Goal: Task Accomplishment & Management: Manage account settings

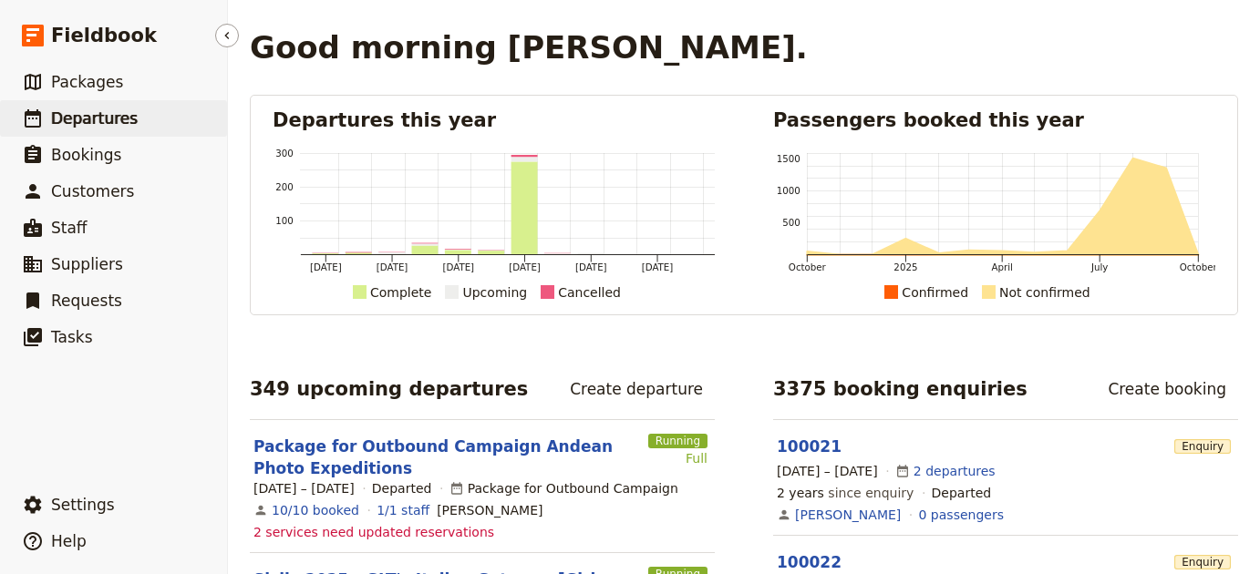
click at [136, 128] on link "​ Departures" at bounding box center [113, 118] width 227 height 36
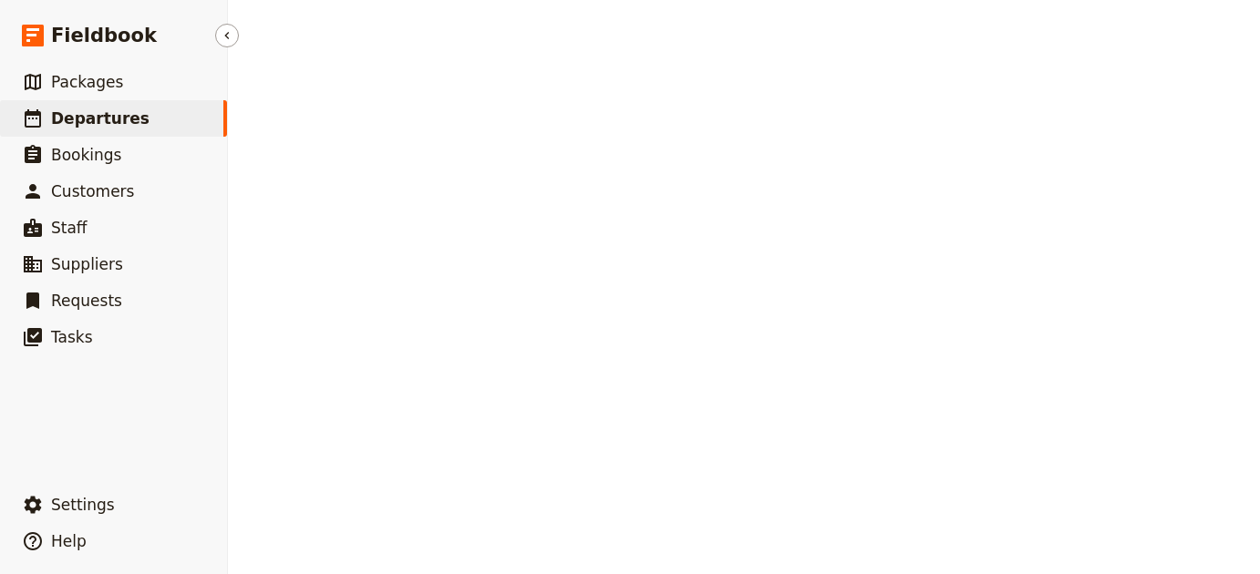
select select "UPDATED_AT"
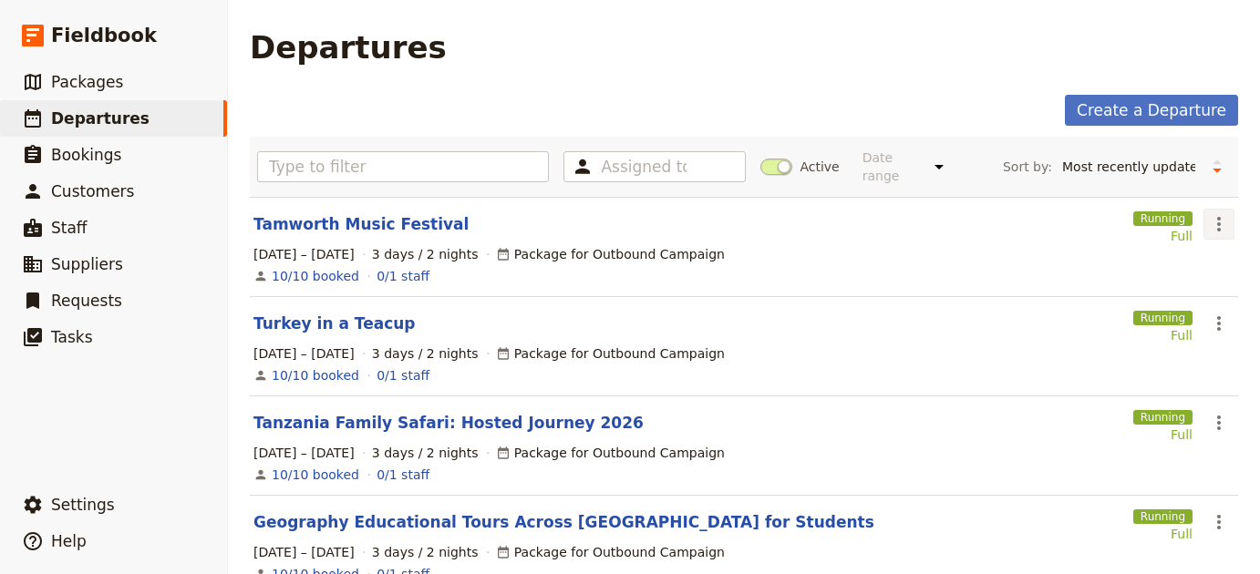
click at [1208, 213] on icon "Actions" at bounding box center [1219, 224] width 22 height 22
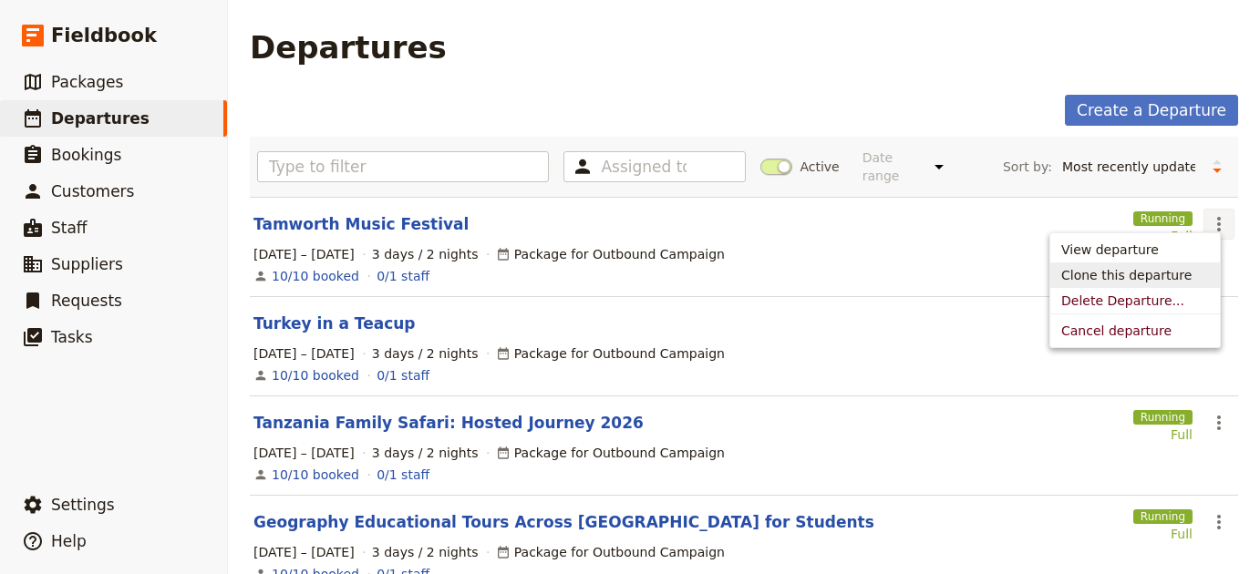
click at [1156, 271] on span "Clone this departure" at bounding box center [1126, 275] width 130 height 18
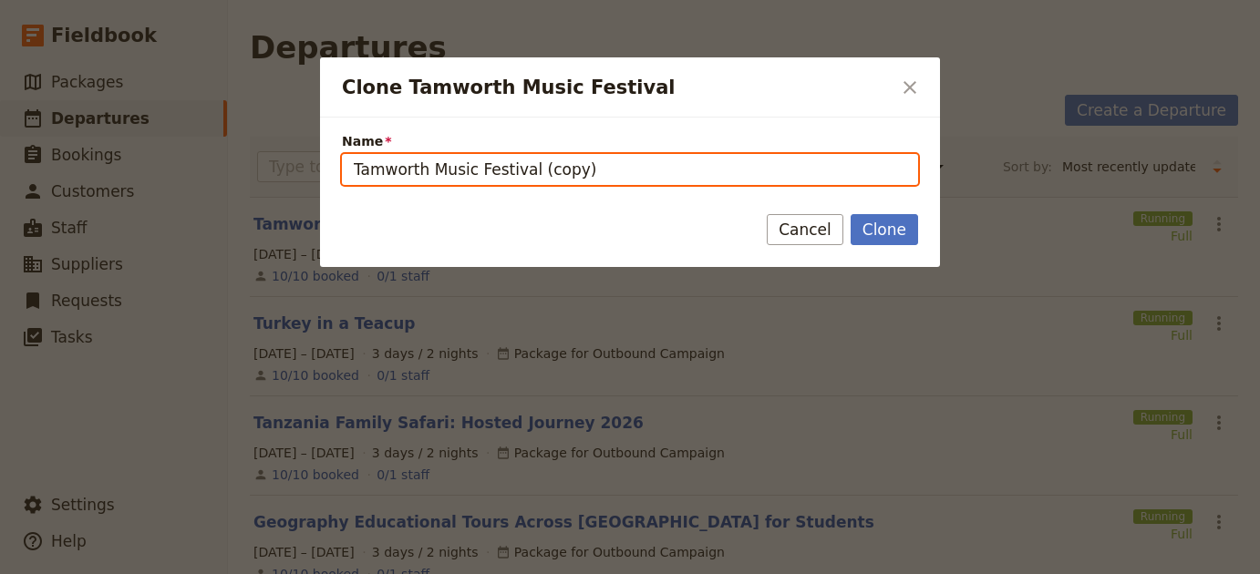
click at [540, 168] on input "Tamworth Music Festival (copy)" at bounding box center [630, 169] width 576 height 31
click at [540, 167] on input "Tamworth Music Festival (copy)" at bounding box center [630, 169] width 576 height 31
click at [540, 166] on input "Tamworth Music Festival (copy)" at bounding box center [630, 169] width 576 height 31
paste input "Everest Base Camp Trek – 15 Days"
type input "Everest Base Camp Trek – 15 Days"
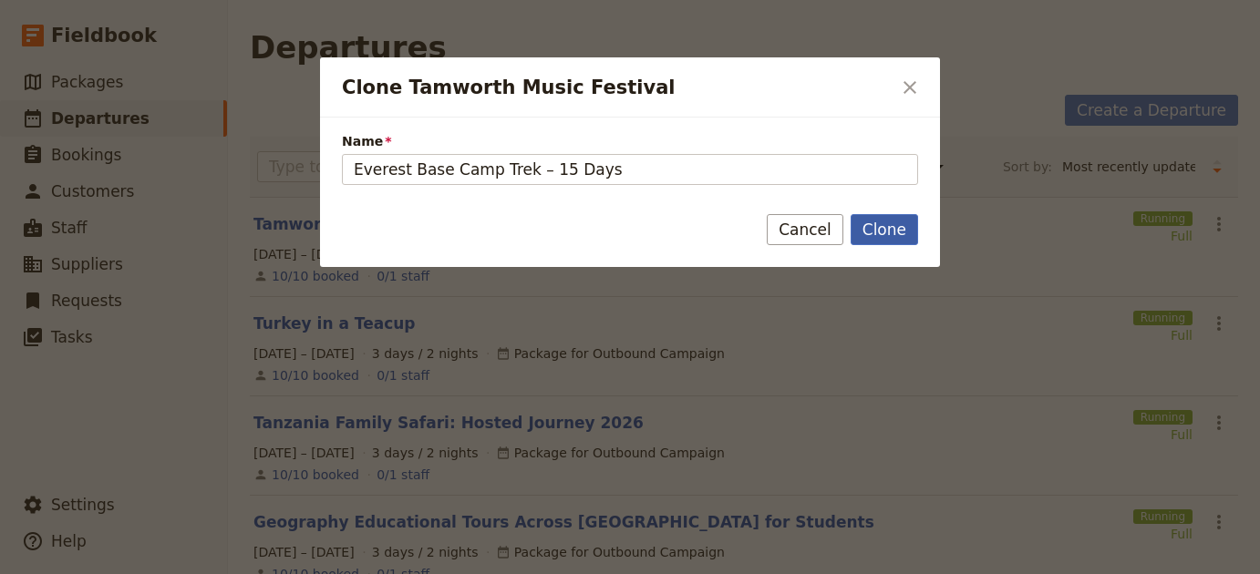
click at [879, 233] on button "Clone" at bounding box center [884, 229] width 67 height 31
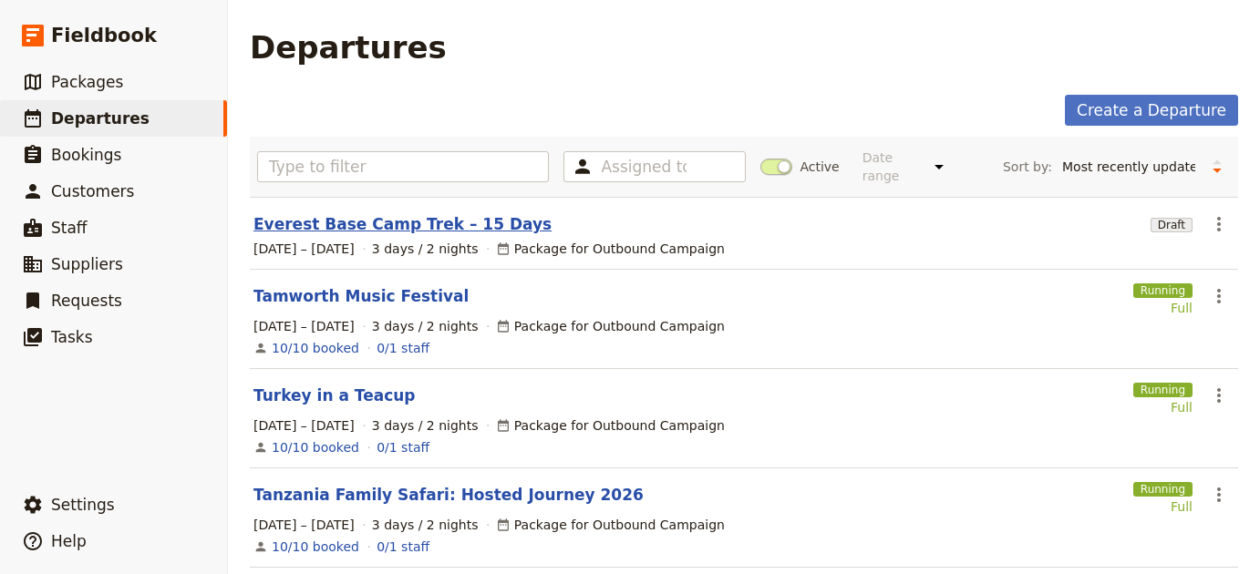
drag, startPoint x: 371, startPoint y: 197, endPoint x: 363, endPoint y: 211, distance: 16.7
click at [363, 213] on link "Everest Base Camp Trek – 15 Days" at bounding box center [402, 224] width 298 height 22
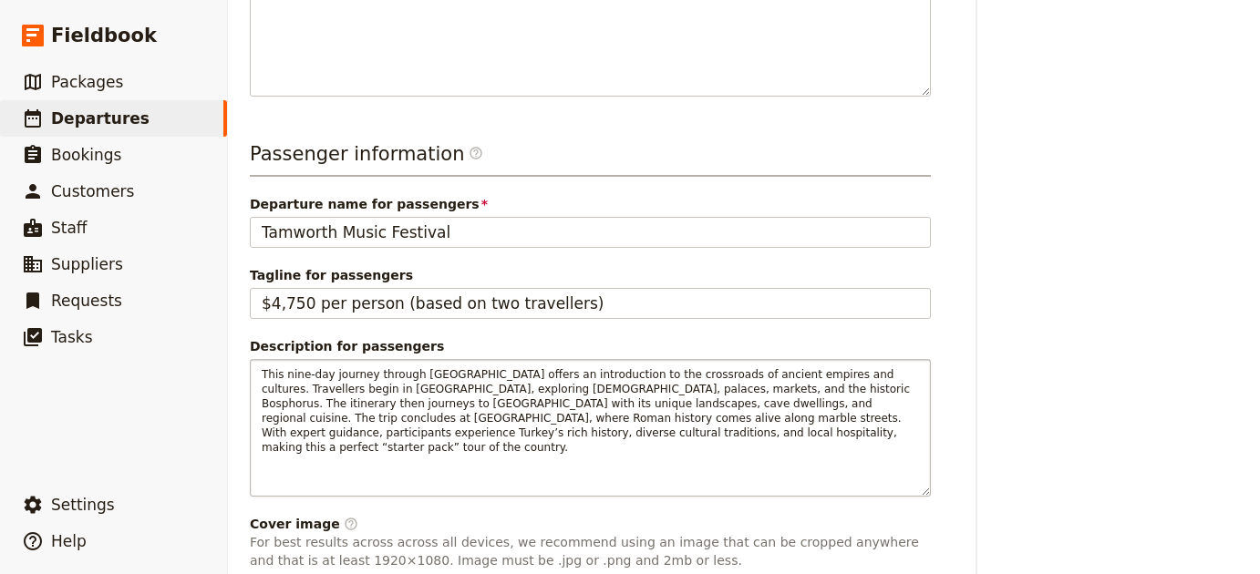
scroll to position [690, 0]
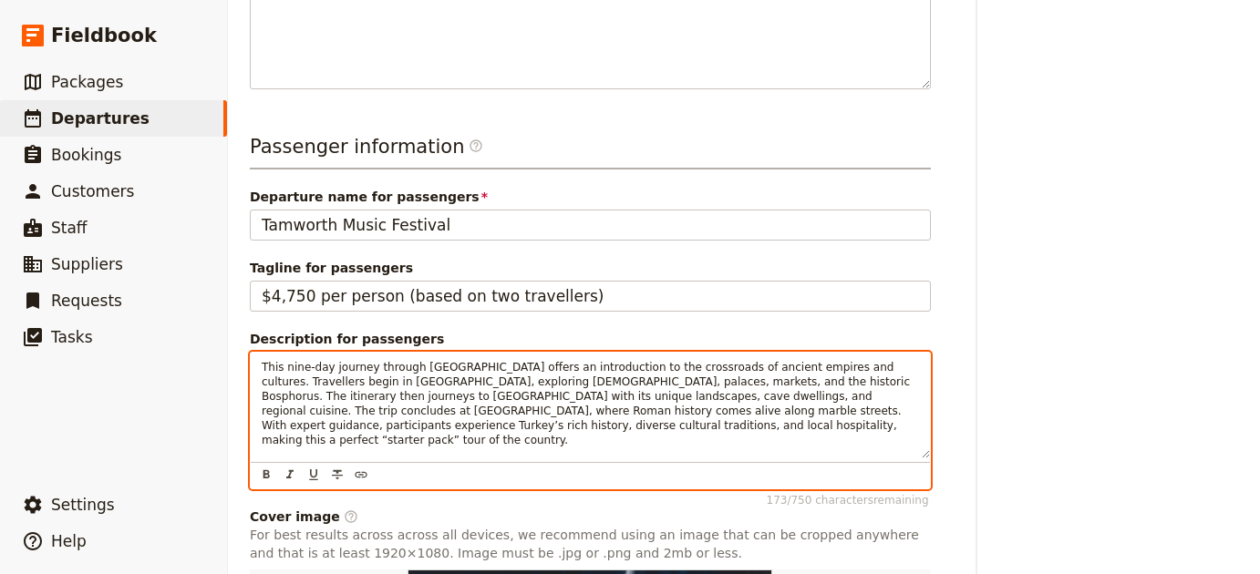
click at [422, 403] on span "This nine-day journey through Turkey offers an introduction to the crossroads o…" at bounding box center [588, 404] width 652 height 86
click at [422, 404] on span "This nine-day journey through Turkey offers an introduction to the crossroads o…" at bounding box center [588, 404] width 652 height 86
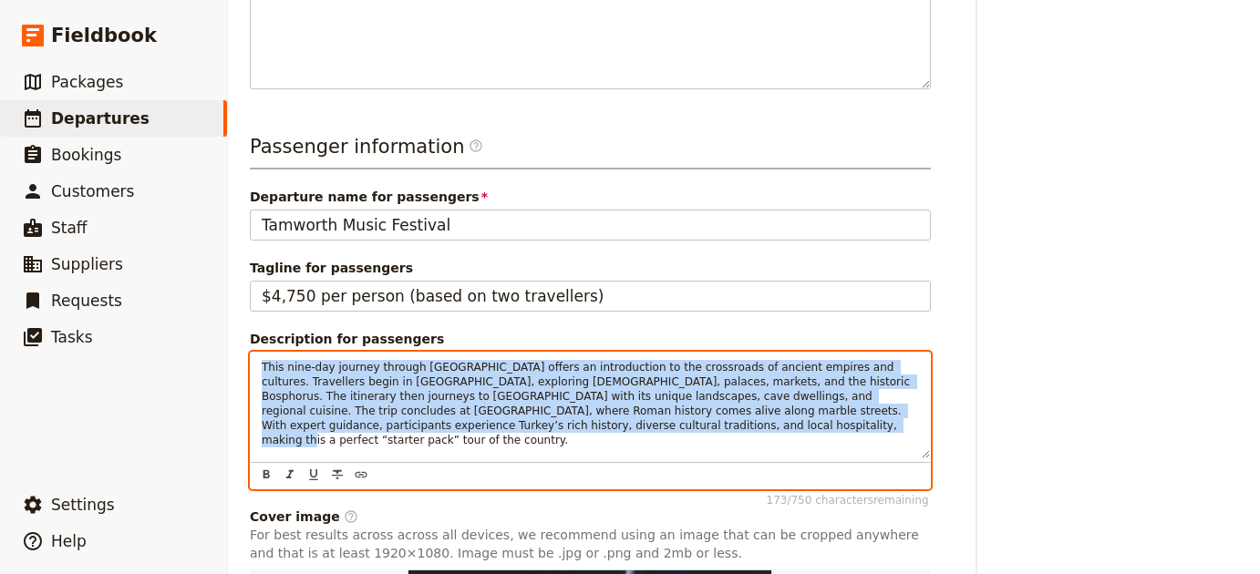
click at [422, 404] on span "This nine-day journey through Turkey offers an introduction to the crossroads o…" at bounding box center [588, 404] width 652 height 86
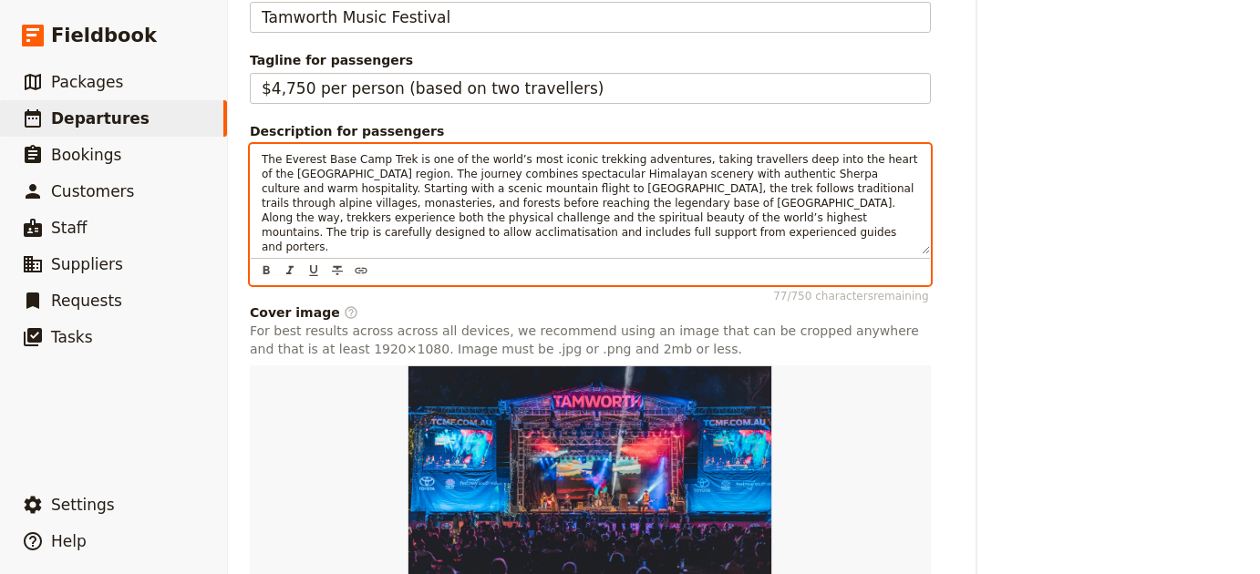
scroll to position [970, 0]
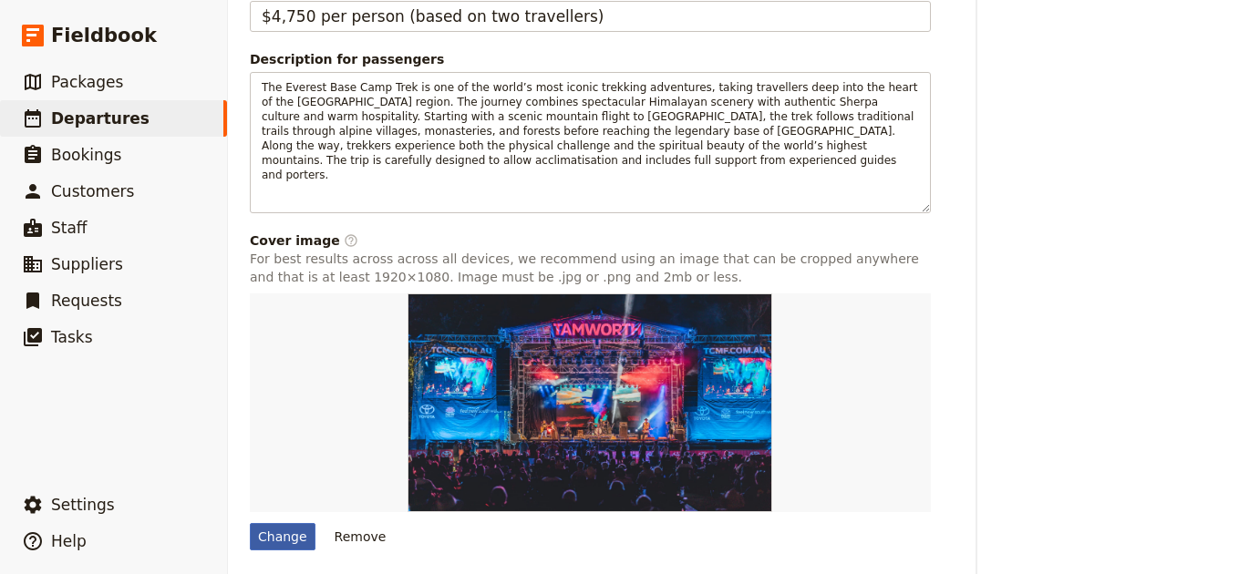
click at [301, 534] on div "Change" at bounding box center [283, 536] width 66 height 27
click at [250, 523] on input "Change" at bounding box center [249, 522] width 1 height 1
click at [325, 462] on div at bounding box center [590, 403] width 681 height 219
click at [272, 544] on div "Change" at bounding box center [283, 536] width 66 height 27
click at [250, 523] on input "Change" at bounding box center [249, 522] width 1 height 1
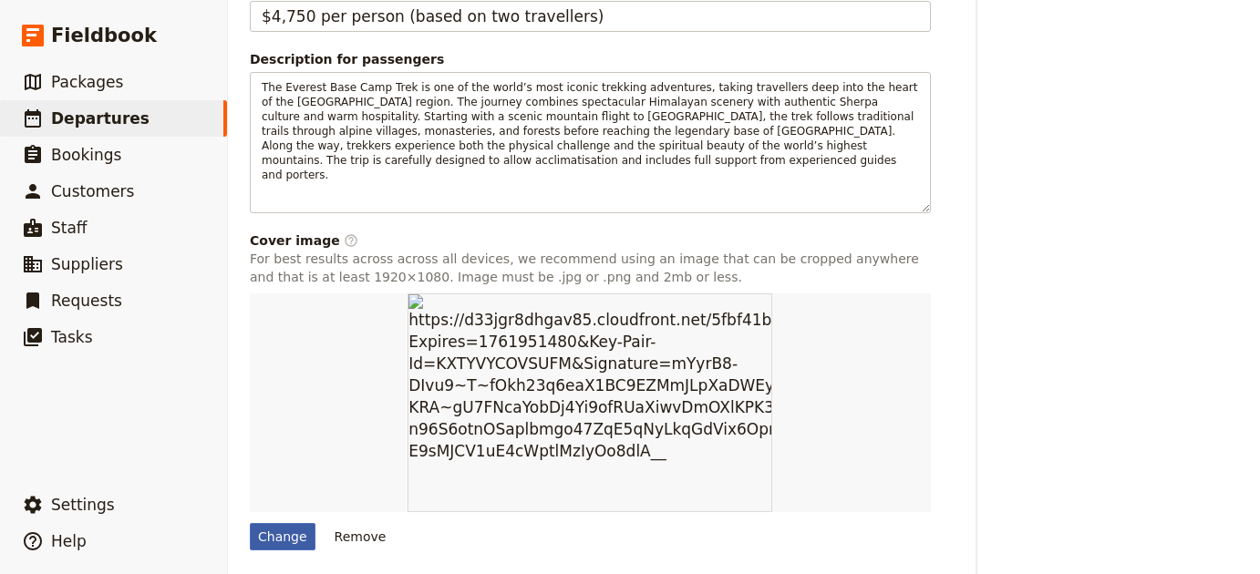
click at [271, 527] on div "Change" at bounding box center [283, 536] width 66 height 27
click at [250, 523] on input "Change" at bounding box center [249, 522] width 1 height 1
type input "C:\fakepath\dylan-shaw-johHd-MxPsc-unsplash.jpg"
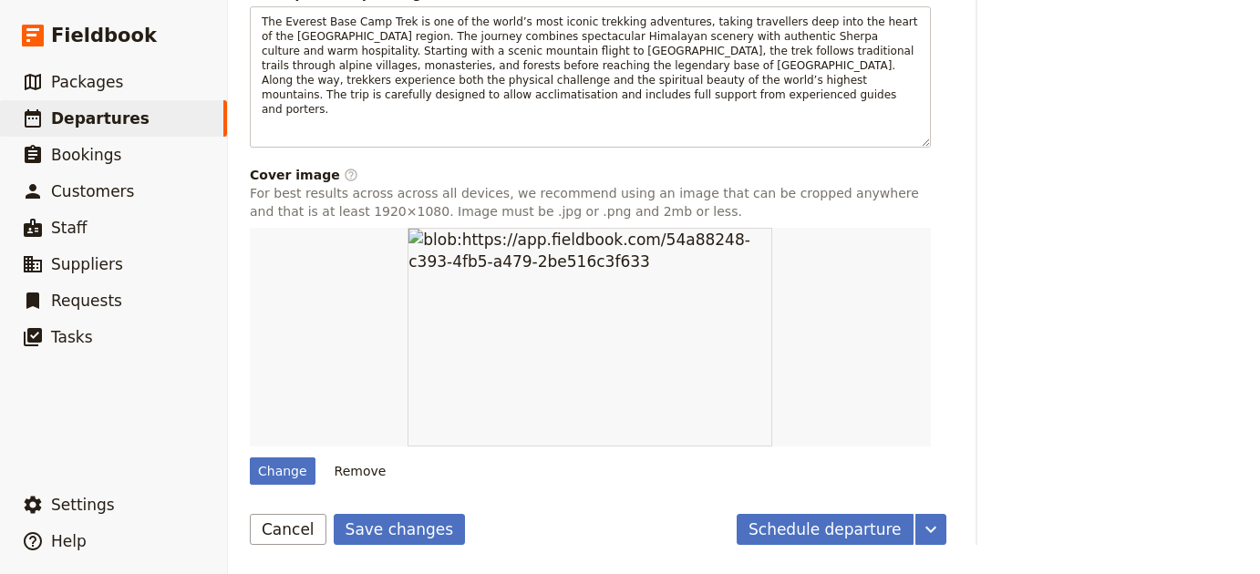
scroll to position [1032, 0]
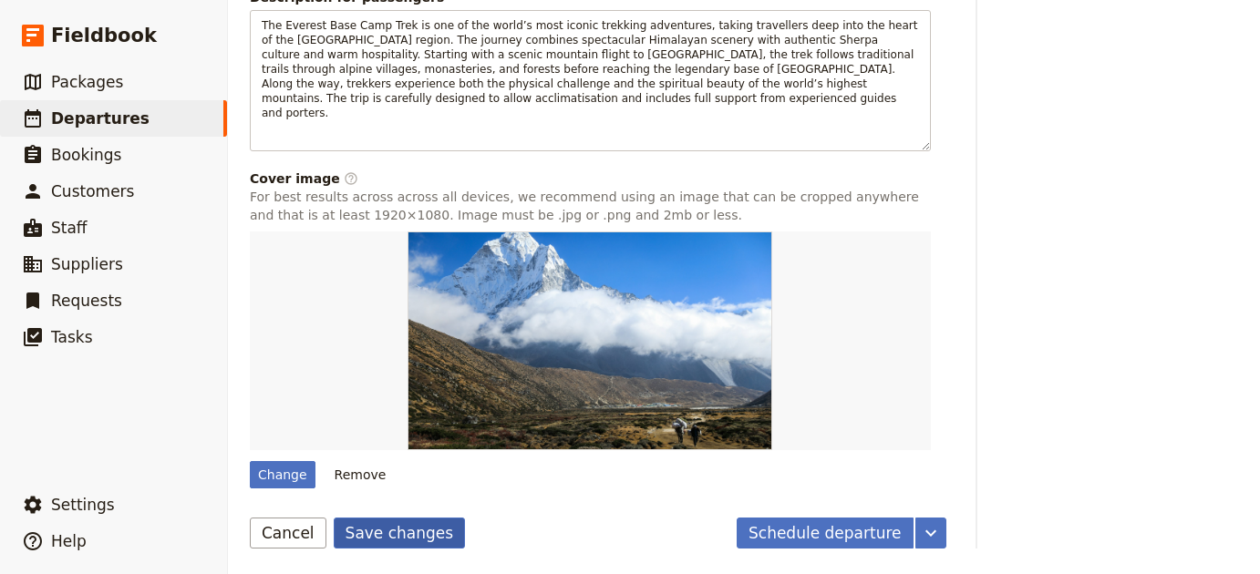
click at [398, 541] on button "Save changes" at bounding box center [400, 533] width 132 height 31
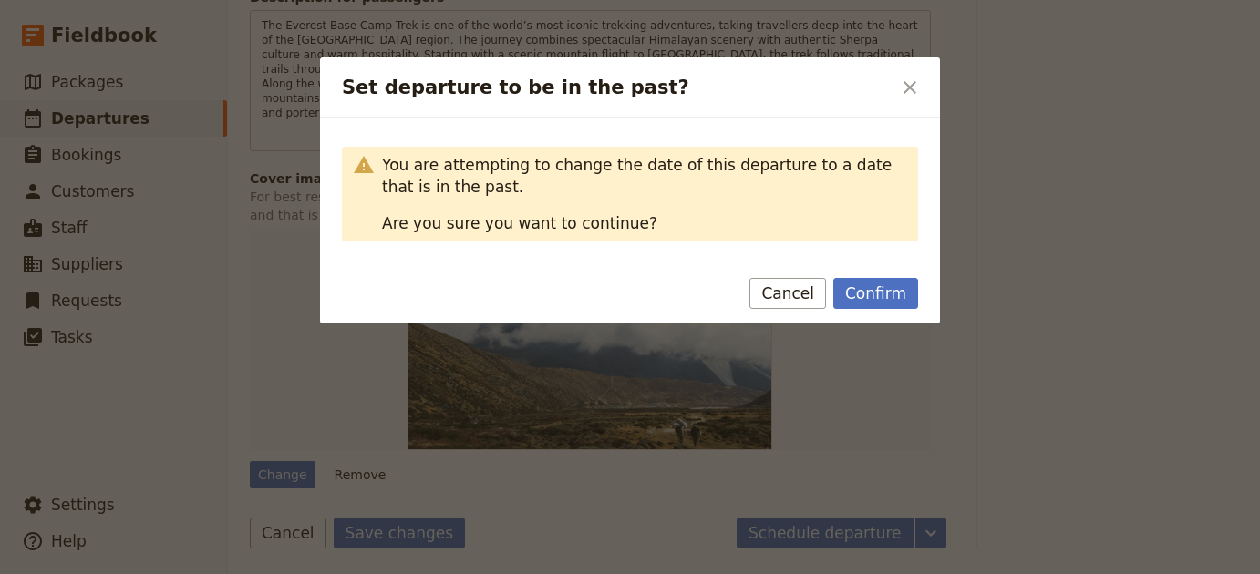
click at [933, 76] on div "Set departure to be in the past? ​" at bounding box center [630, 87] width 620 height 60
click at [916, 84] on icon "Close dialog" at bounding box center [910, 88] width 22 height 22
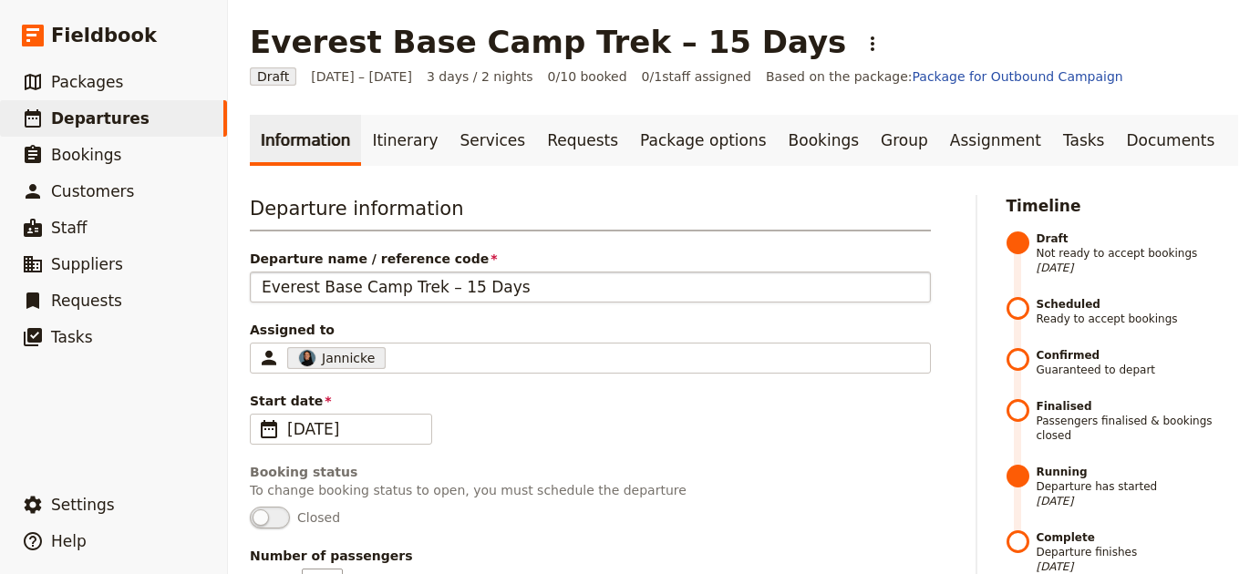
scroll to position [8, 0]
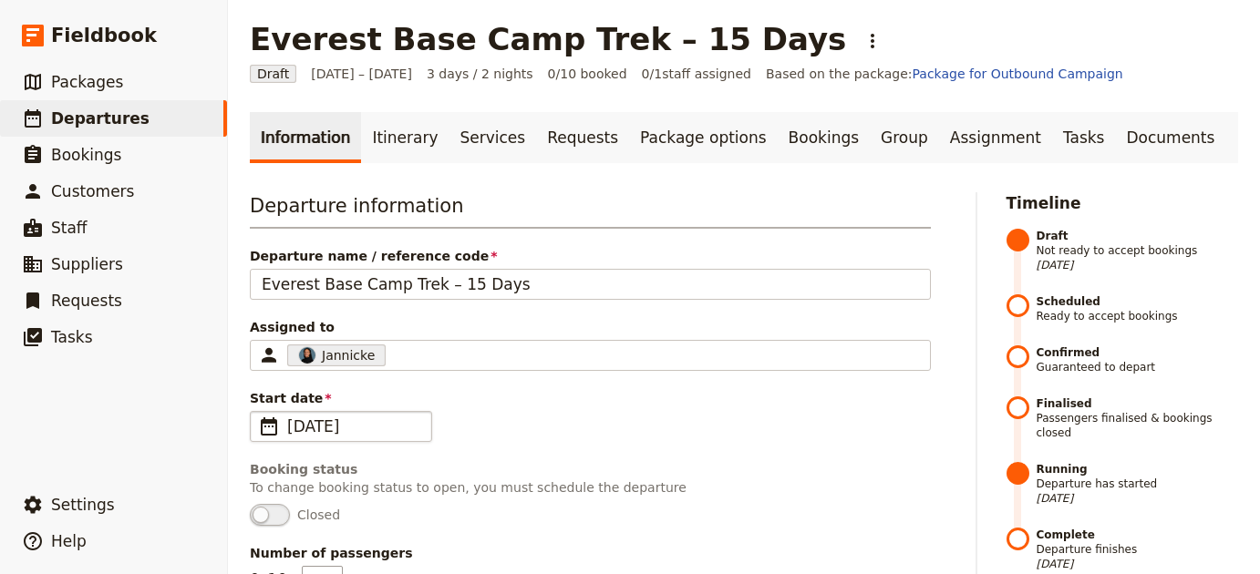
drag, startPoint x: 364, startPoint y: 431, endPoint x: 379, endPoint y: 422, distance: 18.0
click at [364, 431] on span "1 Oct 2025" at bounding box center [353, 427] width 133 height 22
click at [258, 412] on input "01/10/2025" at bounding box center [257, 411] width 1 height 1
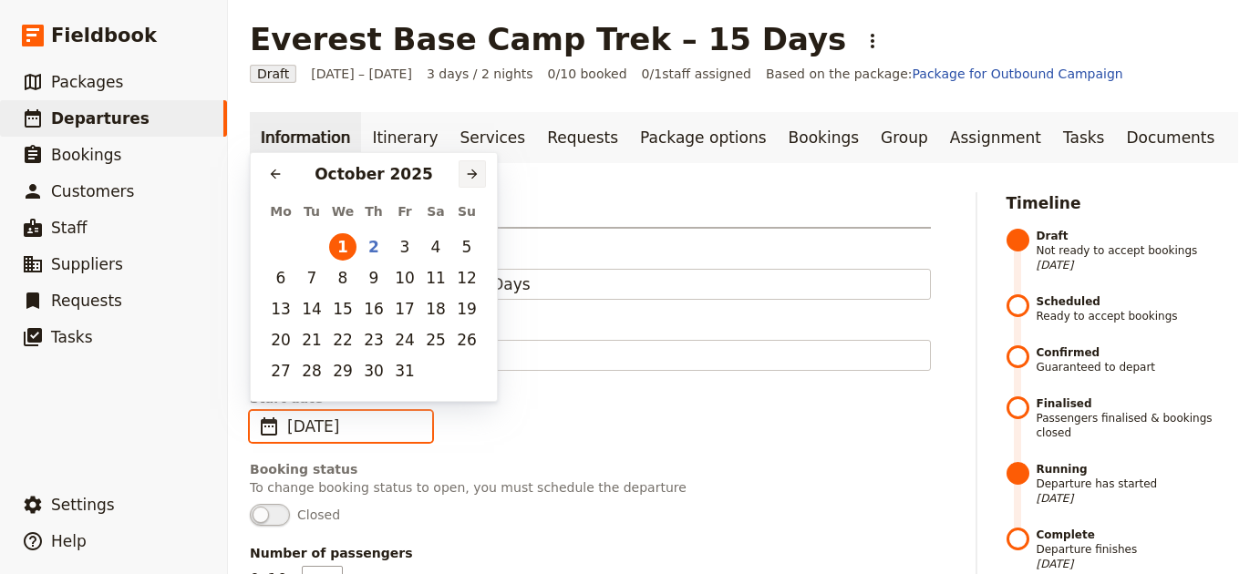
click at [470, 173] on icon "Next month" at bounding box center [472, 174] width 15 height 15
click at [439, 370] on button "29" at bounding box center [435, 370] width 27 height 27
type input "[DATE]"
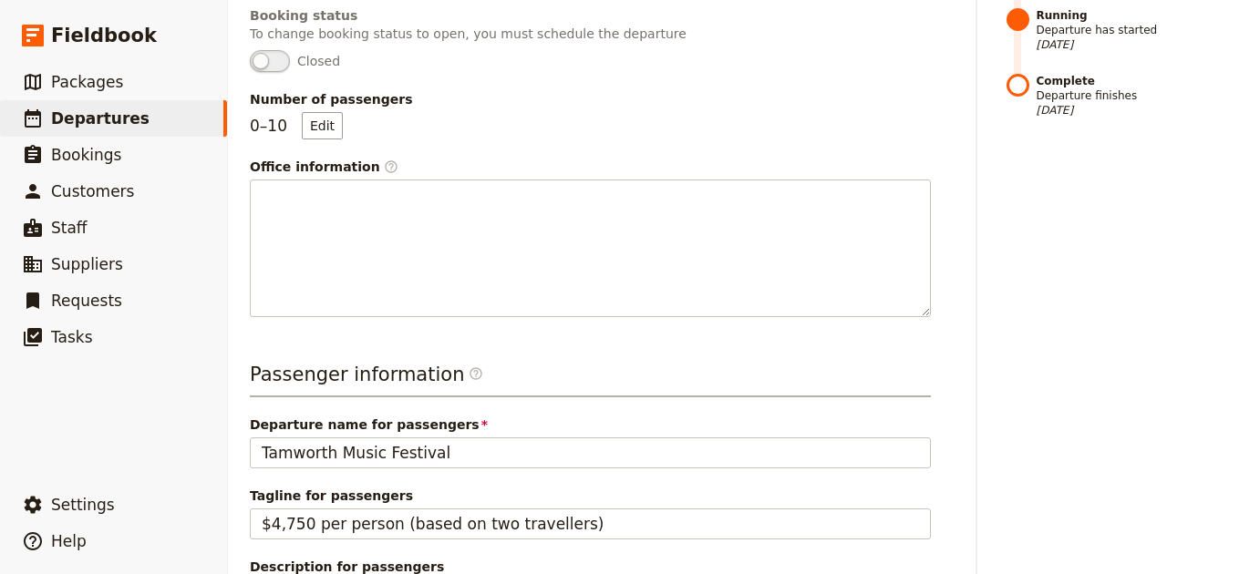
scroll to position [1032, 0]
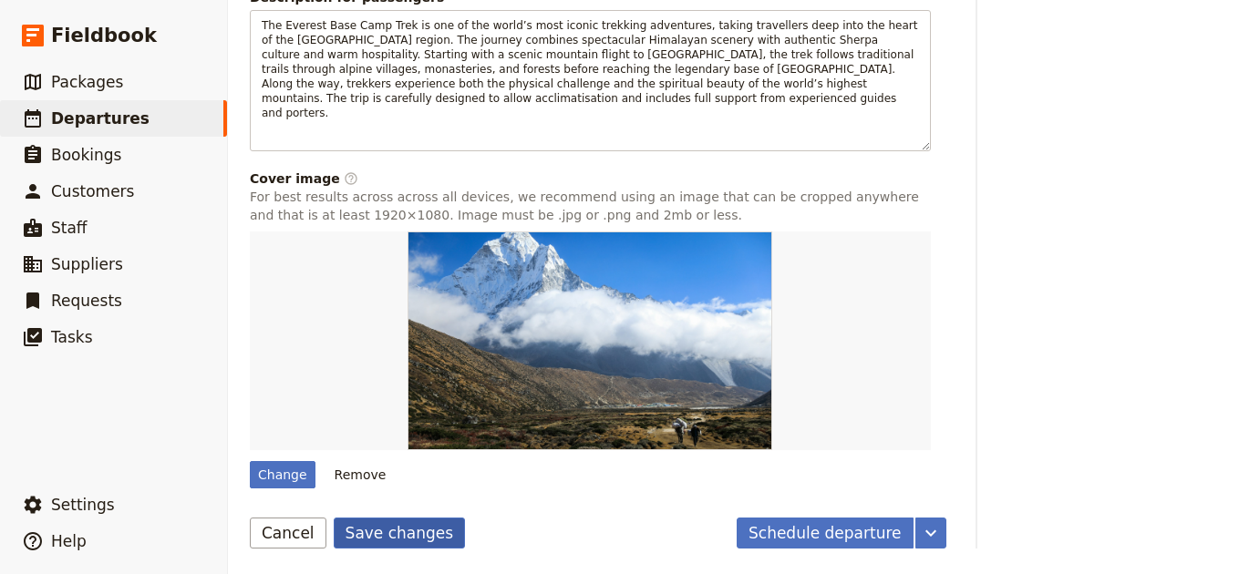
click at [374, 536] on button "Save changes" at bounding box center [400, 533] width 132 height 31
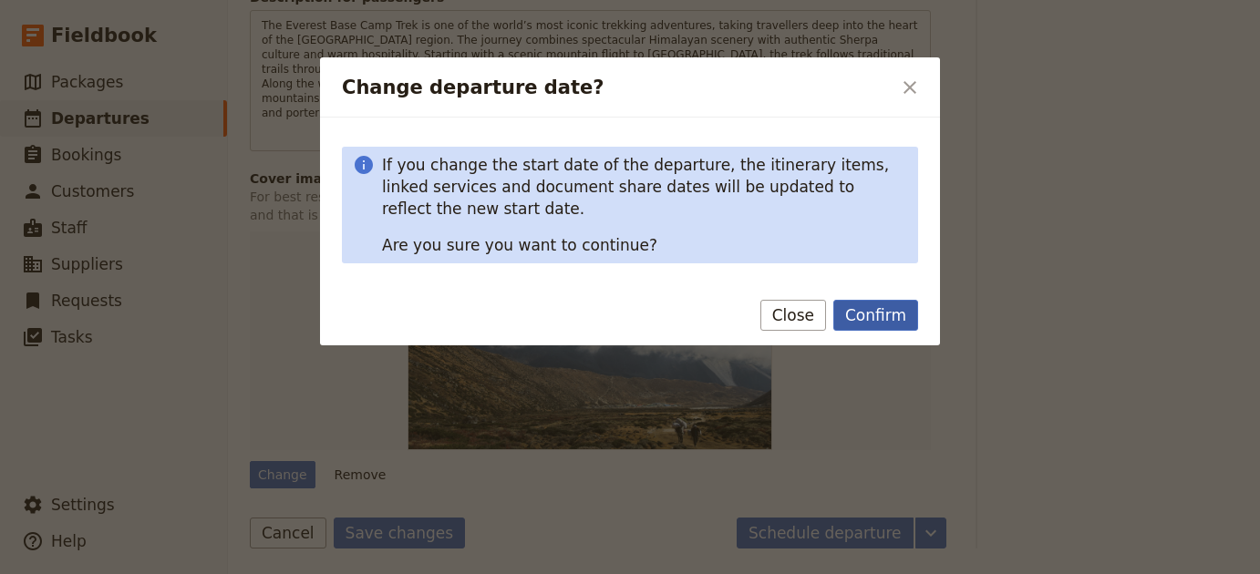
click at [886, 311] on button "Confirm" at bounding box center [875, 315] width 85 height 31
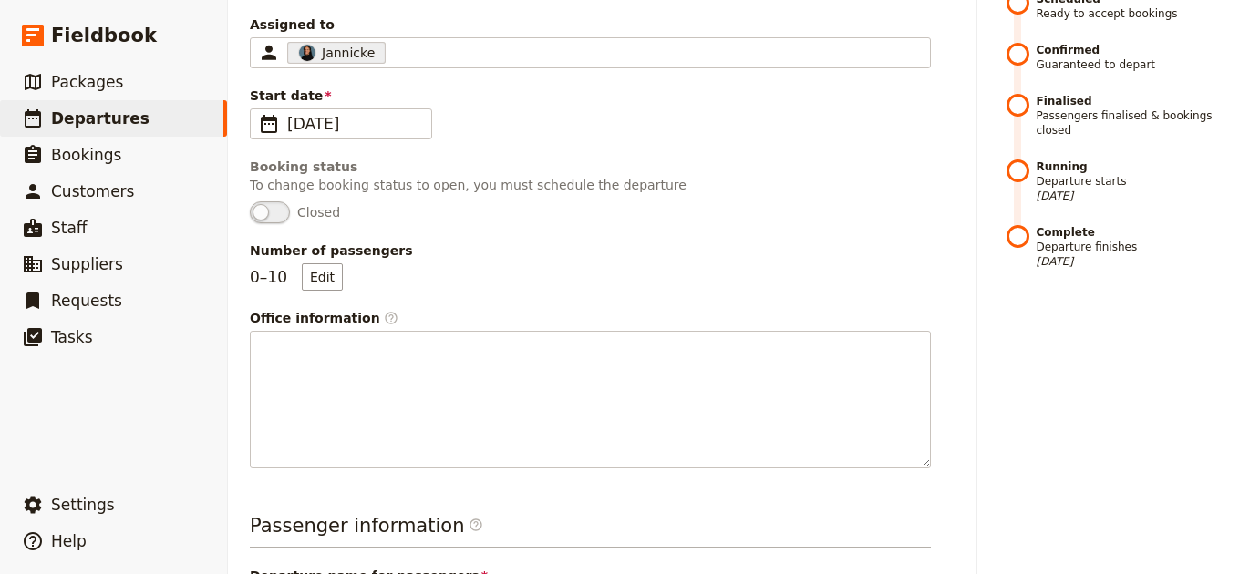
scroll to position [0, 0]
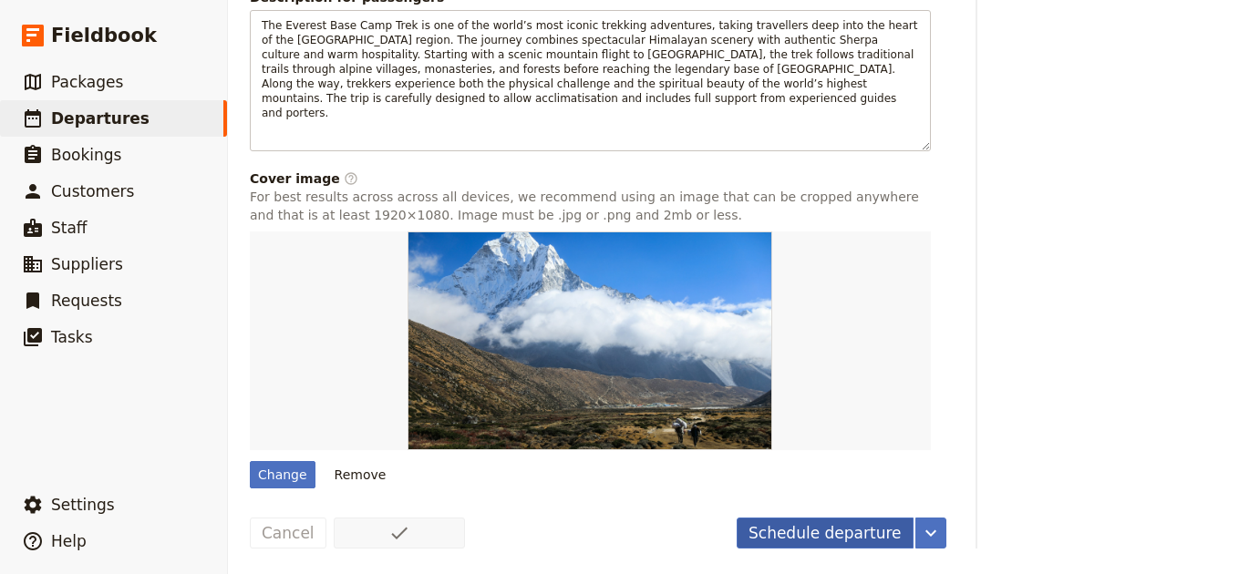
click at [820, 539] on button "Schedule departure" at bounding box center [825, 533] width 177 height 31
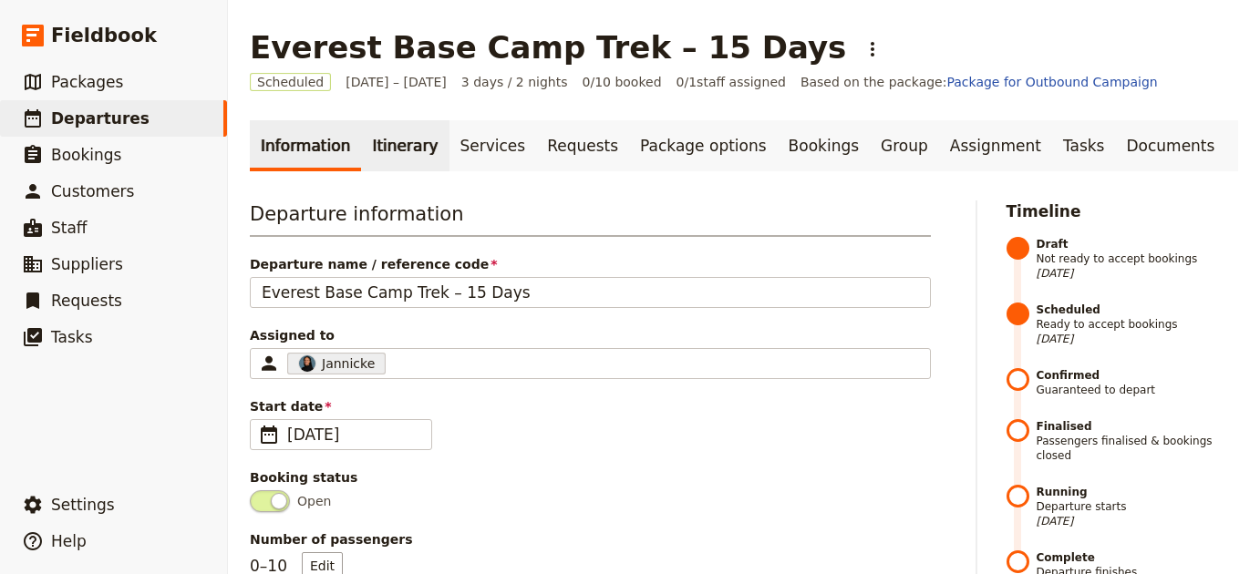
click at [387, 156] on link "Itinerary" at bounding box center [405, 145] width 88 height 51
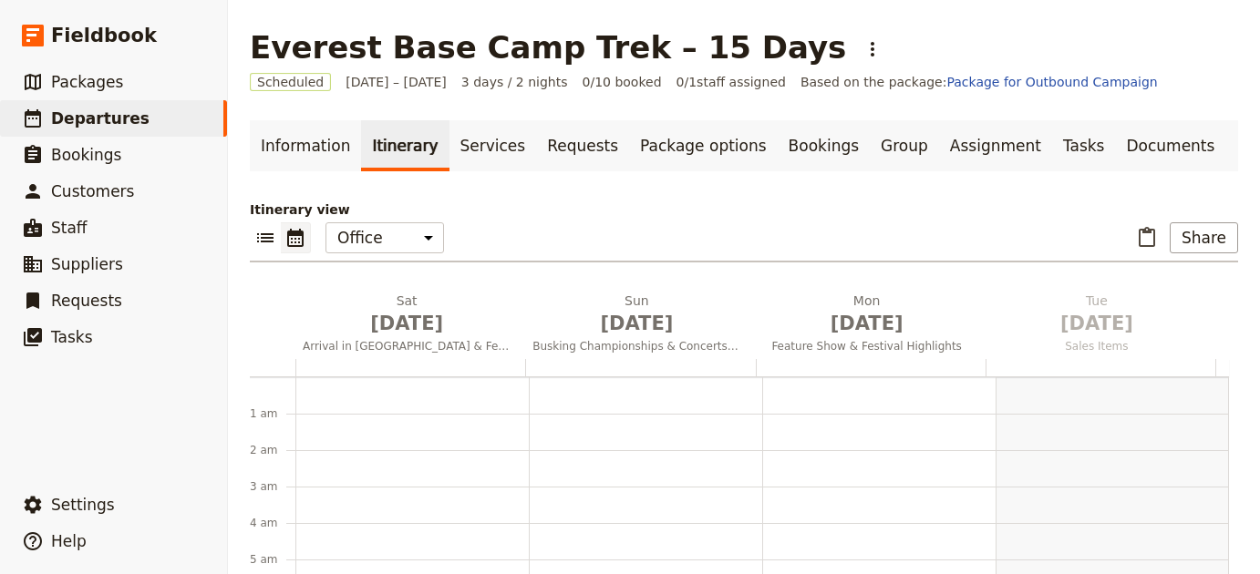
scroll to position [237, 0]
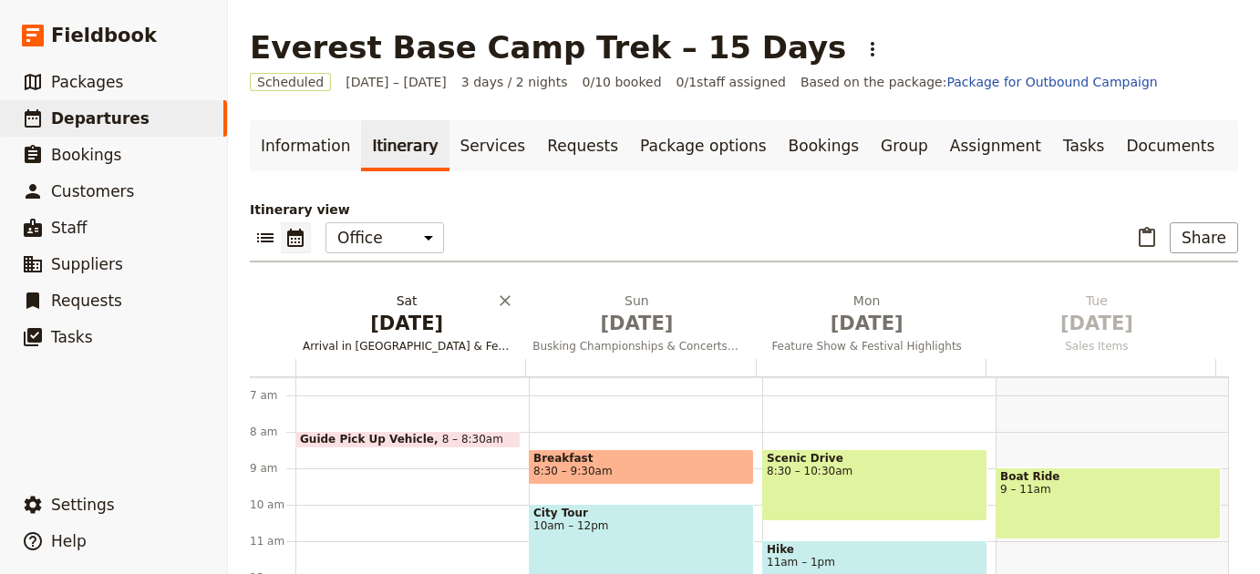
click at [403, 331] on span "[DATE]" at bounding box center [407, 323] width 208 height 27
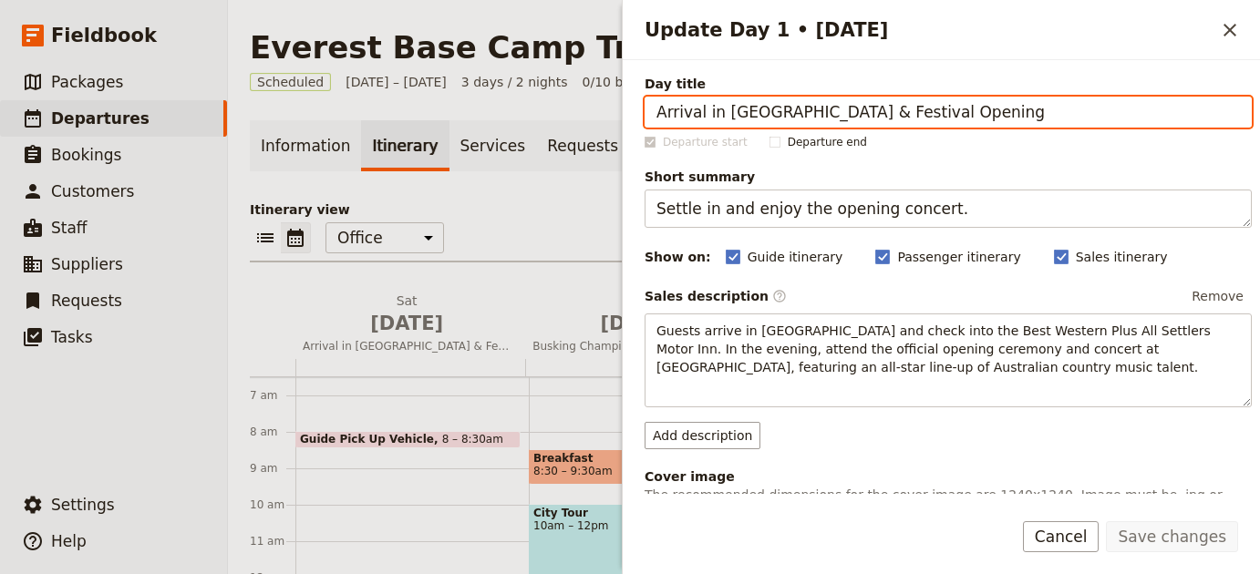
click at [744, 105] on input "Arrival in Tamworth & Festival Opening" at bounding box center [947, 112] width 607 height 31
paste input "Kathmandu"
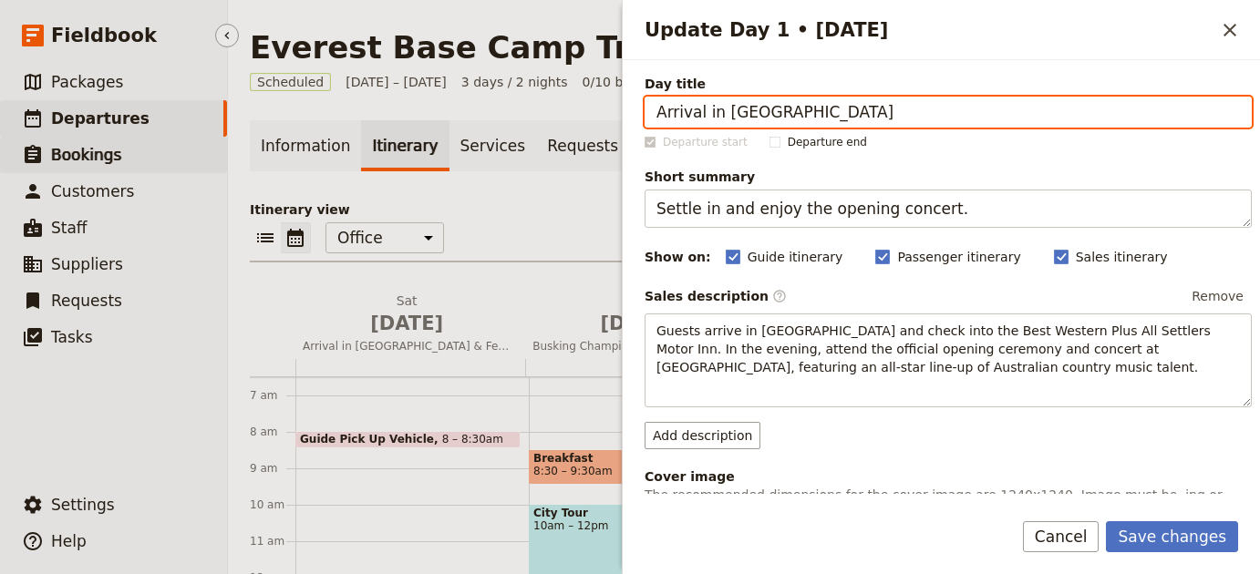
type input "Arrival in Kathmandu"
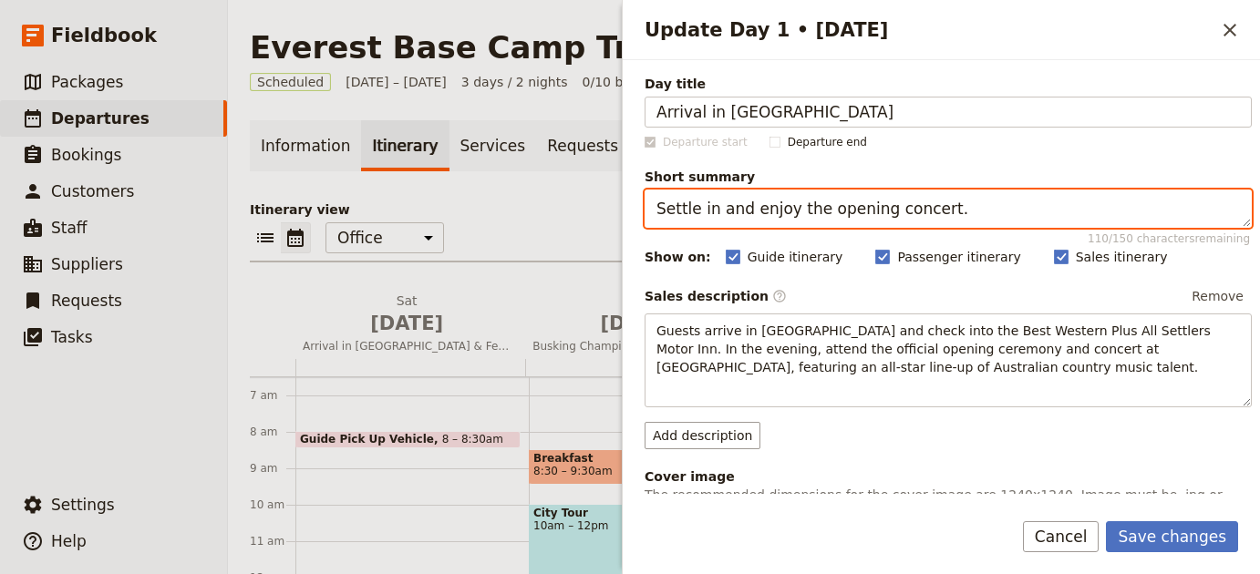
click at [816, 217] on textarea "Settle in and enjoy the opening concert." at bounding box center [947, 209] width 607 height 38
paste textarea "Arrival, hotel transfer, and free time in the city"
type textarea "Arrival, hotel transfer, and free time in the city."
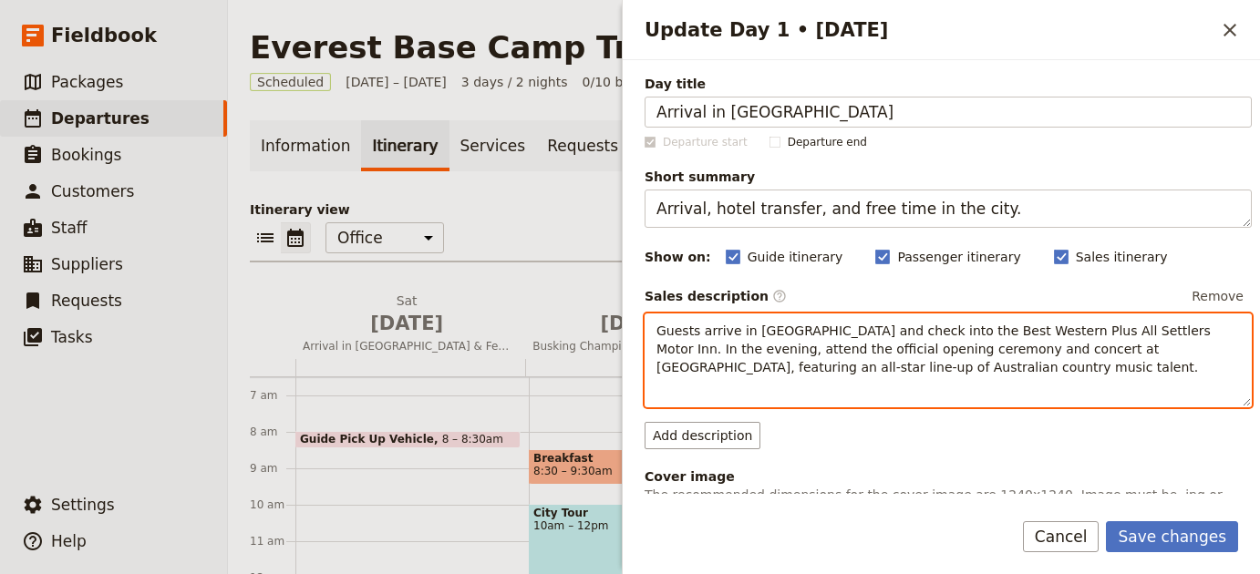
click at [963, 375] on p "Guests arrive in Tamworth and check into the Best Western Plus All Settlers Mot…" at bounding box center [947, 349] width 583 height 55
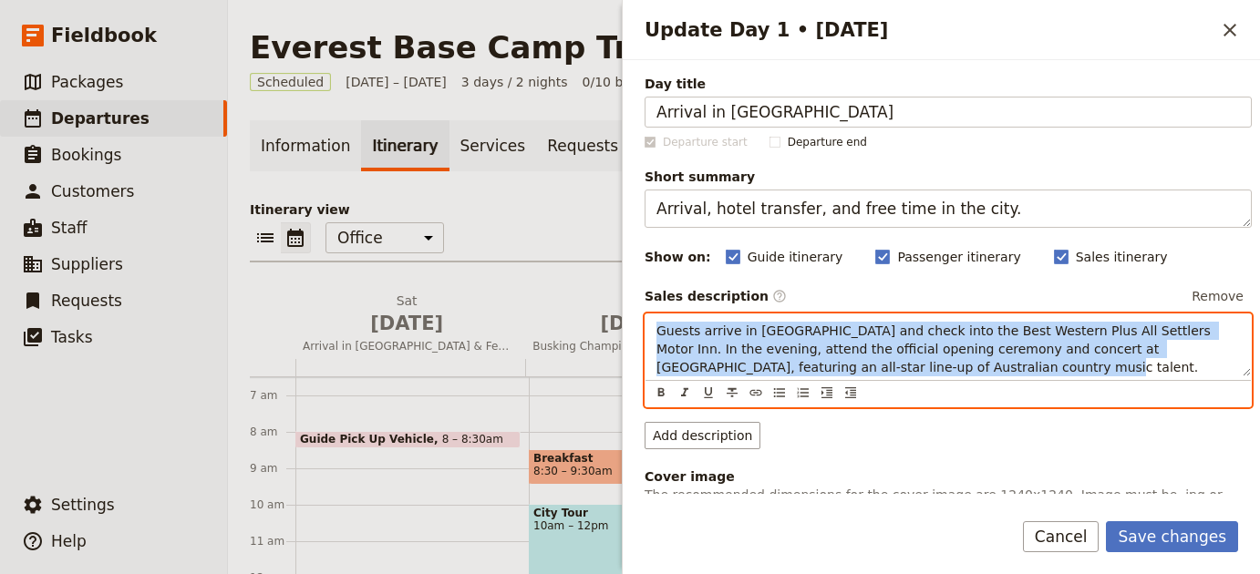
click at [964, 375] on p "Guests arrive in Tamworth and check into the Best Western Plus All Settlers Mot…" at bounding box center [947, 349] width 583 height 55
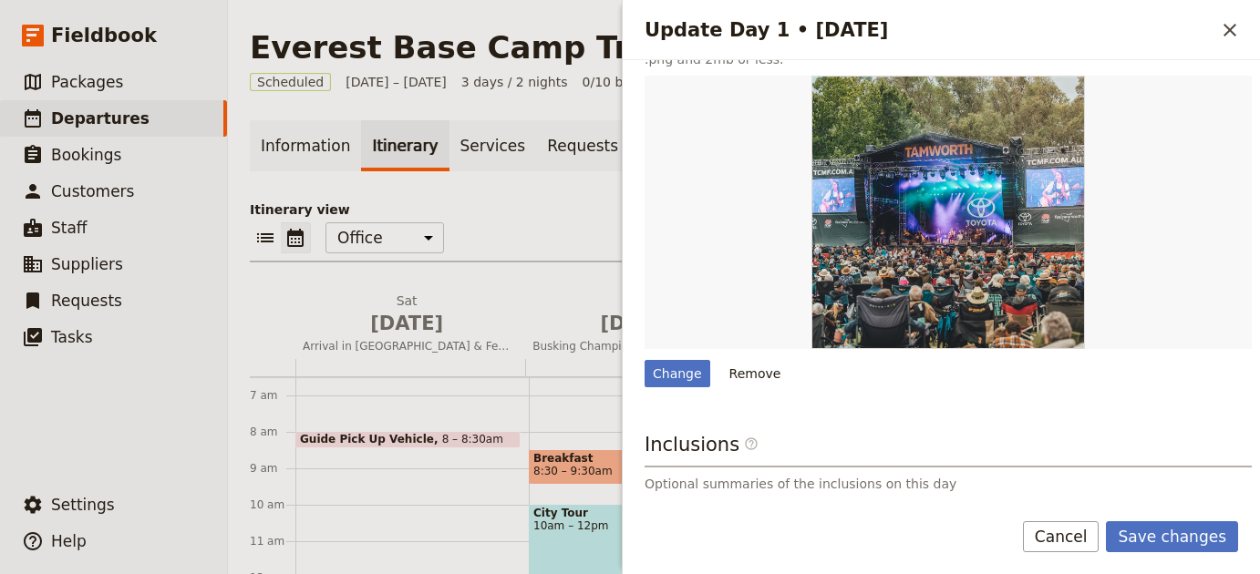
scroll to position [528, 0]
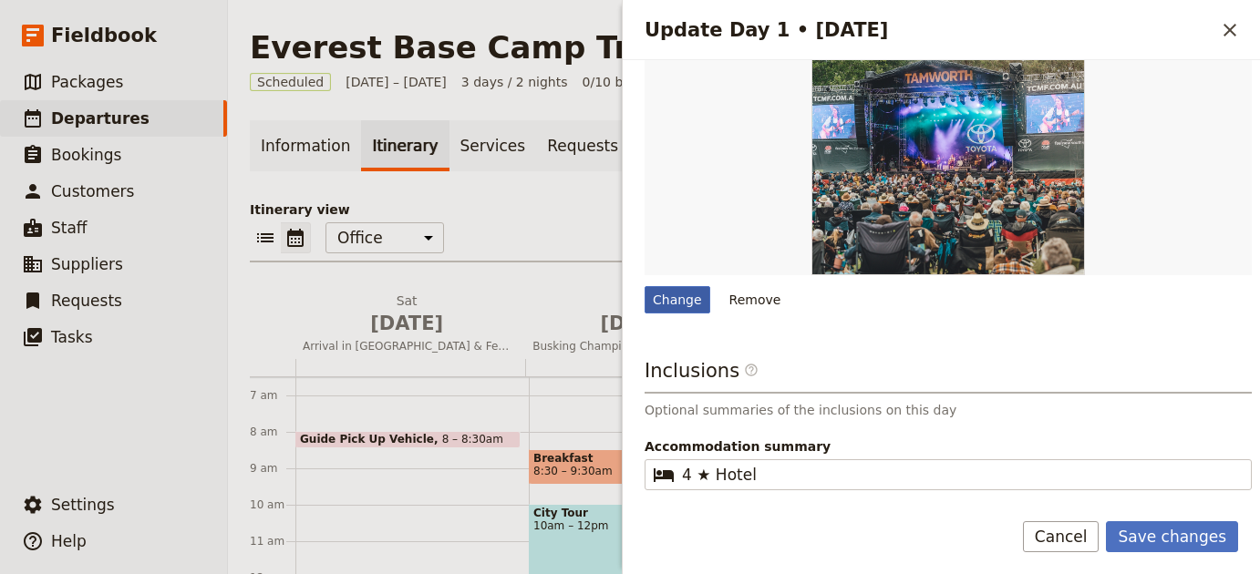
click at [679, 304] on div "Change" at bounding box center [677, 299] width 66 height 27
click at [644, 286] on input "Change" at bounding box center [644, 285] width 1 height 1
type input "C:\fakepath\Kathmandu 1.jpg"
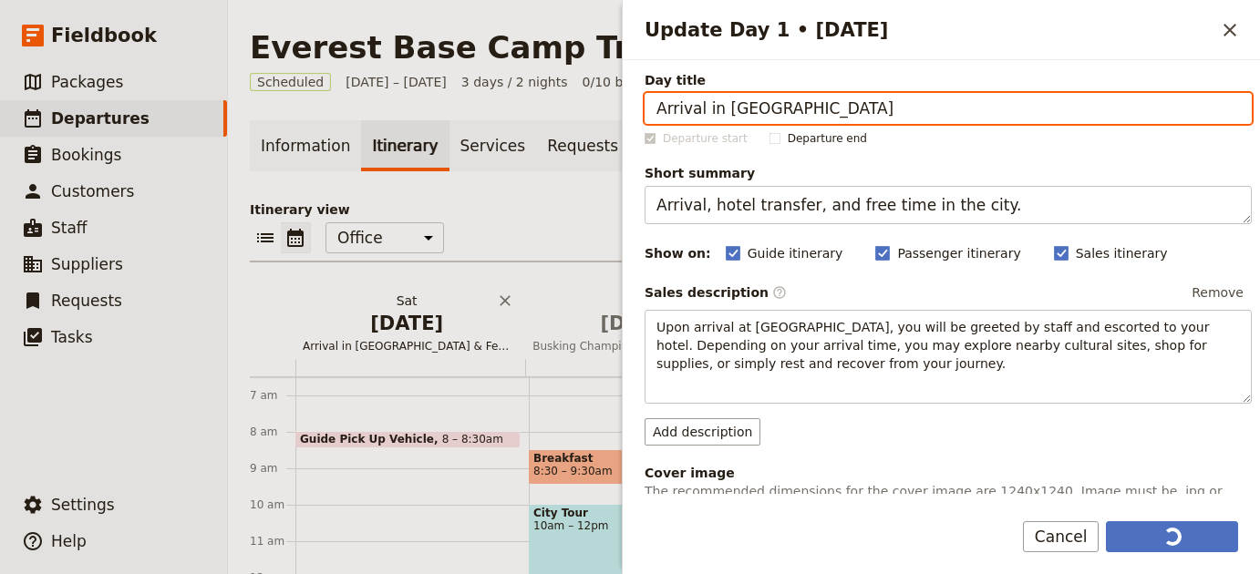
scroll to position [4, 0]
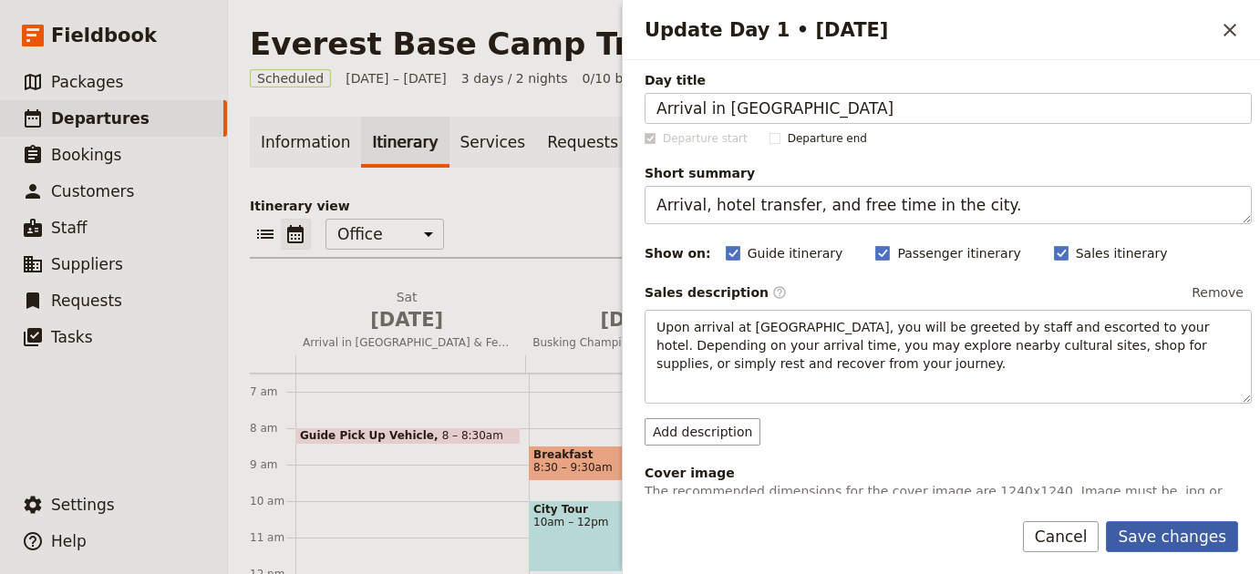
click at [1153, 534] on button "Save changes" at bounding box center [1172, 536] width 132 height 31
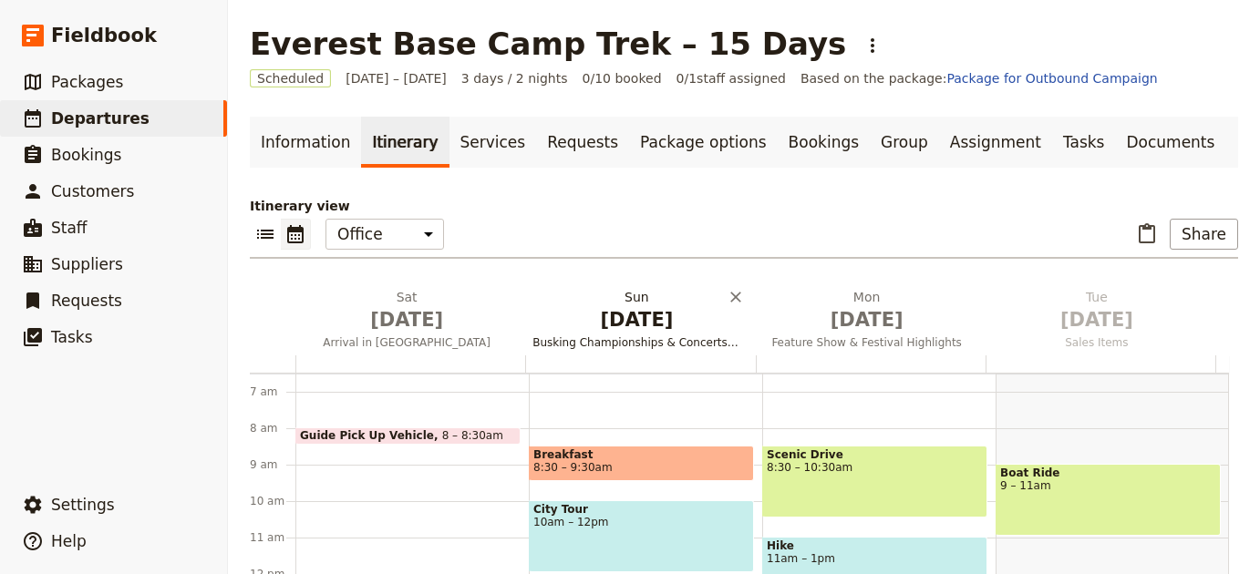
click at [559, 335] on span "Busking Championships & Concerts in the Park" at bounding box center [636, 342] width 222 height 15
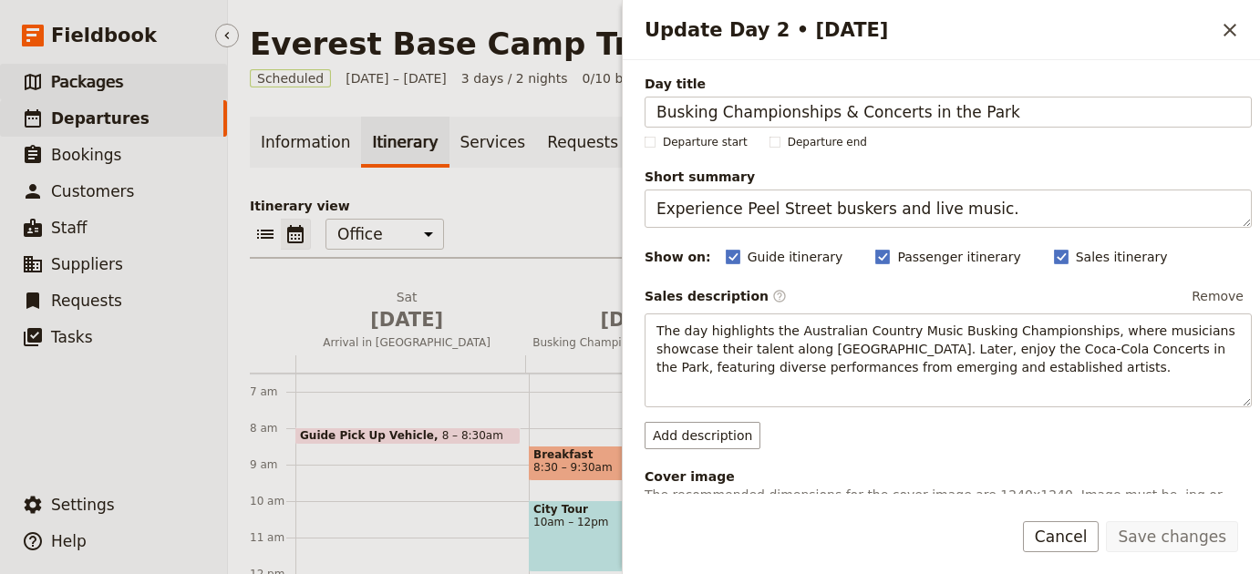
scroll to position [0, 0]
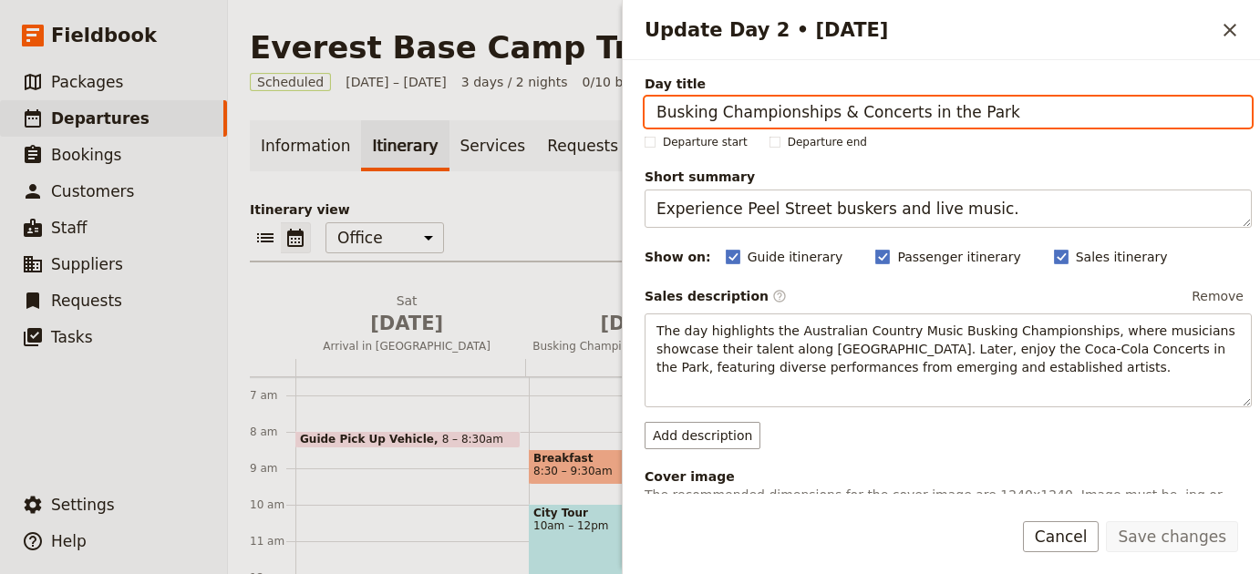
click at [917, 108] on input "Busking Championships & Concerts in the Park" at bounding box center [947, 112] width 607 height 31
click at [917, 107] on input "Busking Championships & Concerts in the Park" at bounding box center [947, 112] width 607 height 31
paste input "Trek Preparations in Kathmandu"
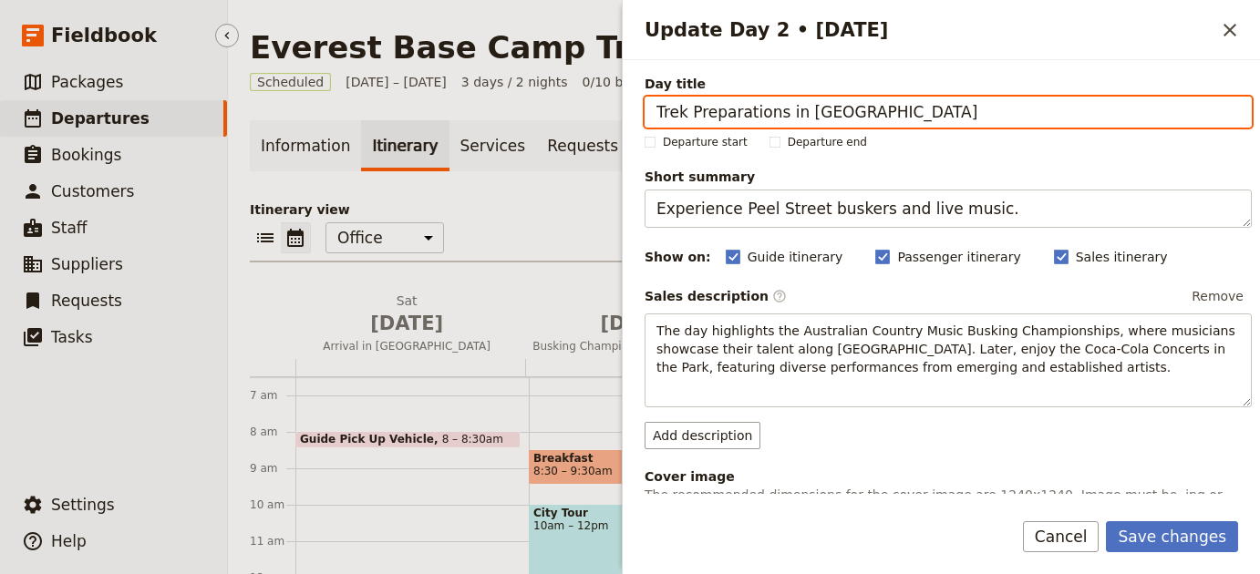
type input "Trek Preparations in Kathmandu"
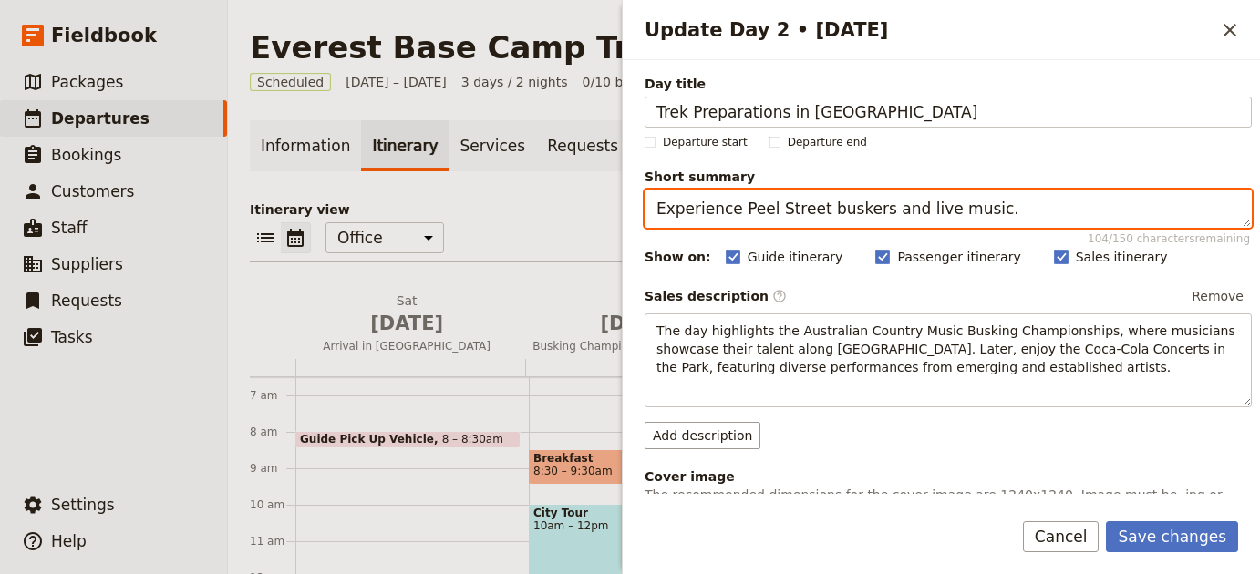
click at [753, 196] on textarea "Experience Peel Street buskers and live music." at bounding box center [947, 209] width 607 height 38
paste textarea "Finalise permits and enjoy a welcome dinner"
type textarea "Finalise permits and enjoy a welcome dinner."
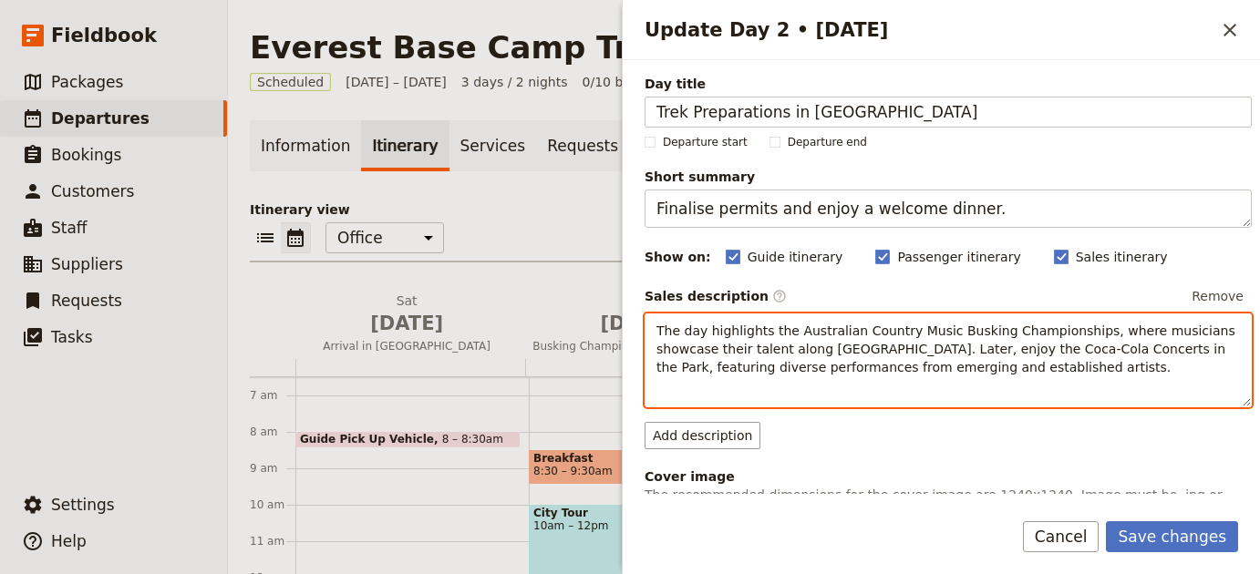
click at [729, 356] on span "The day highlights the Australian Country Music Busking Championships, where mu…" at bounding box center [947, 349] width 583 height 51
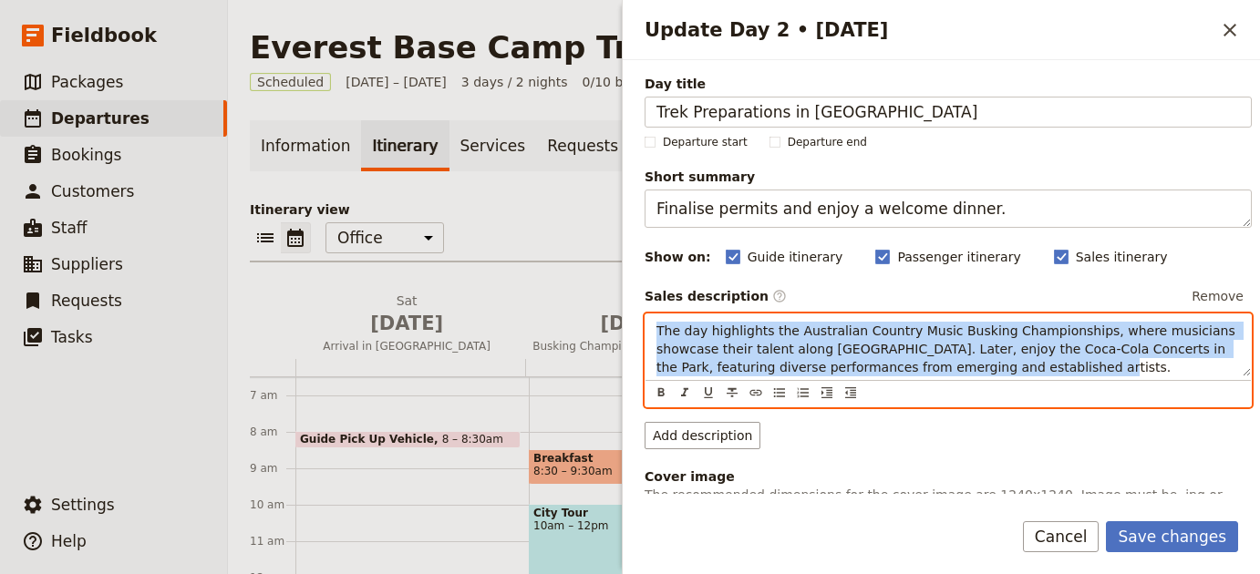
click at [729, 356] on span "The day highlights the Australian Country Music Busking Championships, where mu…" at bounding box center [947, 349] width 583 height 51
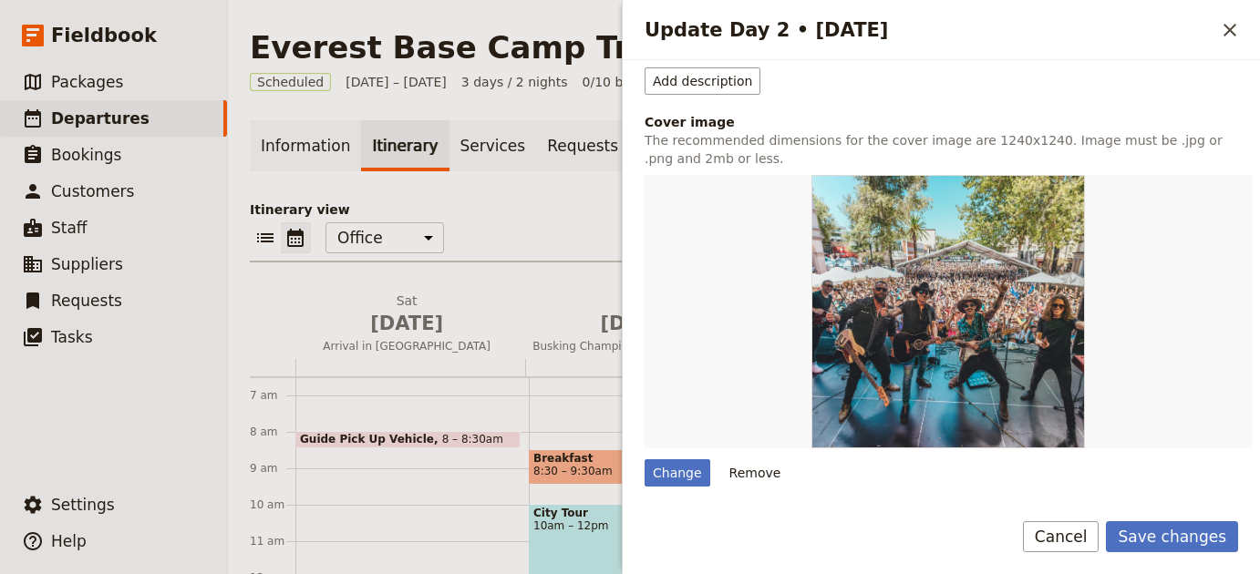
scroll to position [418, 0]
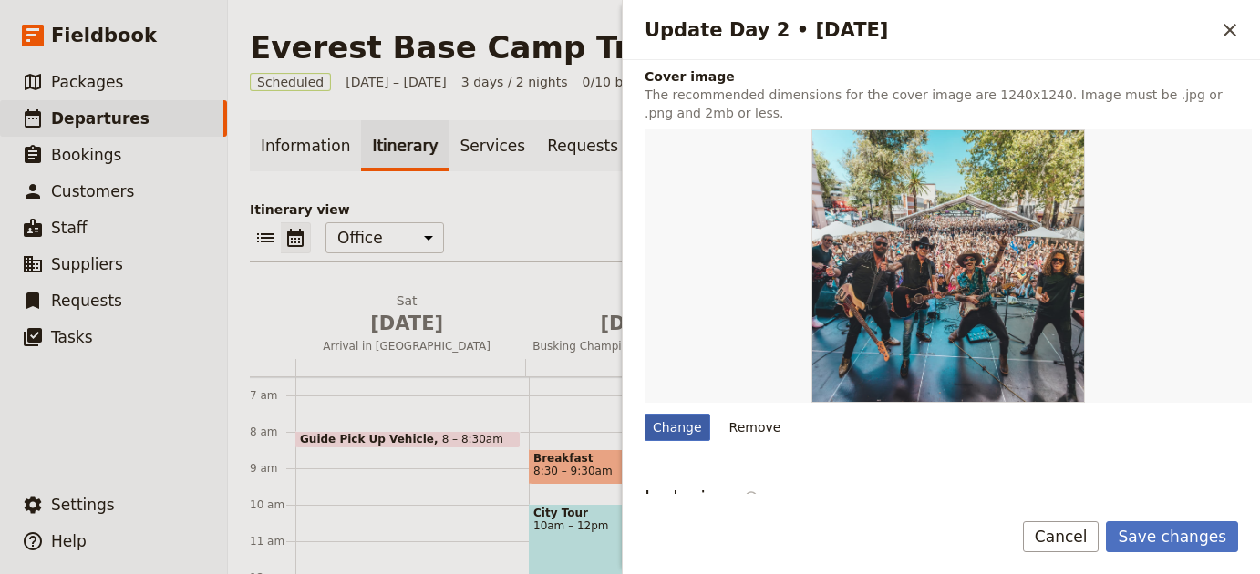
click at [703, 434] on div "Change" at bounding box center [677, 427] width 66 height 27
click at [644, 414] on input "Change" at bounding box center [644, 413] width 1 height 1
type input "C:\fakepath\mqdefault.jpg"
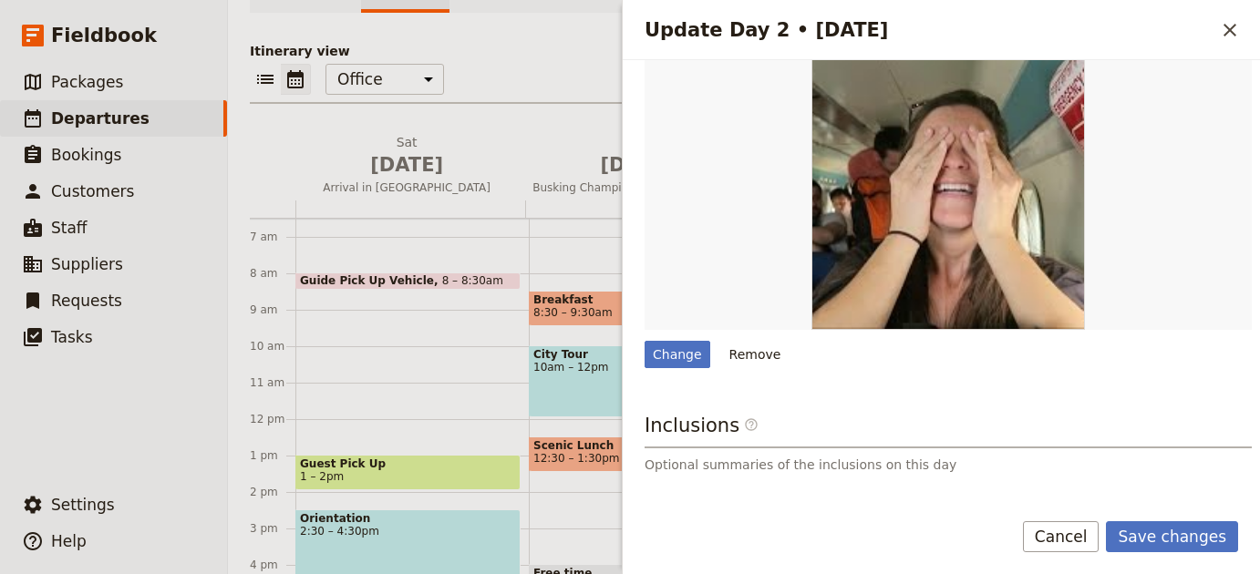
scroll to position [472, 0]
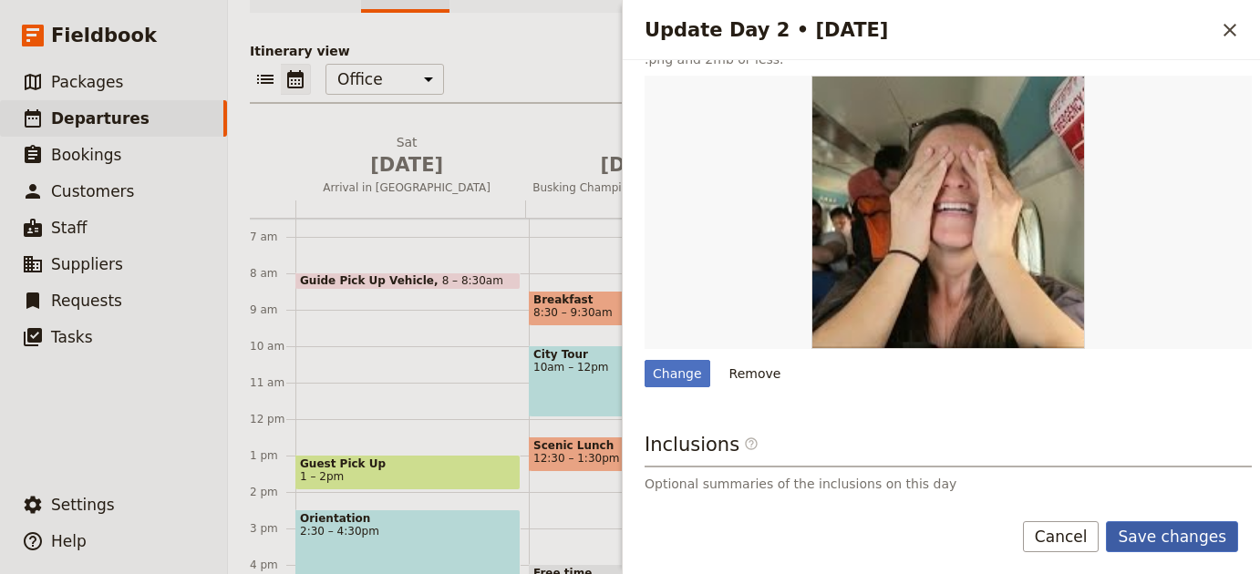
click at [1157, 547] on button "Save changes" at bounding box center [1172, 536] width 132 height 31
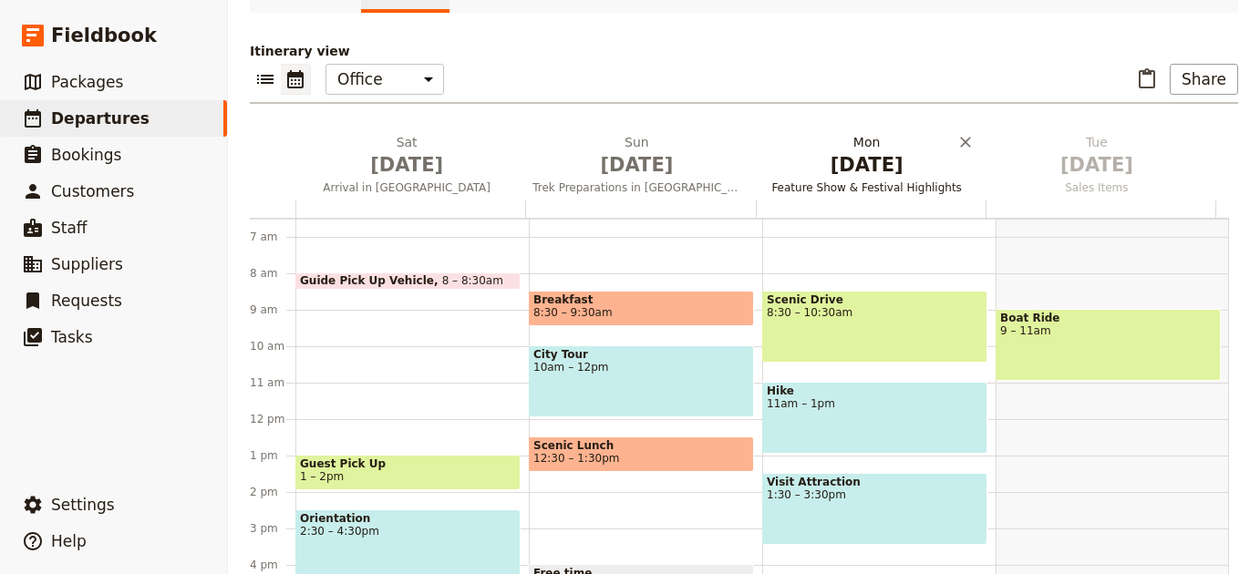
click at [830, 172] on span "[DATE]" at bounding box center [867, 164] width 208 height 27
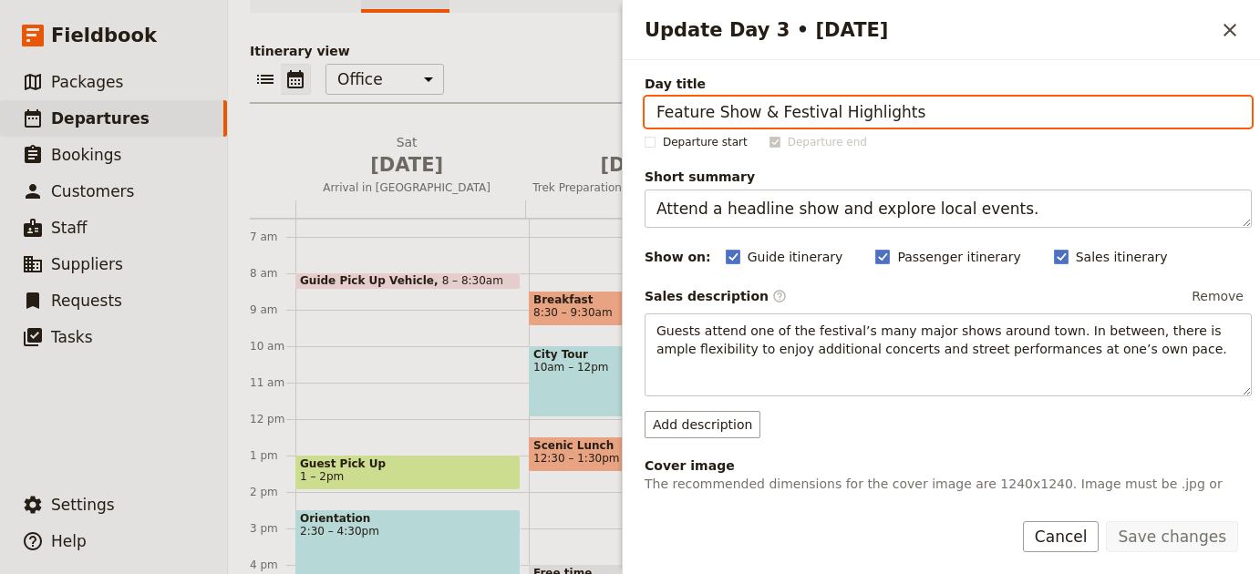
click at [908, 100] on input "Feature Show & Festival Highlights" at bounding box center [947, 112] width 607 height 31
paste input "Scenic flight to Lukla and first day of trekking."
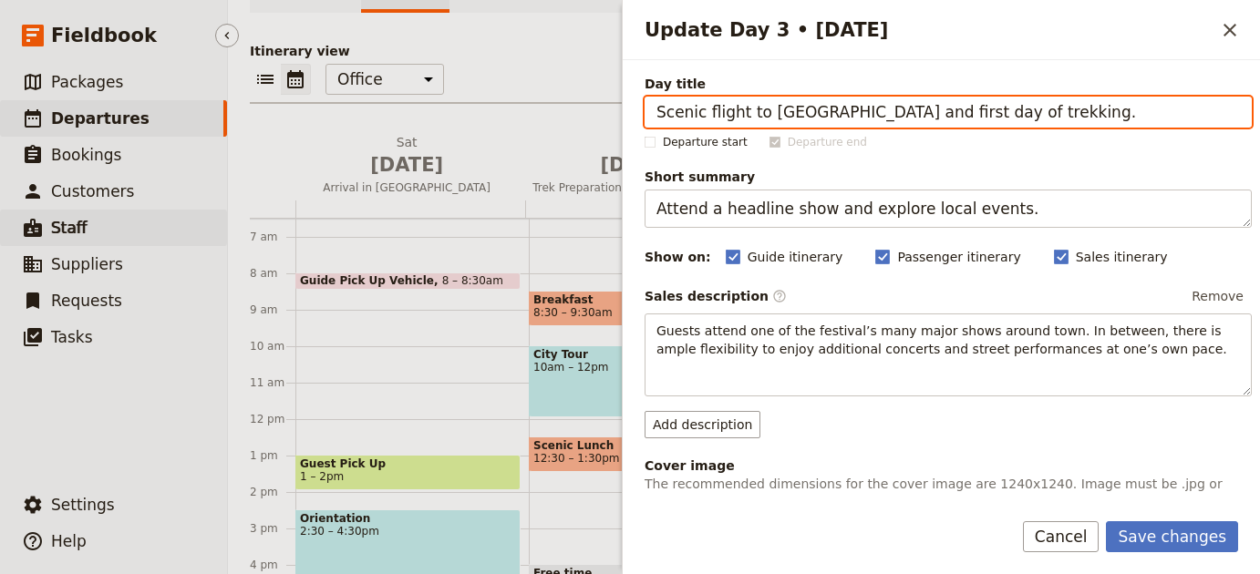
type input "Scenic flight to Lukla and first day of trekking."
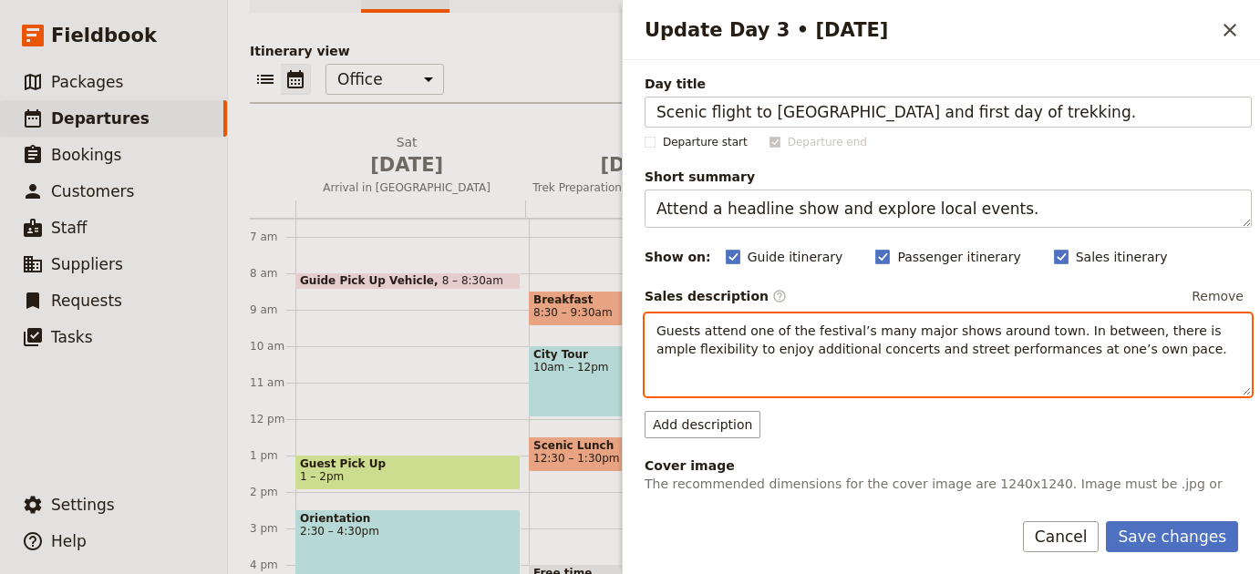
click at [786, 364] on div "Guests attend one of the festival’s many major shows around town. In between, t…" at bounding box center [947, 354] width 605 height 81
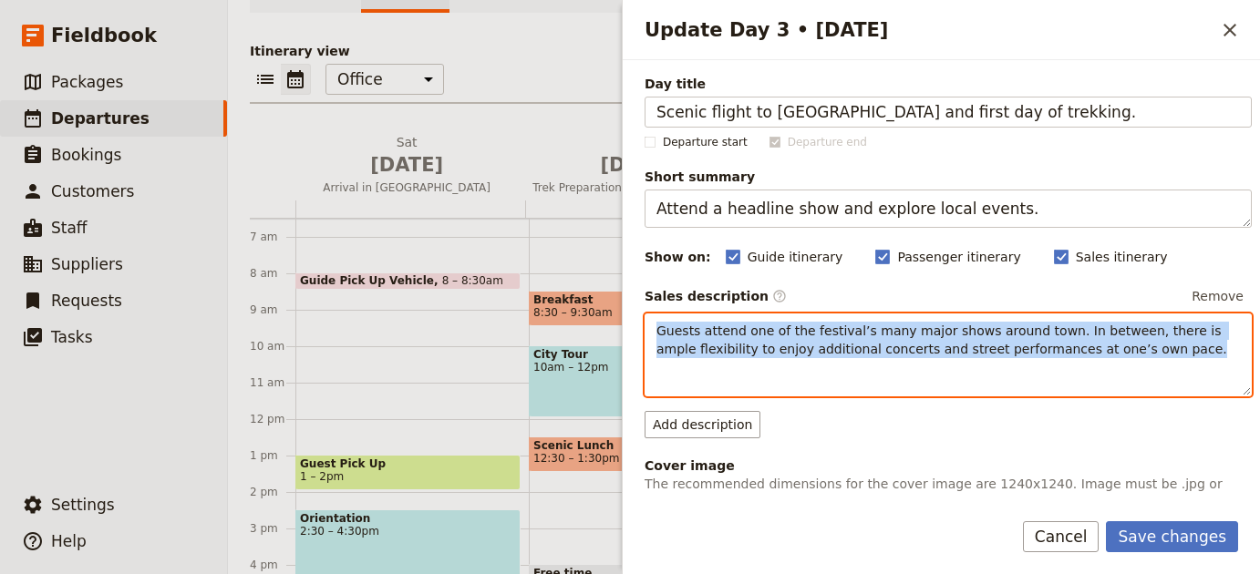
click at [786, 364] on div "Guests attend one of the festival’s many major shows around town. In between, t…" at bounding box center [947, 354] width 605 height 81
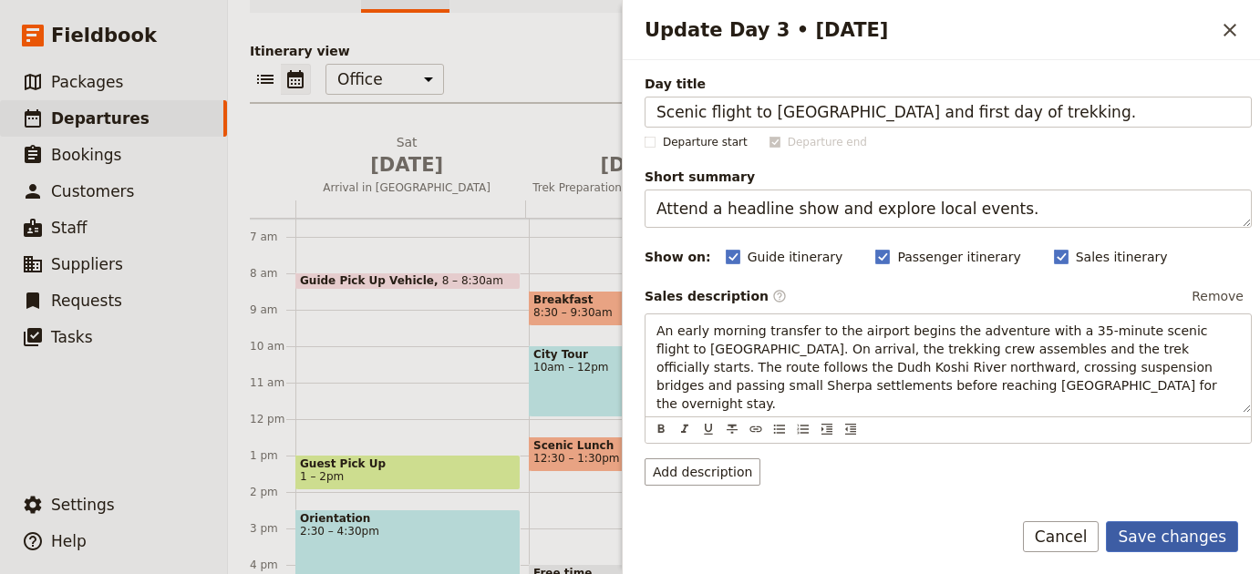
click at [1204, 531] on button "Save changes" at bounding box center [1172, 536] width 132 height 31
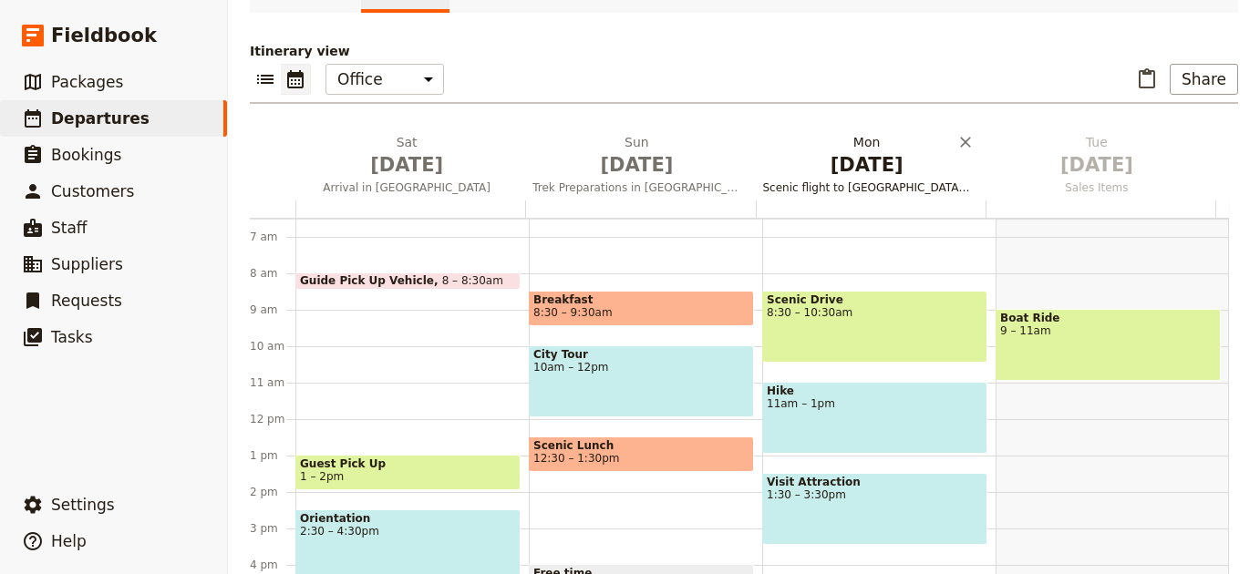
click at [871, 172] on span "[DATE]" at bounding box center [867, 164] width 208 height 27
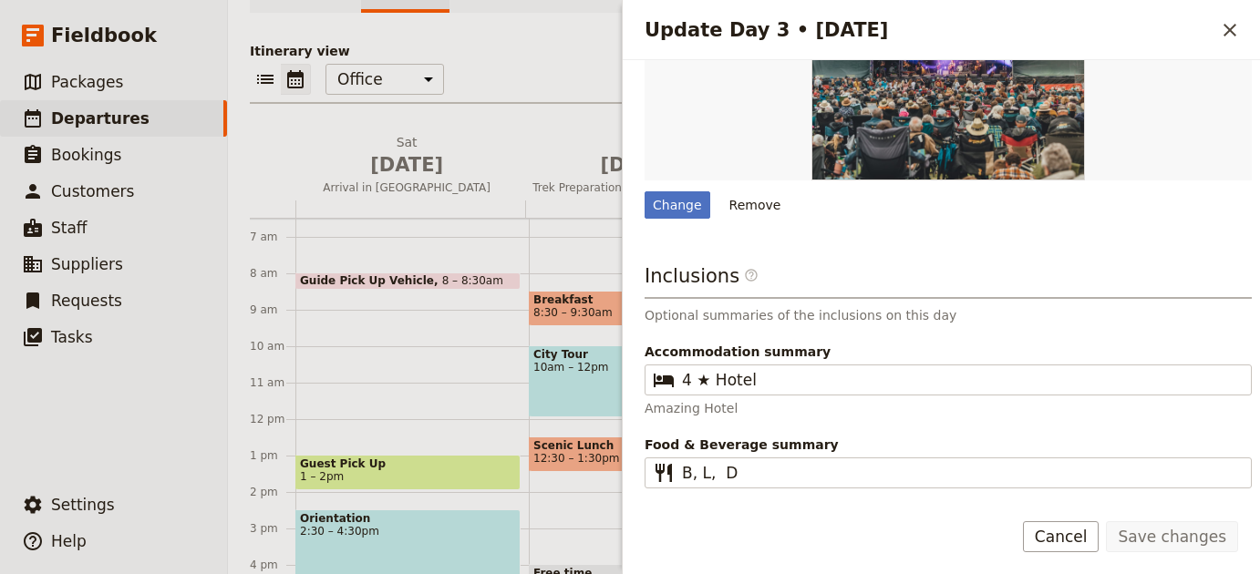
scroll to position [655, 0]
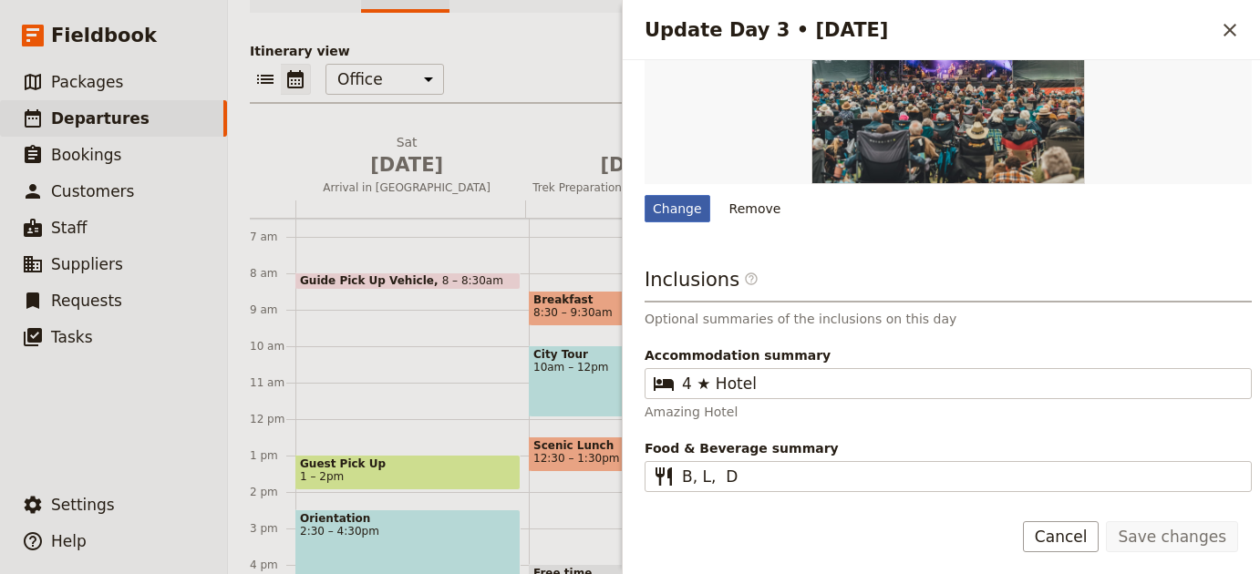
click at [678, 195] on div "Change" at bounding box center [677, 208] width 66 height 27
click at [644, 194] on input "Change" at bounding box center [644, 194] width 1 height 1
type input "C:\fakepath\sebastian-pena-lambarri-_aJd9HaMHWg-unsplash.jpg"
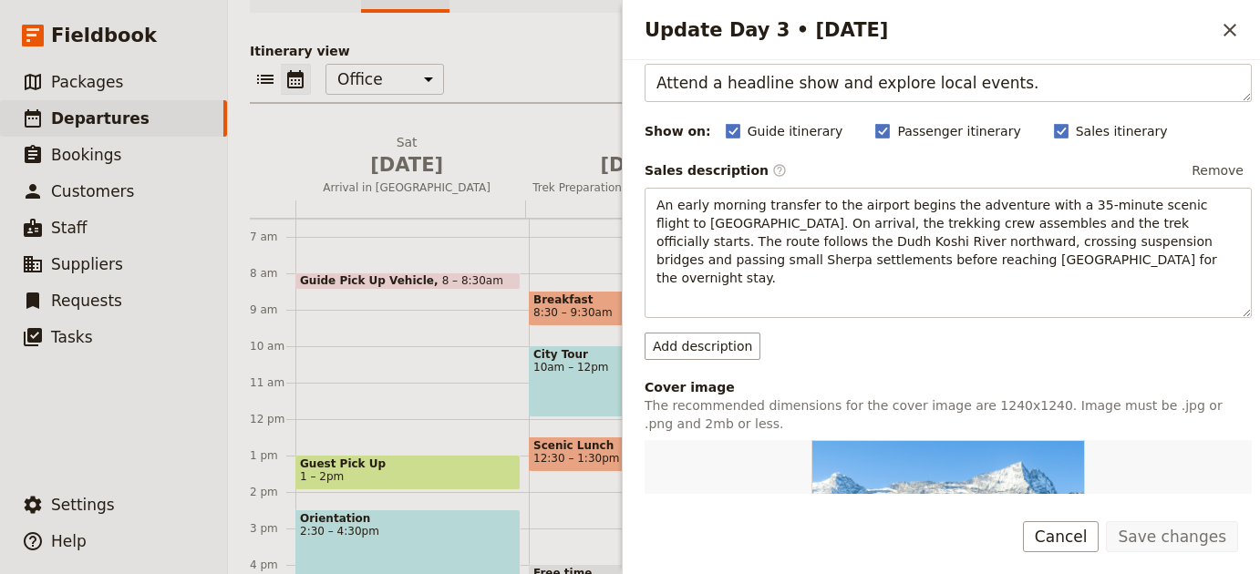
scroll to position [490, 0]
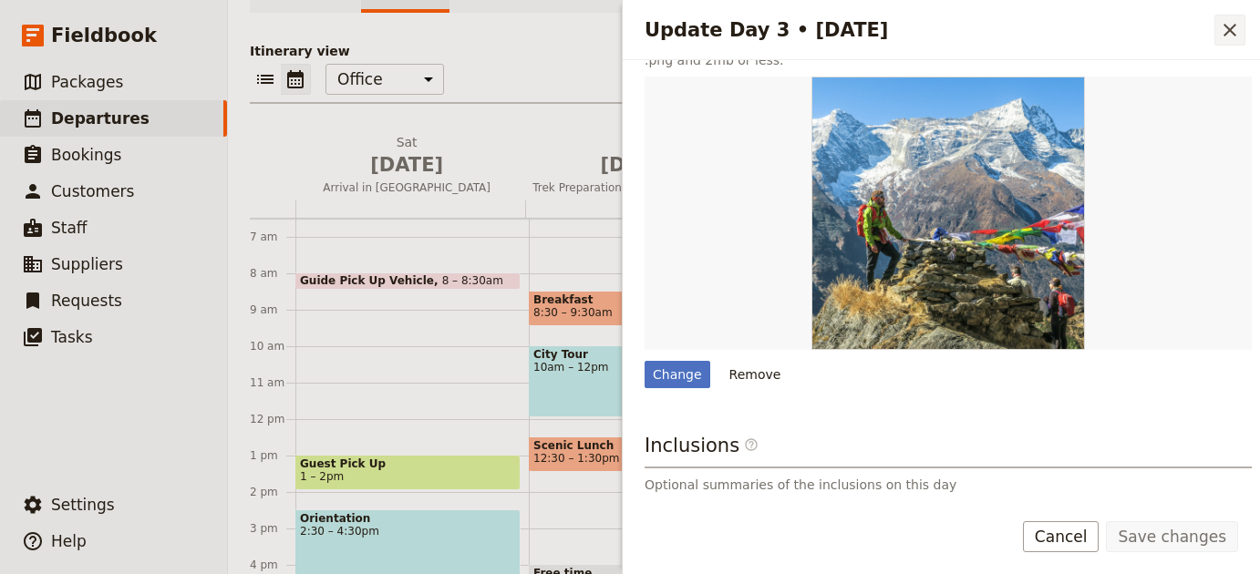
click at [1226, 36] on icon "Close drawer" at bounding box center [1230, 30] width 22 height 22
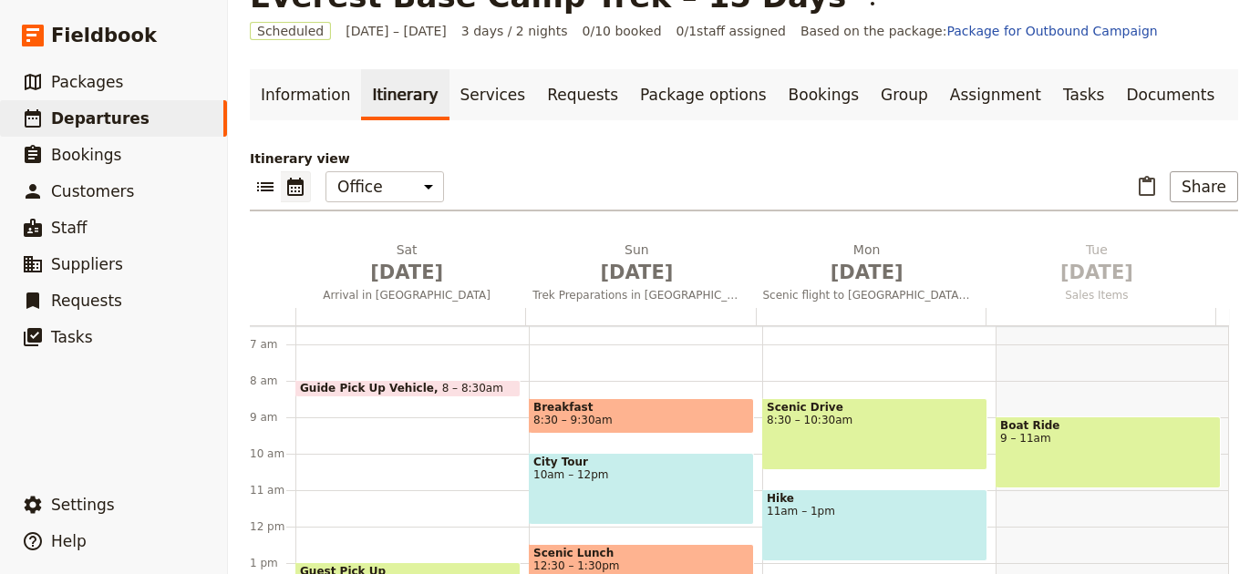
scroll to position [0, 0]
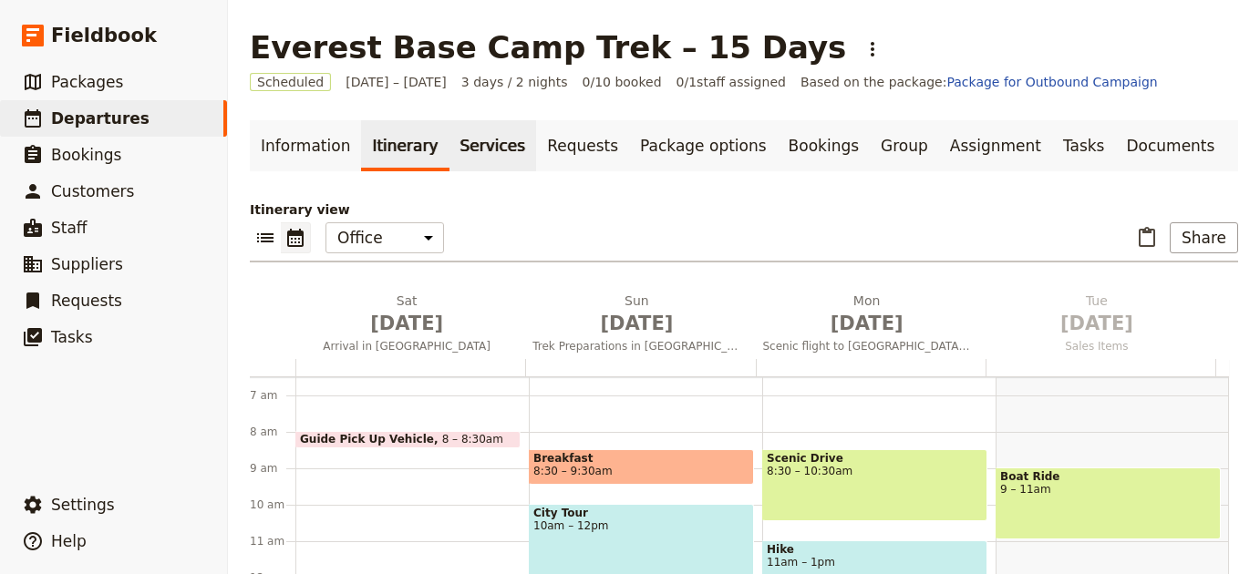
click at [485, 155] on link "Services" at bounding box center [493, 145] width 88 height 51
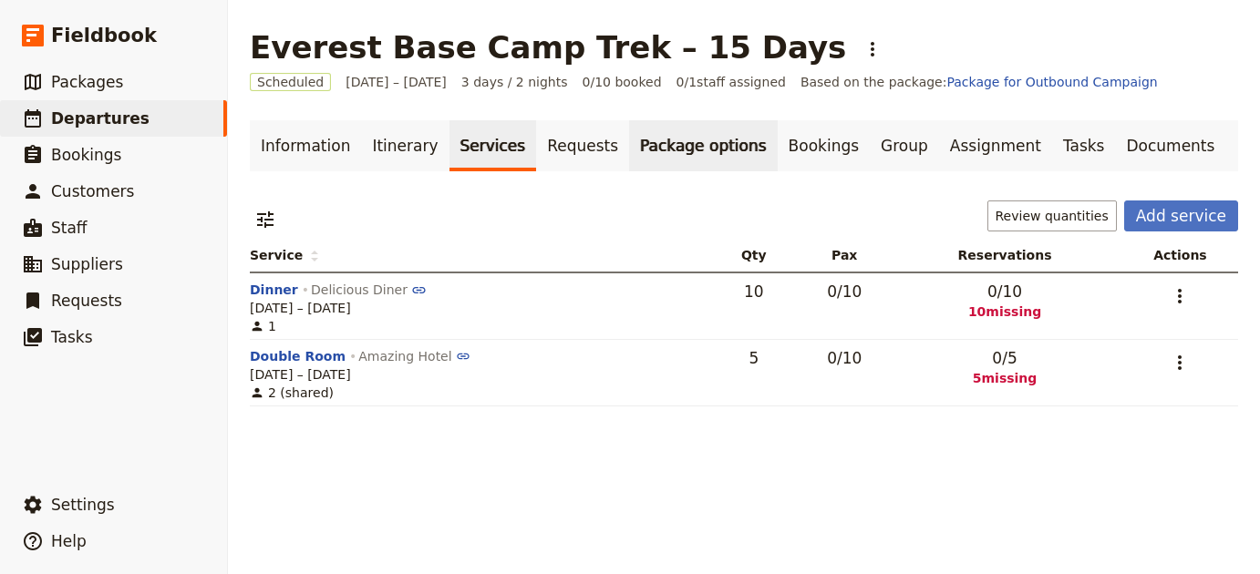
click at [675, 146] on link "Package options" at bounding box center [703, 145] width 148 height 51
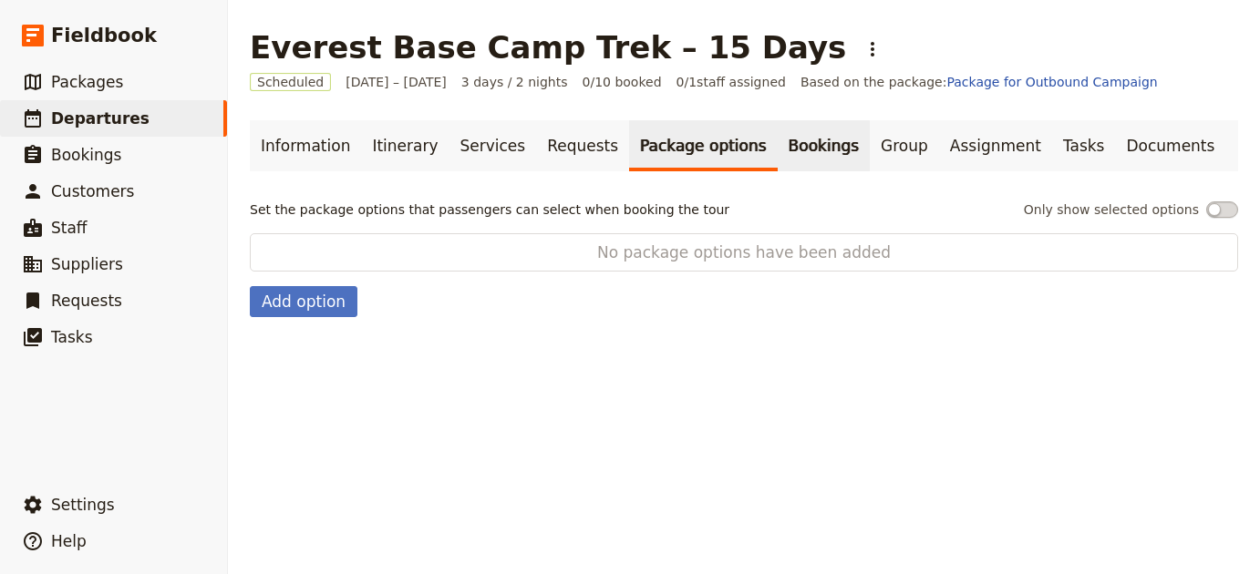
click at [778, 152] on link "Bookings" at bounding box center [824, 145] width 92 height 51
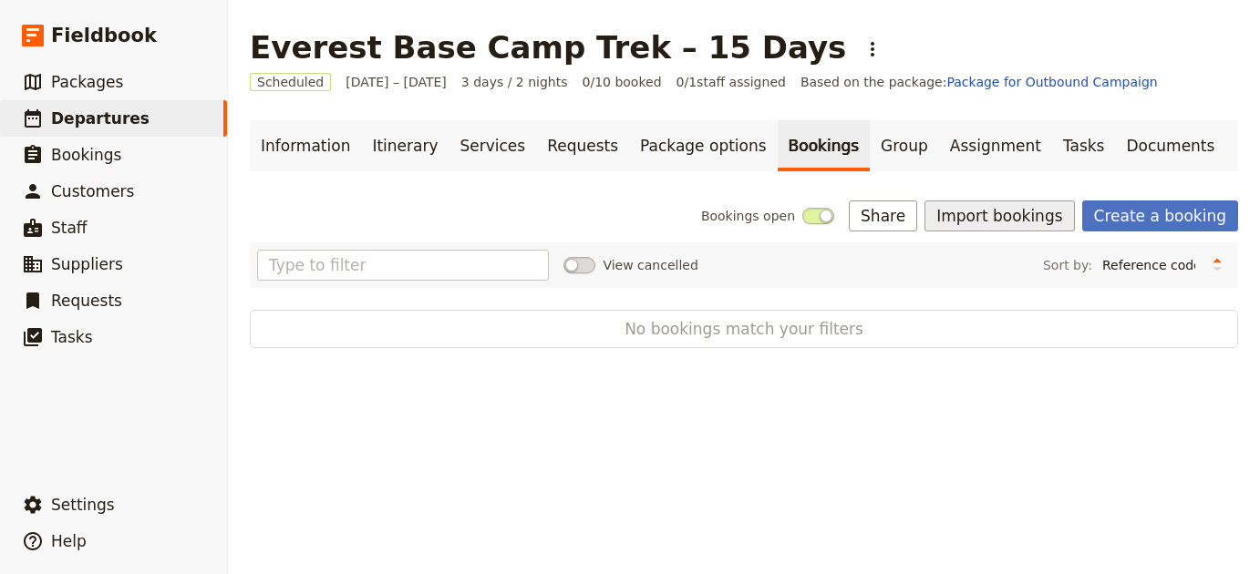
click at [1064, 230] on button "Import bookings" at bounding box center [999, 216] width 150 height 31
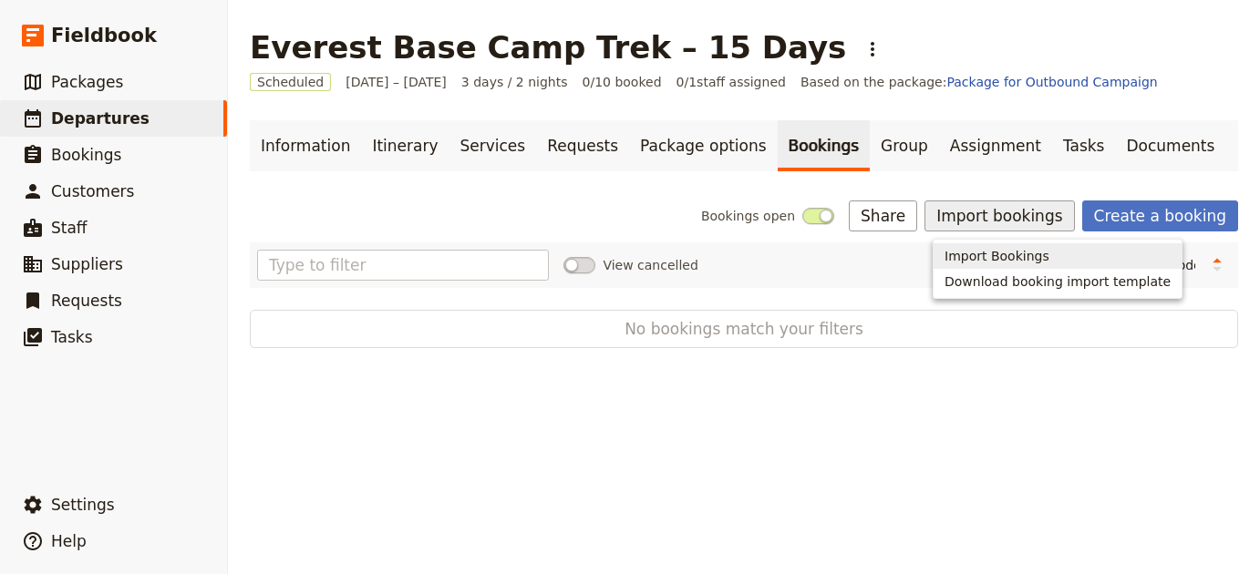
click at [961, 264] on span "Import Bookings" at bounding box center [996, 256] width 105 height 18
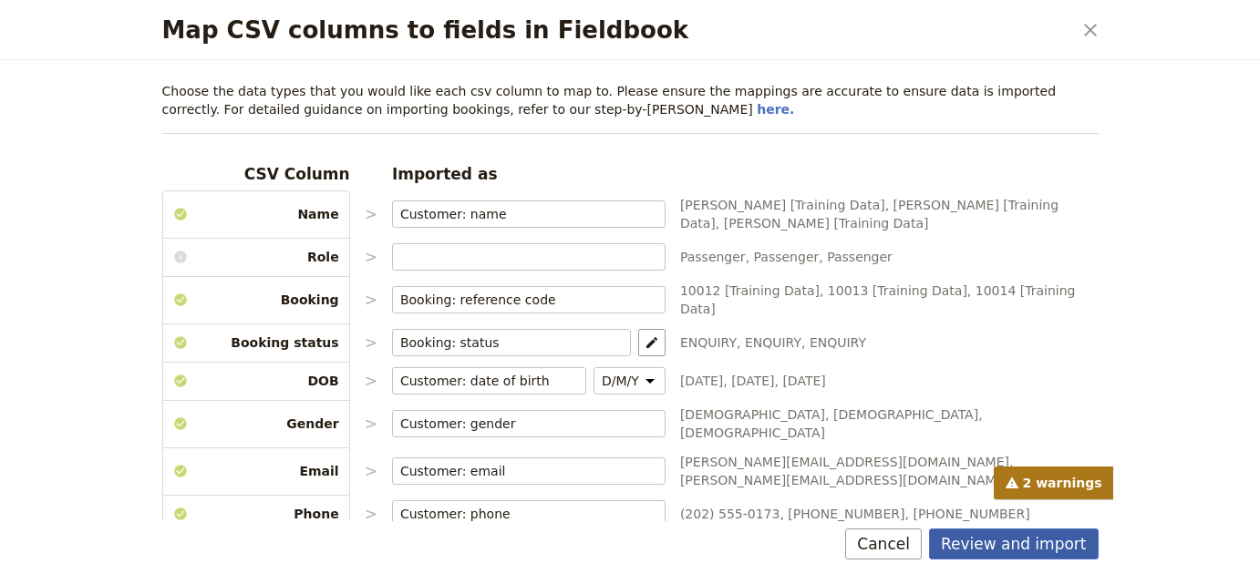
click at [1016, 536] on button "Review and import" at bounding box center [1014, 544] width 170 height 31
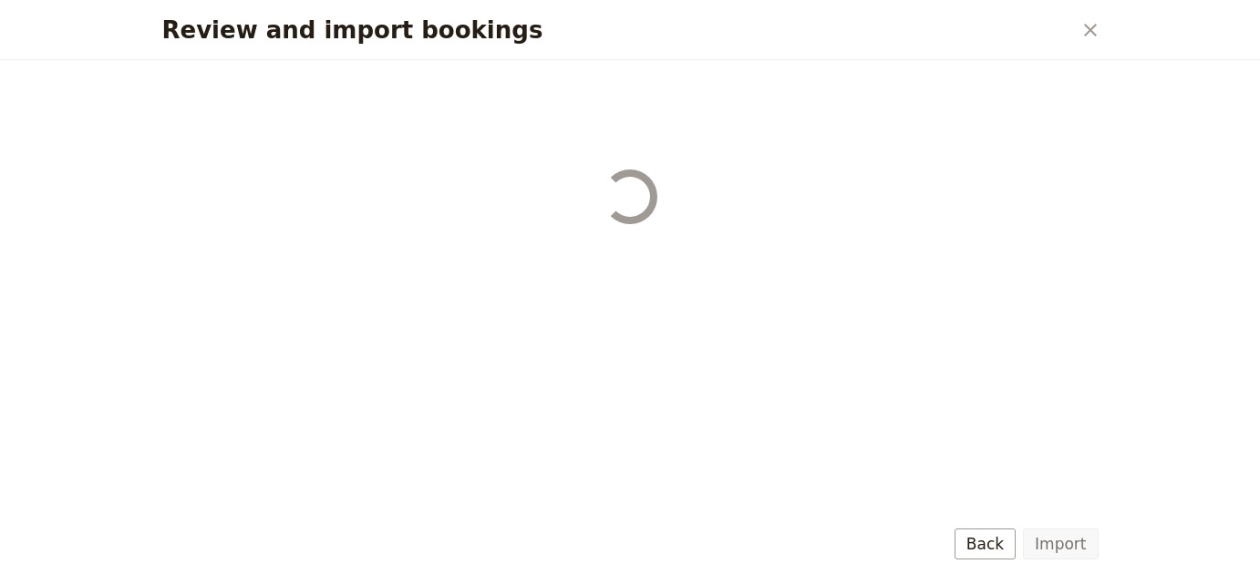
select select "68b002b7cac3c784cf00db27"
select select "68b002b7cac3c784cf00db28"
select select "68b002b7cac3c784cf00db29"
select select "68b002b7cac3c784cf00db2a"
select select "650e1b8d408bbede5b0c6045"
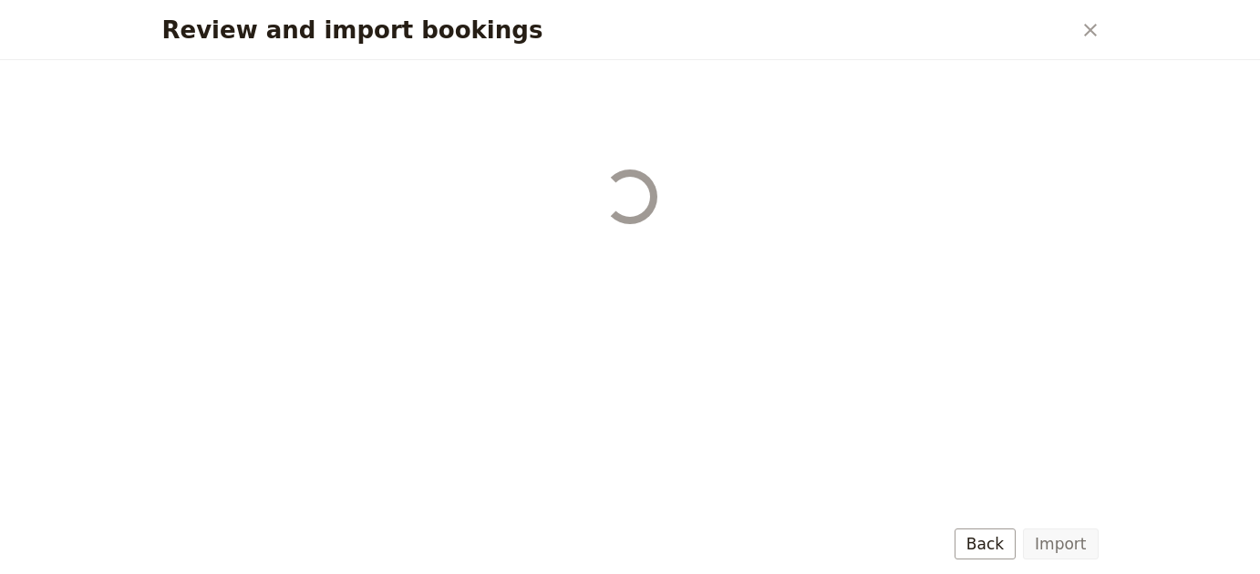
select select "68b002b7cac3c784cf00db2c"
select select "68b002b7cac3c784cf00db2d"
select select "68b002b7cac3c784cf00db2e"
select select "68b002b7cac3c784cf00db2f"
select select "68b002b7cac3c784cf00db30"
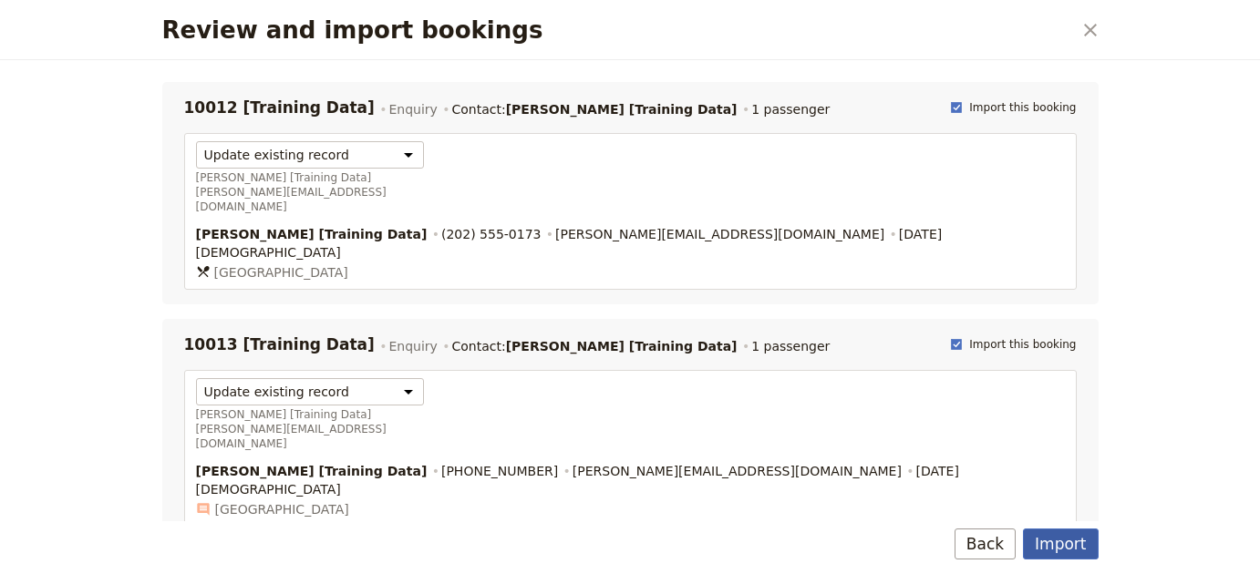
click at [1053, 549] on button "Import" at bounding box center [1060, 544] width 75 height 31
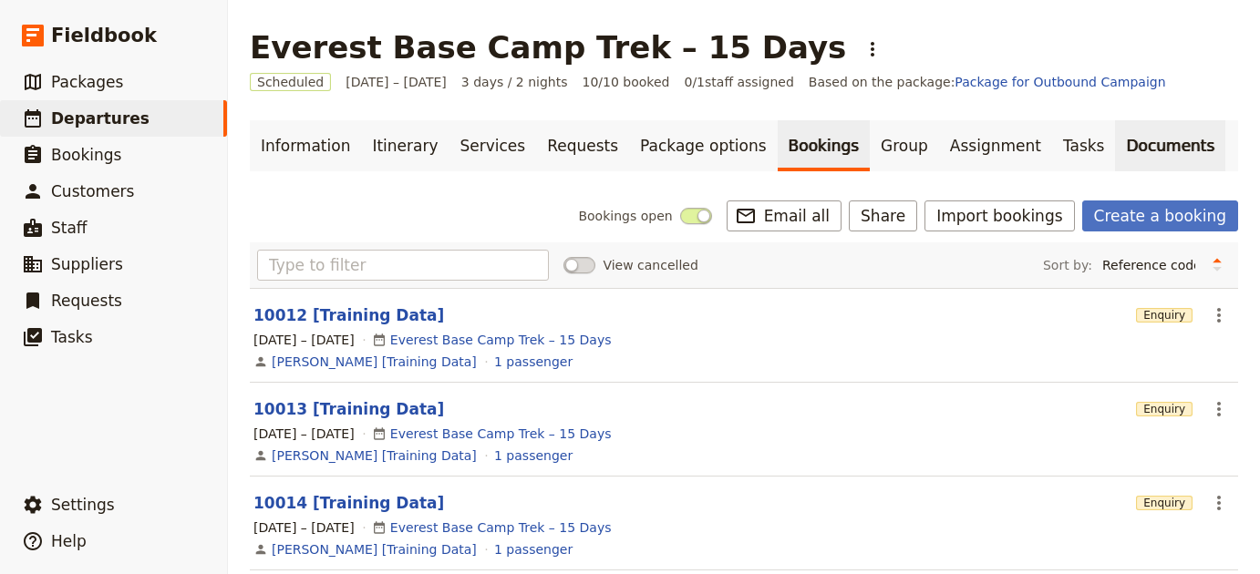
click at [1115, 153] on link "Documents" at bounding box center [1170, 145] width 110 height 51
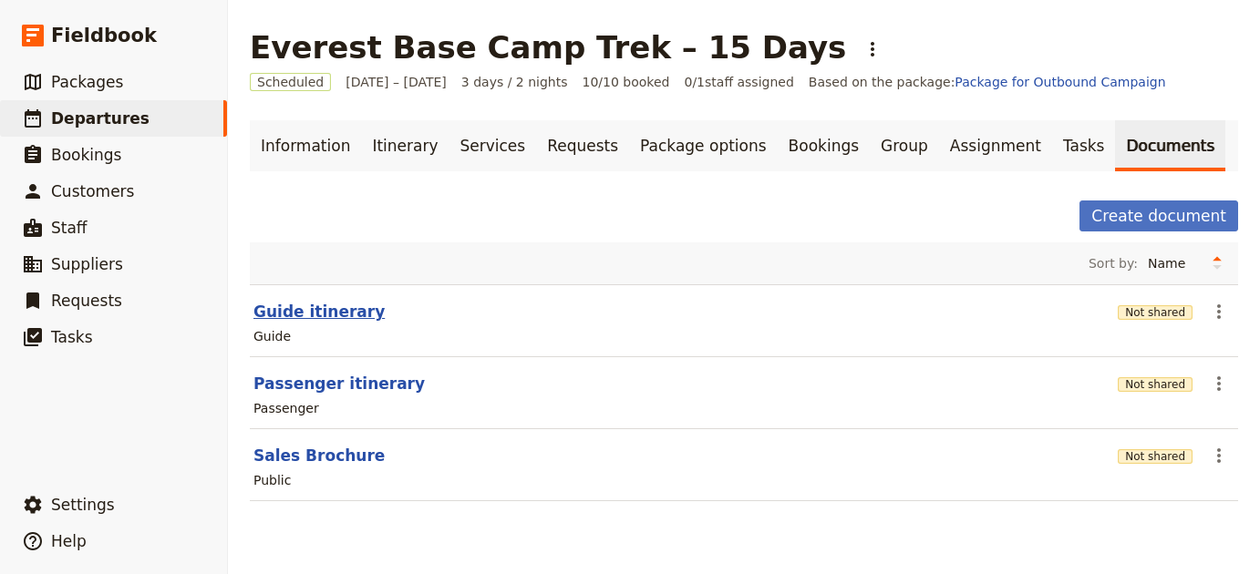
click at [317, 317] on button "Guide itinerary" at bounding box center [318, 312] width 131 height 22
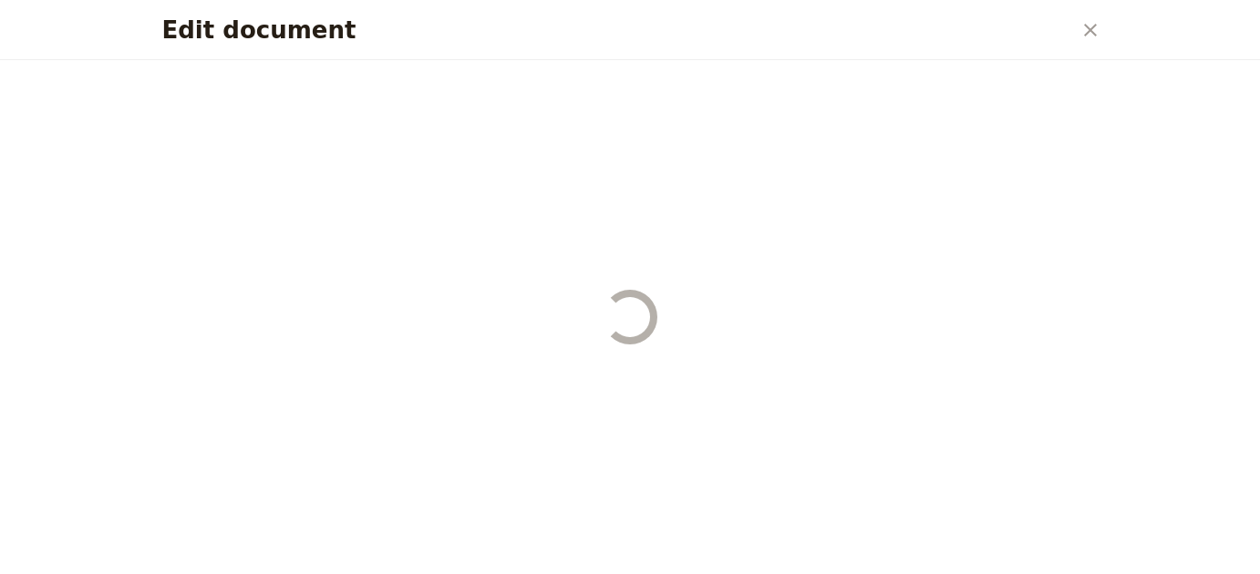
select select "STAFF"
select select "RUN_SHEET"
select select "LARGE"
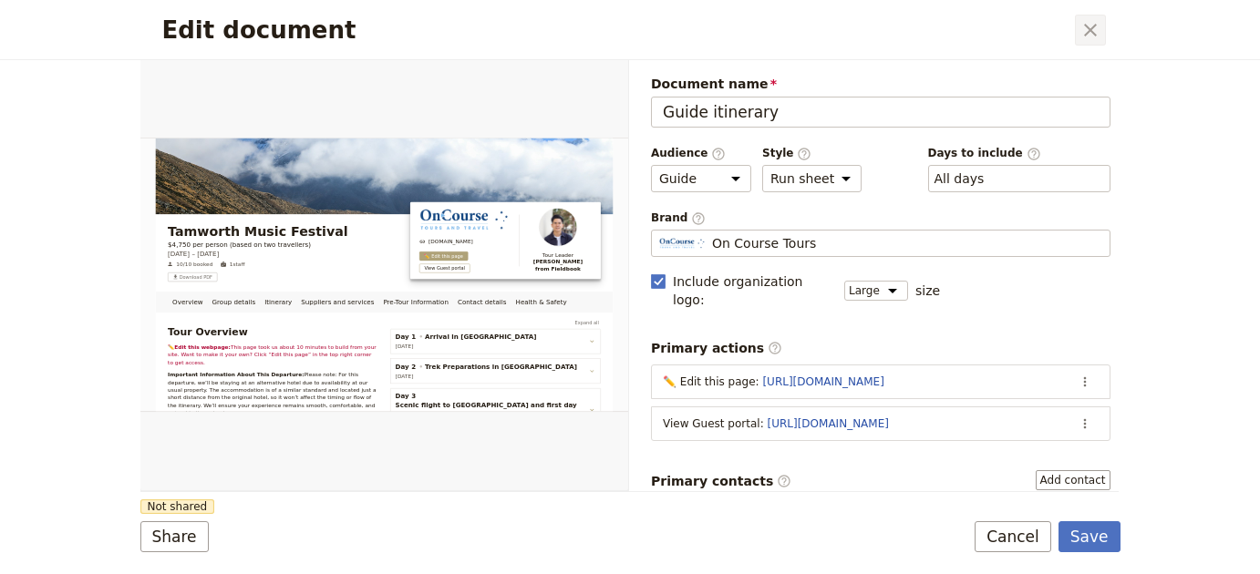
click at [1097, 36] on icon "Close dialog" at bounding box center [1090, 30] width 22 height 22
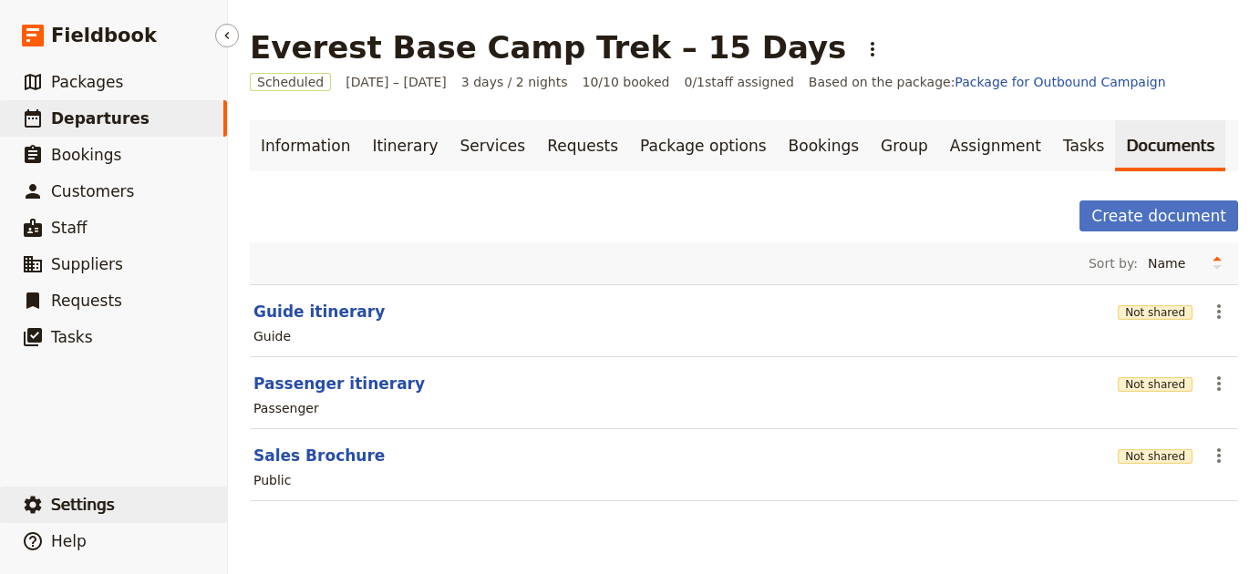
click at [102, 518] on button "​ Settings" at bounding box center [113, 505] width 227 height 36
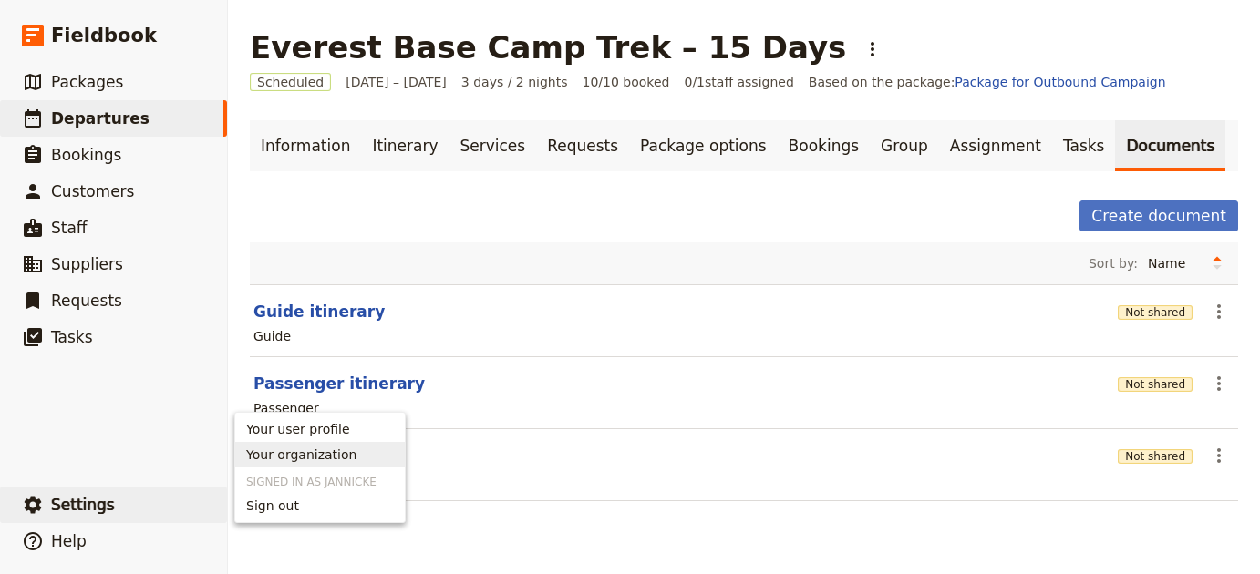
click at [381, 452] on span "Your organization" at bounding box center [320, 455] width 148 height 18
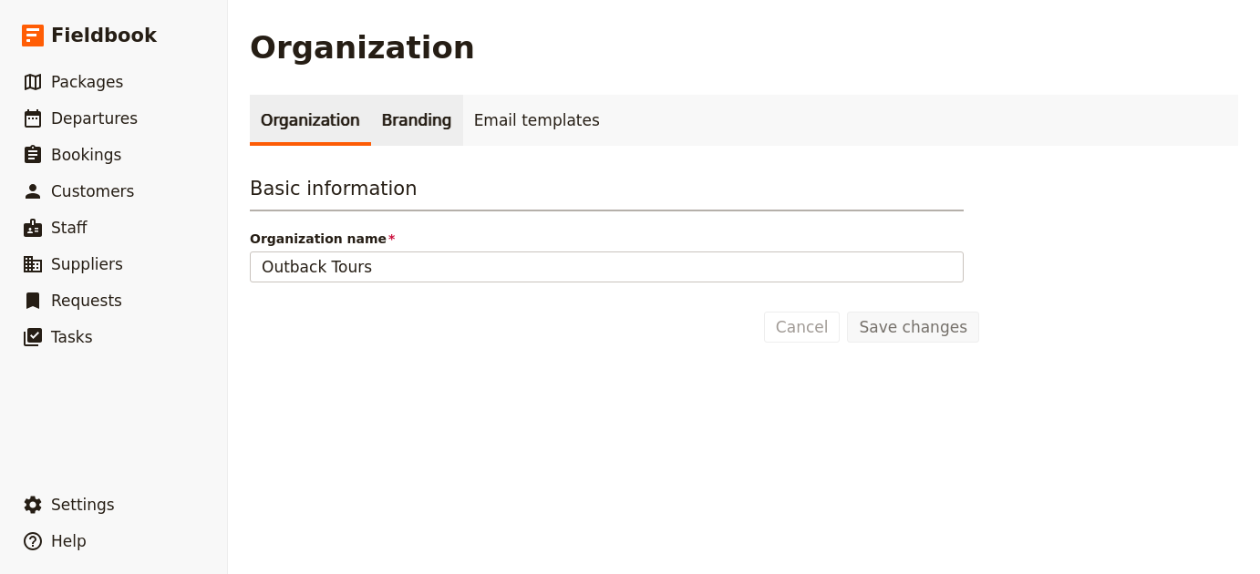
click at [415, 110] on link "Branding" at bounding box center [417, 120] width 92 height 51
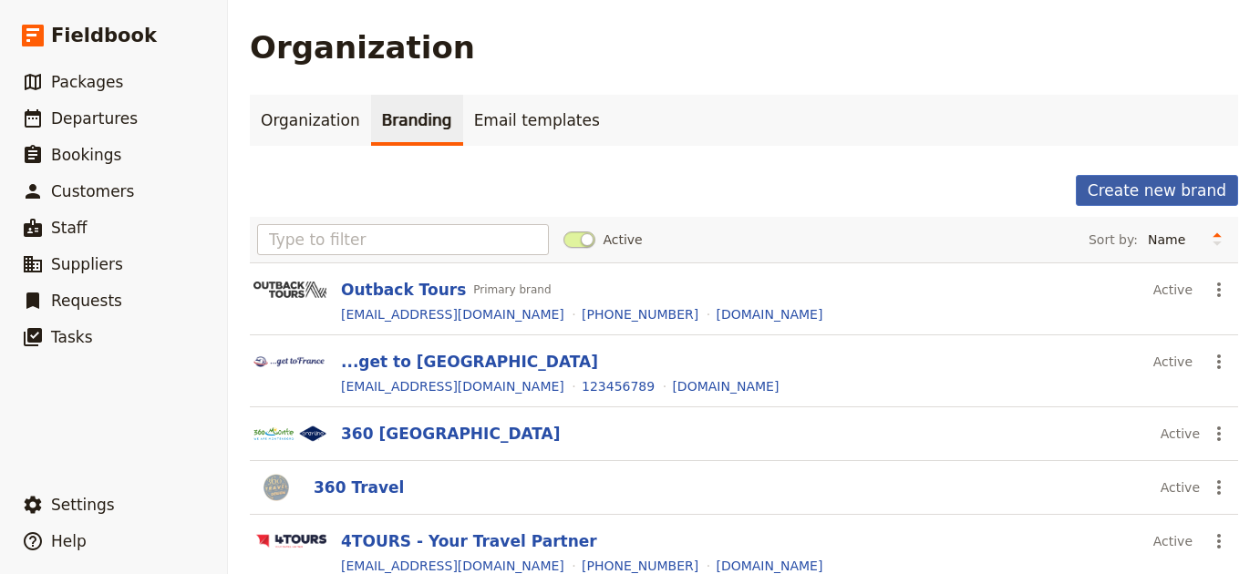
click at [1121, 198] on button "Create new brand" at bounding box center [1157, 190] width 162 height 31
click at [1124, 199] on button "Create new brand" at bounding box center [1157, 190] width 162 height 31
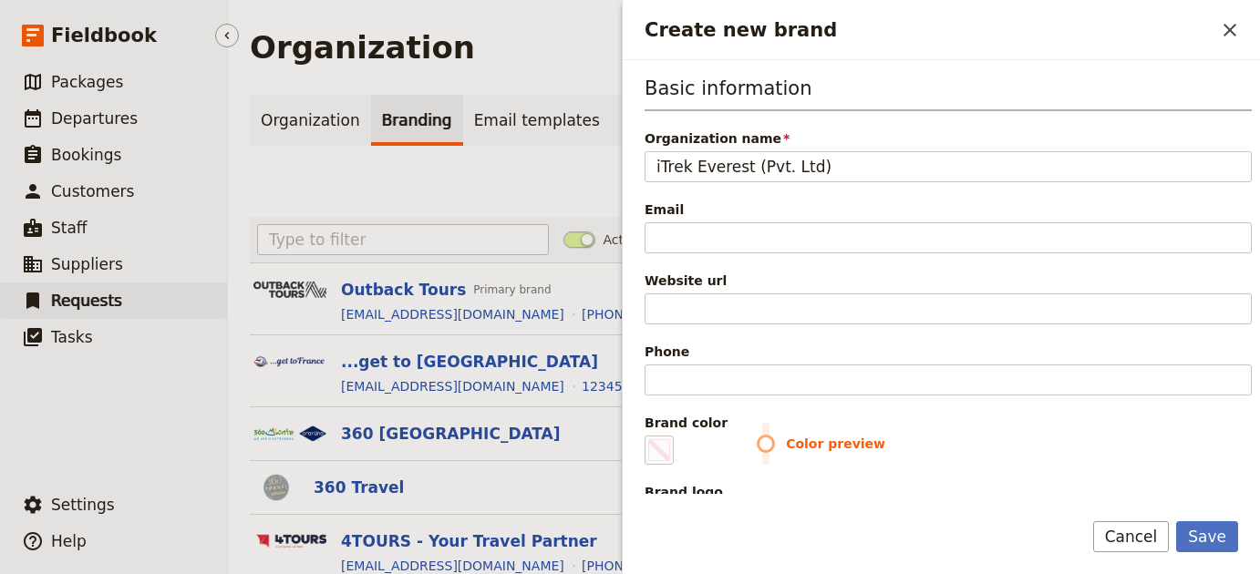
type input "iTrek Everest (Pvt. Ltd)"
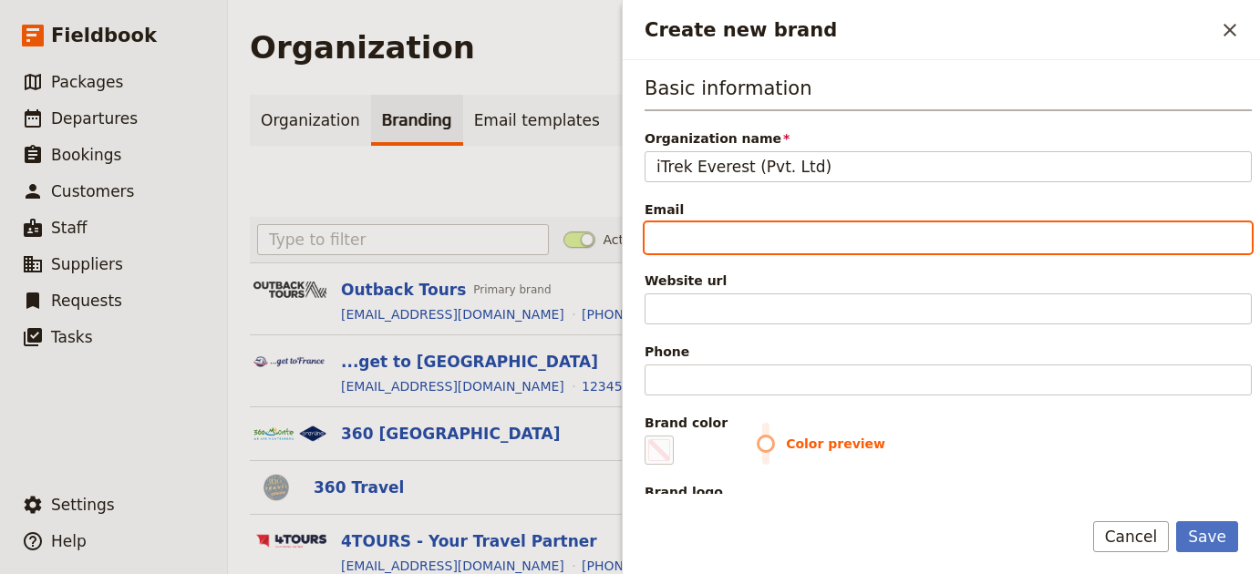
click at [720, 248] on input "Email" at bounding box center [947, 237] width 607 height 31
paste input "info@itreknepal.com"
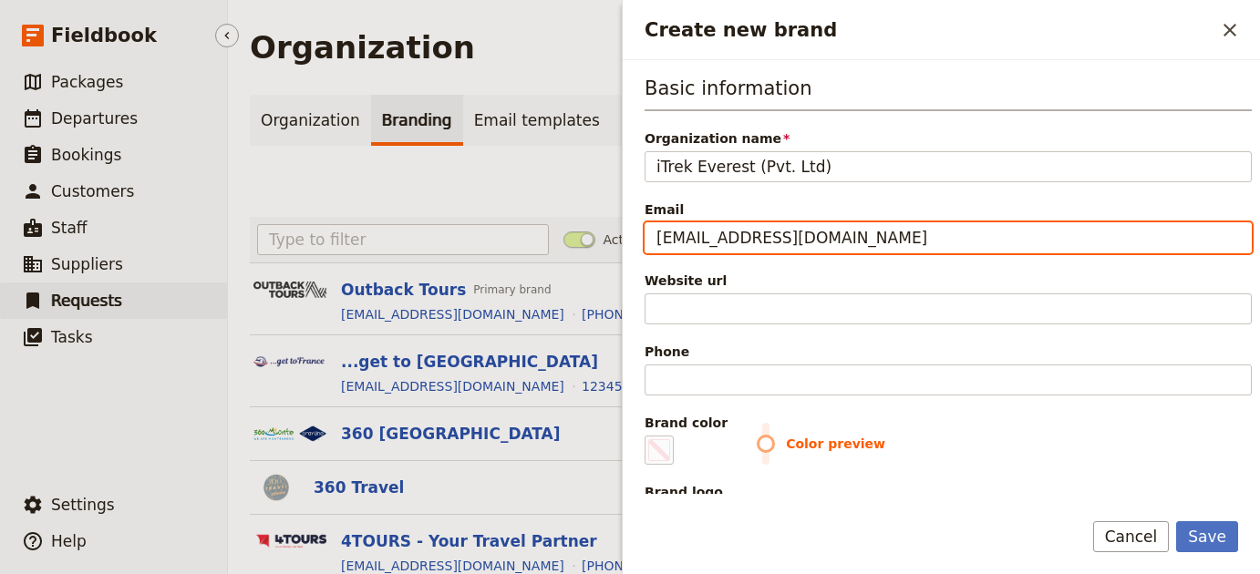
type input "info@itreknepal.com"
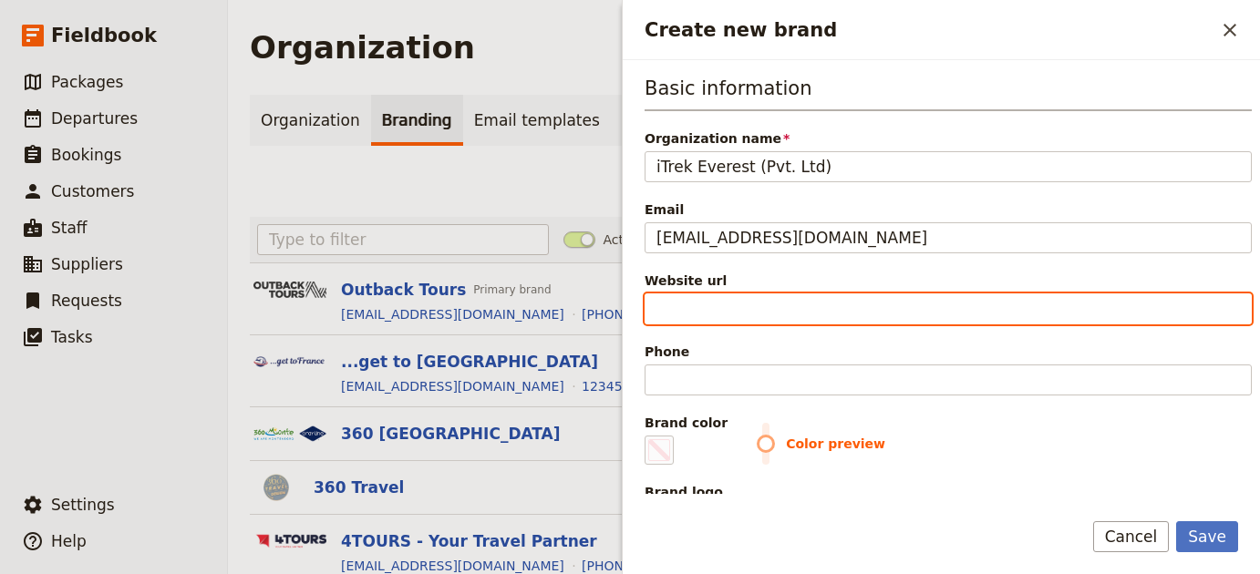
click at [723, 320] on input "Website url" at bounding box center [947, 309] width 607 height 31
paste input "https://itrekeverest.com"
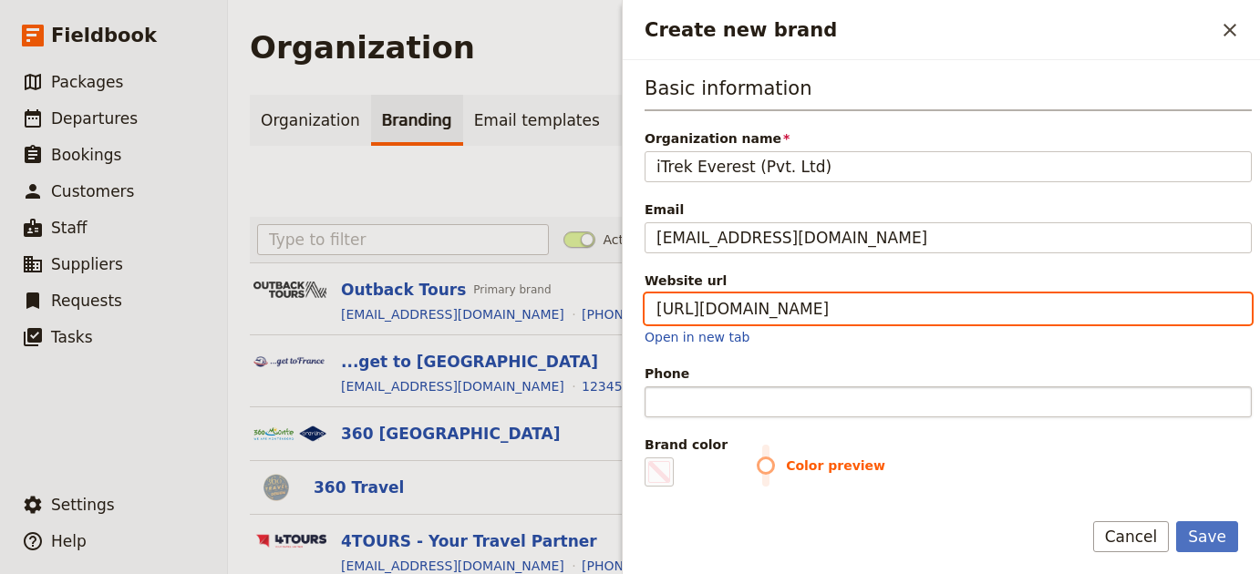
paste input "+977-984-1334375"
type input "https://itrekeverest.com"
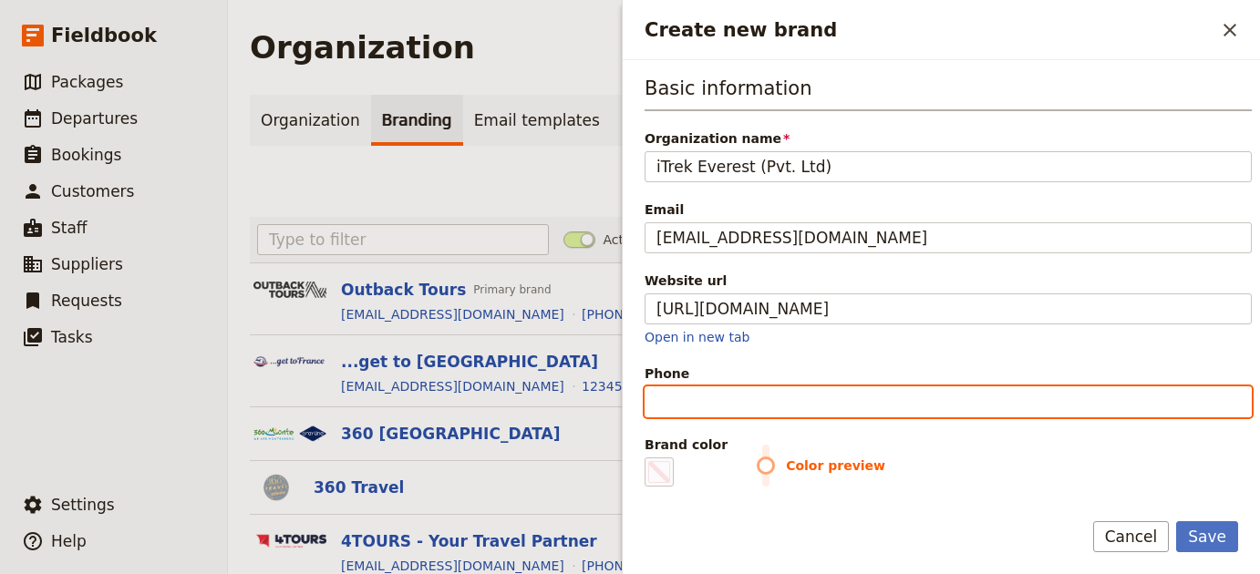
click at [734, 411] on input "Phone" at bounding box center [947, 402] width 607 height 31
paste input "+977-984-1334375"
click at [733, 407] on input "+977-984-1334375" at bounding box center [947, 402] width 607 height 31
click at [697, 400] on input "+977-9841334375" at bounding box center [947, 402] width 607 height 31
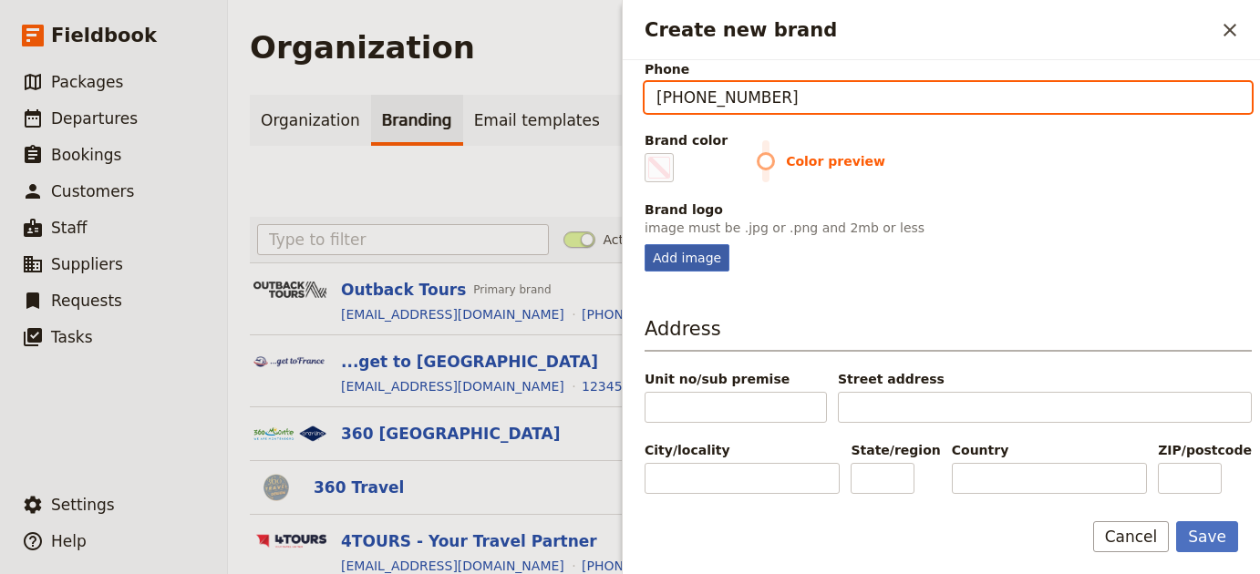
type input "+9779841334375"
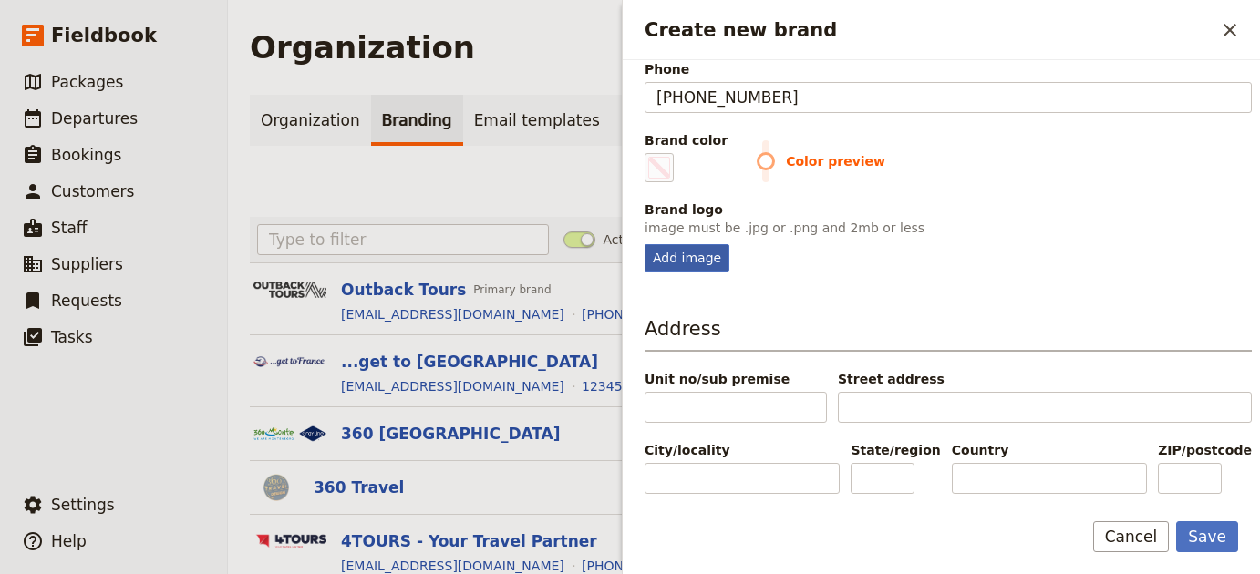
click at [698, 257] on div "Add image" at bounding box center [686, 257] width 85 height 27
click at [644, 244] on input "Add image" at bounding box center [644, 243] width 1 height 1
type input "C:\fakepath\Insta-logo.png"
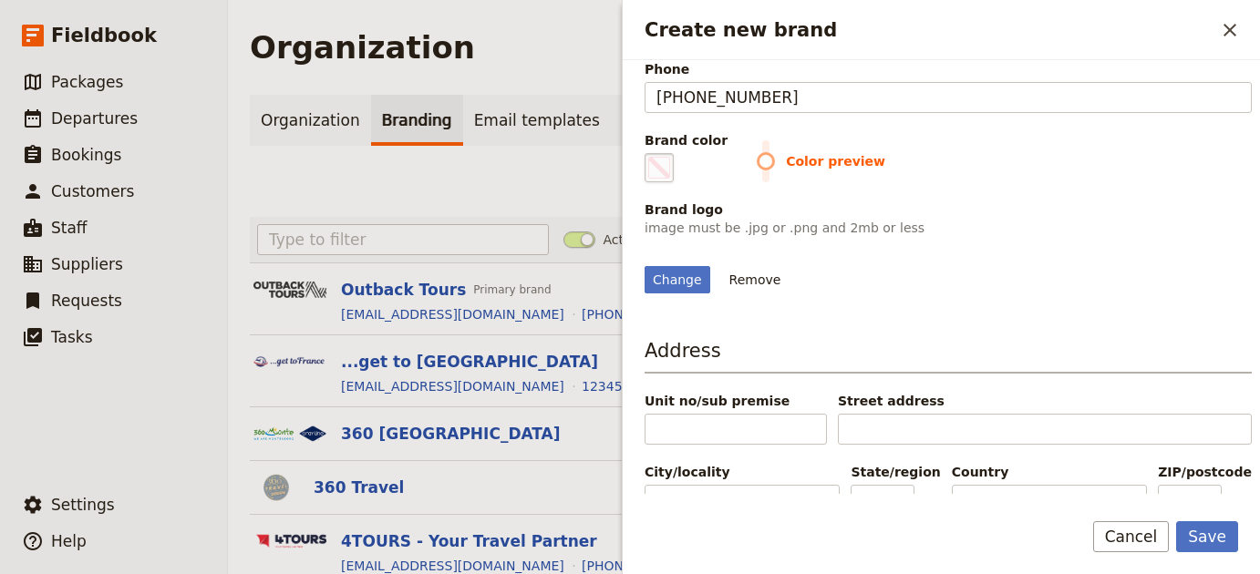
click at [648, 163] on span "Create new brand" at bounding box center [659, 168] width 22 height 22
click at [648, 153] on input "#000000" at bounding box center [648, 152] width 1 height 1
type input "#ffc77d"
click at [1129, 290] on div "Change Remove" at bounding box center [947, 268] width 607 height 49
click at [1191, 539] on button "Save" at bounding box center [1207, 536] width 62 height 31
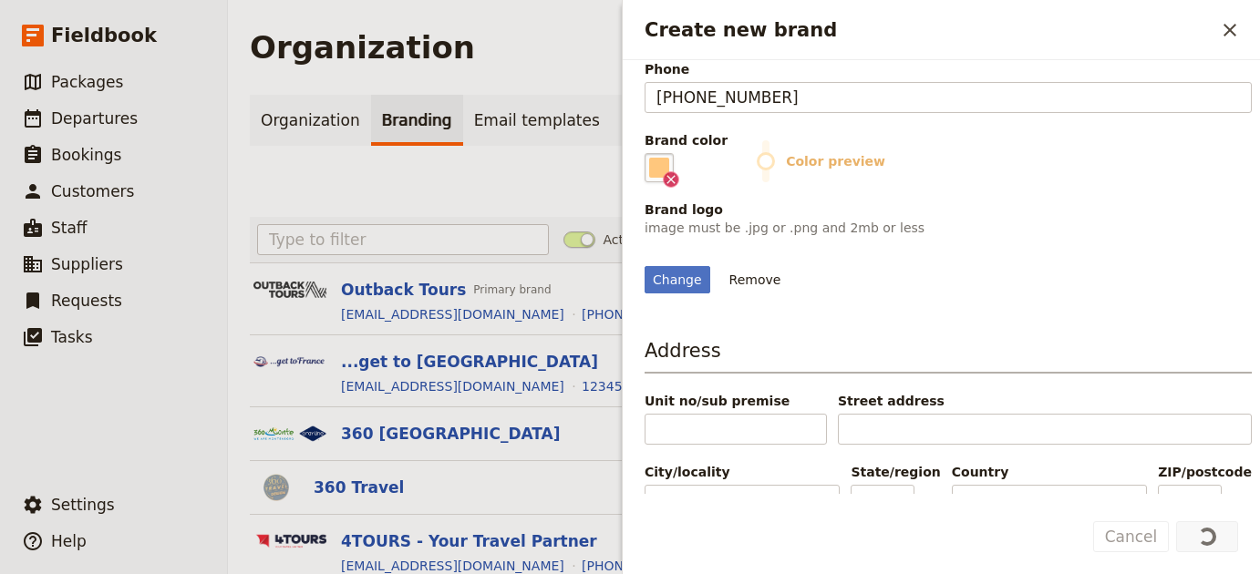
scroll to position [0, 0]
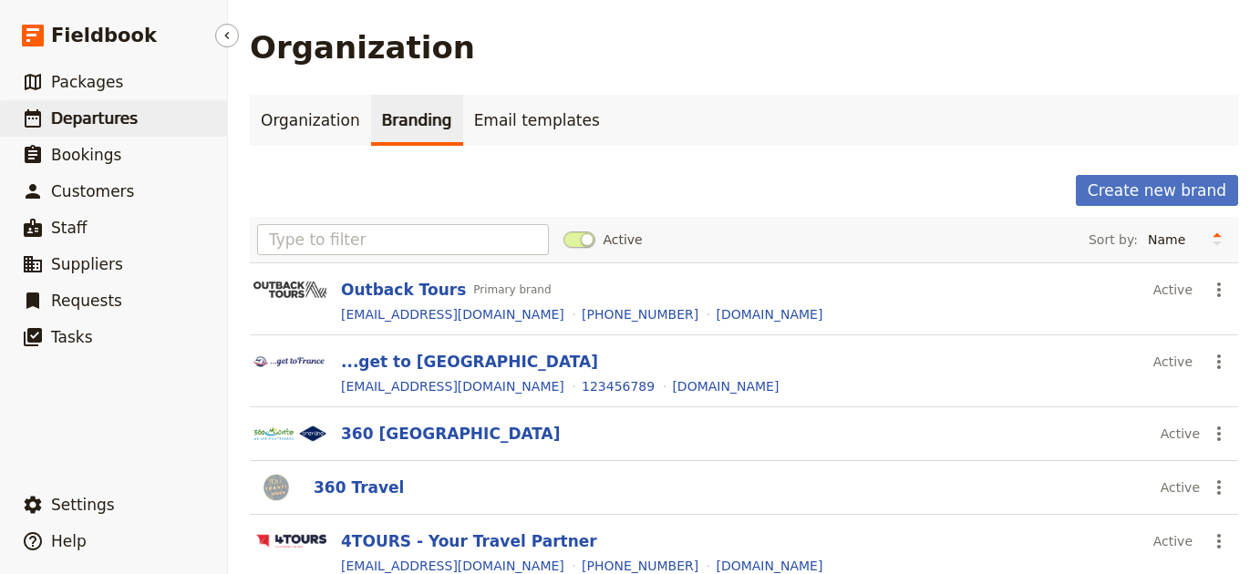
click at [134, 132] on link "​ Departures" at bounding box center [113, 118] width 227 height 36
select select "UPDATED_AT"
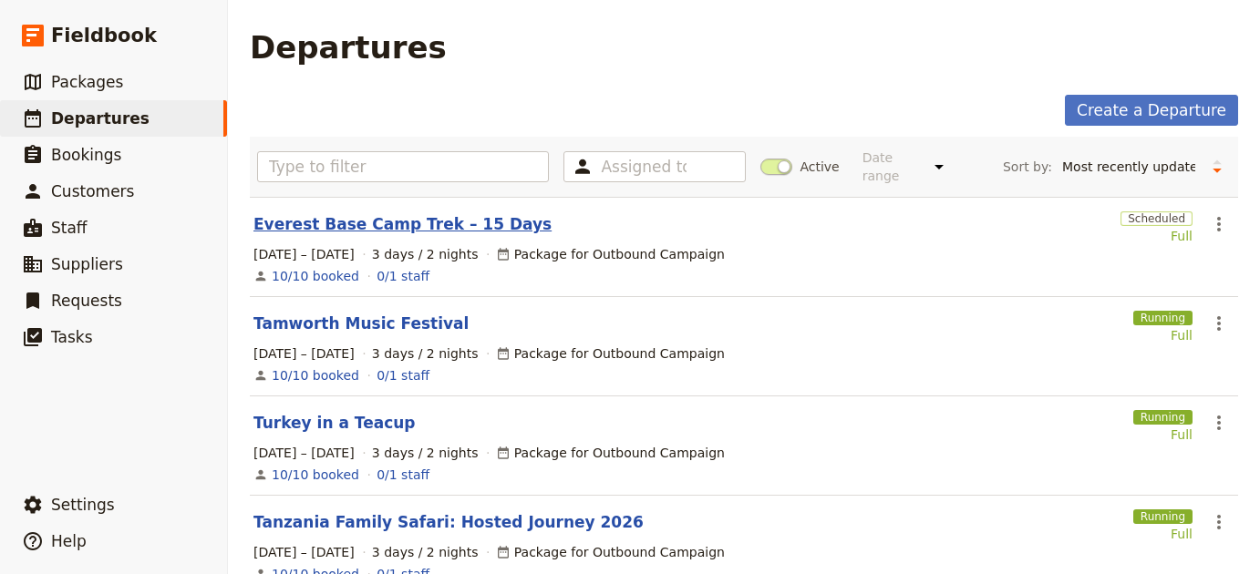
click at [362, 213] on link "Everest Base Camp Trek – 15 Days" at bounding box center [402, 224] width 298 height 22
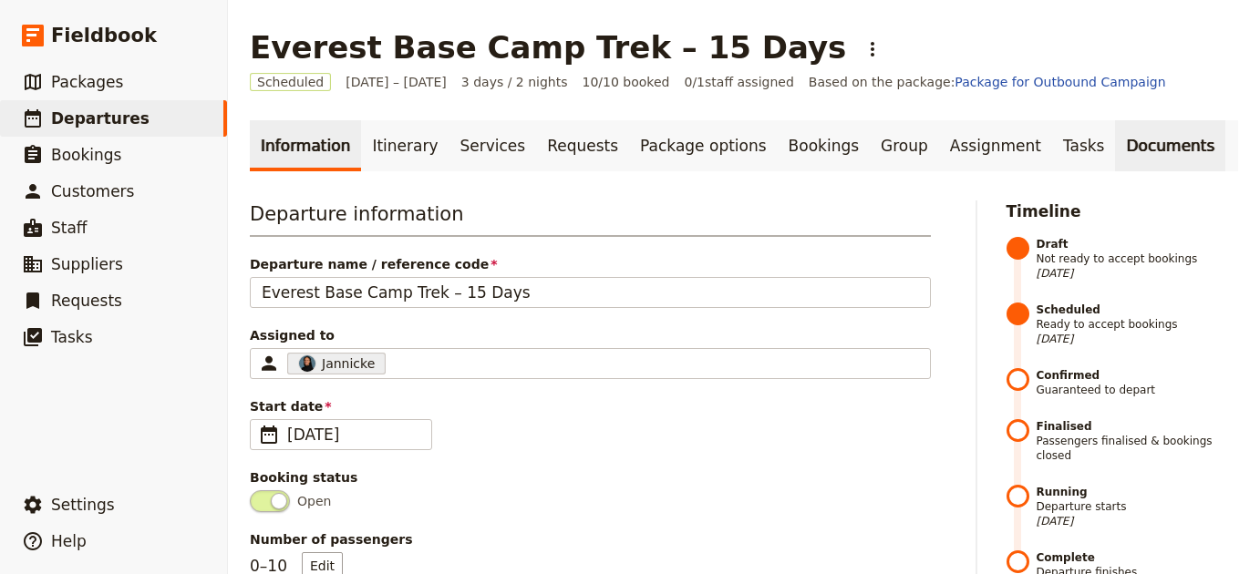
click at [1115, 158] on link "Documents" at bounding box center [1170, 145] width 110 height 51
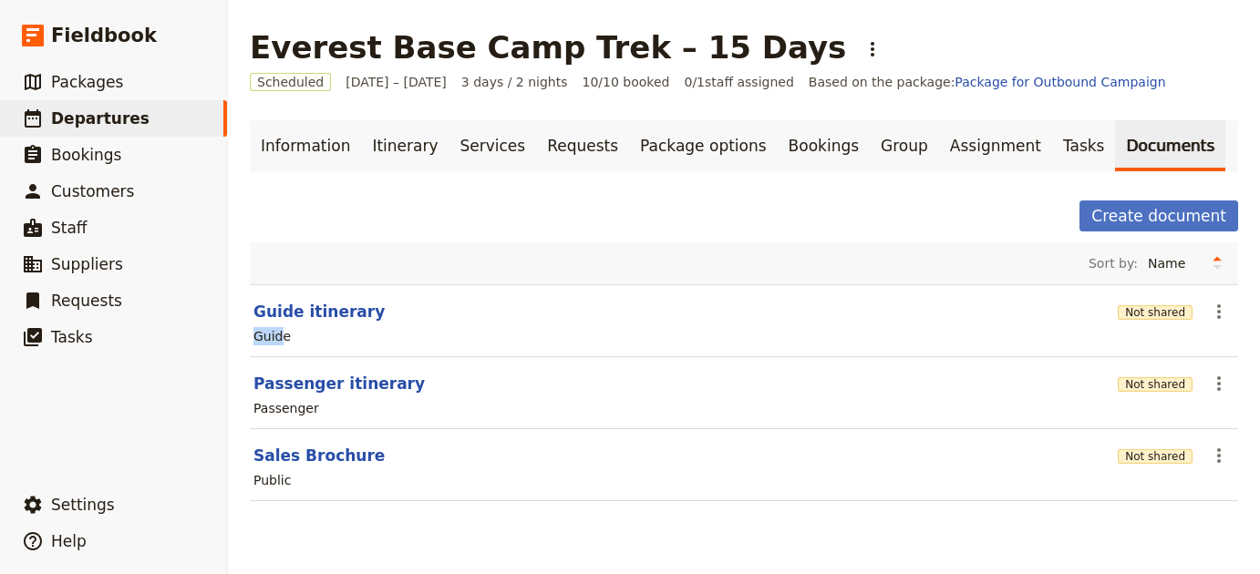
click at [281, 327] on div "Guide" at bounding box center [271, 336] width 37 height 18
click at [284, 308] on button "Guide itinerary" at bounding box center [318, 312] width 131 height 22
select select "STAFF"
select select "RUN_SHEET"
select select "LARGE"
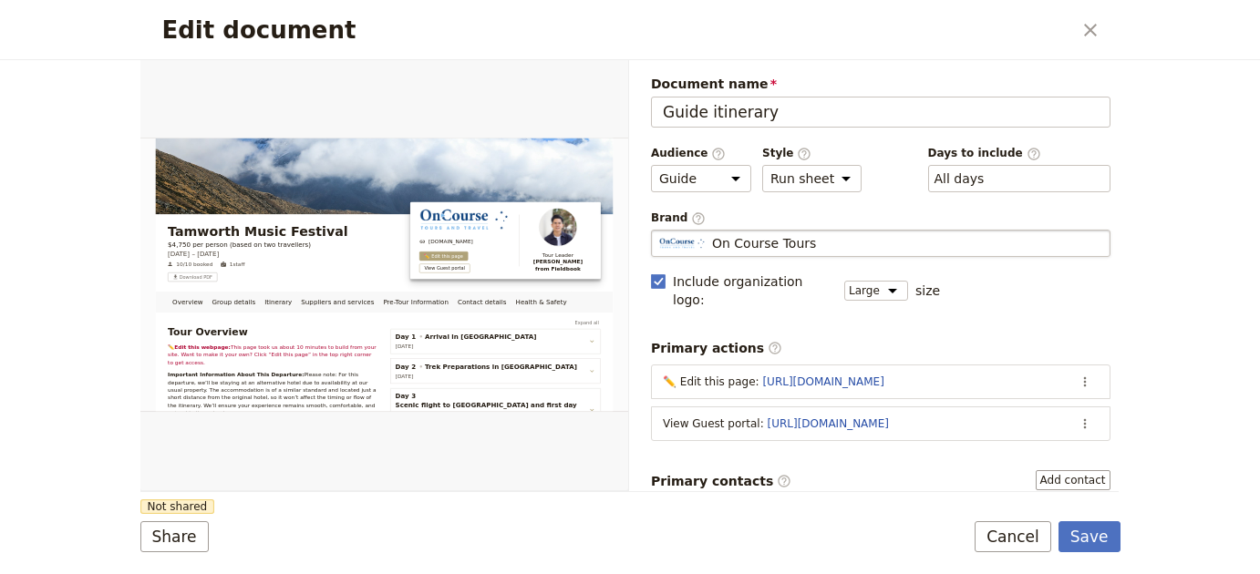
click at [762, 253] on fieldset "On Course Tours On Course Tours" at bounding box center [880, 243] width 459 height 27
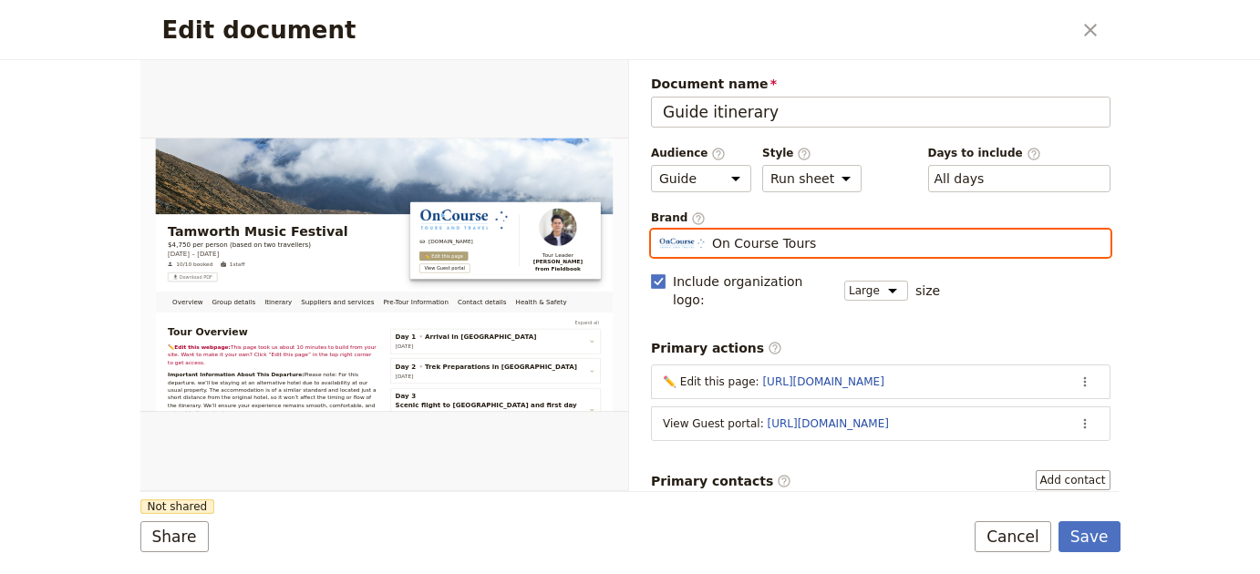
click at [659, 231] on input "On Course Tours" at bounding box center [658, 230] width 1 height 1
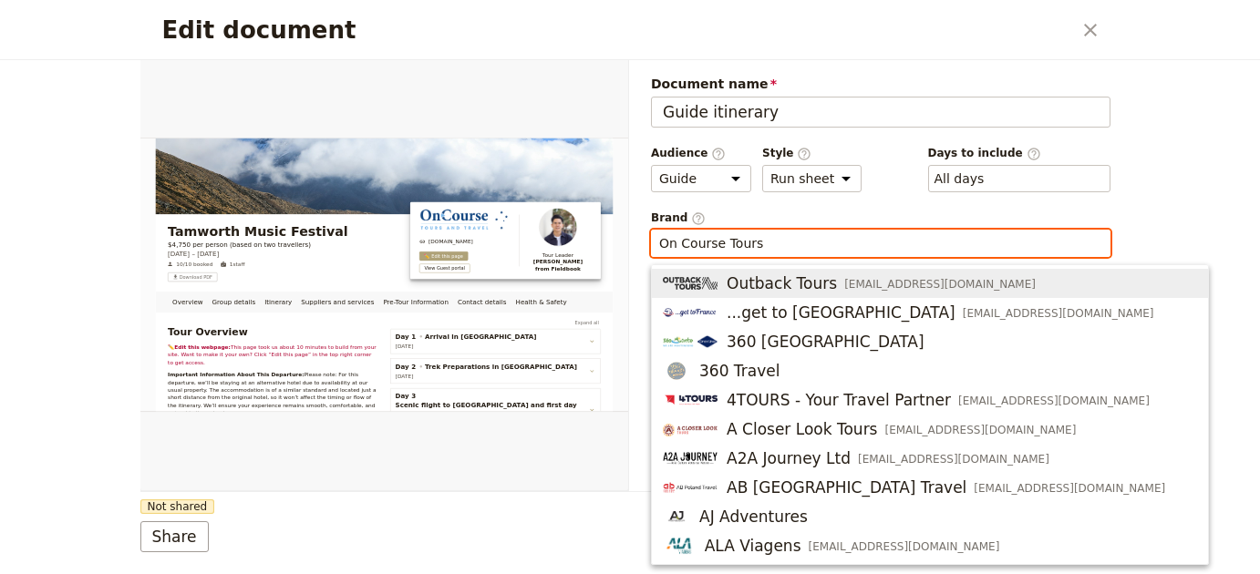
click at [767, 242] on input "On Course Tours" at bounding box center [880, 243] width 443 height 18
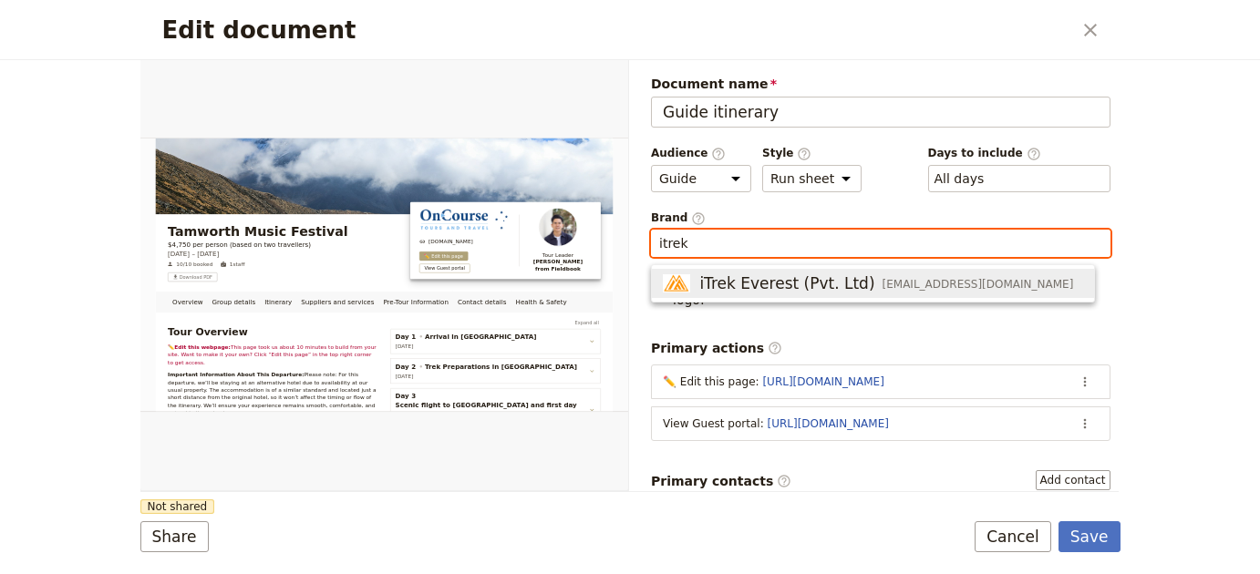
click at [815, 292] on span "iTrek Everest (Pvt. Ltd)" at bounding box center [786, 284] width 175 height 22
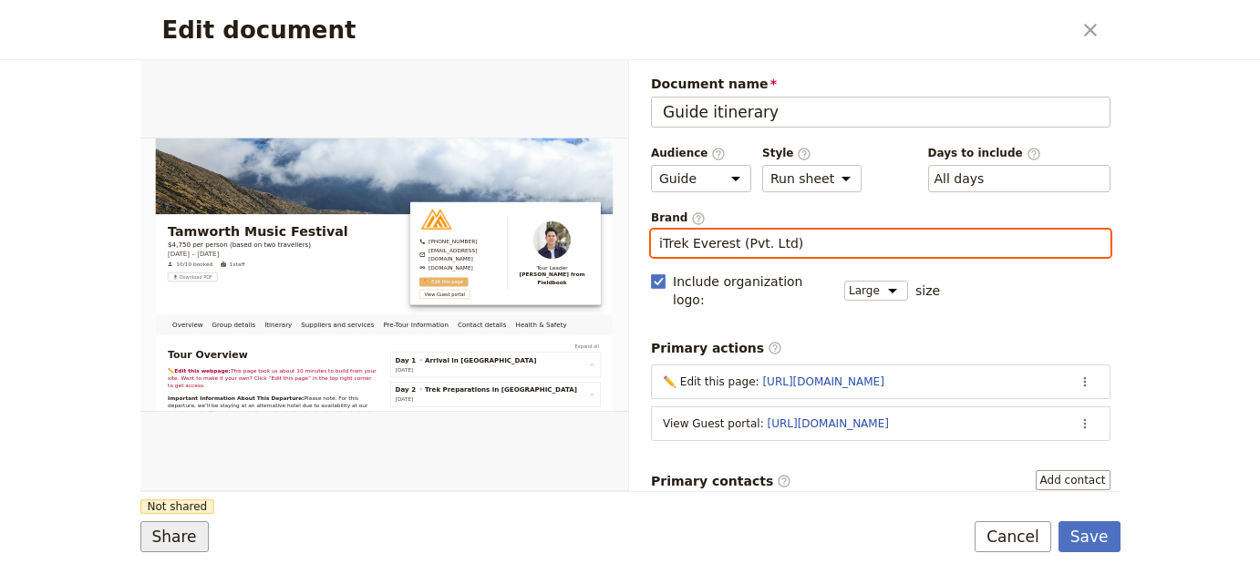
type input "iTrek Everest (Pvt. Ltd)"
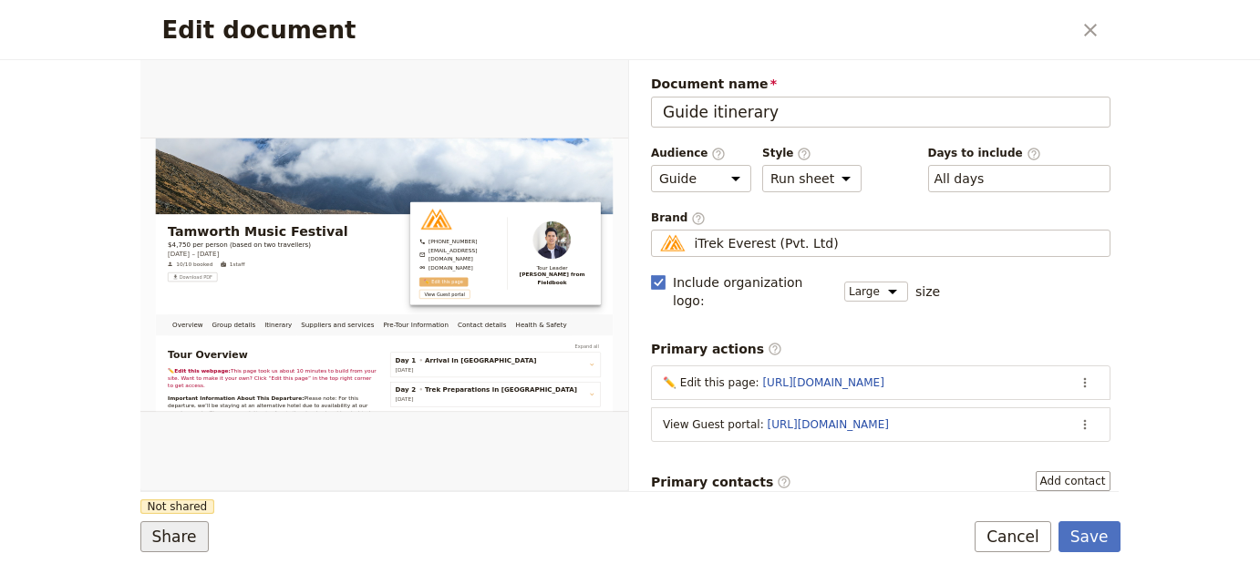
click at [174, 533] on button "Share" at bounding box center [174, 536] width 68 height 31
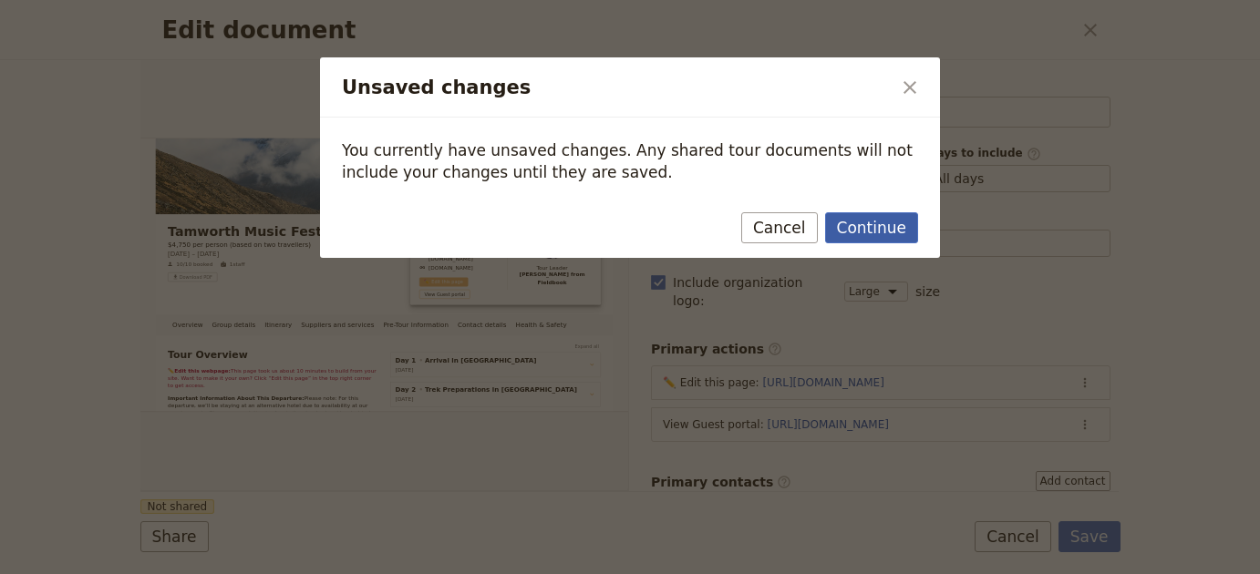
click at [883, 216] on button "Continue" at bounding box center [871, 227] width 93 height 31
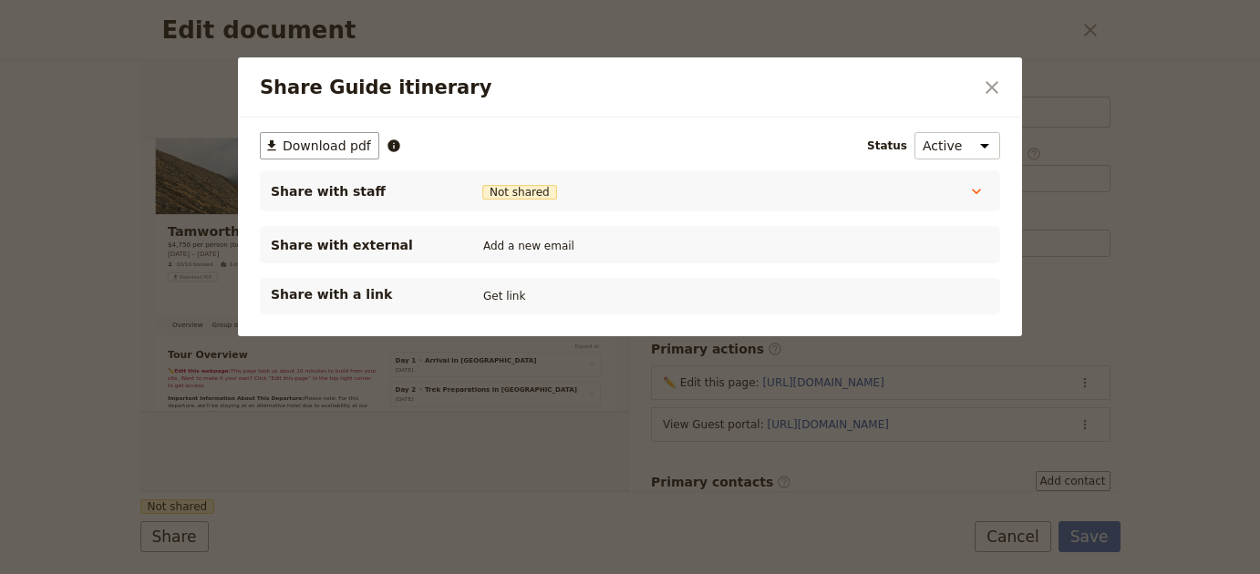
drag, startPoint x: 504, startPoint y: 300, endPoint x: 547, endPoint y: 269, distance: 52.9
click at [504, 300] on button "Get link" at bounding box center [504, 296] width 51 height 20
click at [999, 84] on icon "Close dialog" at bounding box center [992, 88] width 22 height 22
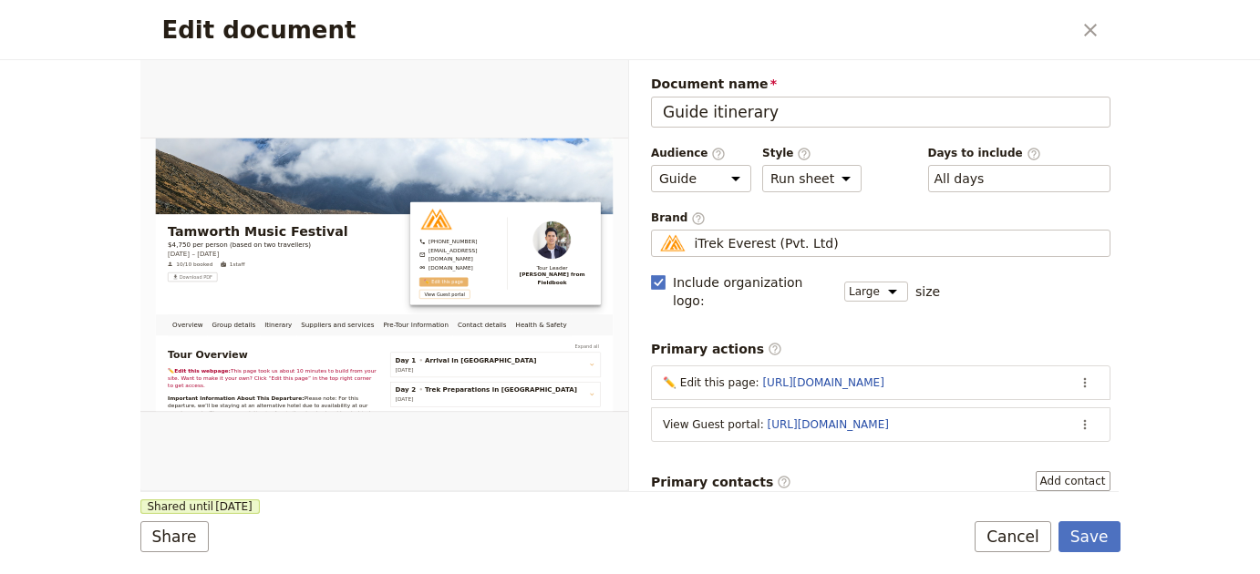
click at [1096, 559] on form "Overview Group details Itinerary Suppliers and services Pre-Tour Information Co…" at bounding box center [630, 317] width 980 height 514
click at [1104, 531] on button "Save" at bounding box center [1089, 536] width 62 height 31
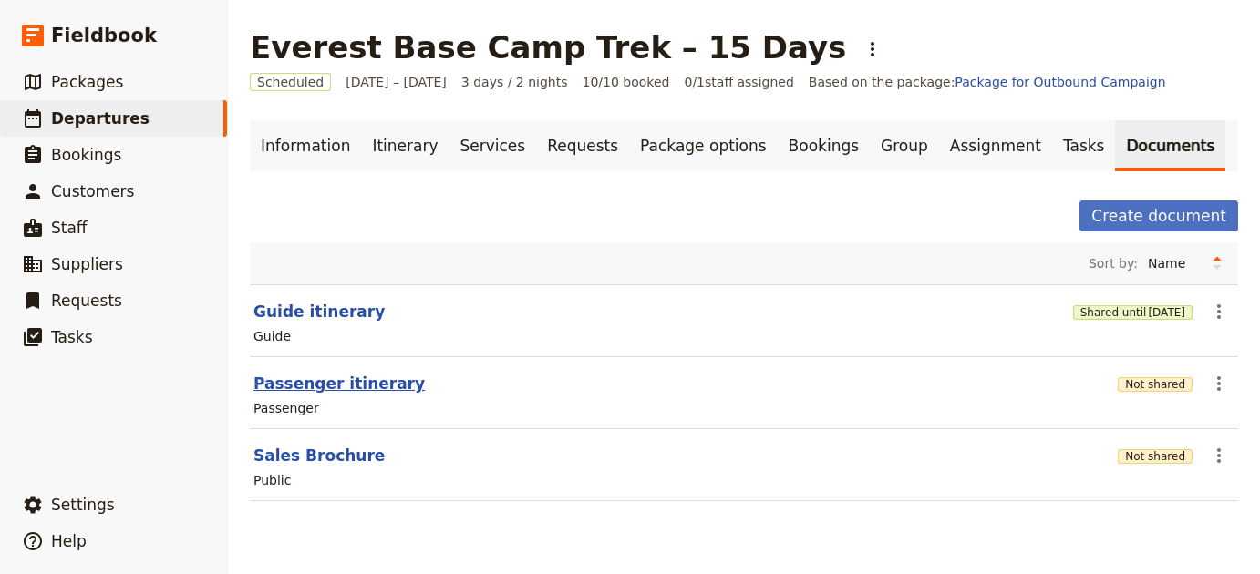
click at [266, 386] on button "Passenger itinerary" at bounding box center [338, 384] width 171 height 22
select select "PASSENGER"
select select "RUN_SHEET"
select select "LARGE"
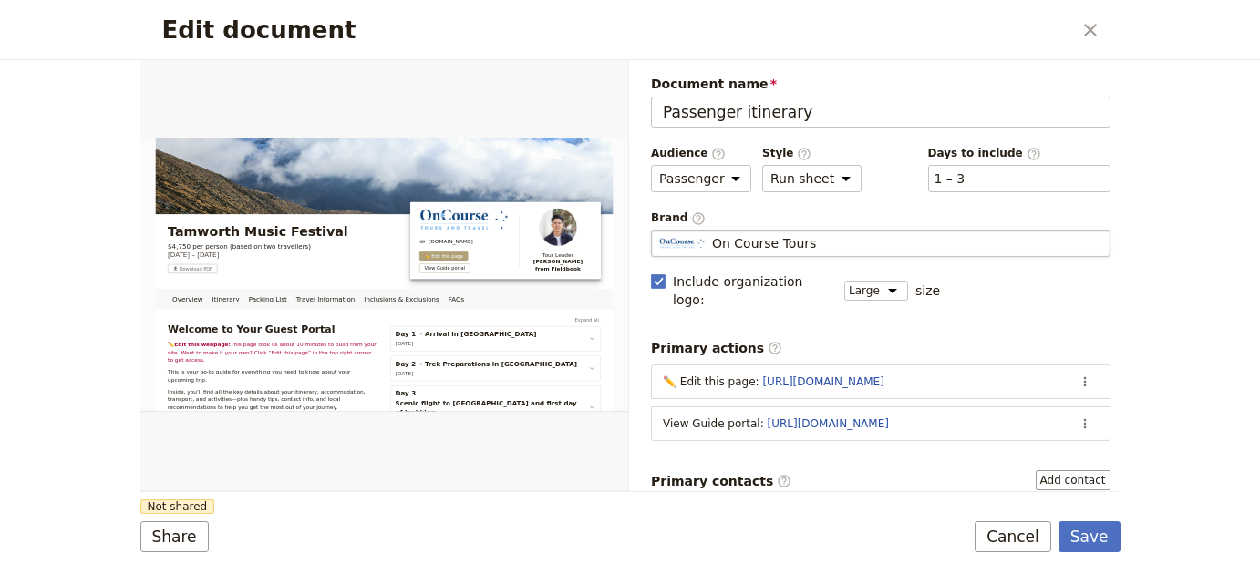
click at [916, 238] on div "On Course Tours" at bounding box center [880, 243] width 443 height 18
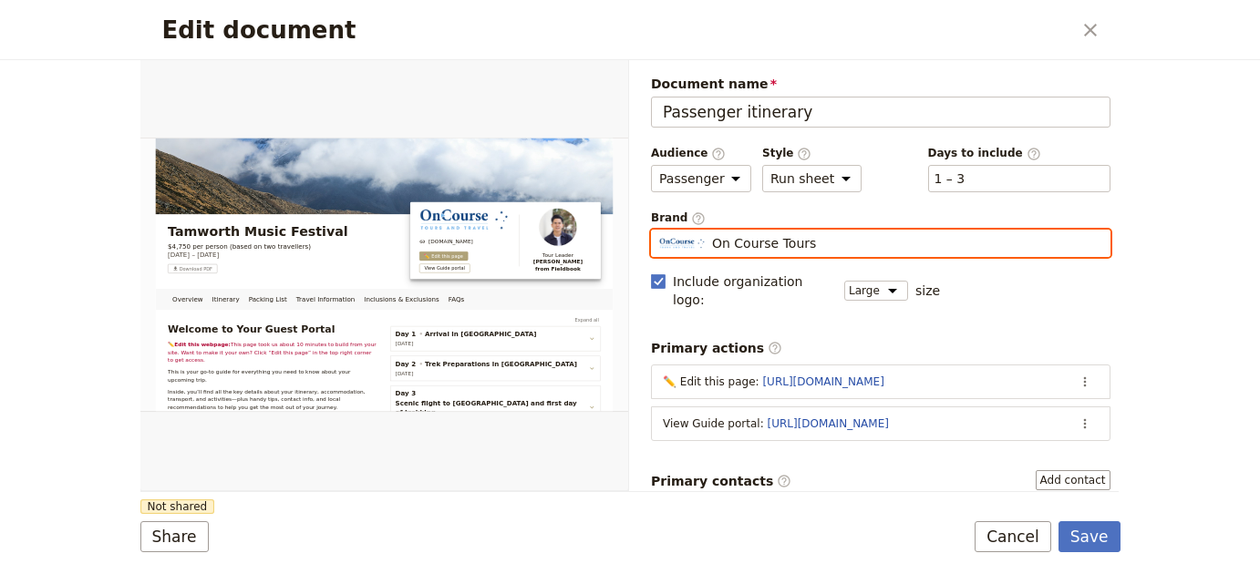
click at [659, 231] on input "On Course Tours" at bounding box center [658, 230] width 1 height 1
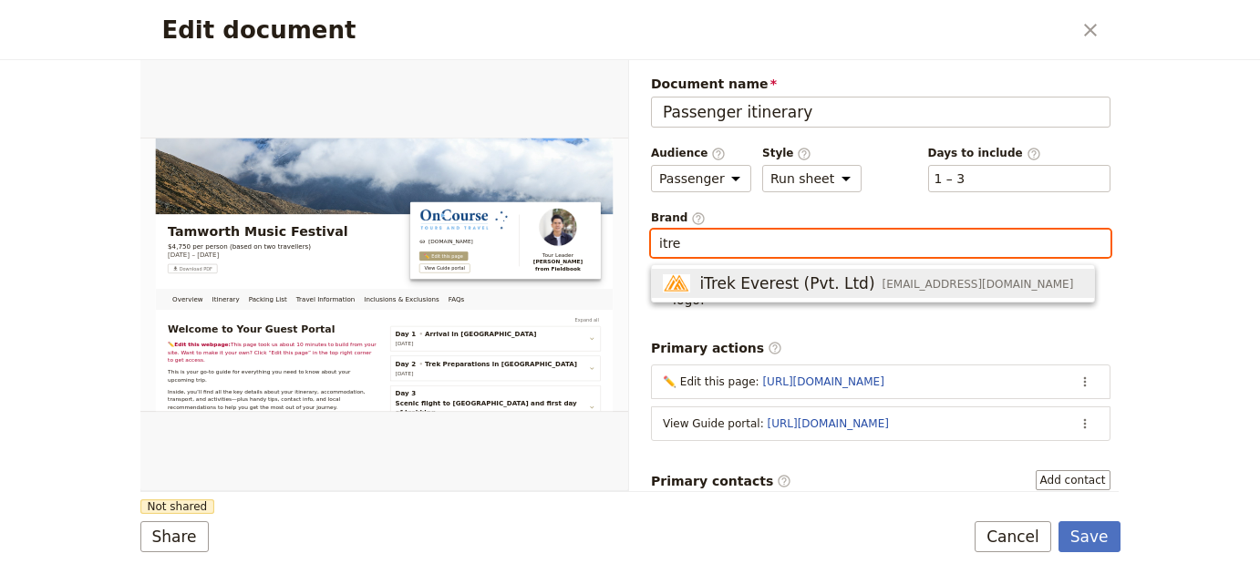
click at [924, 273] on div "iTrek Everest (Pvt. Ltd) info@itreknepal.com" at bounding box center [868, 284] width 410 height 22
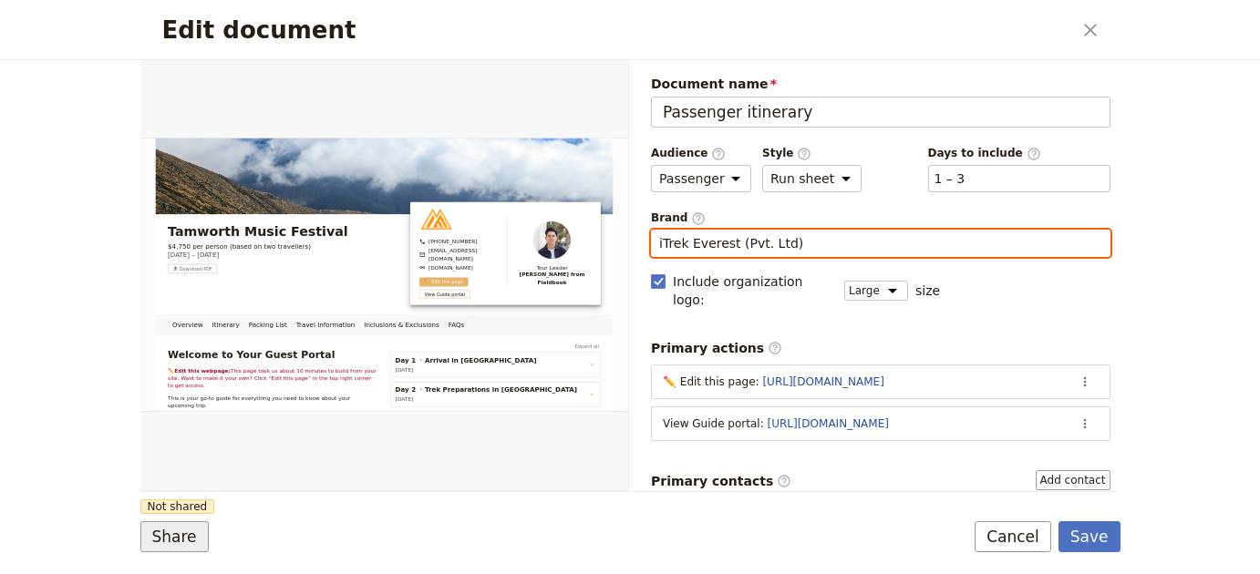
type input "iTrek Everest (Pvt. Ltd)"
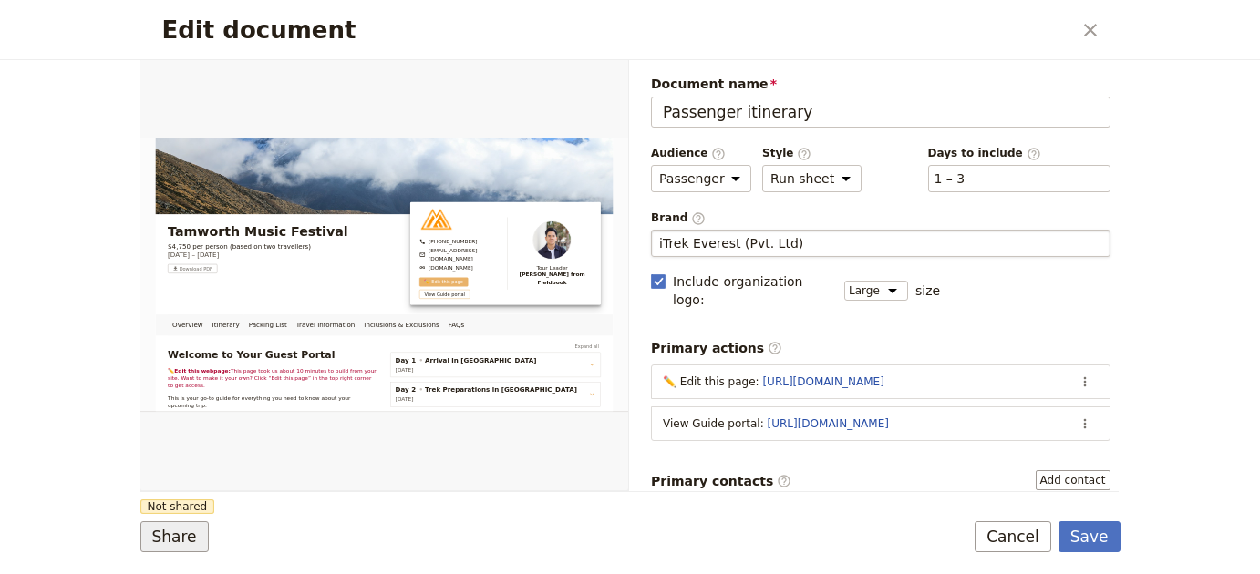
click at [166, 537] on button "Share" at bounding box center [174, 536] width 68 height 31
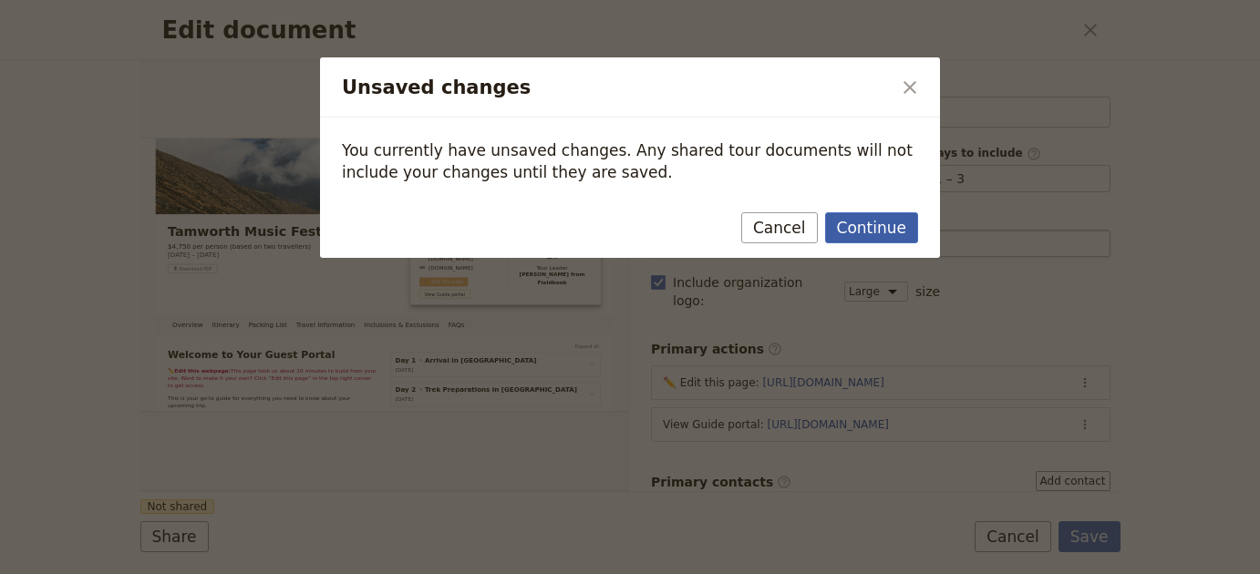
click at [881, 224] on button "Continue" at bounding box center [871, 227] width 93 height 31
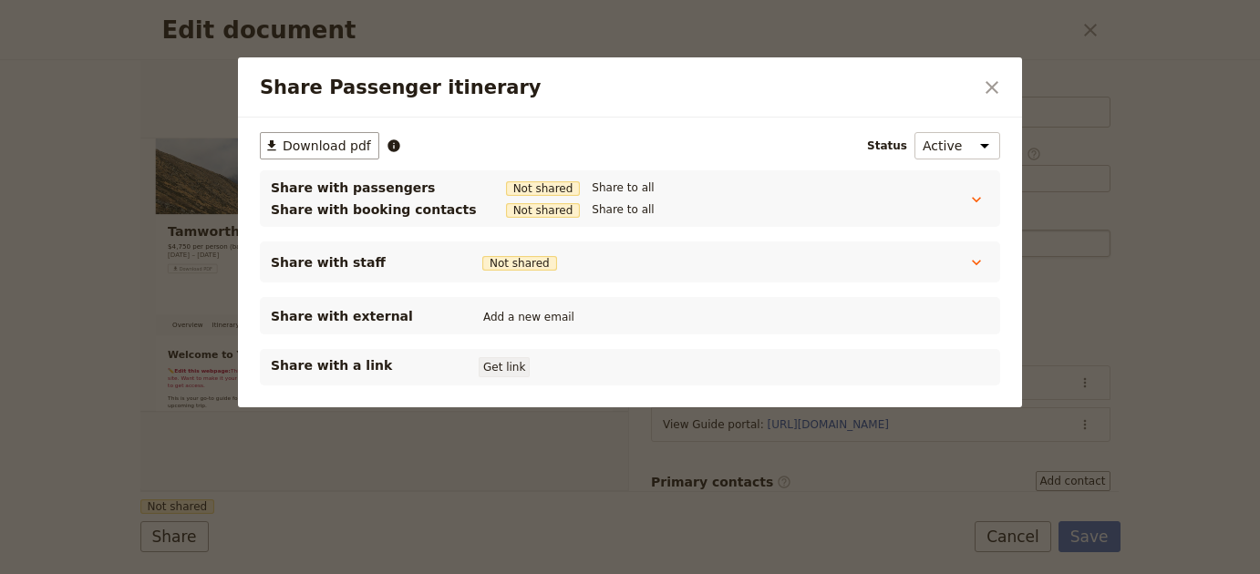
click at [493, 364] on button "Get link" at bounding box center [504, 367] width 51 height 20
click at [985, 84] on icon "Close dialog" at bounding box center [992, 88] width 22 height 22
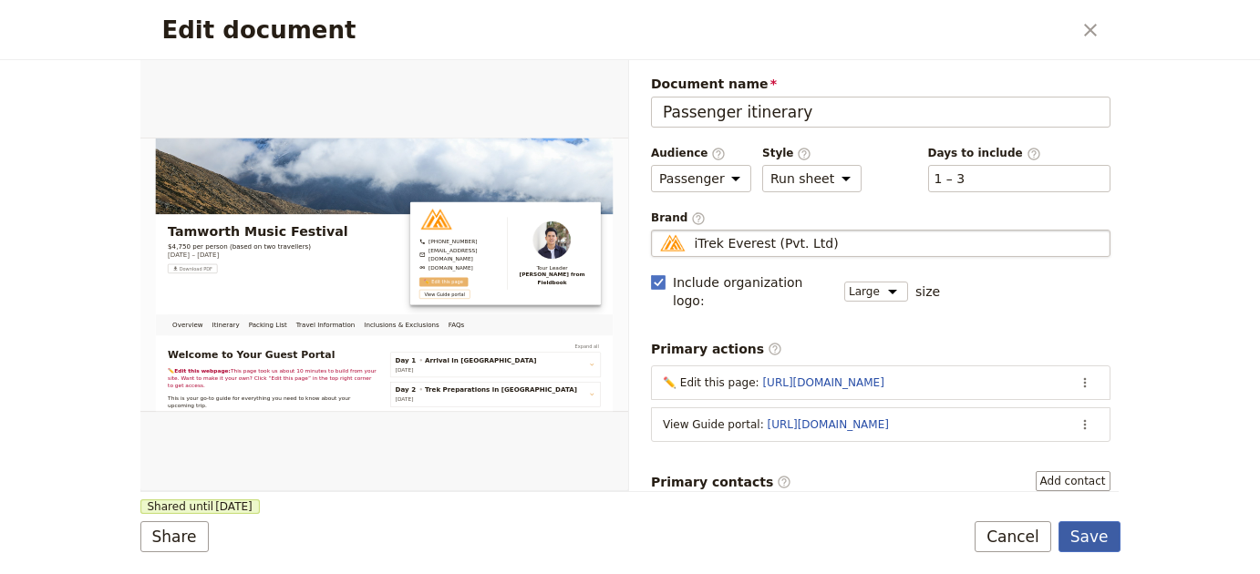
click at [1106, 540] on button "Save" at bounding box center [1089, 536] width 62 height 31
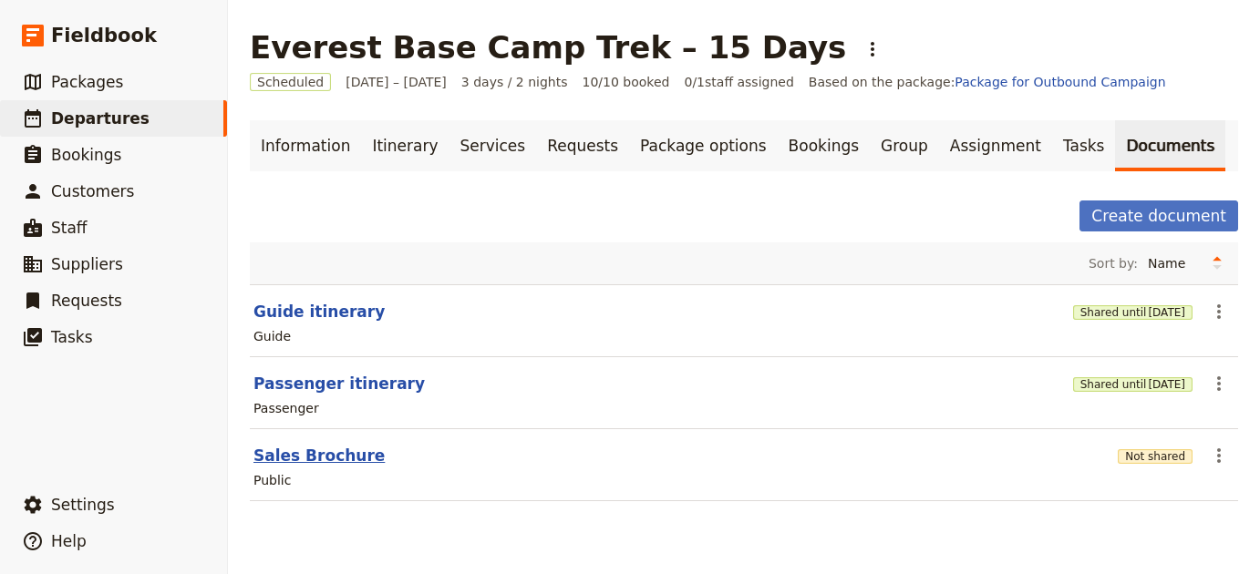
click at [335, 456] on button "Sales Brochure" at bounding box center [318, 456] width 131 height 22
select select "DEFAULT"
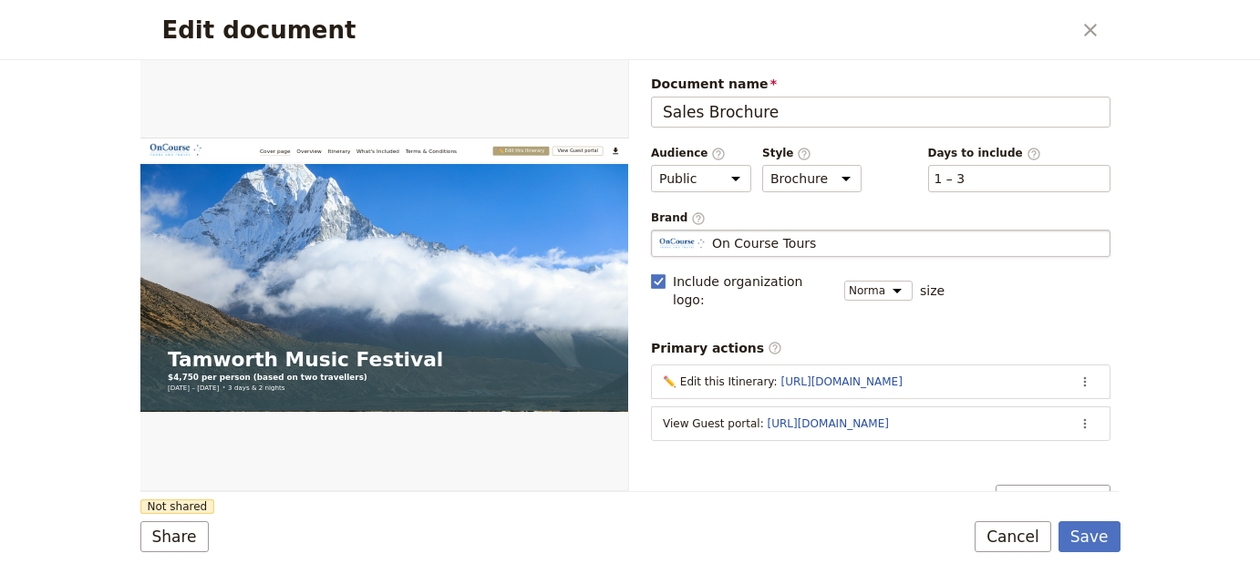
click at [778, 239] on span "On Course Tours" at bounding box center [764, 243] width 104 height 18
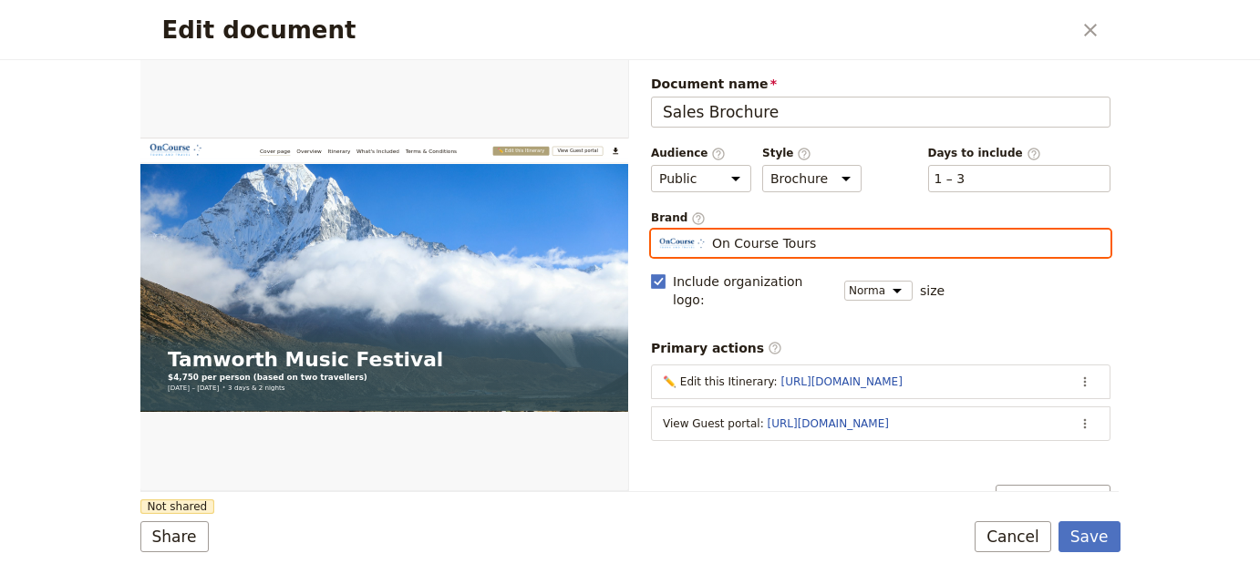
click at [659, 231] on input "On Course Tours" at bounding box center [658, 230] width 1 height 1
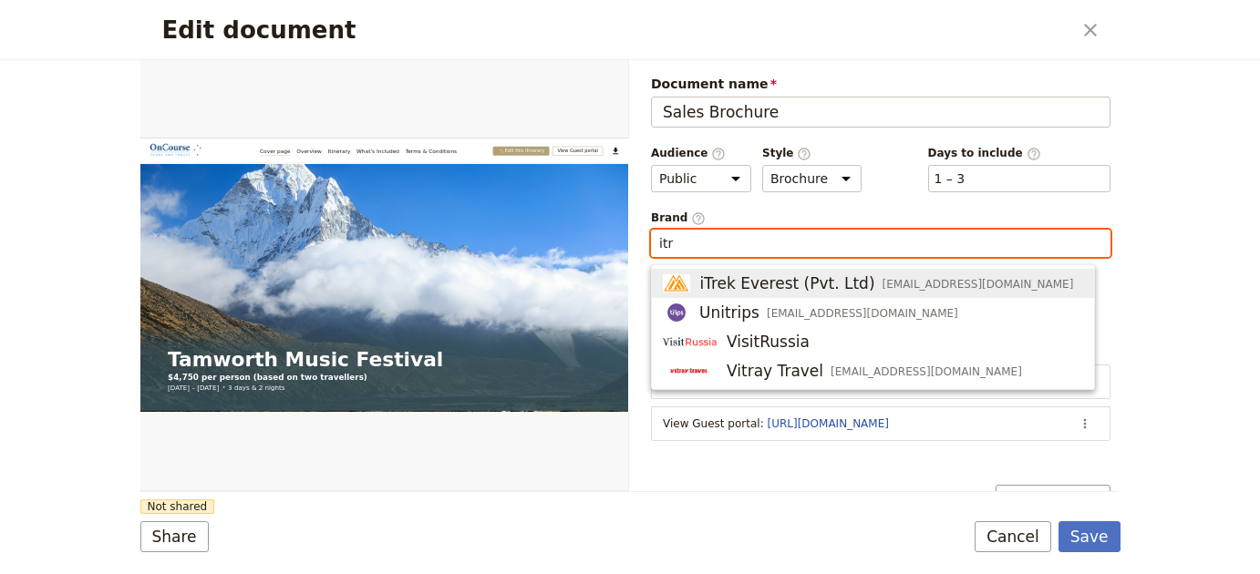
click at [824, 283] on span "iTrek Everest (Pvt. Ltd)" at bounding box center [786, 284] width 175 height 22
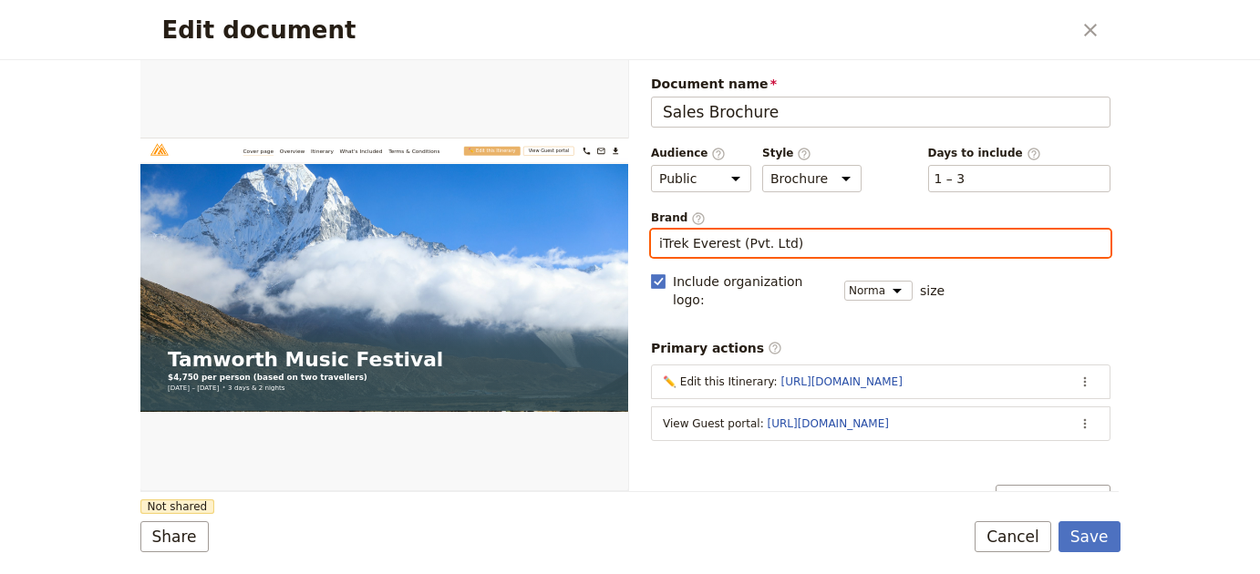
type input "iTrek Everest (Pvt. Ltd)"
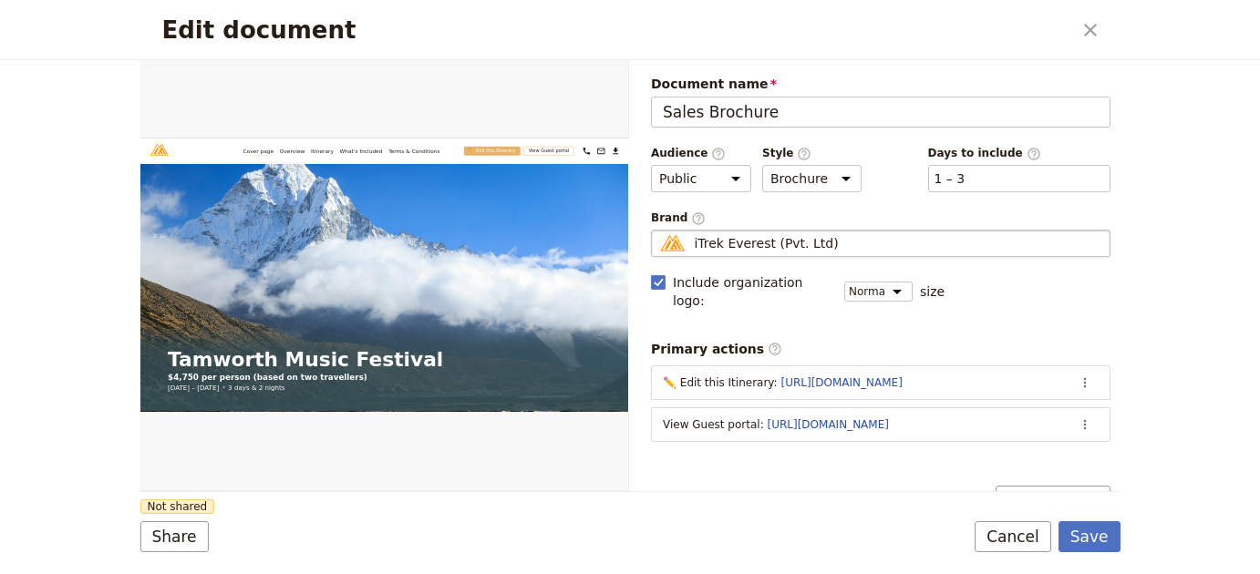
drag, startPoint x: 526, startPoint y: 517, endPoint x: 284, endPoint y: 565, distance: 246.4
click at [524, 520] on form "Web PDF ​ Document name Sales Brochure Preview Audience ​ Public Passenger Guid…" at bounding box center [630, 317] width 980 height 514
click at [144, 541] on button "Share" at bounding box center [174, 536] width 68 height 31
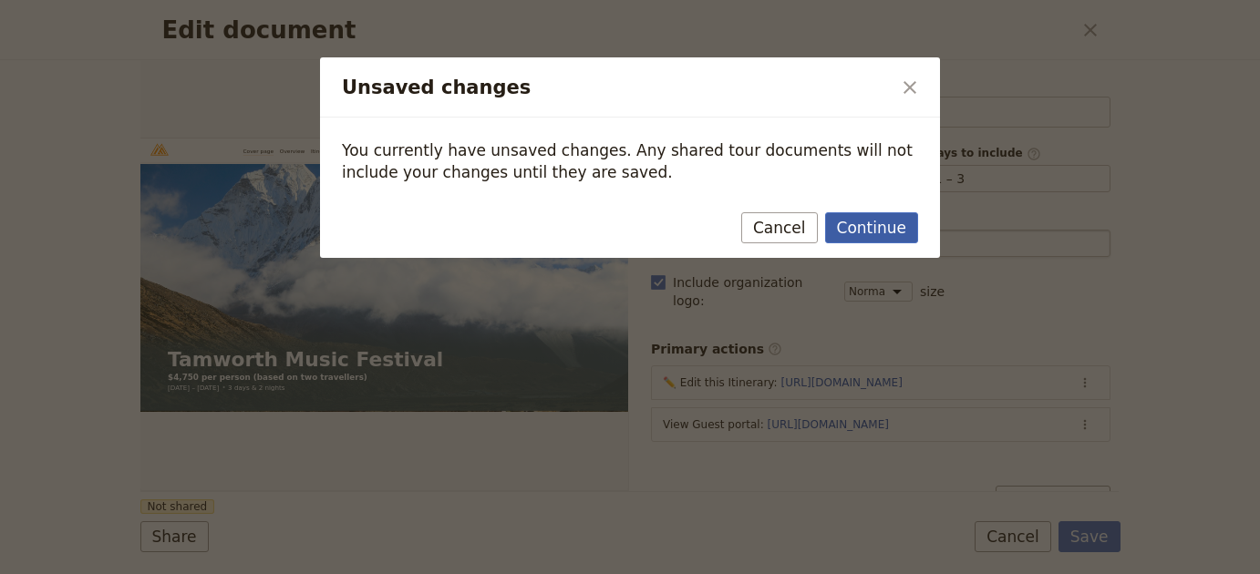
click at [902, 218] on button "Continue" at bounding box center [871, 227] width 93 height 31
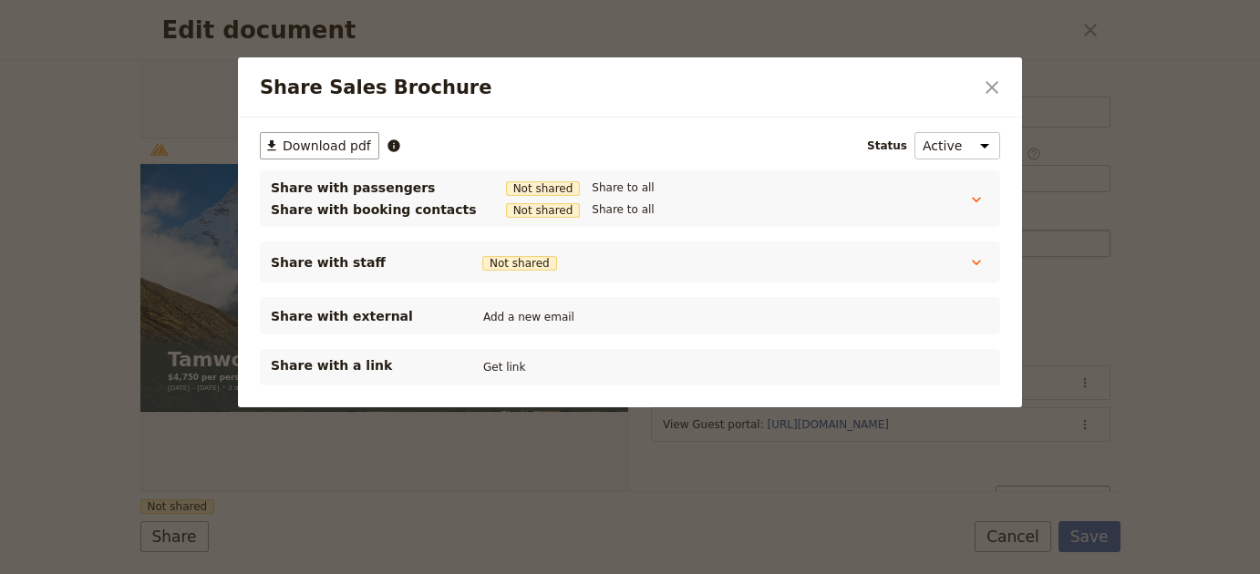
click at [469, 361] on div "Share with a link Get link" at bounding box center [630, 367] width 718 height 22
click at [510, 362] on button "Get link" at bounding box center [504, 367] width 51 height 20
click at [995, 87] on icon "Close dialog" at bounding box center [992, 88] width 22 height 22
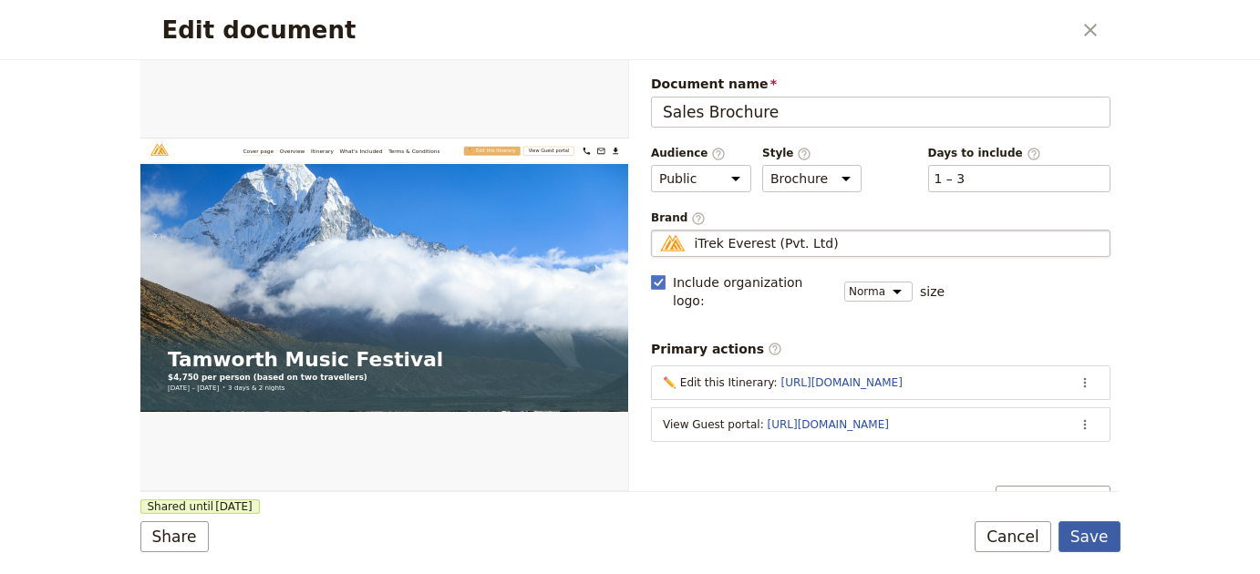
click at [1077, 541] on button "Save" at bounding box center [1089, 536] width 62 height 31
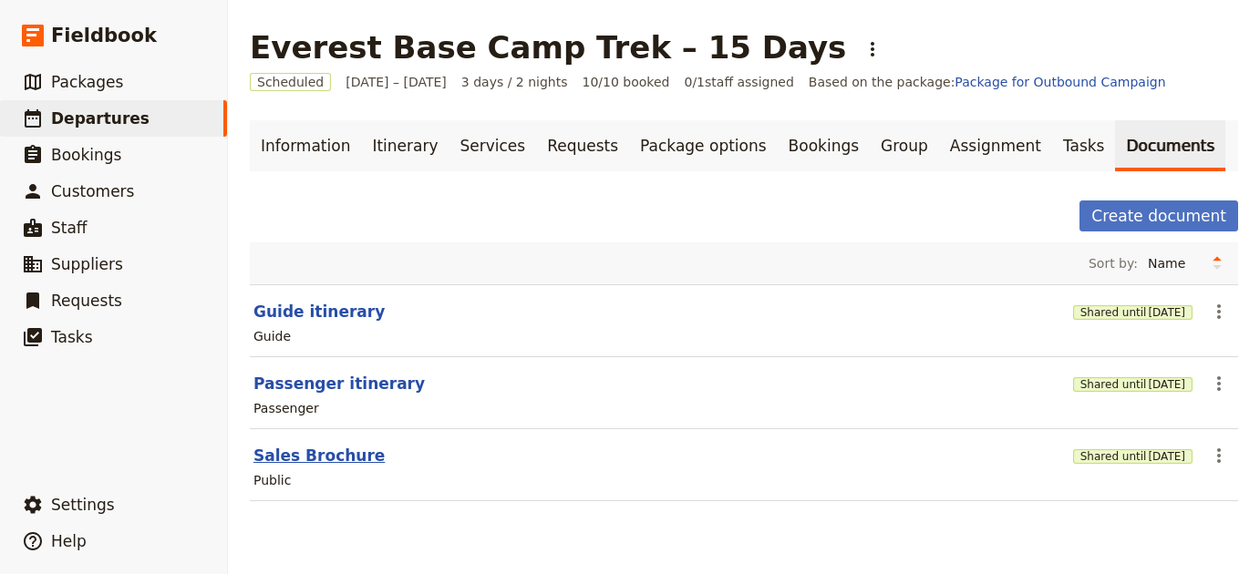
click at [290, 453] on button "Sales Brochure" at bounding box center [318, 456] width 131 height 22
select select "DEFAULT"
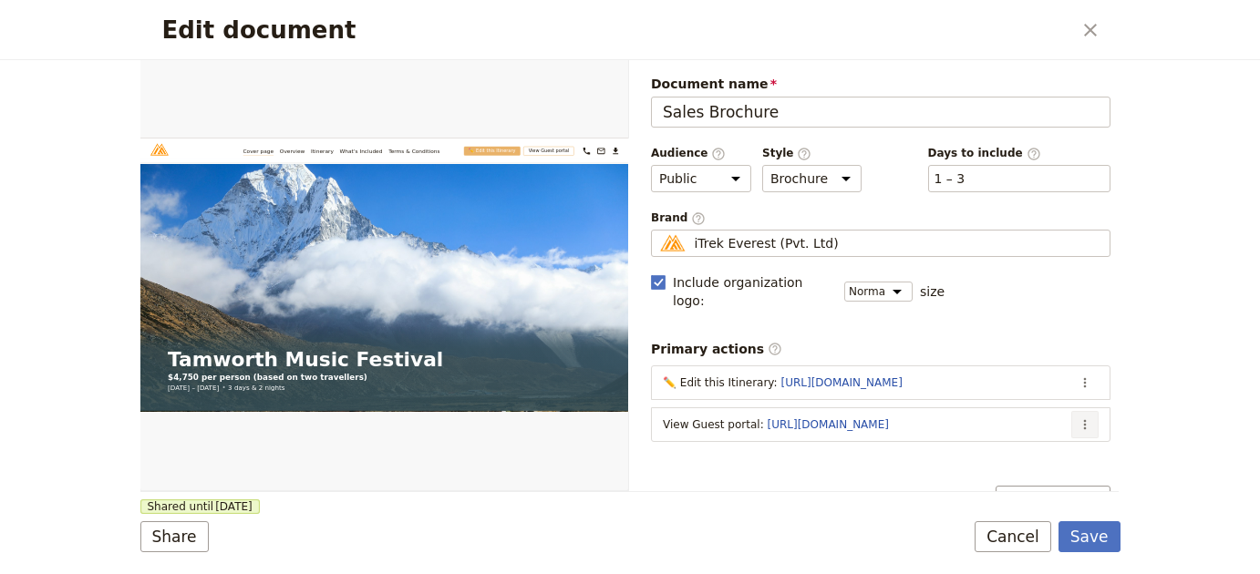
click at [1083, 420] on icon "Actions" at bounding box center [1084, 425] width 3 height 10
click at [1045, 428] on ul "Edit action Remove action Move up" at bounding box center [997, 471] width 171 height 90
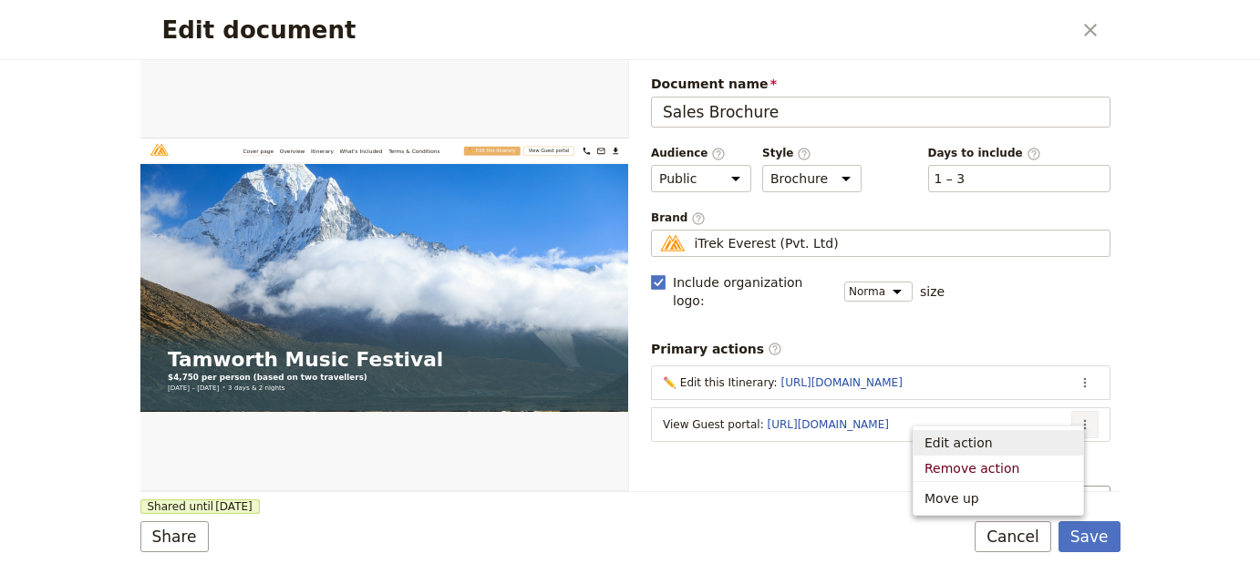
click at [1041, 430] on button "Edit action" at bounding box center [998, 443] width 170 height 26
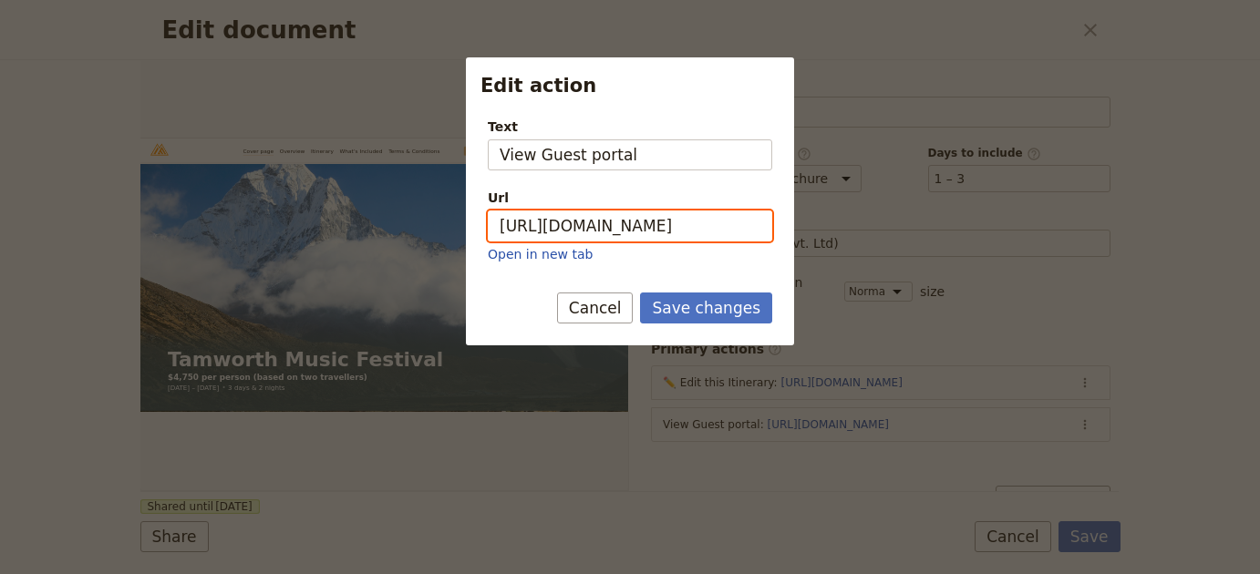
click at [640, 211] on input "https://trips.fieldbook.com/d/BUZ5A0KMzgkz8M9dSHVNB" at bounding box center [630, 226] width 284 height 31
paste input "VxwPAGrWdcBX66_3r3l_T"
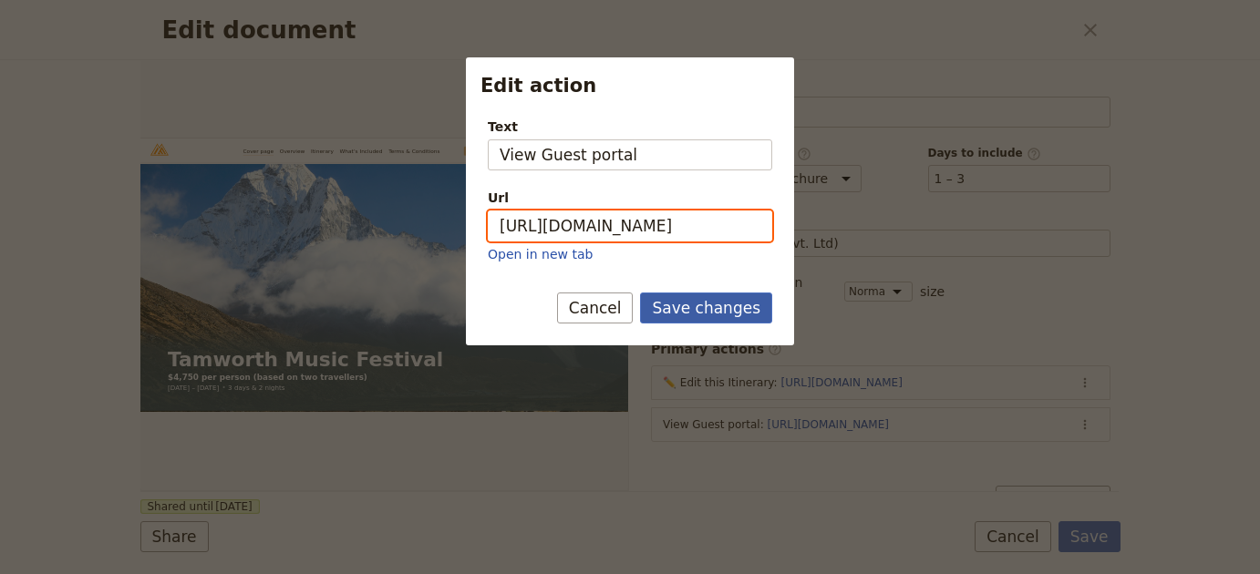
type input "https://trips.fieldbook.com/d/VxwPAGrWdcBX66_3r3l_T"
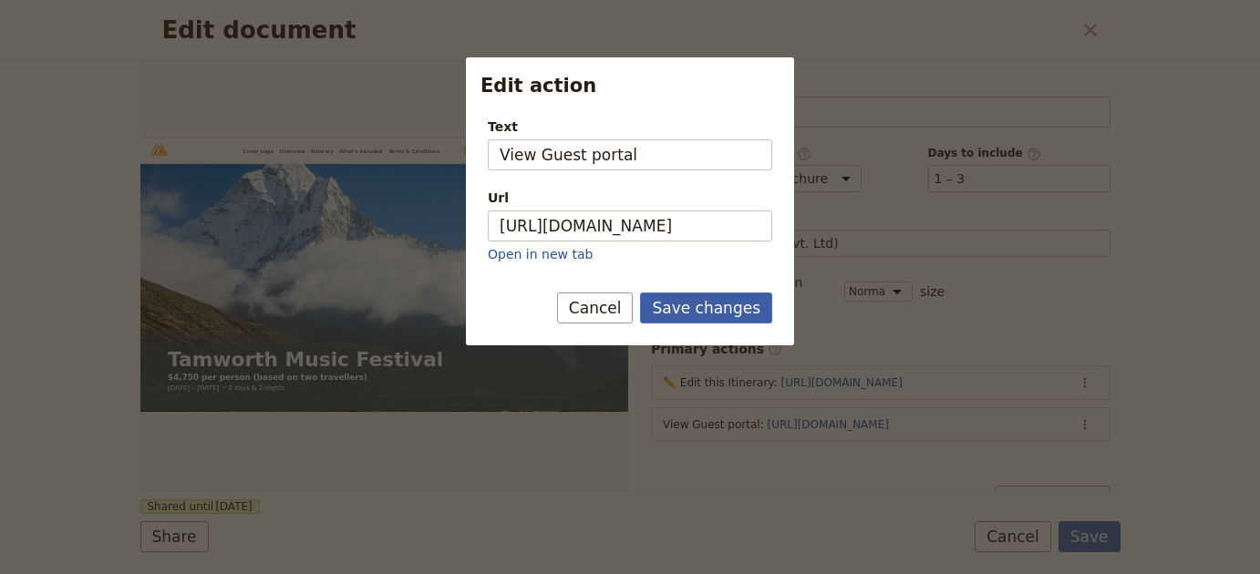
click at [689, 305] on button "Save changes" at bounding box center [706, 308] width 132 height 31
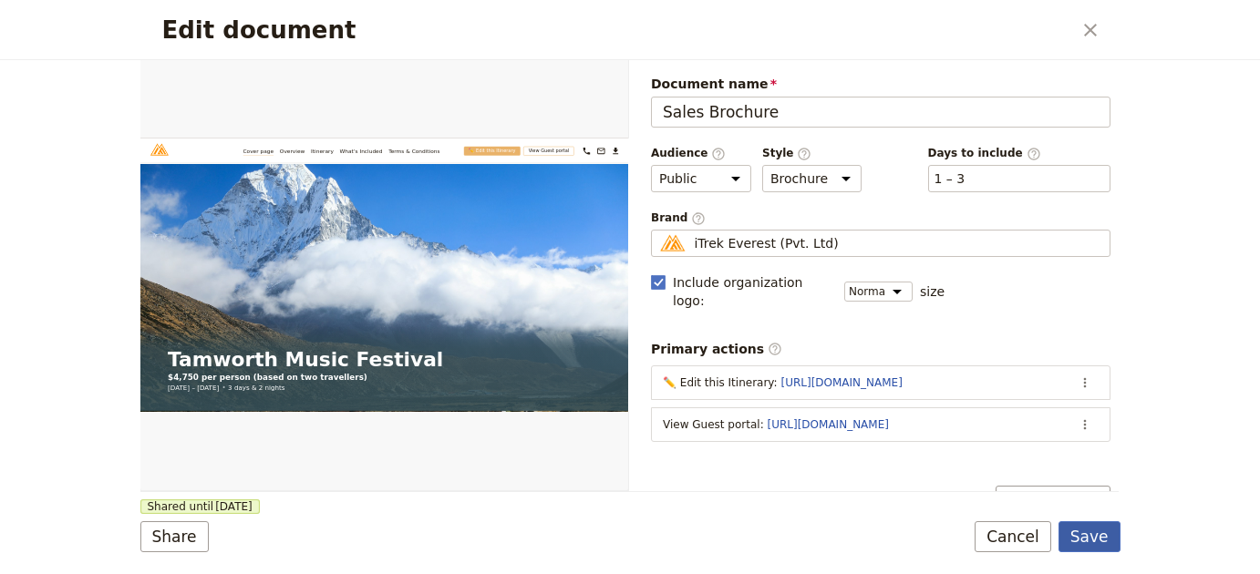
click at [1105, 537] on button "Save" at bounding box center [1089, 536] width 62 height 31
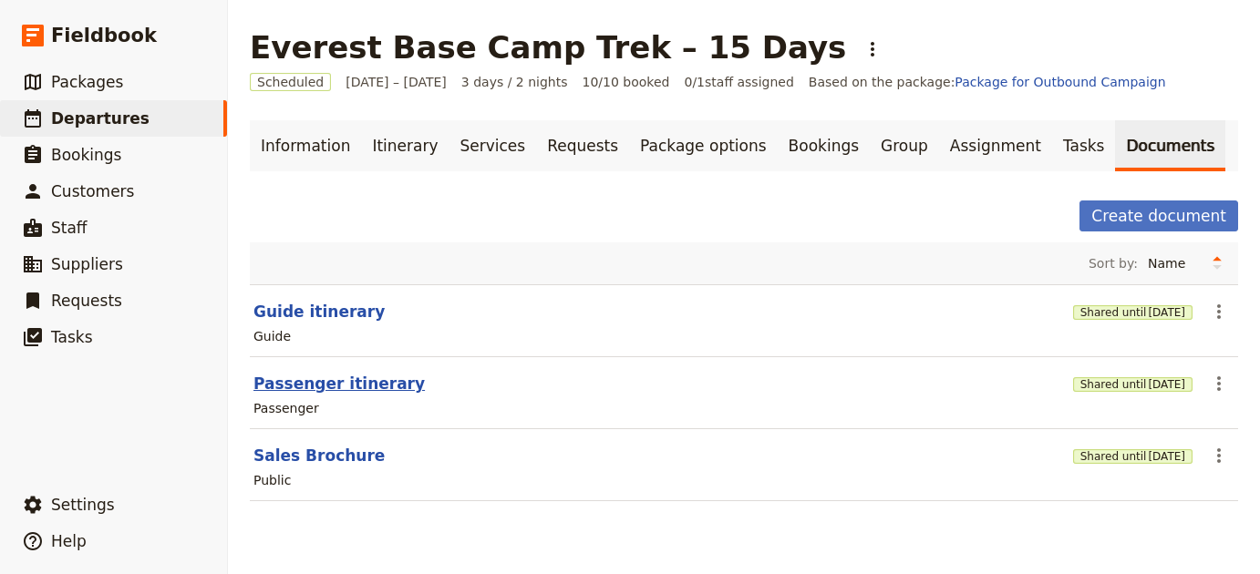
click at [356, 389] on button "Passenger itinerary" at bounding box center [338, 384] width 171 height 22
select select "PASSENGER"
select select "RUN_SHEET"
select select "LARGE"
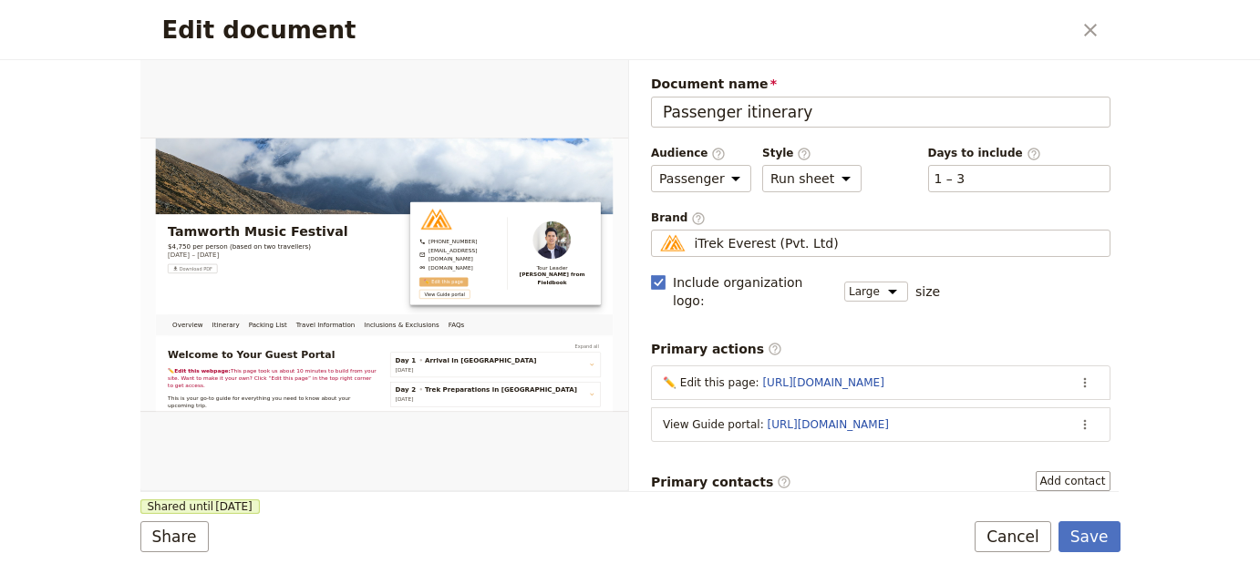
drag, startPoint x: 1073, startPoint y: 408, endPoint x: 1062, endPoint y: 420, distance: 16.1
click at [1077, 418] on icon "Actions" at bounding box center [1084, 425] width 15 height 15
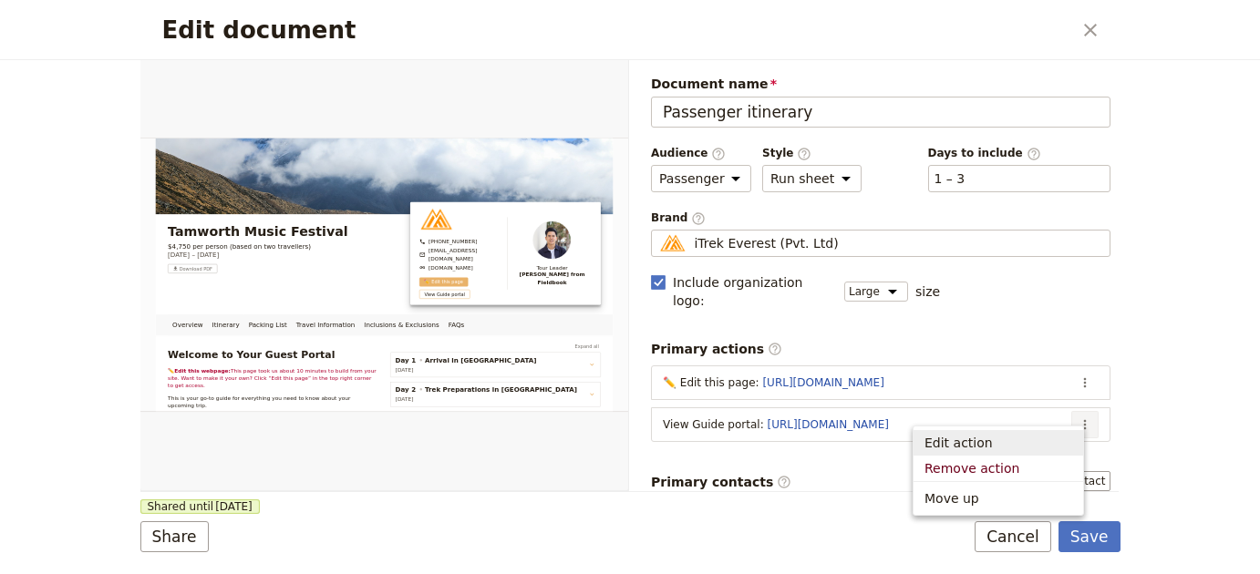
click at [1019, 450] on span "Edit action" at bounding box center [998, 443] width 148 height 18
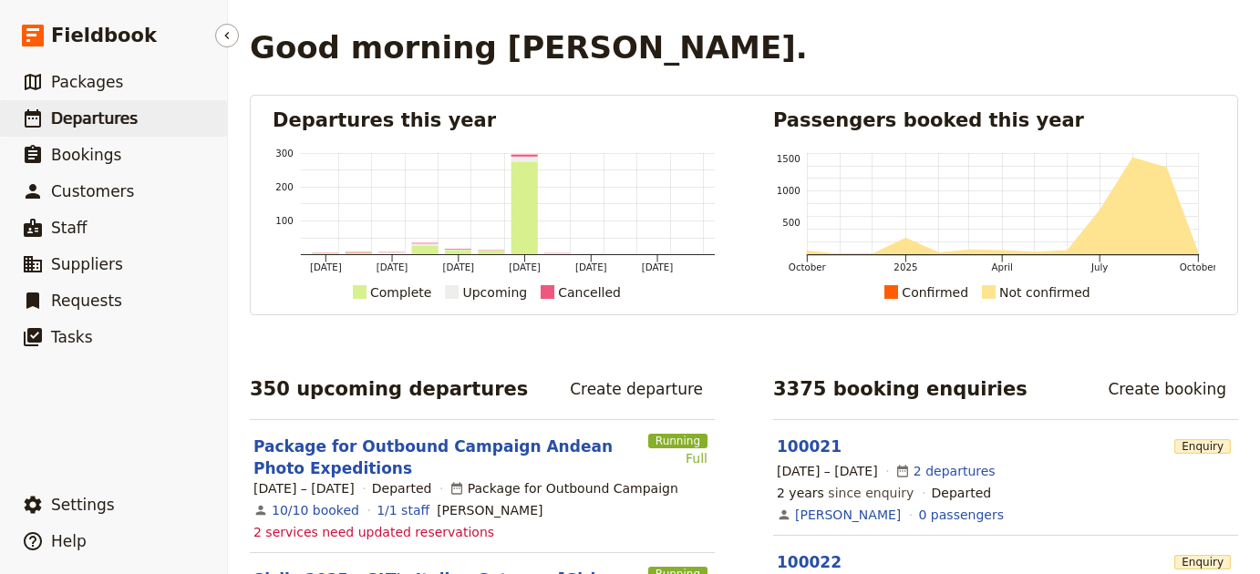
click at [119, 109] on span "Departures" at bounding box center [94, 118] width 87 height 18
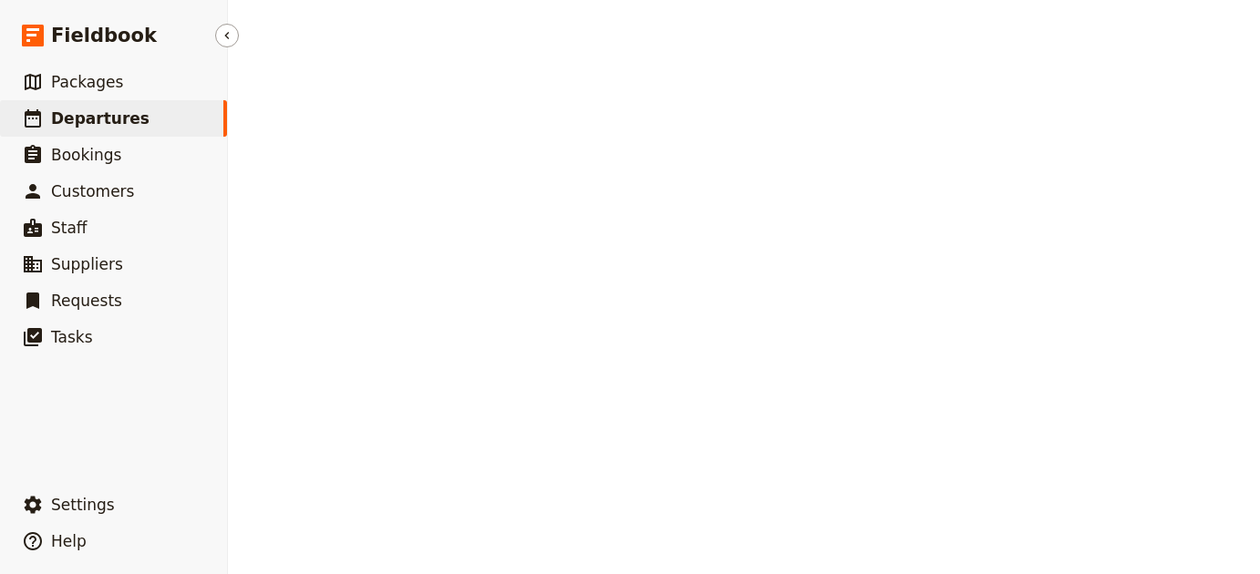
select select "UPDATED_AT"
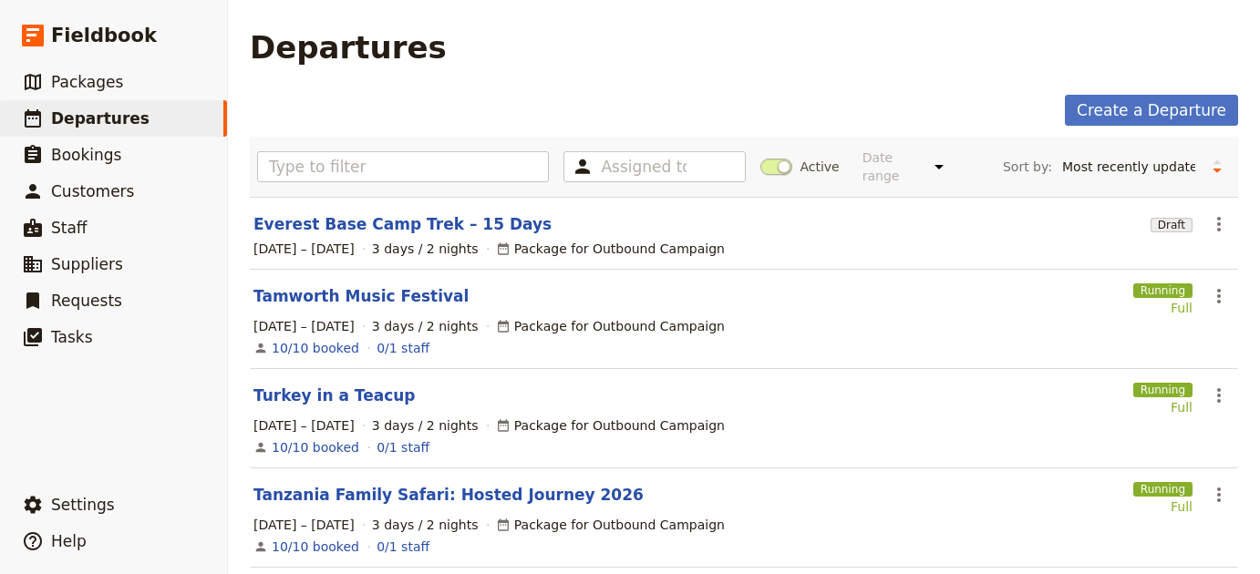
scroll to position [665, 0]
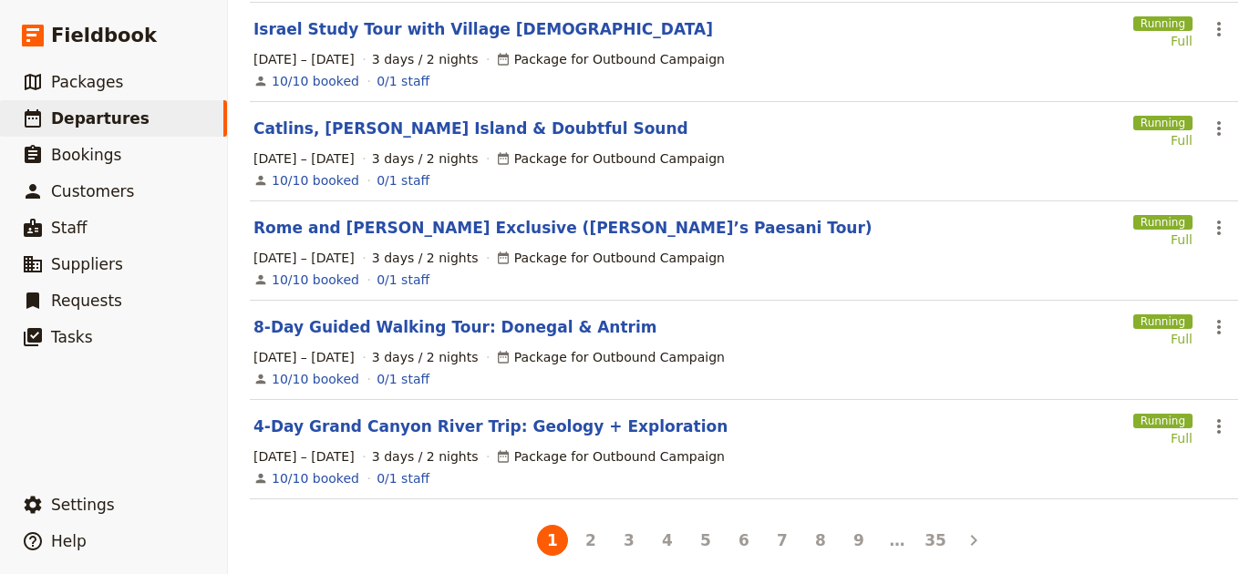
click at [703, 535] on button "5" at bounding box center [705, 540] width 31 height 31
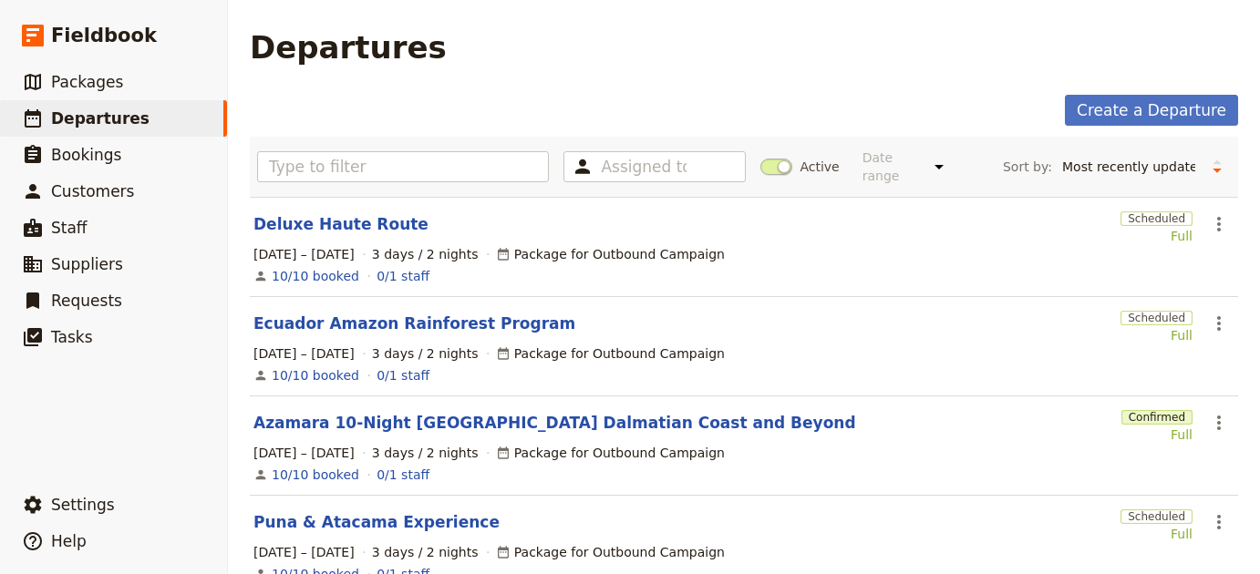
click at [359, 297] on section "Ecuador Amazon Rainforest Program Scheduled Full ​ 1 – 3 Sep 2026 3 days / 2 ni…" at bounding box center [744, 346] width 988 height 99
click at [362, 313] on link "Ecuador Amazon Rainforest Program" at bounding box center [414, 324] width 322 height 22
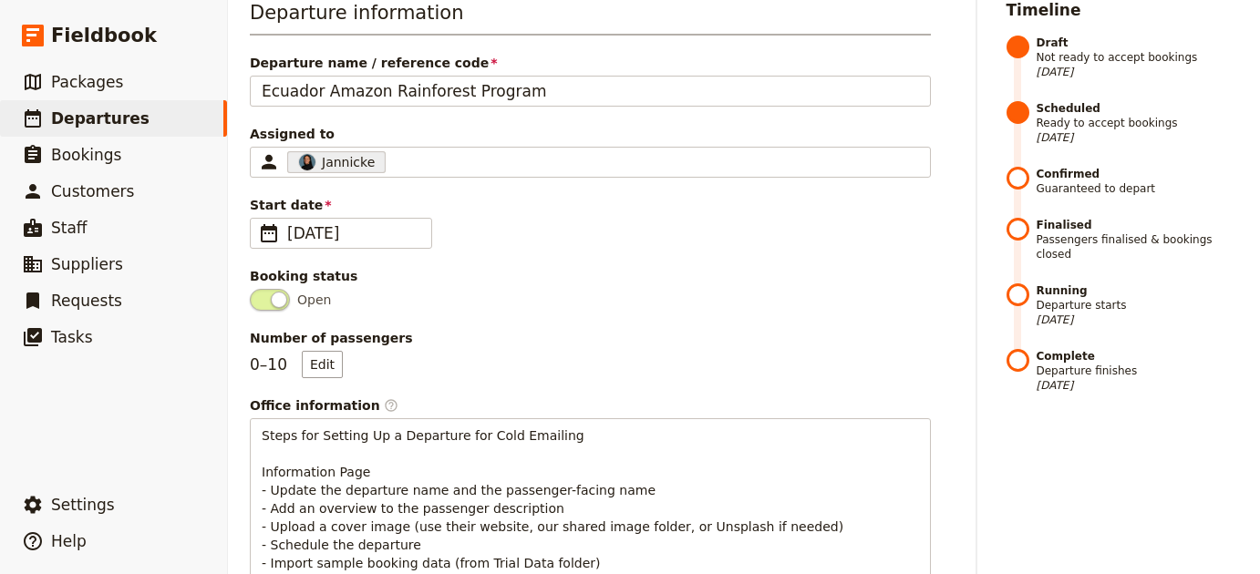
scroll to position [779, 0]
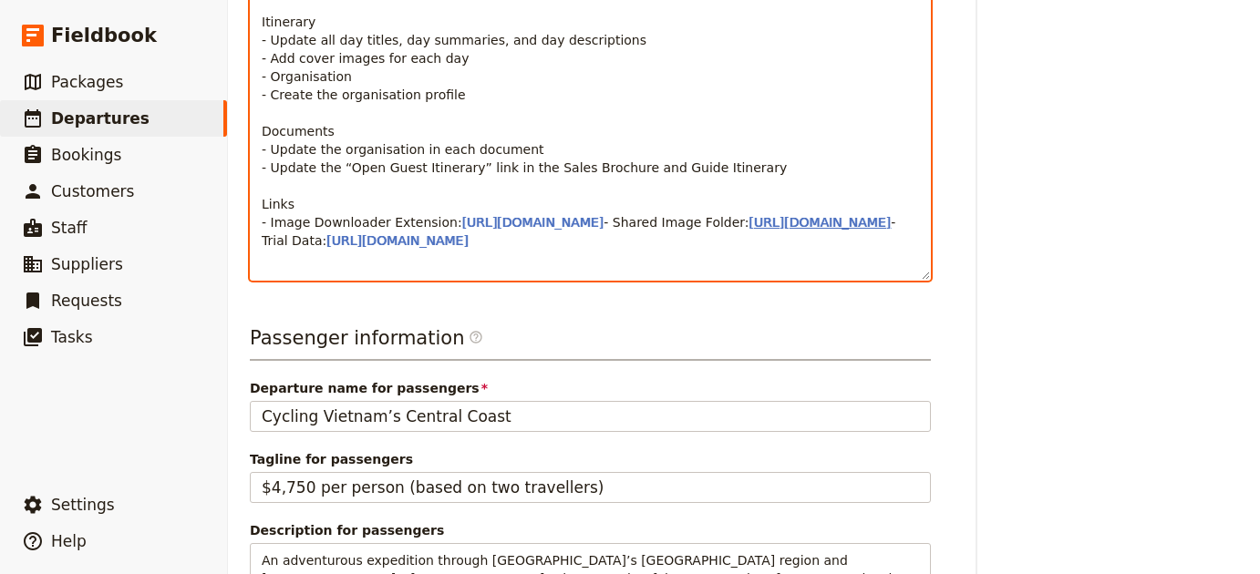
click at [749, 230] on span "https://drive.google.com/drive/folders/1RIA4bIAXgKQFB8-M4xImpJKzJYk3UgjE?usp=dr…" at bounding box center [820, 222] width 142 height 15
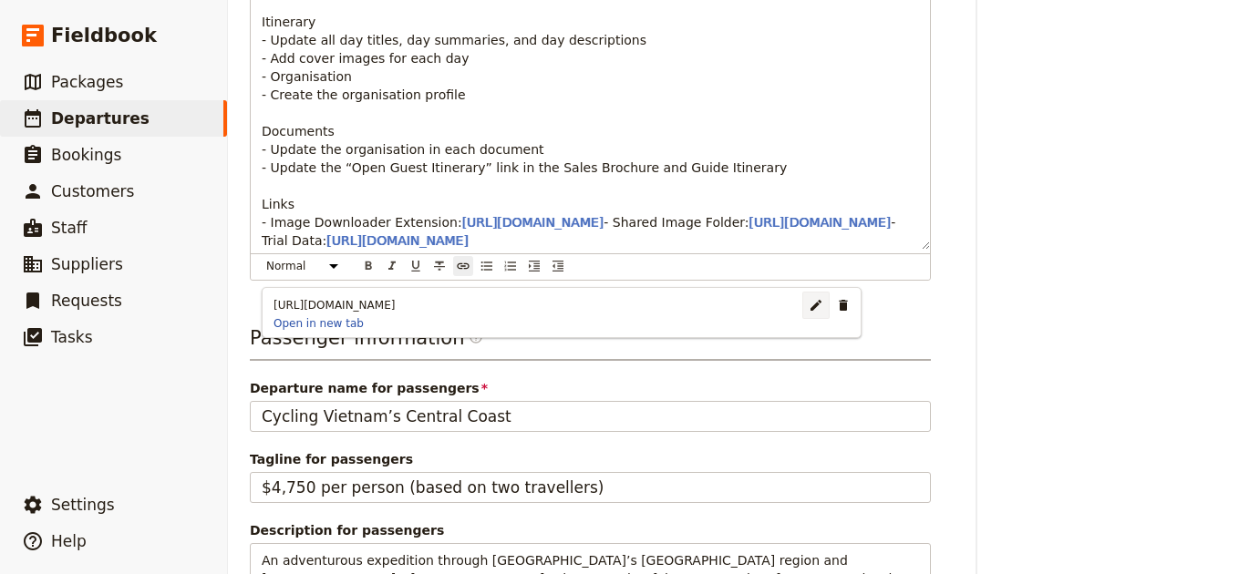
click at [802, 305] on button "​" at bounding box center [815, 305] width 27 height 27
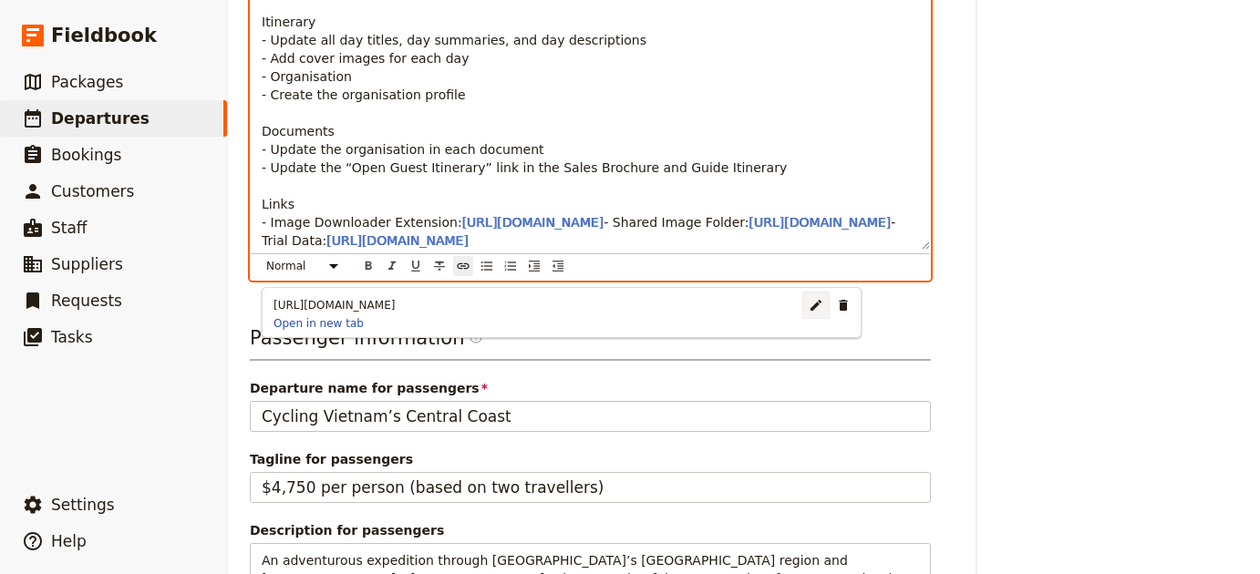
click at [630, 319] on body "Fieldbook ​ ​ Fieldbook ​ ​ Packages ​ Departures ​ Bookings ​ Customers ​ Staf…" at bounding box center [630, 287] width 1260 height 574
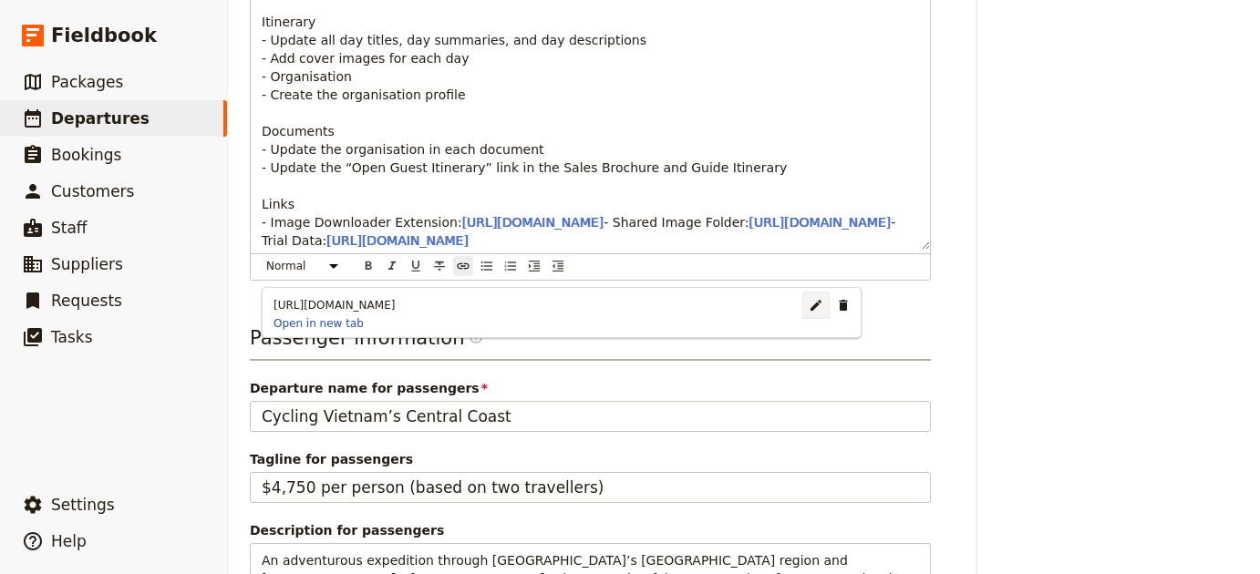
click at [802, 300] on button "​" at bounding box center [815, 305] width 27 height 27
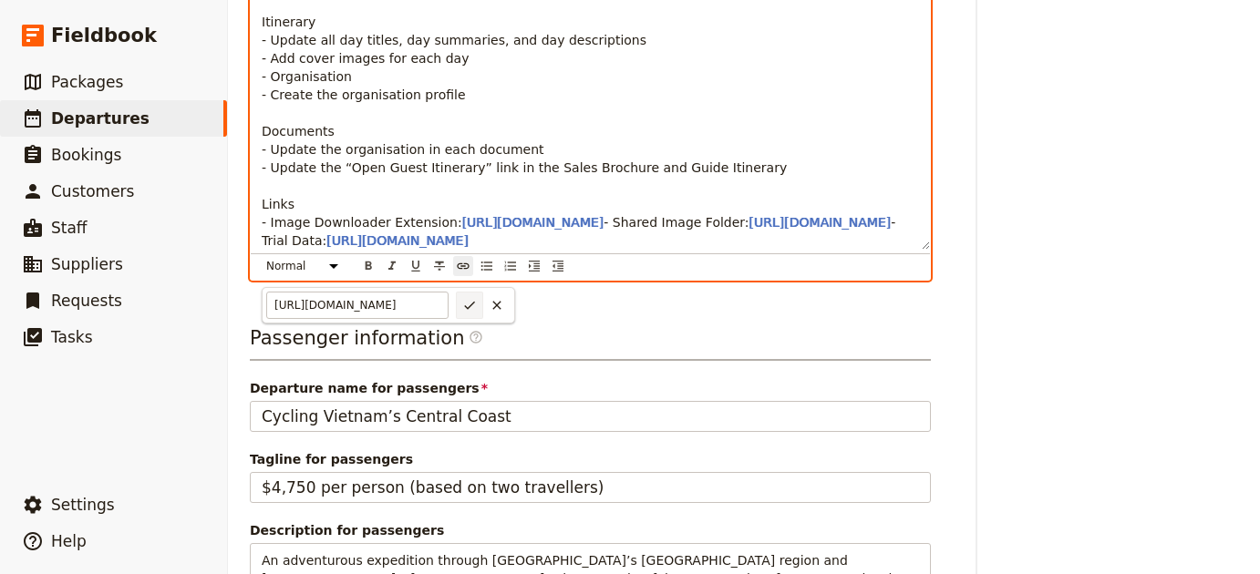
click at [472, 305] on icon "Confirm link url changes" at bounding box center [469, 305] width 15 height 15
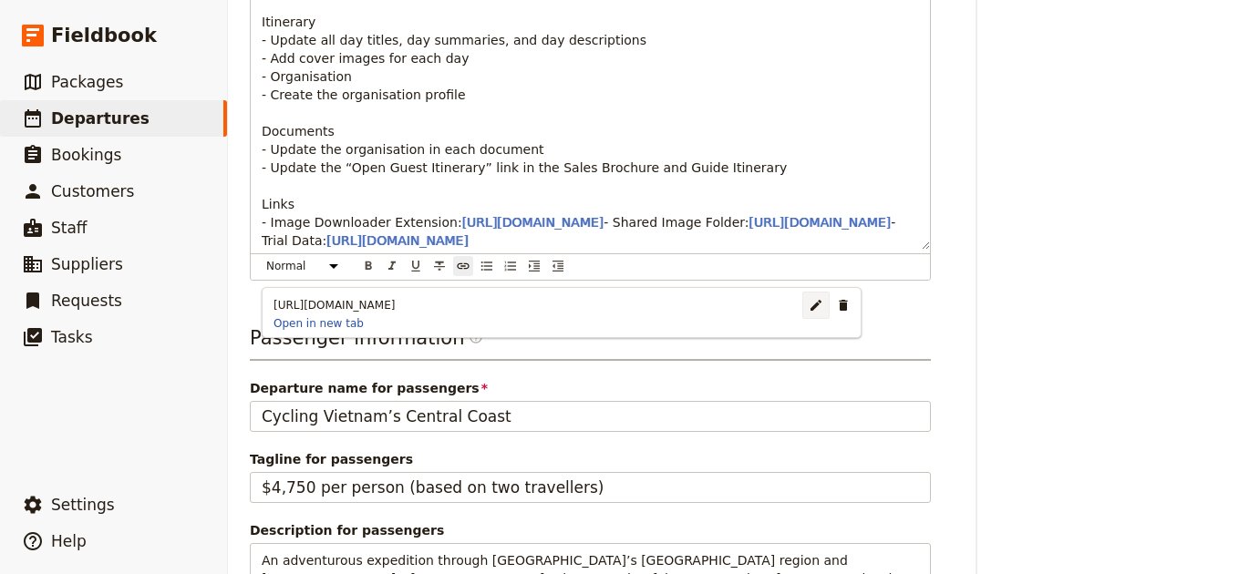
click at [802, 315] on button "​" at bounding box center [815, 305] width 27 height 27
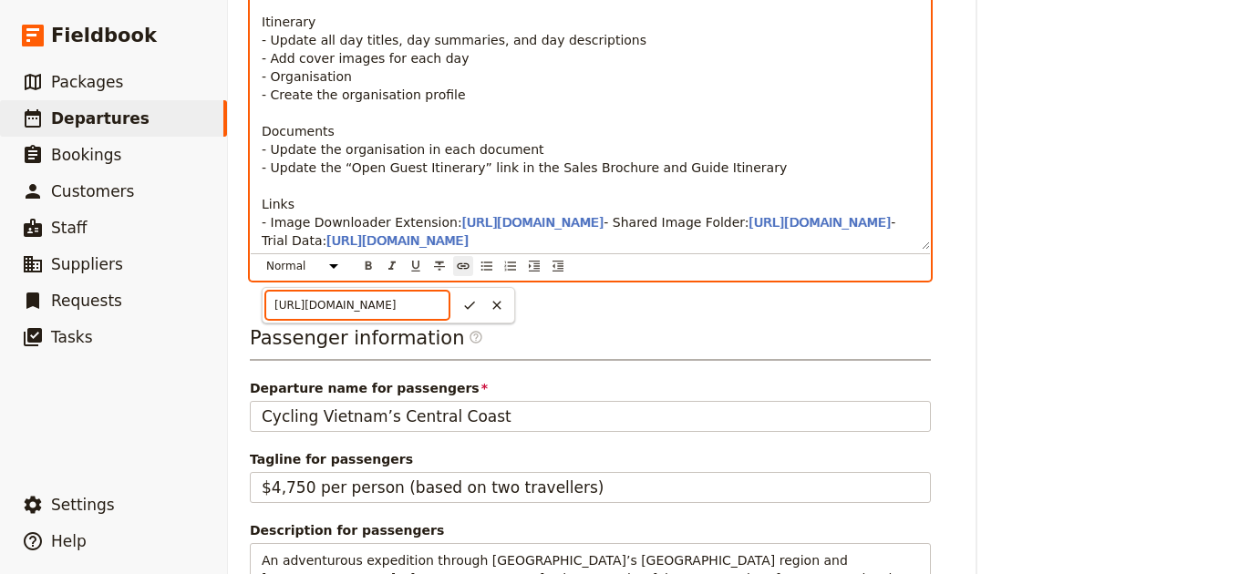
click at [336, 303] on input "https://drive.google.com/drive/folders/1RIA4bIAXgKQFB8-M4xImpJKzJYk3UgjE?usp=dr…" at bounding box center [357, 305] width 182 height 27
click at [336, 302] on input "https://drive.google.com/drive/folders/1RIA4bIAXgKQFB8-M4xImpJKzJYk3UgjE?usp=dr…" at bounding box center [357, 305] width 182 height 27
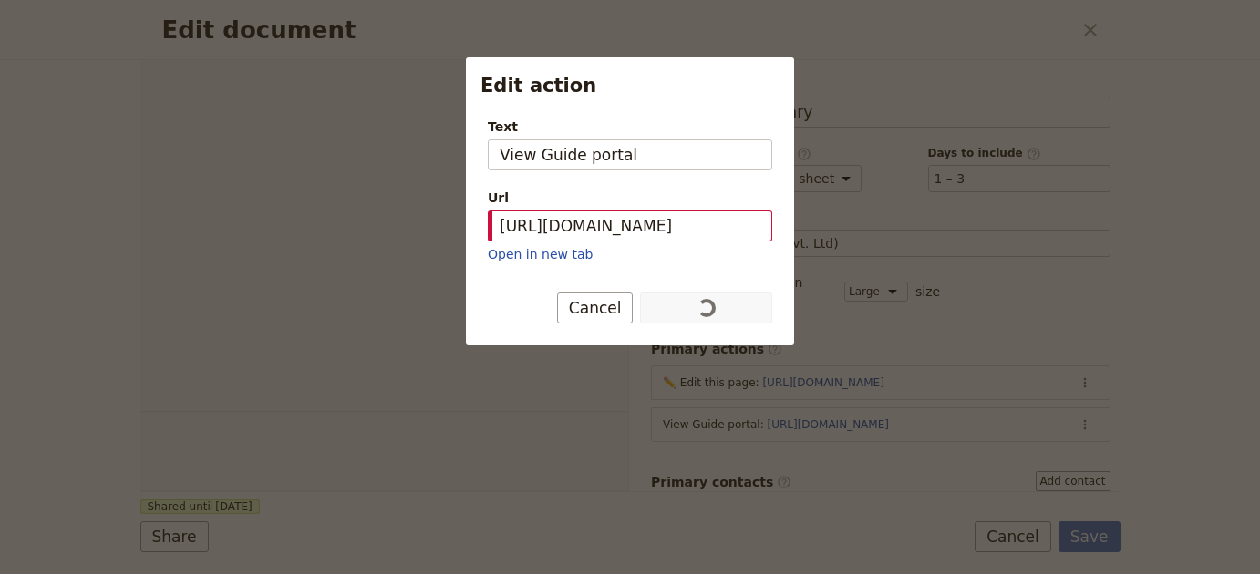
select select "PASSENGER"
select select "RUN_SHEET"
select select "LARGE"
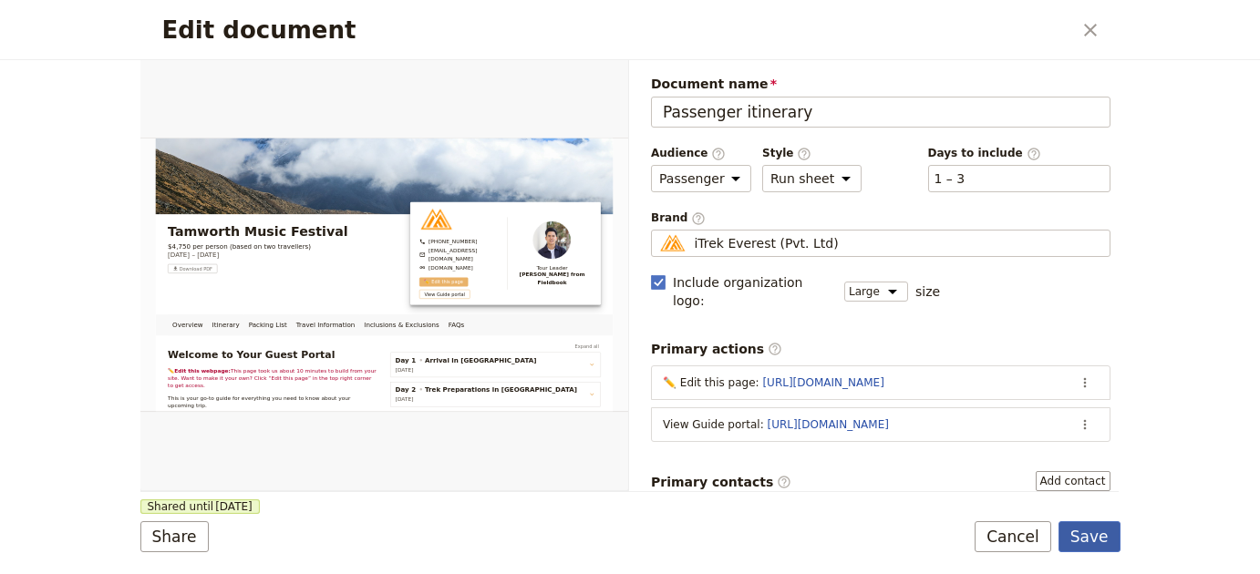
click at [1082, 533] on button "Save" at bounding box center [1089, 536] width 62 height 31
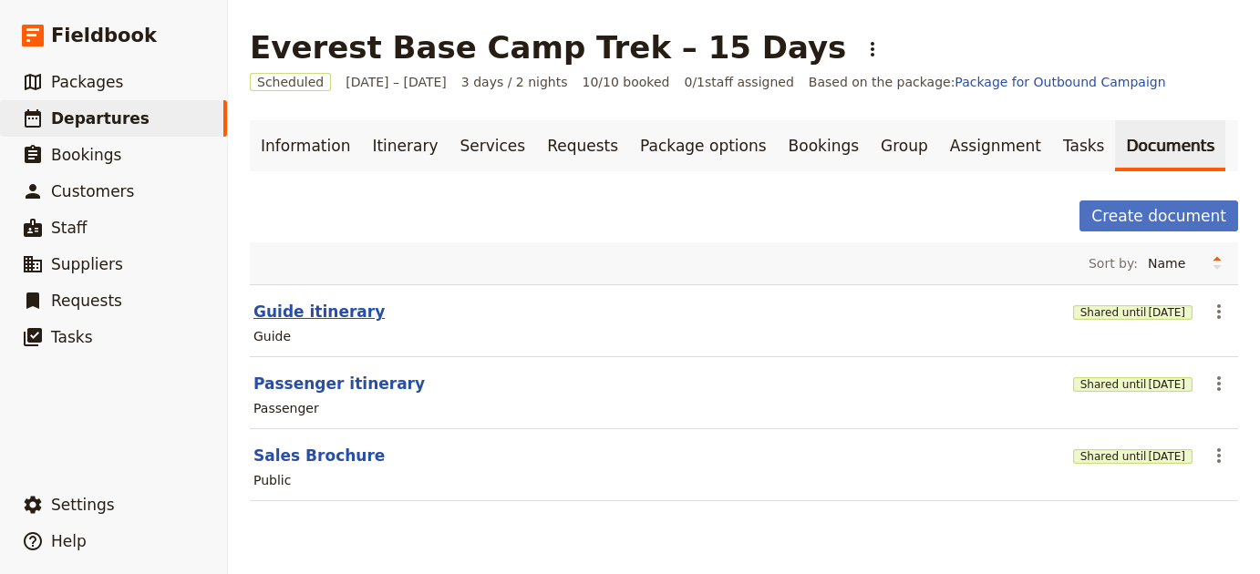
click at [326, 312] on button "Guide itinerary" at bounding box center [318, 312] width 131 height 22
select select "STAFF"
select select "RUN_SHEET"
select select "LARGE"
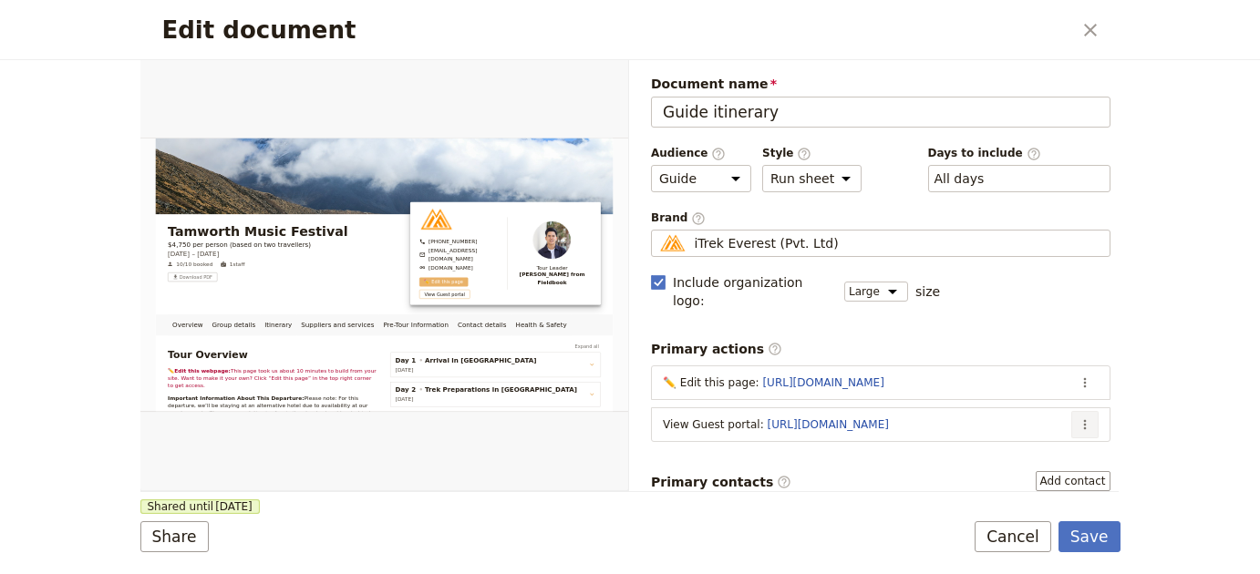
click at [1077, 418] on icon "Actions" at bounding box center [1084, 425] width 15 height 15
click at [1040, 437] on span "Edit action" at bounding box center [998, 443] width 148 height 18
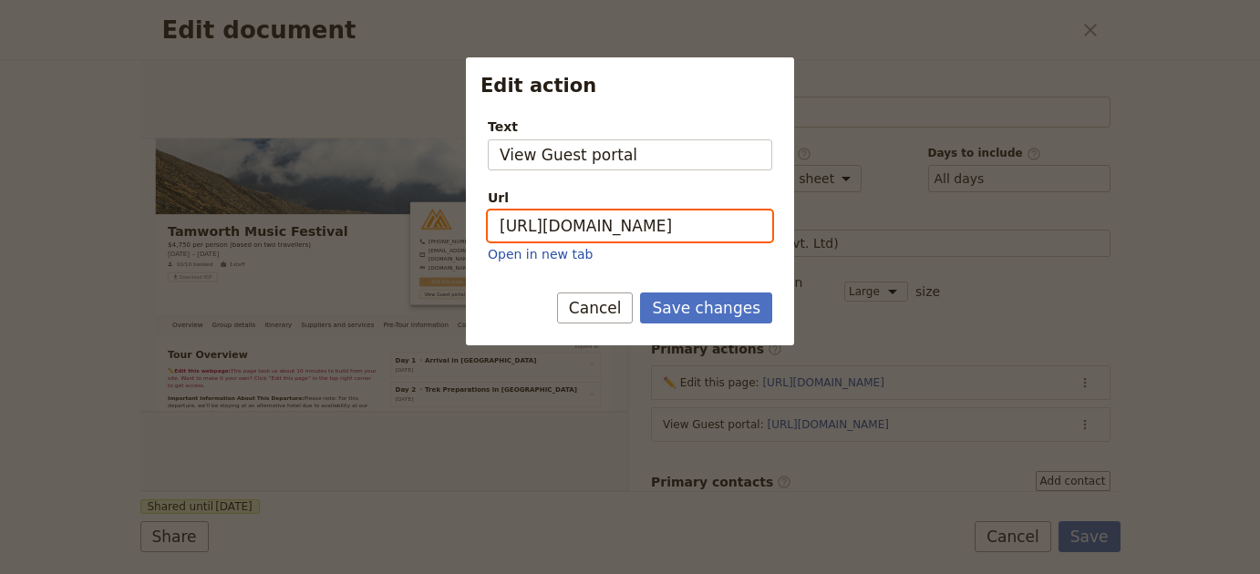
click at [705, 219] on input "https://trips.fieldbook.com/d/BUZ5A0KMzgkz8M9dSHVNB" at bounding box center [630, 226] width 284 height 31
paste input "VxwPAGrWdcBX66_3r3l_T"
type input "[URL][DOMAIN_NAME]"
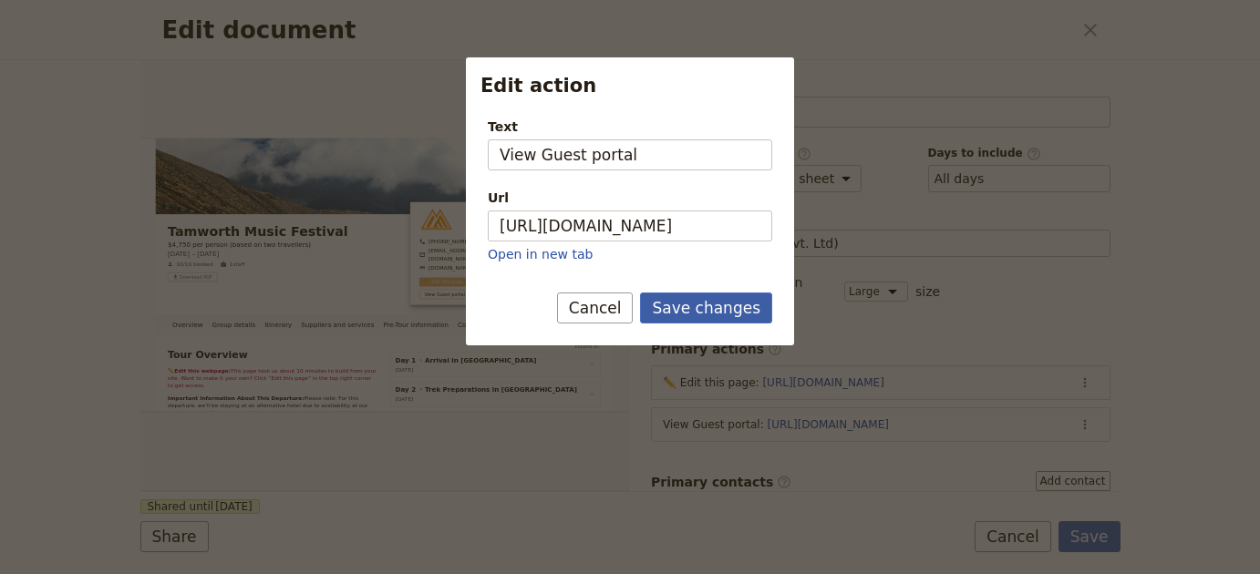
click at [715, 304] on button "Save changes" at bounding box center [706, 308] width 132 height 31
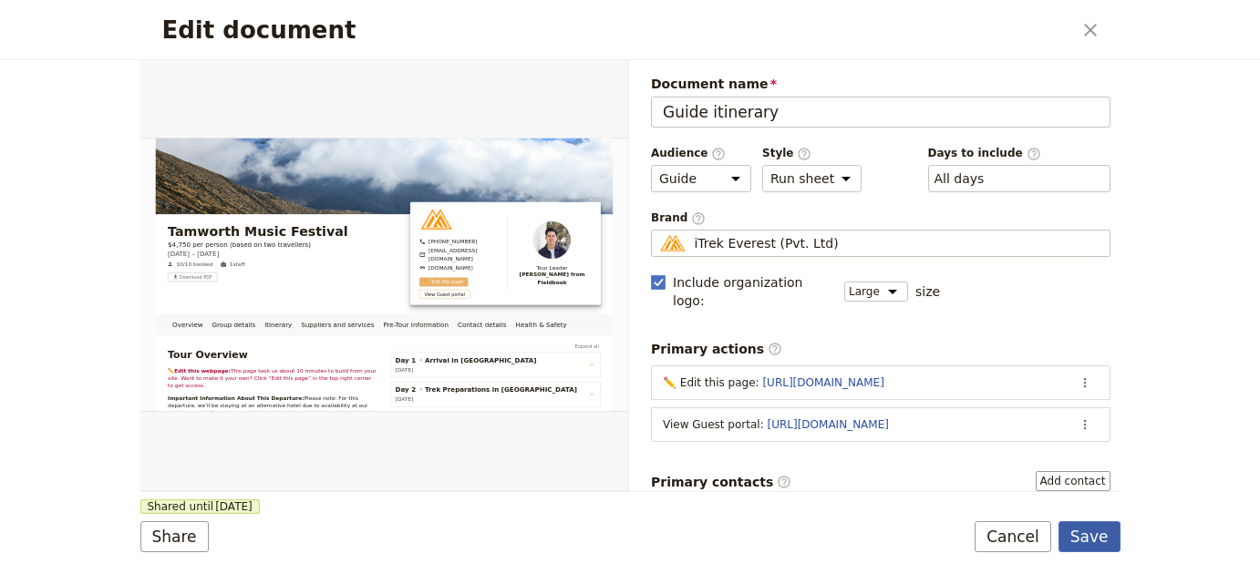
click at [1114, 539] on button "Save" at bounding box center [1089, 536] width 62 height 31
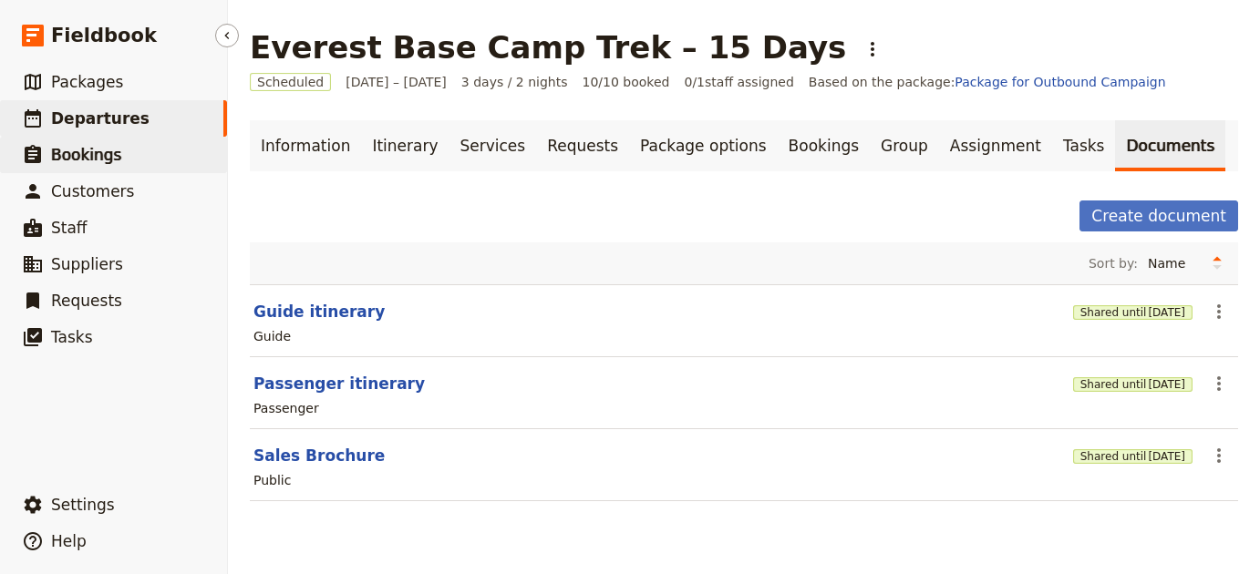
click at [221, 150] on link "​ Bookings" at bounding box center [113, 155] width 227 height 36
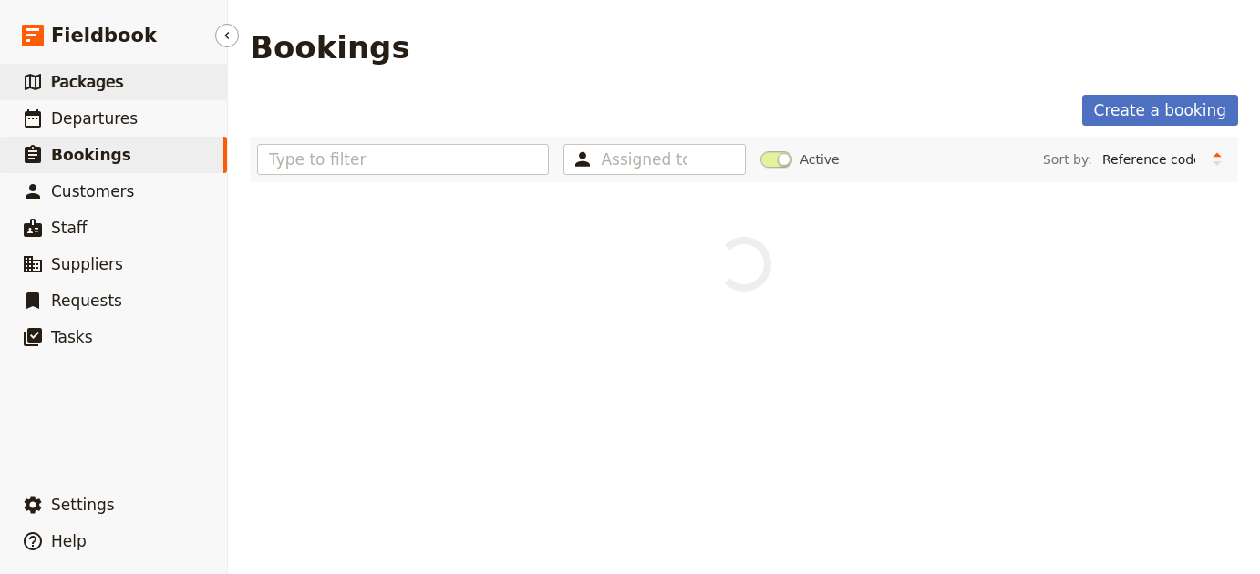
click at [154, 75] on link "​ Packages" at bounding box center [113, 82] width 227 height 36
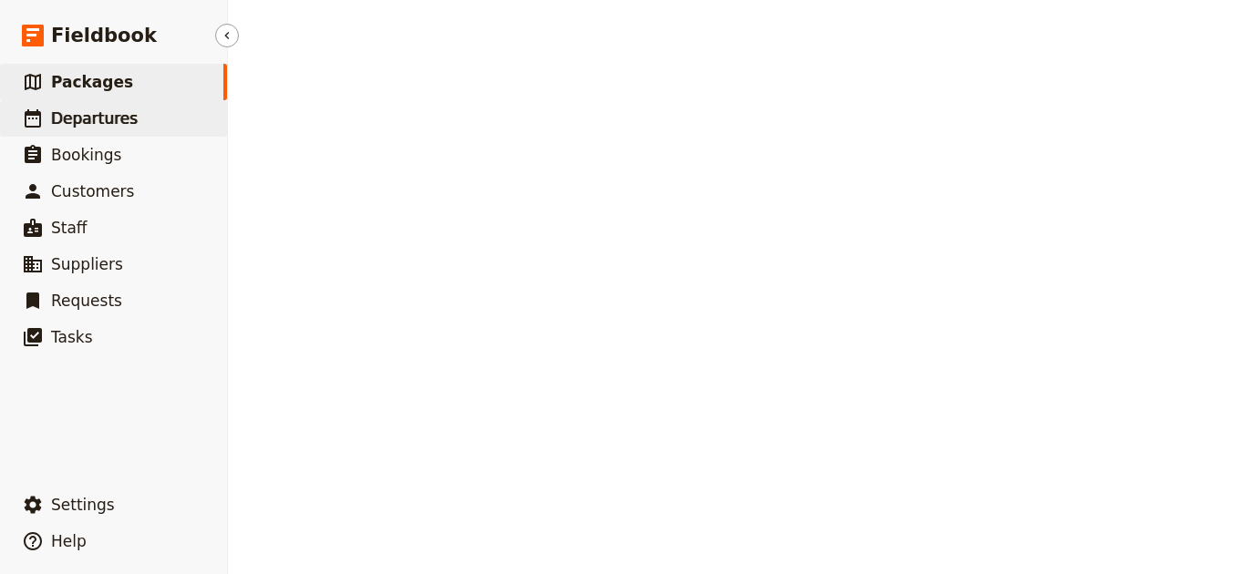
click at [160, 118] on link "​ Departures" at bounding box center [113, 118] width 227 height 36
select select "UPDATED_AT"
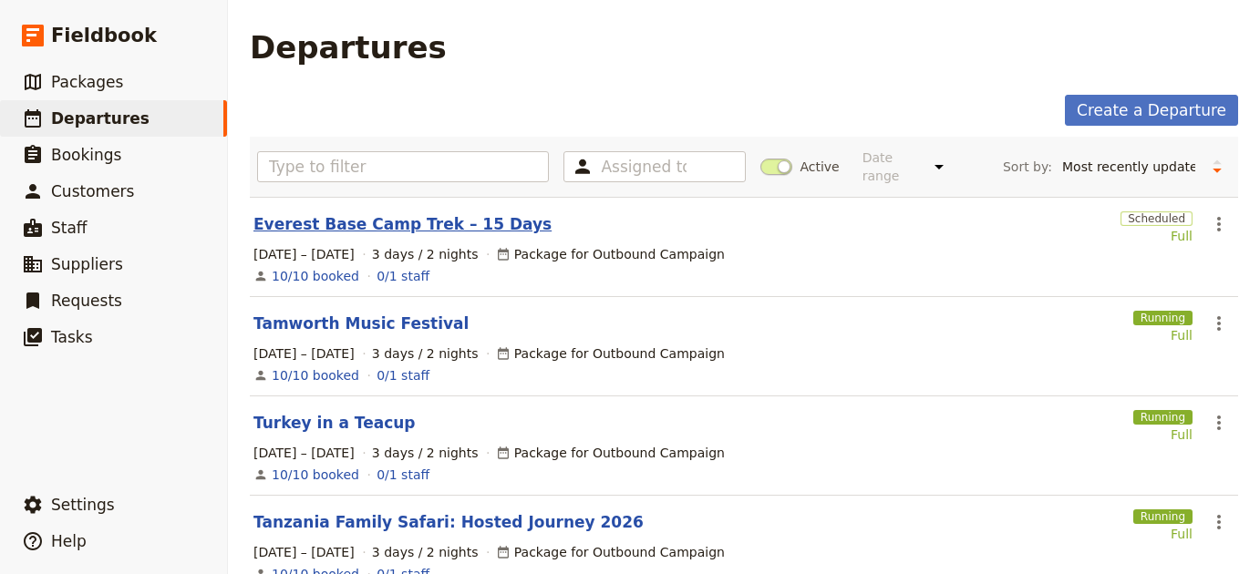
click at [355, 214] on link "Everest Base Camp Trek – 15 Days" at bounding box center [402, 224] width 298 height 22
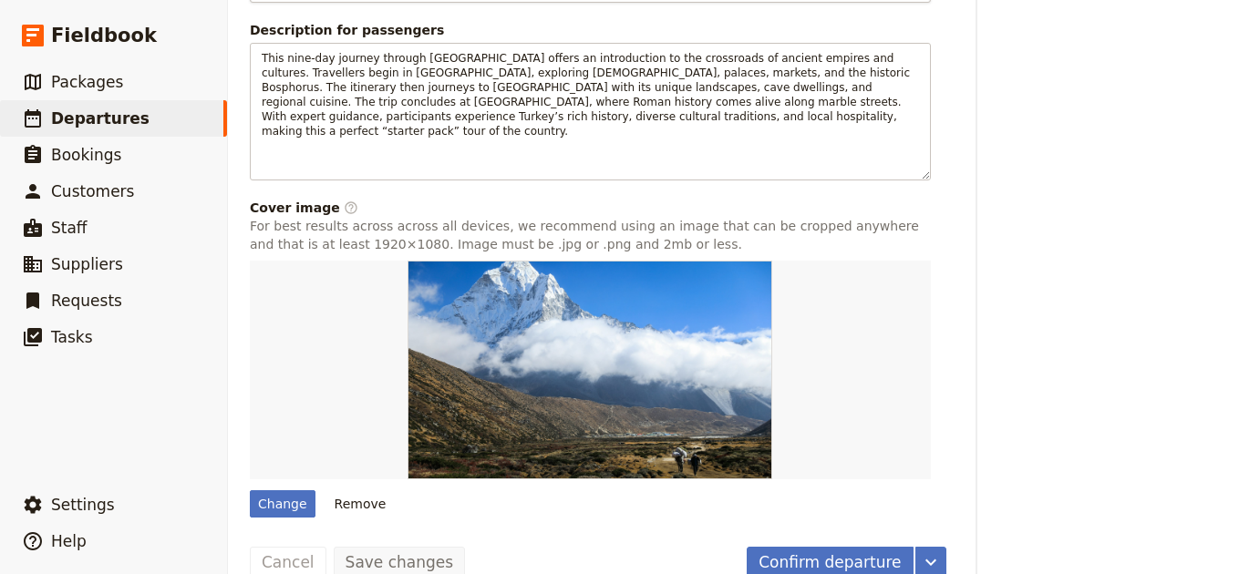
scroll to position [824, 0]
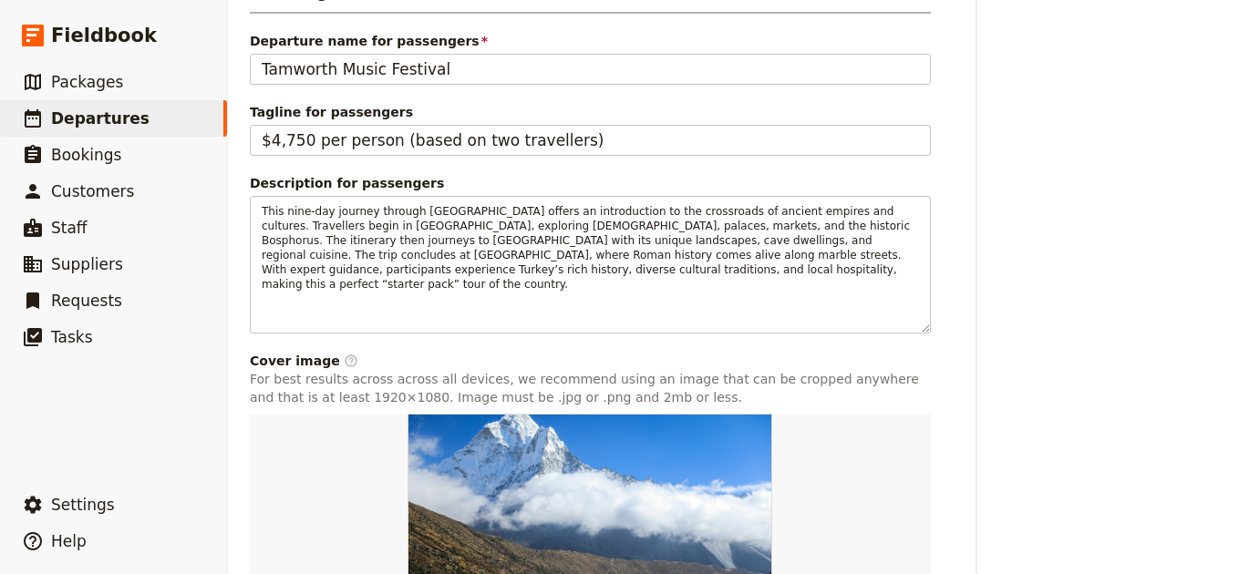
click at [467, 122] on div "Tagline for passengers $4,750 per person (based on two travellers)" at bounding box center [590, 129] width 681 height 53
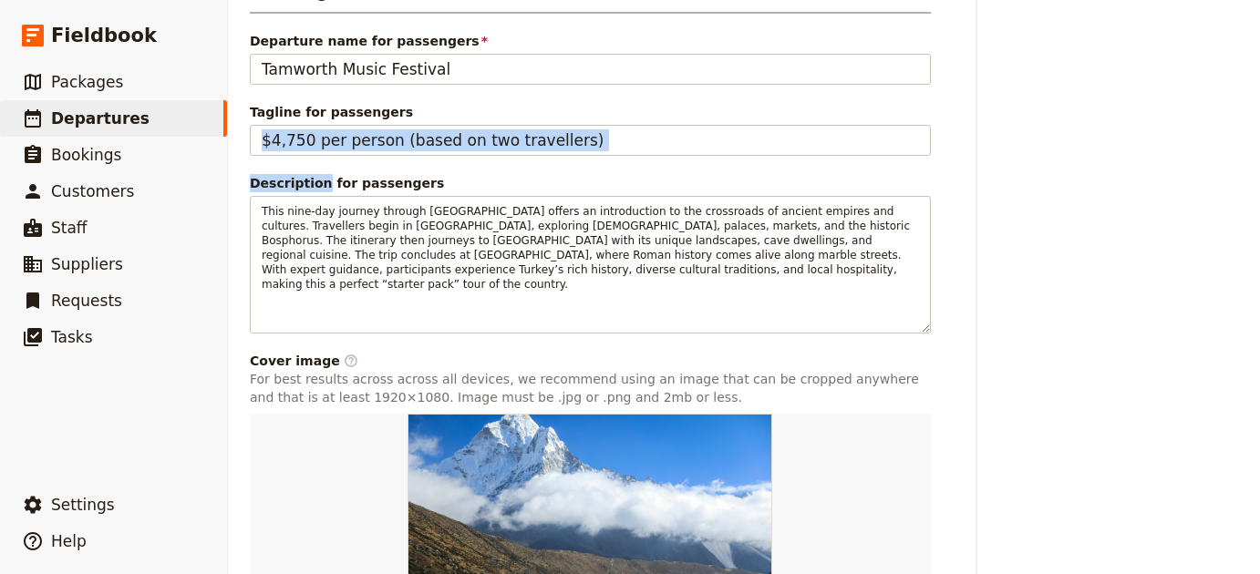
click at [467, 122] on div "Tagline for passengers $4,750 per person (based on two travellers)" at bounding box center [590, 129] width 681 height 53
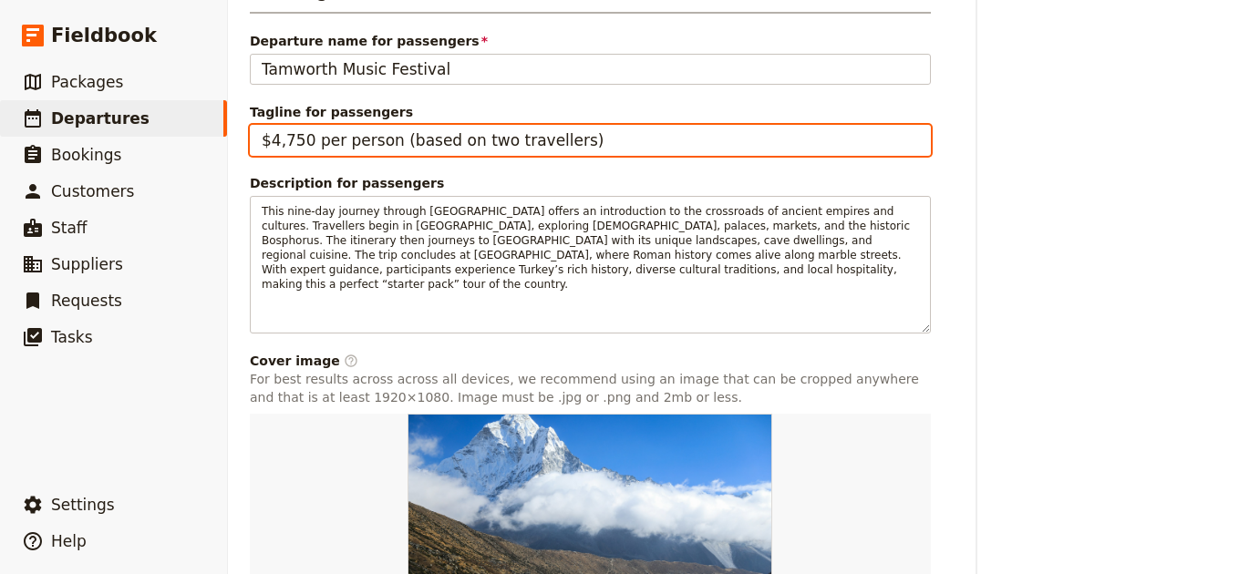
click at [468, 129] on input "$4,750 per person (based on two travellers)" at bounding box center [590, 140] width 681 height 31
paste input "Everest Base Camp Trek – 15 Days"
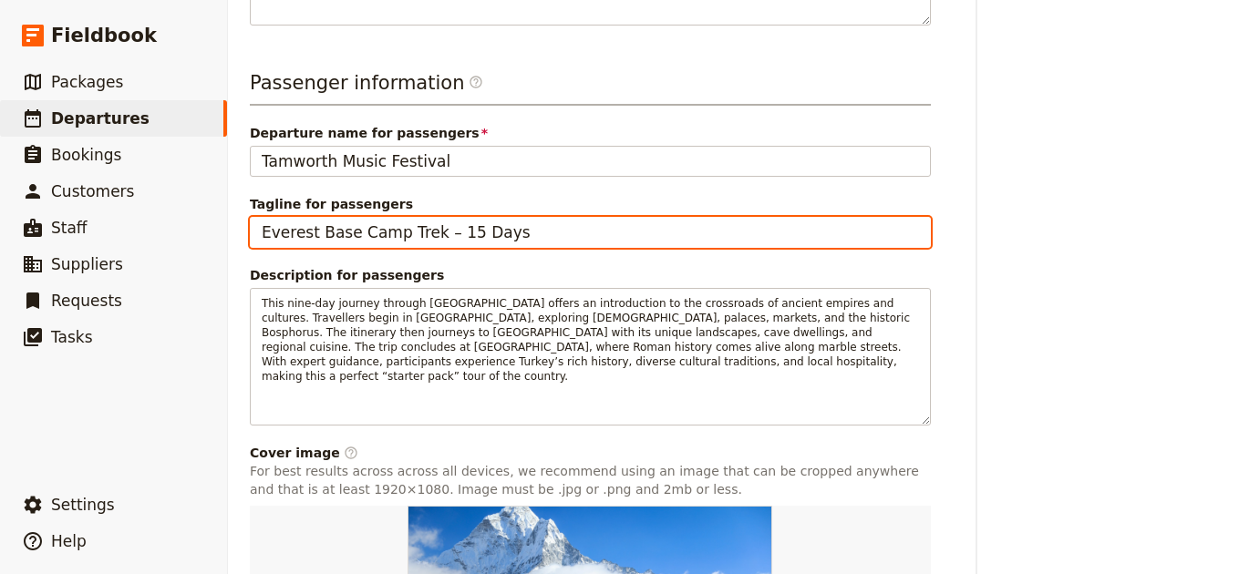
scroll to position [655, 0]
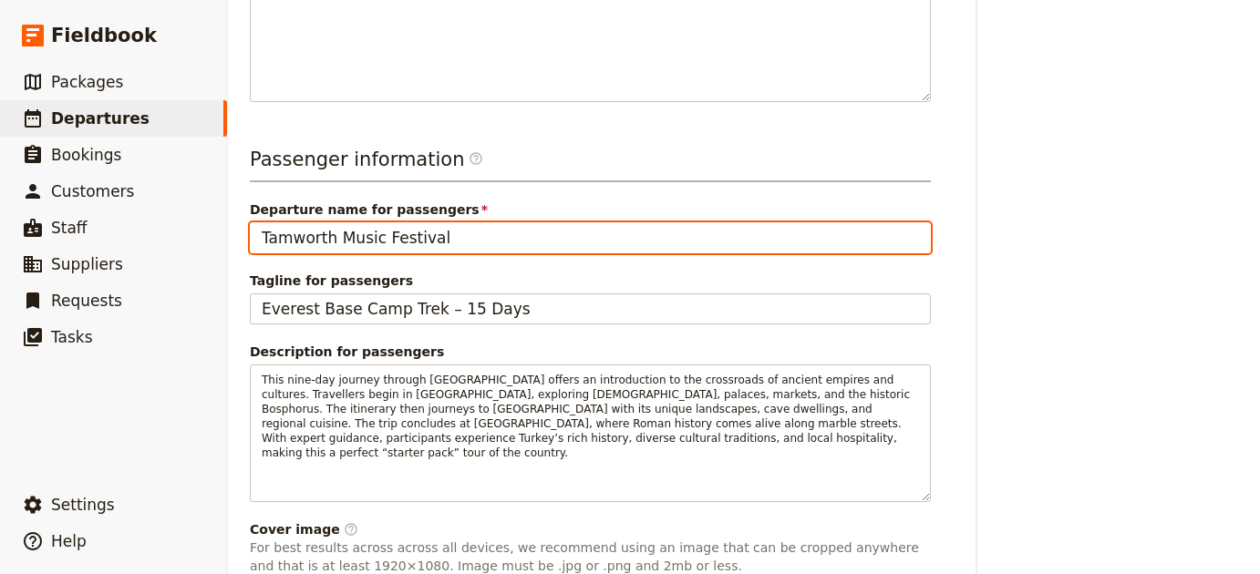
click at [433, 235] on input "Tamworth Music Festival" at bounding box center [590, 237] width 681 height 31
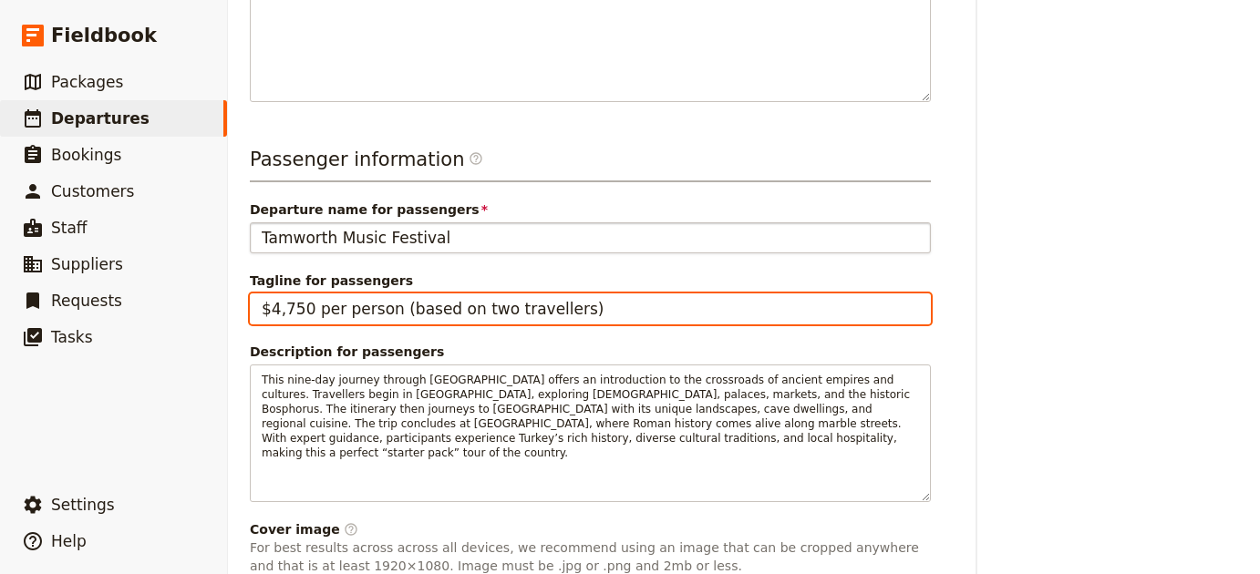
type input "$4,750 per person (based on two travellers)"
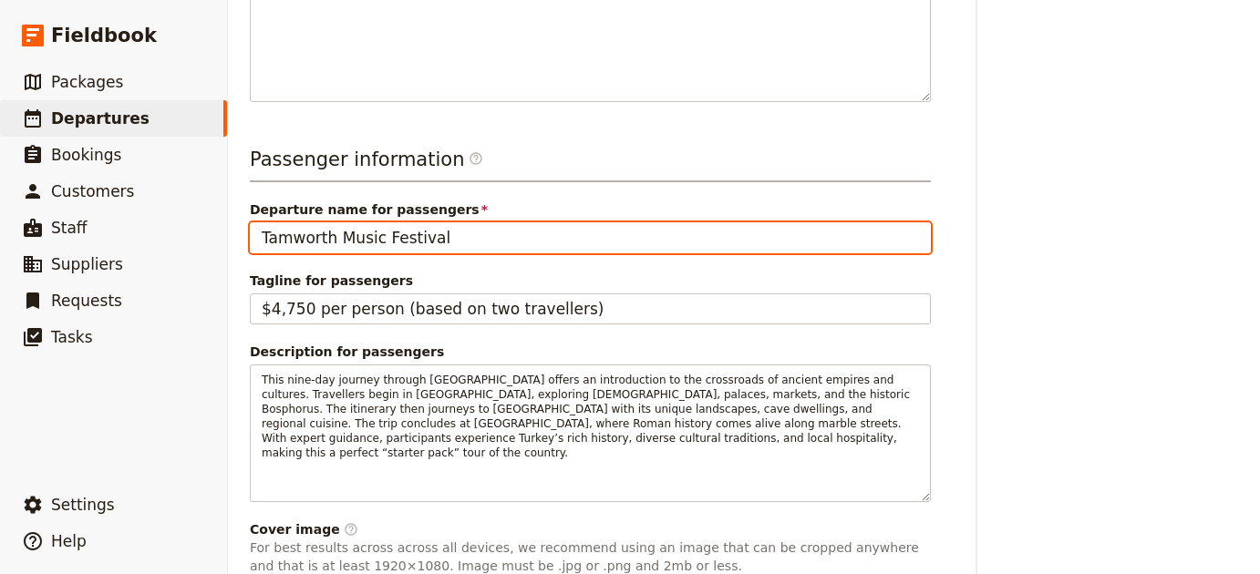
click at [427, 226] on input "Tamworth Music Festival" at bounding box center [590, 237] width 681 height 31
click at [427, 225] on input "Tamworth Music Festival" at bounding box center [590, 237] width 681 height 31
paste input "Everest Base Camp Trek – 15 Days"
type input "Everest Base Camp Trek – 15 Days"
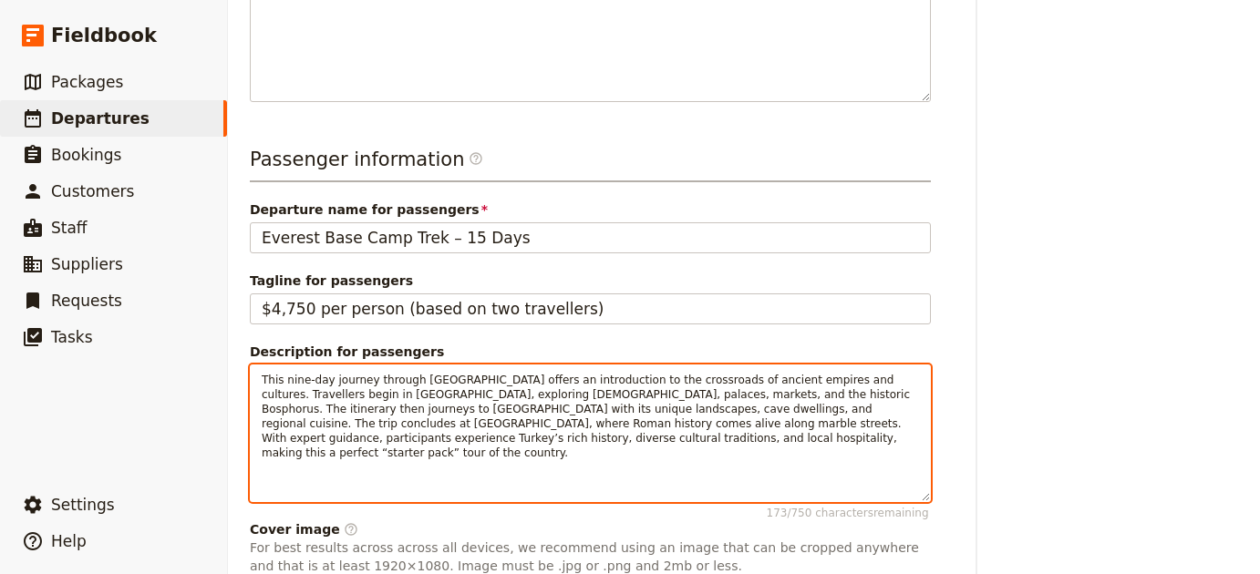
click at [499, 473] on div "This nine-day journey through Turkey offers an introduction to the crossroads o…" at bounding box center [590, 434] width 681 height 138
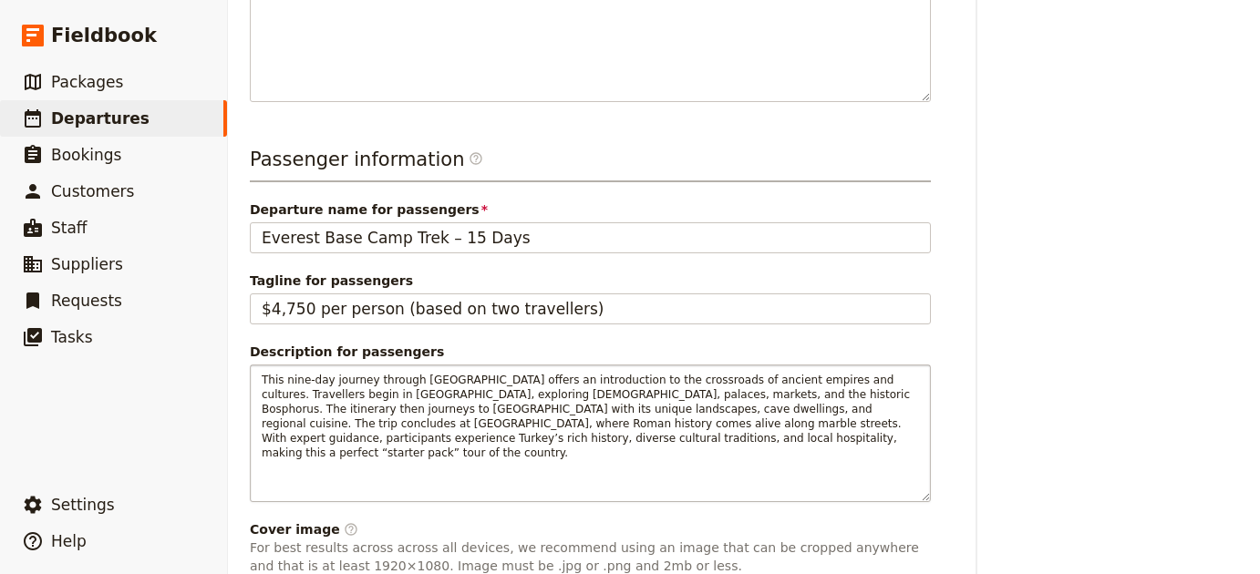
click at [499, 473] on div "This nine-day journey through Turkey offers an introduction to the crossroads o…" at bounding box center [590, 434] width 681 height 138
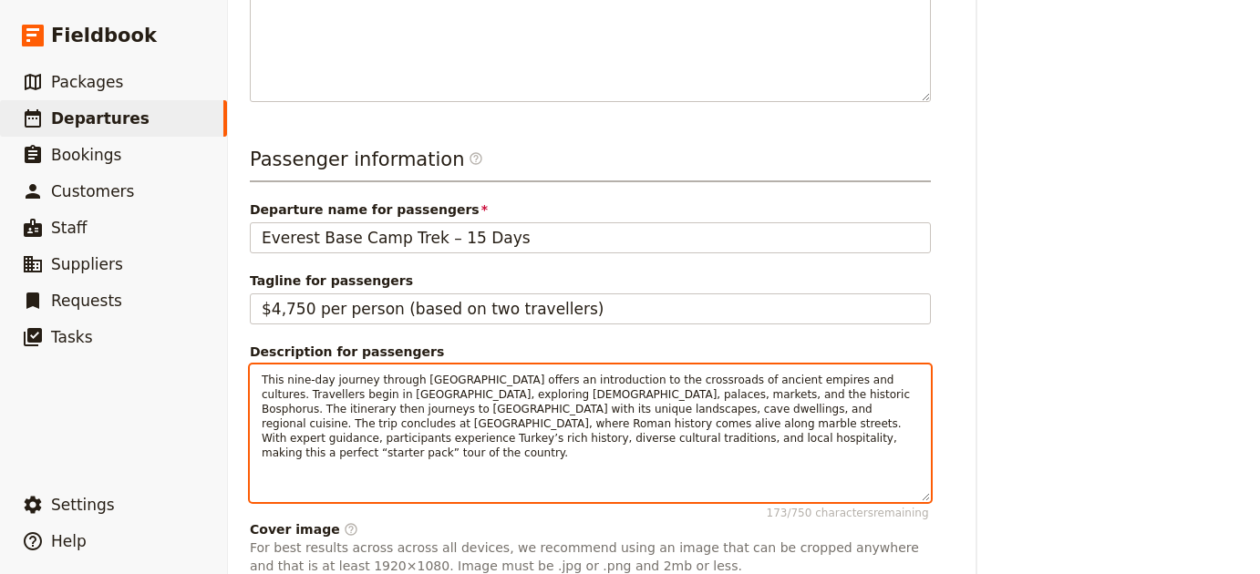
click at [483, 424] on span "This nine-day journey through Turkey offers an introduction to the crossroads o…" at bounding box center [588, 417] width 652 height 86
click at [483, 423] on span "This nine-day journey through Turkey offers an introduction to the crossroads o…" at bounding box center [588, 417] width 652 height 86
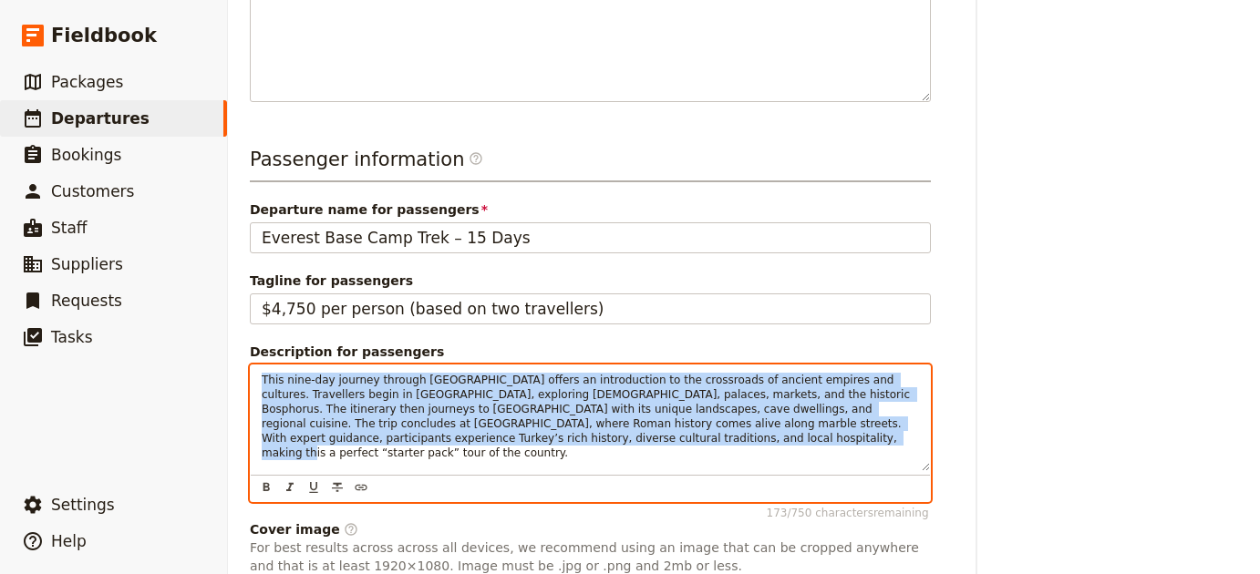
click at [483, 423] on span "This nine-day journey through Turkey offers an introduction to the crossroads o…" at bounding box center [588, 417] width 652 height 86
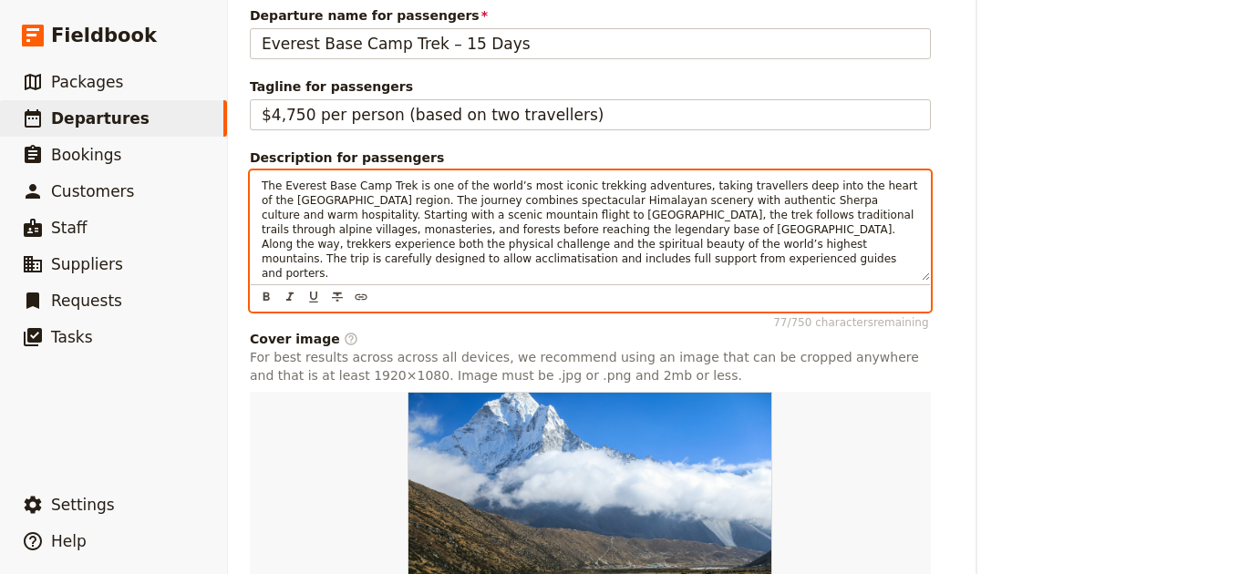
scroll to position [1010, 0]
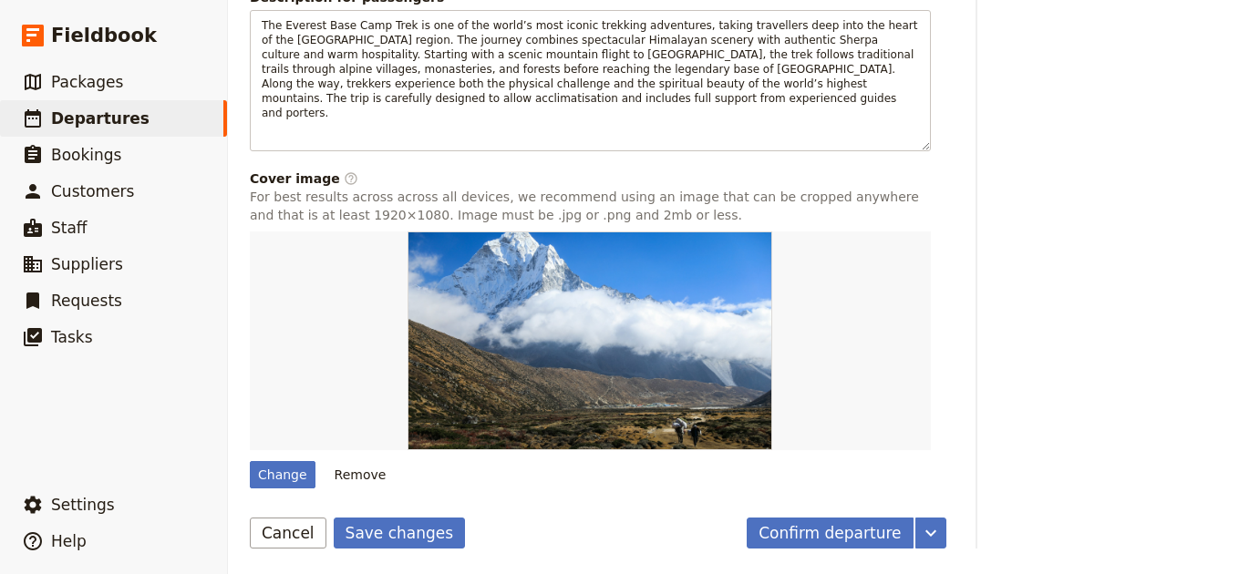
click at [378, 527] on button "Save changes" at bounding box center [400, 533] width 132 height 31
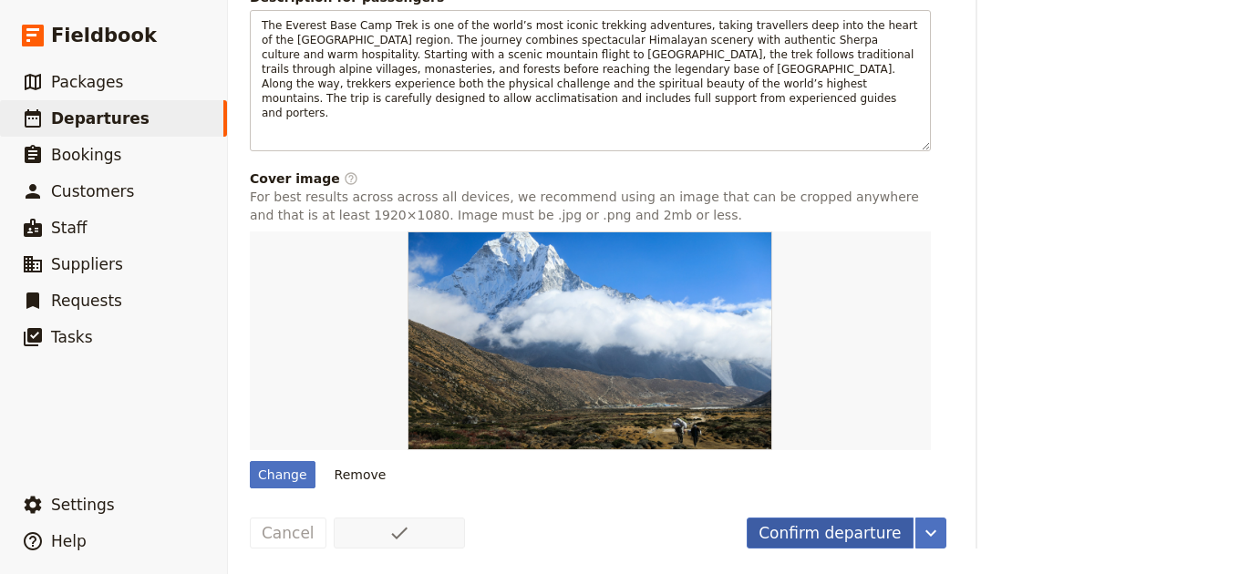
click at [869, 533] on button "Confirm departure" at bounding box center [830, 533] width 166 height 31
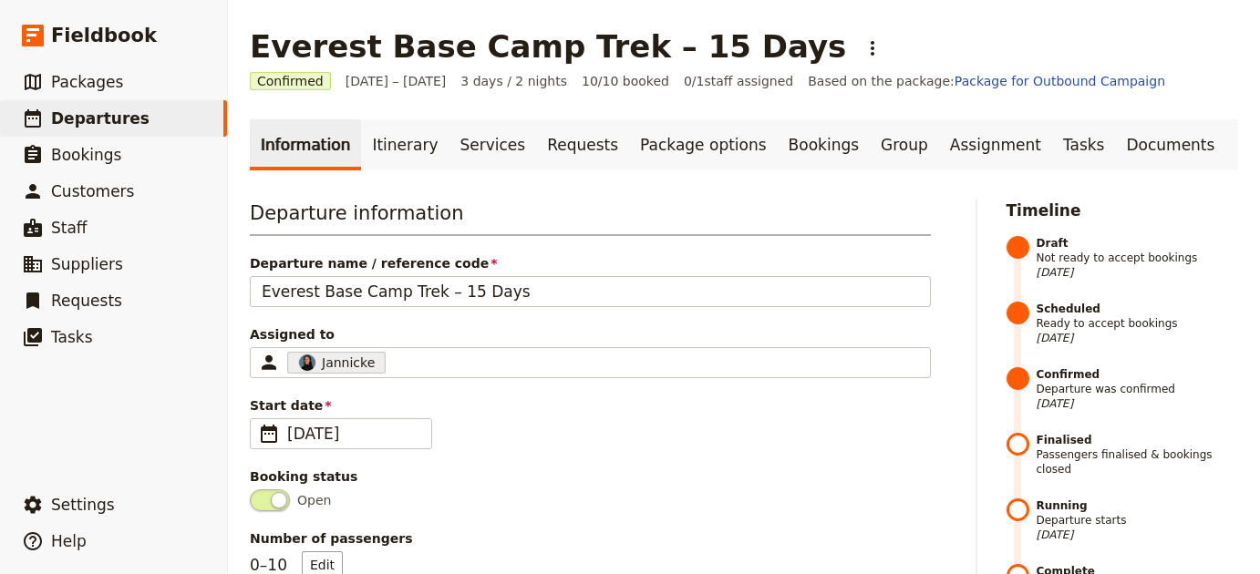
scroll to position [0, 0]
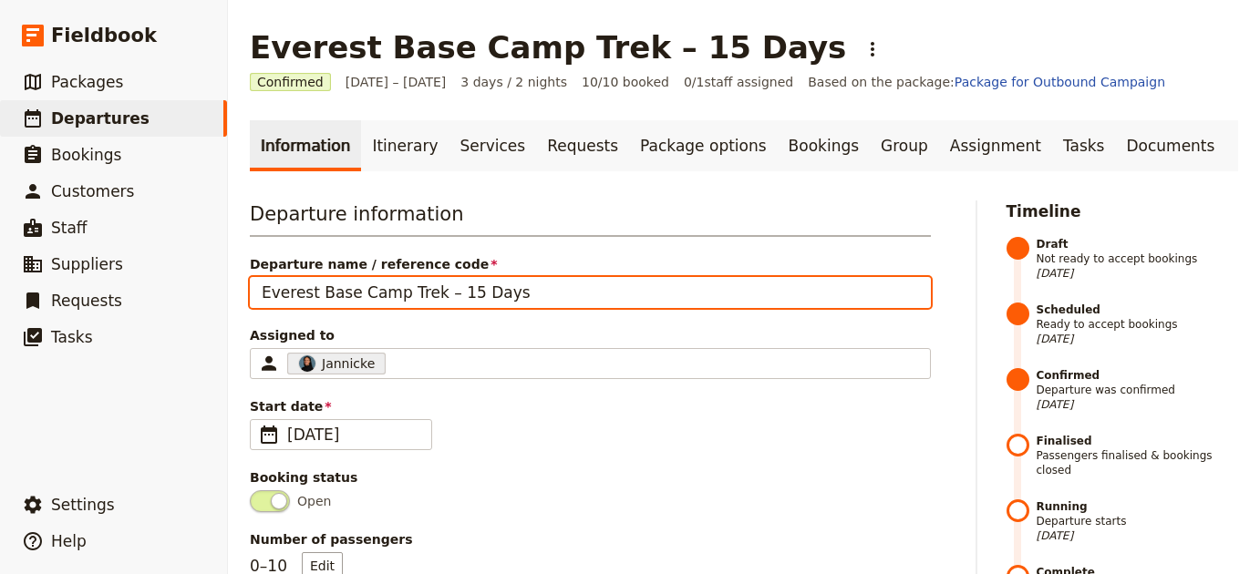
click at [655, 298] on input "Everest Base Camp Trek – 15 Days" at bounding box center [590, 292] width 681 height 31
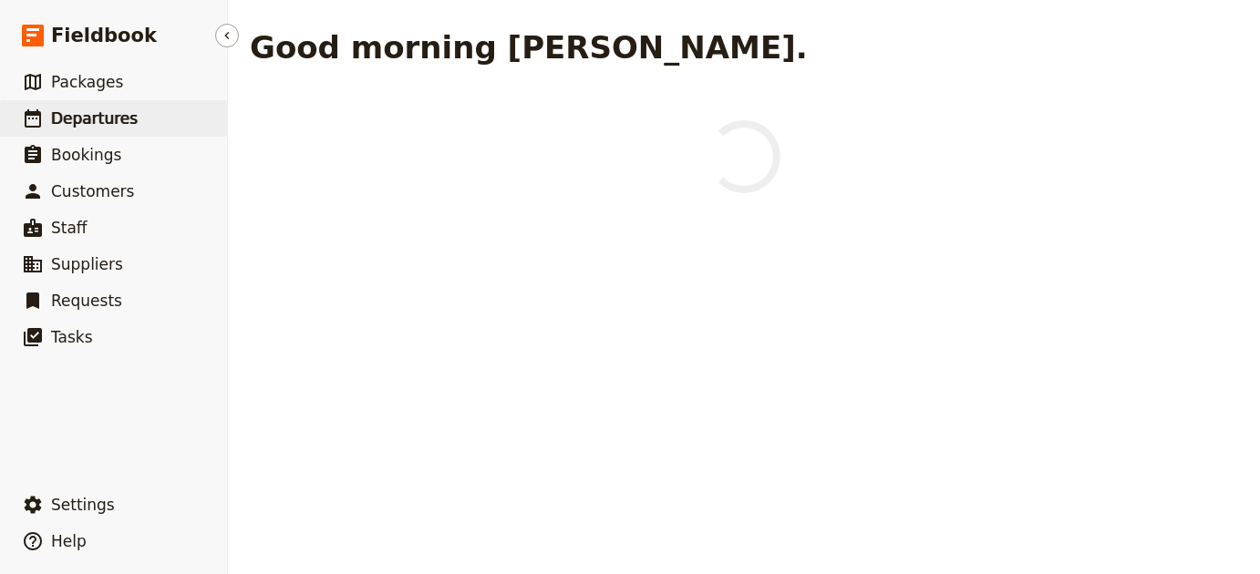
click at [141, 111] on link "​ Departures" at bounding box center [113, 118] width 227 height 36
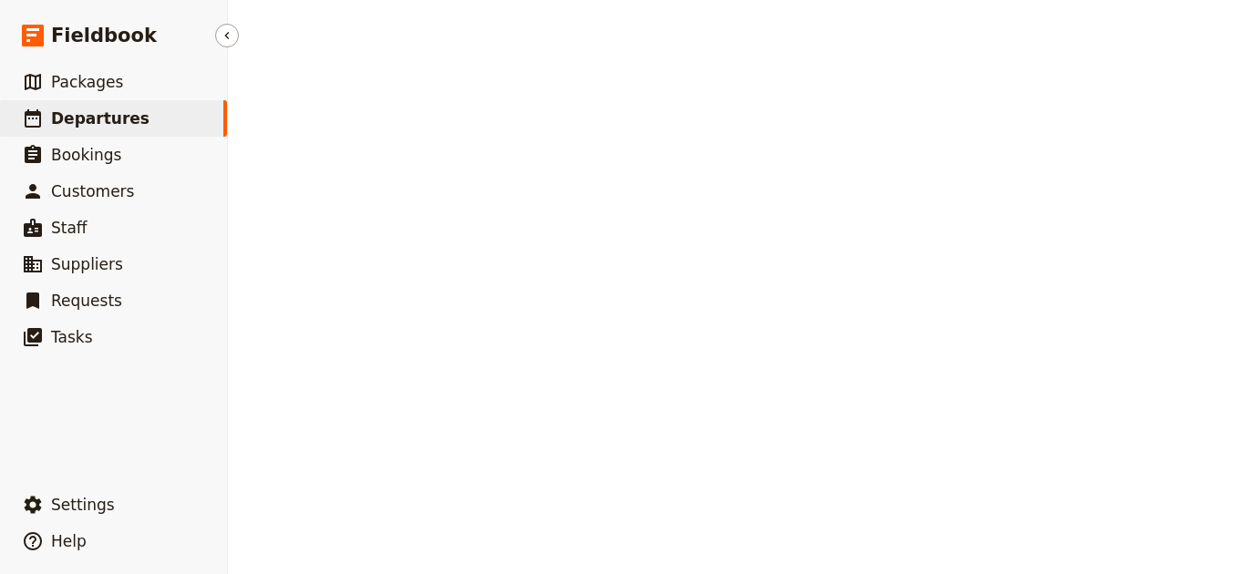
select select "UPDATED_AT"
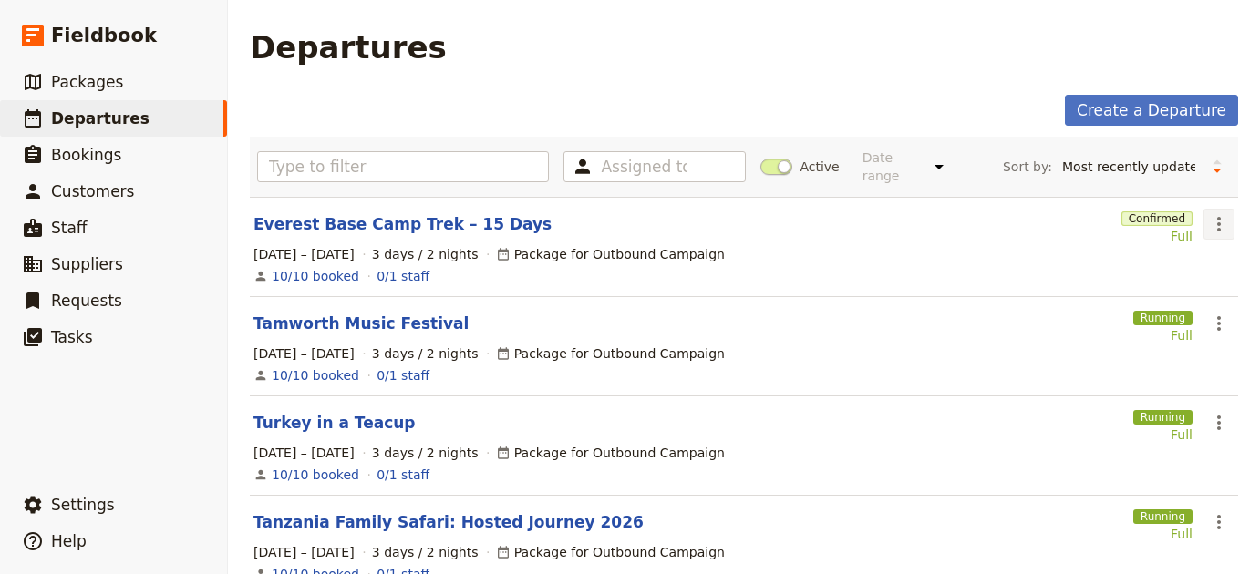
click at [1217, 217] on icon "Actions" at bounding box center [1219, 224] width 4 height 15
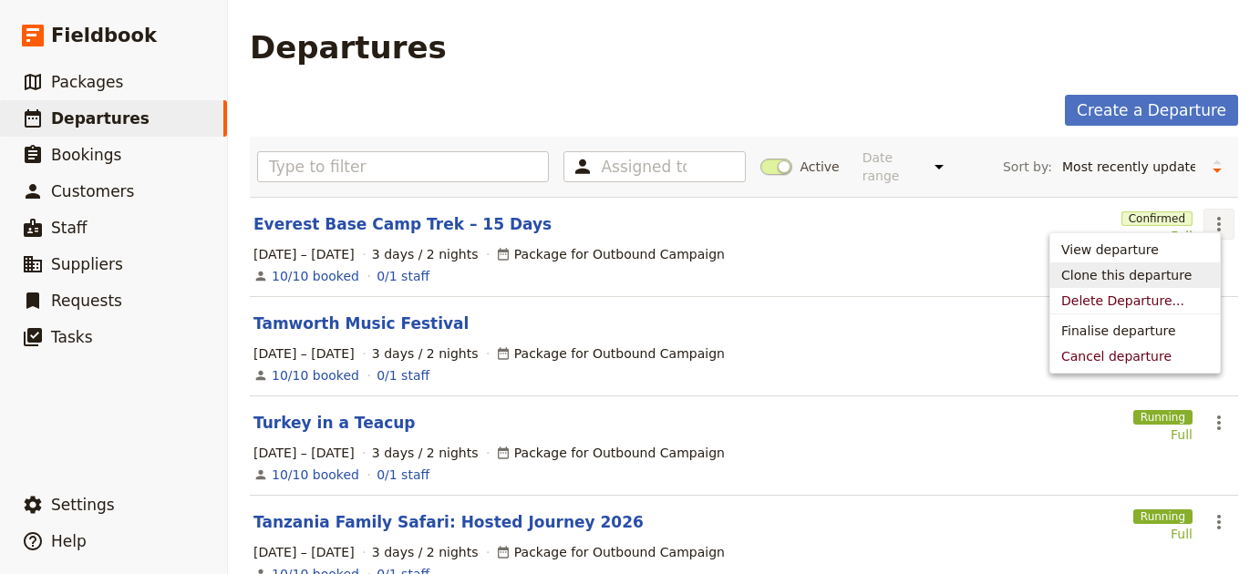
click at [1145, 273] on span "Clone this departure" at bounding box center [1126, 275] width 130 height 18
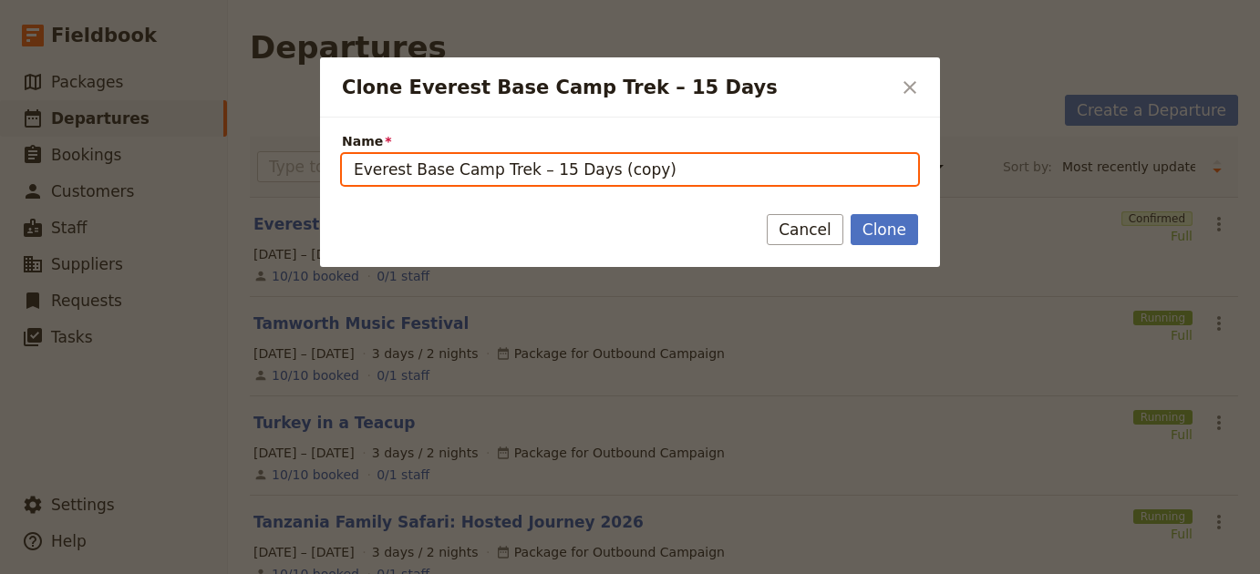
click at [552, 177] on input "Everest Base Camp Trek – 15 Days (copy)" at bounding box center [630, 169] width 576 height 31
paste input "Kokoda Track Expedition – 11 Days"
type input "Kokoda Track Expedition – 11 Days"
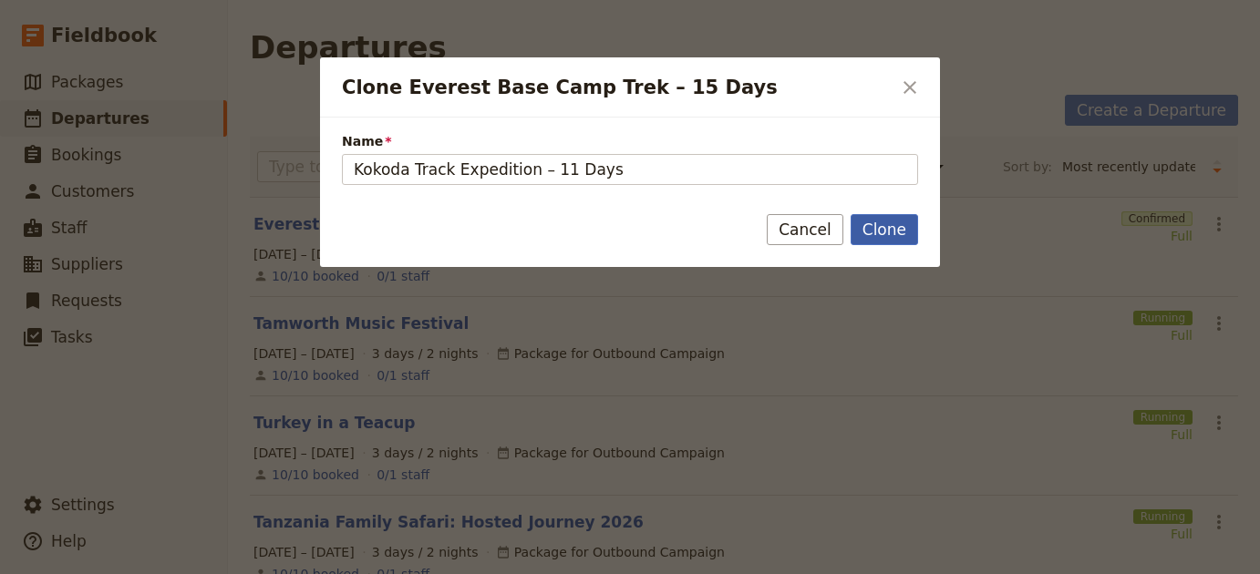
click at [892, 238] on button "Clone" at bounding box center [884, 229] width 67 height 31
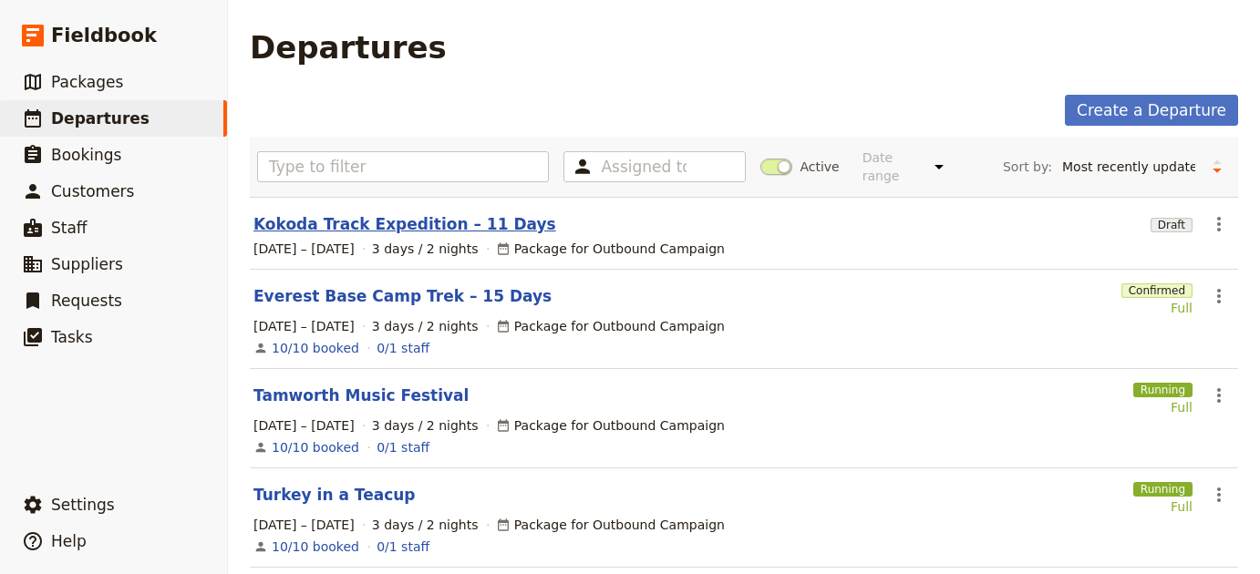
click at [379, 213] on link "Kokoda Track Expedition – 11 Days" at bounding box center [404, 224] width 303 height 22
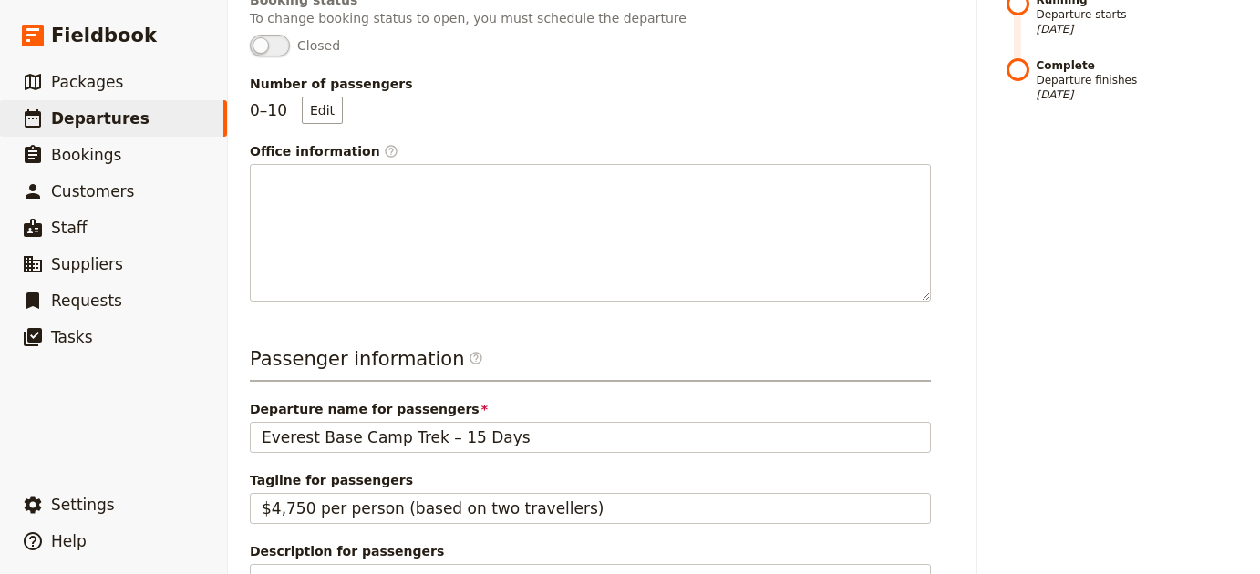
scroll to position [719, 0]
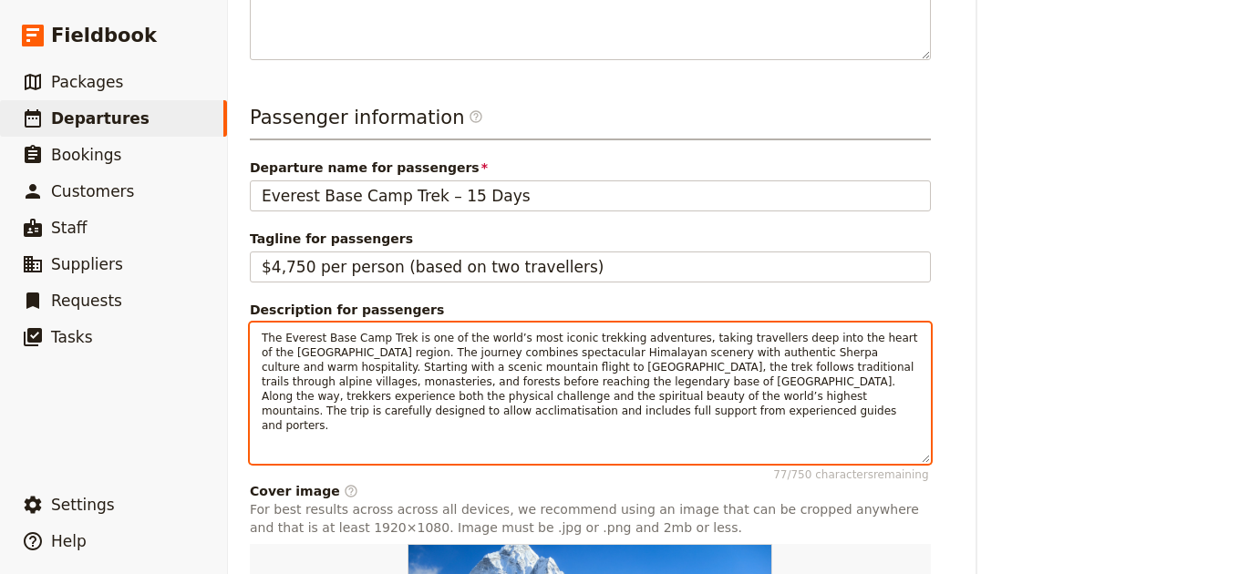
click at [482, 356] on span "The Everest Base Camp Trek is one of the world’s most iconic trekking adventure…" at bounding box center [591, 382] width 659 height 100
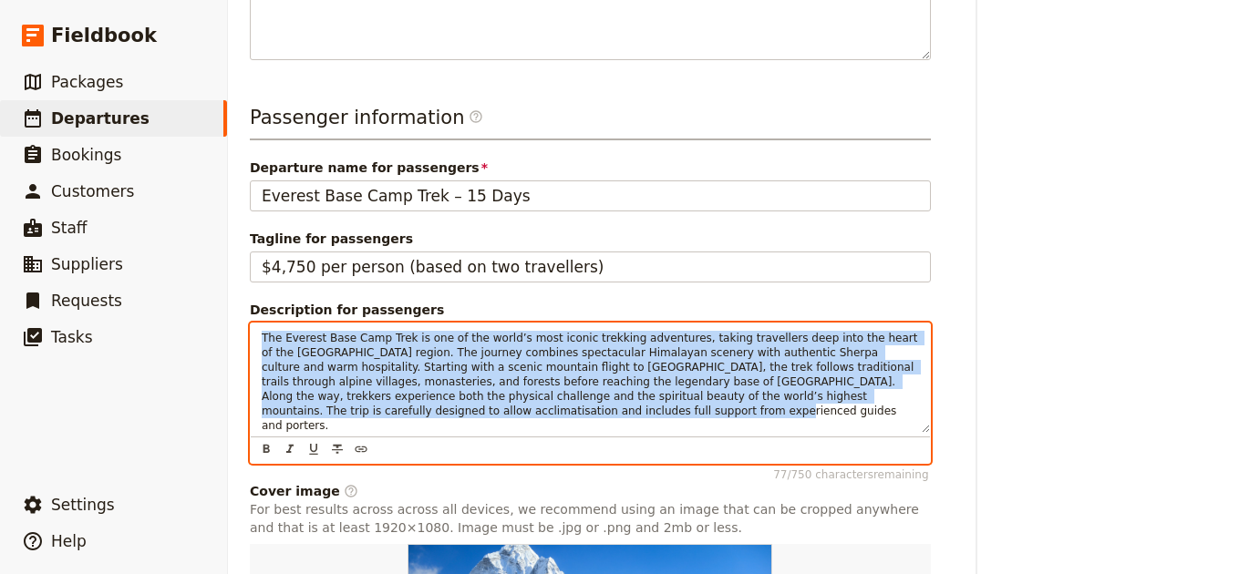
click at [482, 356] on span "The Everest Base Camp Trek is one of the world’s most iconic trekking adventure…" at bounding box center [591, 382] width 659 height 100
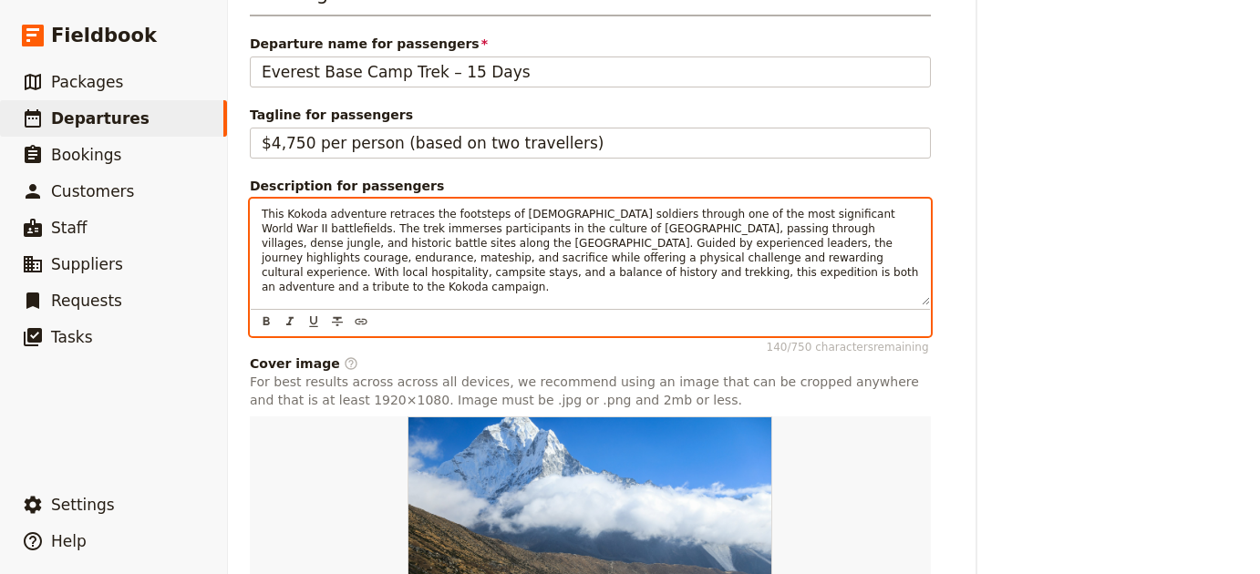
scroll to position [1032, 0]
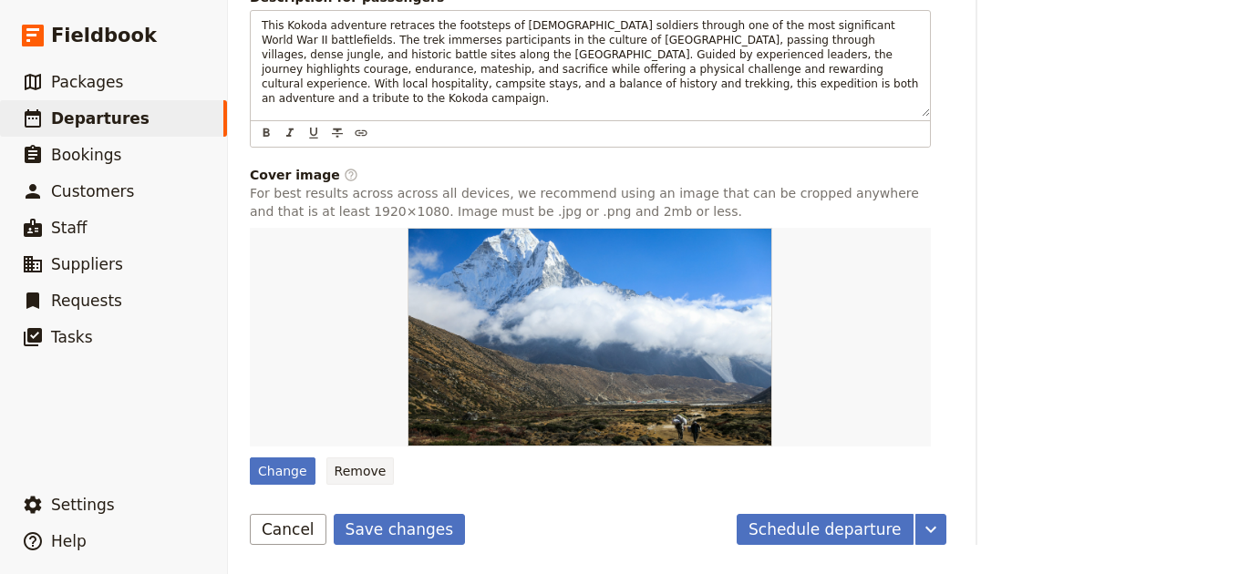
click at [348, 469] on button "Remove" at bounding box center [360, 471] width 68 height 27
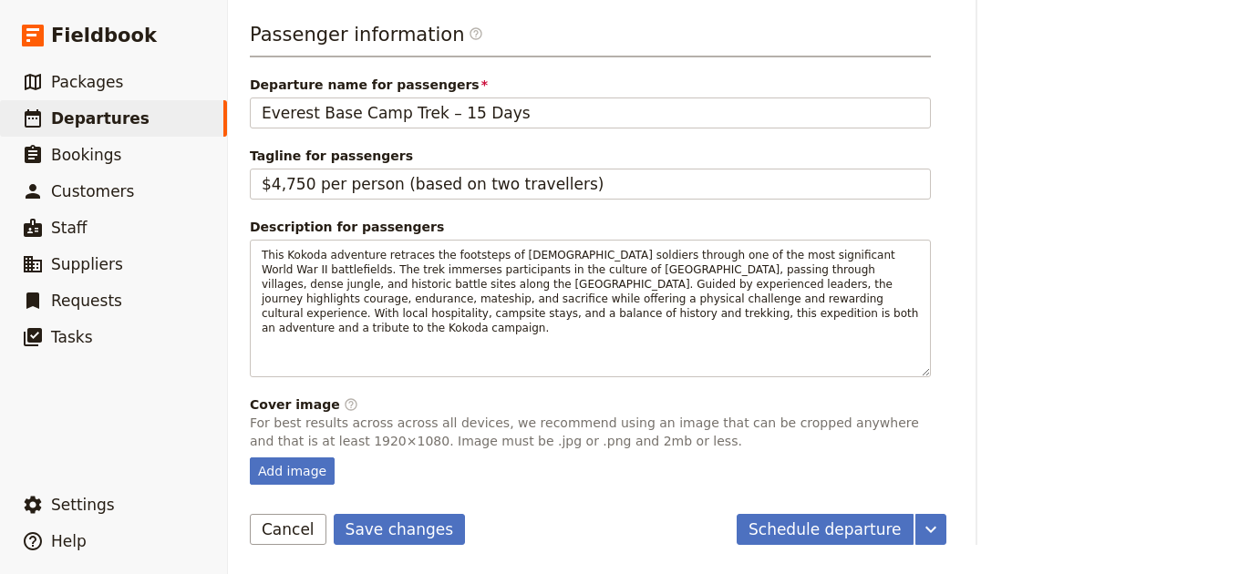
scroll to position [802, 0]
click at [431, 535] on button "Save changes" at bounding box center [400, 529] width 132 height 31
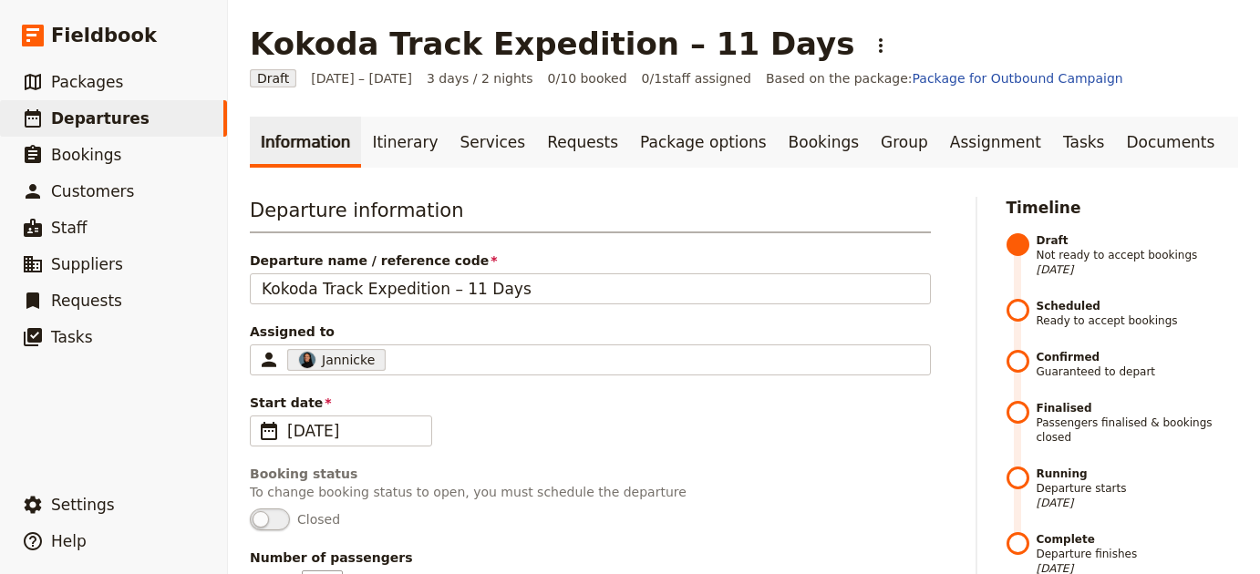
scroll to position [5, 0]
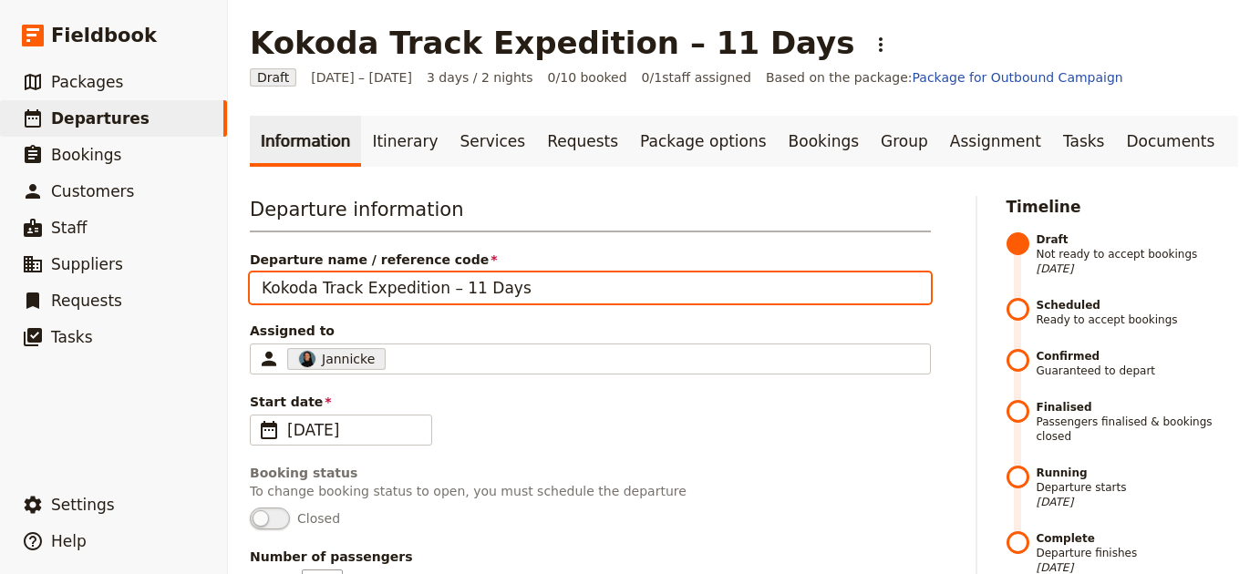
click at [512, 280] on input "Kokoda Track Expedition – 11 Days" at bounding box center [590, 288] width 681 height 31
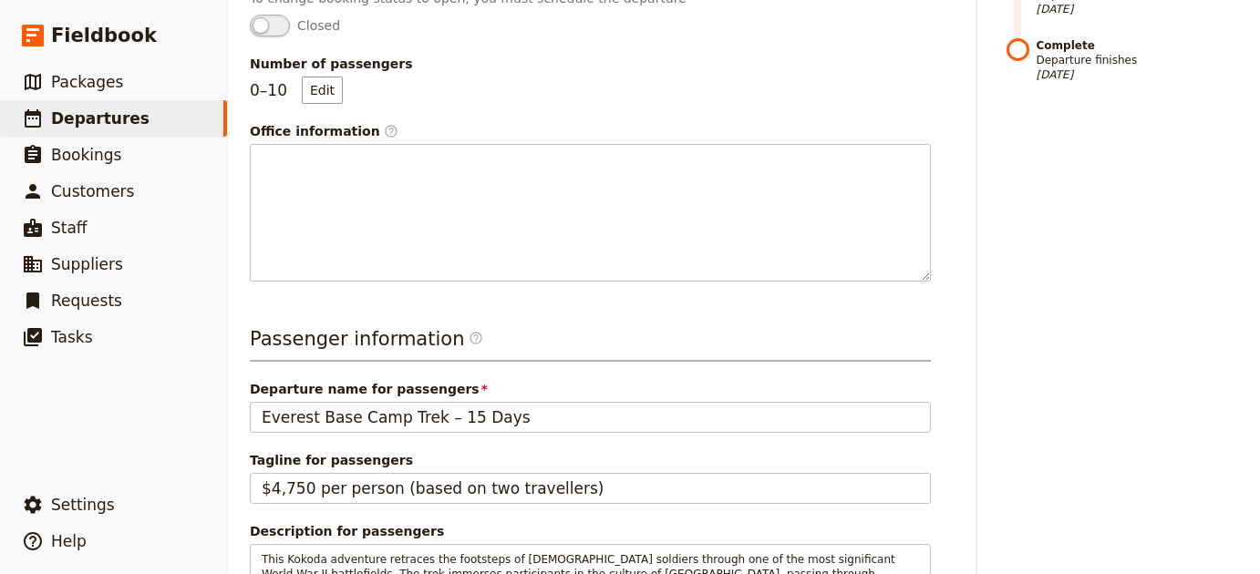
scroll to position [802, 0]
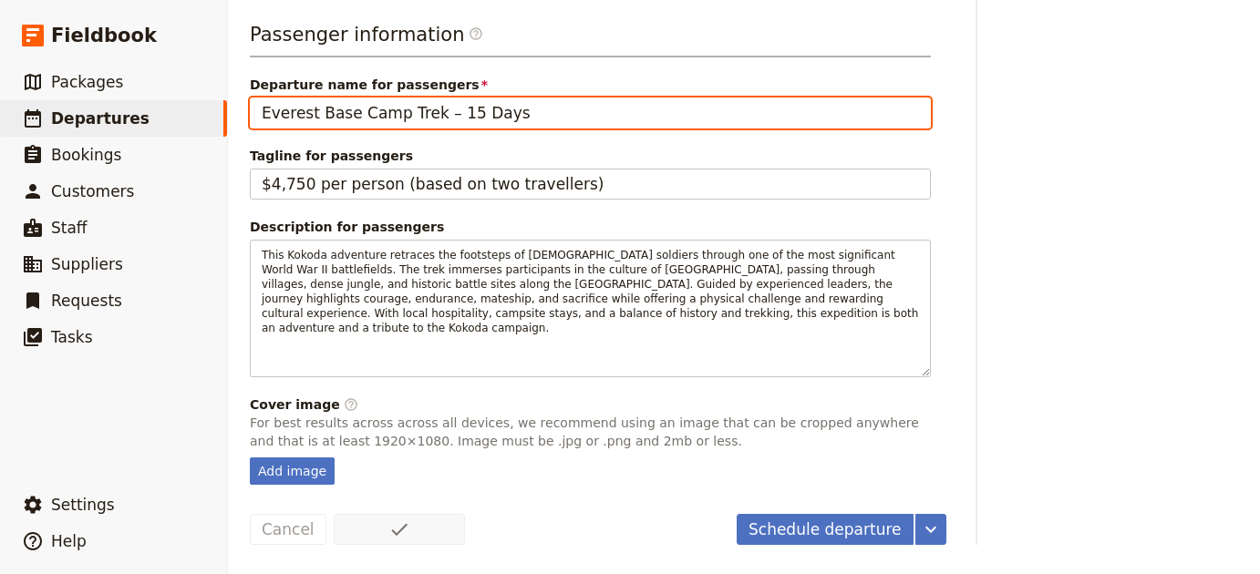
click at [532, 99] on input "Everest Base Camp Trek – 15 Days" at bounding box center [590, 113] width 681 height 31
paste input "Kokoda Track Expedition – 11"
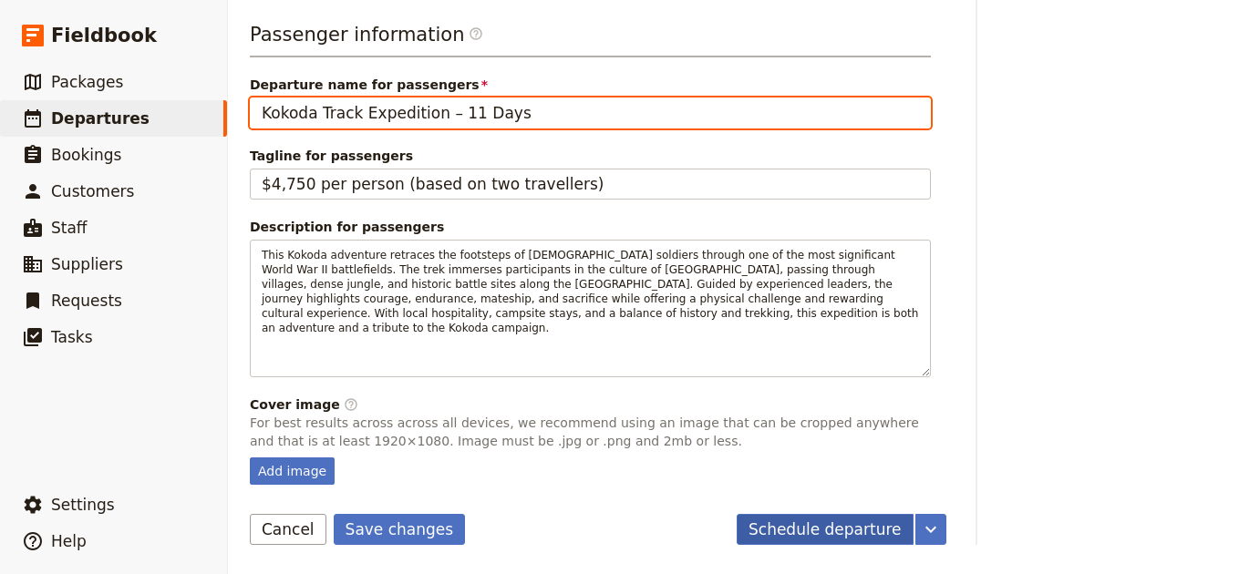
type input "Kokoda Track Expedition – 11 Days"
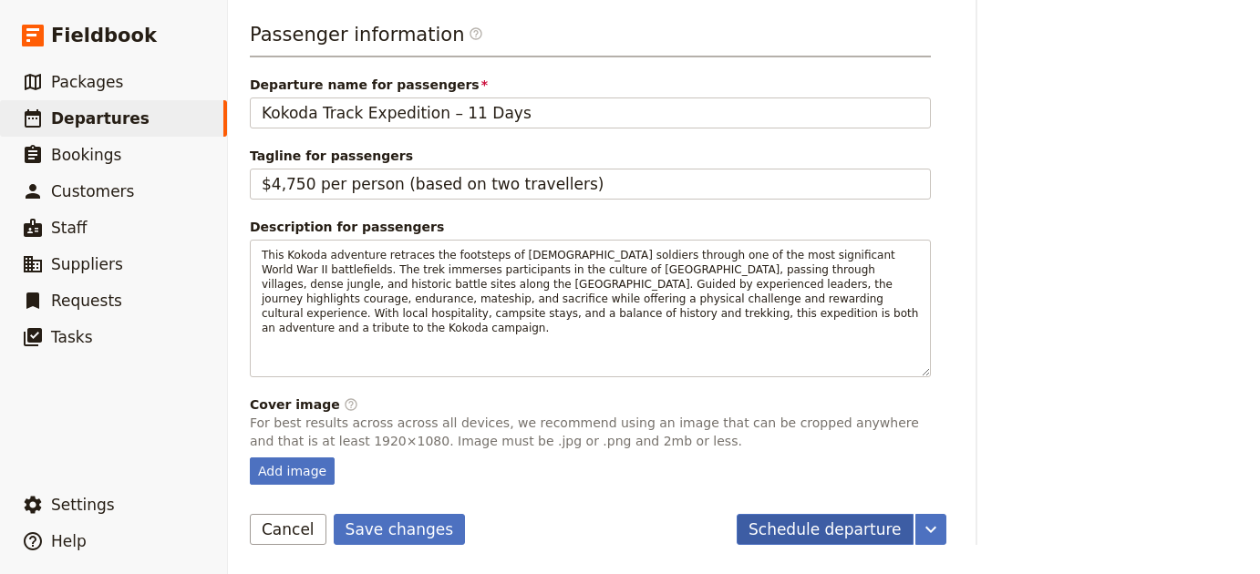
click at [810, 539] on button "Schedule departure" at bounding box center [825, 529] width 177 height 31
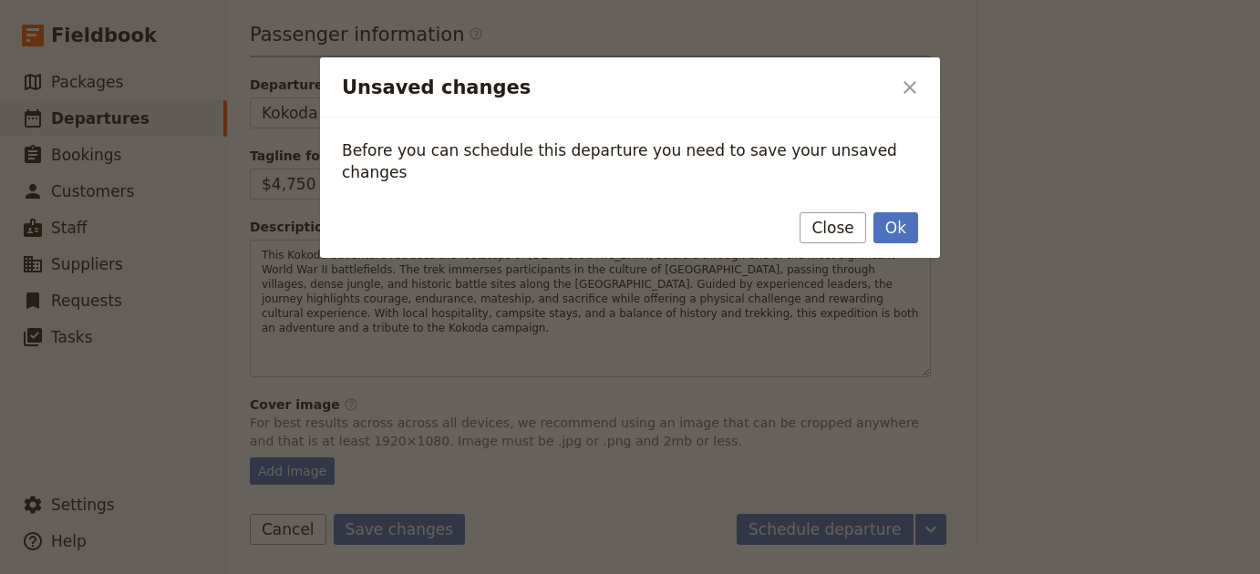
click at [870, 212] on div "Ok Close" at bounding box center [630, 227] width 576 height 31
click at [889, 205] on div "Ok Close" at bounding box center [630, 231] width 620 height 53
click at [894, 212] on button "Ok" at bounding box center [895, 227] width 45 height 31
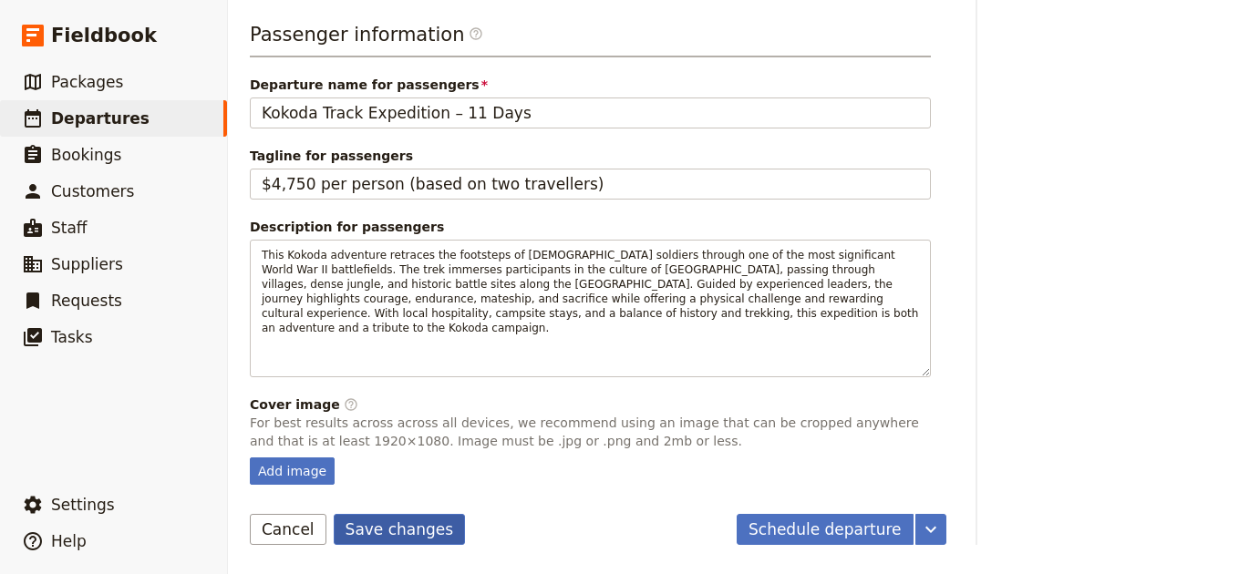
click at [356, 517] on button "Save changes" at bounding box center [400, 529] width 132 height 31
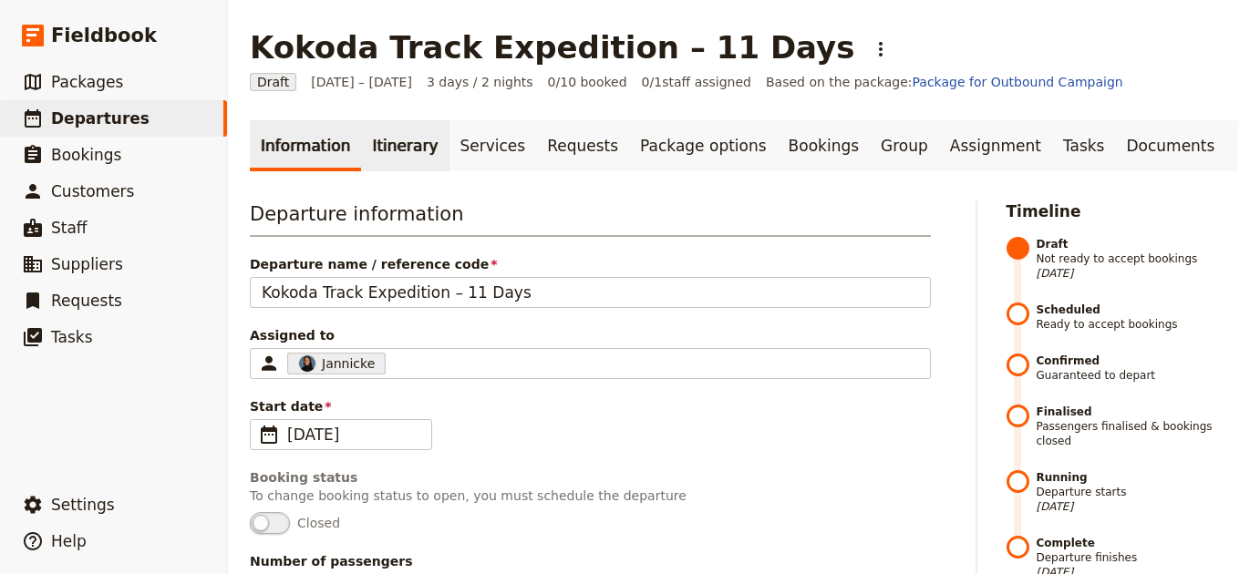
click at [416, 145] on link "Itinerary" at bounding box center [405, 145] width 88 height 51
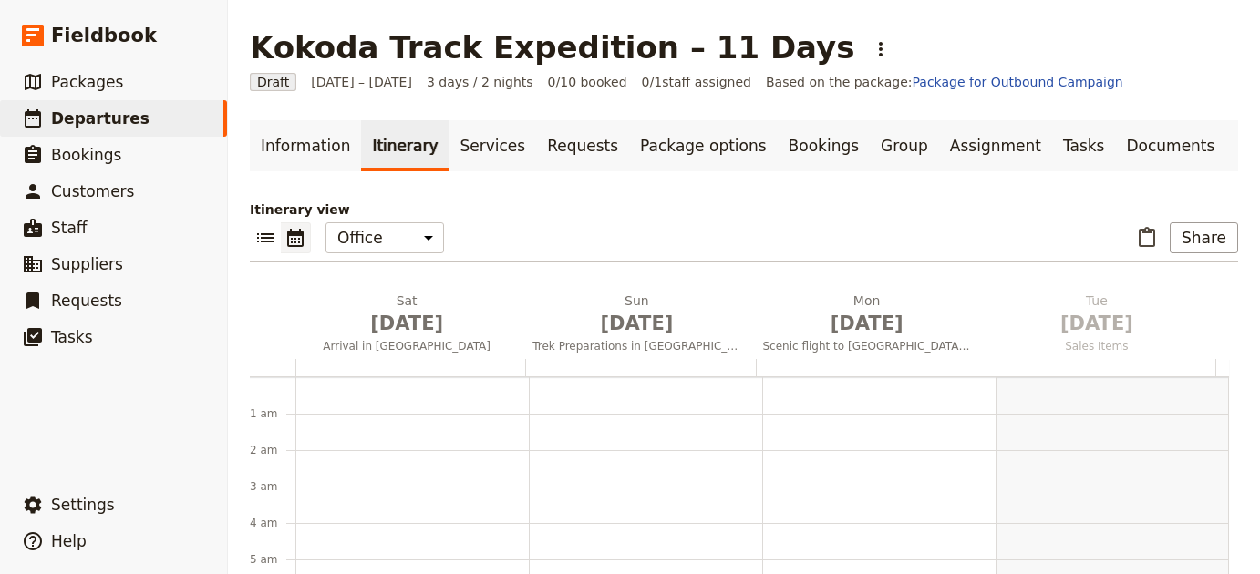
scroll to position [237, 0]
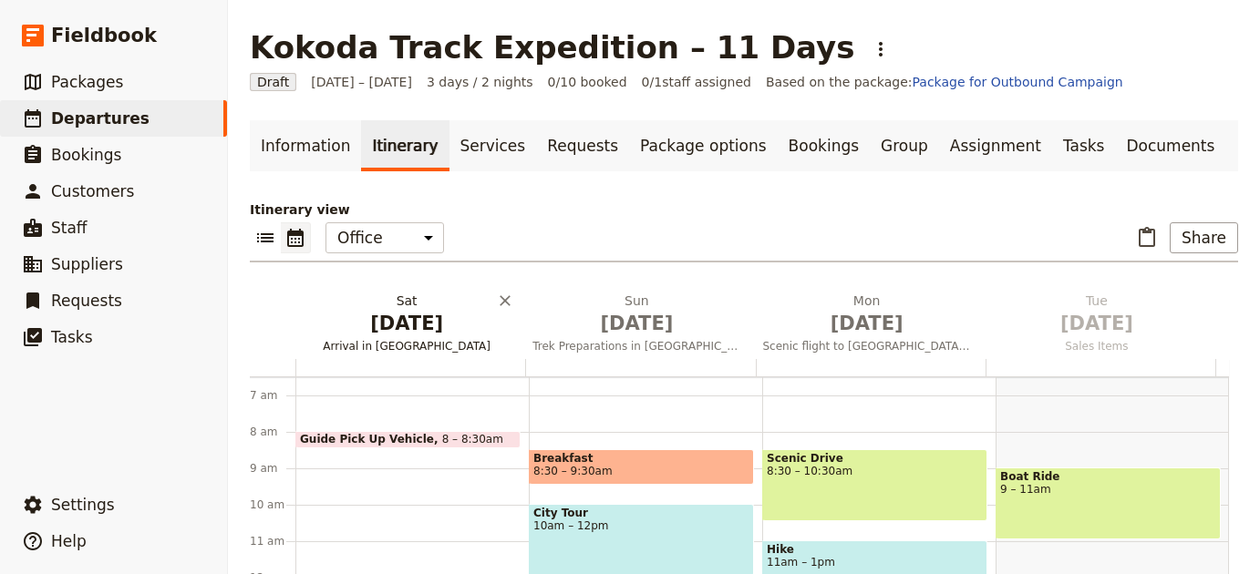
click at [394, 346] on span "Arrival in Kathmandu" at bounding box center [406, 346] width 222 height 15
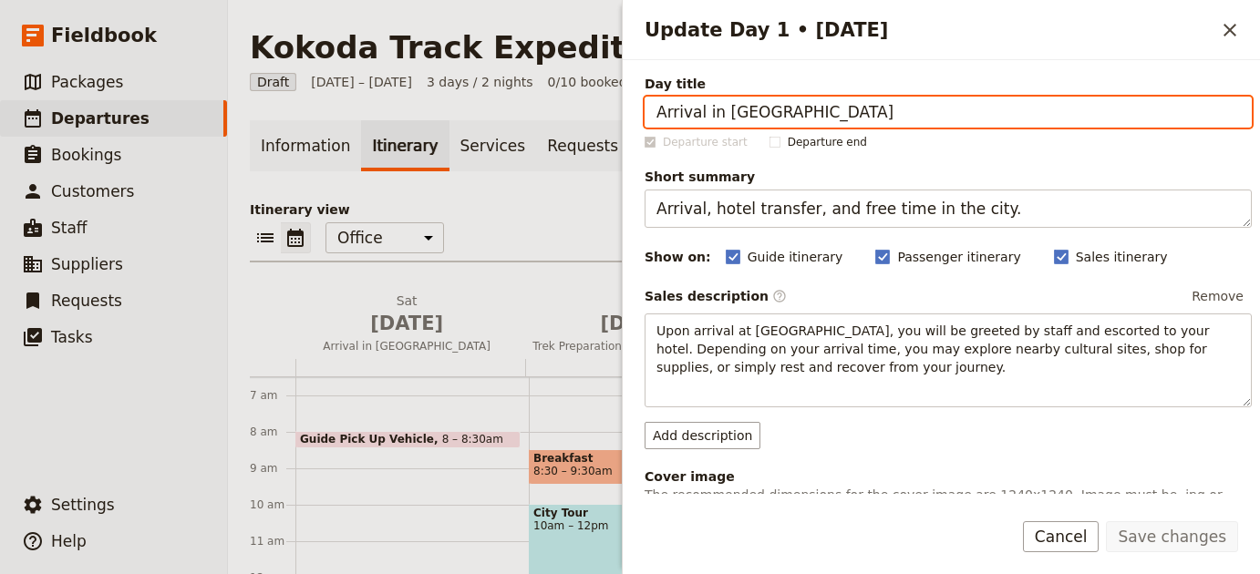
click at [999, 125] on input "Arrival in Kathmandu" at bounding box center [947, 112] width 607 height 31
click at [999, 126] on input "Arrival in Kathmandu" at bounding box center [947, 112] width 607 height 31
click at [999, 124] on input "Arrival in Kathmandu" at bounding box center [947, 112] width 607 height 31
paste input "Port Moresby"
type input "Arrival in Port Moresby"
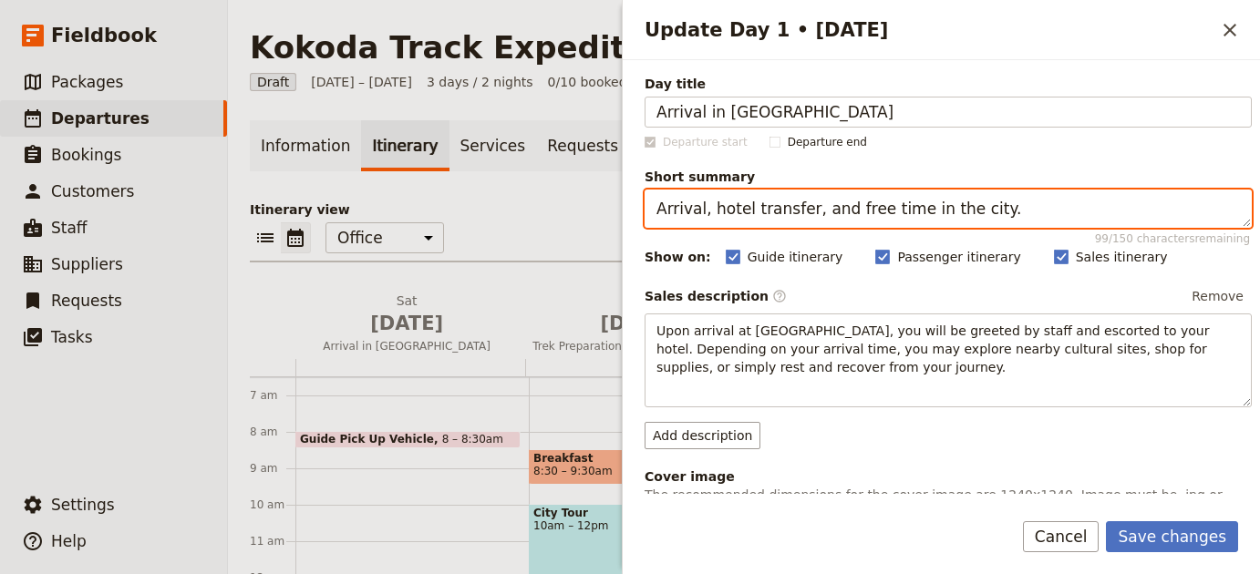
click at [1097, 226] on textarea "Arrival, hotel transfer, and free time in the city." at bounding box center [947, 209] width 607 height 38
paste textarea "Fly into Port Moresby, visit war cemetery, trek briefing"
type textarea "Fly into Port Moresby, visit war cemetery, trek briefing."
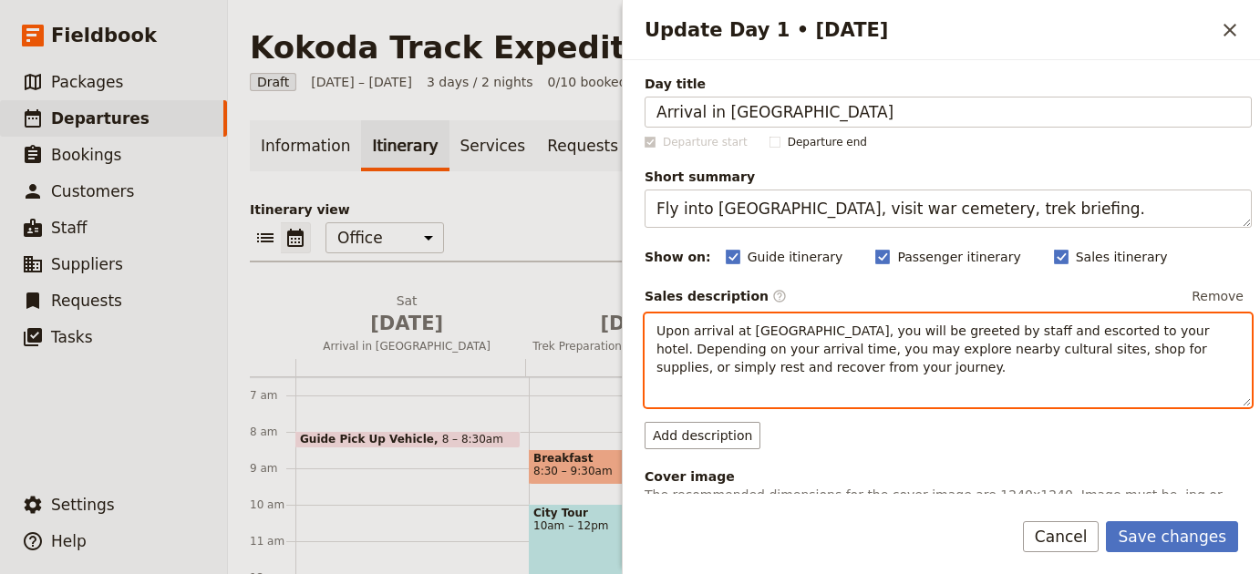
click at [1055, 386] on div "Upon arrival at Kathmandu International Airport, you will be greeted by staff a…" at bounding box center [947, 361] width 607 height 94
click at [1055, 386] on div "​ ​ ​ ​ ​ ​ ​ ​ ​" at bounding box center [947, 393] width 605 height 26
click at [1041, 356] on p "Upon arrival at Kathmandu International Airport, you will be greeted by staff a…" at bounding box center [947, 349] width 583 height 55
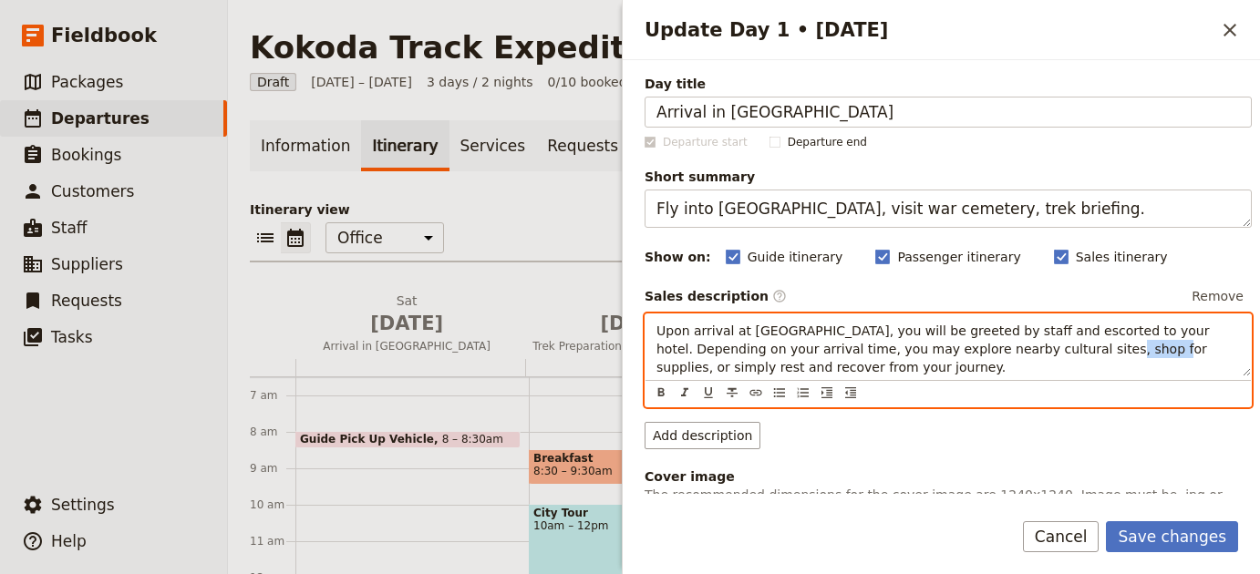
click at [1041, 356] on p "Upon arrival at Kathmandu International Airport, you will be greeted by staff a…" at bounding box center [947, 349] width 583 height 55
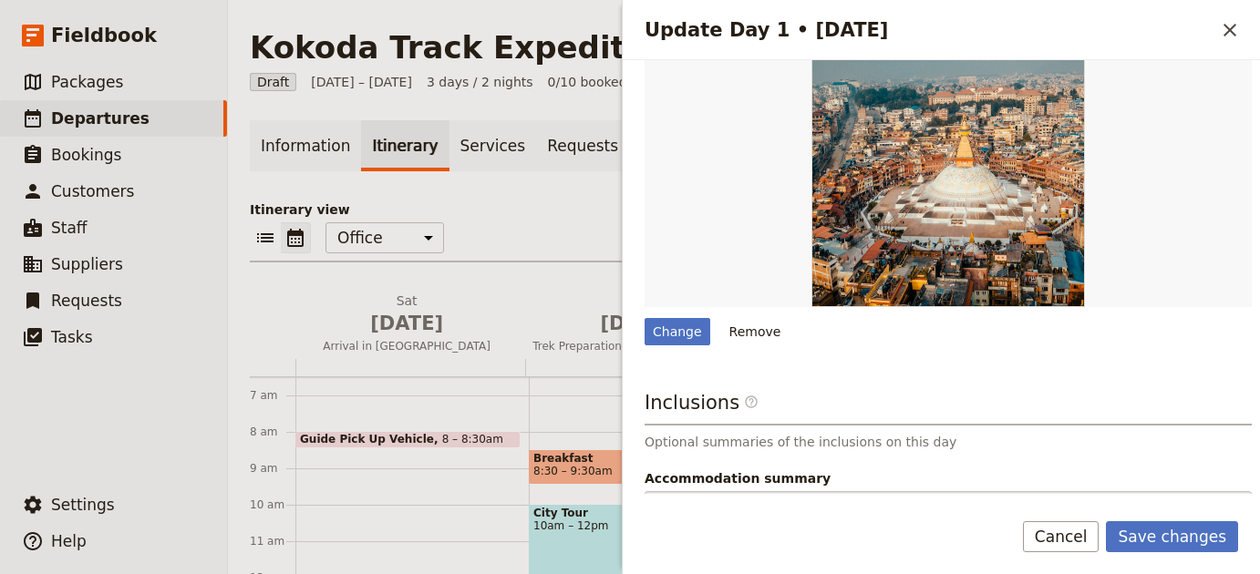
scroll to position [612, 0]
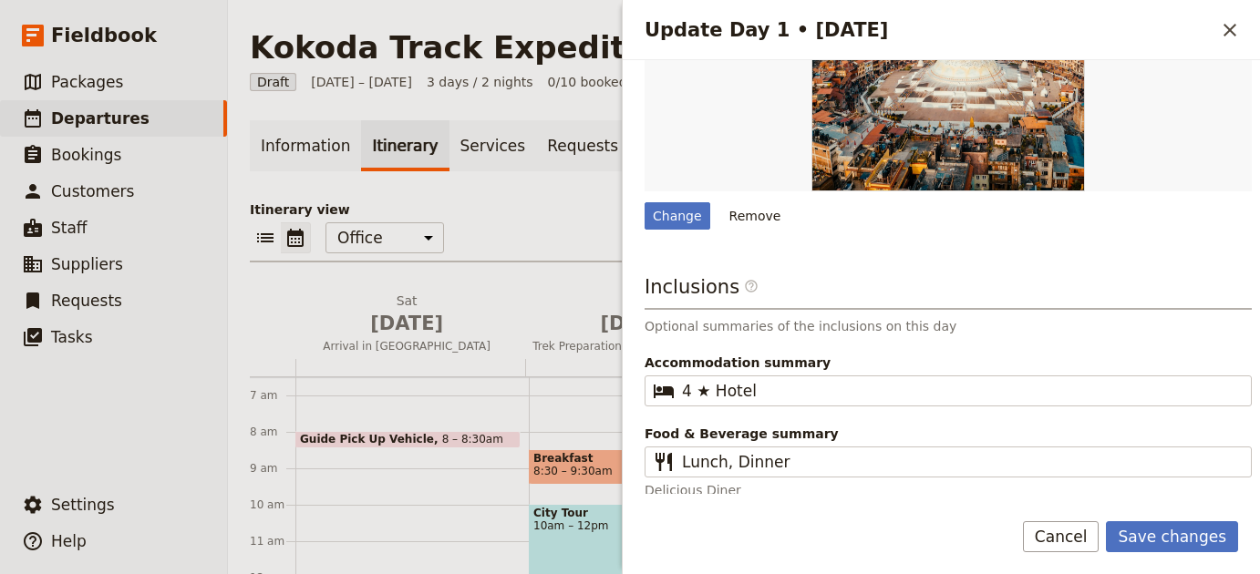
drag, startPoint x: 756, startPoint y: 213, endPoint x: 765, endPoint y: 215, distance: 9.3
click at [756, 213] on button "Remove" at bounding box center [755, 215] width 68 height 27
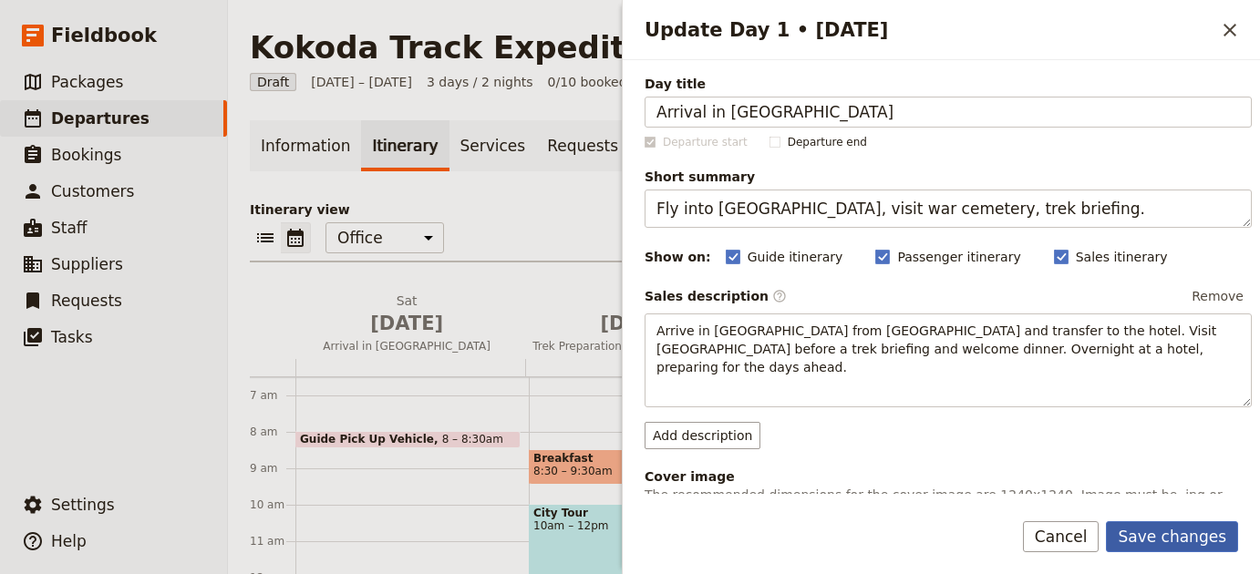
click at [1169, 538] on button "Save changes" at bounding box center [1172, 536] width 132 height 31
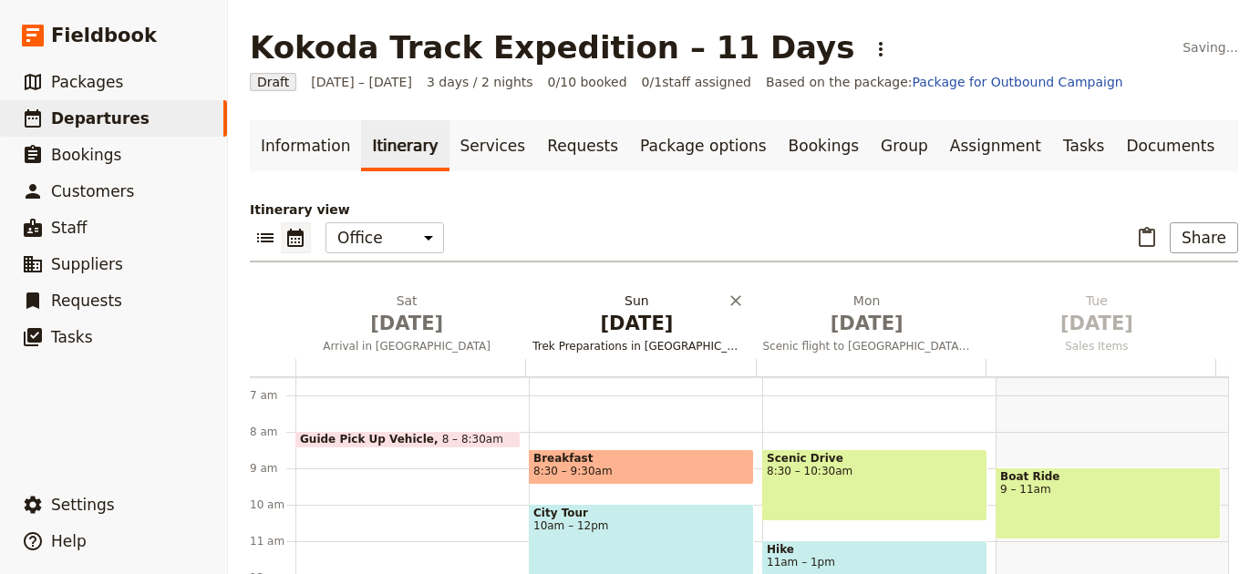
click at [667, 330] on span "[DATE]" at bounding box center [636, 323] width 208 height 27
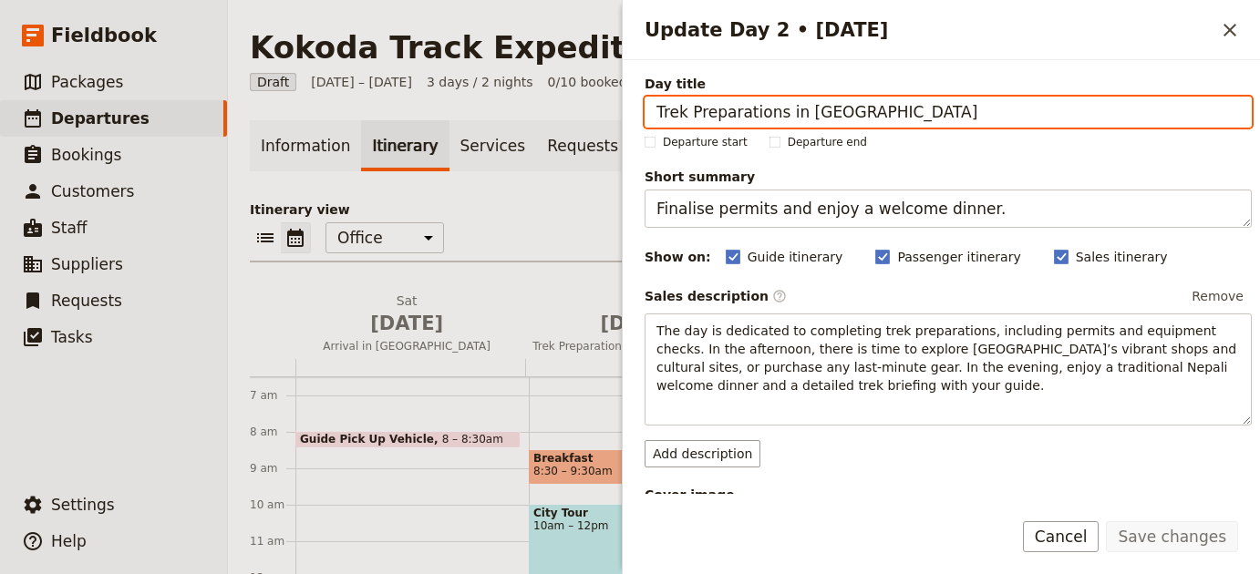
click at [1097, 123] on input "Trek Preparations in Kathmandu" at bounding box center [947, 112] width 607 height 31
paste input "Flight to Kokoda and Trek to Deniki"
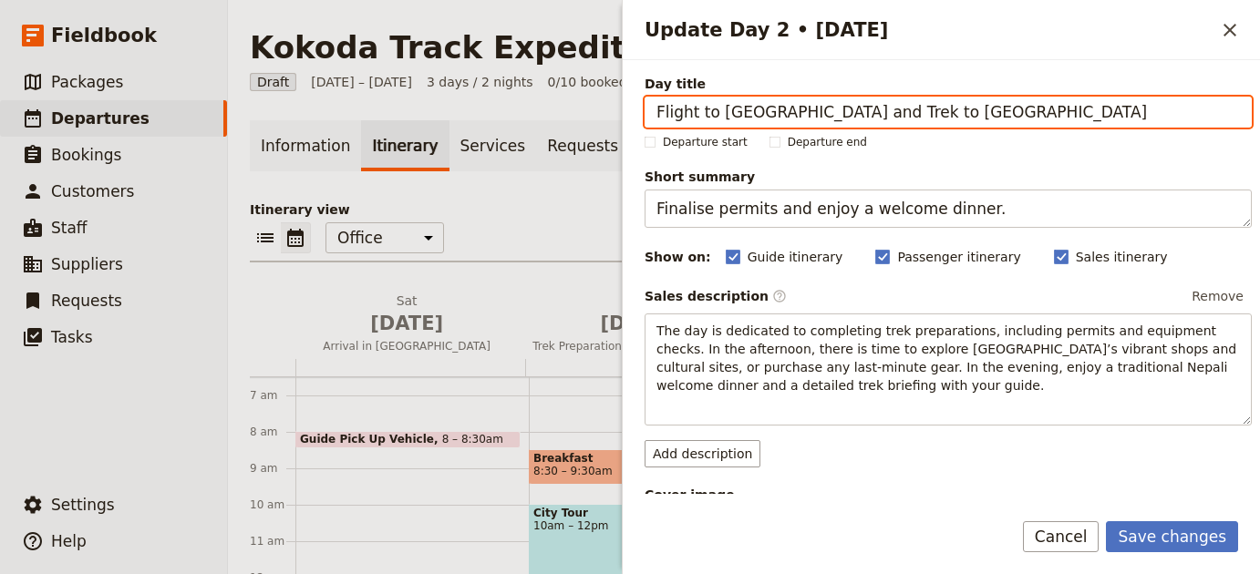
type input "Flight to Kokoda and Trek to Deniki"
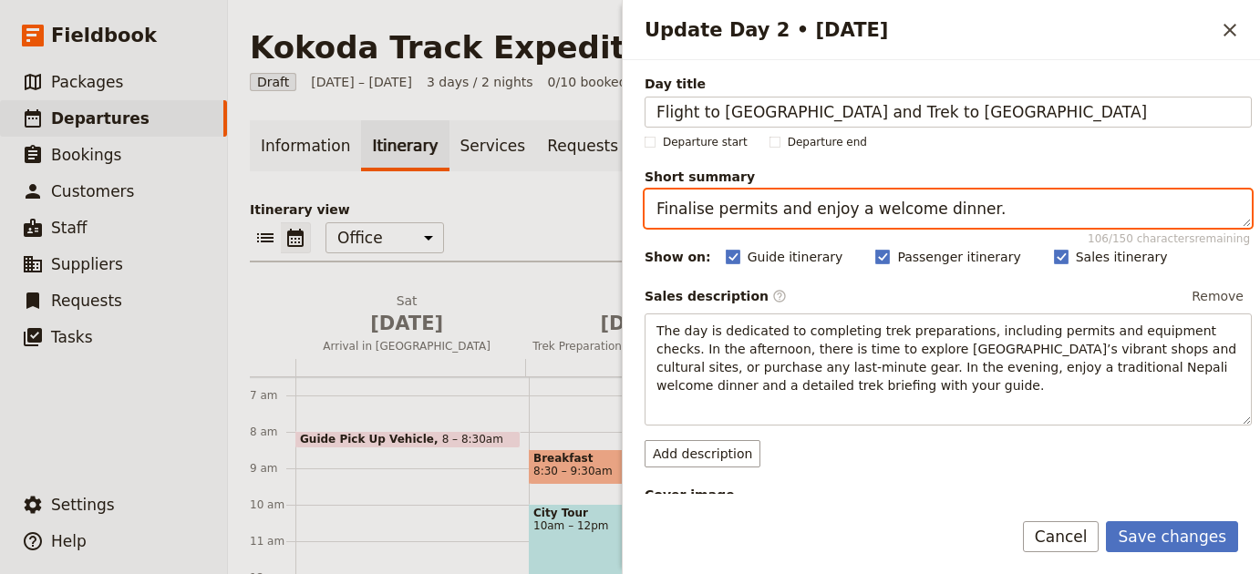
click at [1122, 222] on textarea "Finalise permits and enjoy a welcome dinner." at bounding box center [947, 209] width 607 height 38
paste textarea "Charter flight to Kokoda, first trek stage begins"
type textarea "Charter flight to Kokoda, first trek stage begins."
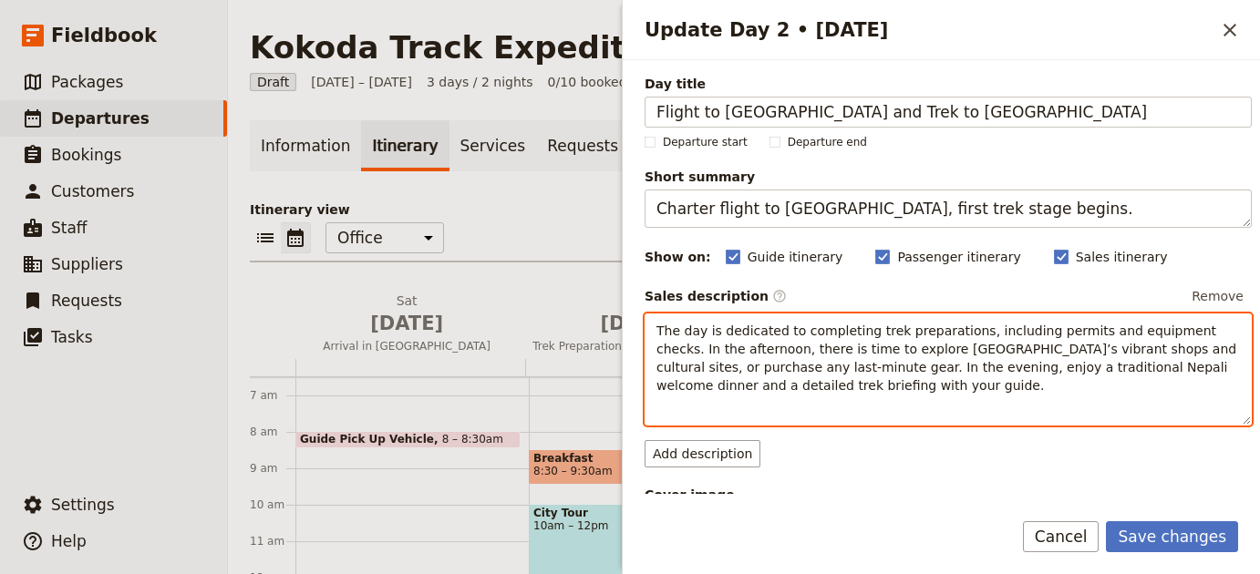
click at [987, 397] on div "The day is dedicated to completing trek preparations, including permits and equ…" at bounding box center [947, 370] width 607 height 112
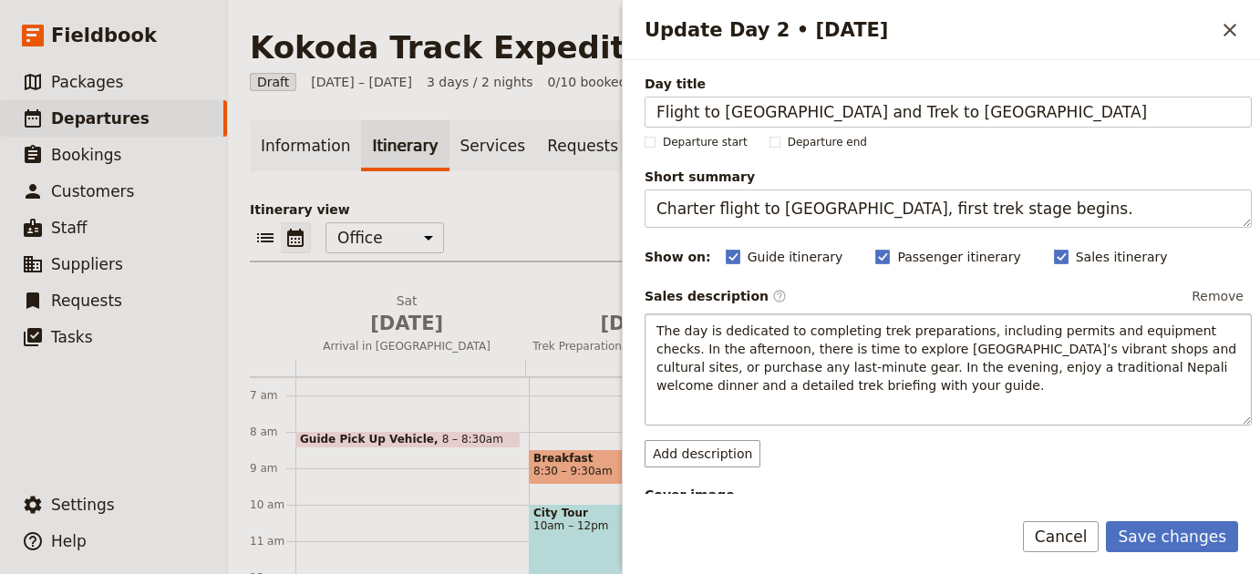
click at [987, 397] on div "The day is dedicated to completing trek preparations, including permits and equ…" at bounding box center [947, 370] width 607 height 112
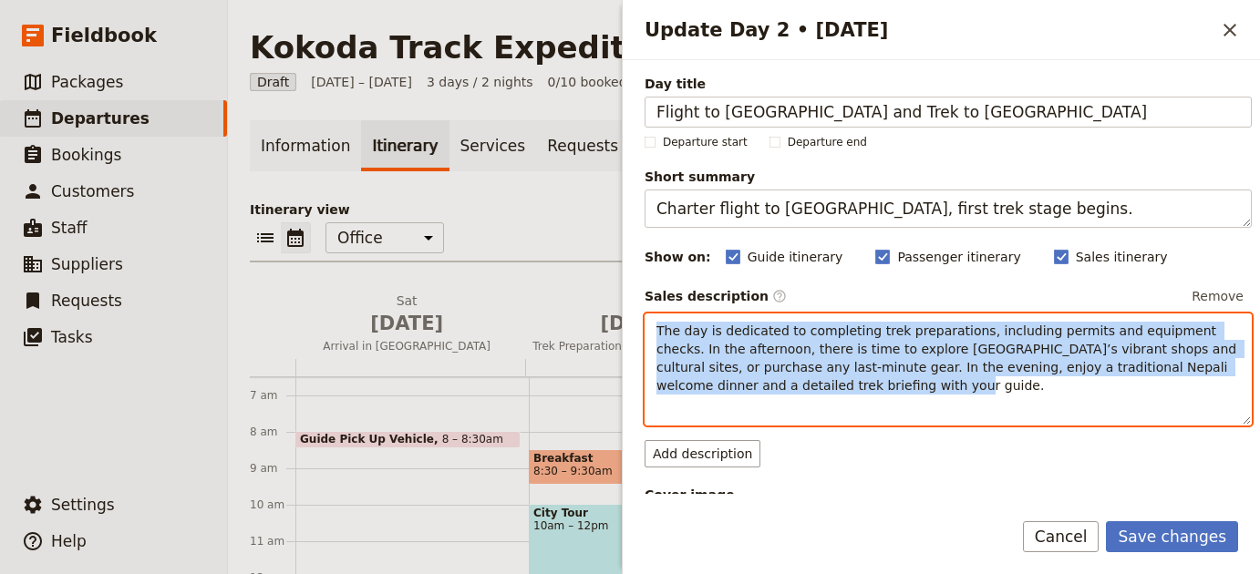
click at [987, 397] on div "The day is dedicated to completing trek preparations, including permits and equ…" at bounding box center [947, 370] width 607 height 112
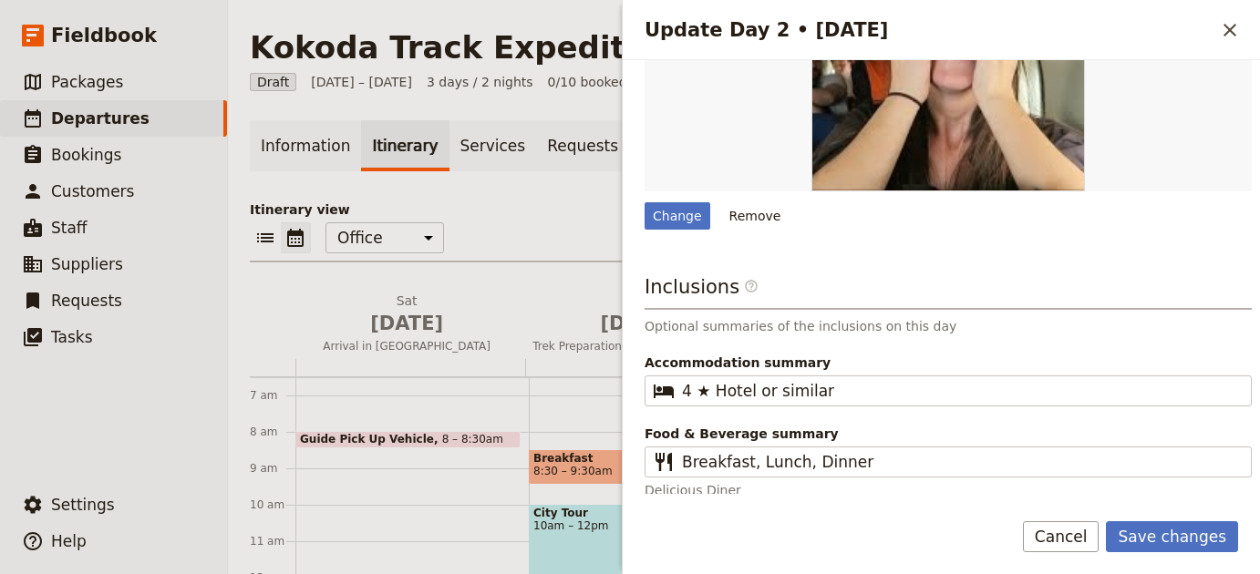
scroll to position [632, 0]
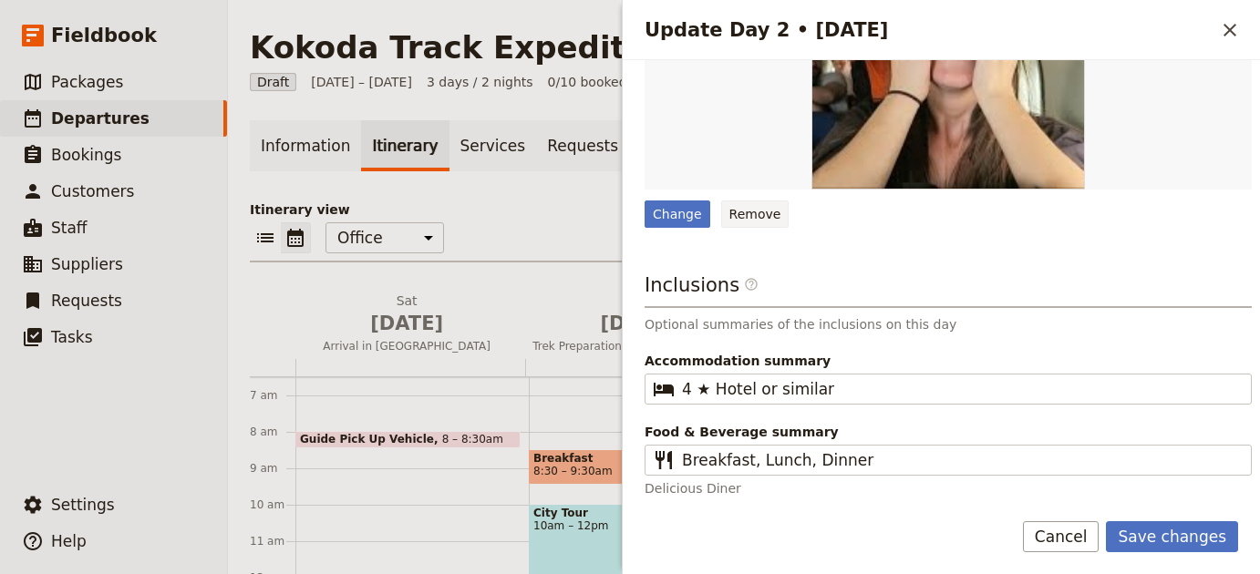
click at [768, 225] on button "Remove" at bounding box center [755, 214] width 68 height 27
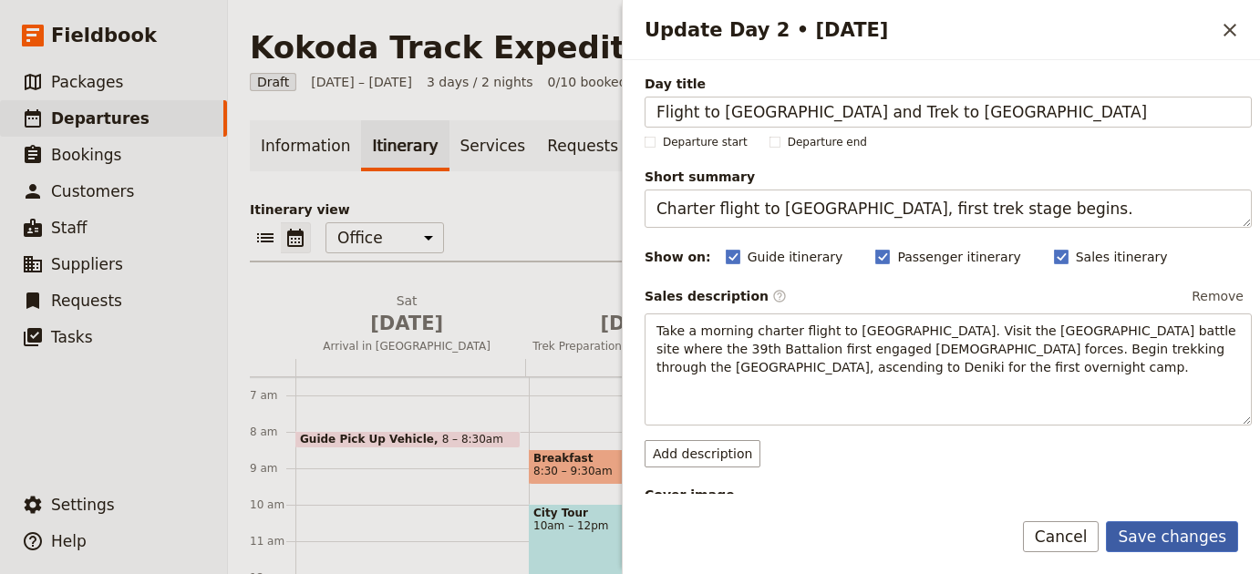
click at [1157, 537] on button "Save changes" at bounding box center [1172, 536] width 132 height 31
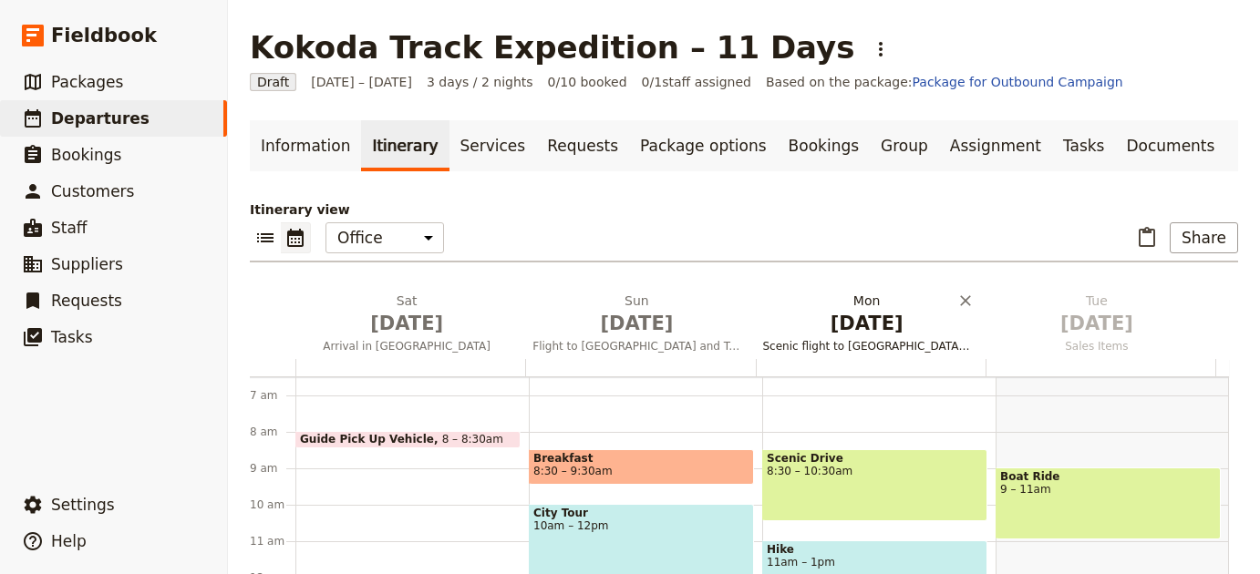
click at [887, 345] on span "Scenic flight to Lukla and first day of trekking." at bounding box center [867, 346] width 222 height 15
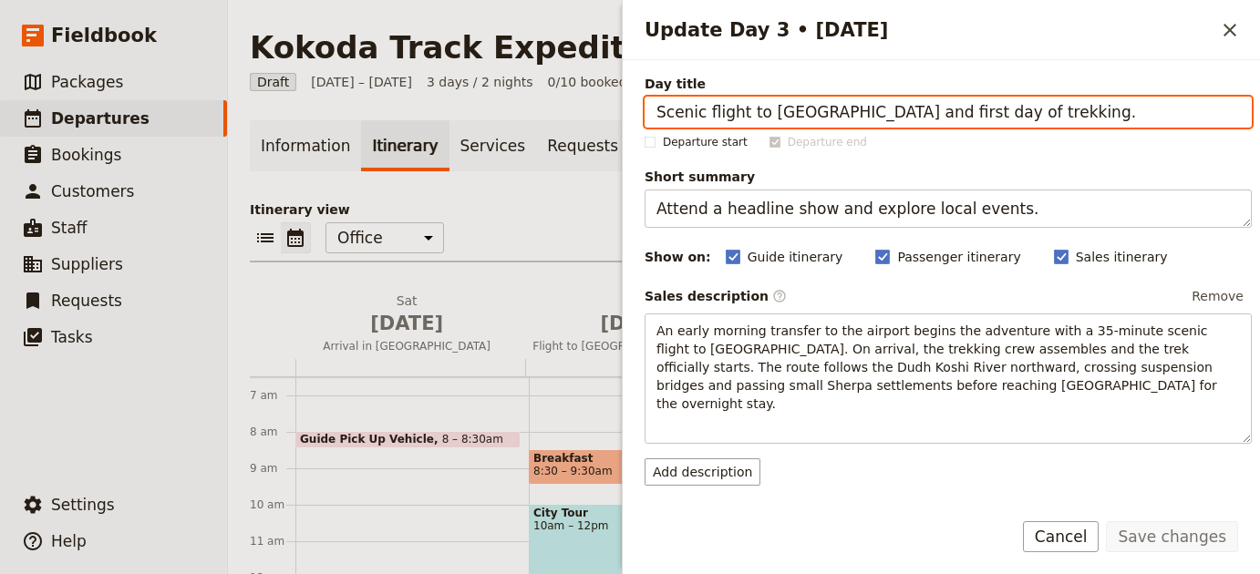
click at [975, 119] on input "Scenic flight to Lukla and first day of trekking." at bounding box center [947, 112] width 607 height 31
click at [974, 119] on input "Scenic flight to Lukla and first day of trekking." at bounding box center [947, 112] width 607 height 31
paste input "Isurava Battle Site"
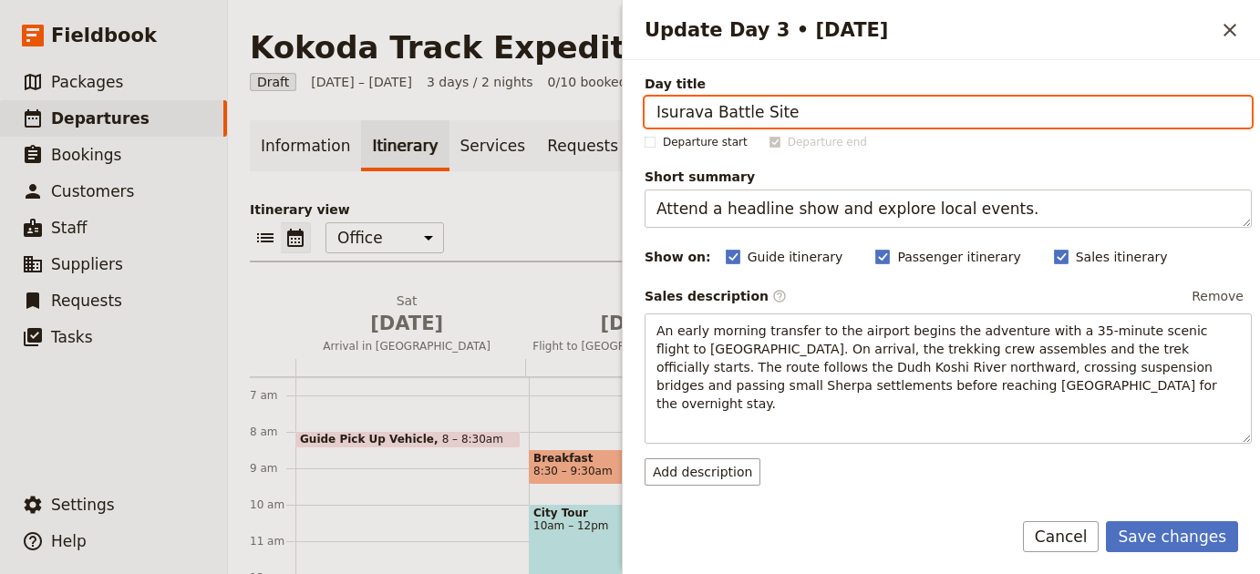
type input "Isurava Battle Site"
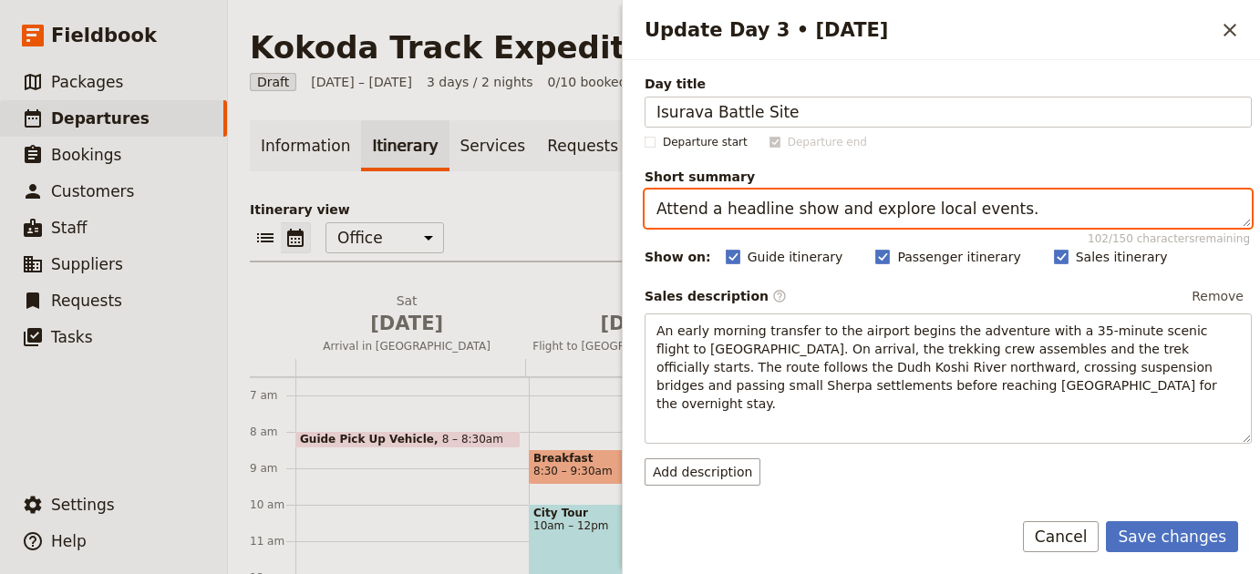
click at [1026, 210] on textarea "Attend a headline show and explore local events." at bounding box center [947, 209] width 607 height 38
click at [1026, 209] on textarea "Attend a headline show and explore local events." at bounding box center [947, 209] width 607 height 38
paste textarea "Trek through the Owen Stanley Range to Isurava Memorial"
type textarea "Trek through the [PERSON_NAME] Range to [GEOGRAPHIC_DATA]."
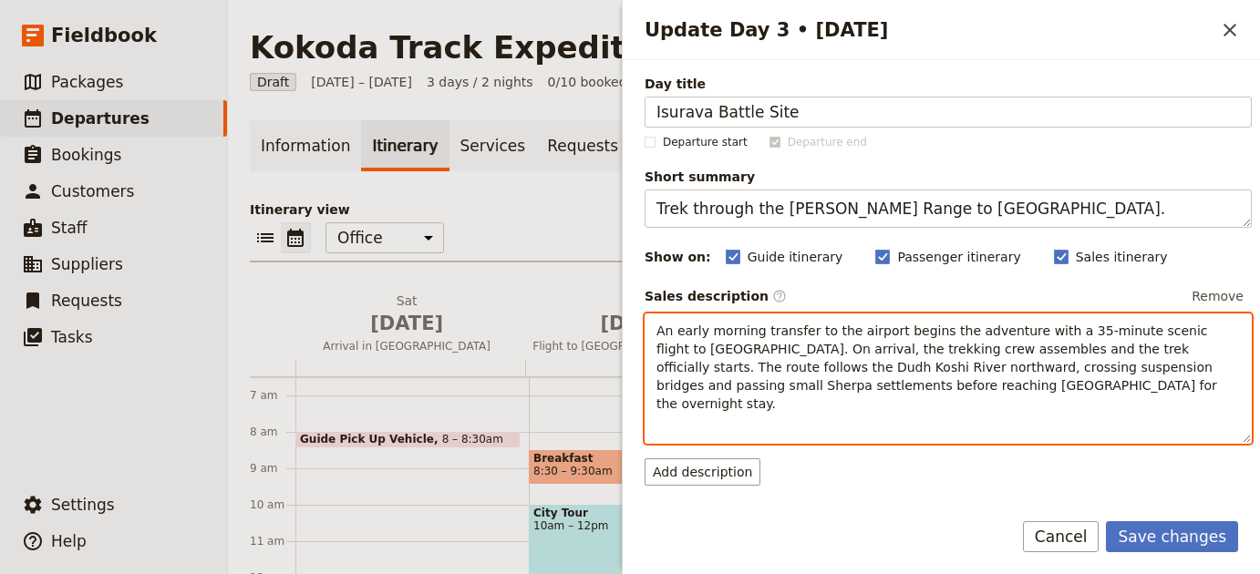
click at [971, 357] on p "An early morning transfer to the airport begins the adventure with a 35-minute …" at bounding box center [947, 367] width 583 height 91
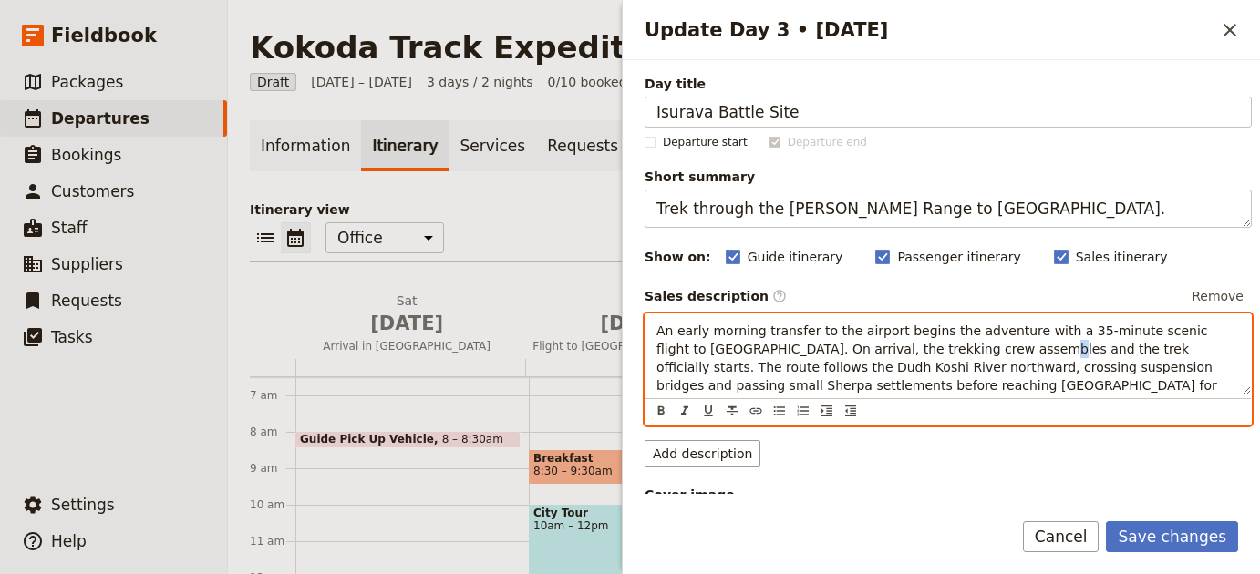
click at [971, 357] on p "An early morning transfer to the airport begins the adventure with a 35-minute …" at bounding box center [947, 367] width 583 height 91
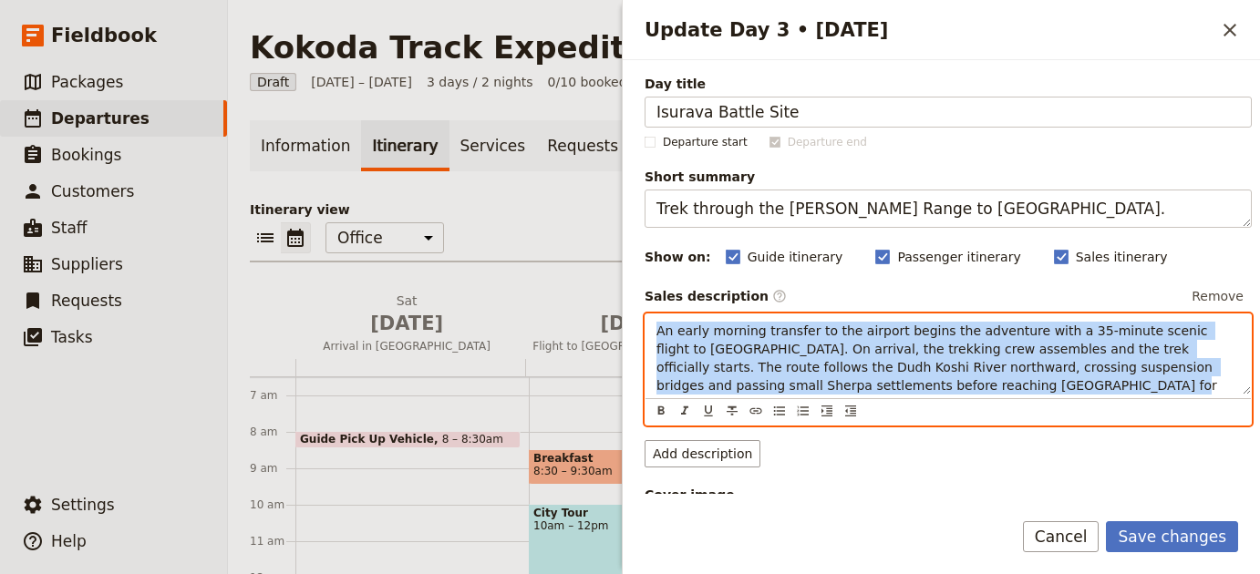
click at [971, 357] on p "An early morning transfer to the airport begins the adventure with a 35-minute …" at bounding box center [947, 367] width 583 height 91
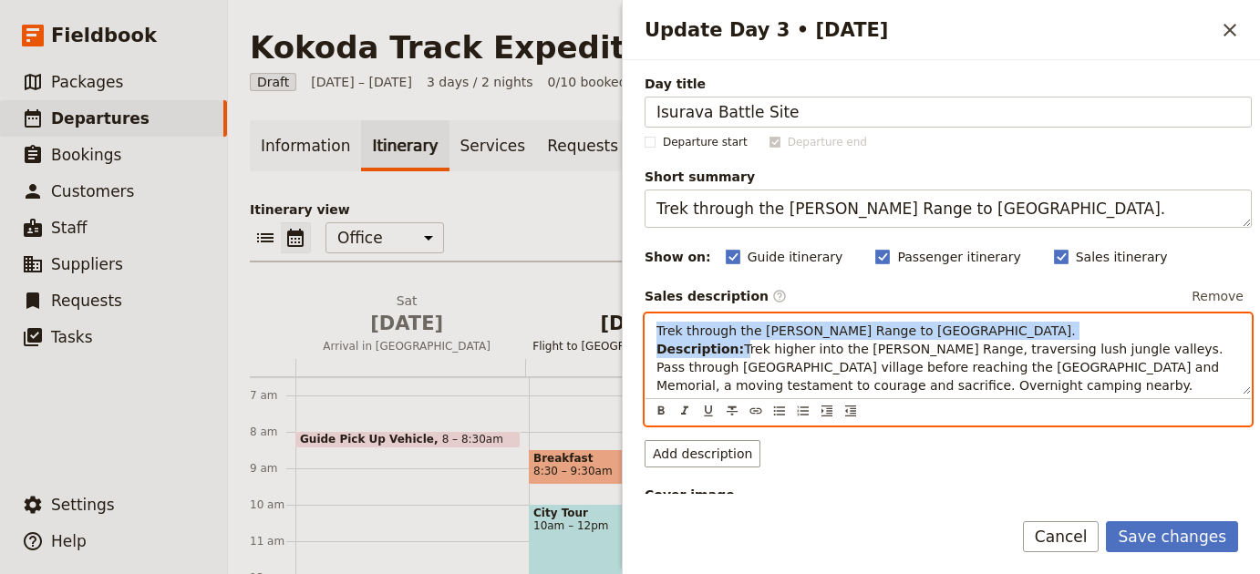
drag, startPoint x: 739, startPoint y: 352, endPoint x: 608, endPoint y: 315, distance: 136.2
click at [608, 315] on div "Kokoda Track Expedition – 11 Days ​ Draft 29 Nov – 1 Dec 2025 3 days / 2 nights…" at bounding box center [744, 287] width 1032 height 574
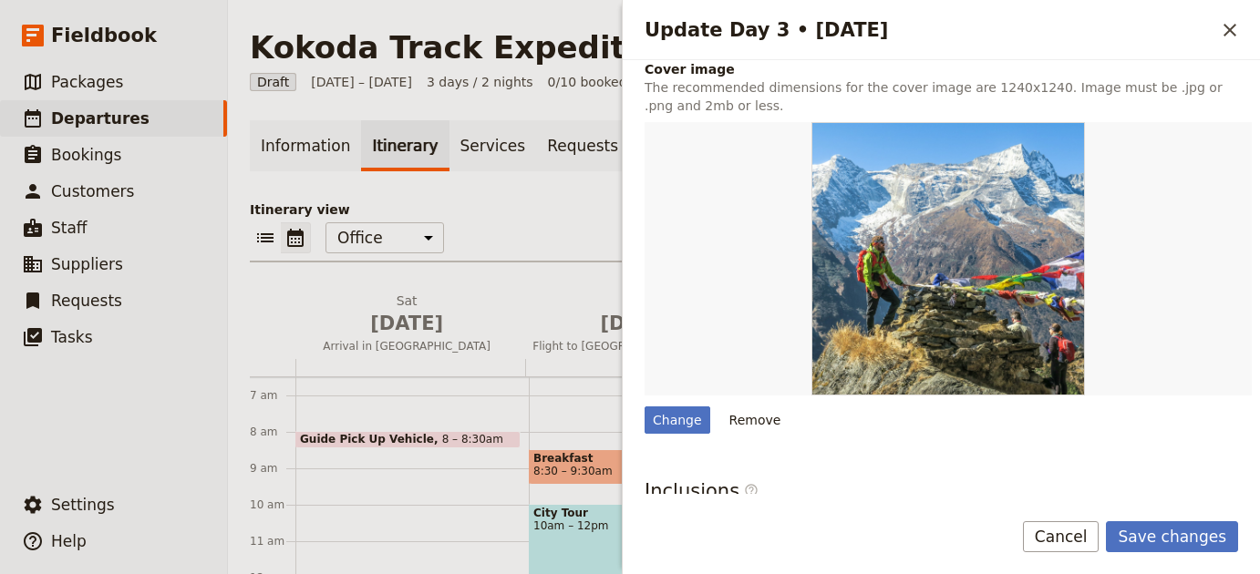
scroll to position [659, 0]
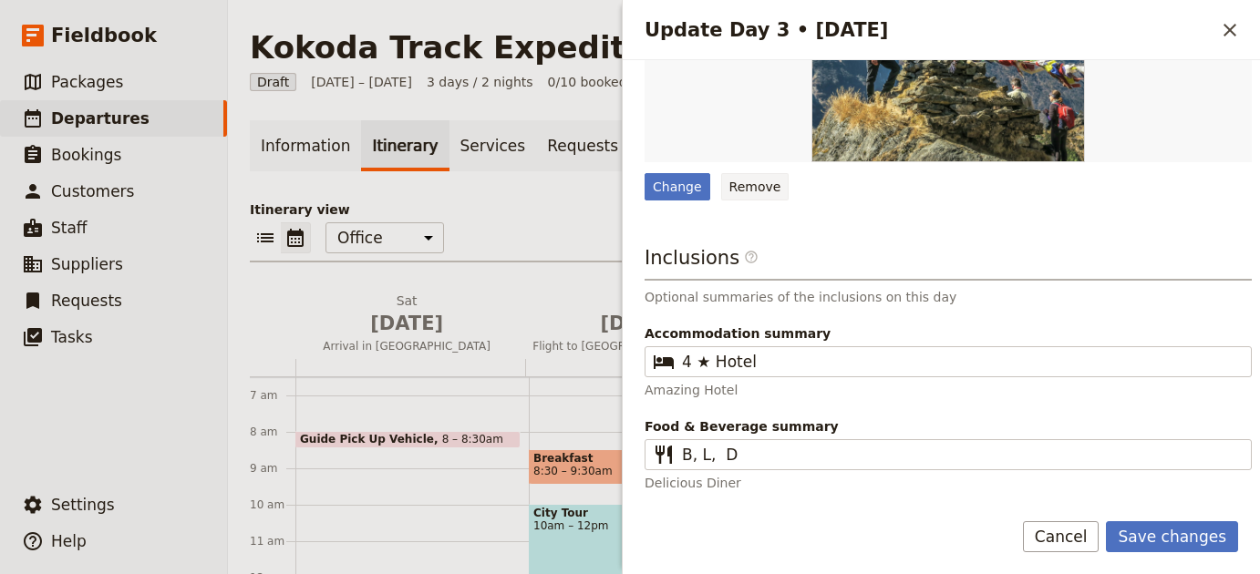
click at [731, 191] on button "Remove" at bounding box center [755, 186] width 68 height 27
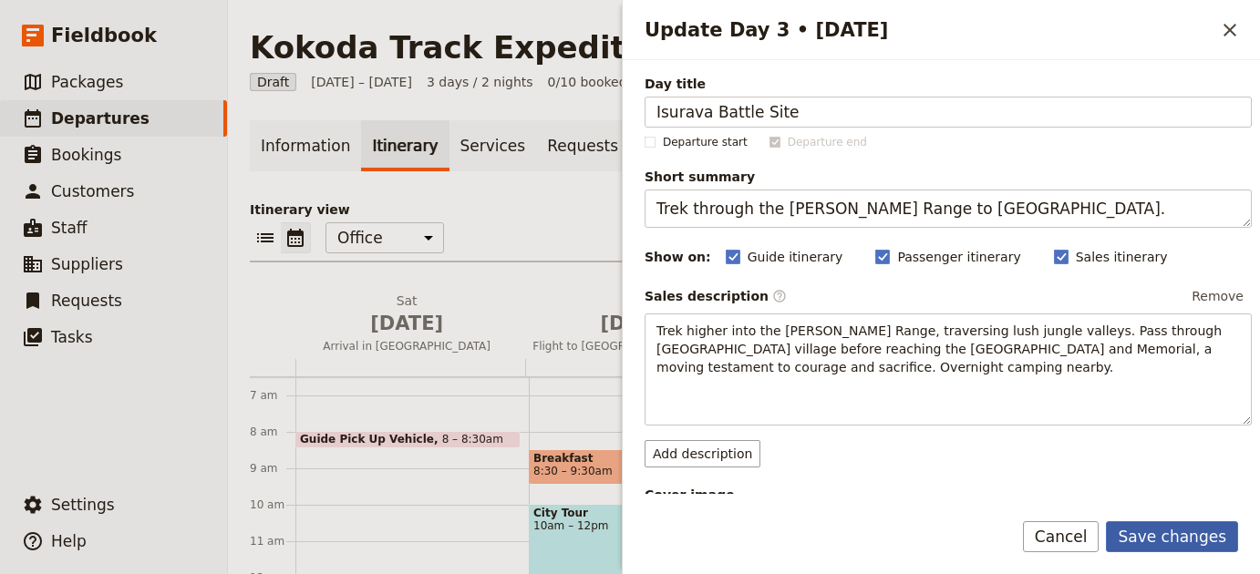
click at [1146, 529] on button "Save changes" at bounding box center [1172, 536] width 132 height 31
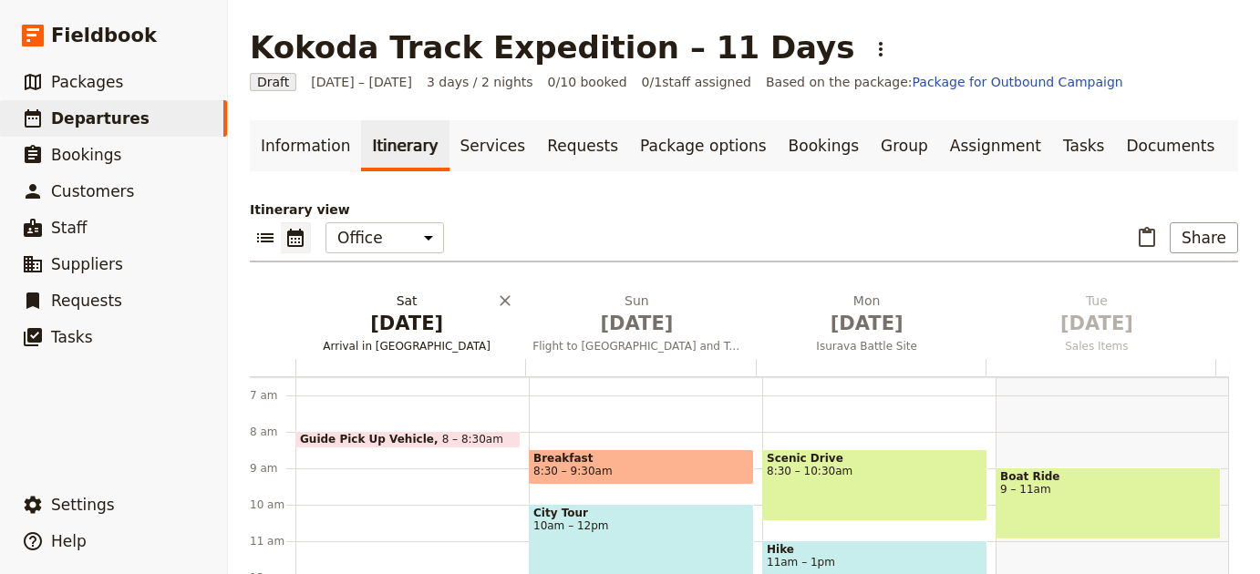
click at [388, 330] on span "[DATE]" at bounding box center [407, 323] width 208 height 27
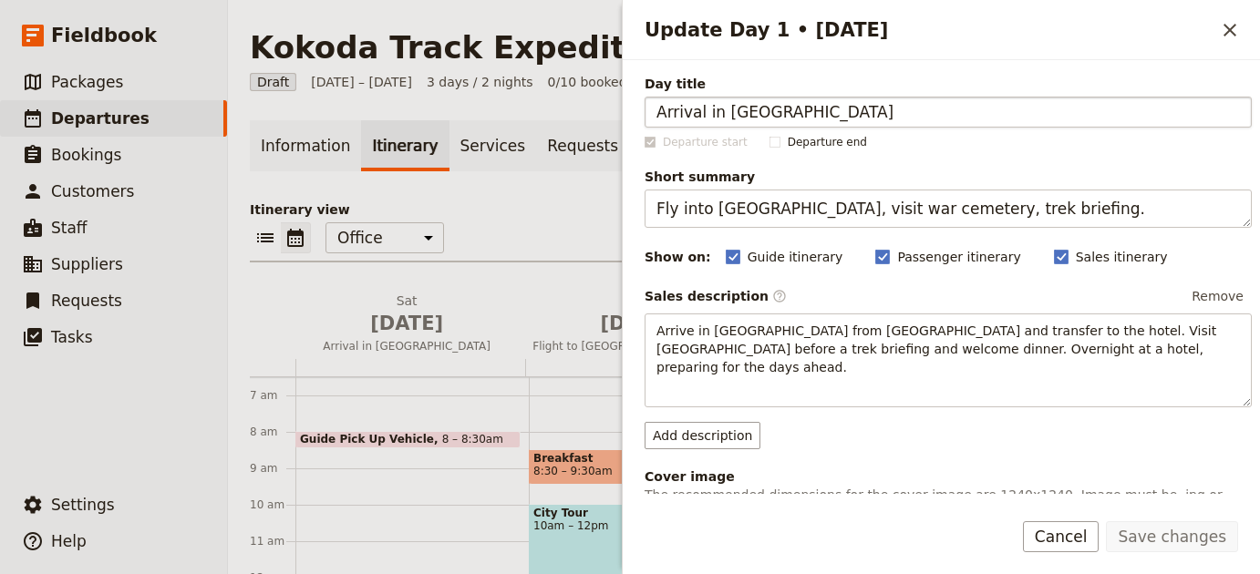
drag, startPoint x: 814, startPoint y: 114, endPoint x: 724, endPoint y: 110, distance: 90.3
click at [724, 110] on input "Arrival in Port Moresby" at bounding box center [947, 112] width 607 height 31
click at [1230, 57] on div "Update Day 1 • 29 Nov ​" at bounding box center [941, 30] width 637 height 60
click at [1238, 26] on icon "Close drawer" at bounding box center [1230, 30] width 22 height 22
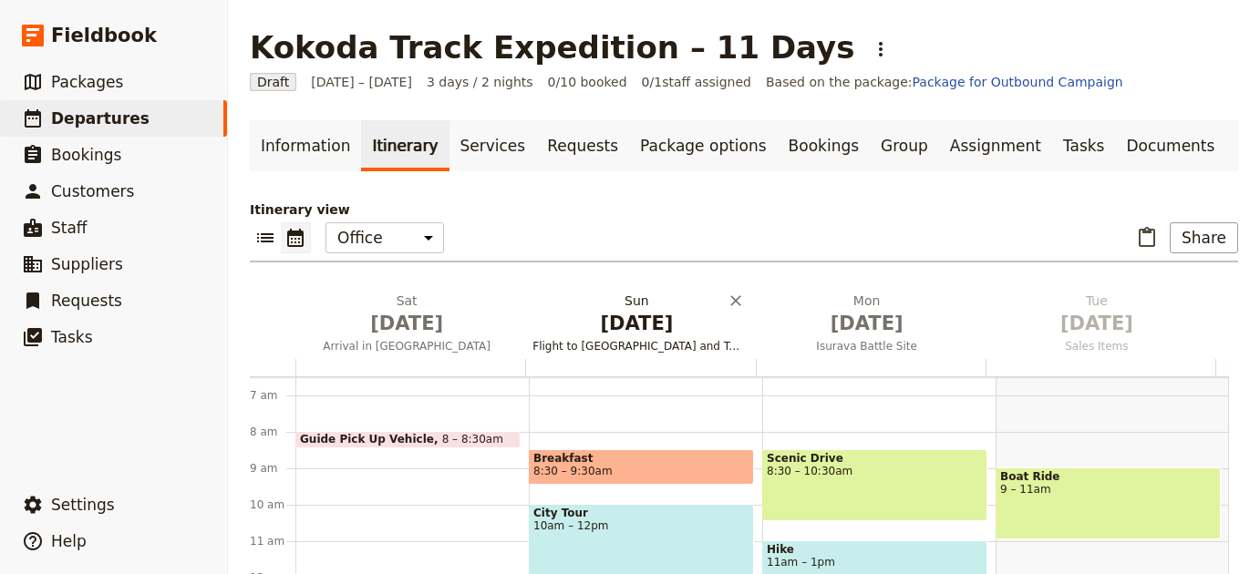
click at [632, 311] on span "[DATE]" at bounding box center [636, 323] width 208 height 27
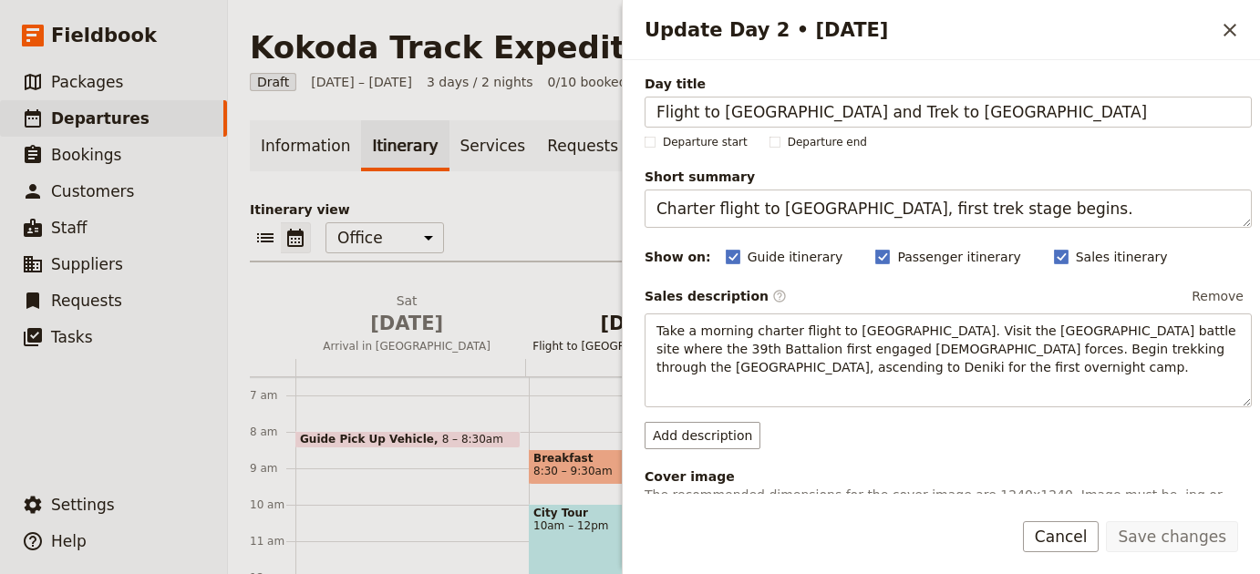
click at [618, 308] on h2 "Sun Nov 30 Flight to Kokoda and Trek to Deniki" at bounding box center [636, 315] width 208 height 46
click at [550, 230] on div "​ ​ Office Guide Passenger Sales ​ Share" at bounding box center [744, 242] width 988 height 40
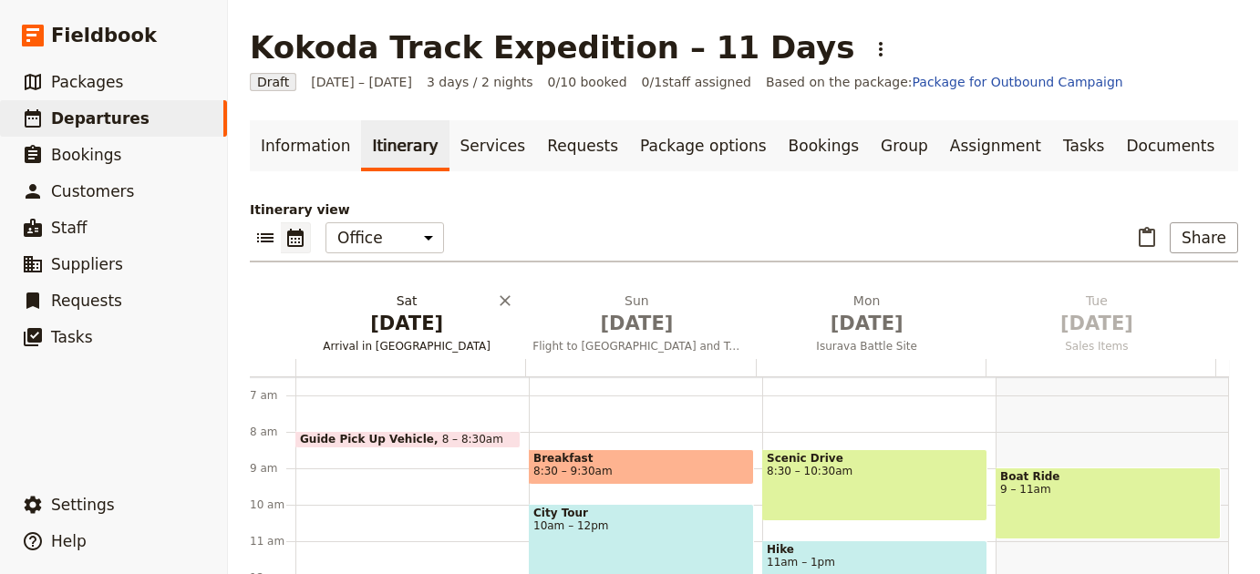
click at [434, 327] on span "[DATE]" at bounding box center [407, 323] width 208 height 27
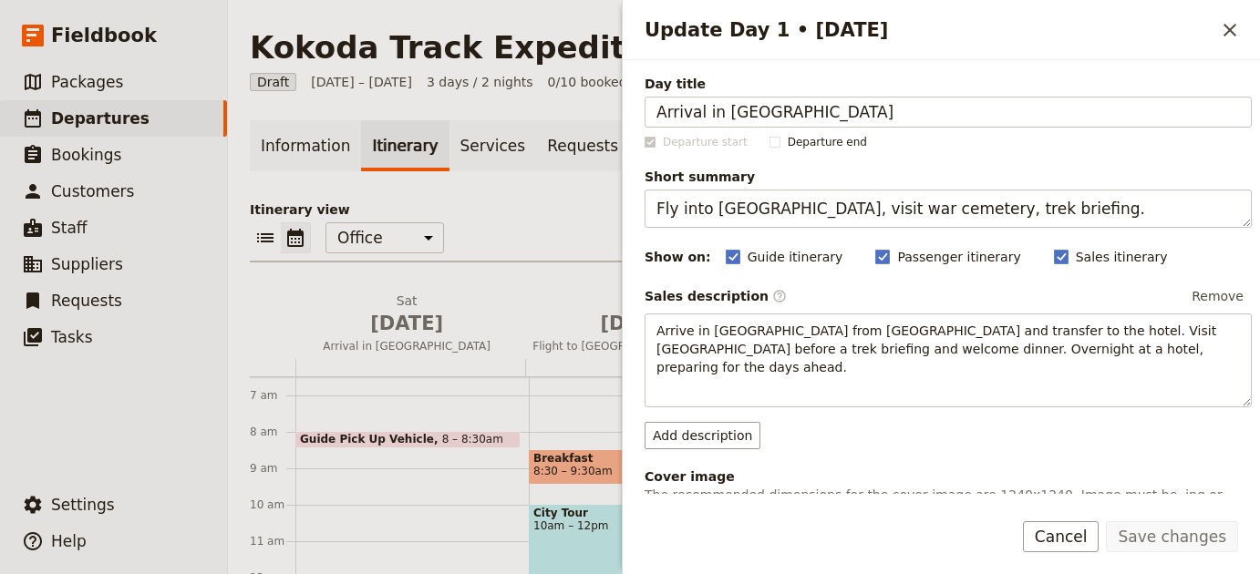
scroll to position [324, 0]
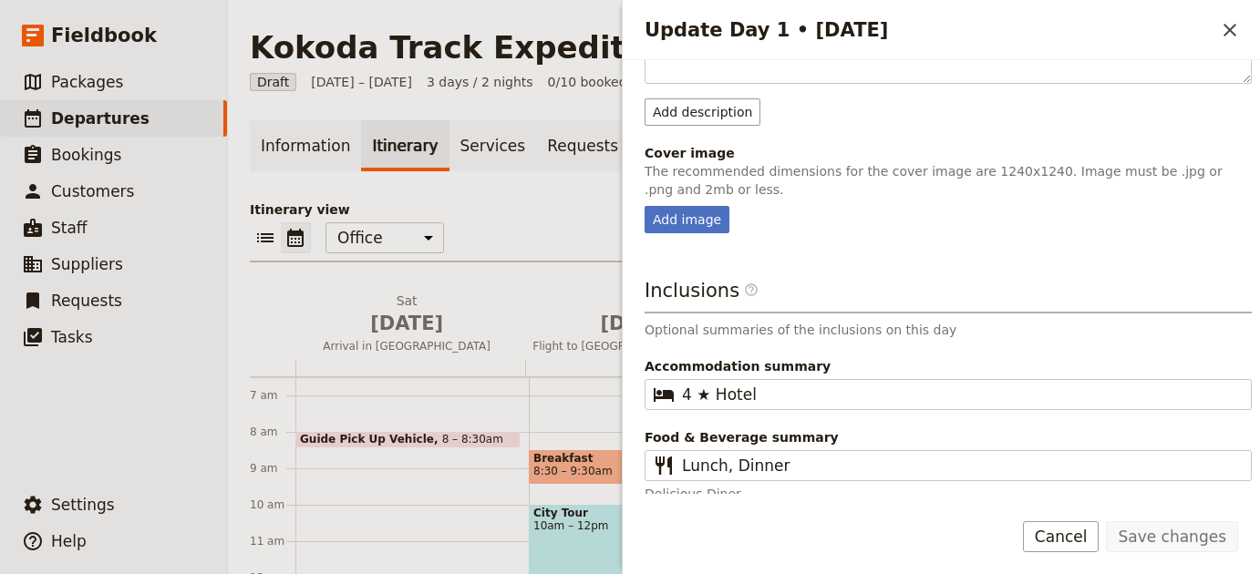
click at [677, 224] on div "Day title Arrival in Port Moresby Departure start Departure end Short summary F…" at bounding box center [947, 127] width 607 height 752
click at [677, 206] on div "Add image" at bounding box center [686, 219] width 85 height 27
click at [644, 205] on input "Add image" at bounding box center [644, 205] width 1 height 1
type input "C:\fakepath\jelilah-kum-JwAyhndvTMs-unsplash.jpg"
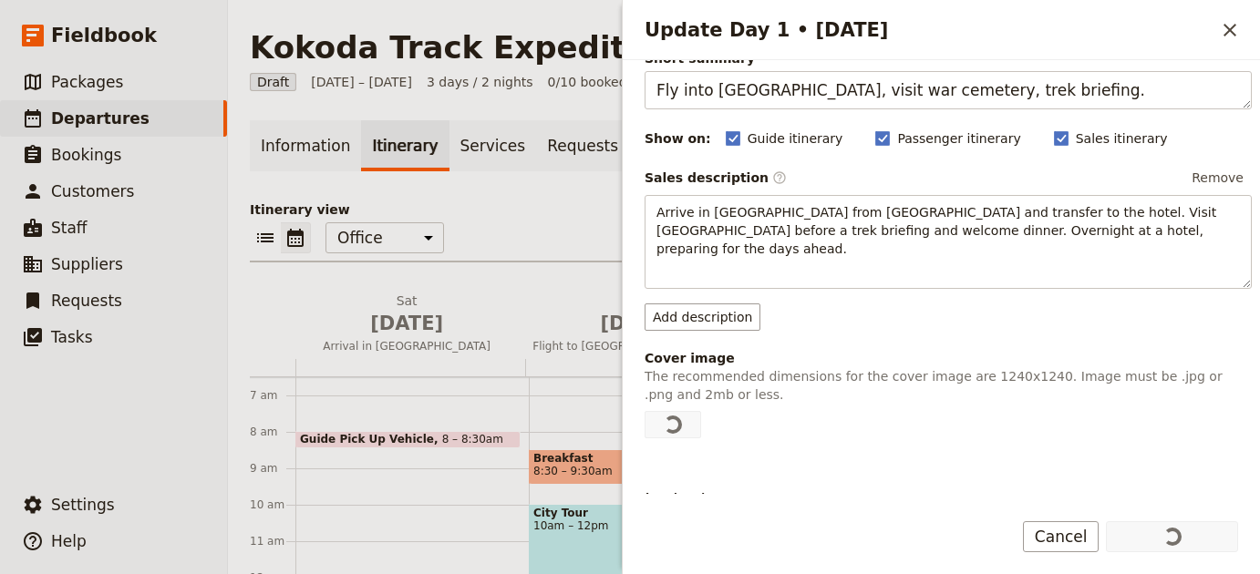
scroll to position [328, 0]
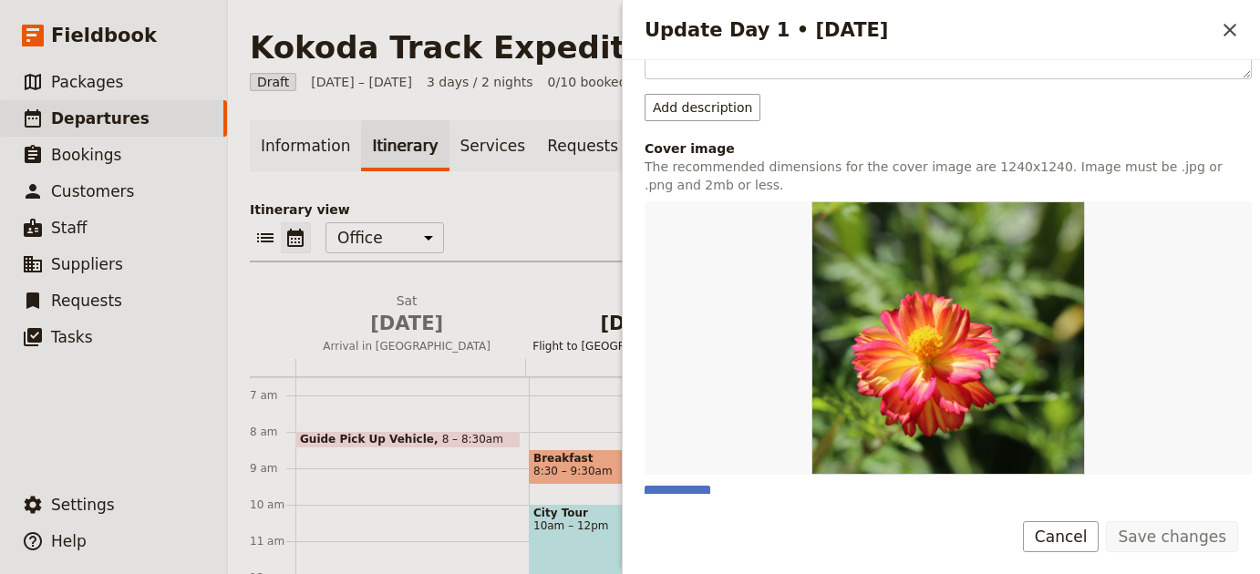
click at [600, 335] on span "[DATE]" at bounding box center [636, 323] width 208 height 27
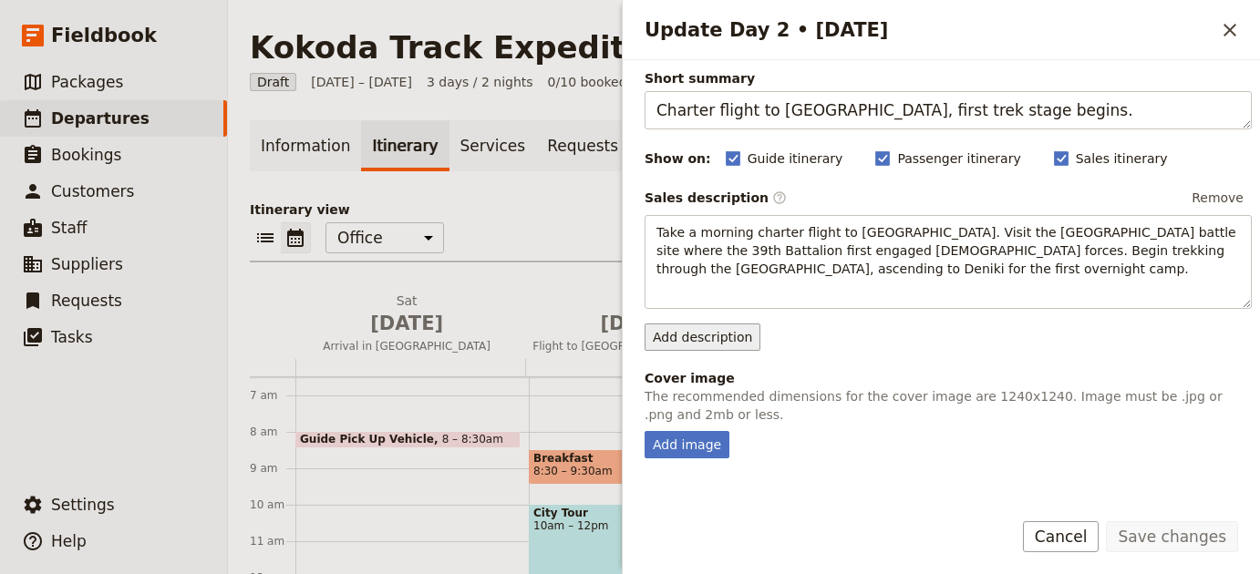
scroll to position [335, 0]
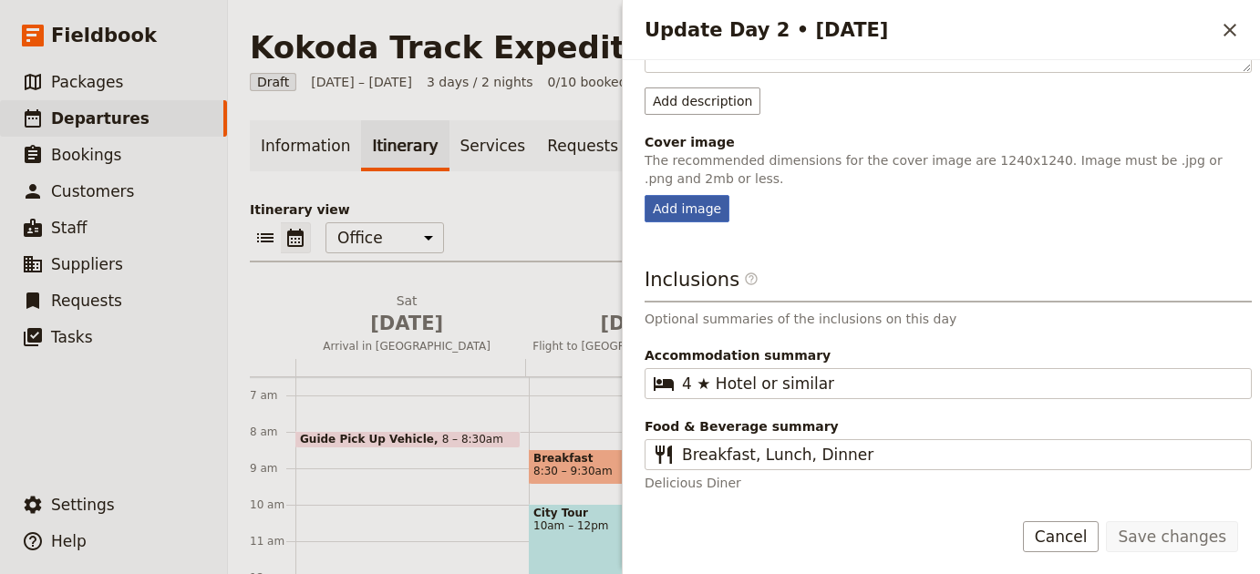
click at [682, 219] on div "Add image" at bounding box center [686, 208] width 85 height 27
click at [644, 195] on input "Add image" at bounding box center [644, 194] width 1 height 1
type input "C:\fakepath\ross-parmly-rf6ywHVkrlY-unsplash (1).jpg"
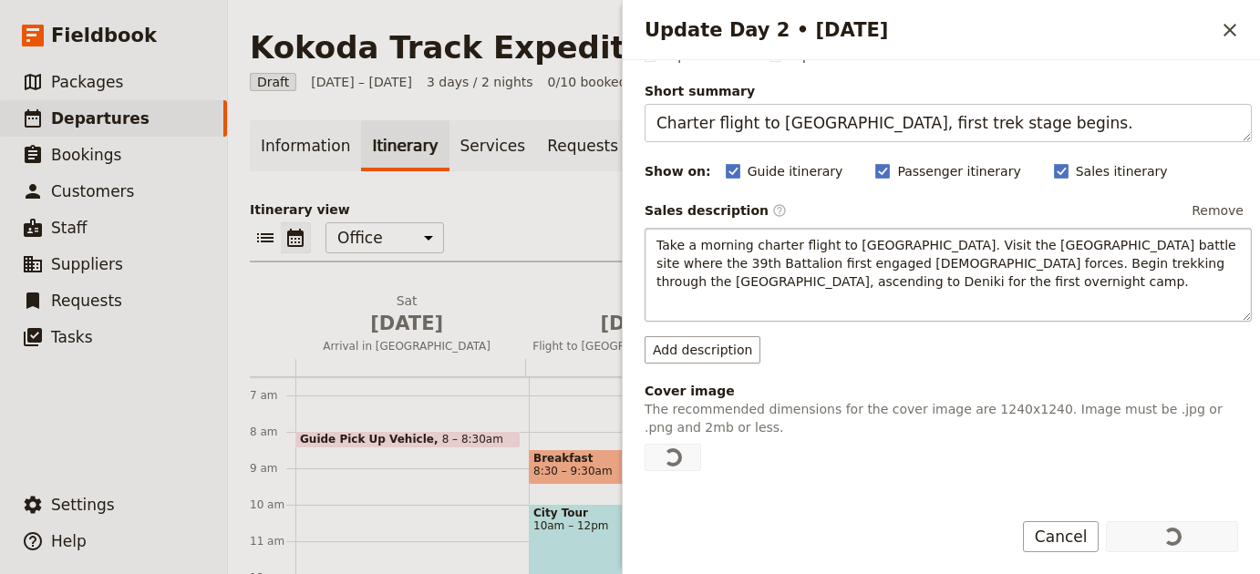
scroll to position [295, 0]
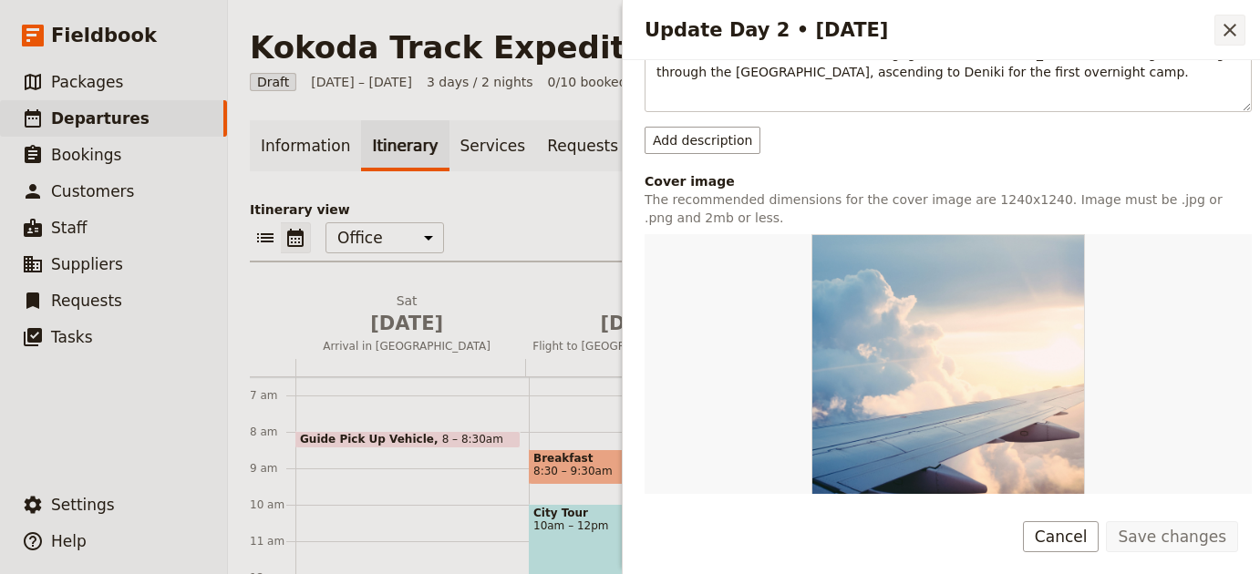
click at [1218, 26] on button "​" at bounding box center [1229, 30] width 31 height 31
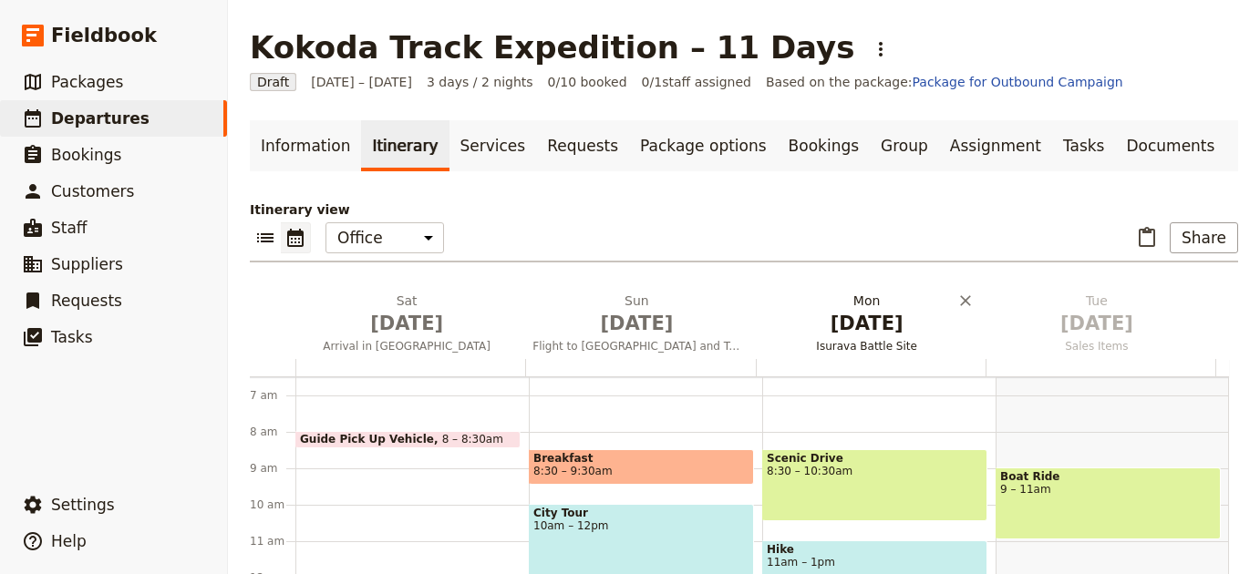
click at [889, 319] on span "[DATE]" at bounding box center [867, 323] width 208 height 27
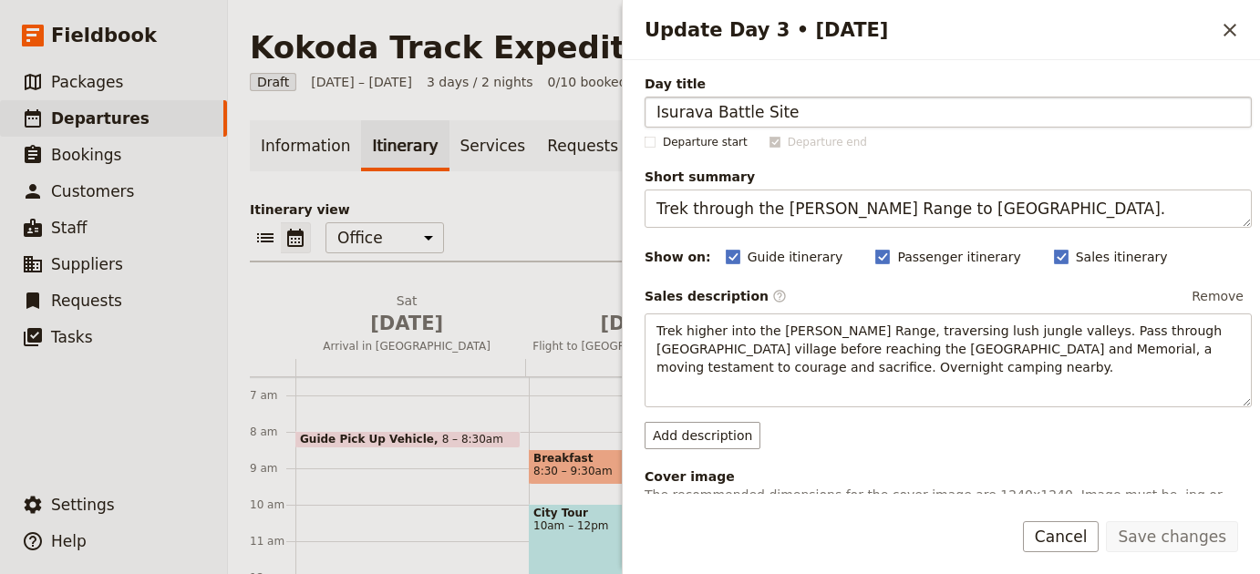
click at [676, 108] on input "Isurava Battle Site" at bounding box center [947, 112] width 607 height 31
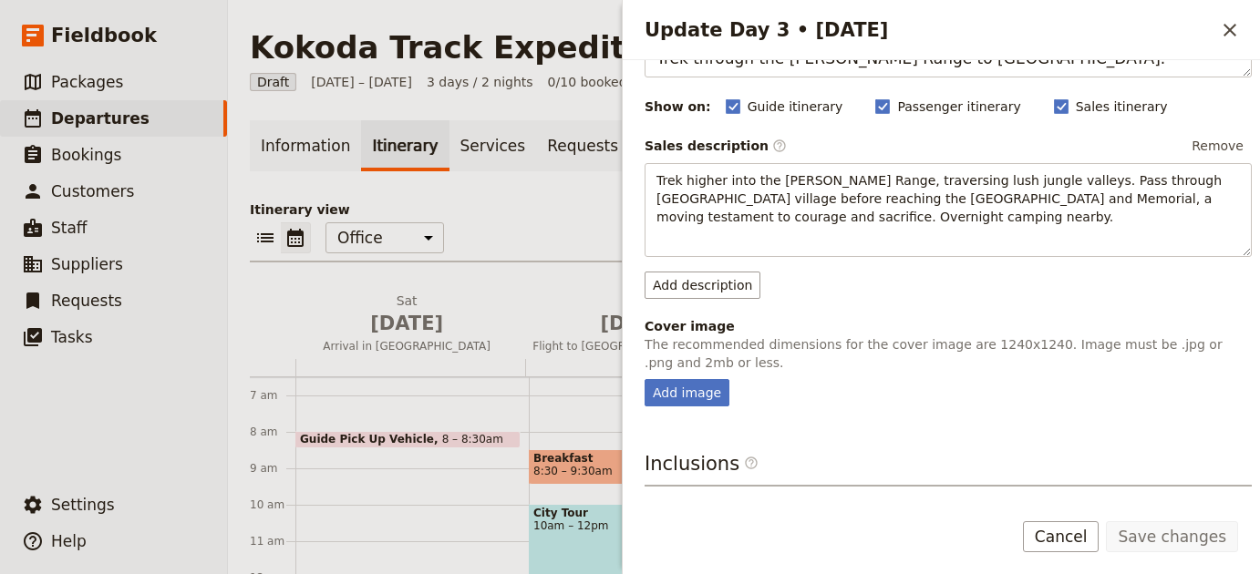
scroll to position [153, 0]
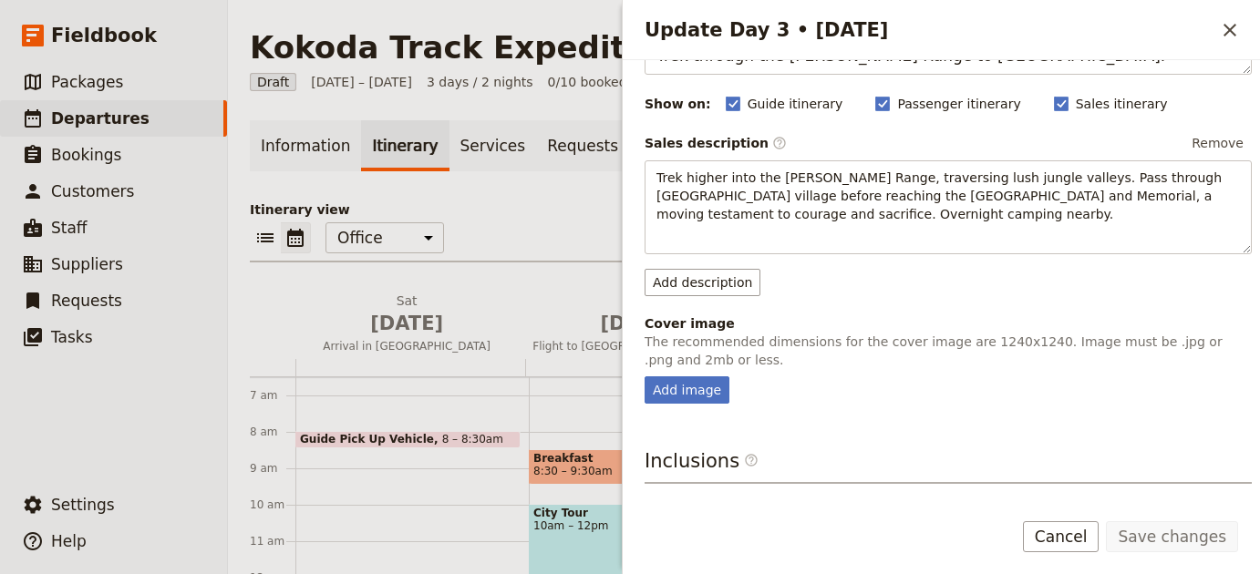
click at [710, 406] on div "Day title Isurava Battle Site Departure start Departure end Short summary Trek …" at bounding box center [947, 309] width 607 height 774
click at [710, 401] on div "Add image" at bounding box center [686, 389] width 85 height 27
click at [644, 376] on input "Add image" at bounding box center [644, 376] width 1 height 1
type input "C:\fakepath\93709804_10158118380364761_1501822721925840896_n.jpg"
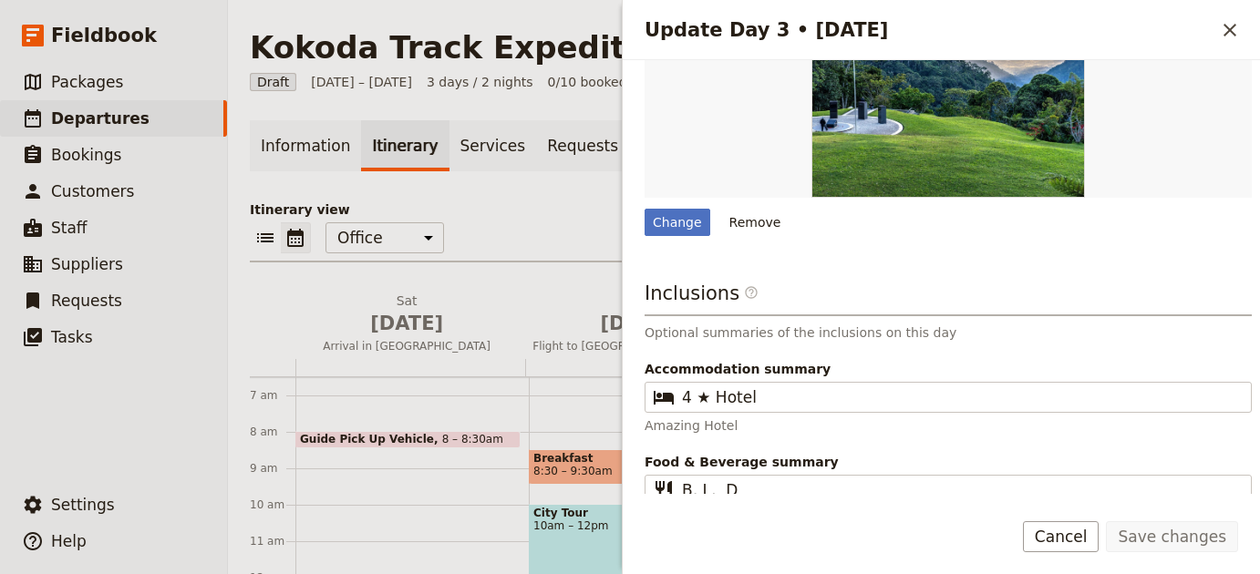
scroll to position [641, 0]
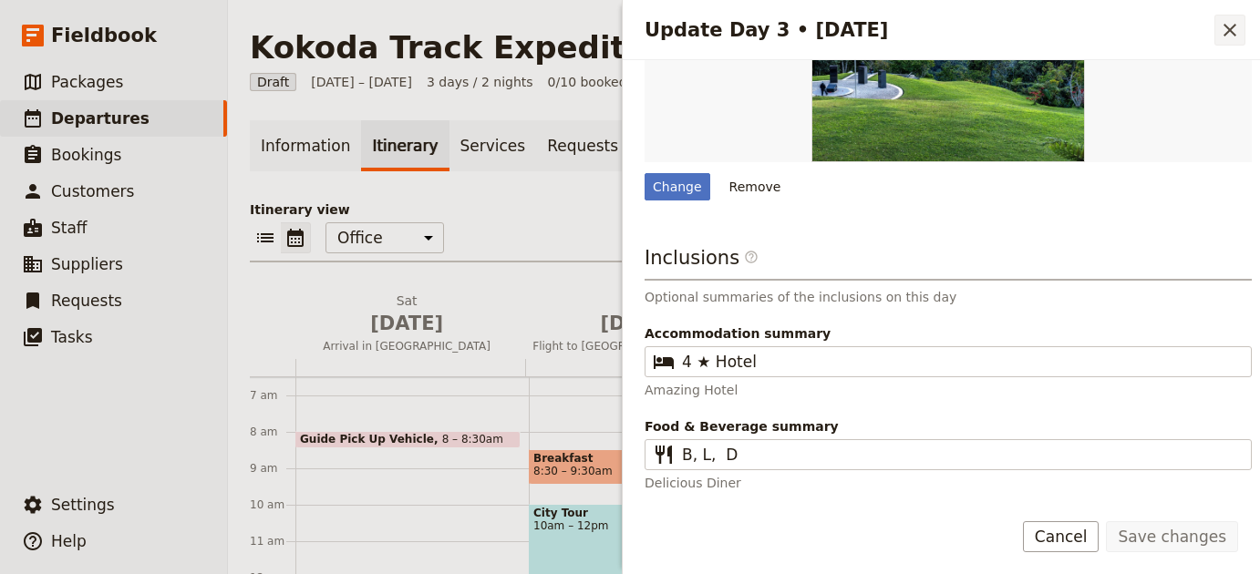
click at [1229, 33] on icon "Close drawer" at bounding box center [1230, 30] width 22 height 22
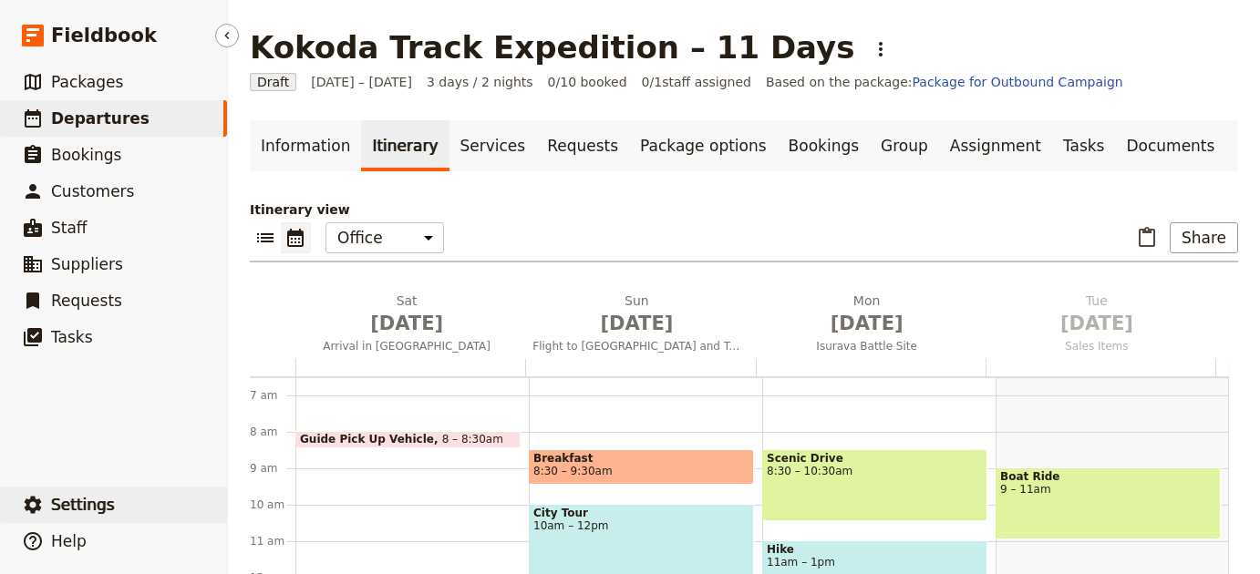
click at [178, 498] on button "​ Settings" at bounding box center [113, 505] width 227 height 36
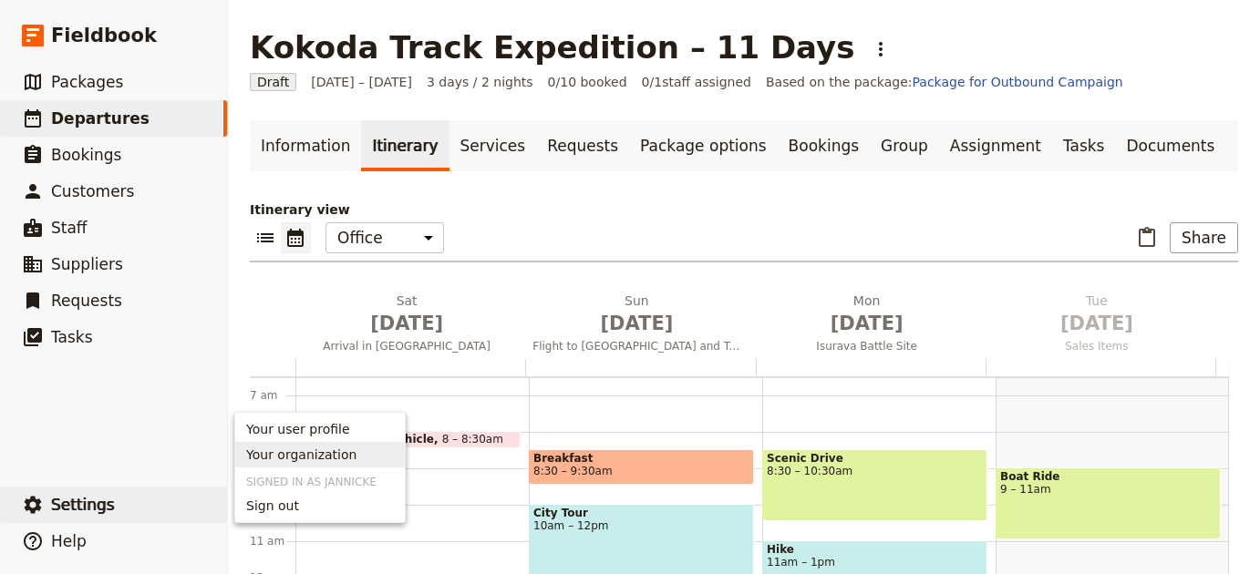
click at [322, 460] on span "Your organization" at bounding box center [301, 455] width 110 height 18
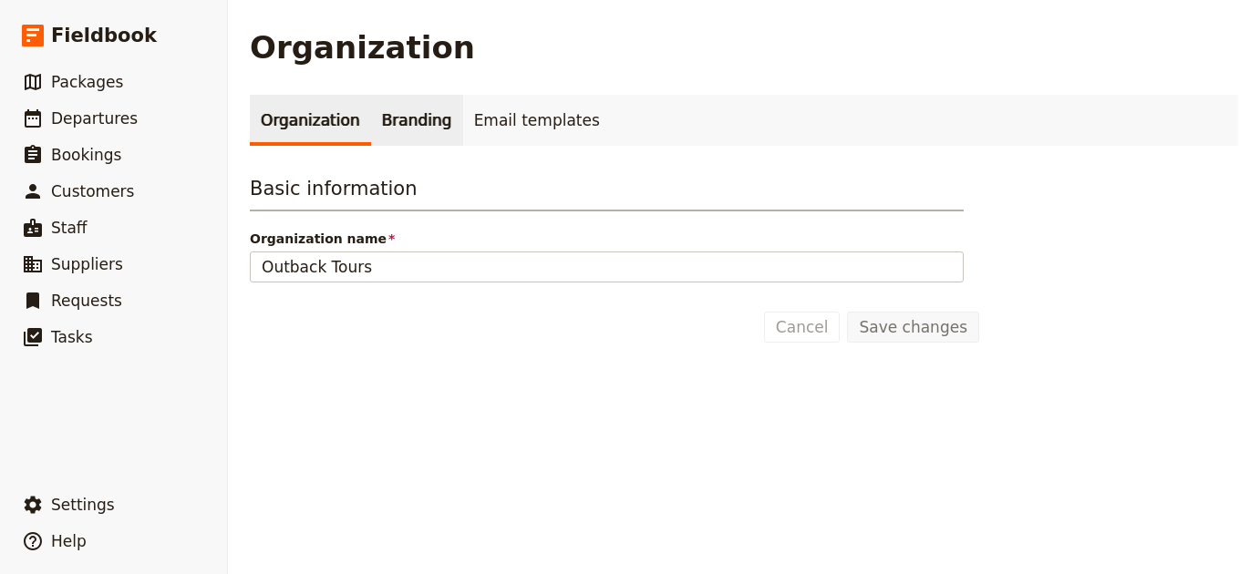
click at [391, 124] on link "Branding" at bounding box center [417, 120] width 92 height 51
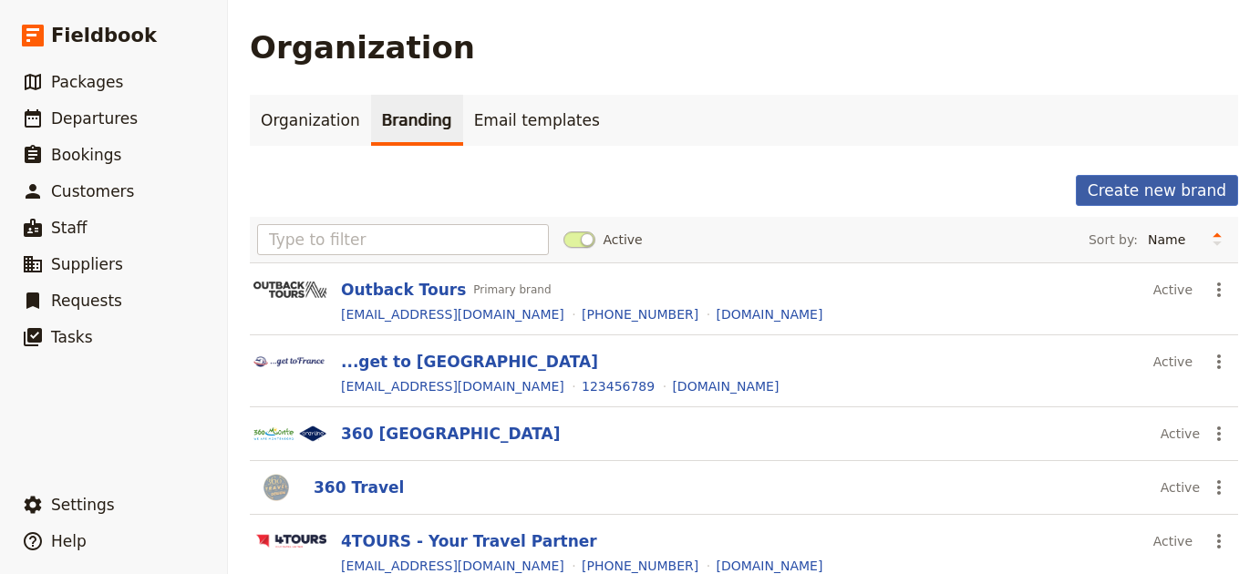
click at [1159, 202] on button "Create new brand" at bounding box center [1157, 190] width 162 height 31
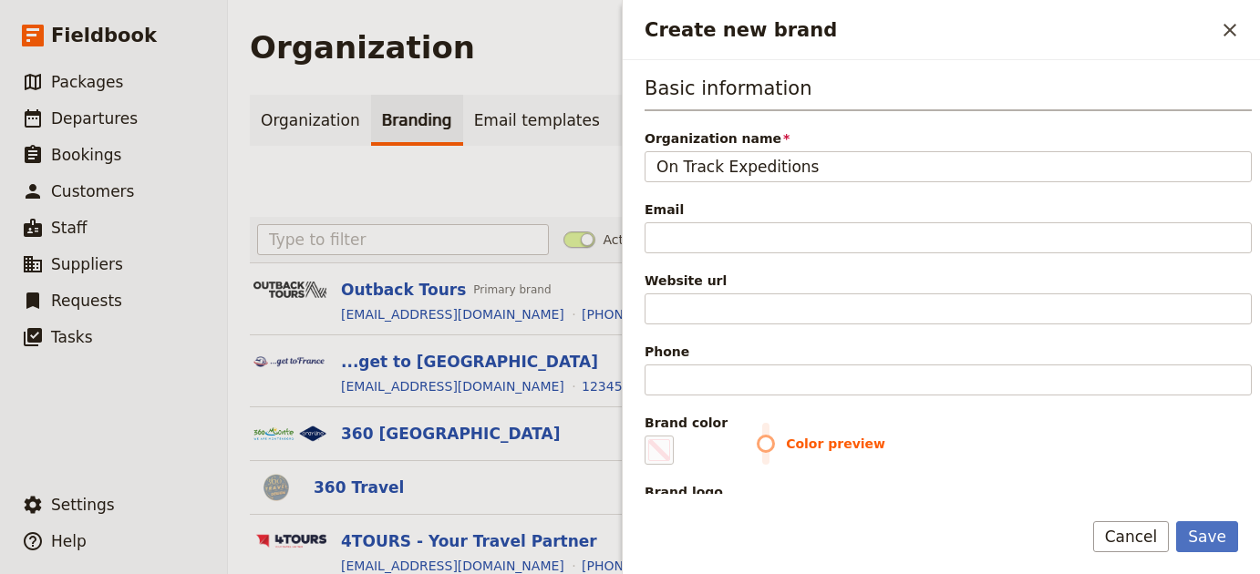
type input "On Track Expeditions"
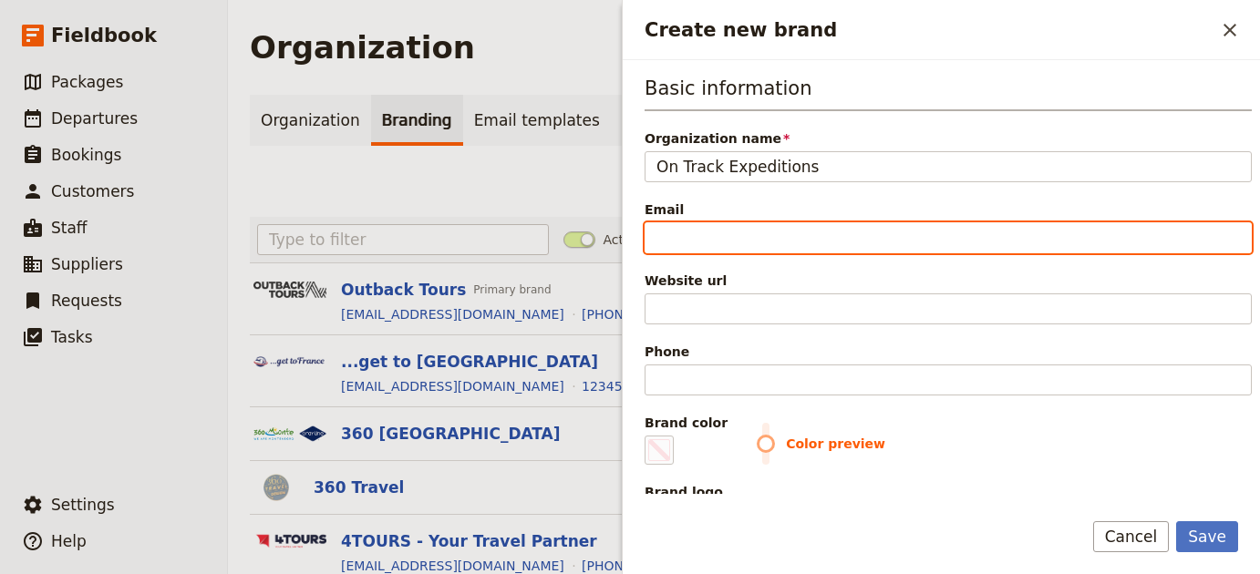
click at [1100, 243] on input "Email" at bounding box center [947, 237] width 607 height 31
paste input "mailto:info@ontrackexpeditions.com.au"
drag, startPoint x: 702, startPoint y: 241, endPoint x: 610, endPoint y: 234, distance: 92.3
click at [586, 234] on div "Organization Organization Branding Email templates Create new brand Active Sort…" at bounding box center [744, 287] width 1032 height 574
type input "info@ontrackexpeditions.com.au"
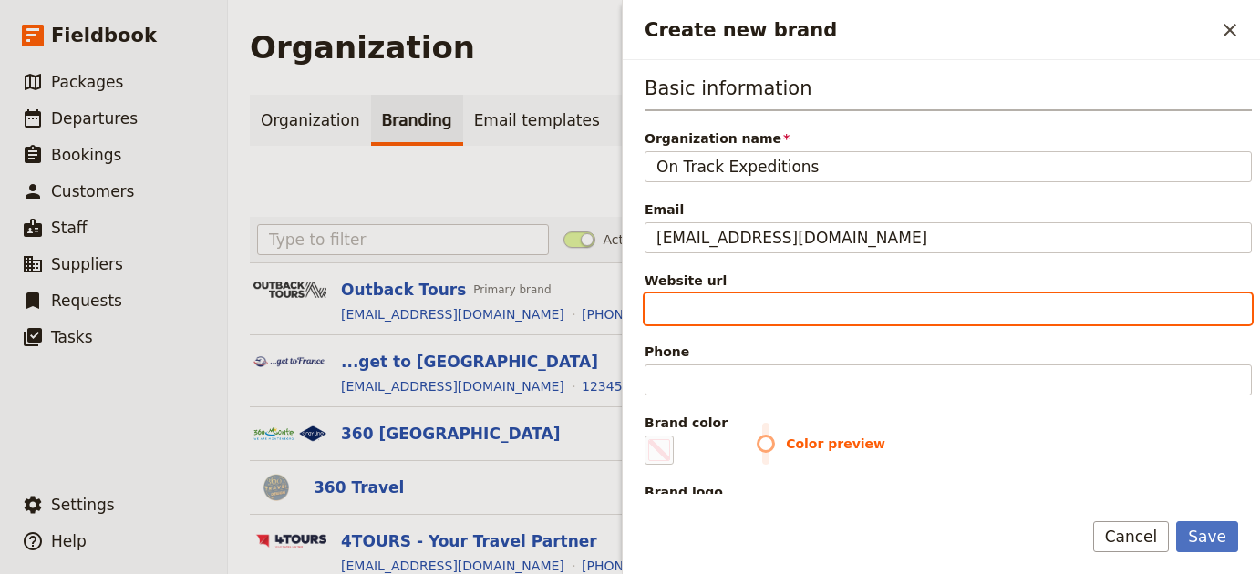
click at [840, 311] on input "Website url" at bounding box center [947, 309] width 607 height 31
paste input "https://www.ontrackexpeditions.com.au"
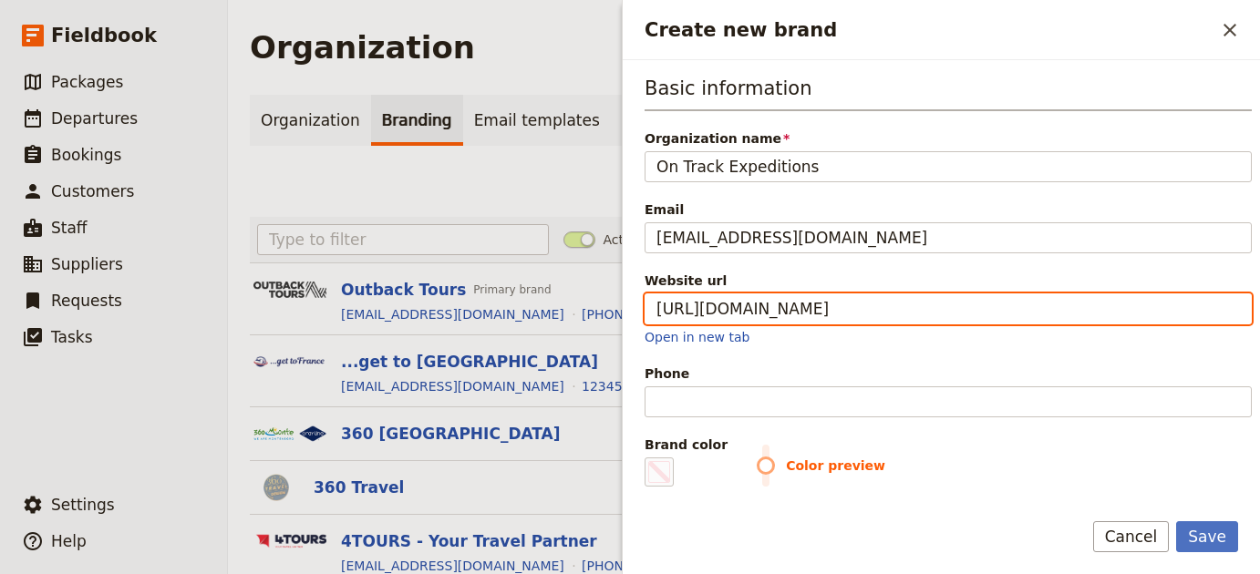
type input "https://www.ontrackexpeditions.com.au"
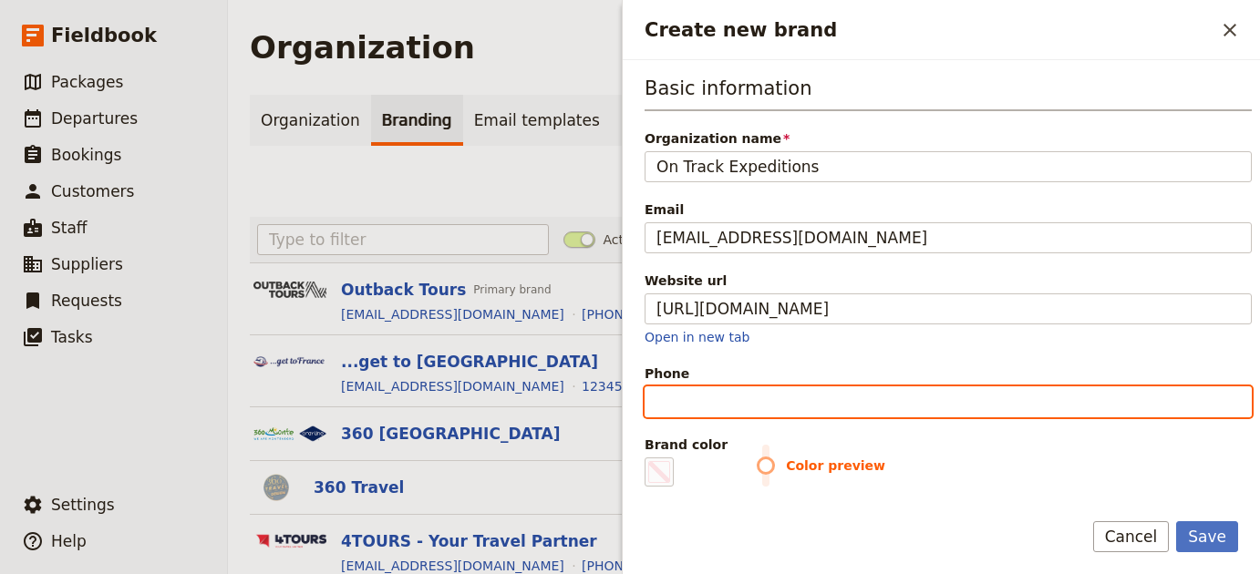
click at [935, 412] on input "Phone" at bounding box center [947, 402] width 607 height 31
paste input "+61 408 610 510"
click at [748, 406] on input "+61 408 610 510" at bounding box center [947, 402] width 607 height 31
click at [718, 407] on input "+61 408 610510" at bounding box center [947, 402] width 607 height 31
click at [686, 403] on input "+61 408610510" at bounding box center [947, 402] width 607 height 31
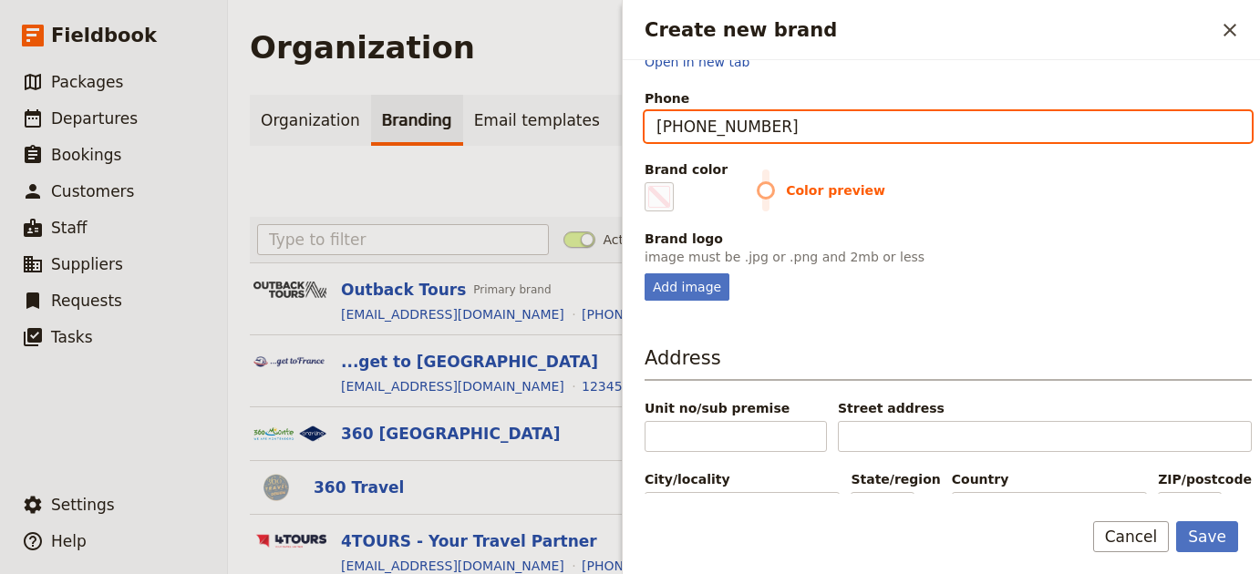
scroll to position [237, 0]
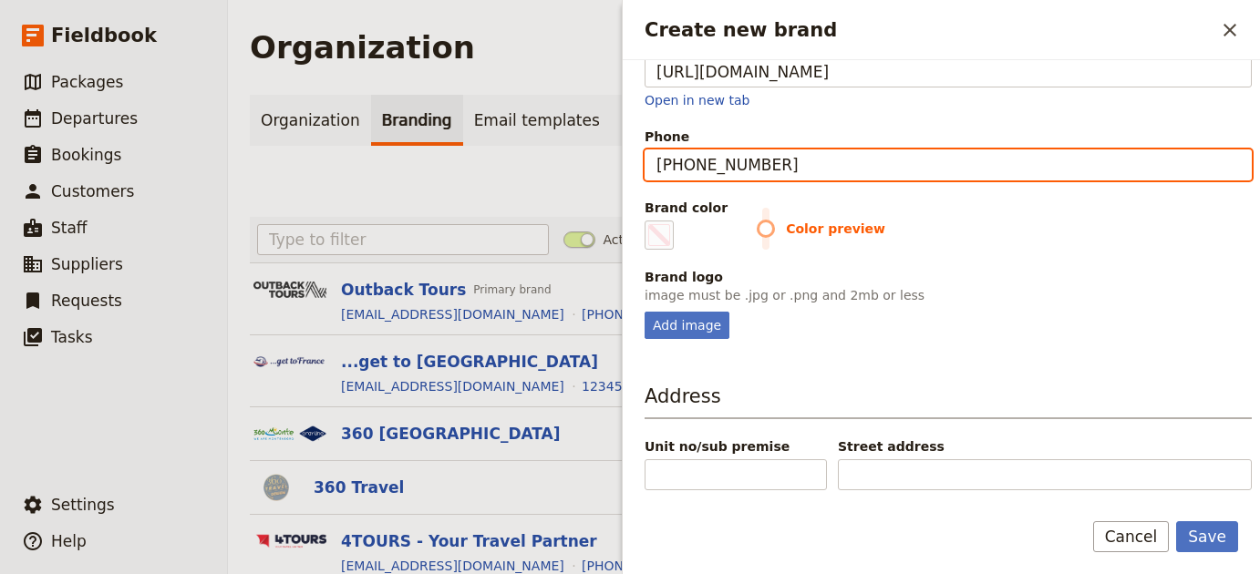
type input "+61408610510"
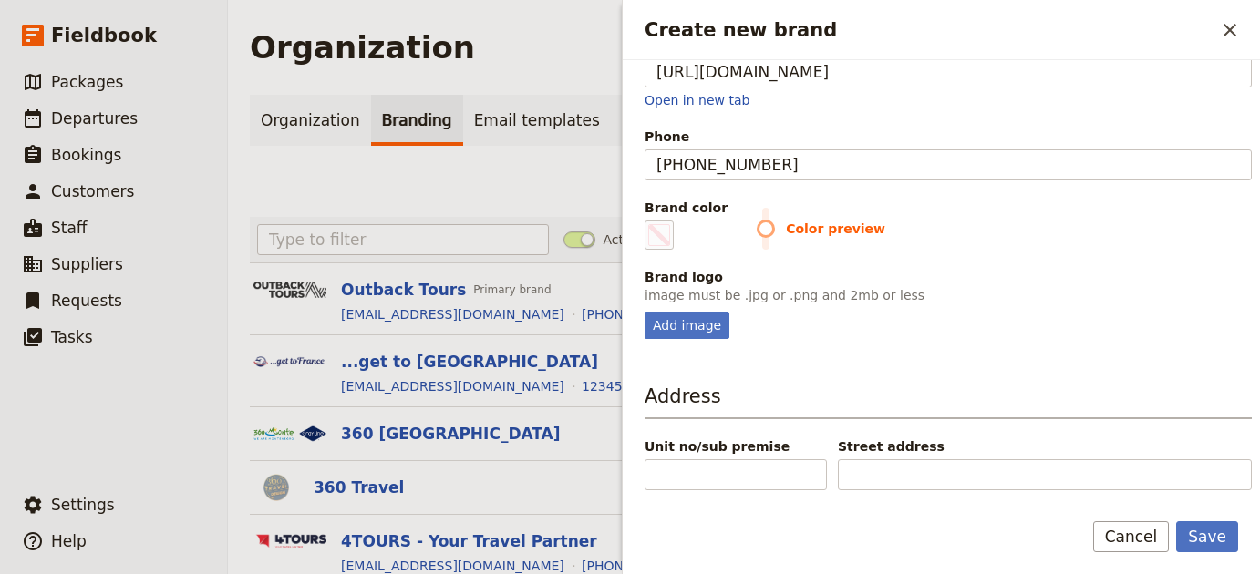
click at [708, 299] on p "image must be .jpg or .png and 2mb or less" at bounding box center [947, 295] width 607 height 18
click at [709, 312] on div "Add image" at bounding box center [686, 325] width 85 height 27
click at [644, 312] on input "Add image" at bounding box center [644, 311] width 1 height 1
type input "C:\fakepath\images (2).jpeg"
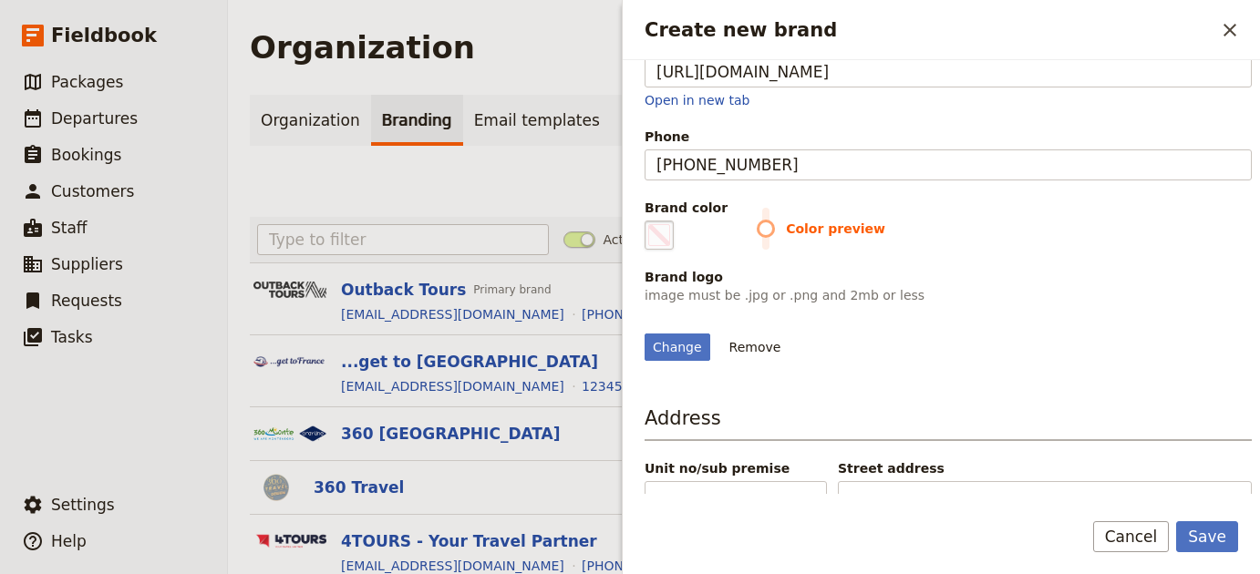
click at [658, 245] on fieldset "#000000" at bounding box center [658, 235] width 29 height 29
click at [649, 221] on input "#000000" at bounding box center [648, 220] width 1 height 1
type input "#0a0b02"
click at [987, 361] on div "Change Remove" at bounding box center [947, 336] width 607 height 49
click at [1221, 542] on button "Save" at bounding box center [1207, 536] width 62 height 31
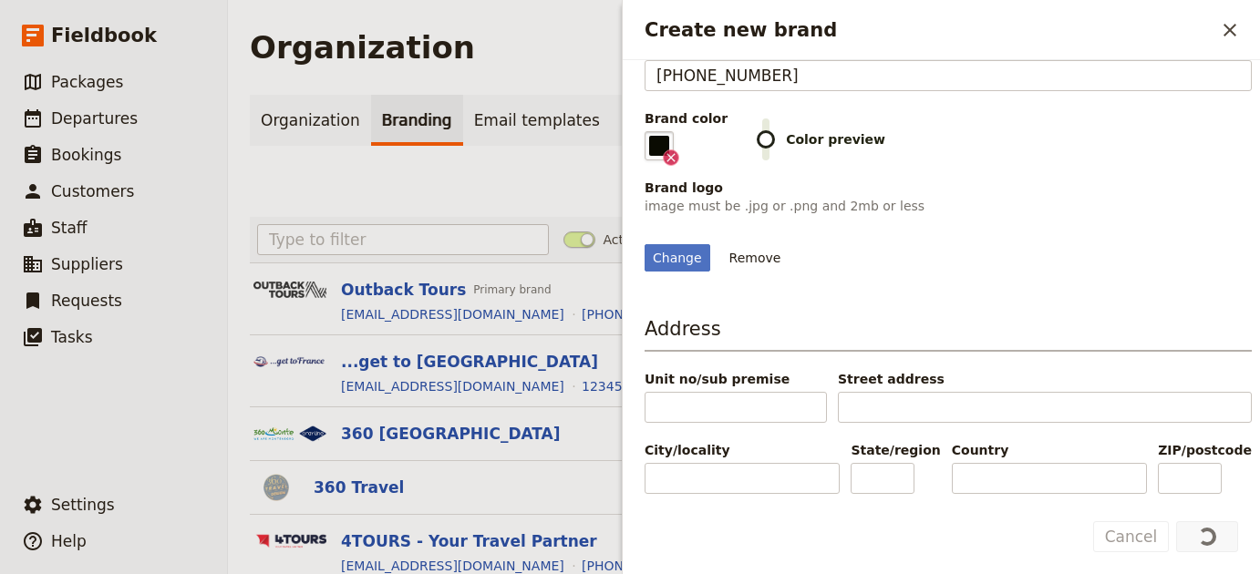
scroll to position [0, 0]
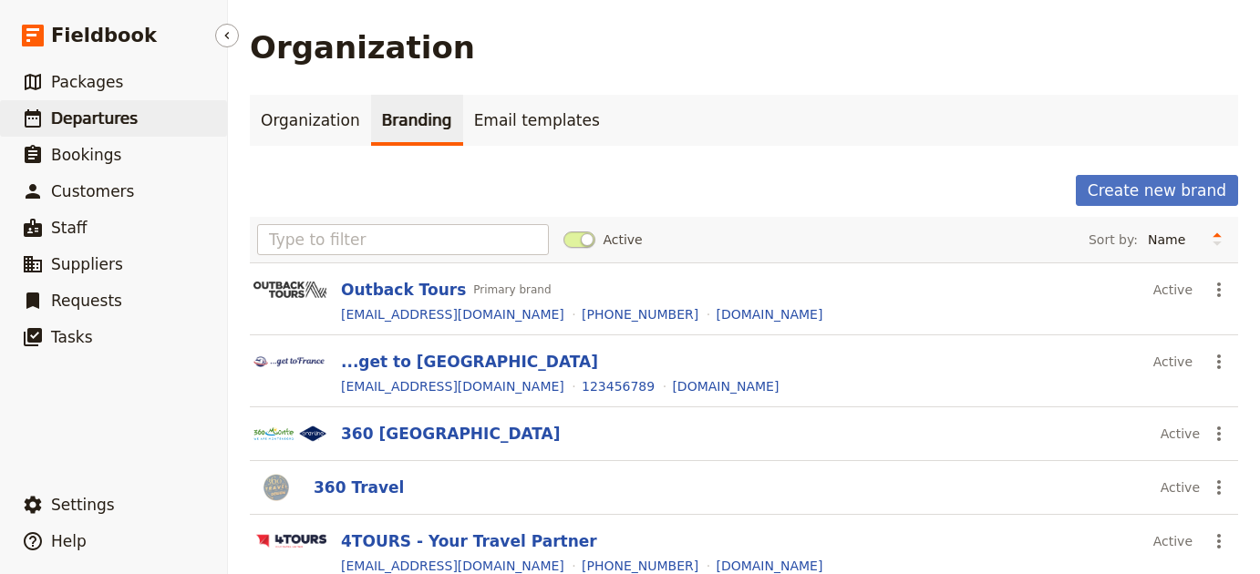
click at [172, 115] on link "​ Departures" at bounding box center [113, 118] width 227 height 36
select select "UPDATED_AT"
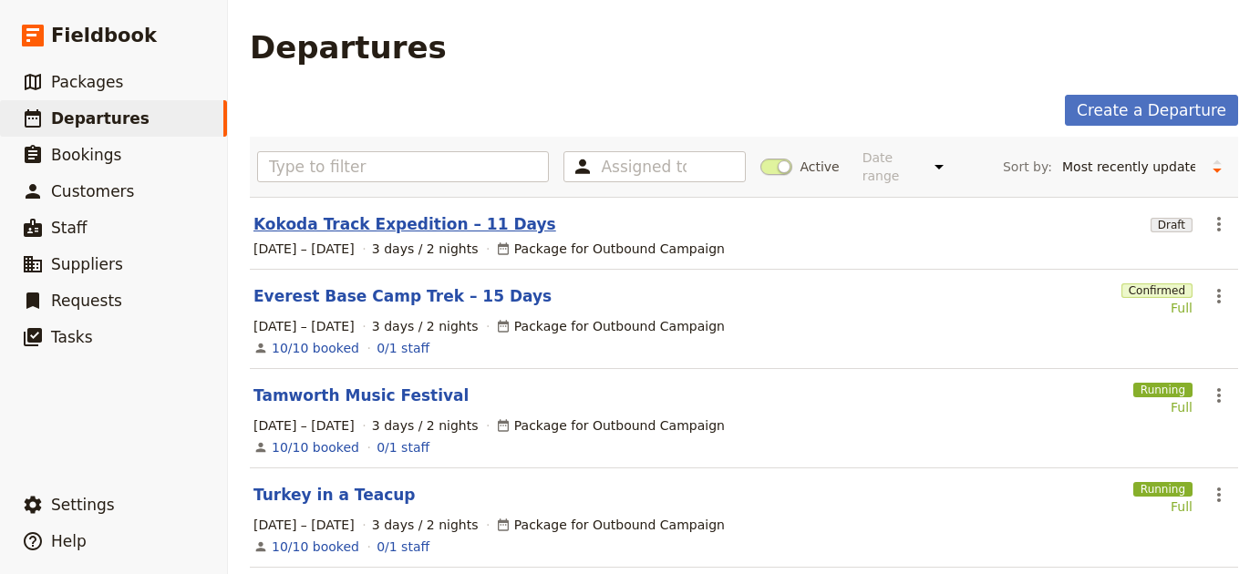
click at [394, 213] on link "Kokoda Track Expedition – 11 Days" at bounding box center [404, 224] width 303 height 22
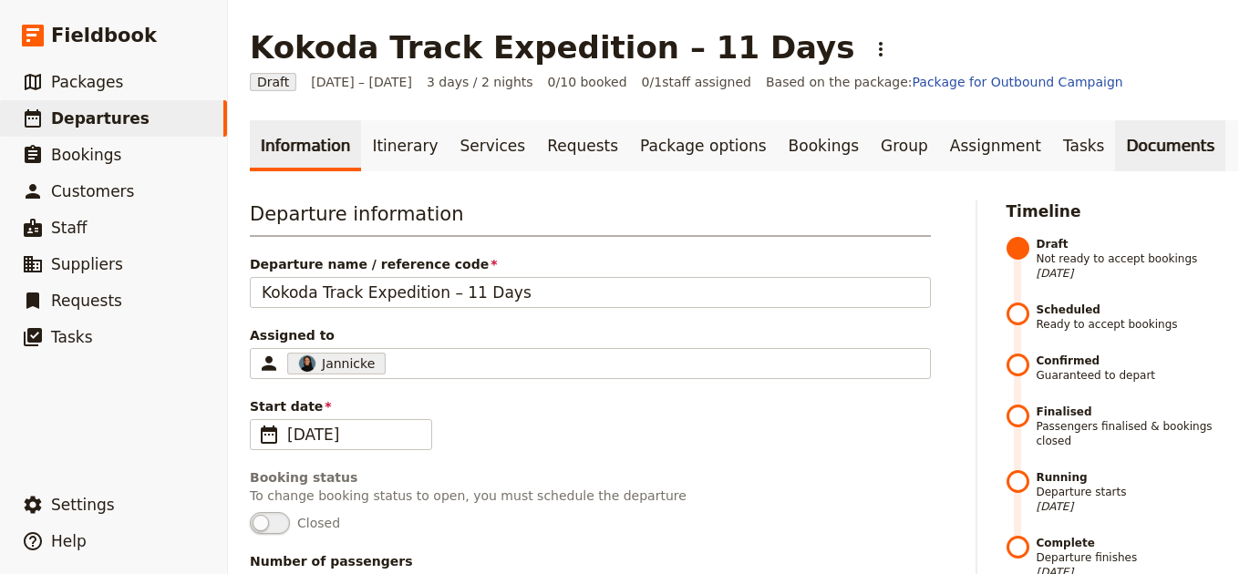
click at [1115, 151] on link "Documents" at bounding box center [1170, 145] width 110 height 51
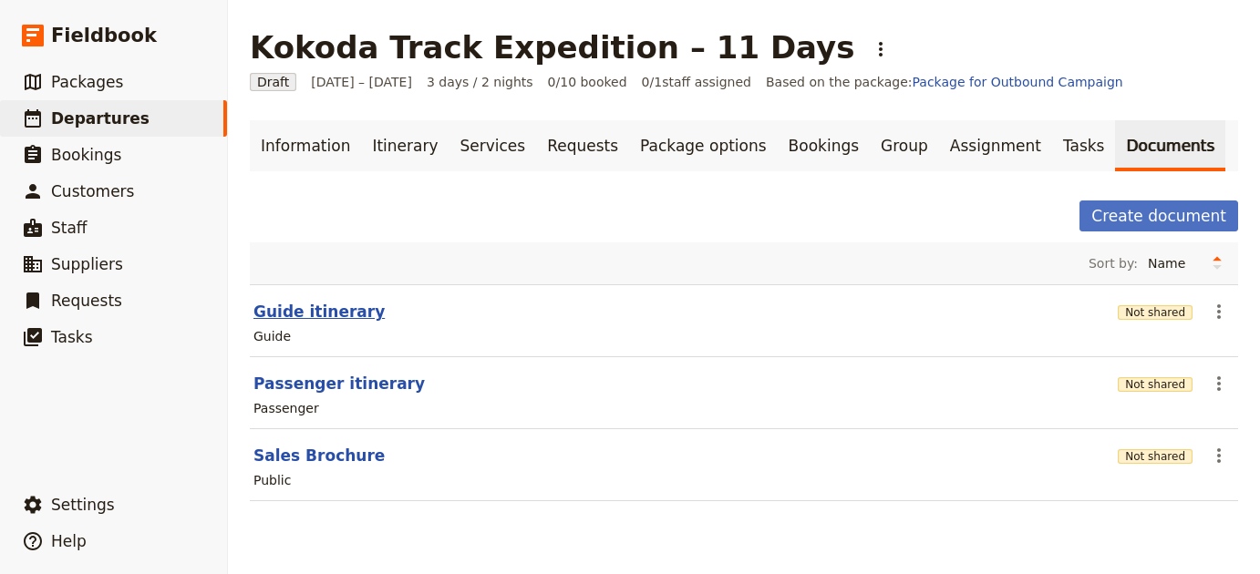
click at [324, 312] on button "Guide itinerary" at bounding box center [318, 312] width 131 height 22
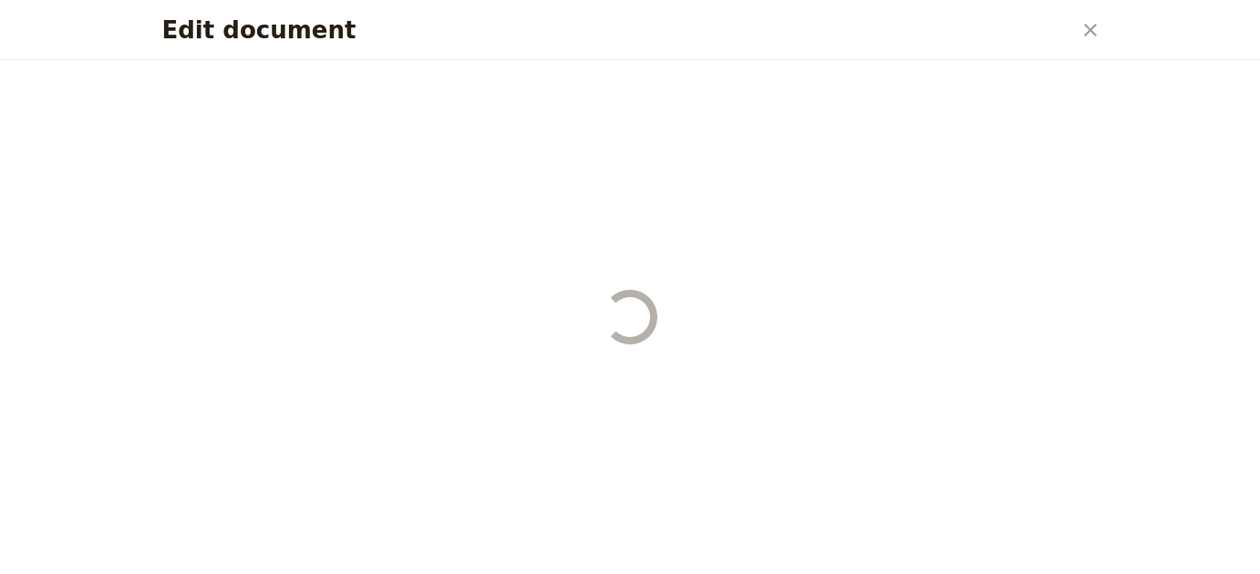
select select "STAFF"
select select "RUN_SHEET"
select select "LARGE"
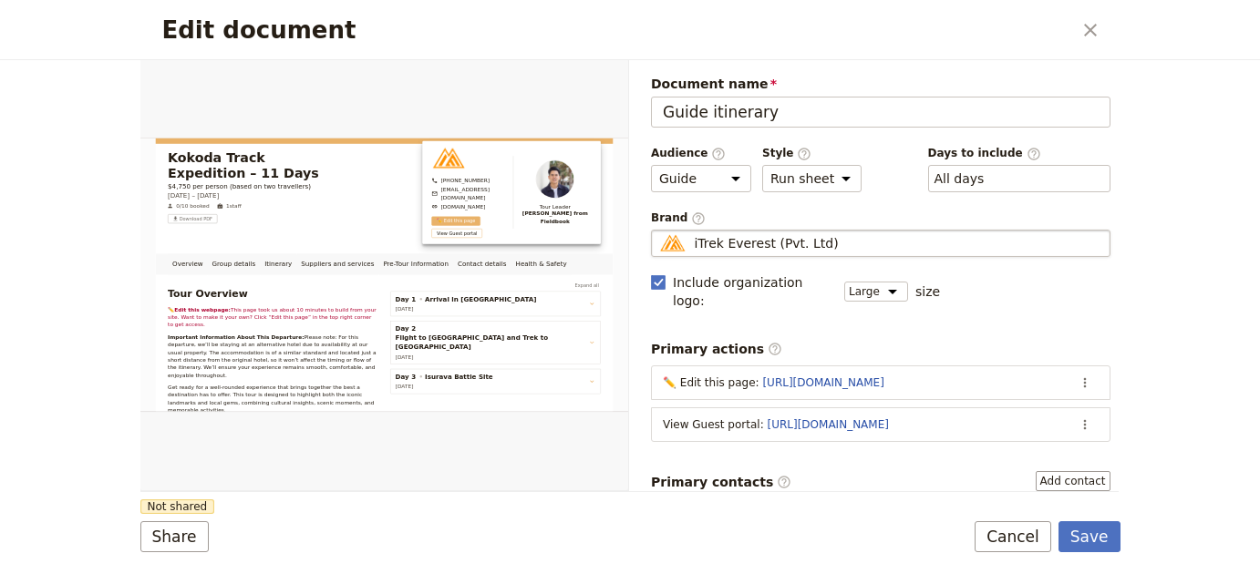
click at [848, 240] on div "iTrek Everest (Pvt. Ltd)" at bounding box center [880, 243] width 443 height 18
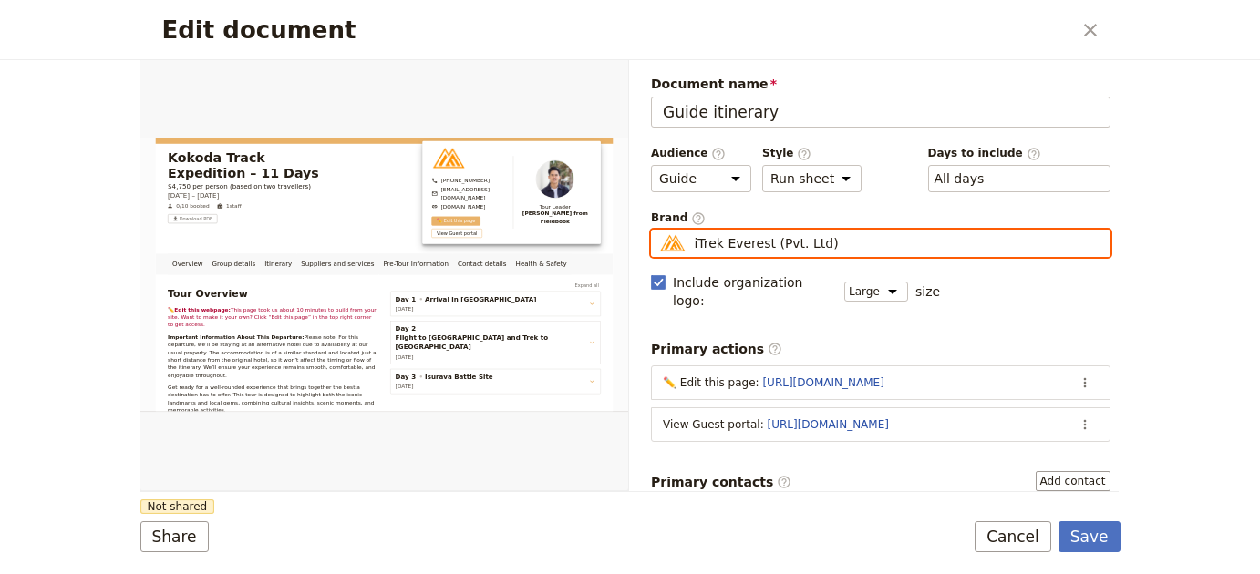
click at [659, 231] on input "iTrek Everest (Pvt. Ltd)" at bounding box center [658, 230] width 1 height 1
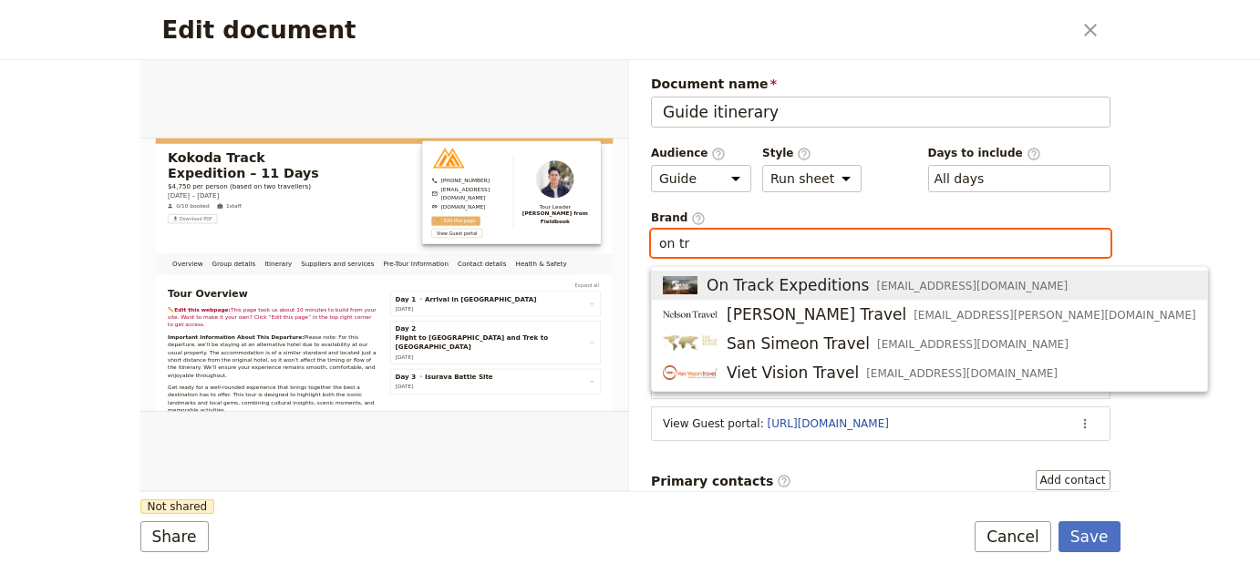
click at [932, 273] on button "On Track Expeditions info@ontrackexpeditions.com.au" at bounding box center [929, 285] width 555 height 29
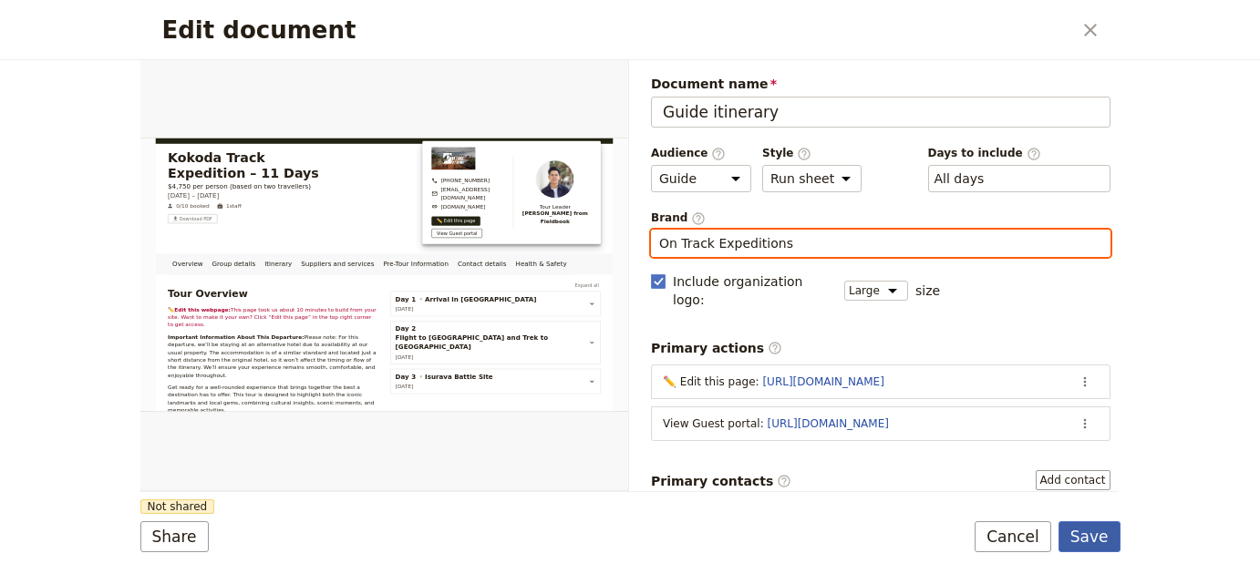
type input "On Track Expeditions"
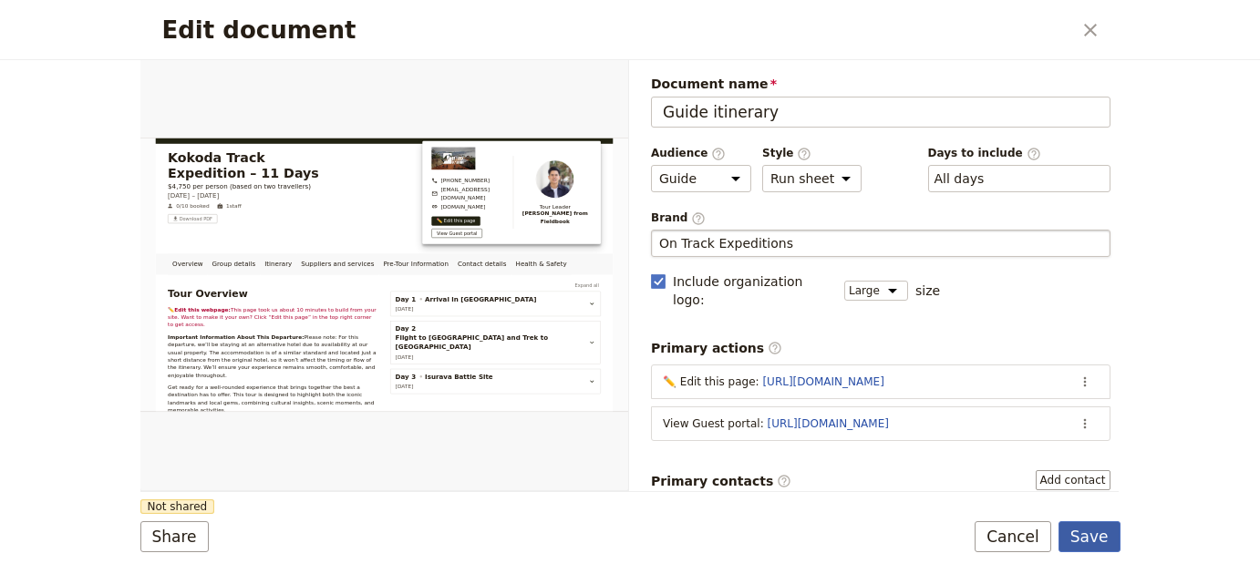
click at [1070, 546] on button "Save" at bounding box center [1089, 536] width 62 height 31
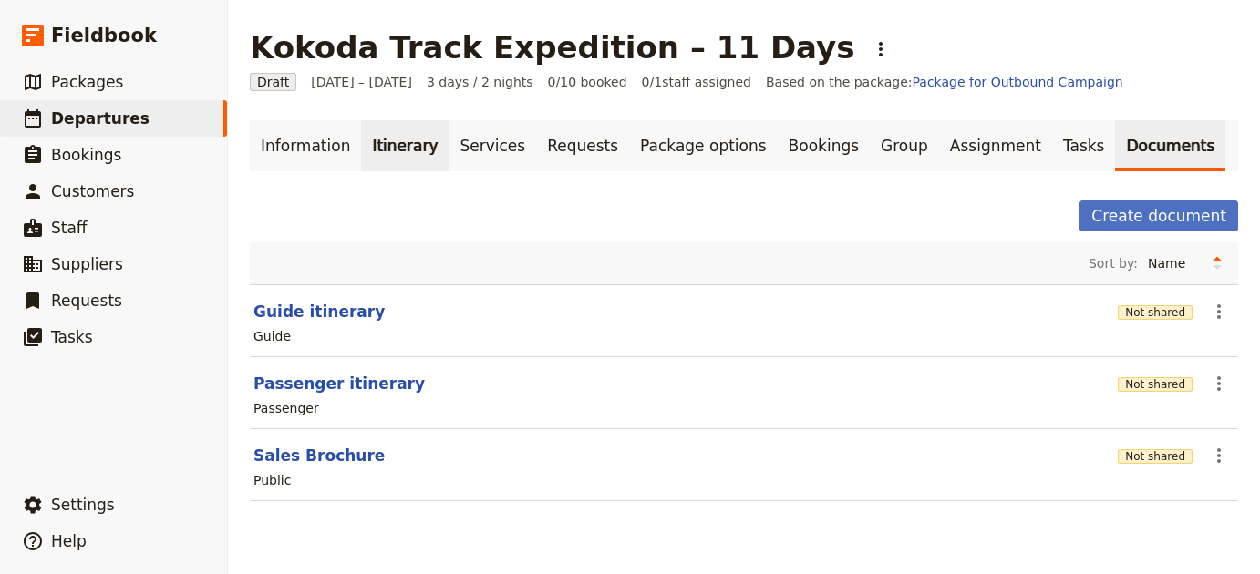
click at [366, 161] on link "Itinerary" at bounding box center [405, 145] width 88 height 51
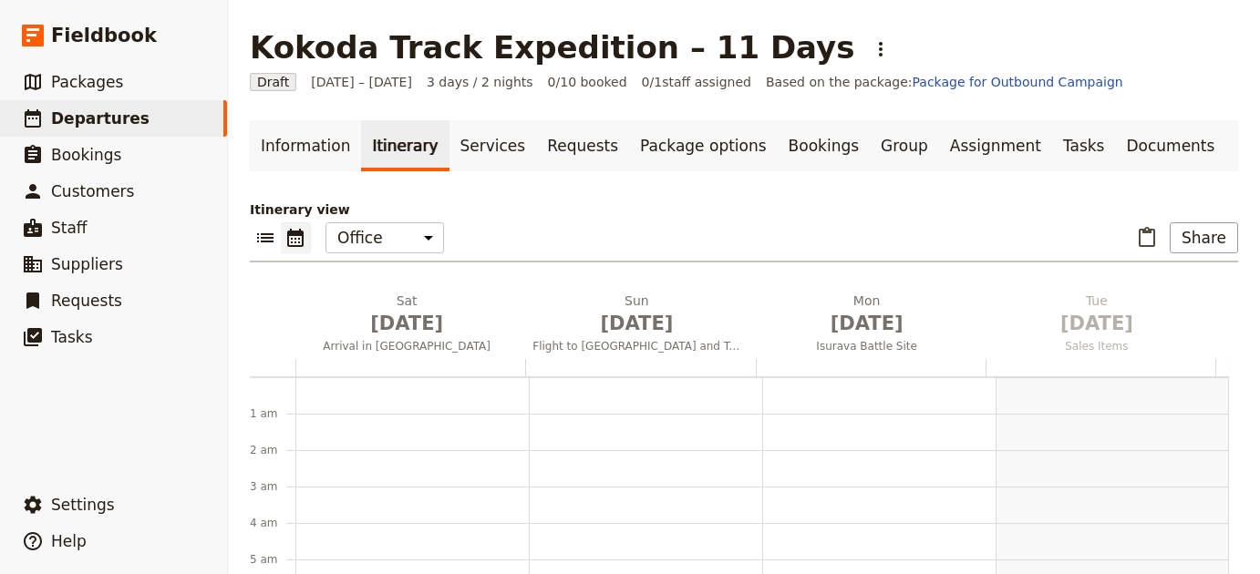
scroll to position [237, 0]
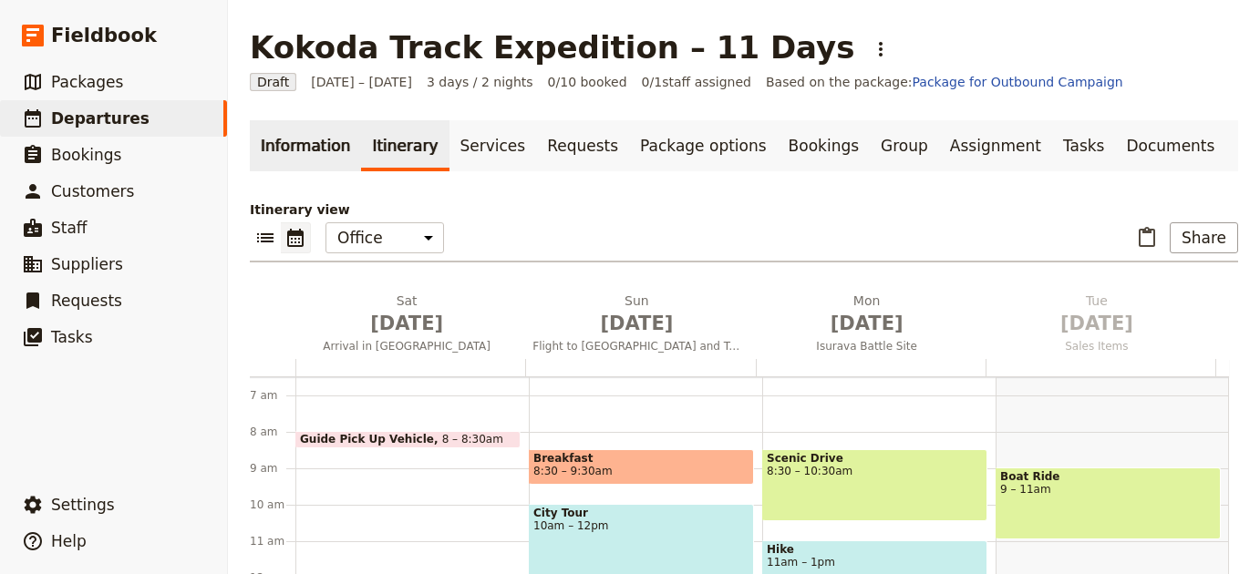
click at [289, 166] on link "Information" at bounding box center [305, 145] width 111 height 51
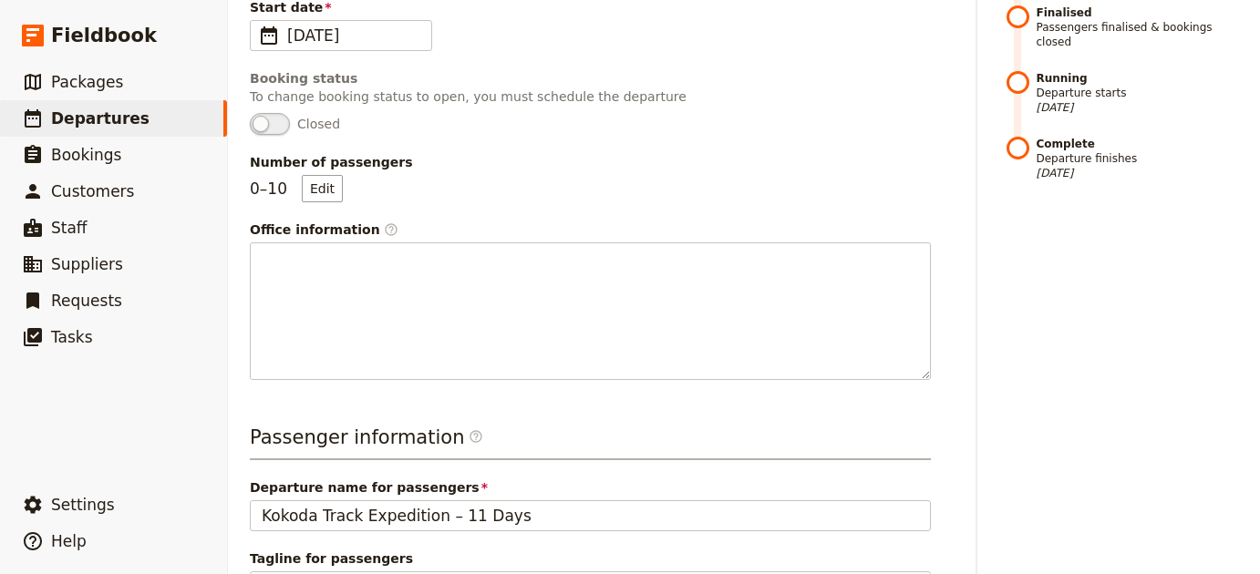
scroll to position [802, 0]
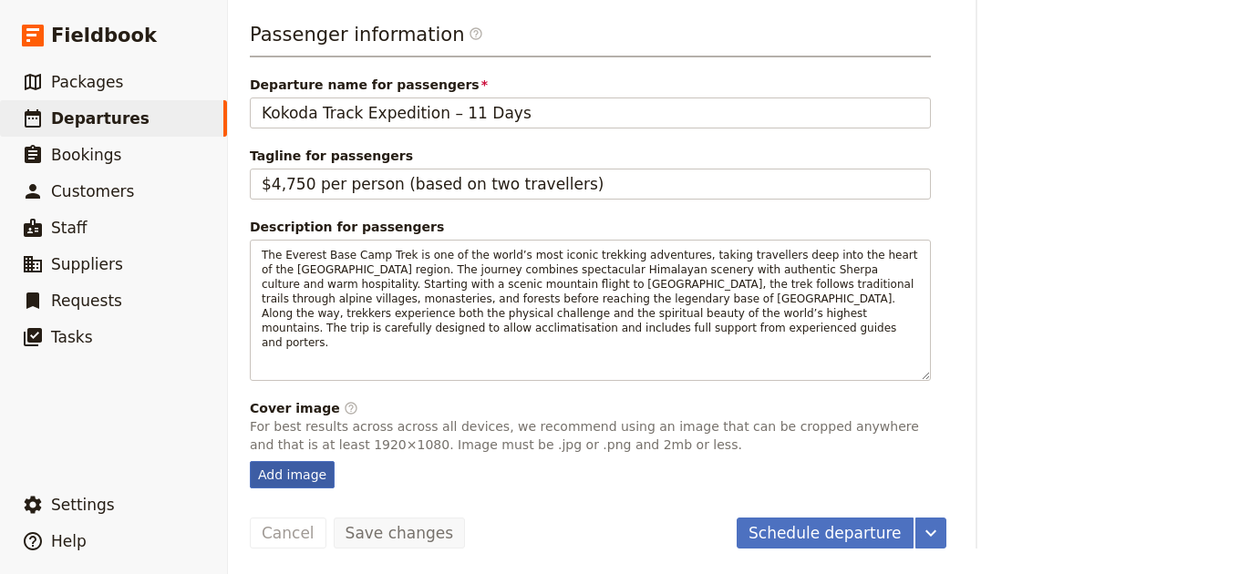
click at [311, 470] on div "Add image" at bounding box center [292, 474] width 85 height 27
click at [250, 461] on input "Add image" at bounding box center [249, 460] width 1 height 1
type input "C:\fakepath\david-maunsell-WfYmyfoKldk-unsplash.jpg"
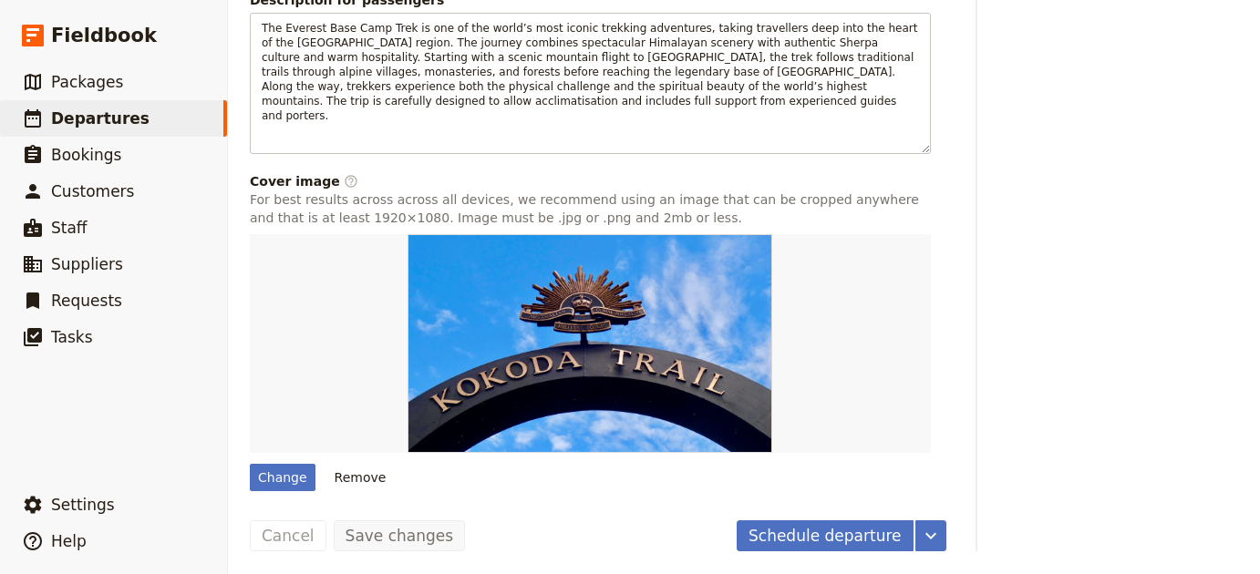
scroll to position [1028, 0]
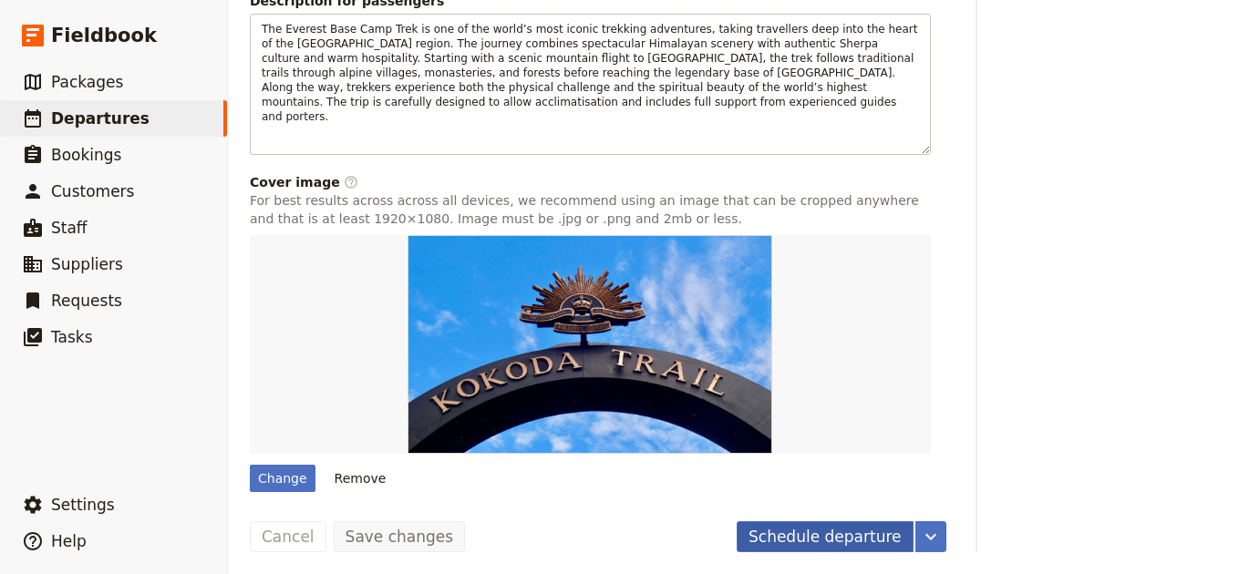
click at [826, 540] on button "Schedule departure" at bounding box center [825, 536] width 177 height 31
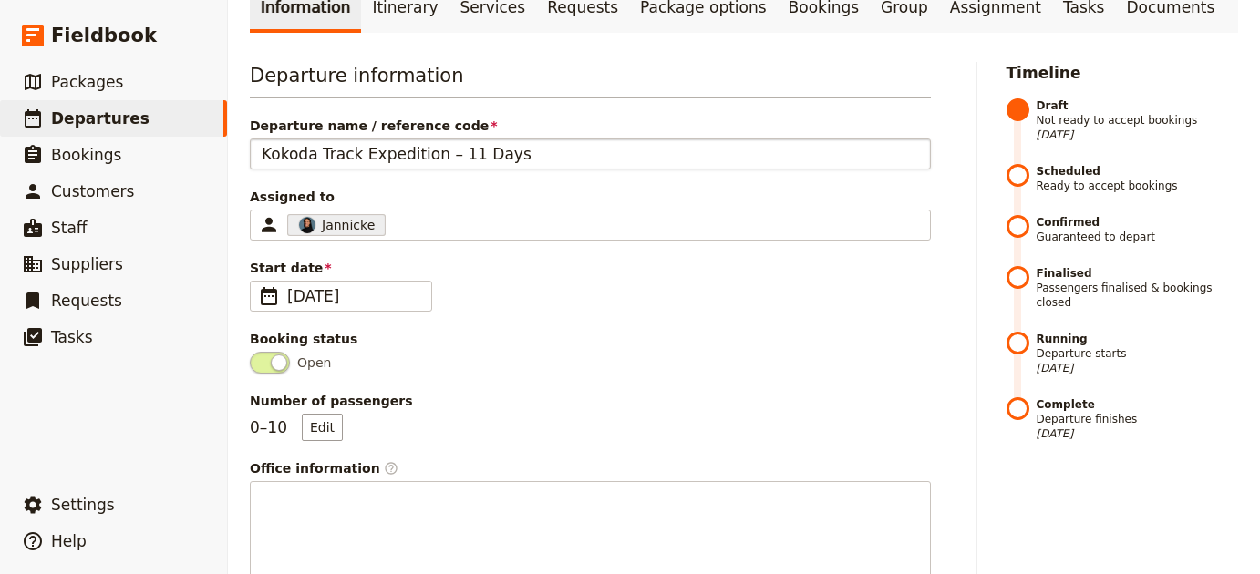
scroll to position [0, 0]
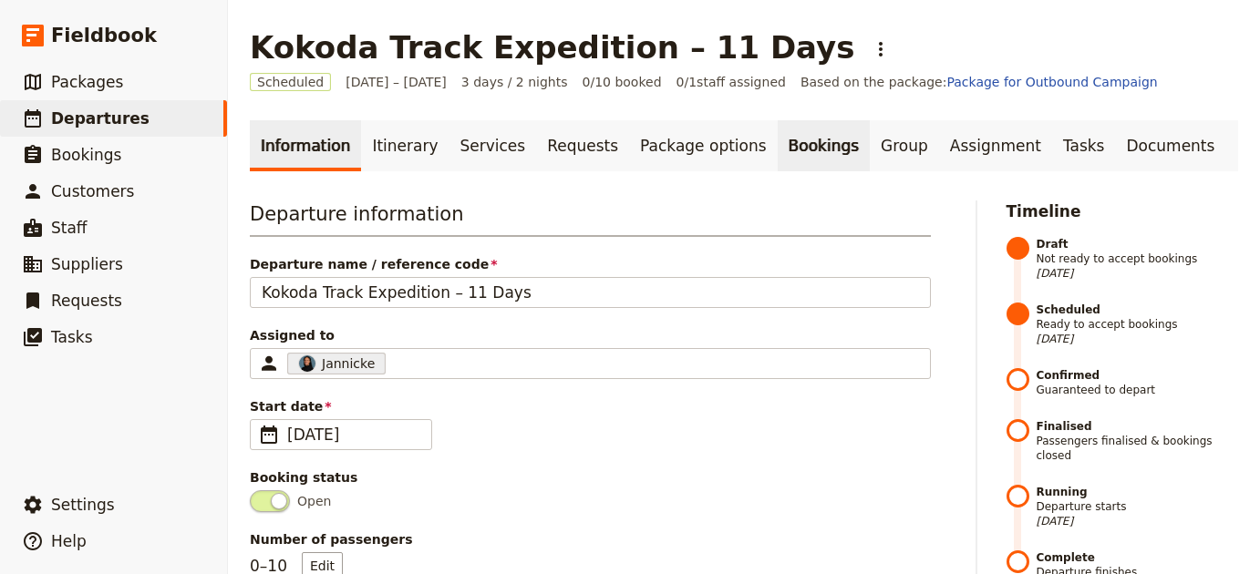
click at [778, 147] on link "Bookings" at bounding box center [824, 145] width 92 height 51
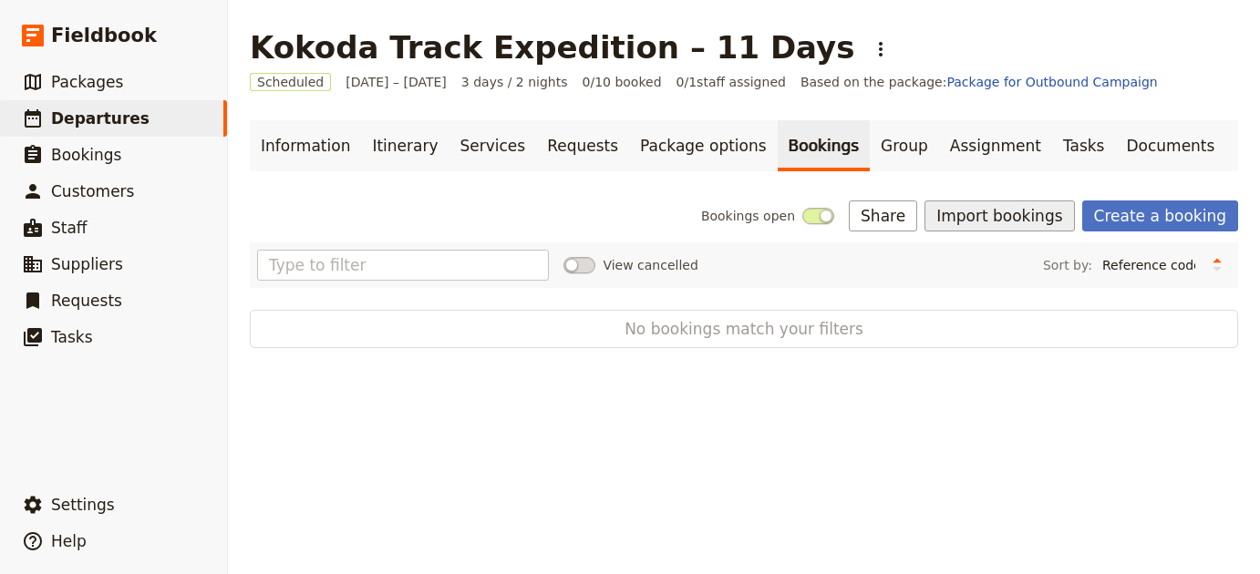
click at [993, 221] on button "Import bookings" at bounding box center [999, 216] width 150 height 31
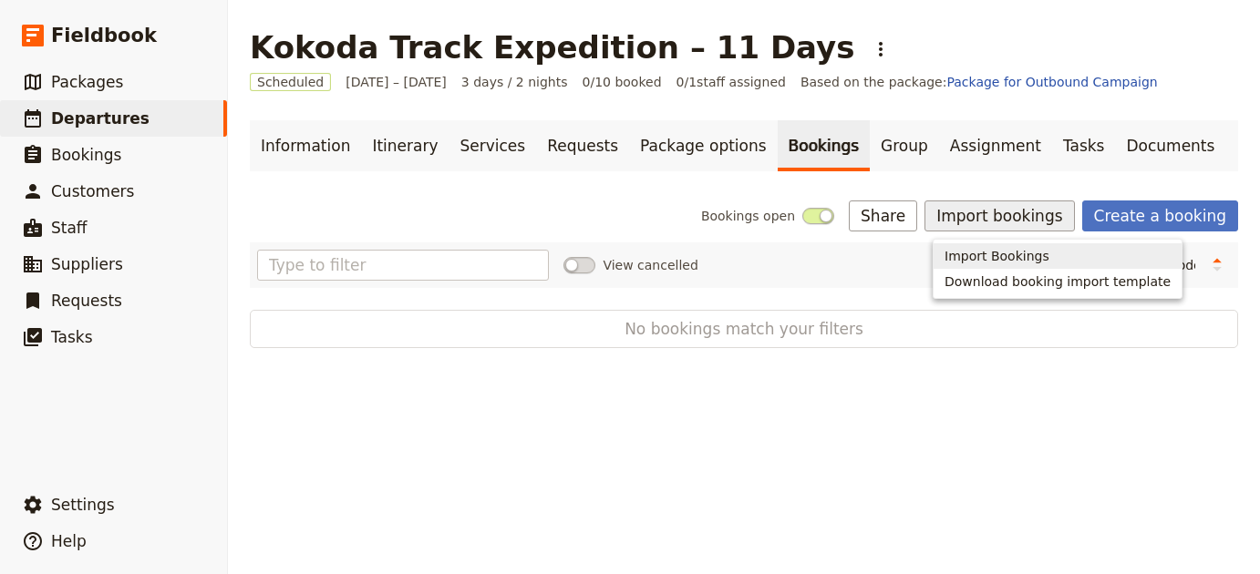
click at [995, 258] on span "Import Bookings" at bounding box center [996, 256] width 105 height 18
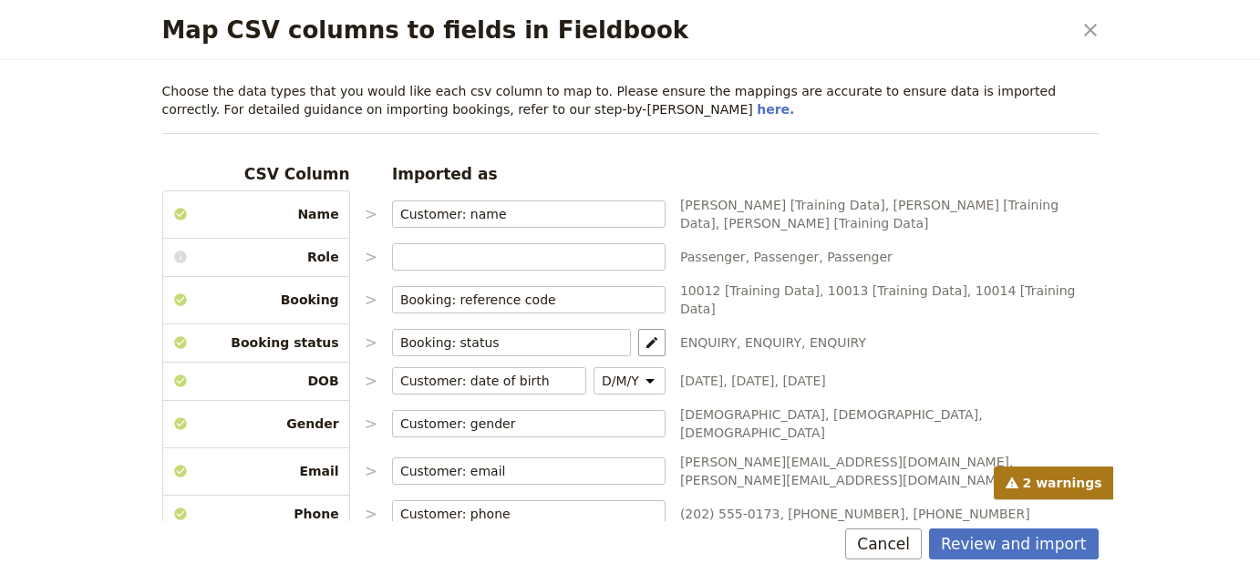
click at [1025, 552] on button "Review and import" at bounding box center [1014, 544] width 170 height 31
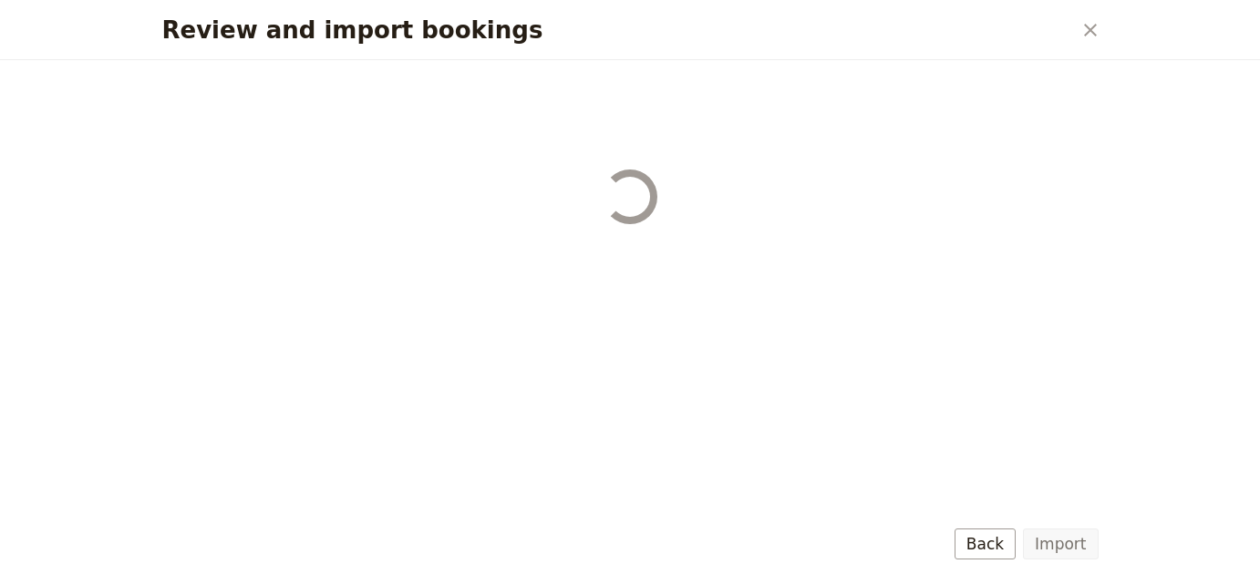
select select "68b002b7cac3c784cf00db27"
select select "68b002b7cac3c784cf00db28"
select select "68b002b7cac3c784cf00db29"
select select "68b002b7cac3c784cf00db2a"
select select "650e1b8d408bbede5b0c6045"
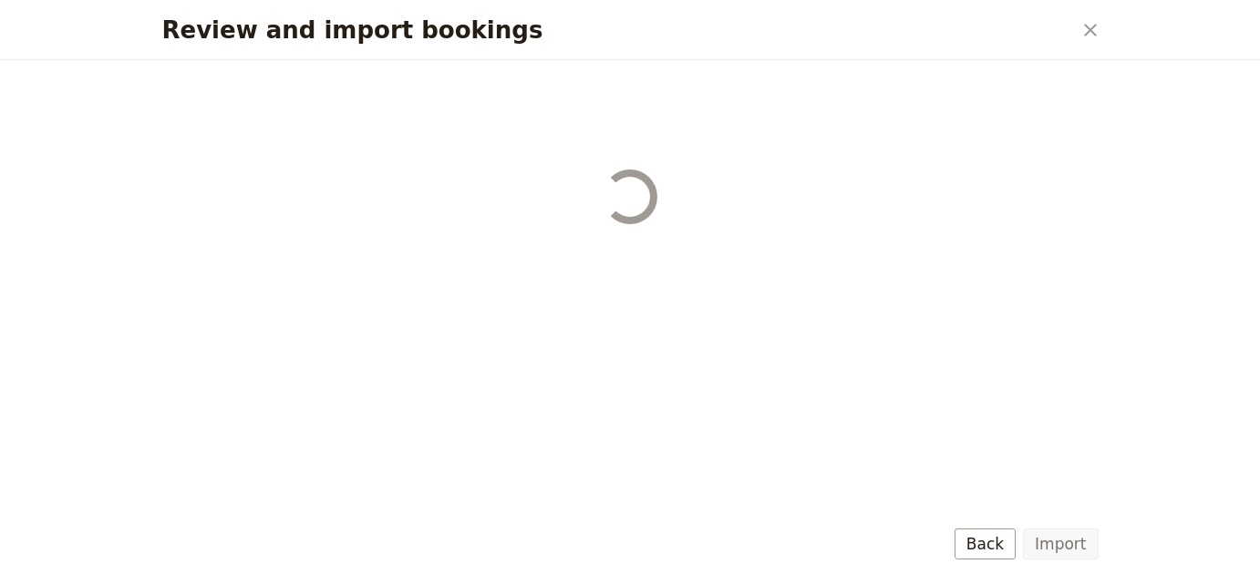
select select "68b002b7cac3c784cf00db2c"
select select "68b002b7cac3c784cf00db2d"
select select "68b002b7cac3c784cf00db2e"
select select "68b002b7cac3c784cf00db2f"
select select "68b002b7cac3c784cf00db30"
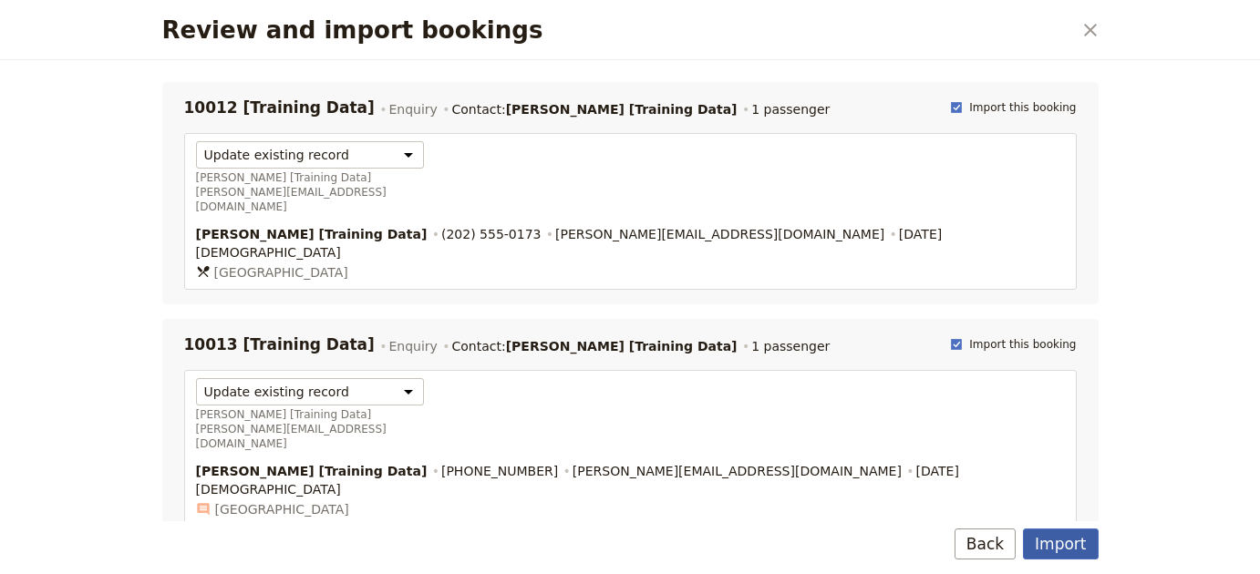
click at [1088, 559] on button "Import" at bounding box center [1060, 544] width 75 height 31
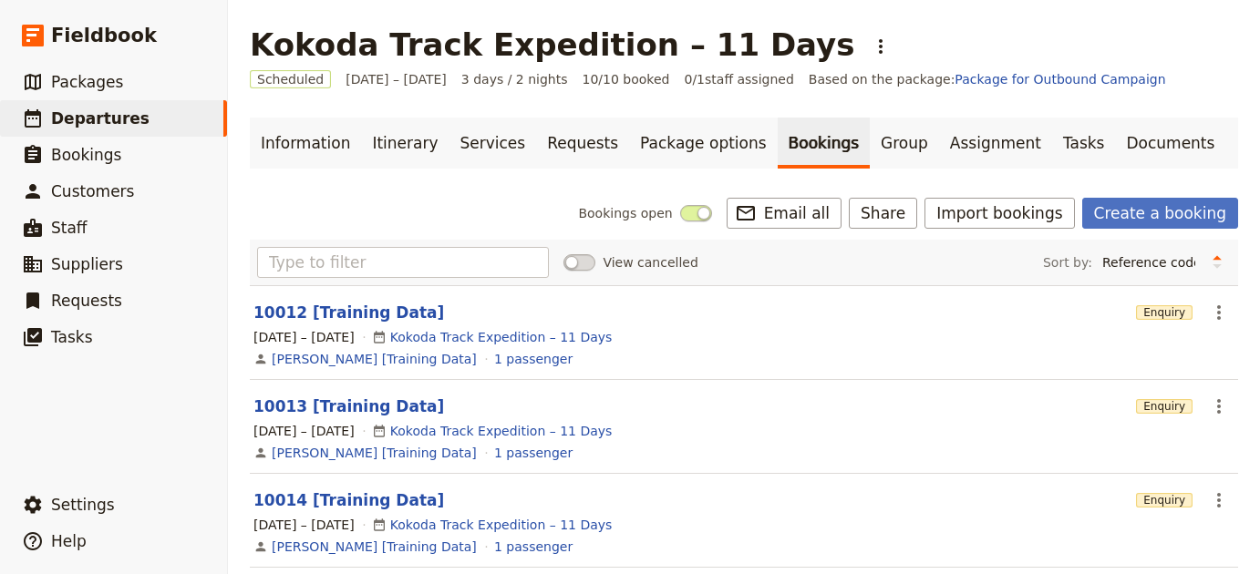
scroll to position [4, 0]
click at [1123, 134] on link "Documents" at bounding box center [1170, 142] width 110 height 51
click at [1115, 164] on link "Documents" at bounding box center [1170, 142] width 110 height 51
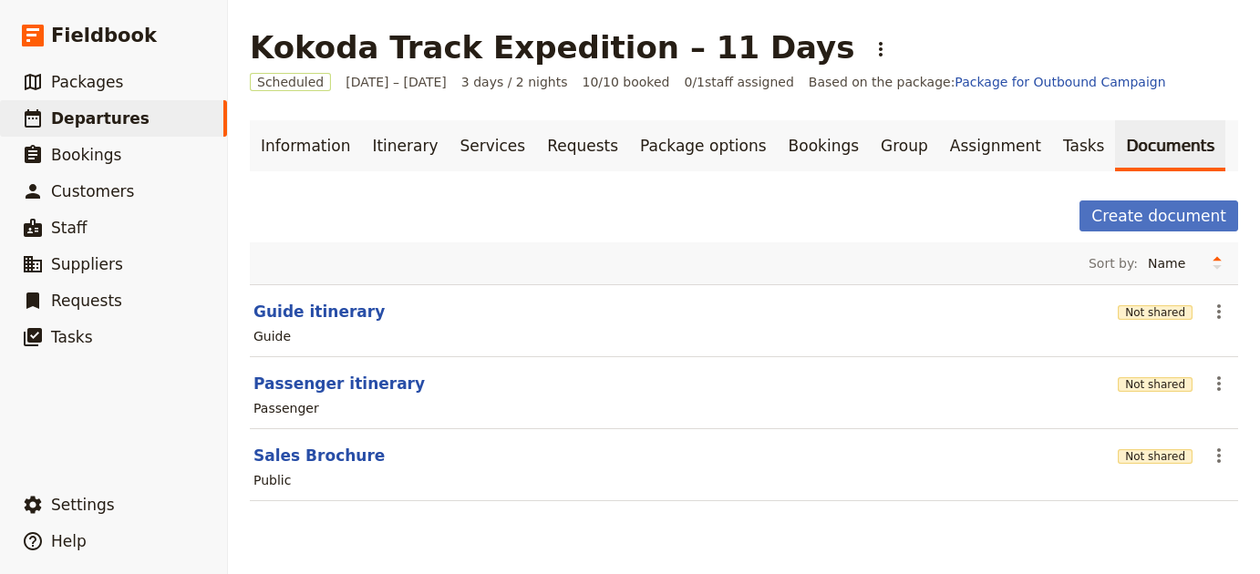
click at [1115, 156] on link "Documents" at bounding box center [1170, 145] width 110 height 51
click at [284, 154] on link "Information" at bounding box center [305, 145] width 111 height 51
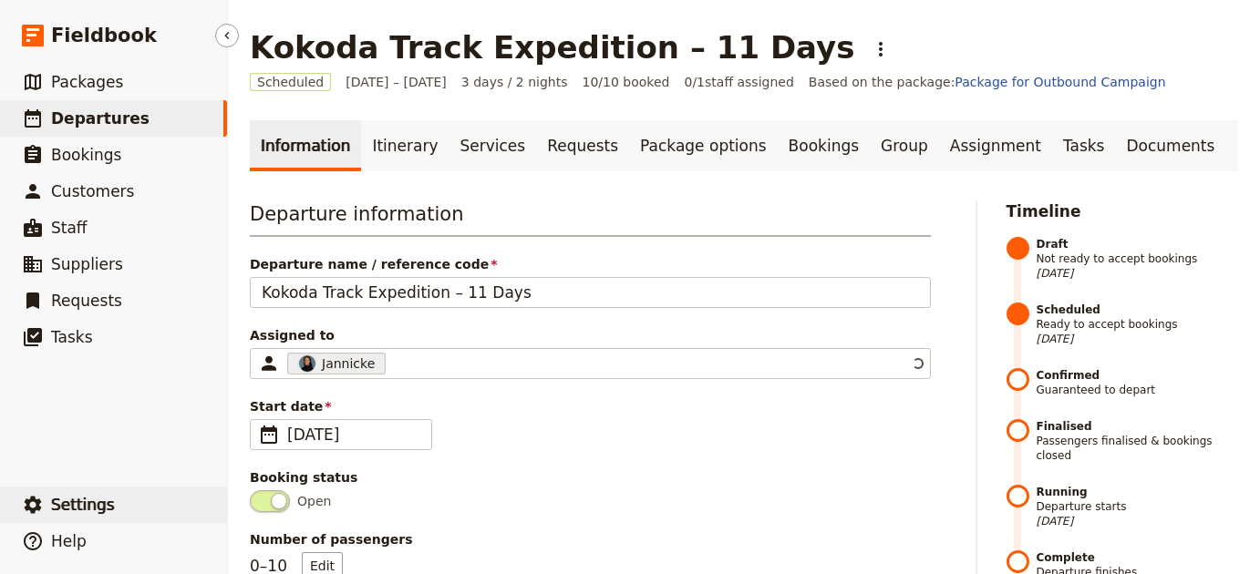
click at [110, 503] on button "​ Settings" at bounding box center [113, 505] width 227 height 36
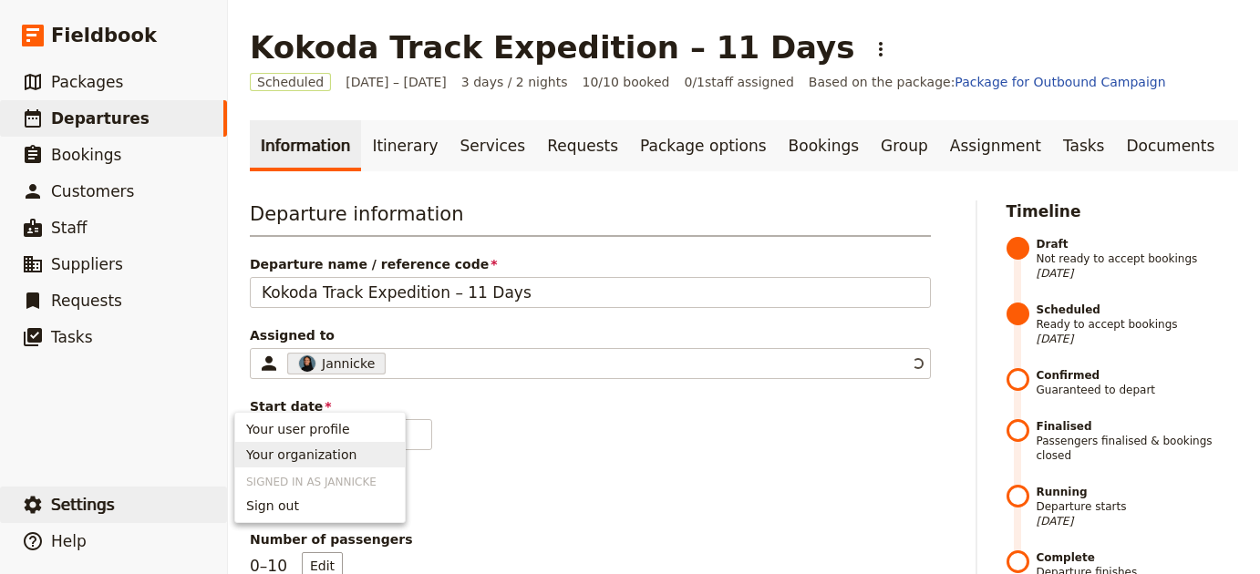
click at [275, 458] on span "Your organization" at bounding box center [301, 455] width 110 height 18
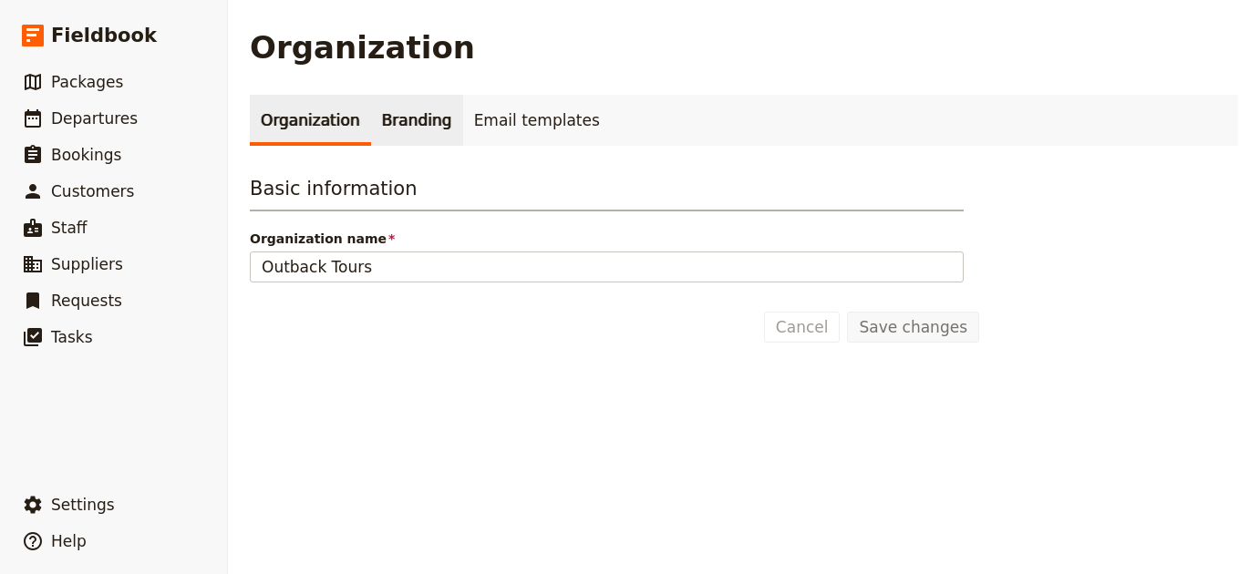
click at [416, 125] on link "Branding" at bounding box center [417, 120] width 92 height 51
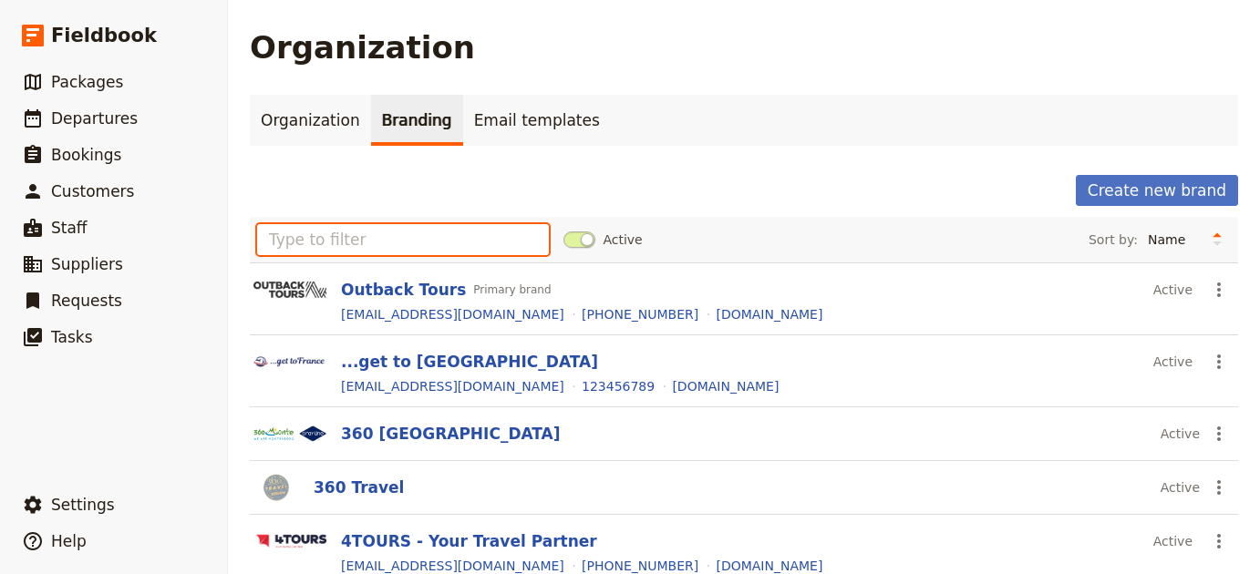
click at [409, 247] on input "text" at bounding box center [403, 239] width 292 height 31
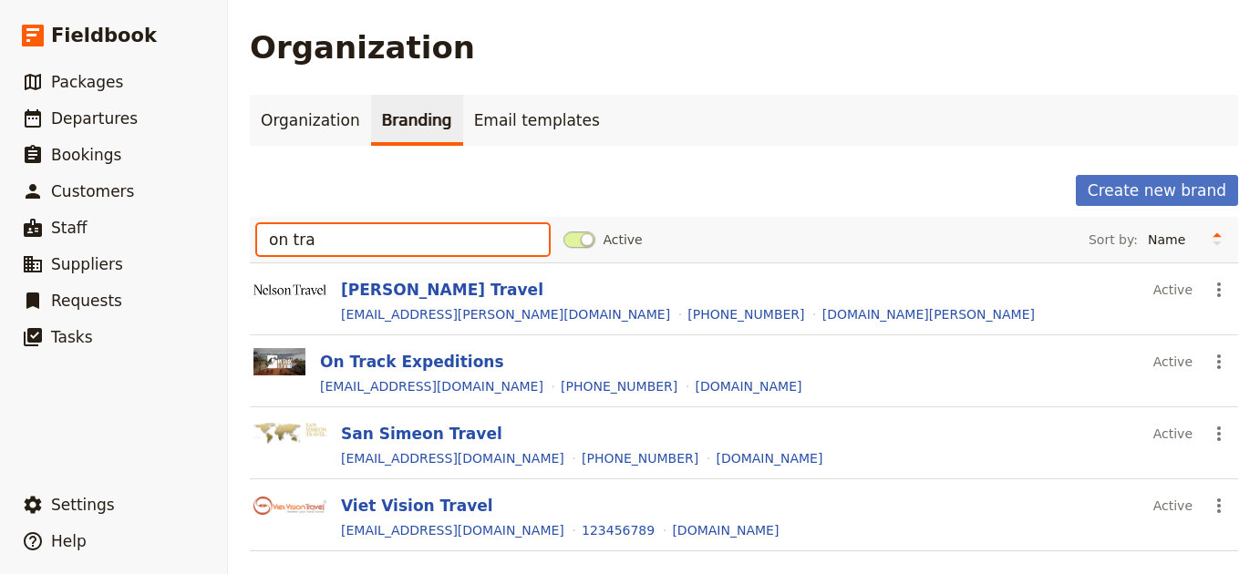
type input "on trac"
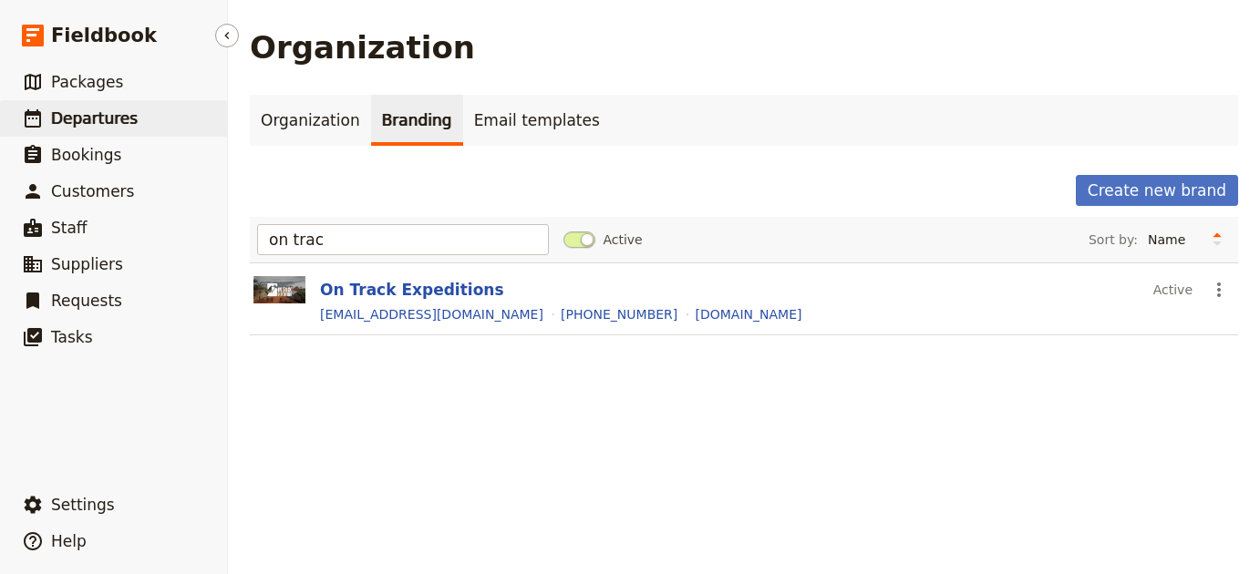
click at [81, 109] on span "Departures" at bounding box center [94, 118] width 87 height 18
select select "UPDATED_AT"
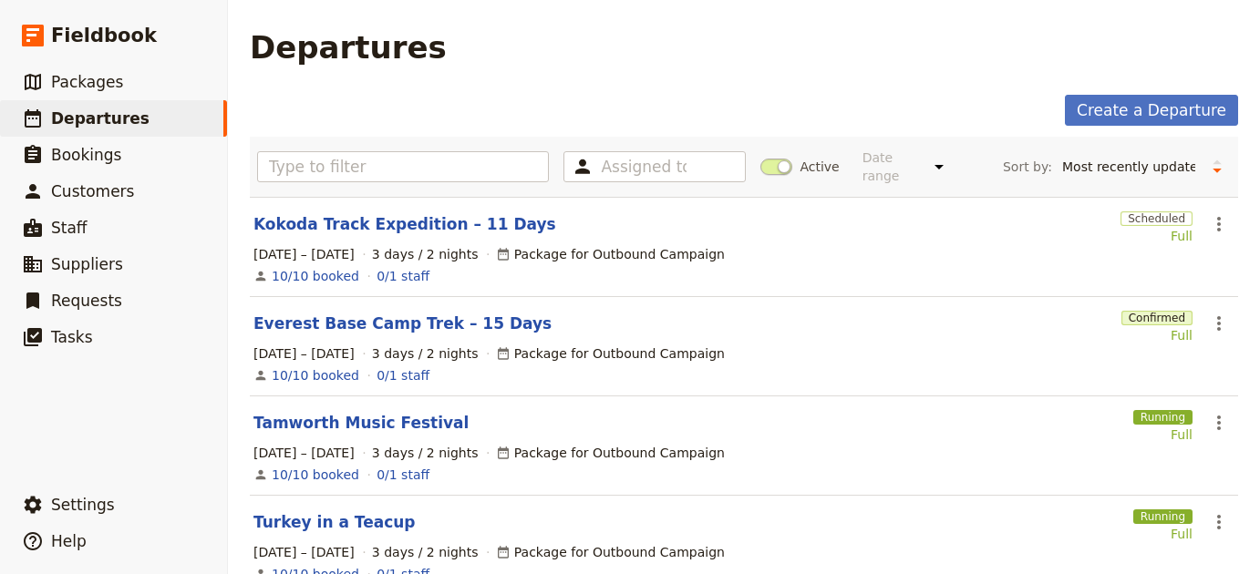
click at [382, 221] on section "Kokoda Track Expedition – 11 Days Scheduled Full ​ 29 Nov – 1 Dec 2025 3 days /…" at bounding box center [744, 247] width 988 height 100
click at [383, 220] on link "Kokoda Track Expedition – 11 Days" at bounding box center [404, 224] width 303 height 22
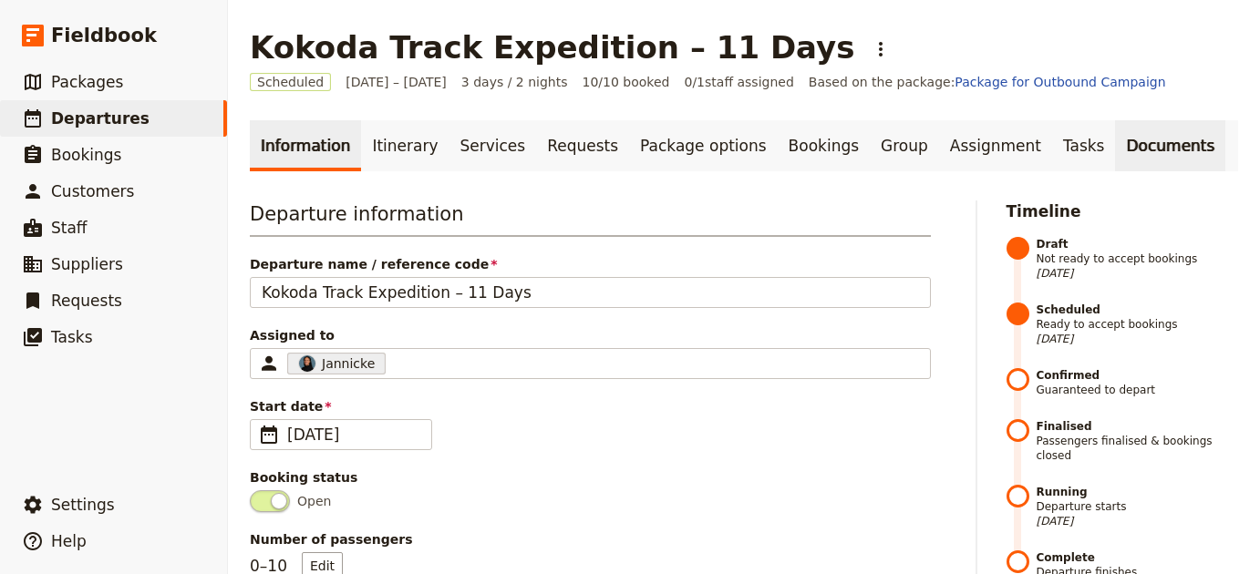
click at [1115, 153] on link "Documents" at bounding box center [1170, 145] width 110 height 51
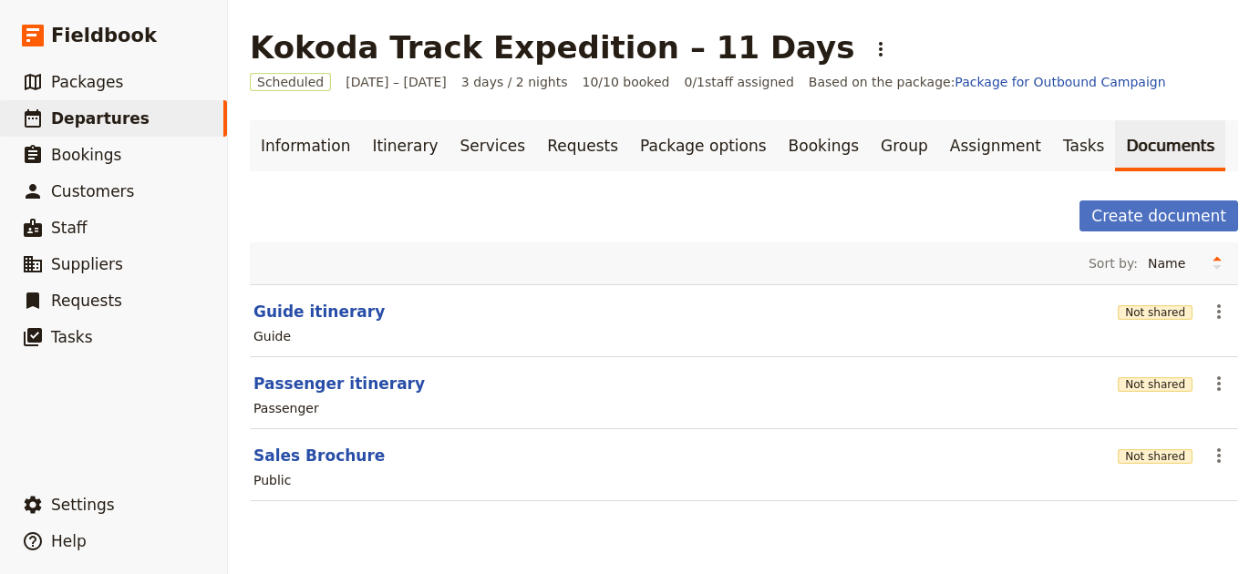
click at [301, 325] on section "Guide itinerary Not shared ​ Guide" at bounding box center [744, 320] width 988 height 73
click at [305, 317] on button "Guide itinerary" at bounding box center [318, 312] width 131 height 22
select select "STAFF"
select select "RUN_SHEET"
select select "LARGE"
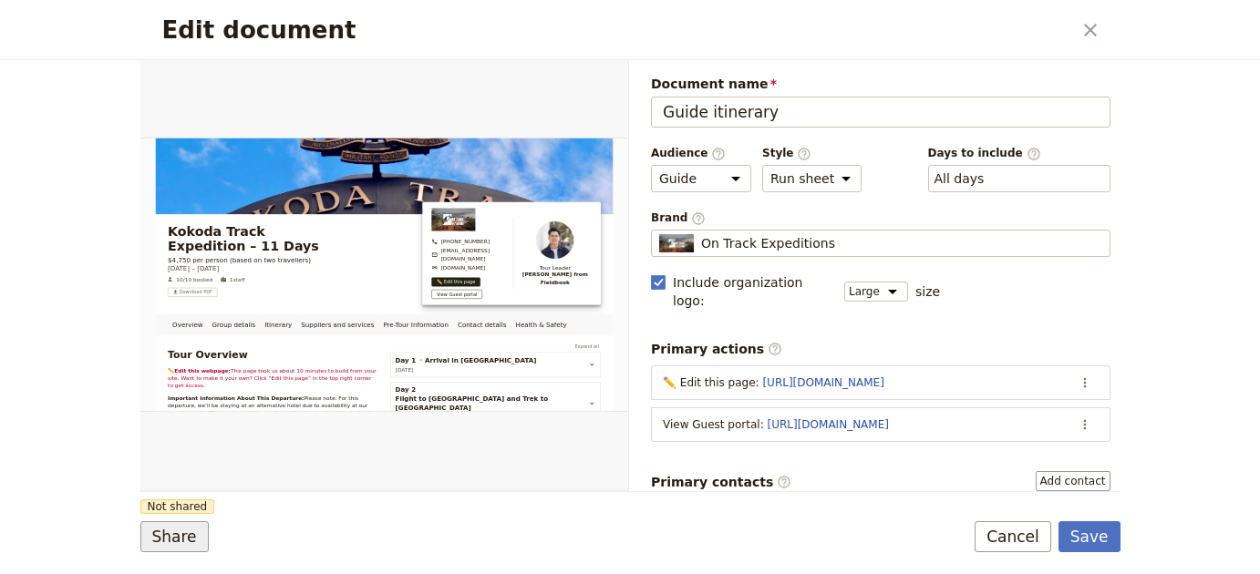
click at [173, 538] on button "Share" at bounding box center [174, 536] width 68 height 31
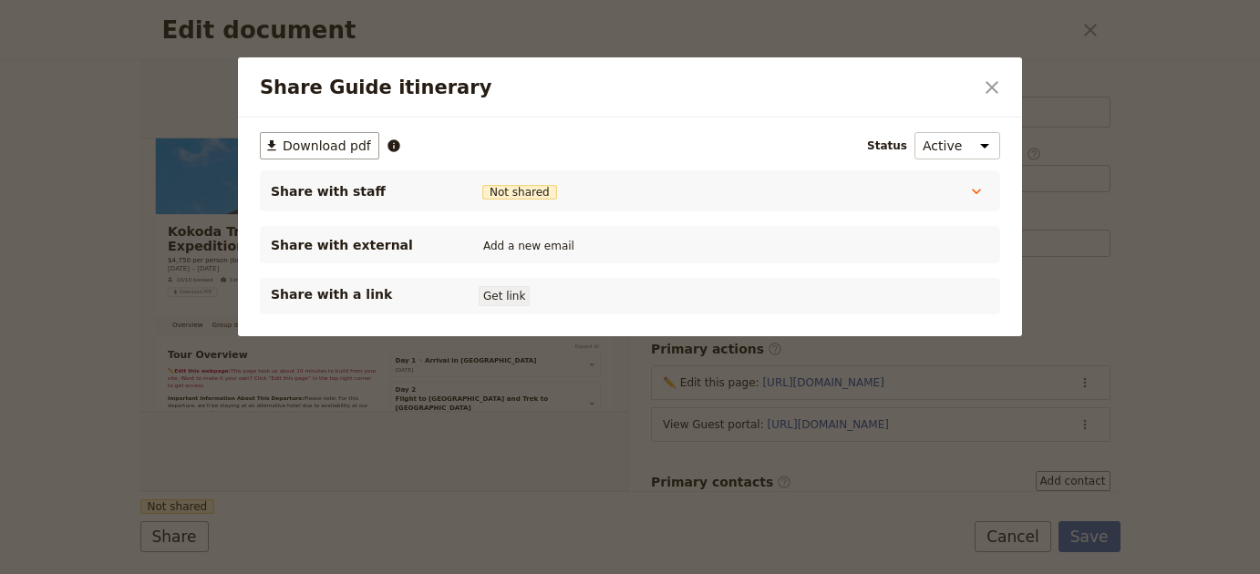
click at [515, 297] on button "Get link" at bounding box center [504, 296] width 51 height 20
click at [1003, 77] on button "​" at bounding box center [991, 87] width 31 height 31
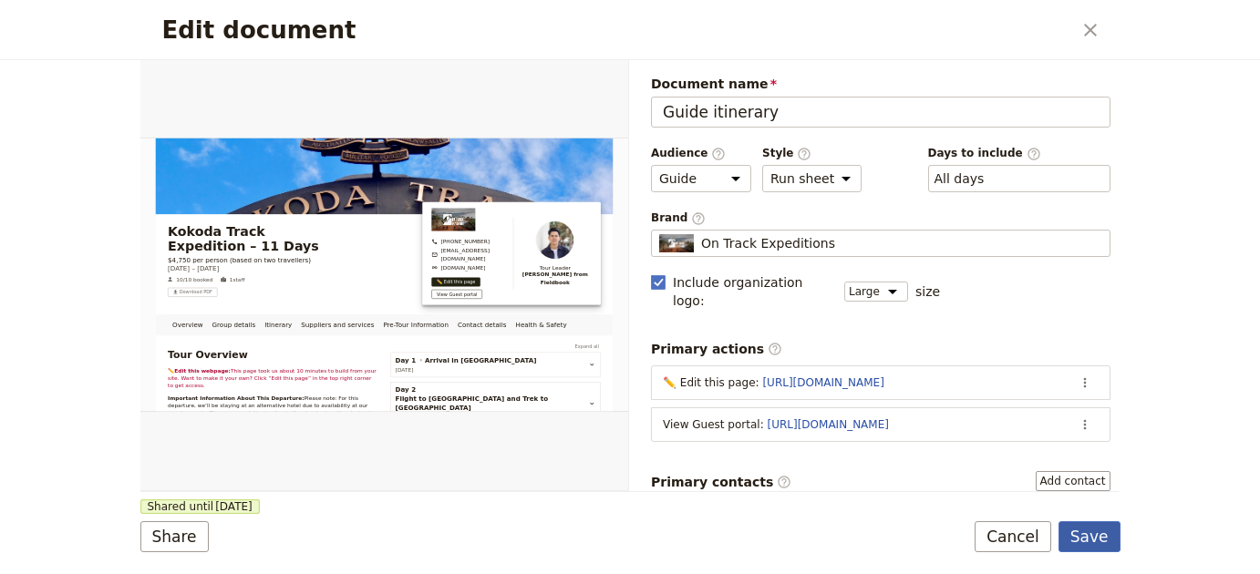
click at [1095, 528] on button "Save" at bounding box center [1089, 536] width 62 height 31
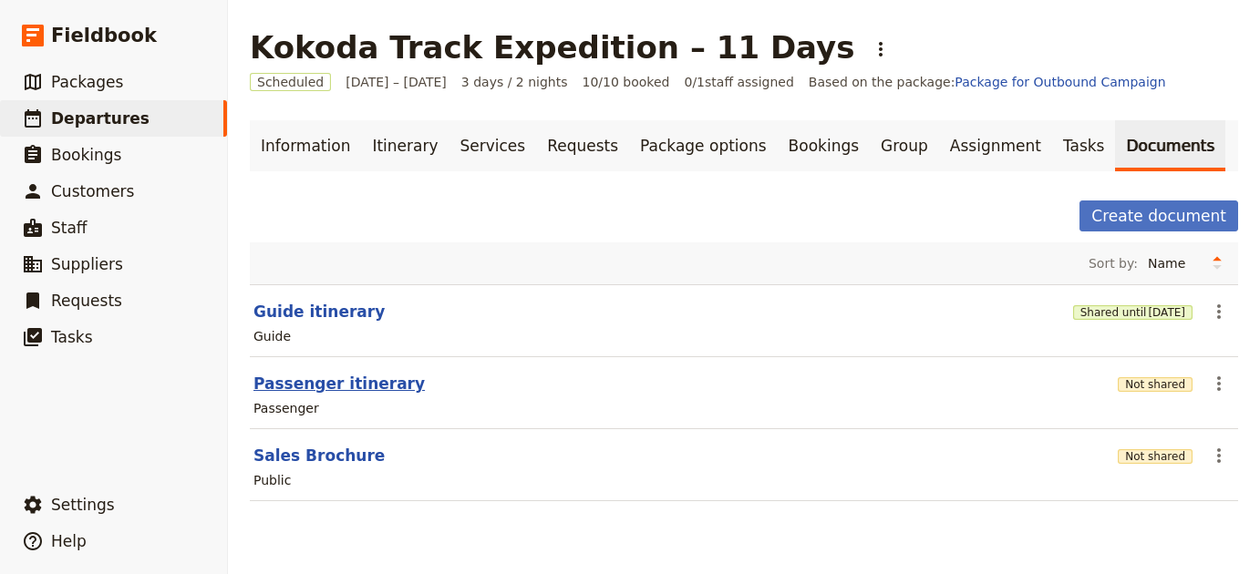
click at [377, 389] on button "Passenger itinerary" at bounding box center [338, 384] width 171 height 22
select select "PASSENGER"
select select "RUN_SHEET"
select select "LARGE"
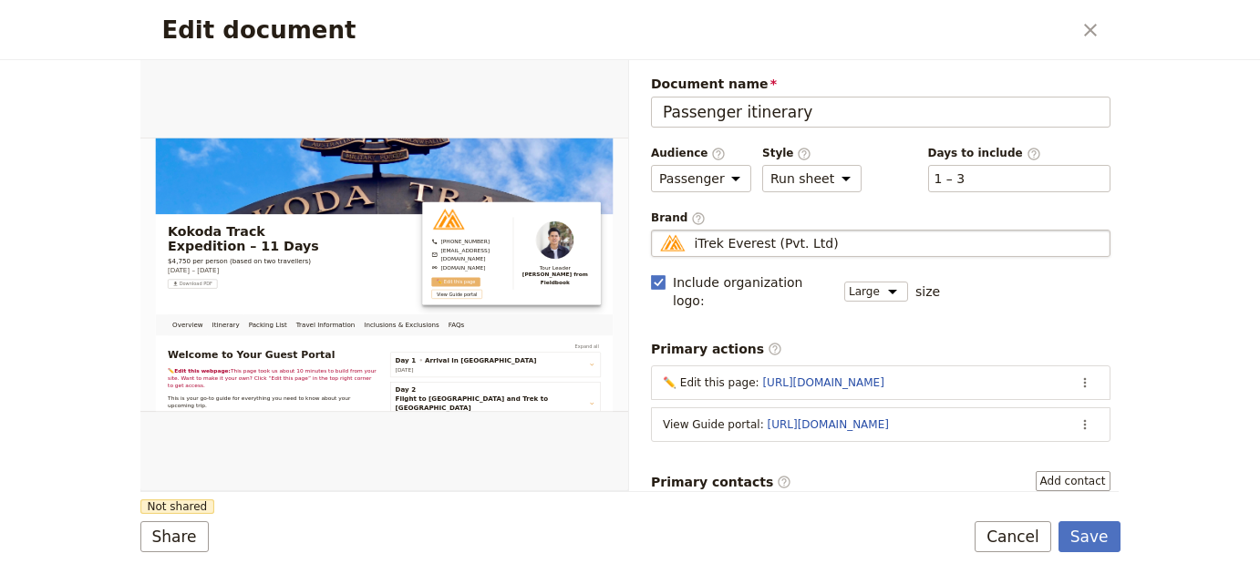
click at [902, 247] on div "iTrek Everest (Pvt. Ltd)" at bounding box center [880, 243] width 443 height 18
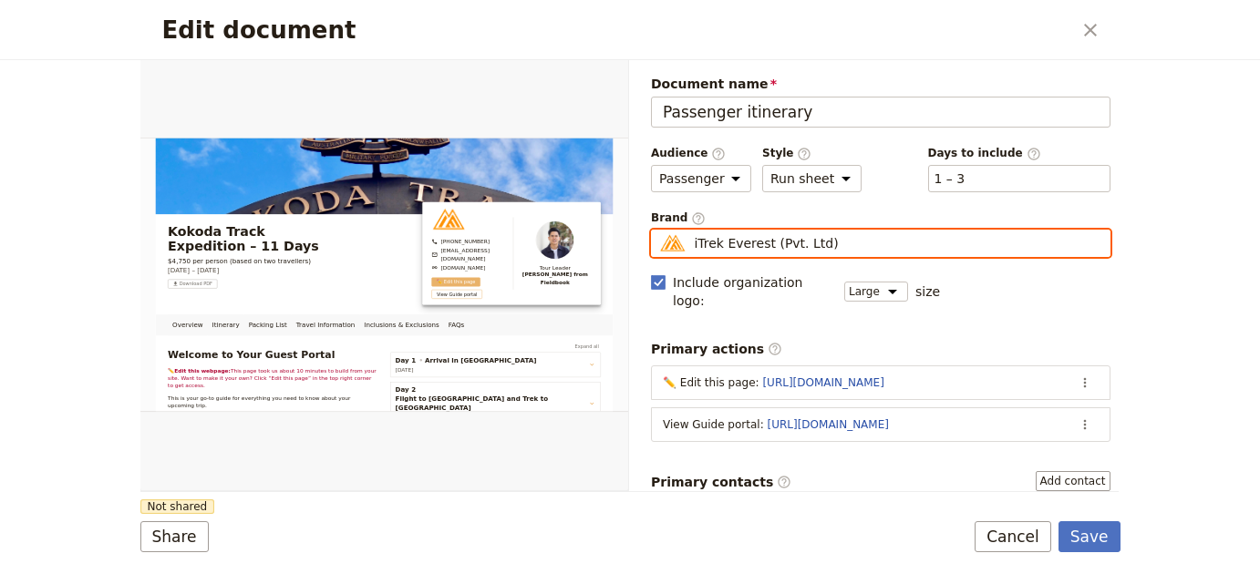
click at [659, 231] on input "iTrek Everest (Pvt. Ltd)" at bounding box center [658, 230] width 1 height 1
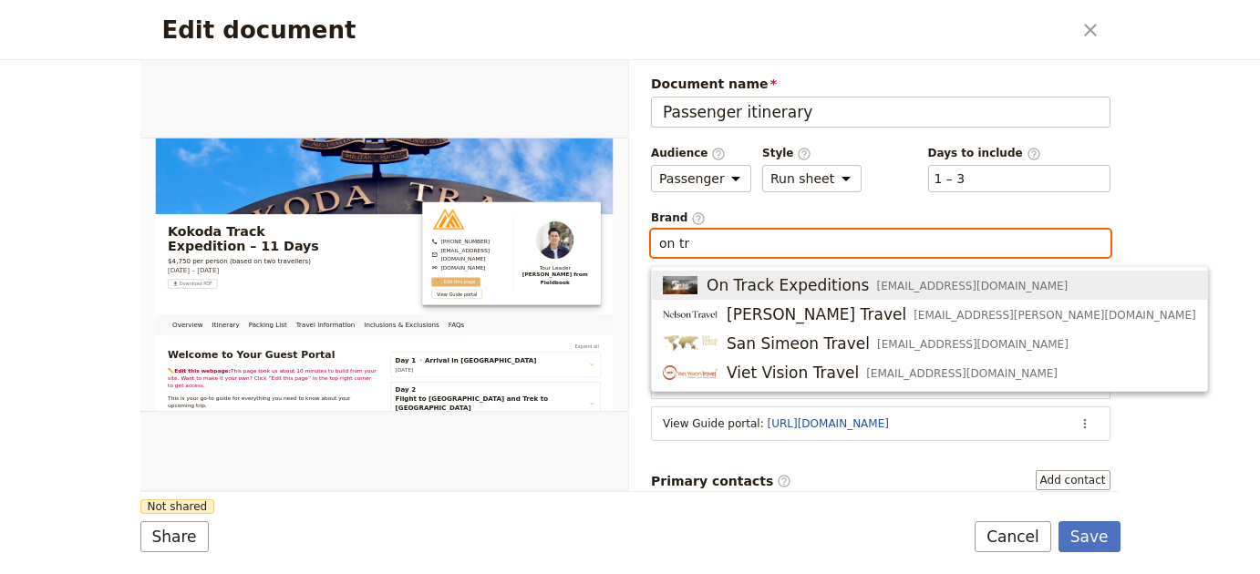
click at [881, 289] on span "info@ontrackexpeditions.com.au" at bounding box center [971, 286] width 191 height 15
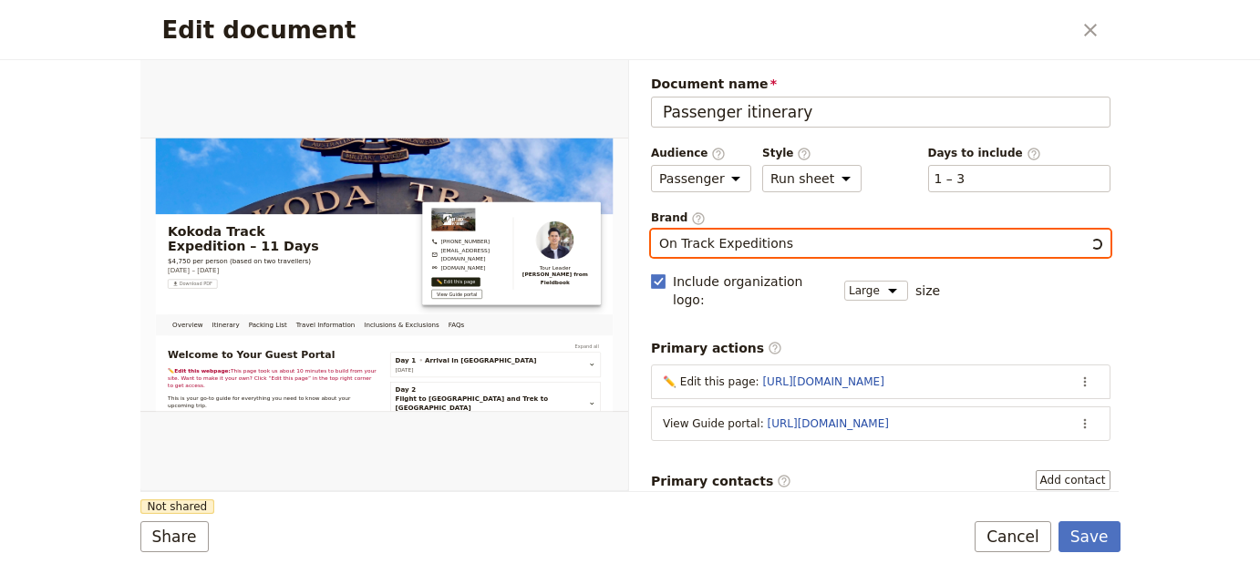
type input "On Track Expeditions"
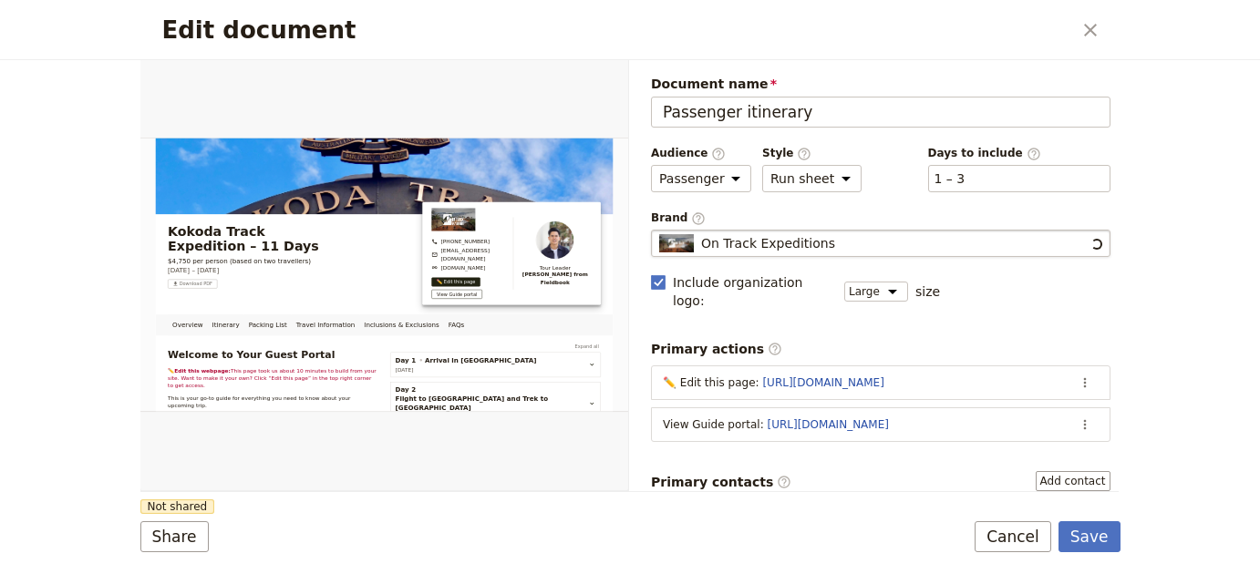
drag, startPoint x: 408, startPoint y: 491, endPoint x: 269, endPoint y: 513, distance: 141.2
click at [408, 491] on div "Overview Itinerary Packing List Travel Information Inclusions & Exclusions FAQs…" at bounding box center [629, 276] width 978 height 432
click at [169, 518] on form "Overview Itinerary Packing List Travel Information Inclusions & Exclusions FAQs…" at bounding box center [630, 317] width 980 height 514
click at [170, 524] on button "Share" at bounding box center [174, 536] width 68 height 31
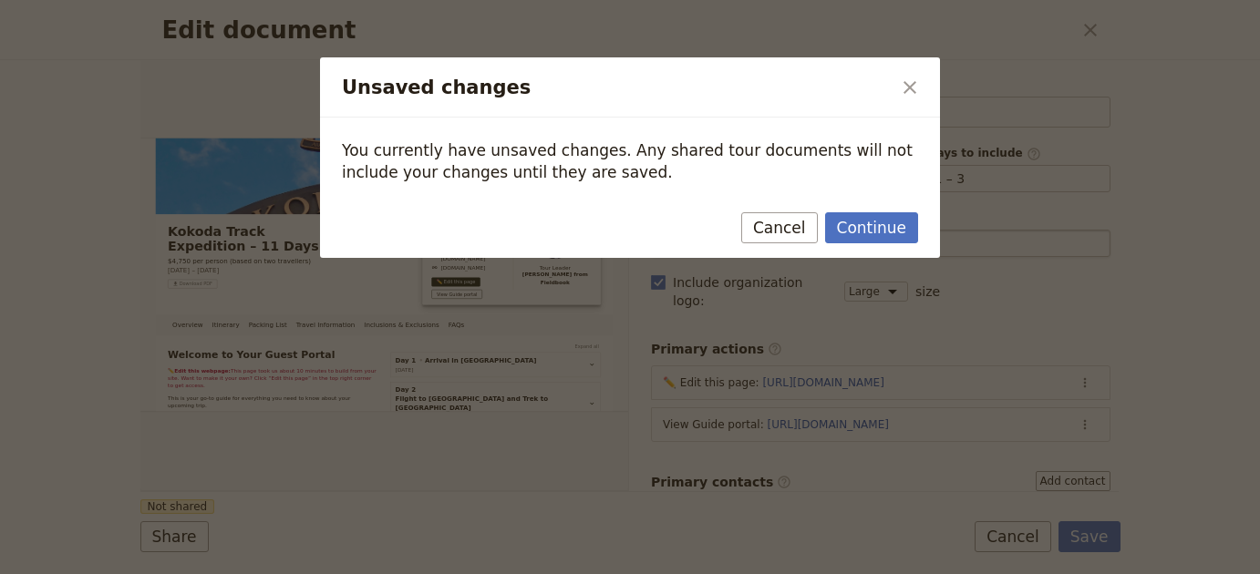
click at [895, 211] on div "Continue Cancel" at bounding box center [630, 231] width 620 height 53
click at [892, 215] on button "Continue" at bounding box center [871, 227] width 93 height 31
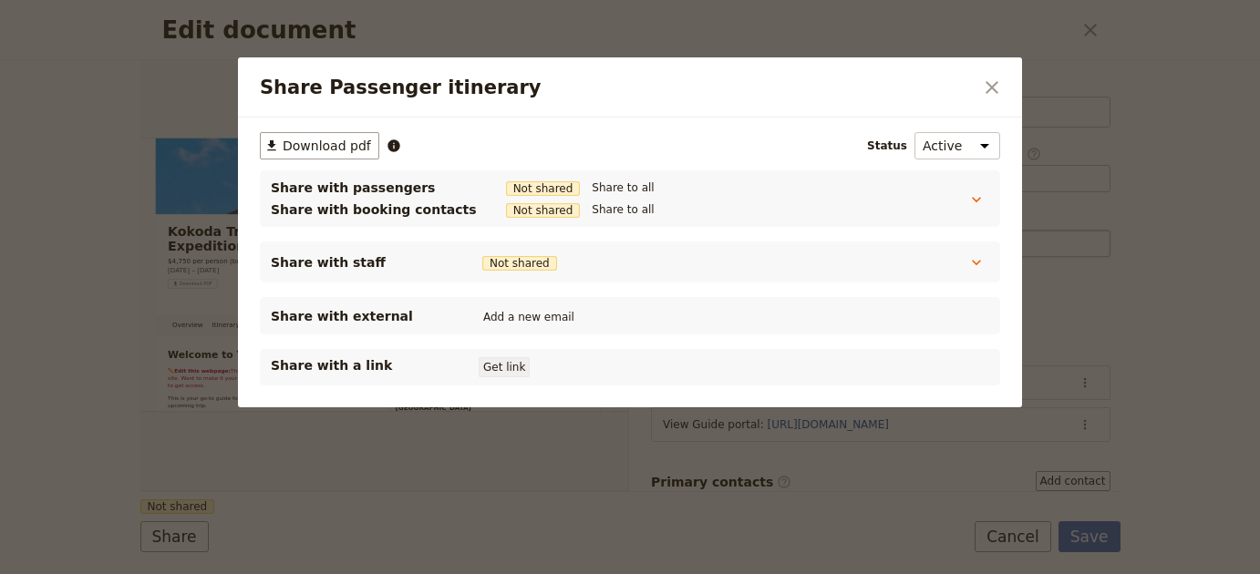
click at [499, 368] on button "Get link" at bounding box center [504, 367] width 51 height 20
click at [993, 90] on icon "Close dialog" at bounding box center [992, 88] width 22 height 22
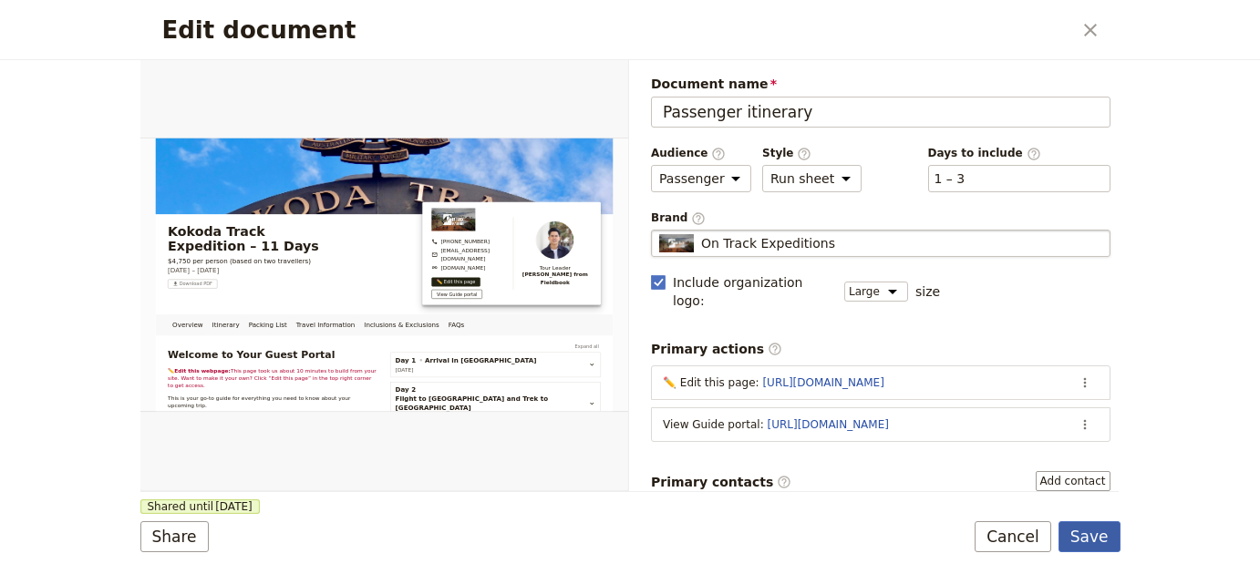
click at [1071, 534] on button "Save" at bounding box center [1089, 536] width 62 height 31
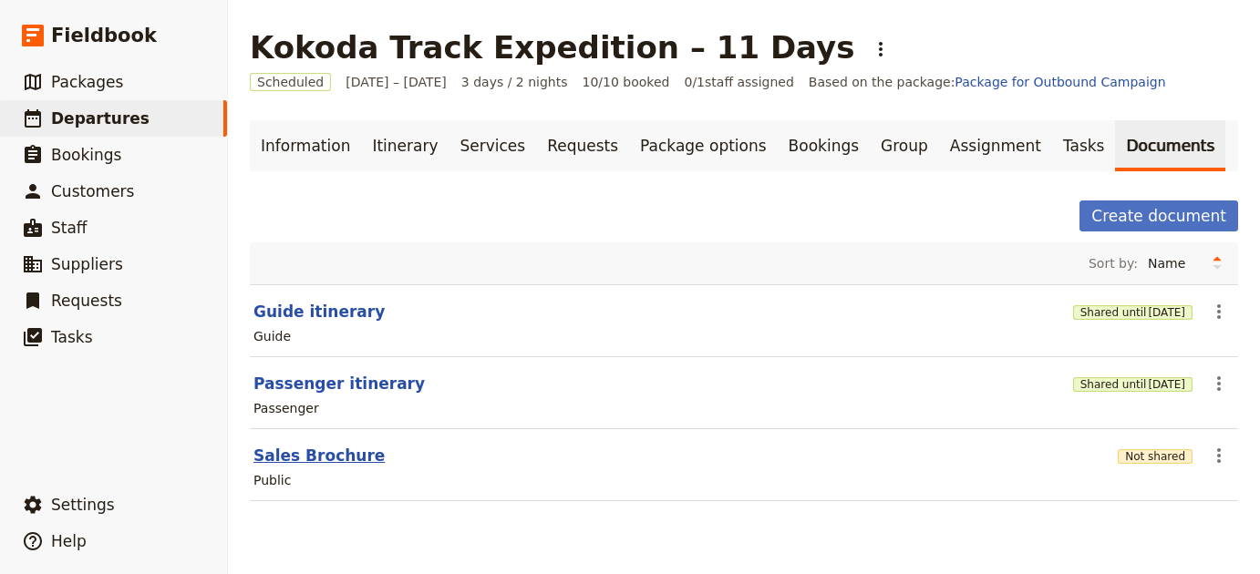
click at [285, 449] on button "Sales Brochure" at bounding box center [318, 456] width 131 height 22
select select "DEFAULT"
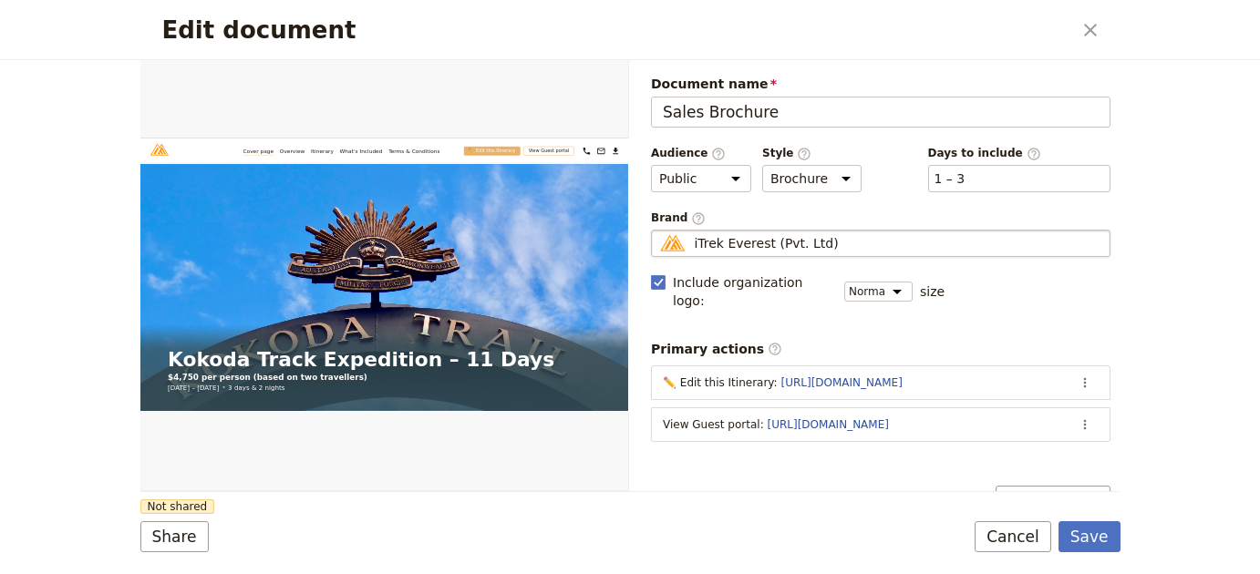
click at [780, 256] on fieldset "iTrek Everest (Pvt. Ltd) iTrek Everest (Pvt. Ltd)" at bounding box center [880, 243] width 459 height 27
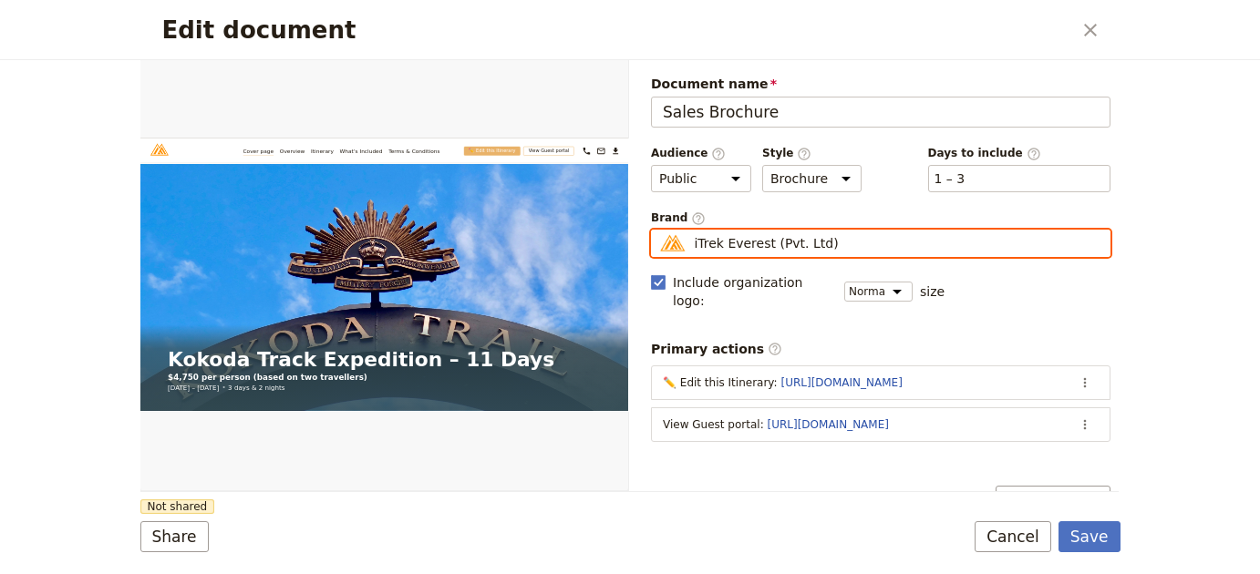
click at [659, 231] on input "iTrek Everest (Pvt. Ltd)" at bounding box center [658, 230] width 1 height 1
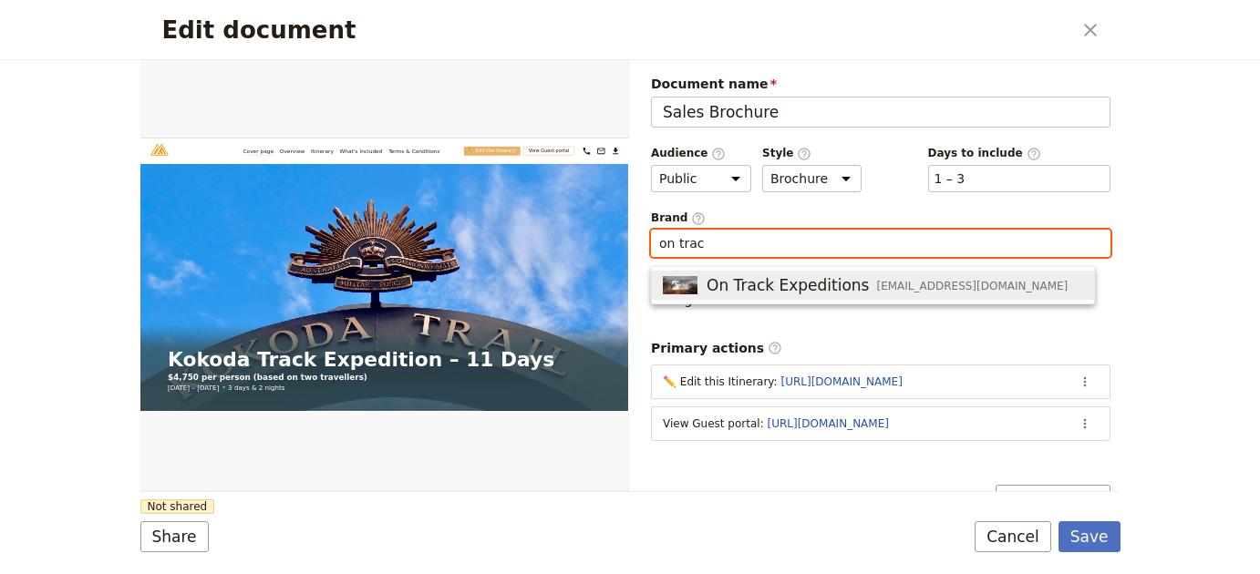
click at [718, 282] on span "On Track Expeditions" at bounding box center [787, 285] width 162 height 22
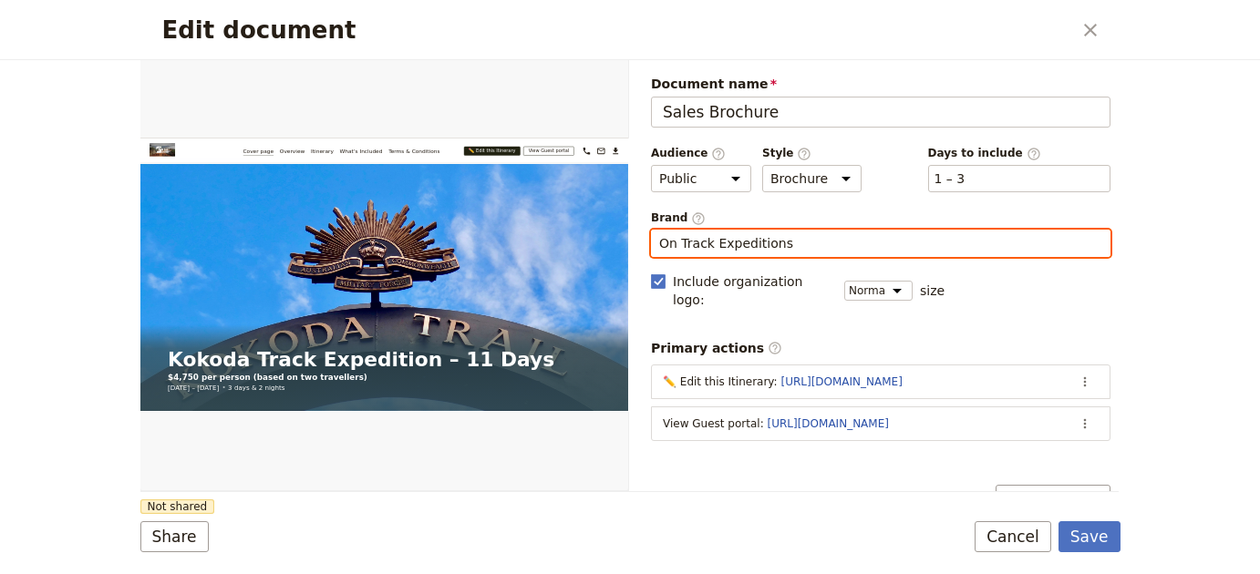
type input "On Track Expeditions"
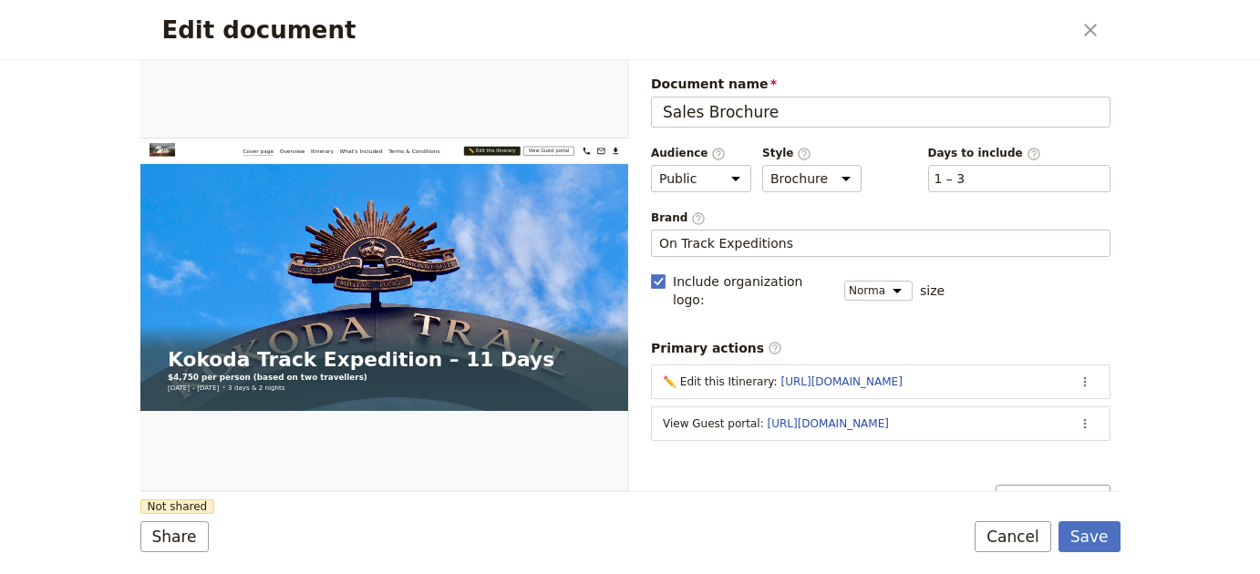
click at [247, 518] on form "Web PDF ​ Document name Sales Brochure Preview Audience ​ Public Passenger Guid…" at bounding box center [630, 317] width 980 height 514
click at [142, 534] on button "Share" at bounding box center [174, 536] width 68 height 31
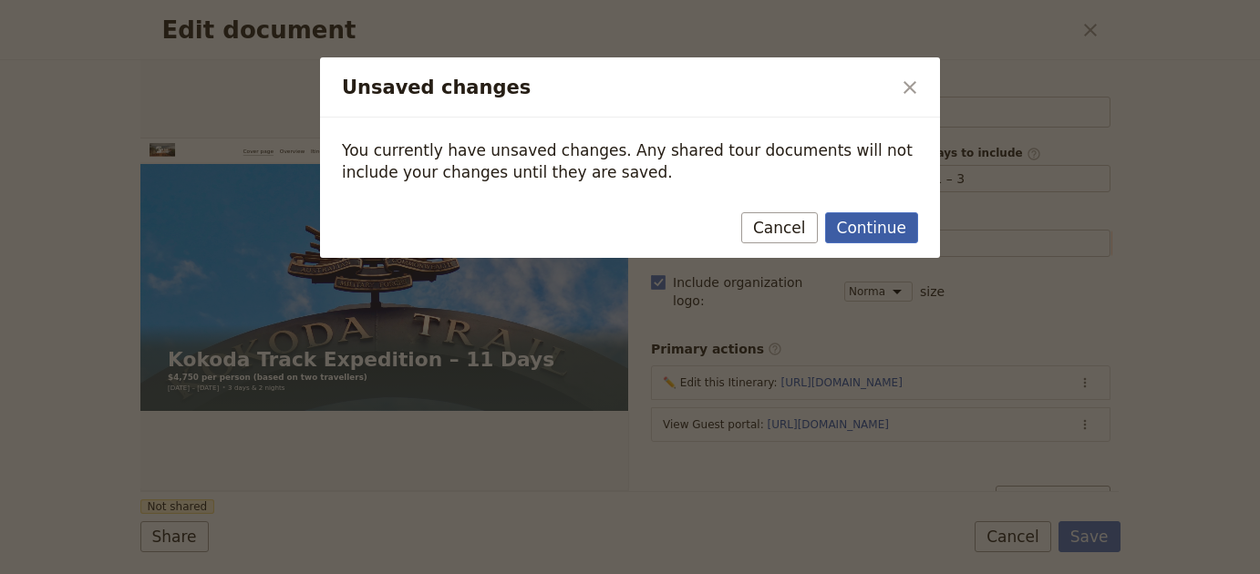
click at [901, 232] on button "Continue" at bounding box center [871, 227] width 93 height 31
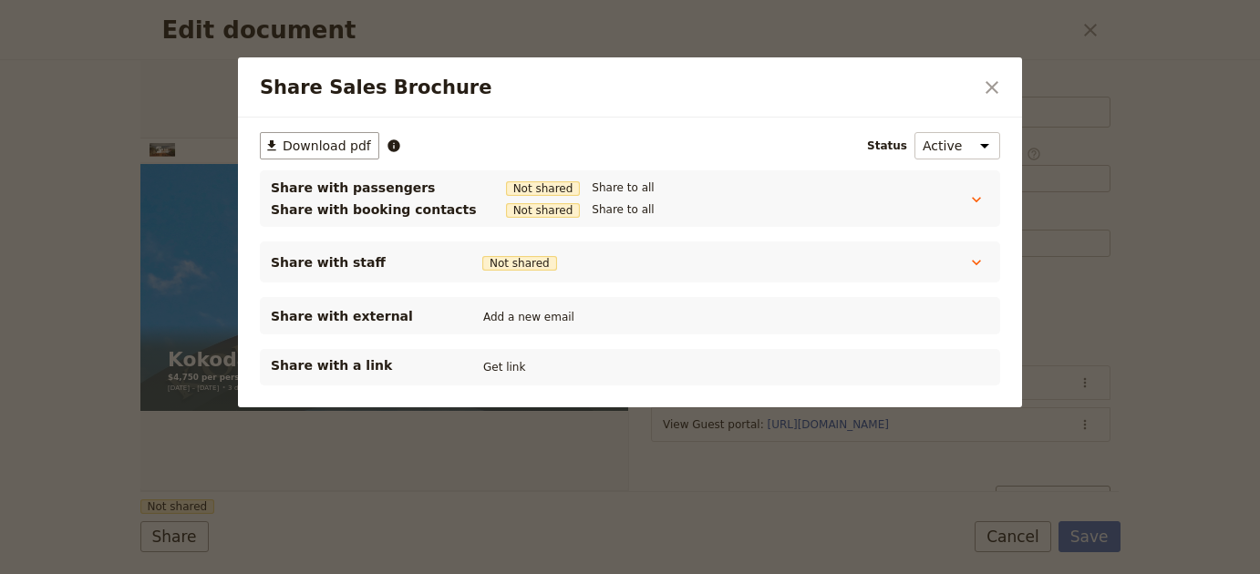
click at [522, 379] on div "Share with a link Get link" at bounding box center [630, 367] width 740 height 36
click at [510, 366] on button "Get link" at bounding box center [504, 367] width 51 height 20
drag, startPoint x: 992, startPoint y: 89, endPoint x: 975, endPoint y: 79, distance: 19.2
click at [992, 89] on icon "Close dialog" at bounding box center [992, 88] width 22 height 22
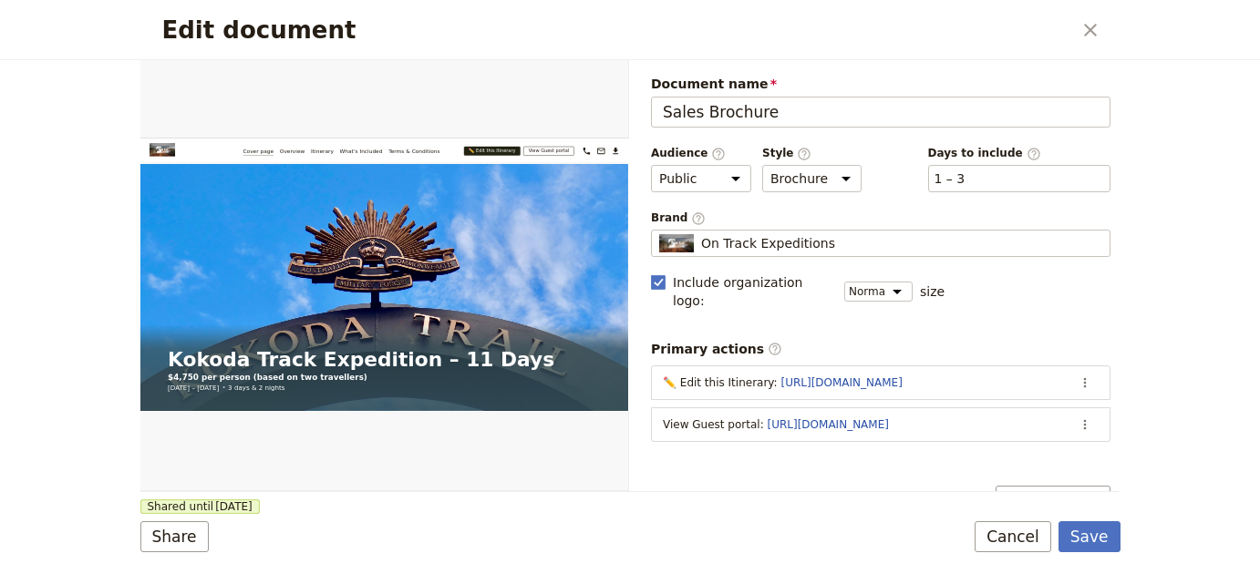
click at [892, 446] on div "Document name Sales Brochure Preview Audience ​ Public Passenger Guide Style ​ …" at bounding box center [880, 462] width 459 height 774
click at [1108, 539] on button "Save" at bounding box center [1089, 536] width 62 height 31
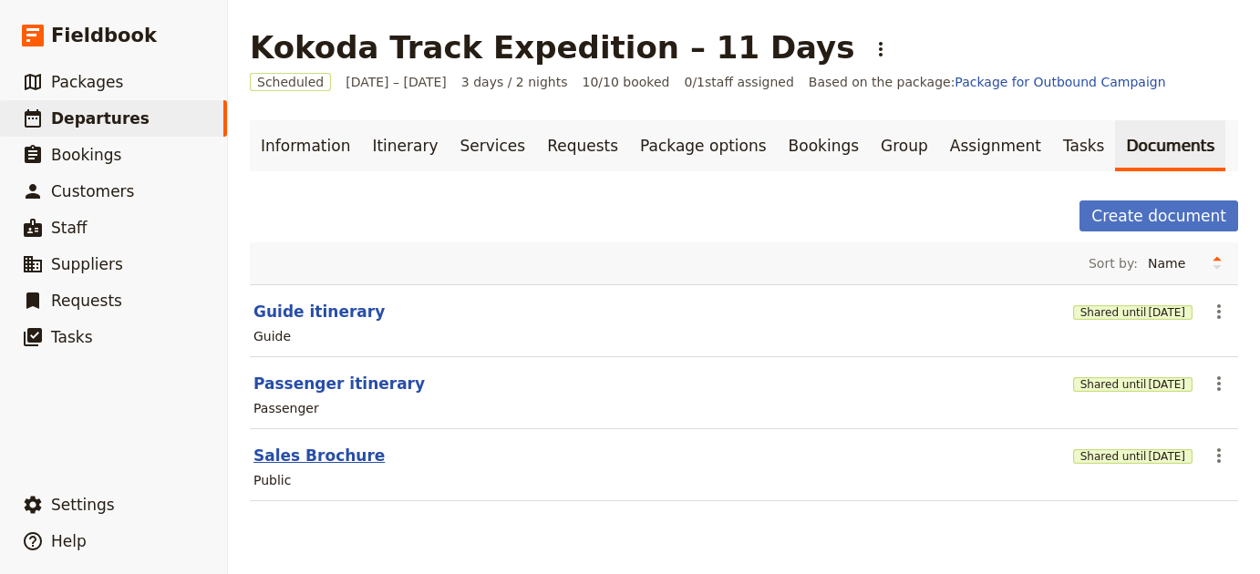
click at [341, 452] on button "Sales Brochure" at bounding box center [318, 456] width 131 height 22
select select "DEFAULT"
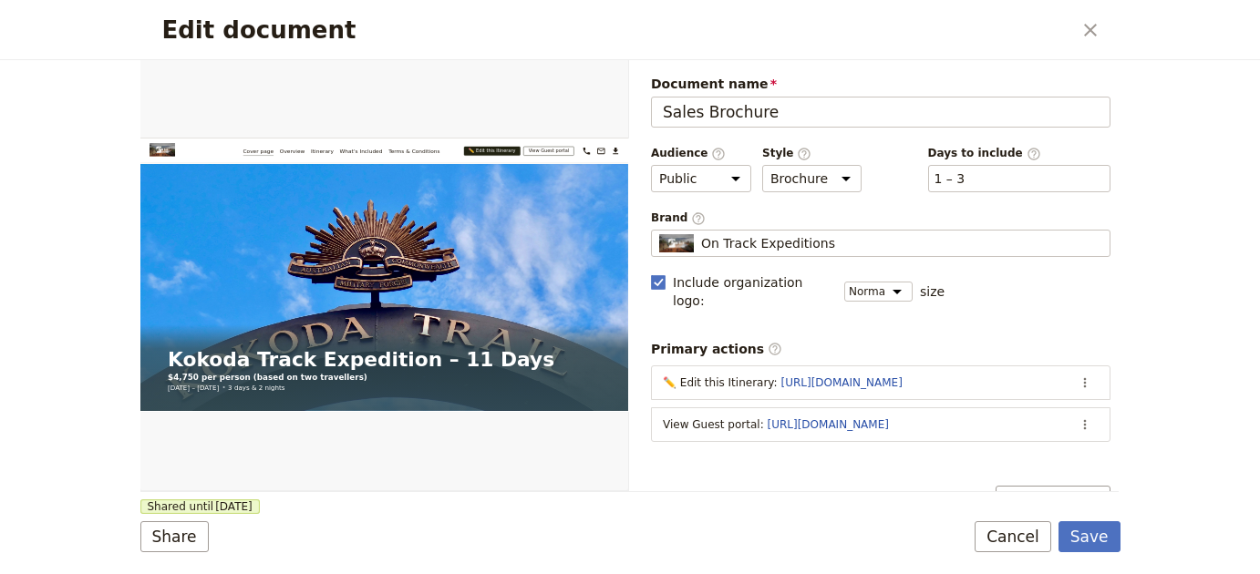
click at [898, 414] on section "View Guest portal : https://trips.fieldbook.com/d/VxwPAGrWdcBX66_3r3l_T ​" at bounding box center [880, 424] width 459 height 35
click at [889, 418] on link "https://trips.fieldbook.com/d/VxwPAGrWdcBX66_3r3l_T" at bounding box center [828, 424] width 121 height 13
click at [1077, 418] on icon "Actions" at bounding box center [1084, 425] width 15 height 15
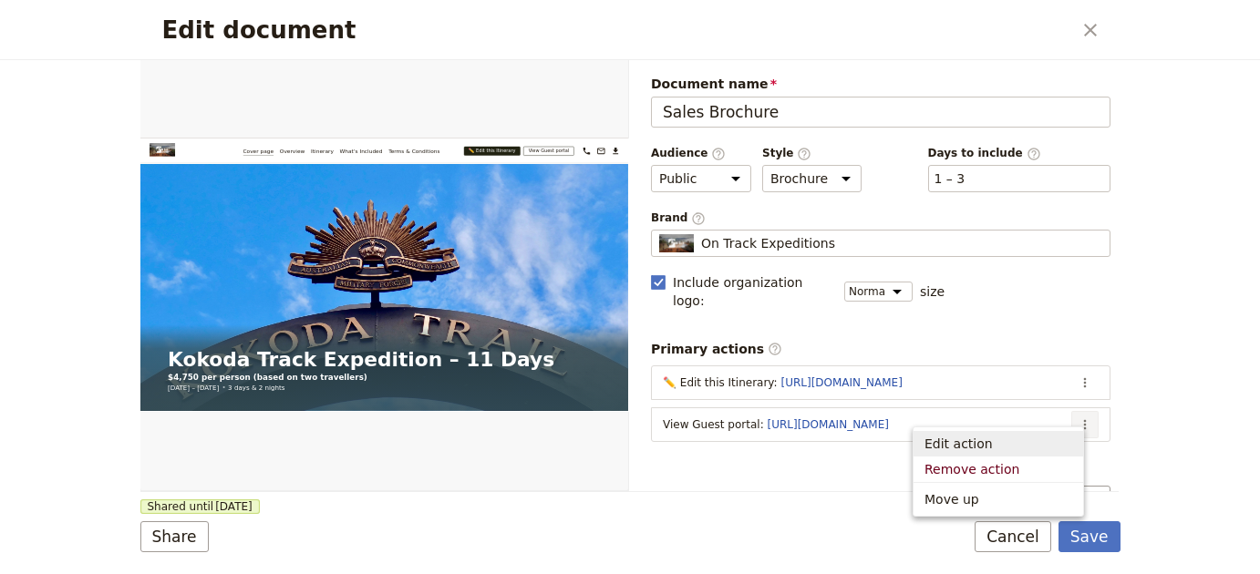
click at [1047, 436] on span "Edit action" at bounding box center [998, 444] width 148 height 18
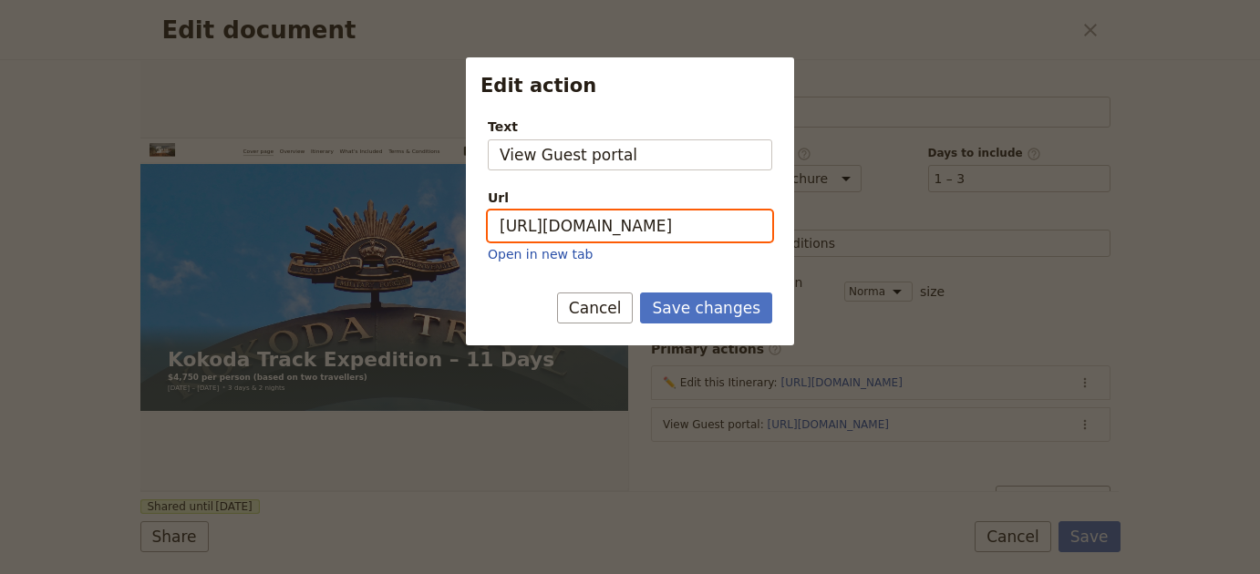
click at [741, 240] on input "https://trips.fieldbook.com/d/VxwPAGrWdcBX66_3r3l_T" at bounding box center [630, 226] width 284 height 31
paste input "jDkW0pvTpyA8ST2SWovpu"
type input "[URL][DOMAIN_NAME]"
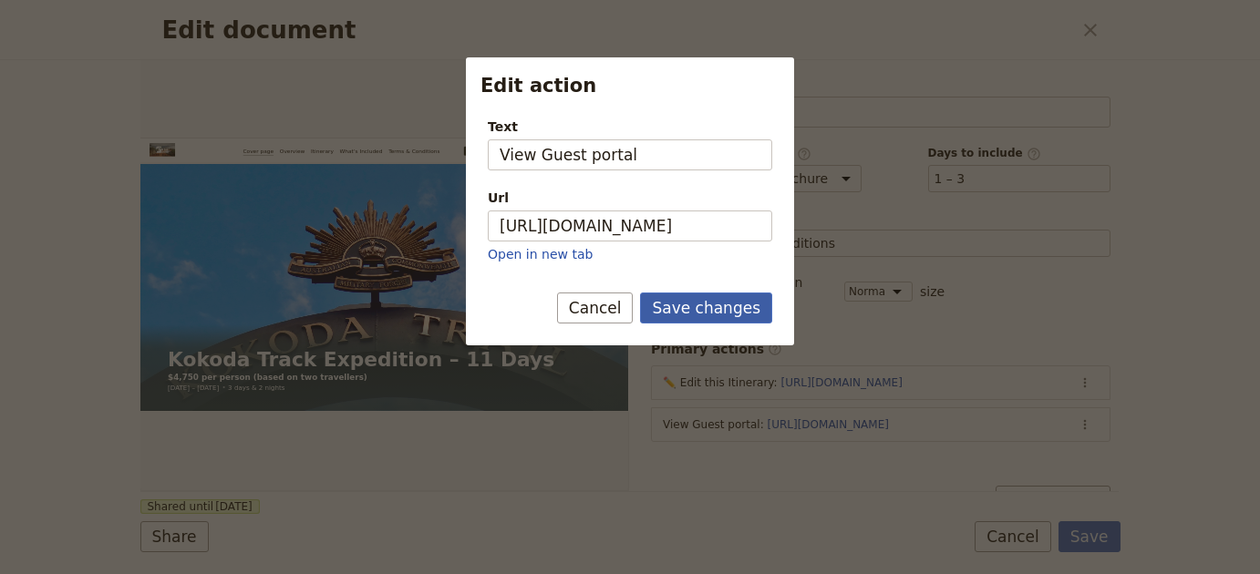
click at [757, 312] on button "Save changes" at bounding box center [706, 308] width 132 height 31
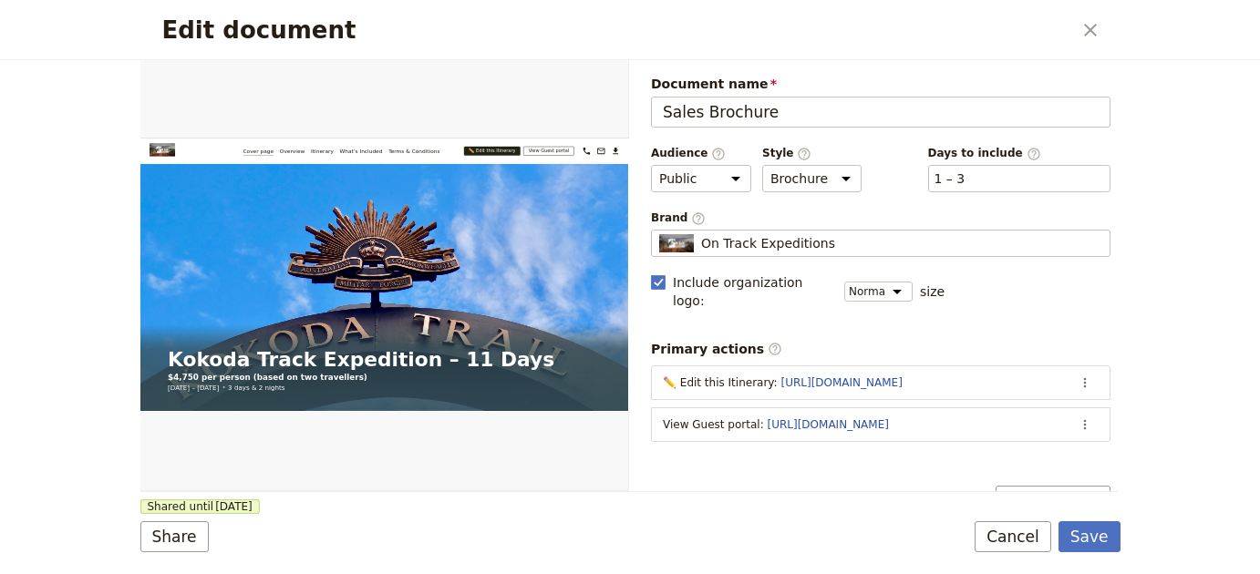
click at [1074, 519] on form "Web PDF ​ Document name Sales Brochure Preview Audience ​ Public Passenger Guid…" at bounding box center [630, 317] width 980 height 514
click at [1089, 537] on button "Save" at bounding box center [1089, 536] width 62 height 31
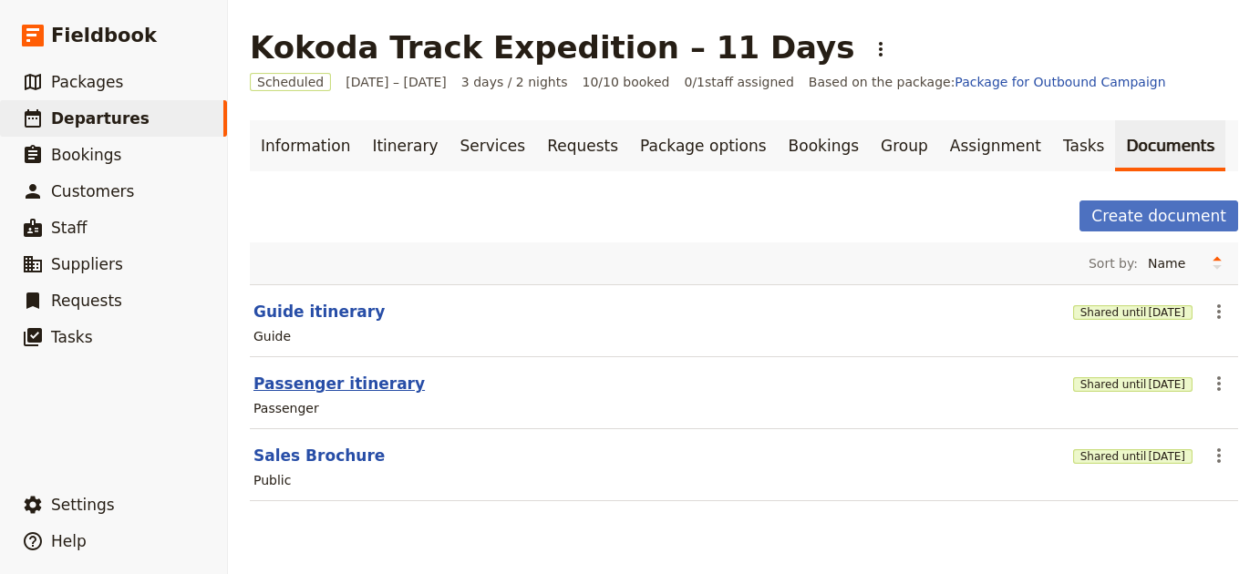
click at [356, 385] on button "Passenger itinerary" at bounding box center [338, 384] width 171 height 22
select select "PASSENGER"
select select "RUN_SHEET"
select select "LARGE"
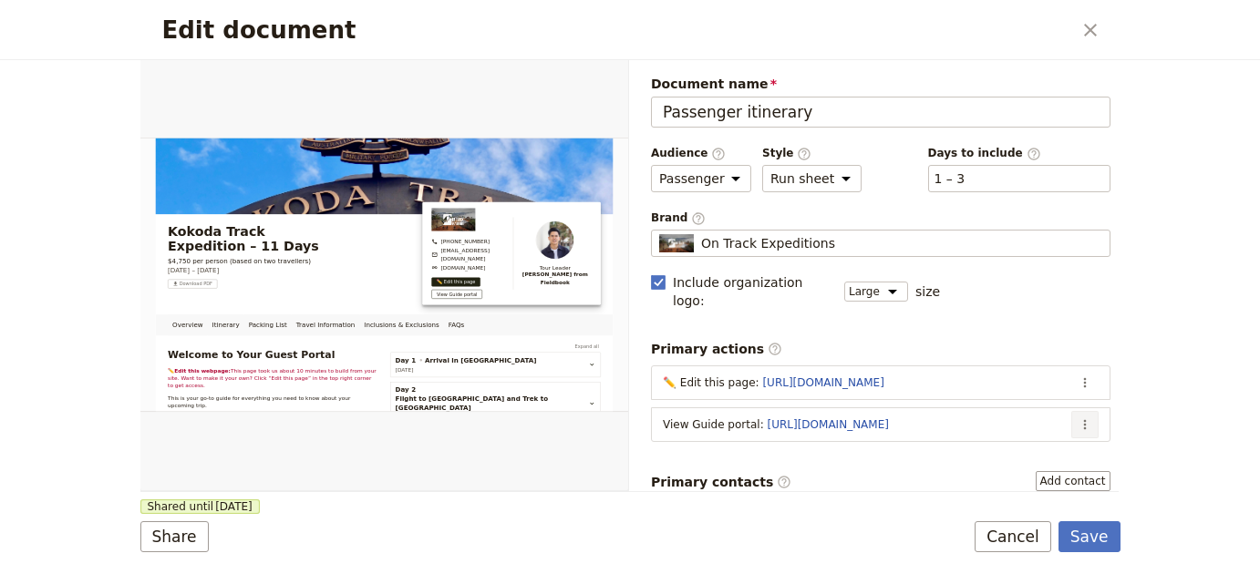
click at [1077, 418] on icon "Actions" at bounding box center [1084, 425] width 15 height 15
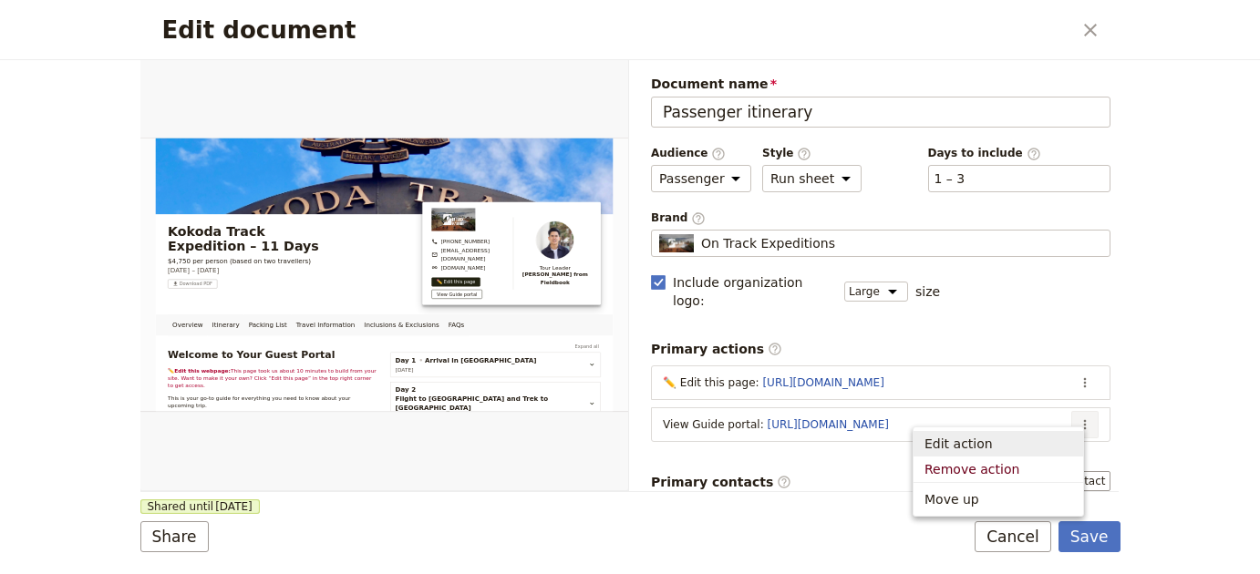
click at [1033, 433] on button "Edit action" at bounding box center [998, 444] width 170 height 26
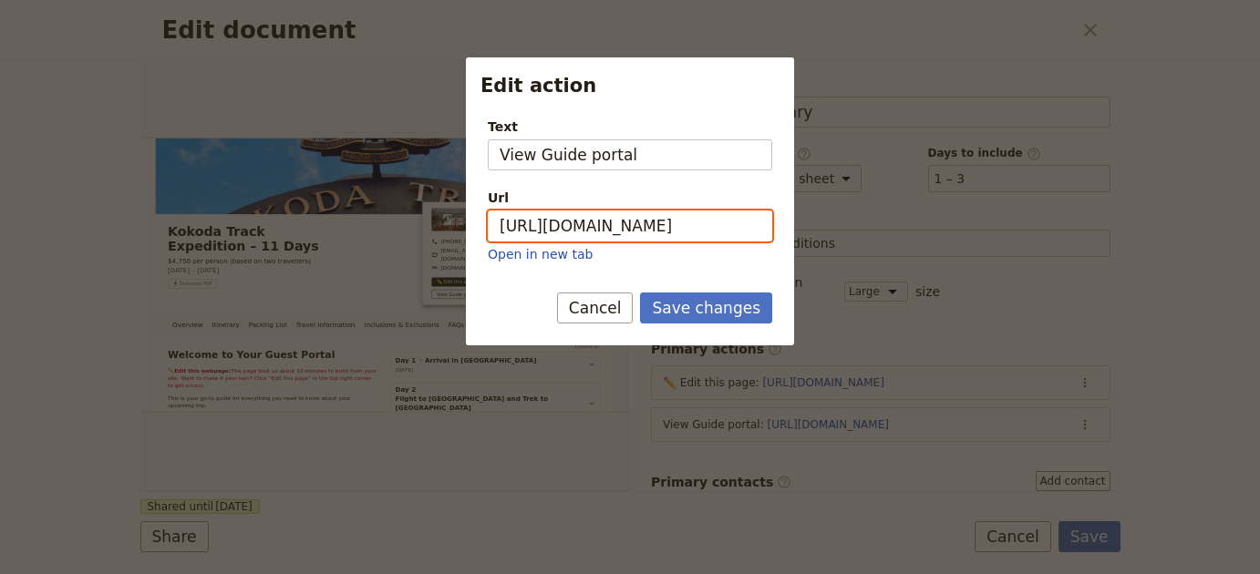
click at [691, 236] on input "https://trips.fieldbook.com/d/NoqiSYd_qvxReAlRg6DFe" at bounding box center [630, 226] width 284 height 31
paste input "izR3NPFaYW9YWCV2U4OUa"
type input "[URL][DOMAIN_NAME]"
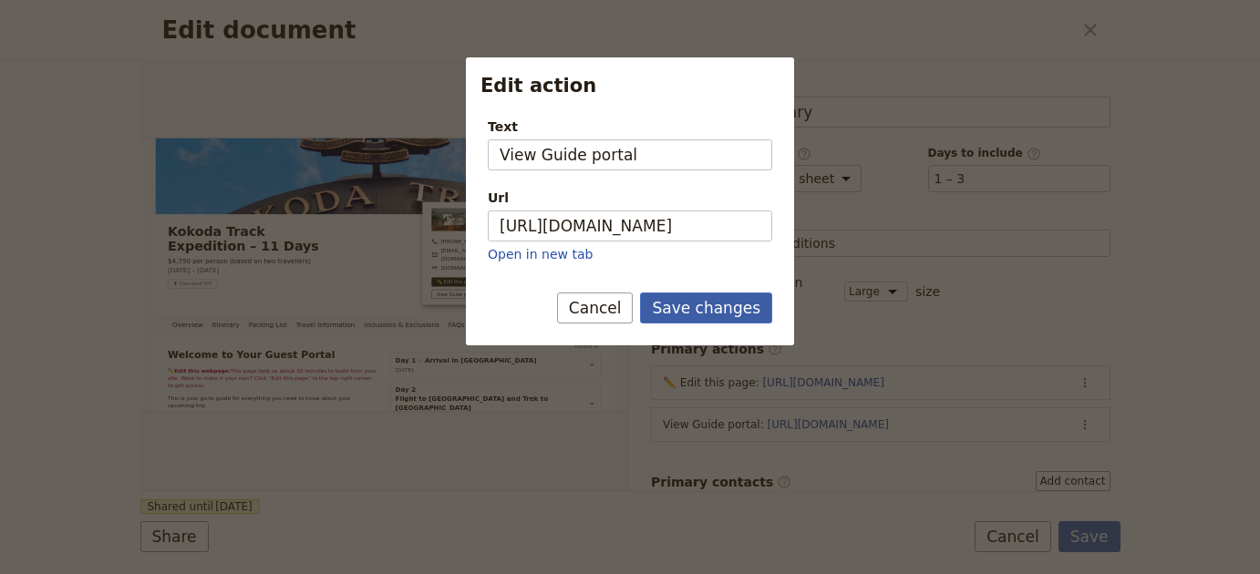
click at [740, 311] on button "Save changes" at bounding box center [706, 308] width 132 height 31
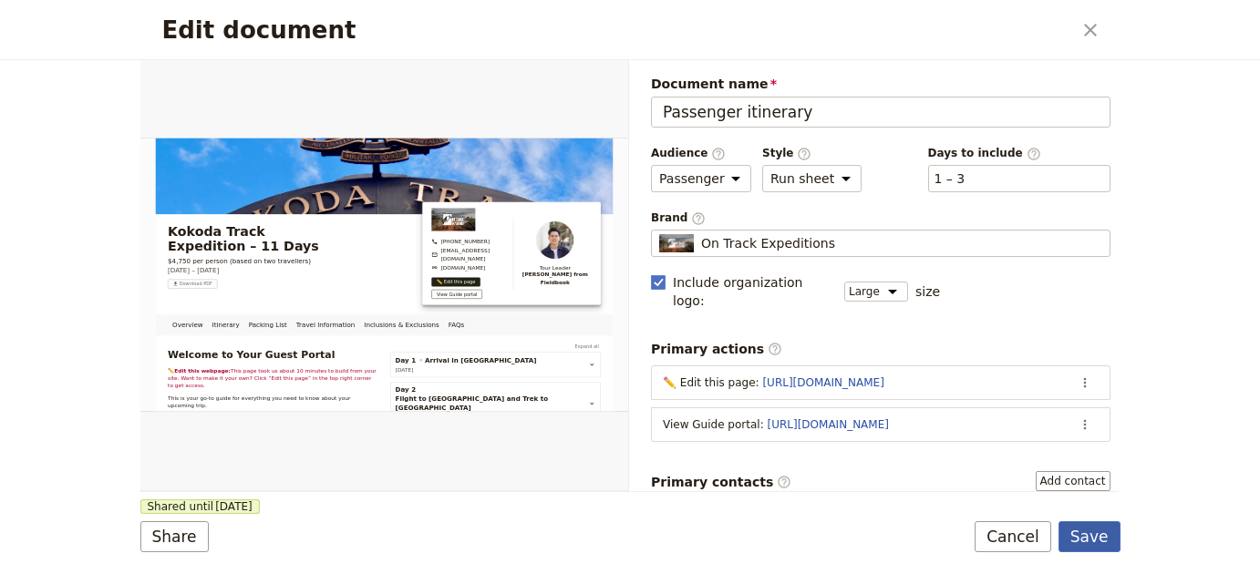
click at [1103, 548] on button "Save" at bounding box center [1089, 536] width 62 height 31
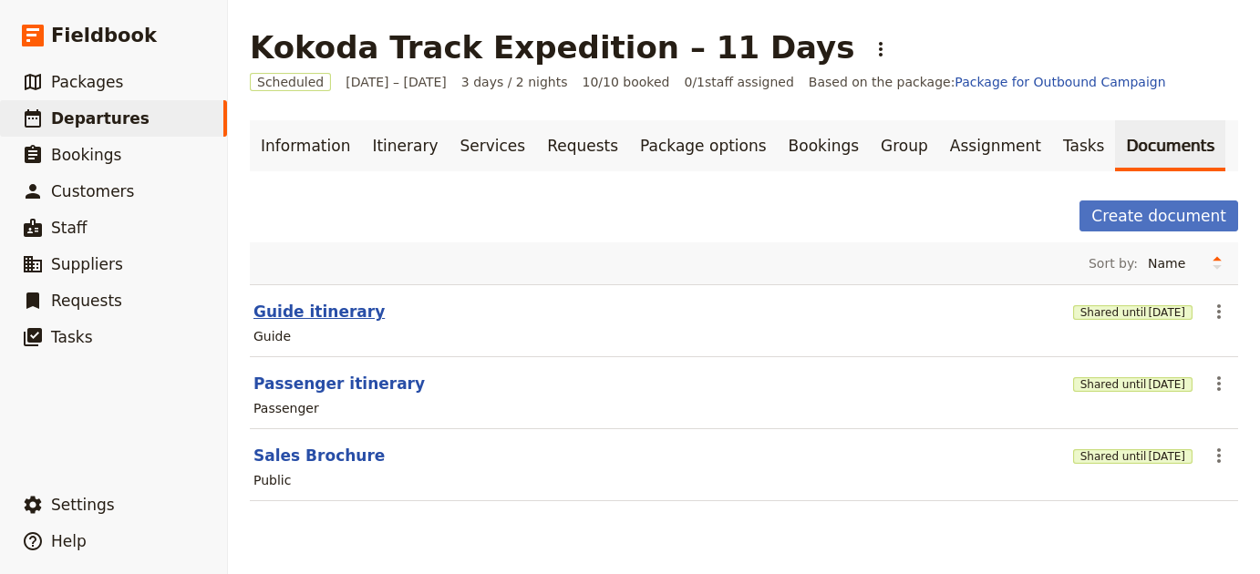
click at [284, 304] on button "Guide itinerary" at bounding box center [318, 312] width 131 height 22
select select "STAFF"
select select "RUN_SHEET"
select select "LARGE"
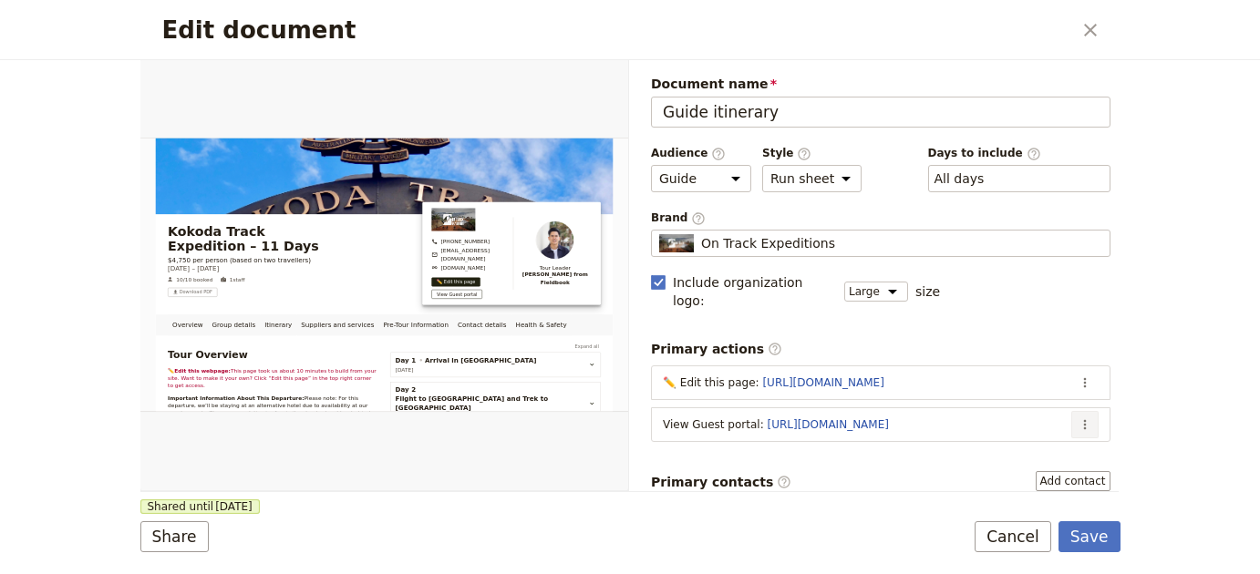
click at [1078, 411] on button "​" at bounding box center [1084, 424] width 27 height 27
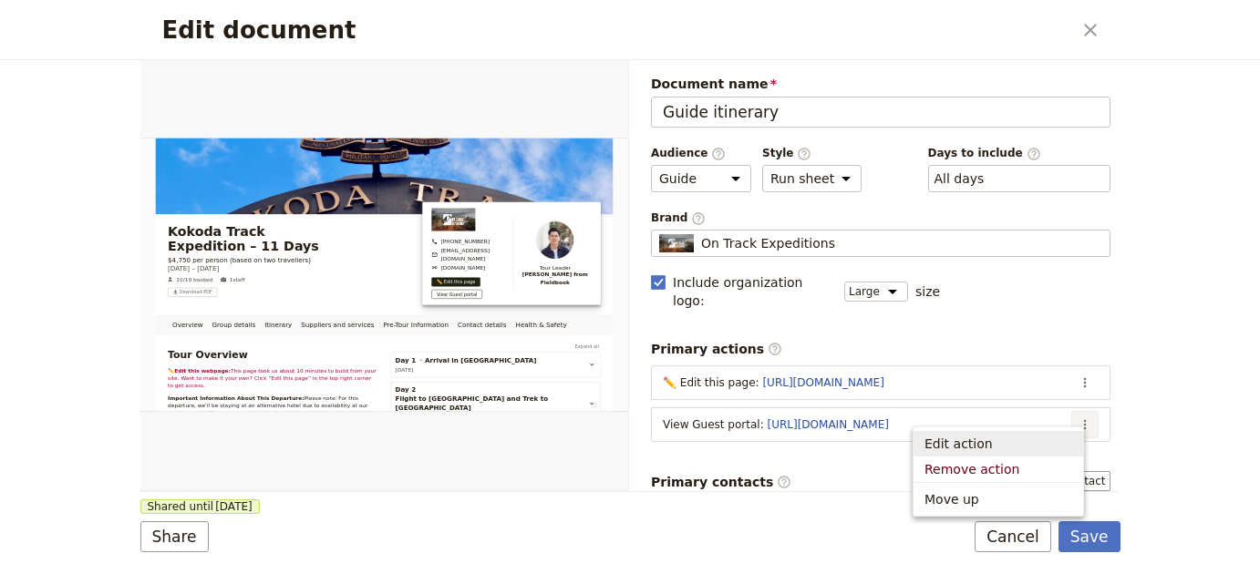
click at [1065, 442] on span "Edit action" at bounding box center [998, 444] width 148 height 18
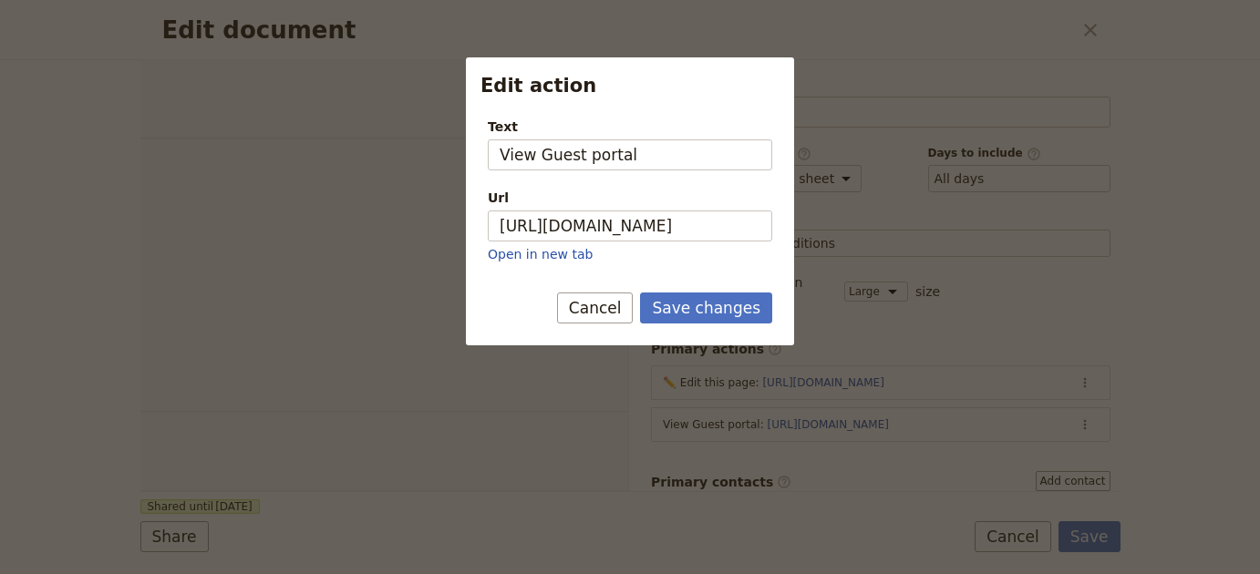
select select "STAFF"
select select "RUN_SHEET"
select select "LARGE"
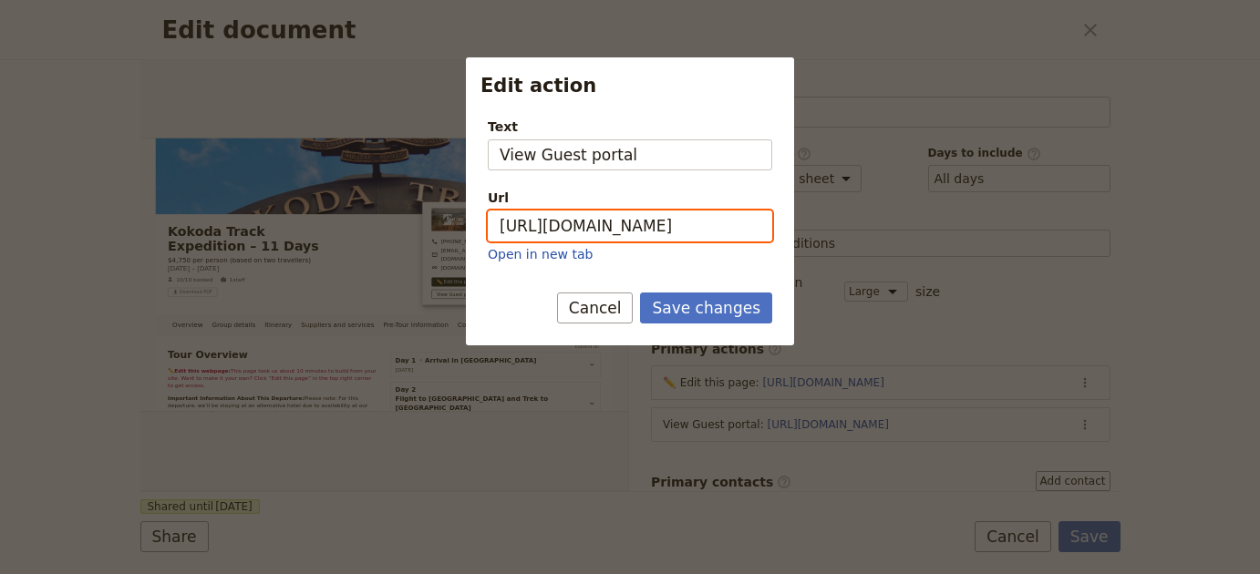
click at [603, 231] on input "[URL][DOMAIN_NAME]" at bounding box center [630, 226] width 284 height 31
paste input "jDkW0pvTpyA8ST2SWovpu"
type input "[URL][DOMAIN_NAME]"
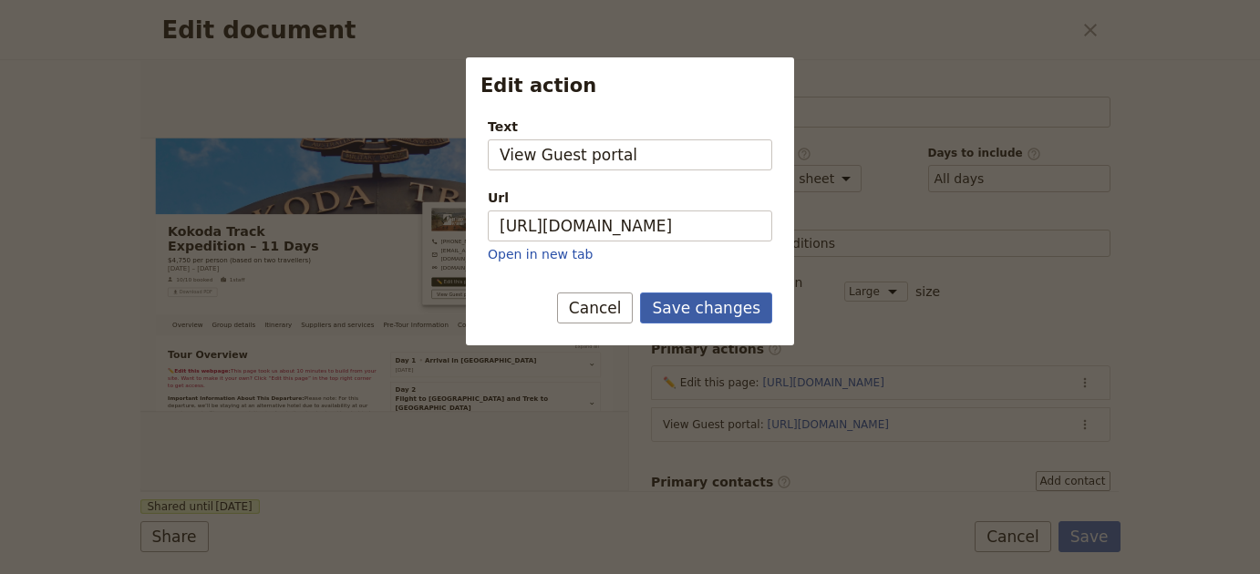
click at [761, 318] on button "Save changes" at bounding box center [706, 308] width 132 height 31
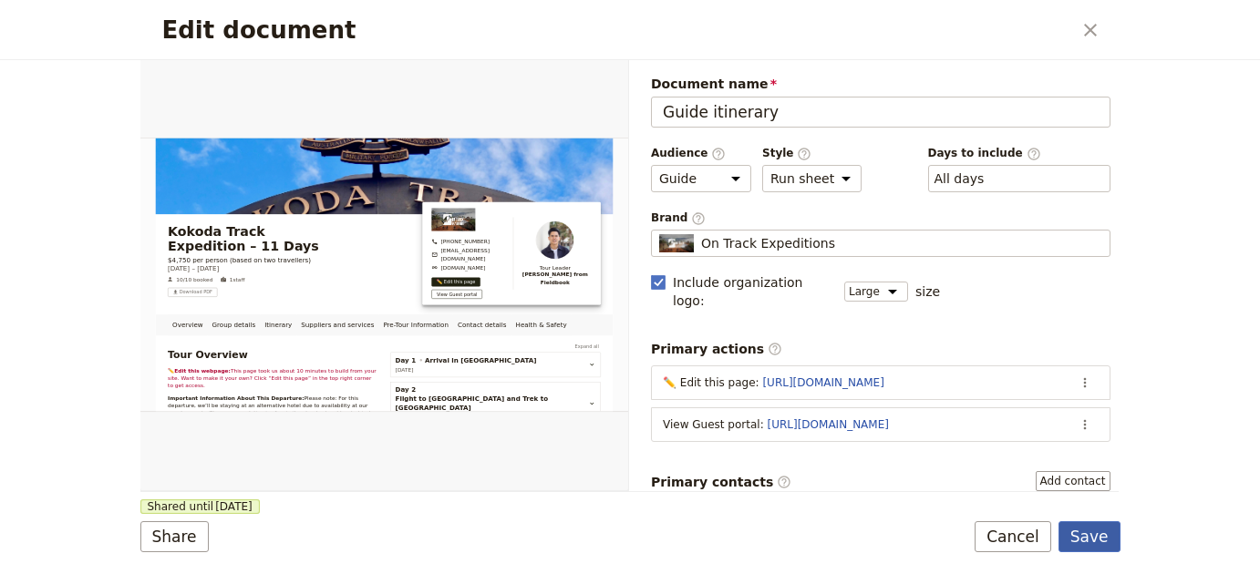
click at [1099, 538] on button "Save" at bounding box center [1089, 536] width 62 height 31
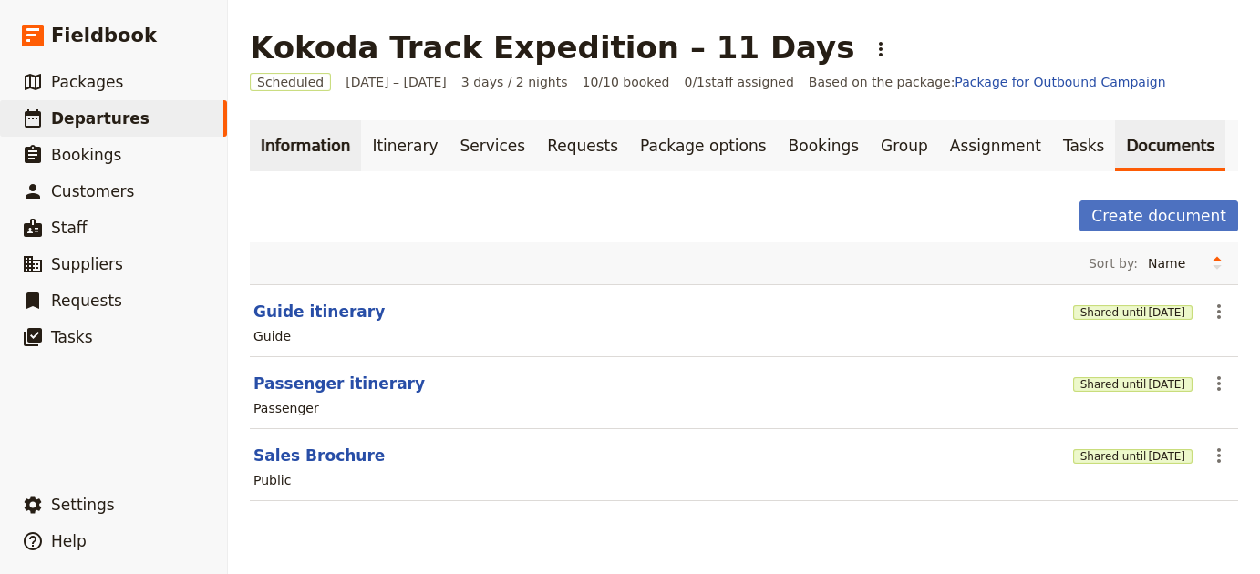
click at [274, 126] on link "Information" at bounding box center [305, 145] width 111 height 51
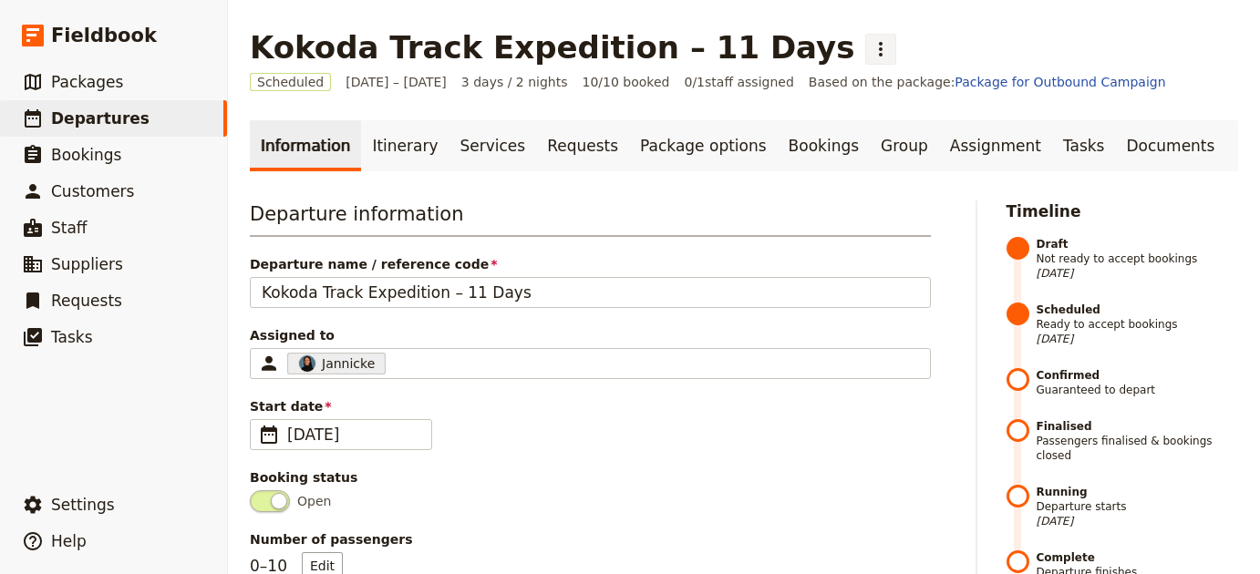
drag, startPoint x: 756, startPoint y: 67, endPoint x: 760, endPoint y: 57, distance: 11.9
click at [870, 49] on icon "Actions" at bounding box center [881, 49] width 22 height 22
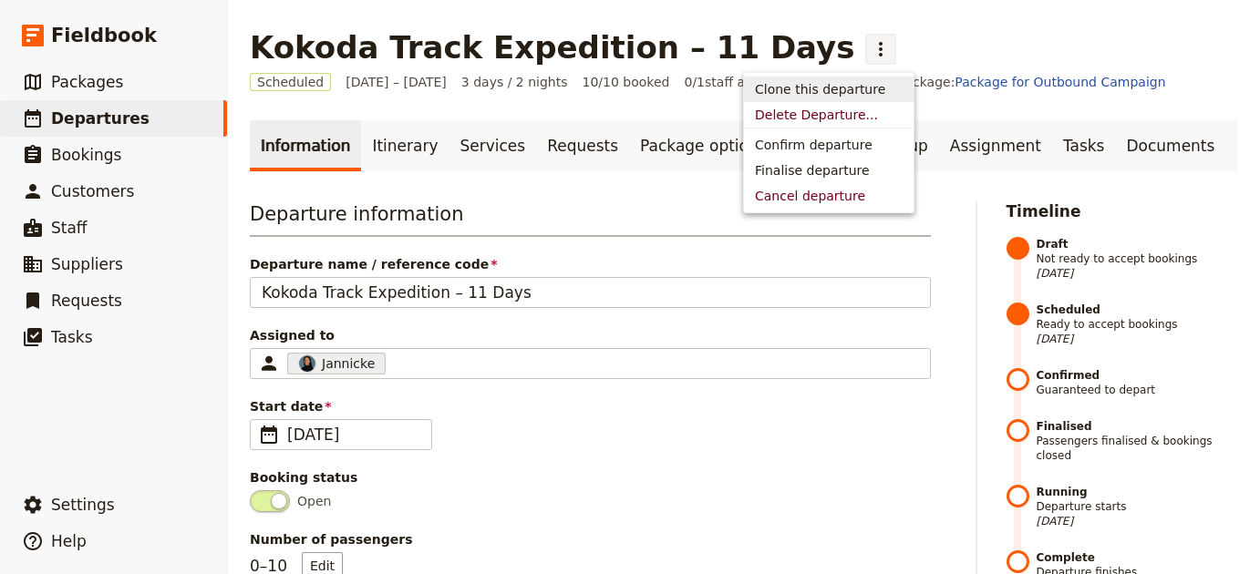
click at [825, 92] on span "Clone this departure" at bounding box center [820, 89] width 130 height 18
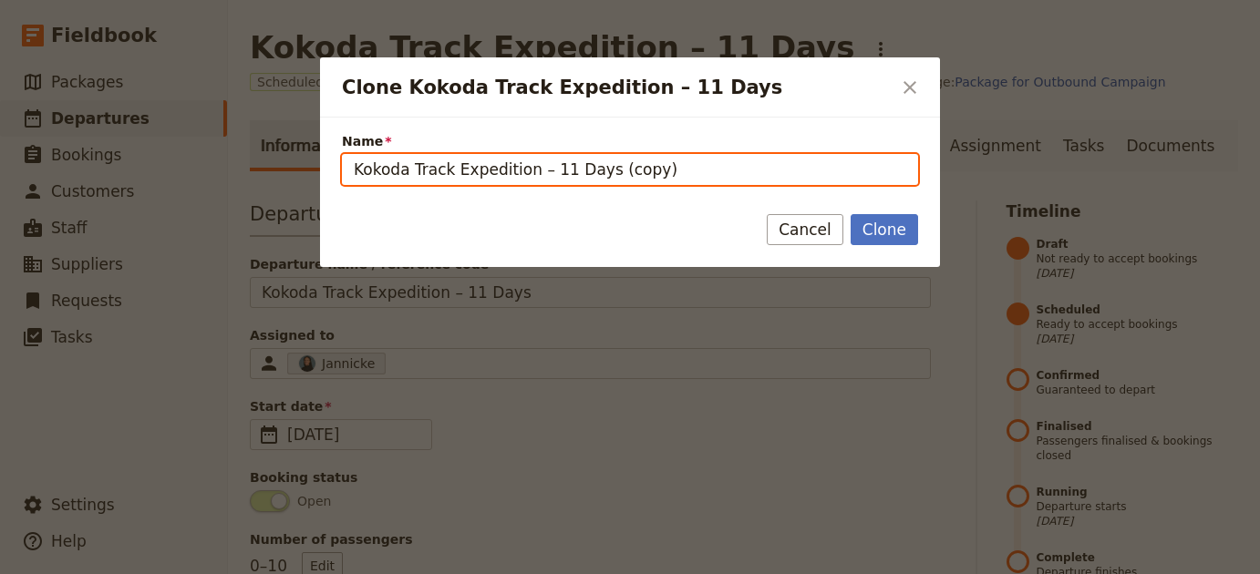
click at [642, 170] on input "Kokoda Track Expedition – 11 Days (copy)" at bounding box center [630, 169] width 576 height 31
paste input "Clone Kokoda Track Expedition – 11 Days"
click at [744, 156] on input "Kokoda Track Expedition – 11 Days (copy)" at bounding box center [630, 169] width 576 height 31
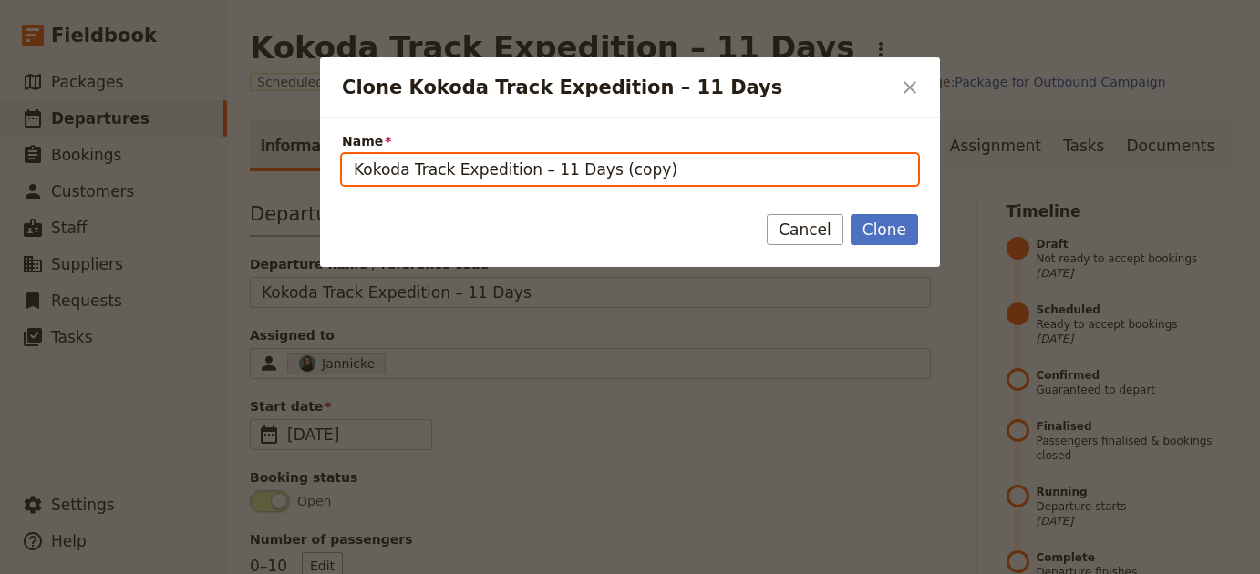
click at [741, 160] on input "Kokoda Track Expedition – 11 Days (copy)" at bounding box center [630, 169] width 576 height 31
paste input "A Taste of Morocco"
type input "A Taste of Morocco"
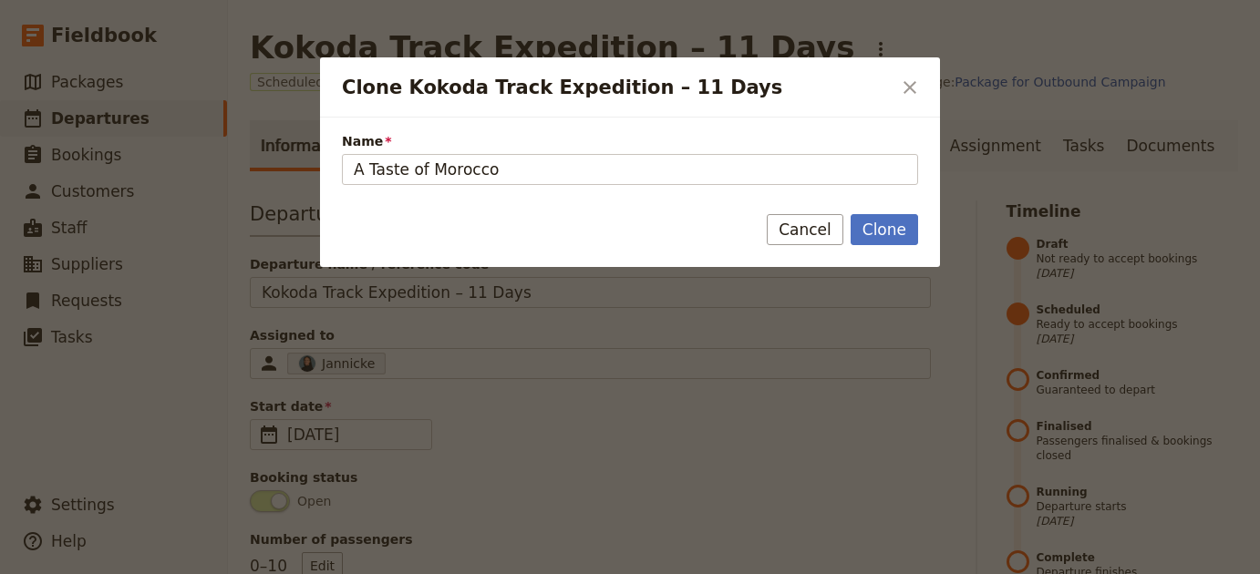
click at [921, 232] on div "Clone Cancel" at bounding box center [630, 240] width 620 height 53
click at [911, 235] on button "Clone" at bounding box center [884, 229] width 67 height 31
type input "A Taste of Morocco"
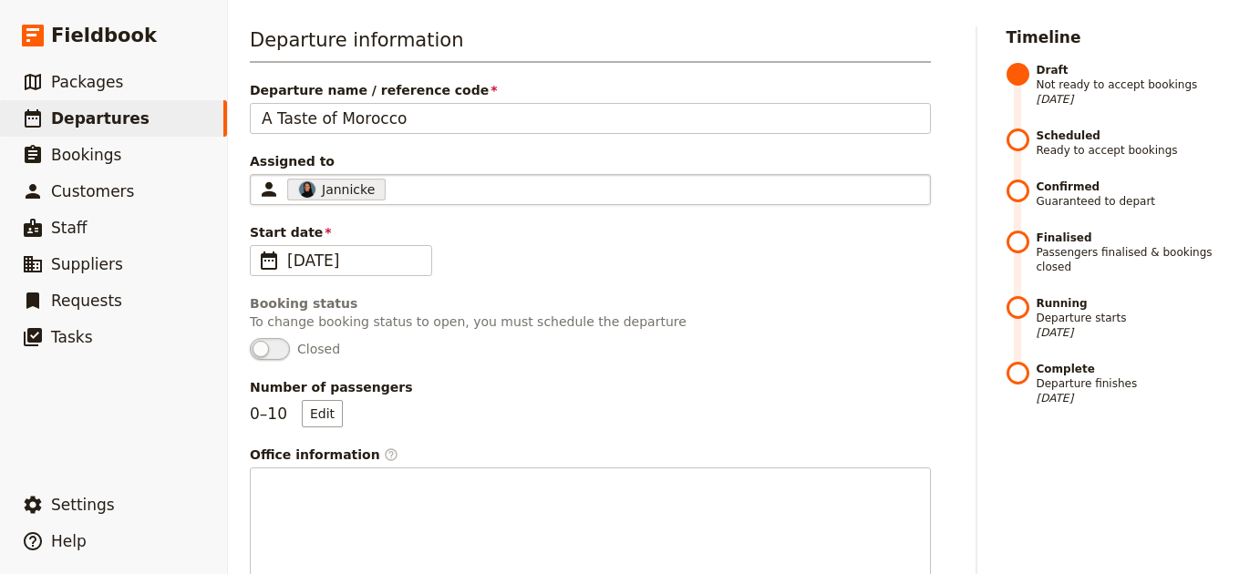
scroll to position [751, 0]
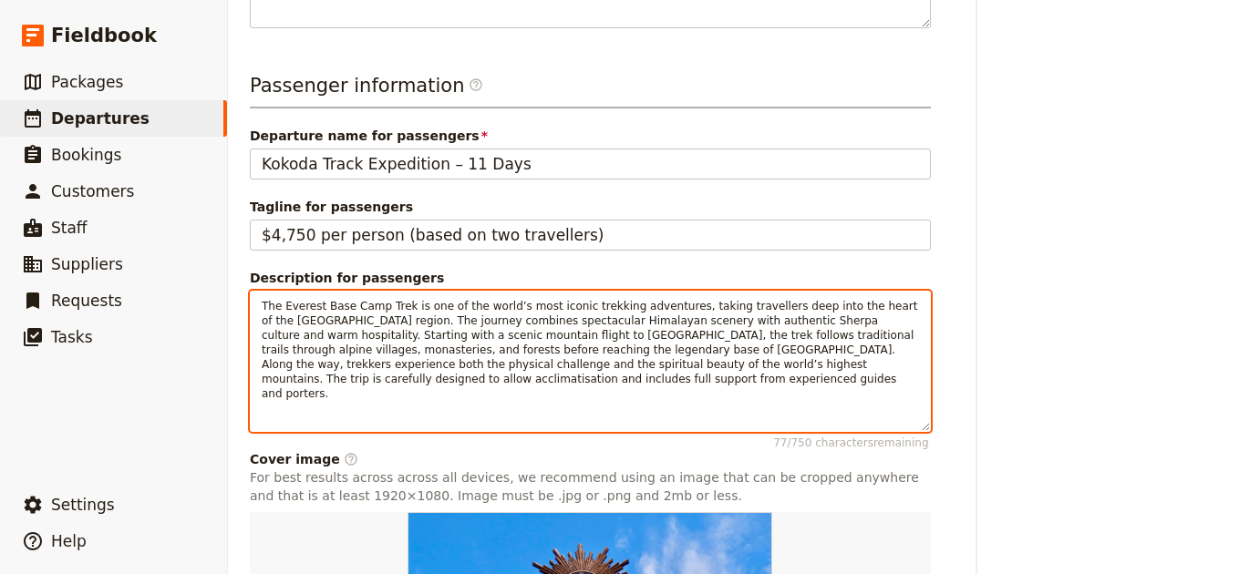
click at [739, 343] on p "The Everest Base Camp Trek is one of the world’s most iconic trekking adventure…" at bounding box center [590, 350] width 657 height 102
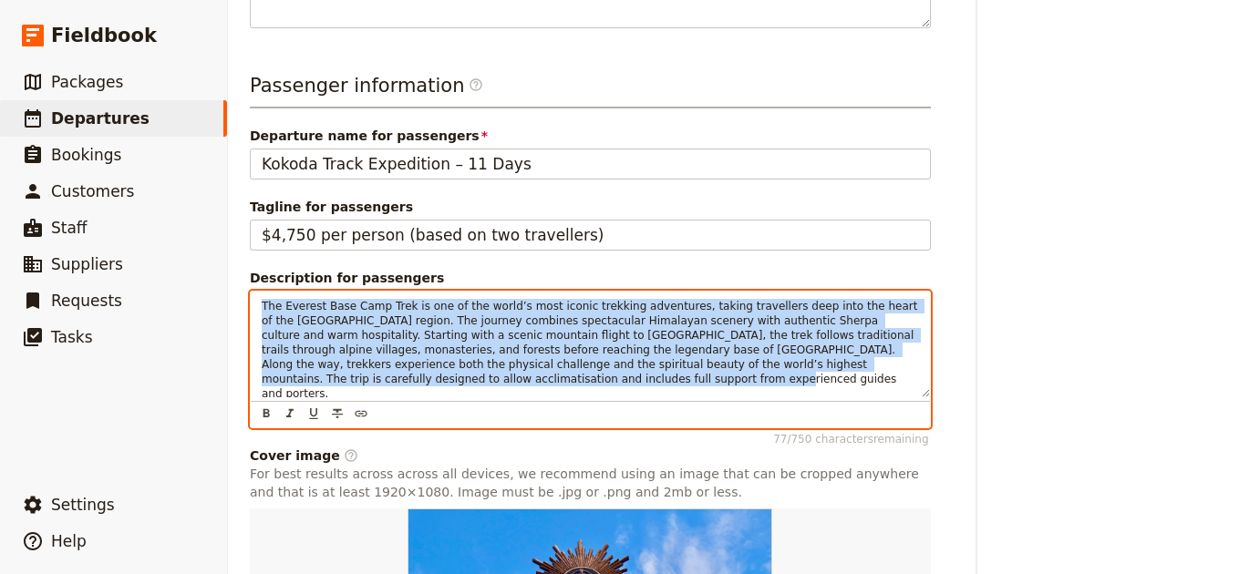
click at [739, 343] on p "The Everest Base Camp Trek is one of the world’s most iconic trekking adventure…" at bounding box center [590, 350] width 657 height 102
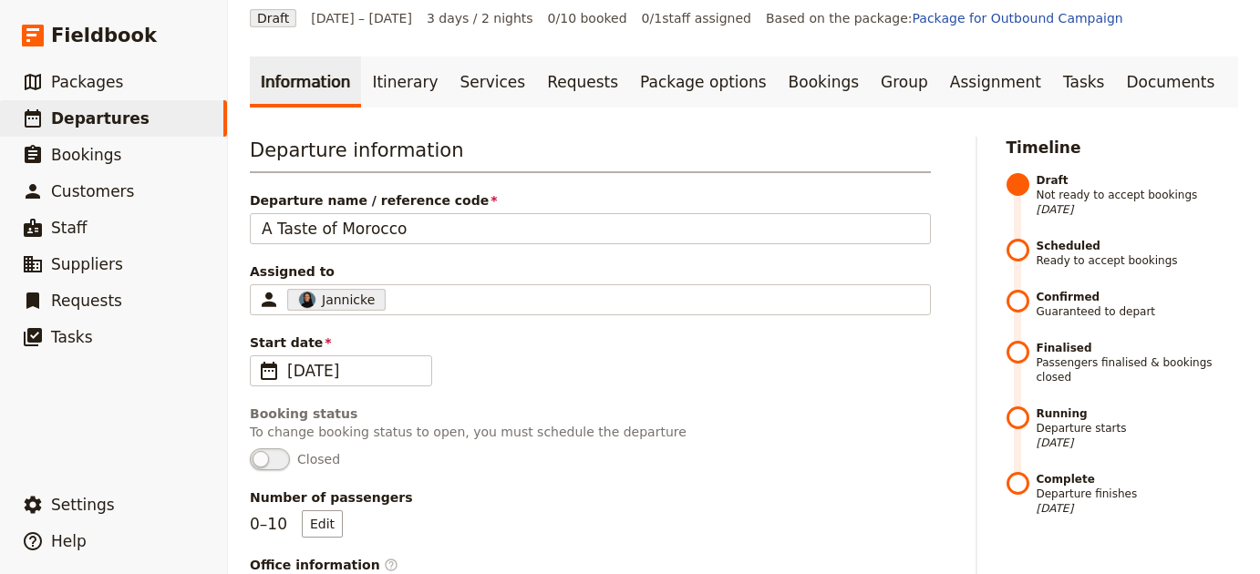
scroll to position [66, 0]
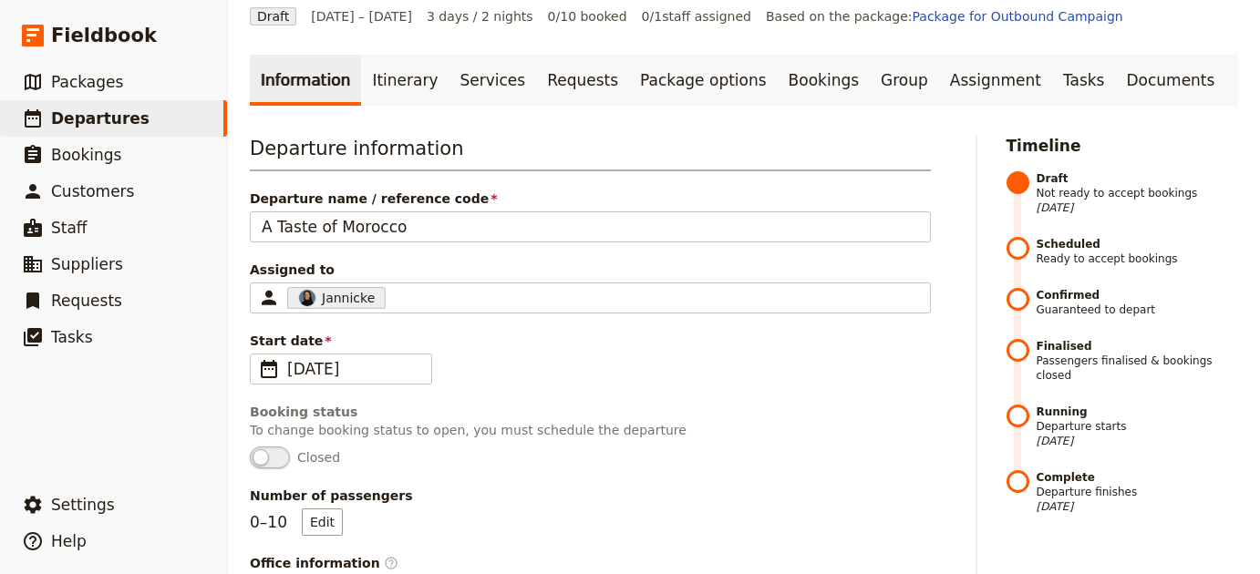
click at [438, 244] on div "Departure information Departure name / reference code A Taste of Morocco Assign…" at bounding box center [590, 424] width 681 height 579
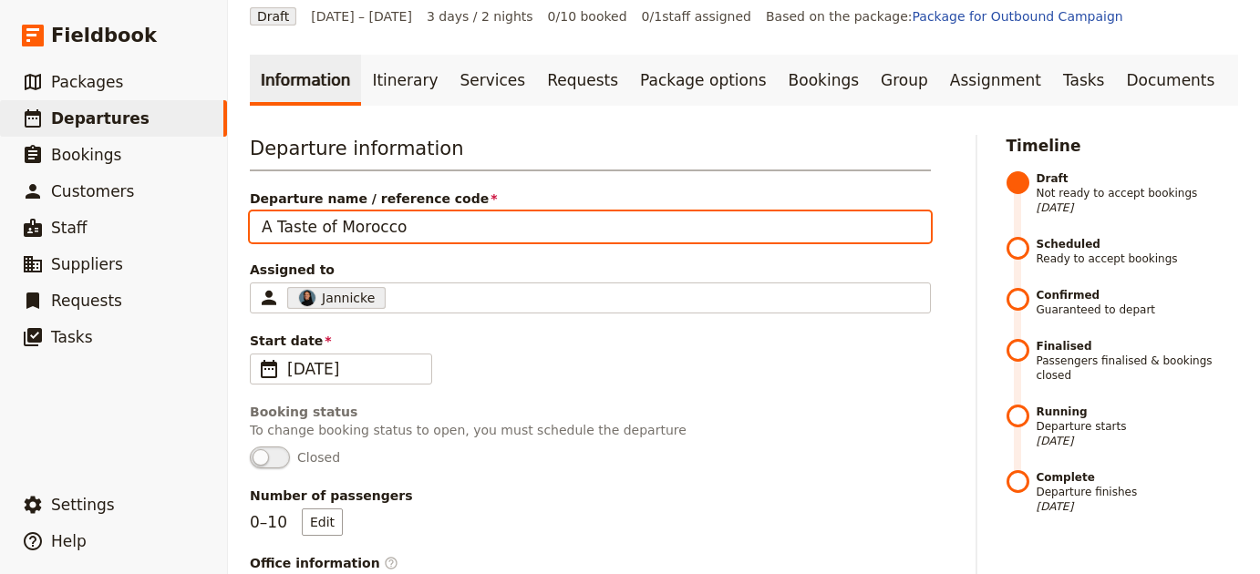
click at [446, 227] on input "A Taste of Morocco" at bounding box center [590, 226] width 681 height 31
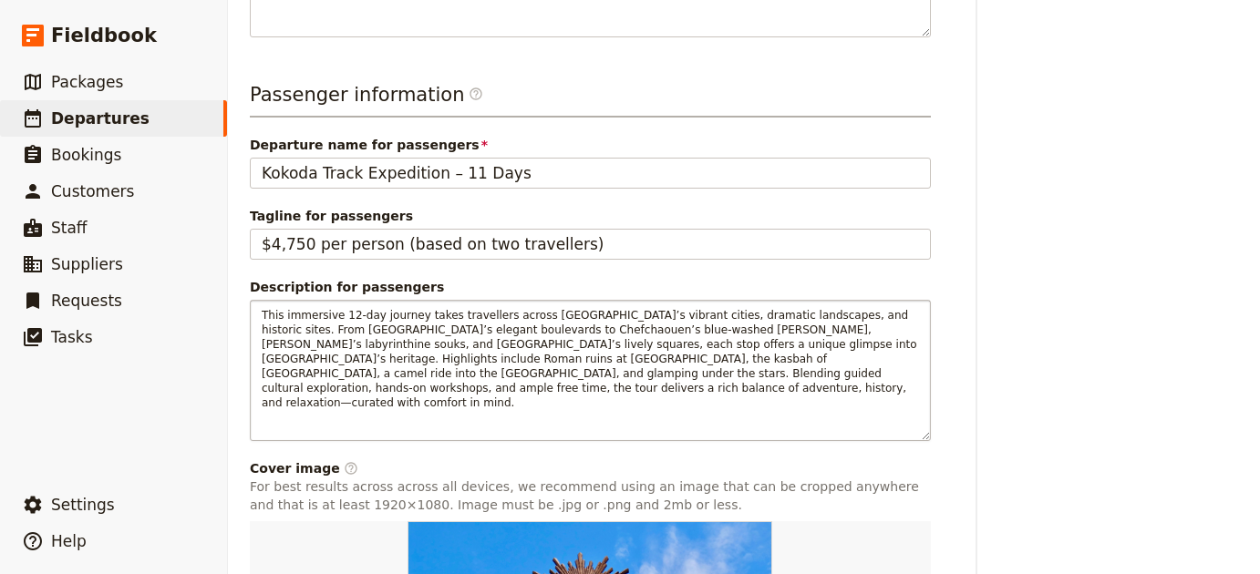
scroll to position [758, 0]
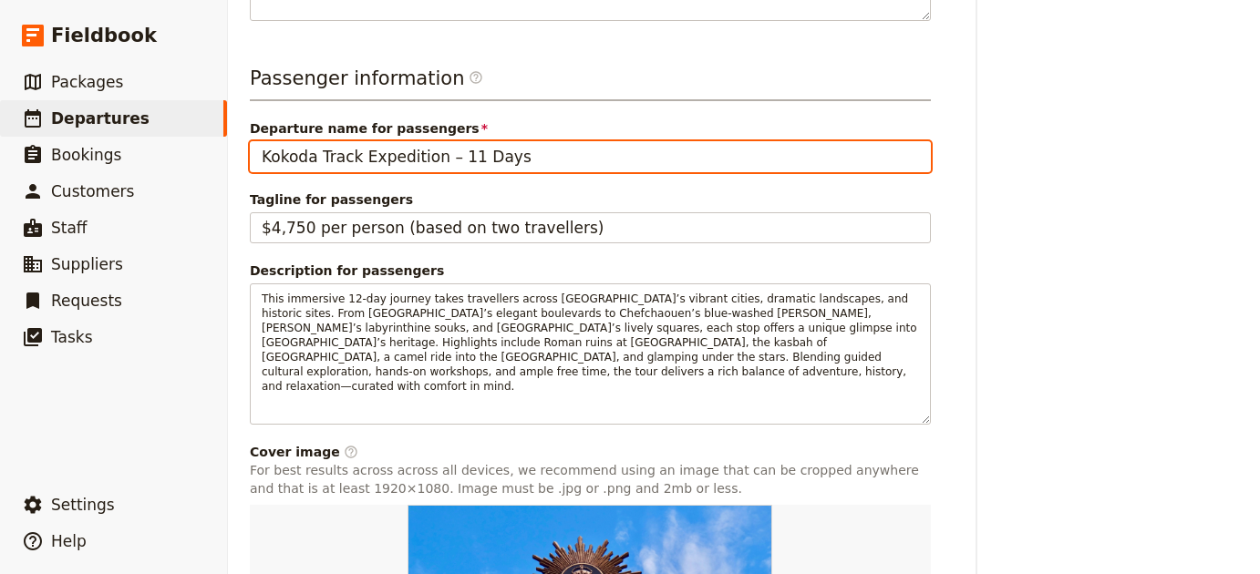
click at [513, 153] on input "Kokoda Track Expedition – 11 Days" at bounding box center [590, 156] width 681 height 31
paste input "A Taste of Morocco"
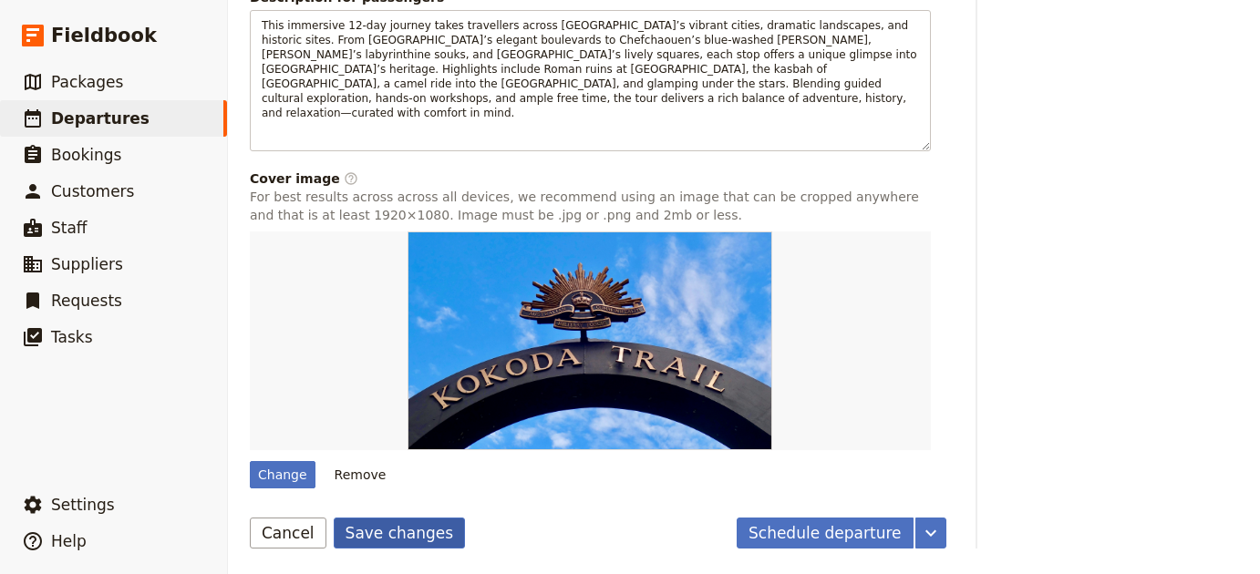
type input "A Taste of Morocco"
click at [393, 529] on button "Save changes" at bounding box center [400, 533] width 132 height 31
click at [366, 476] on button "Remove" at bounding box center [360, 474] width 68 height 27
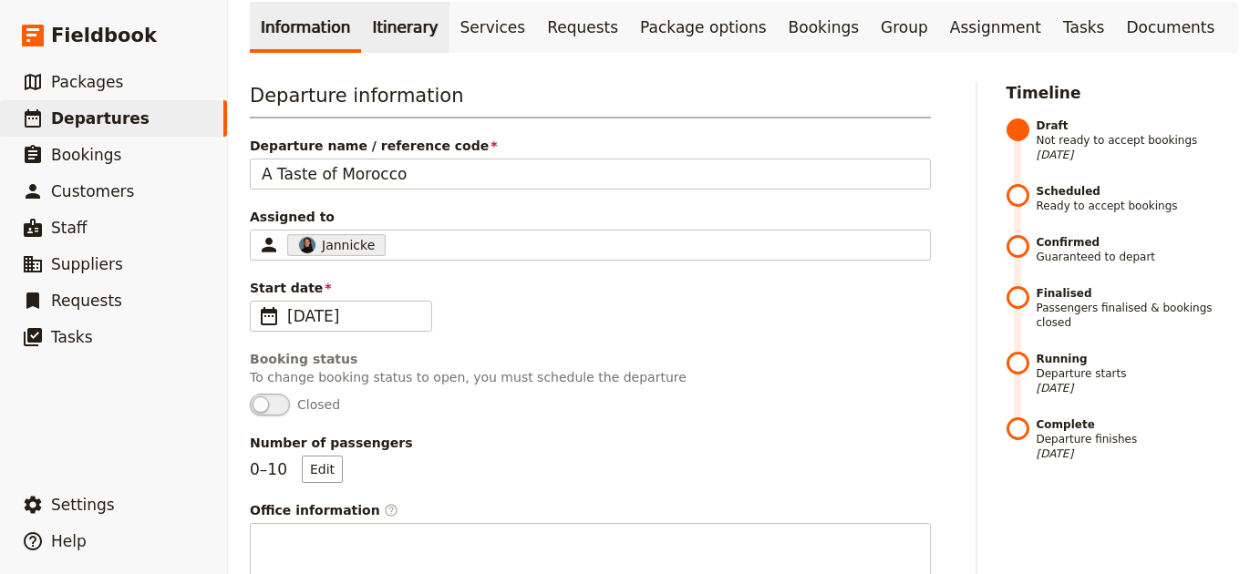
scroll to position [0, 0]
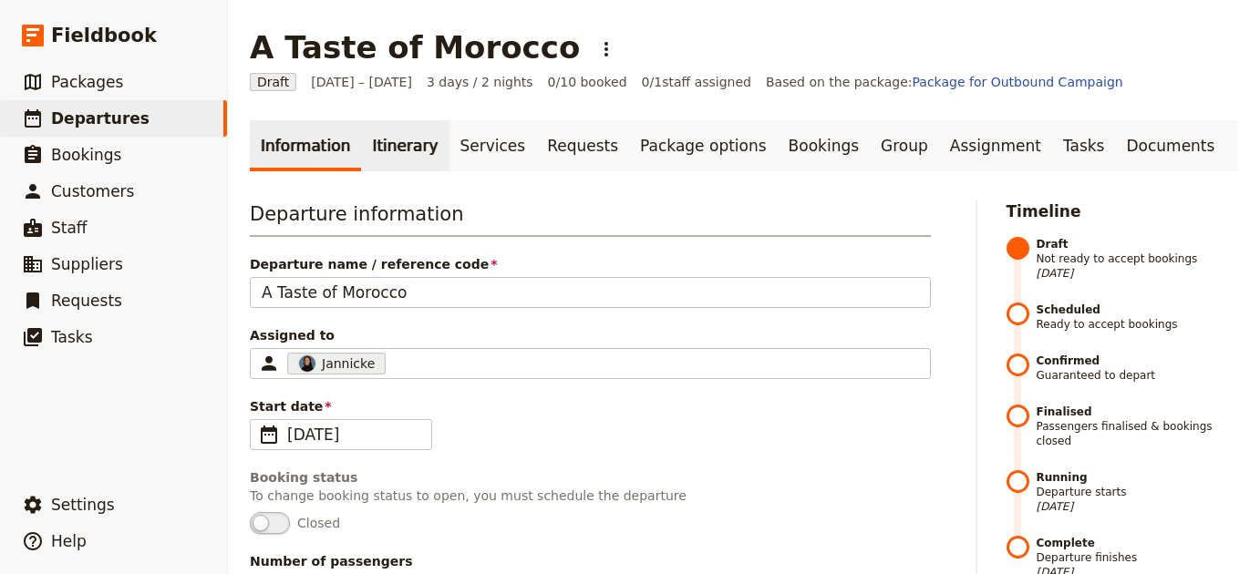
click at [361, 142] on link "Itinerary" at bounding box center [405, 145] width 88 height 51
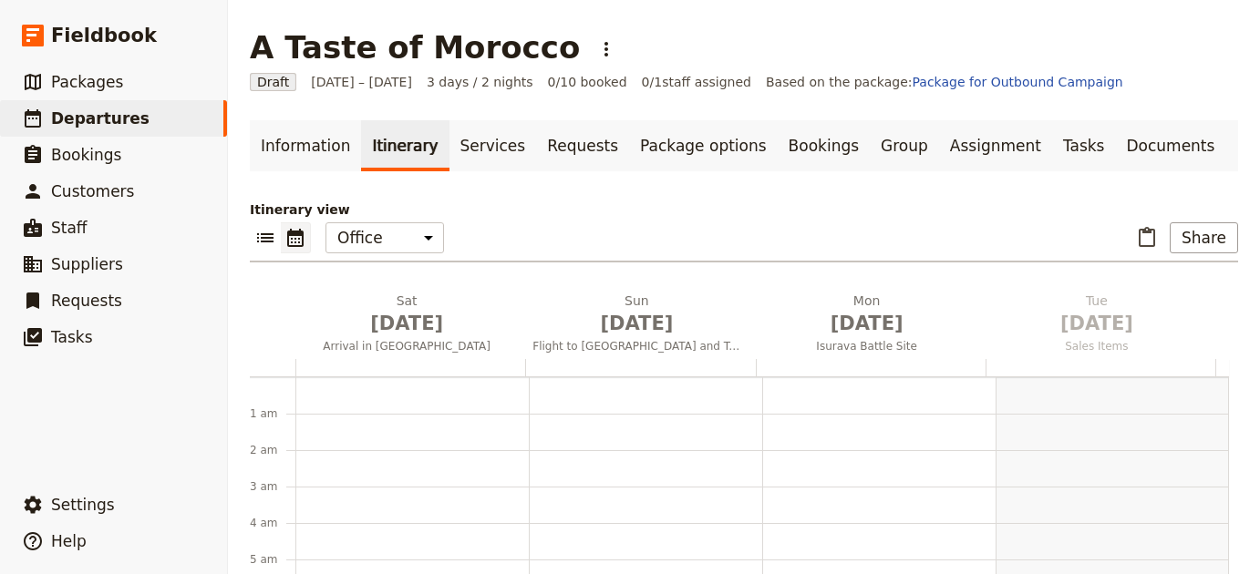
scroll to position [237, 0]
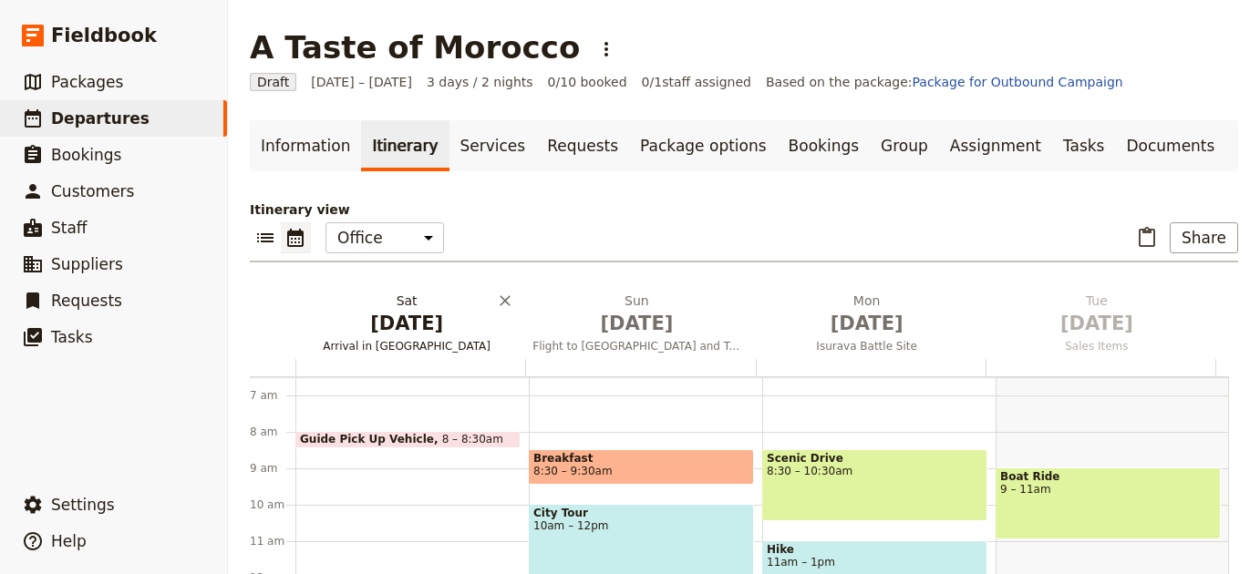
click at [387, 306] on h2 "Sat Nov 29 Arrival in Port Moresby" at bounding box center [407, 315] width 208 height 46
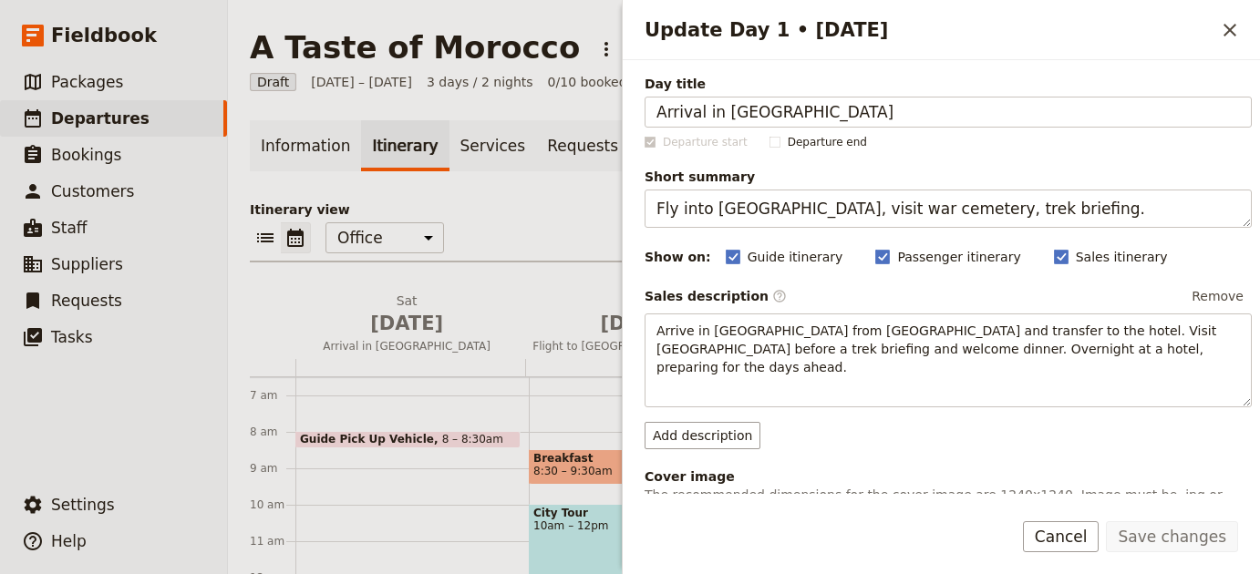
click at [989, 96] on div "Day title Arrival in Port Moresby" at bounding box center [947, 101] width 607 height 53
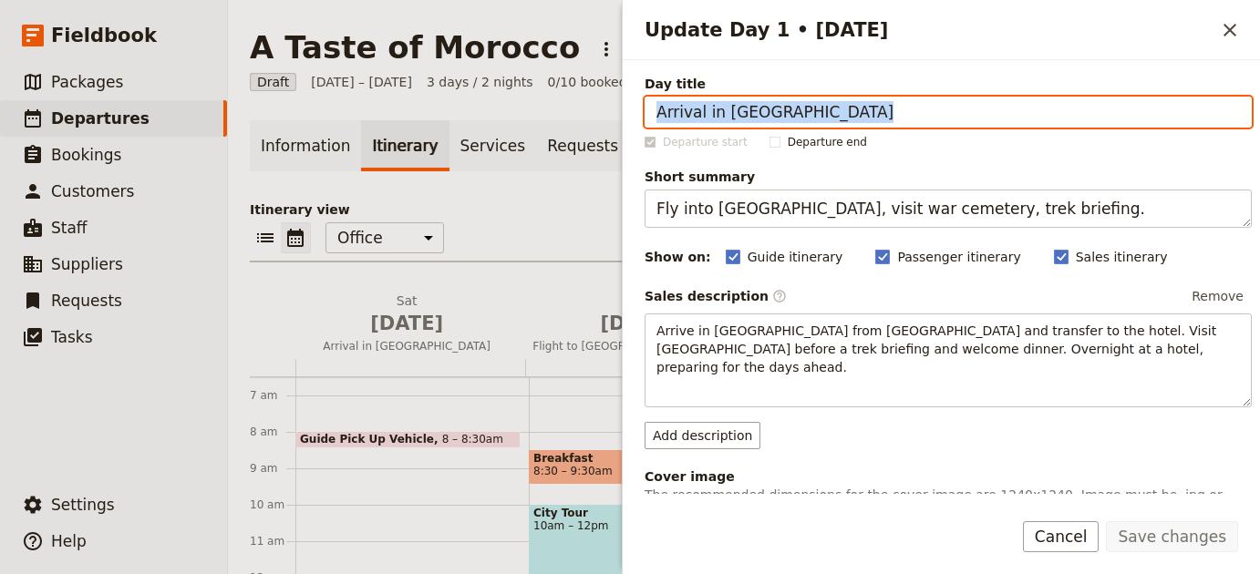
click at [940, 111] on input "Arrival in Port Moresby" at bounding box center [947, 112] width 607 height 31
paste input "Depart [GEOGRAPHIC_DATA]"
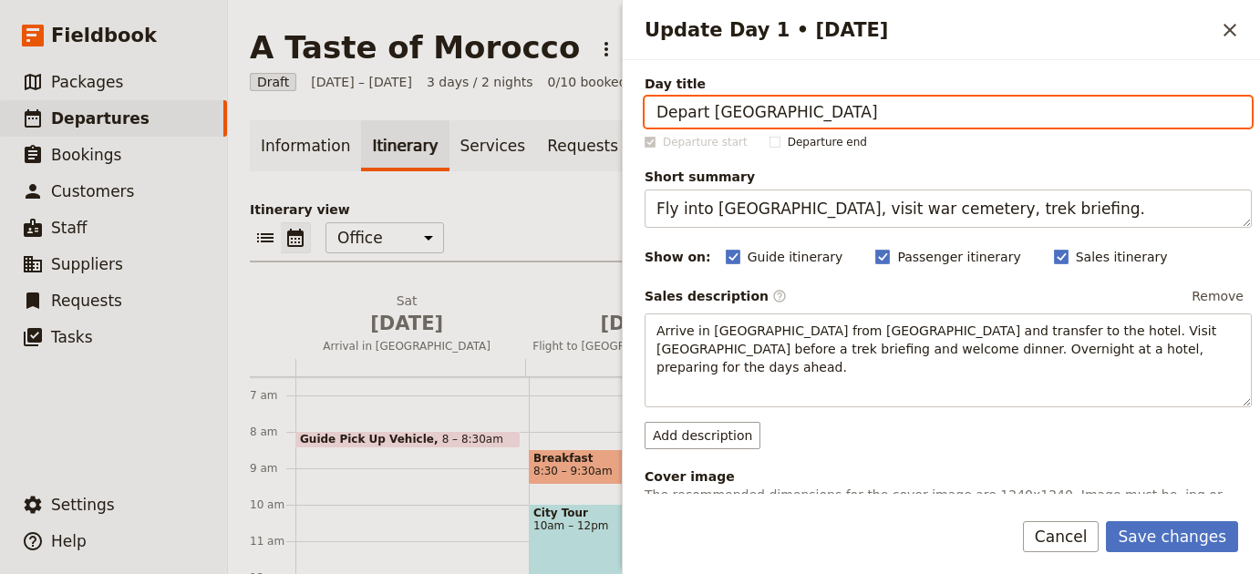
type input "Depart [GEOGRAPHIC_DATA]"
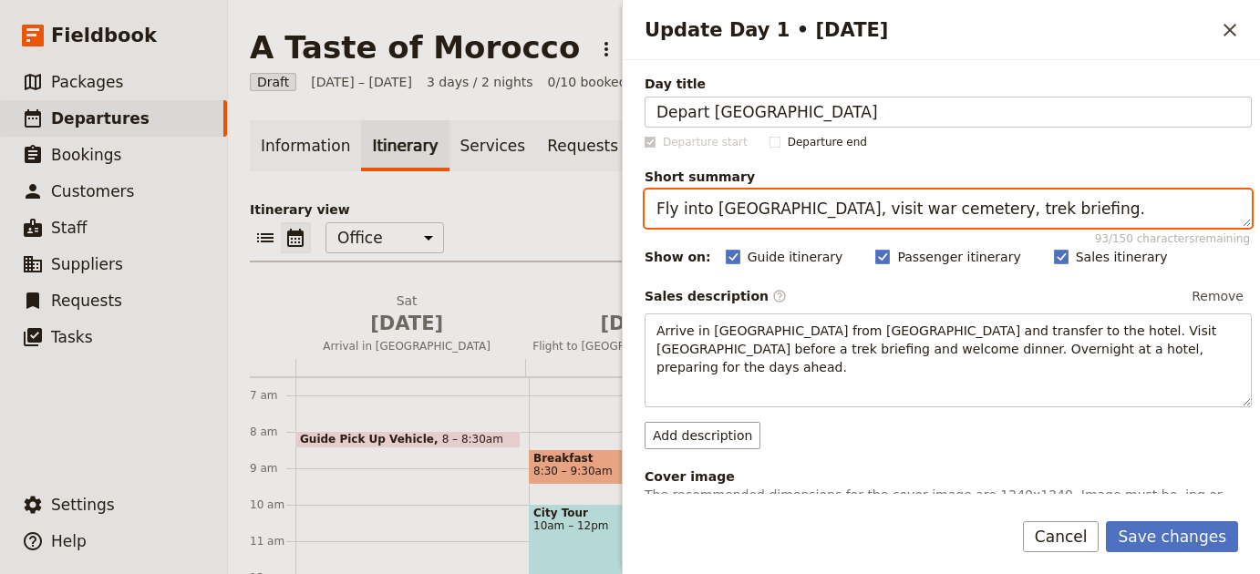
click at [974, 225] on textarea "Fly into Port Moresby, visit war cemetery, trek briefing." at bounding box center [947, 209] width 607 height 38
click at [974, 226] on textarea "Fly into Port Moresby, visit war cemetery, trek briefing." at bounding box center [947, 209] width 607 height 38
paste textarea "Overnight flight to Morocco"
type textarea "Overnight flight to [GEOGRAPHIC_DATA]."
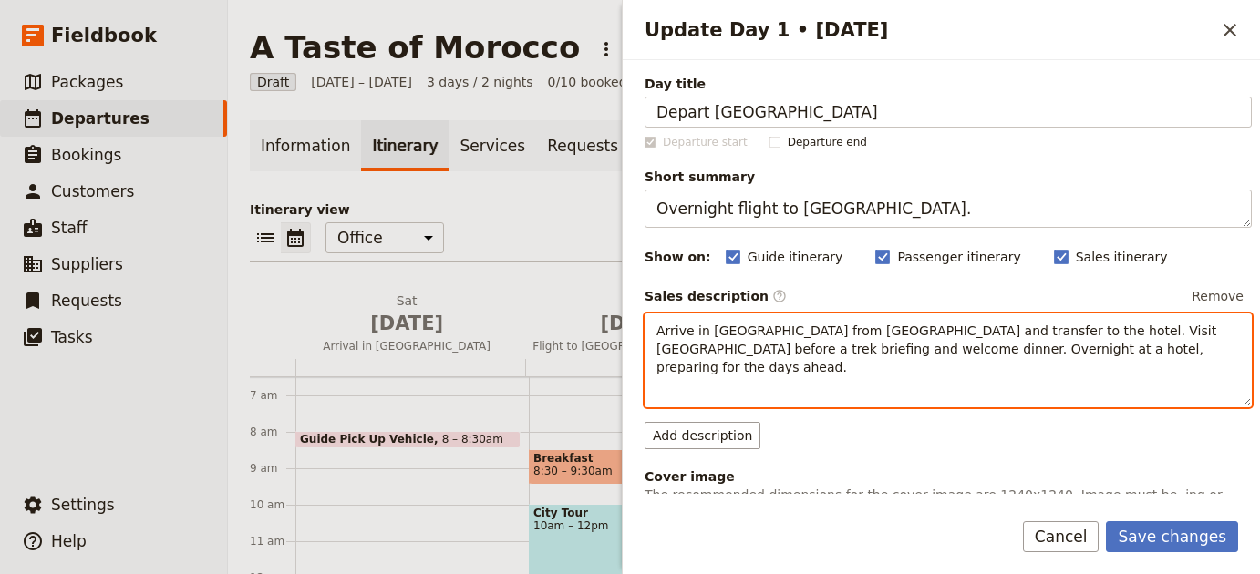
click at [799, 368] on div "Arrive in Port Moresby from Australia and transfer to the hotel. Visit Bomana W…" at bounding box center [947, 360] width 605 height 92
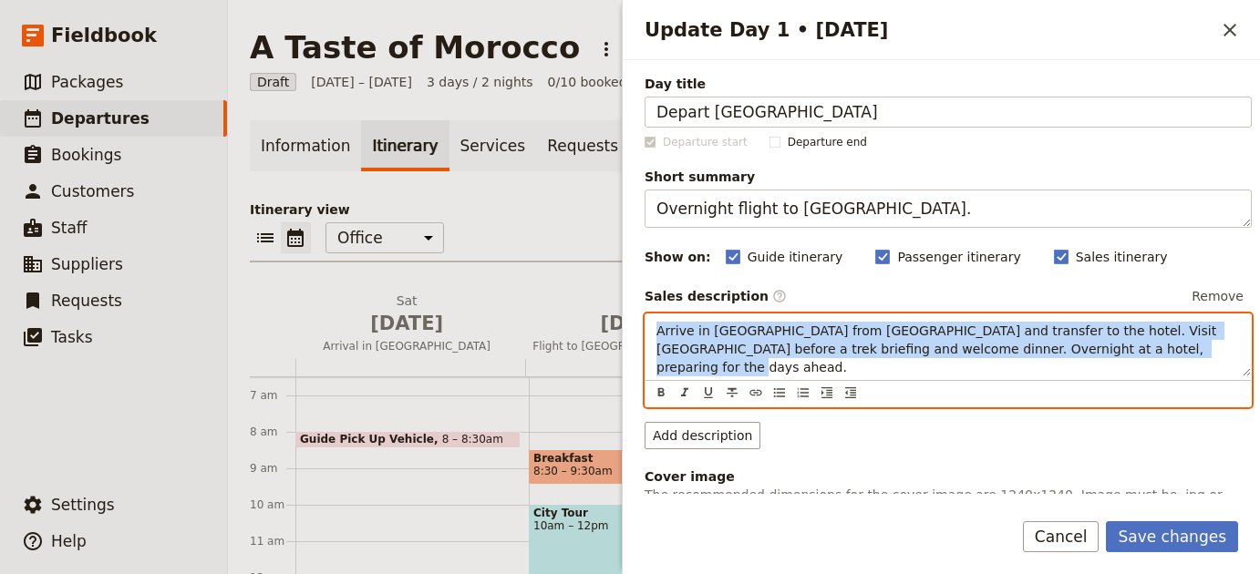
click at [799, 367] on div "Arrive in Port Moresby from Australia and transfer to the hotel. Visit Bomana W…" at bounding box center [947, 345] width 605 height 62
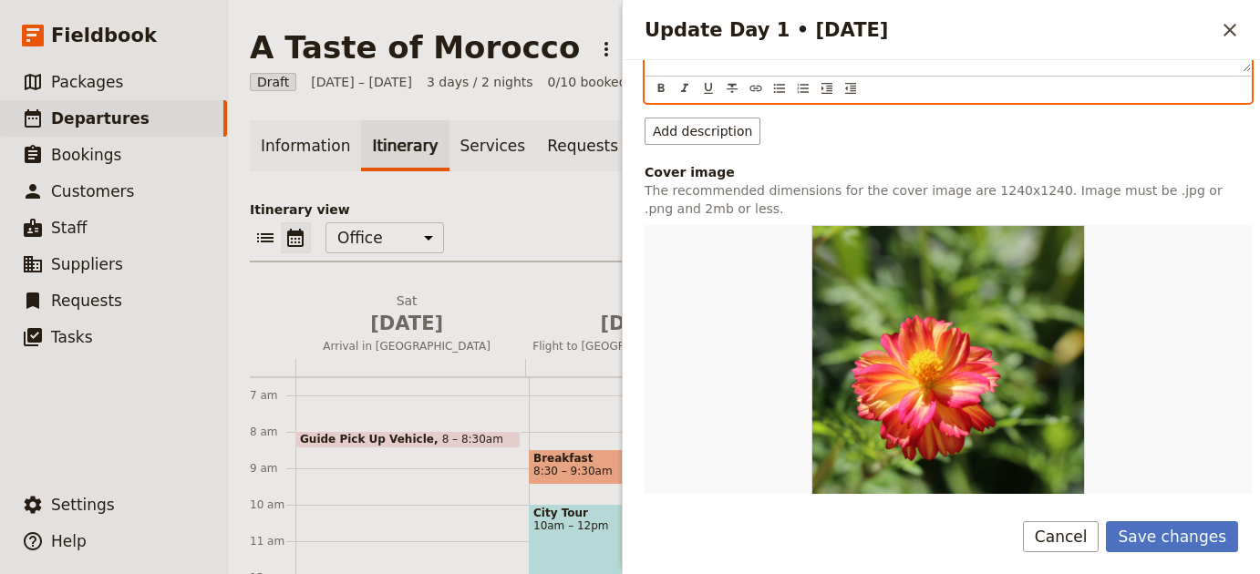
scroll to position [358, 0]
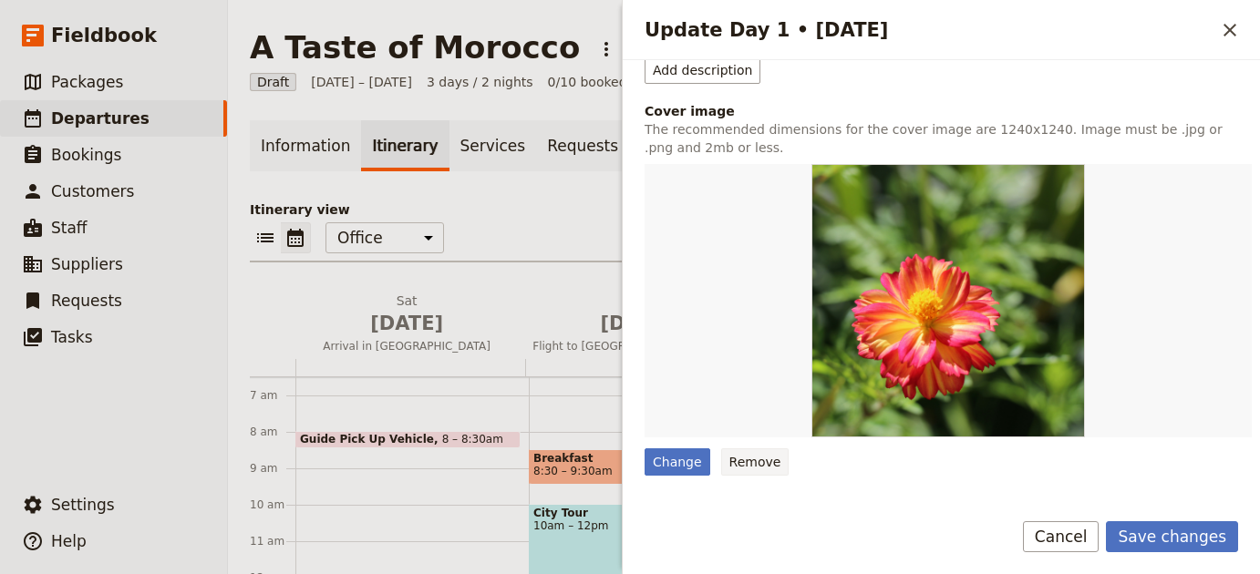
click at [781, 461] on button "Remove" at bounding box center [755, 462] width 68 height 27
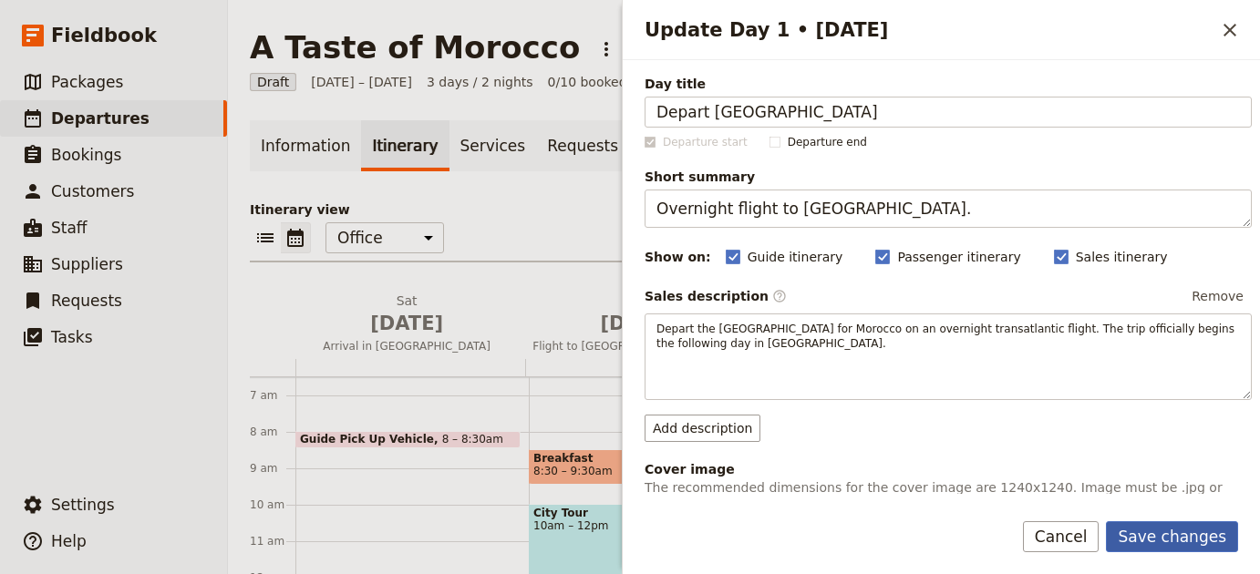
click at [1215, 546] on button "Save changes" at bounding box center [1172, 536] width 132 height 31
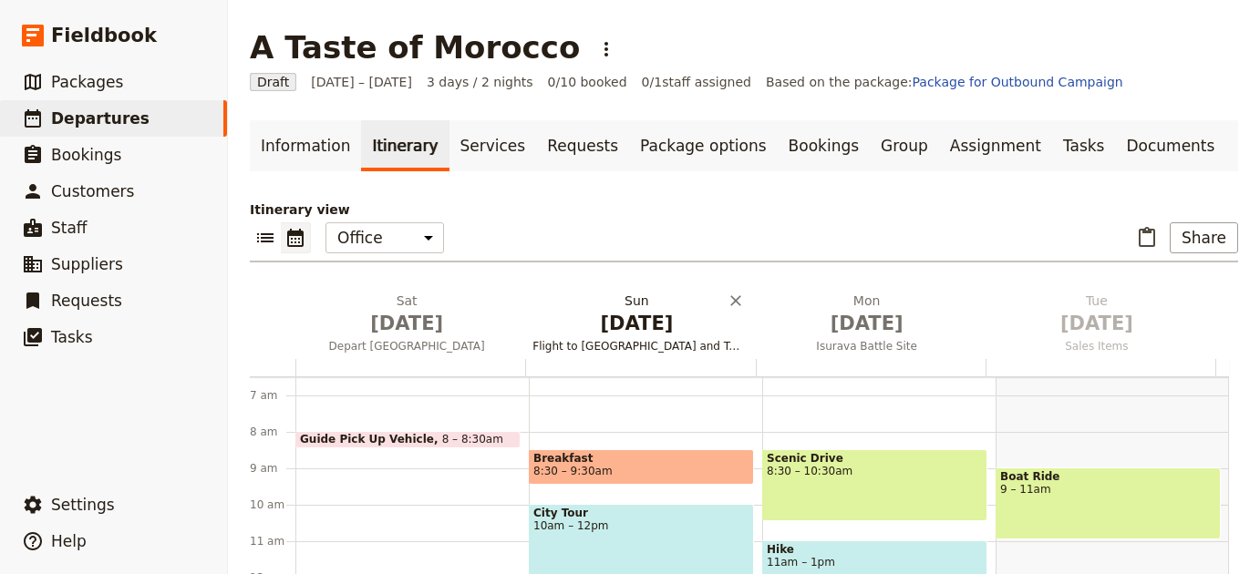
click at [636, 342] on span "Flight to Kokoda and Trek to Deniki" at bounding box center [636, 346] width 222 height 15
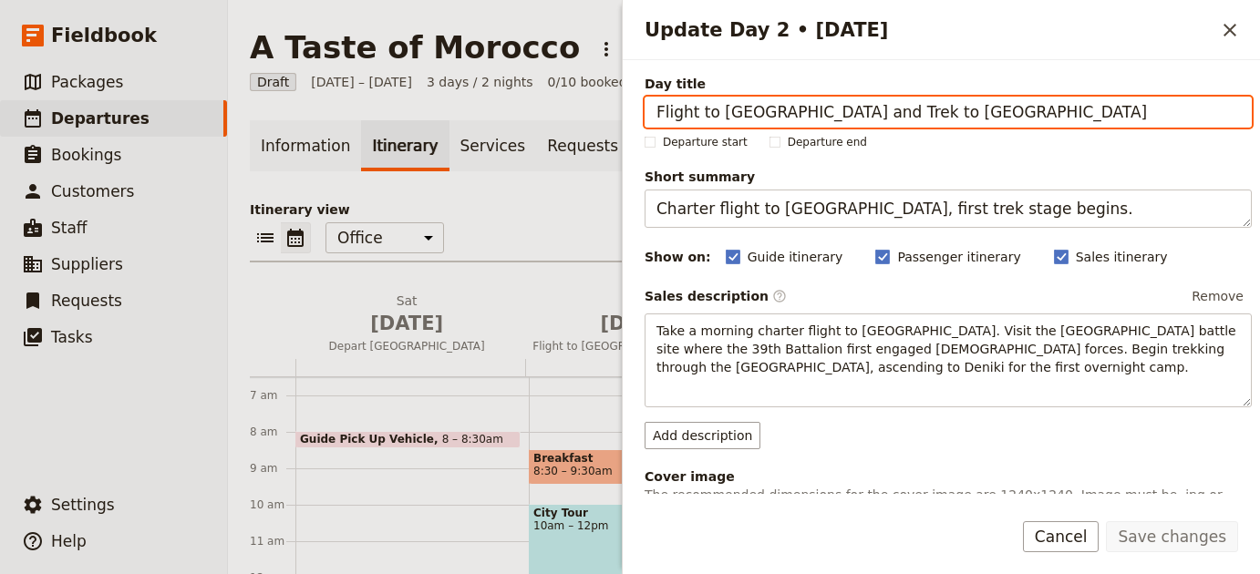
click at [953, 102] on input "Flight to Kokoda and Trek to Deniki" at bounding box center [947, 112] width 607 height 31
paste input "[GEOGRAPHIC_DATA] to [GEOGRAPHIC_DATA]"
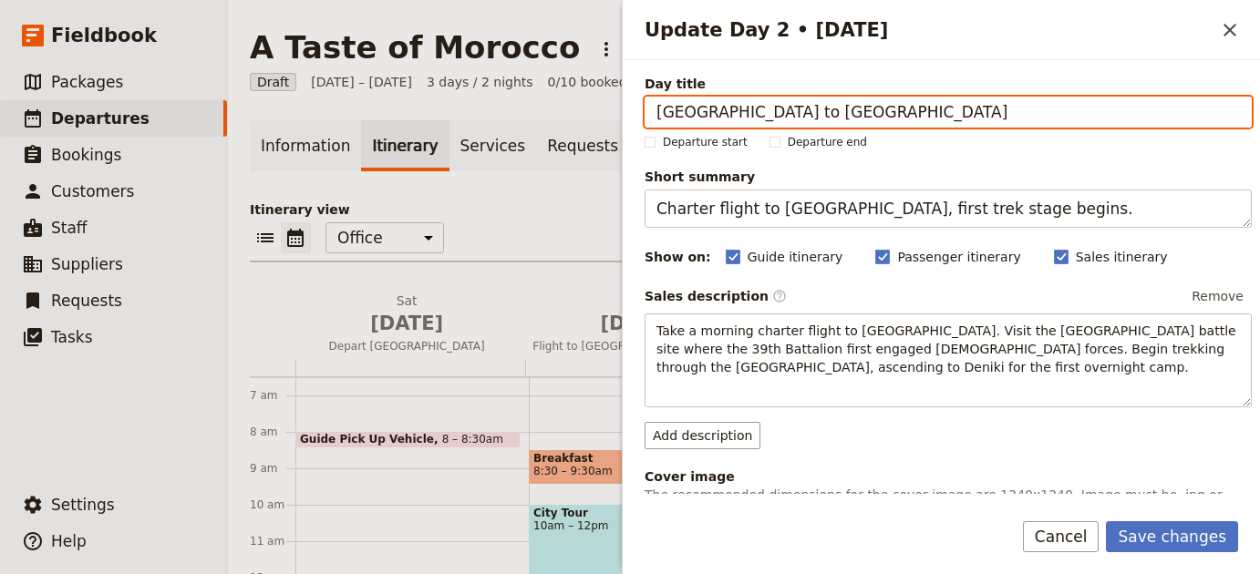
type input "[GEOGRAPHIC_DATA] to [GEOGRAPHIC_DATA]"
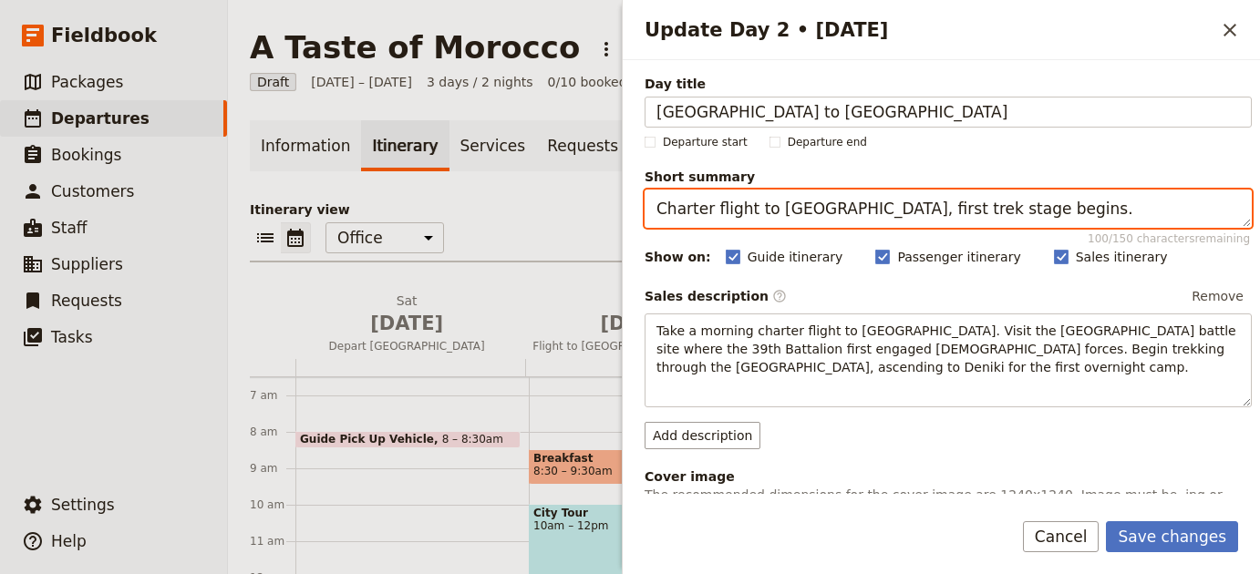
click at [864, 204] on textarea "Charter flight to Kokoda, first trek stage begins." at bounding box center [947, 209] width 607 height 38
paste textarea "Arrival and welcome dinner in Rabat"
type textarea "Arrival and welcome dinner in [GEOGRAPHIC_DATA]."
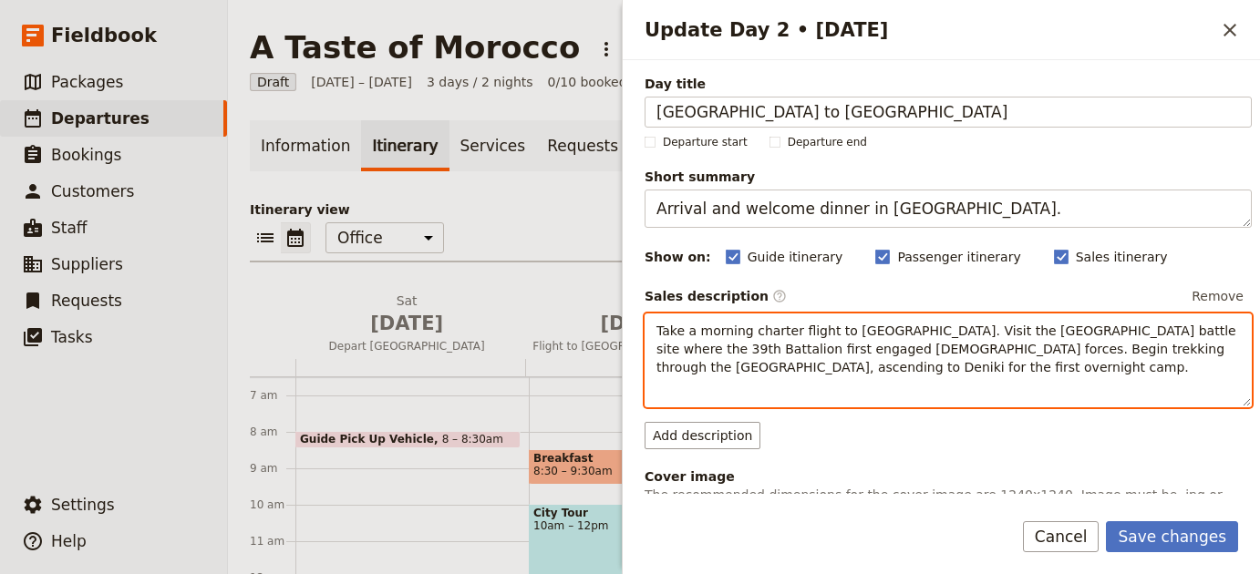
click at [799, 369] on span "Take a morning charter flight to Kokoda. Visit the Kokoda Station battle site w…" at bounding box center [947, 349] width 583 height 51
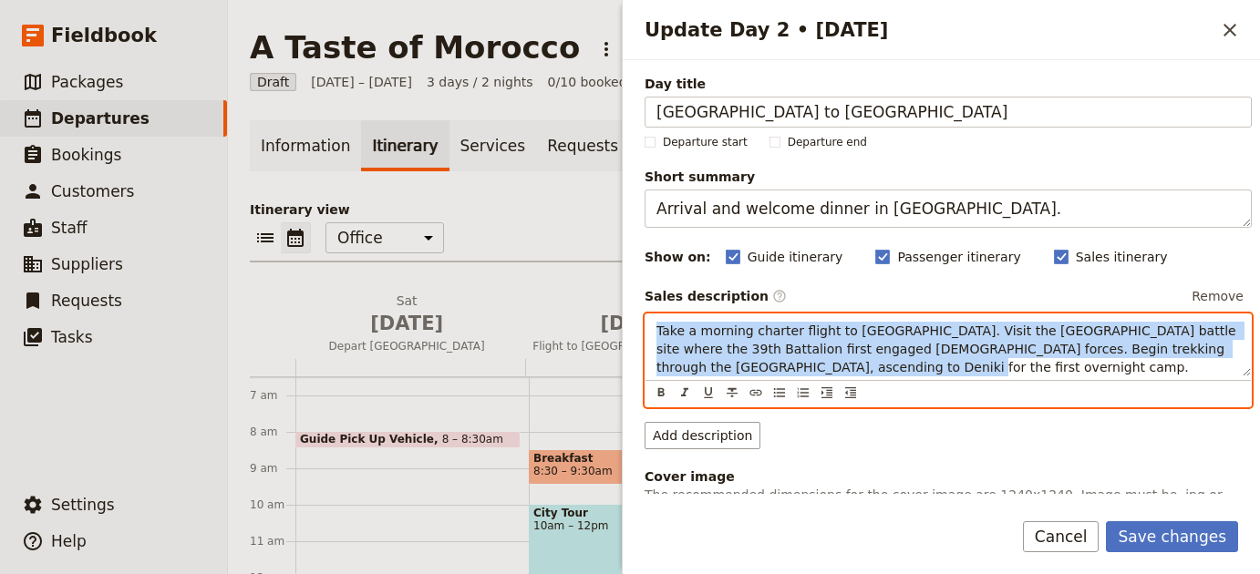
click at [799, 369] on span "Take a morning charter flight to Kokoda. Visit the Kokoda Station battle site w…" at bounding box center [947, 349] width 583 height 51
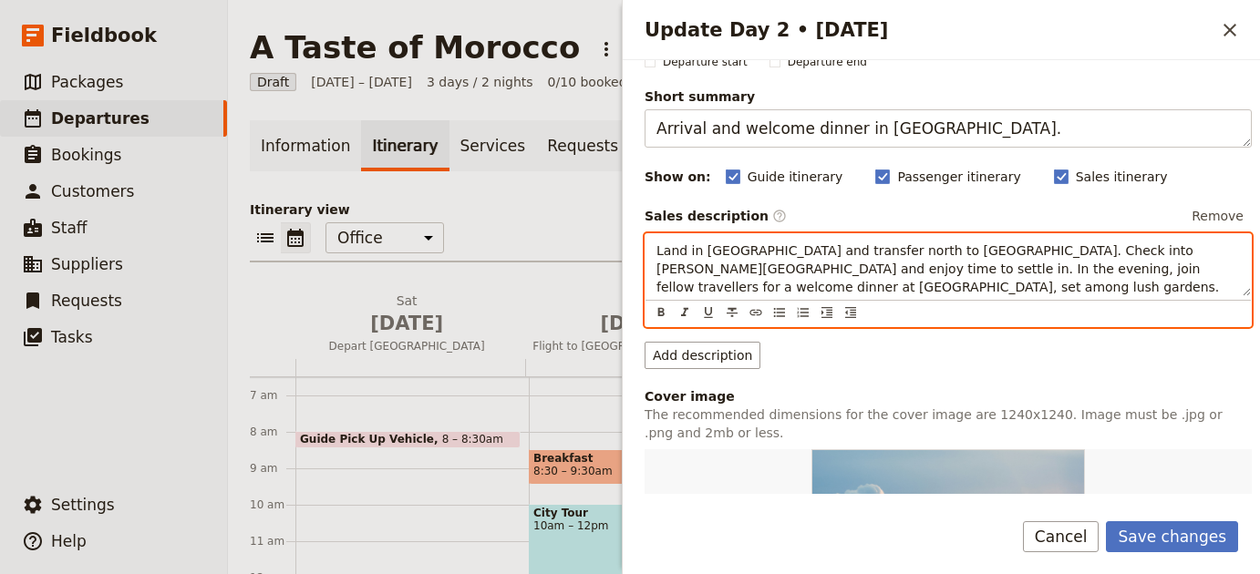
scroll to position [327, 0]
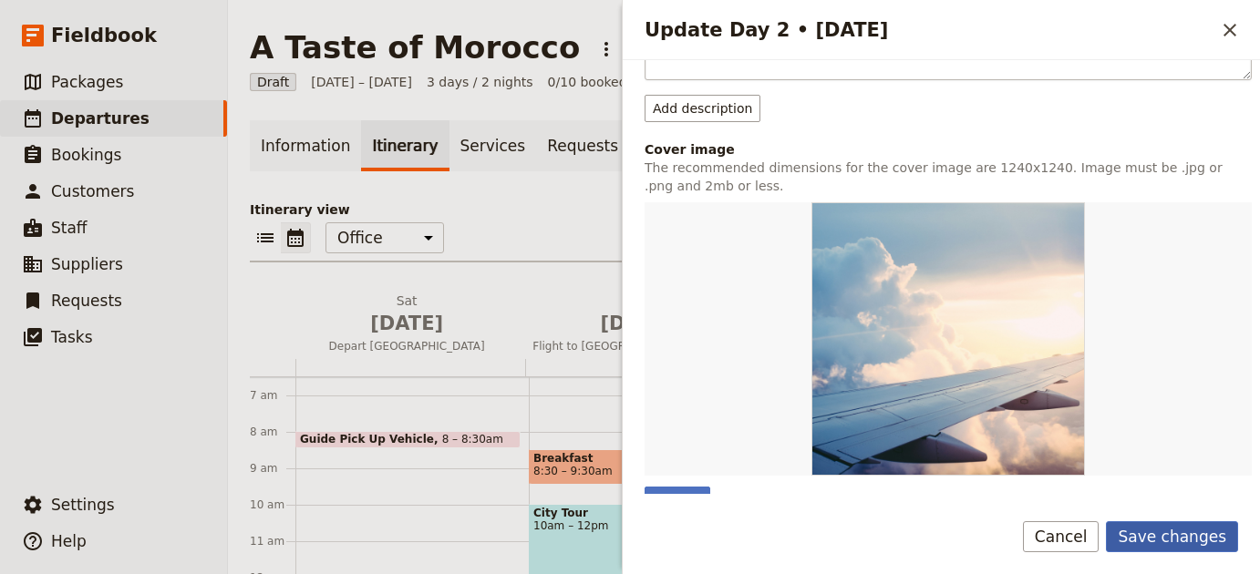
click at [1212, 534] on button "Save changes" at bounding box center [1172, 536] width 132 height 31
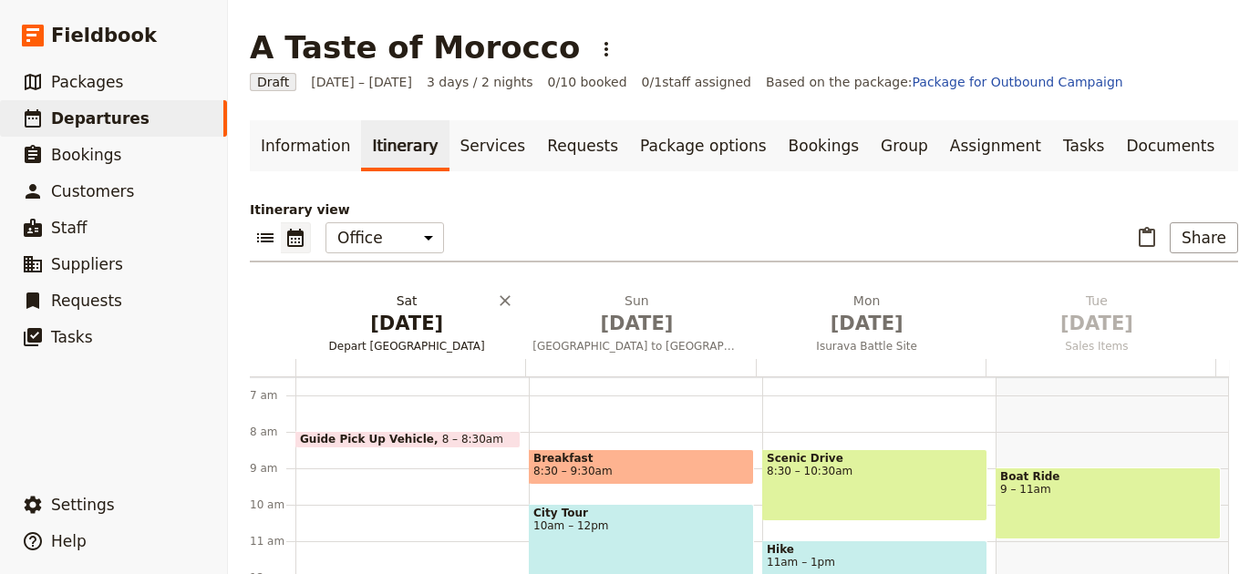
click at [397, 325] on span "[DATE]" at bounding box center [407, 323] width 208 height 27
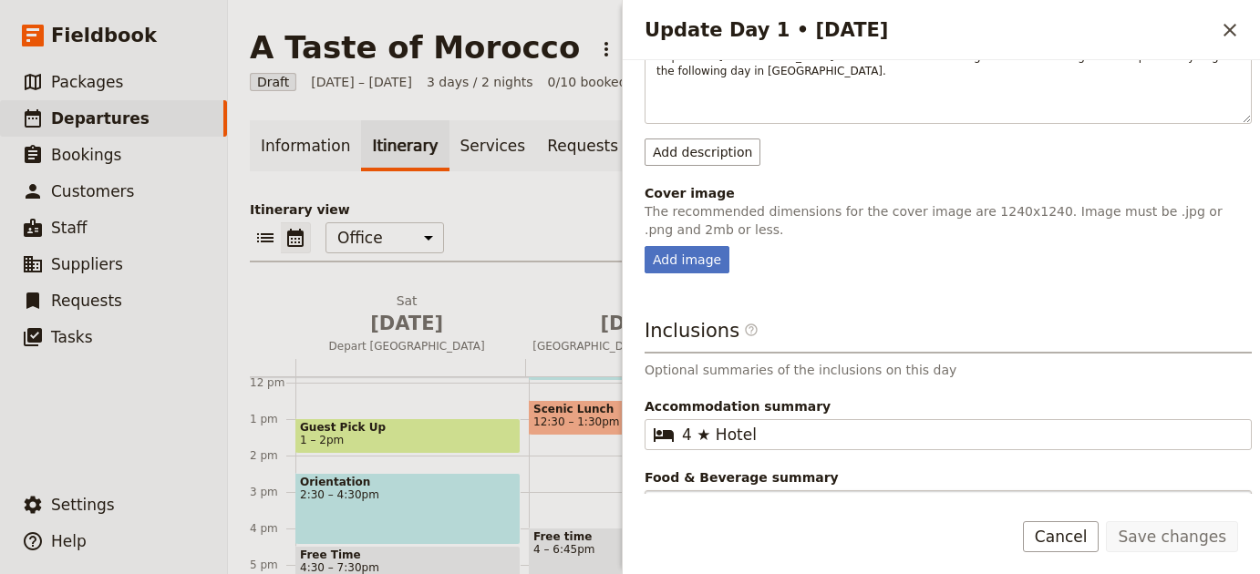
scroll to position [324, 0]
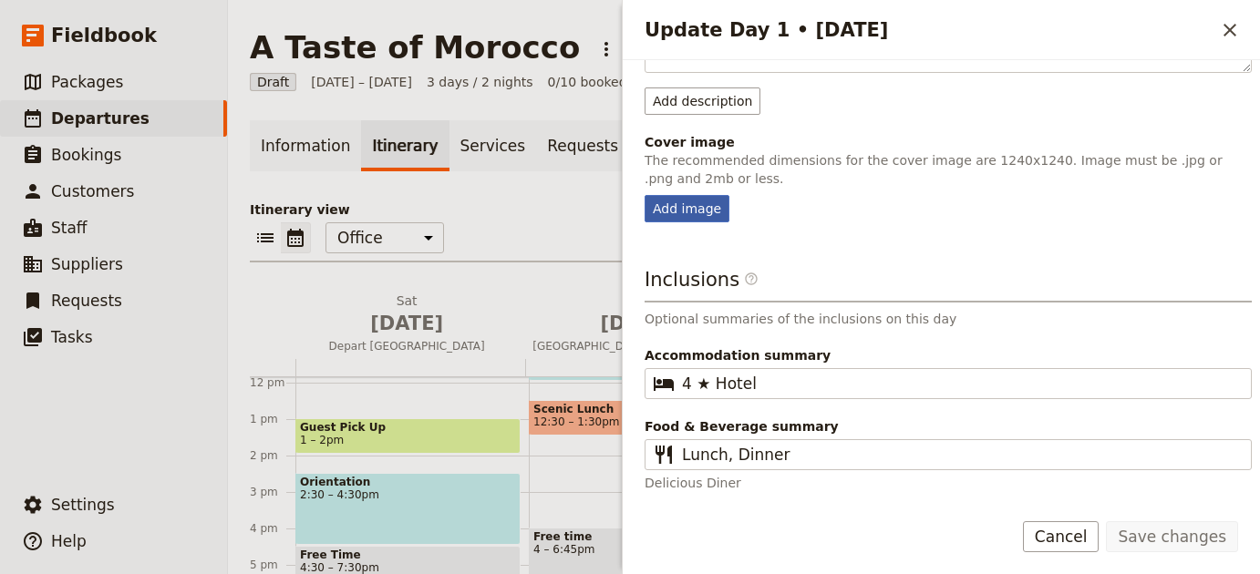
click at [658, 211] on div "Add image" at bounding box center [686, 208] width 85 height 27
click at [644, 195] on input "Add image" at bounding box center [644, 194] width 1 height 1
type input "C:\fakepath\ross-parmly-rf6ywHVkrlY-unsplash (1).jpg"
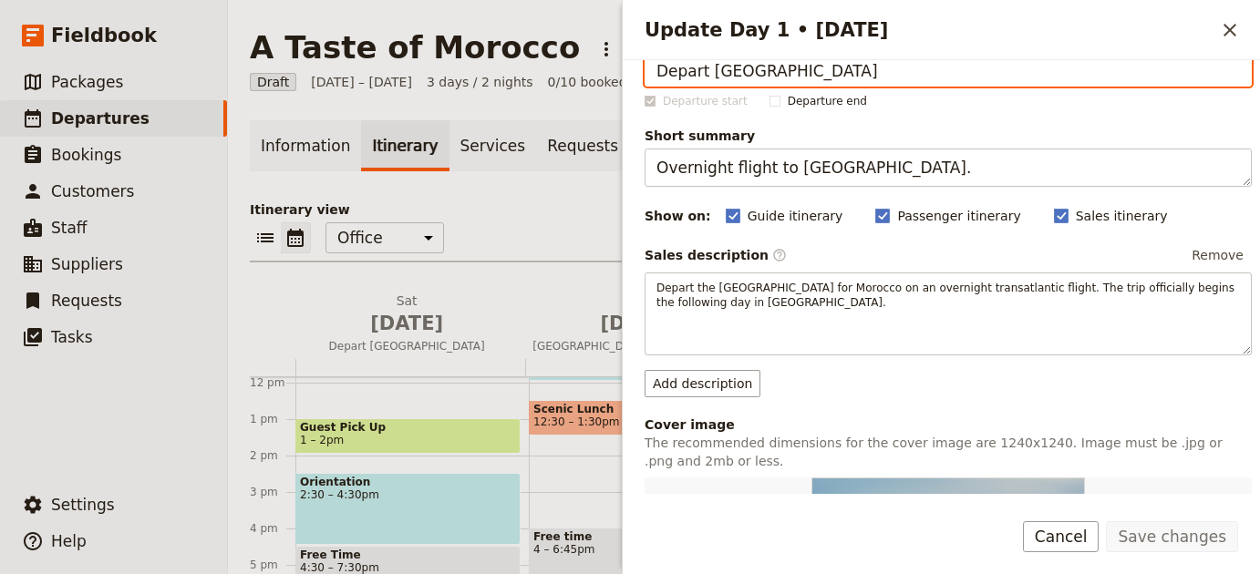
scroll to position [0, 0]
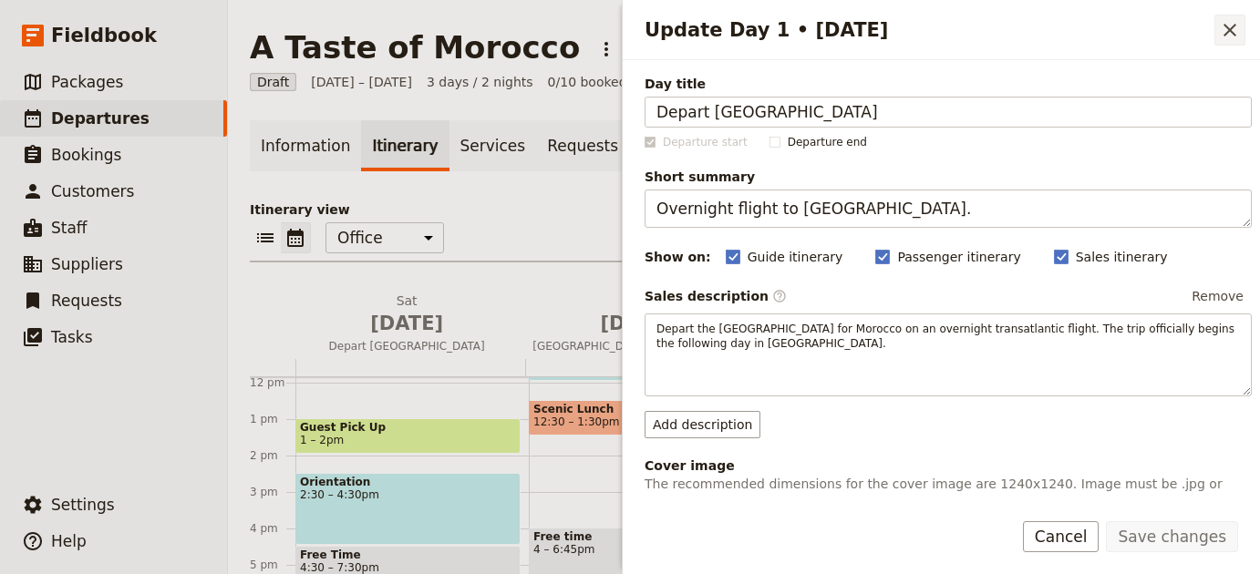
click at [1235, 32] on icon "Close drawer" at bounding box center [1230, 30] width 22 height 22
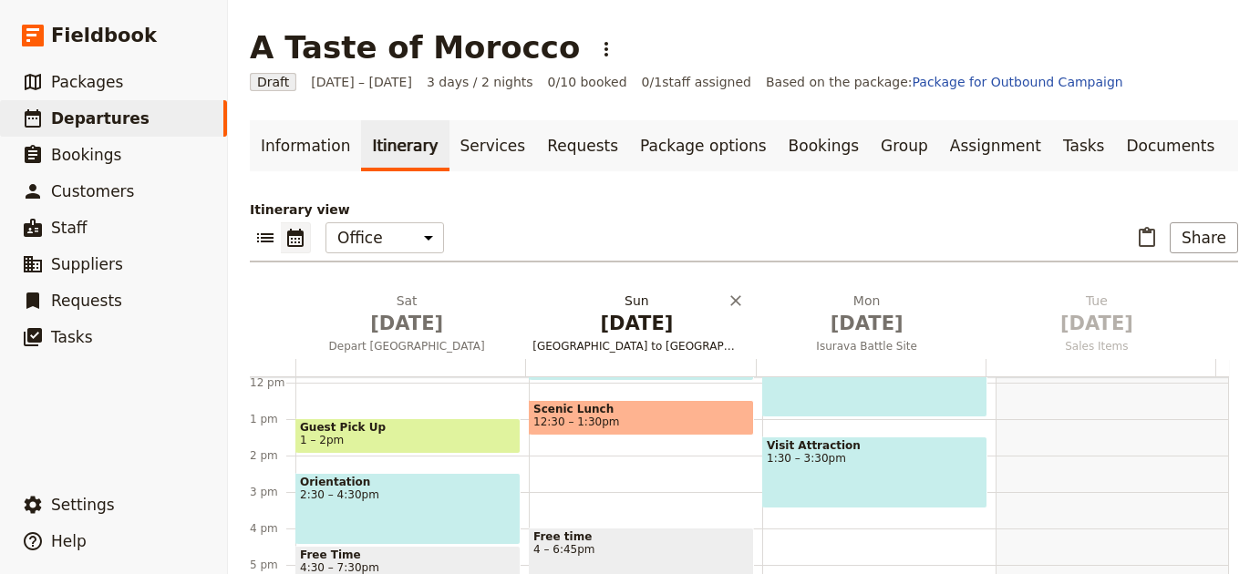
click at [604, 337] on button "[DATE] [GEOGRAPHIC_DATA] to [GEOGRAPHIC_DATA]" at bounding box center [640, 325] width 230 height 67
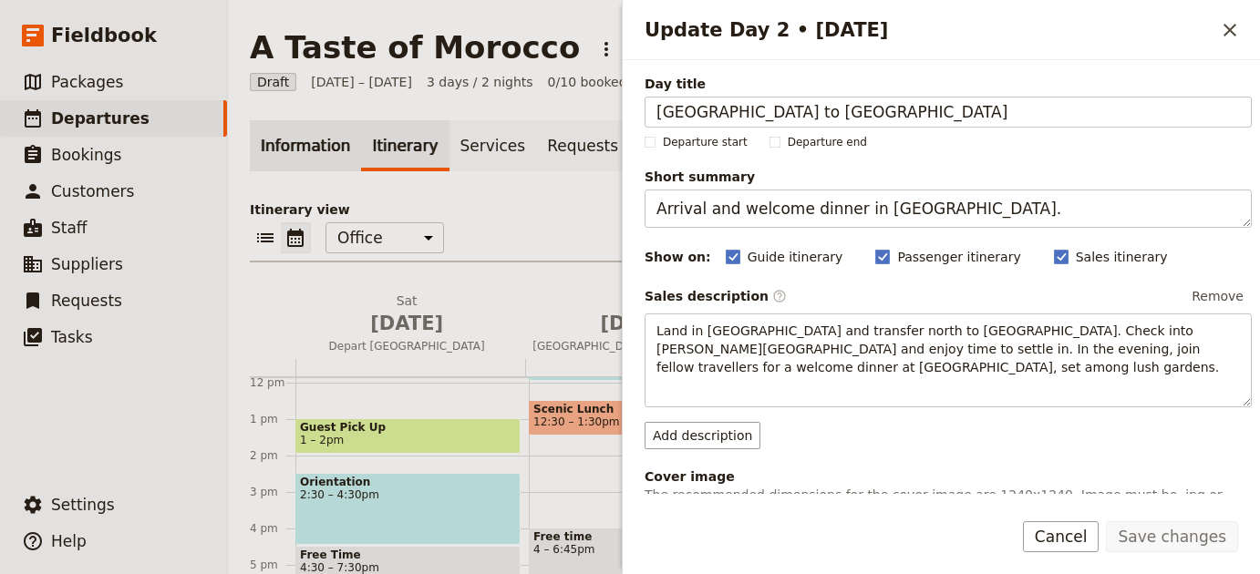
click at [271, 122] on link "Information" at bounding box center [305, 145] width 111 height 51
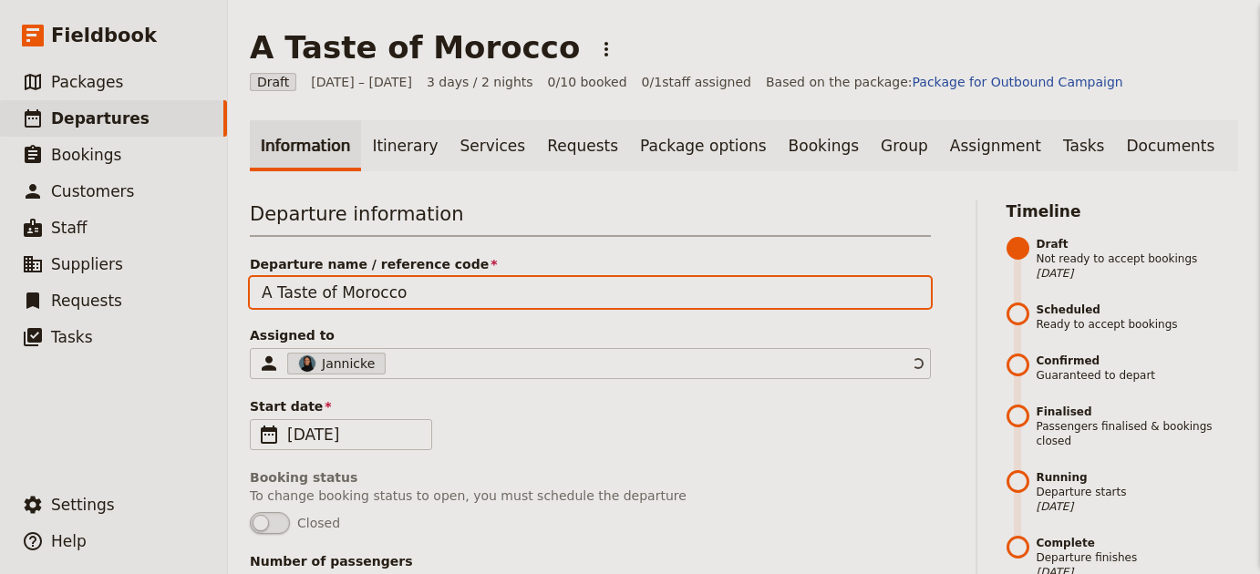
click at [287, 138] on link "Information" at bounding box center [305, 145] width 111 height 51
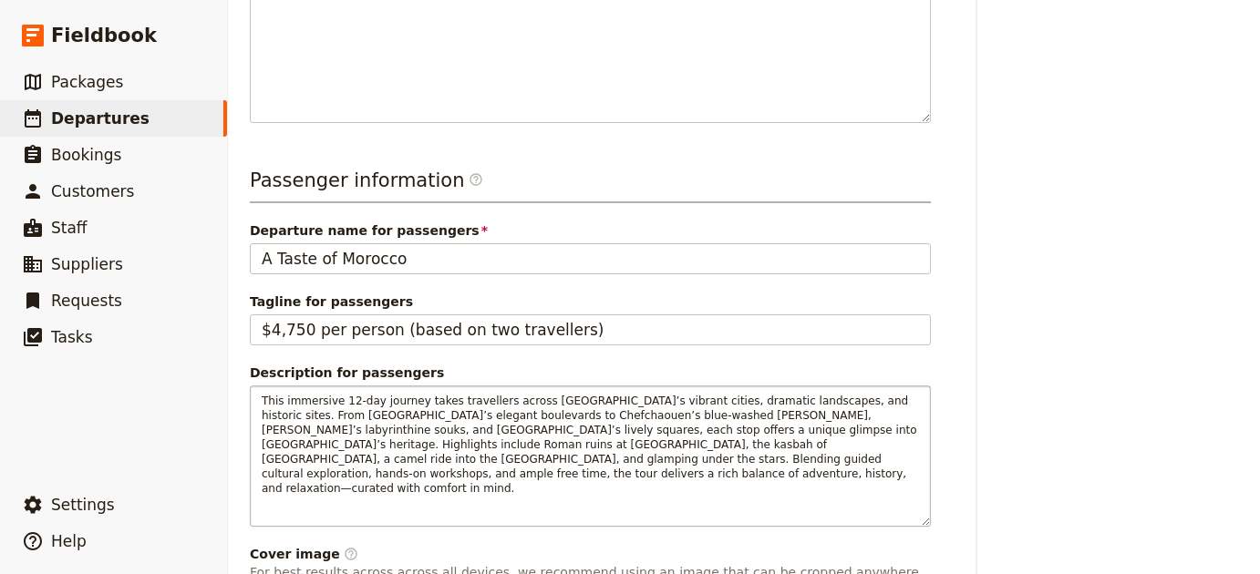
scroll to position [802, 0]
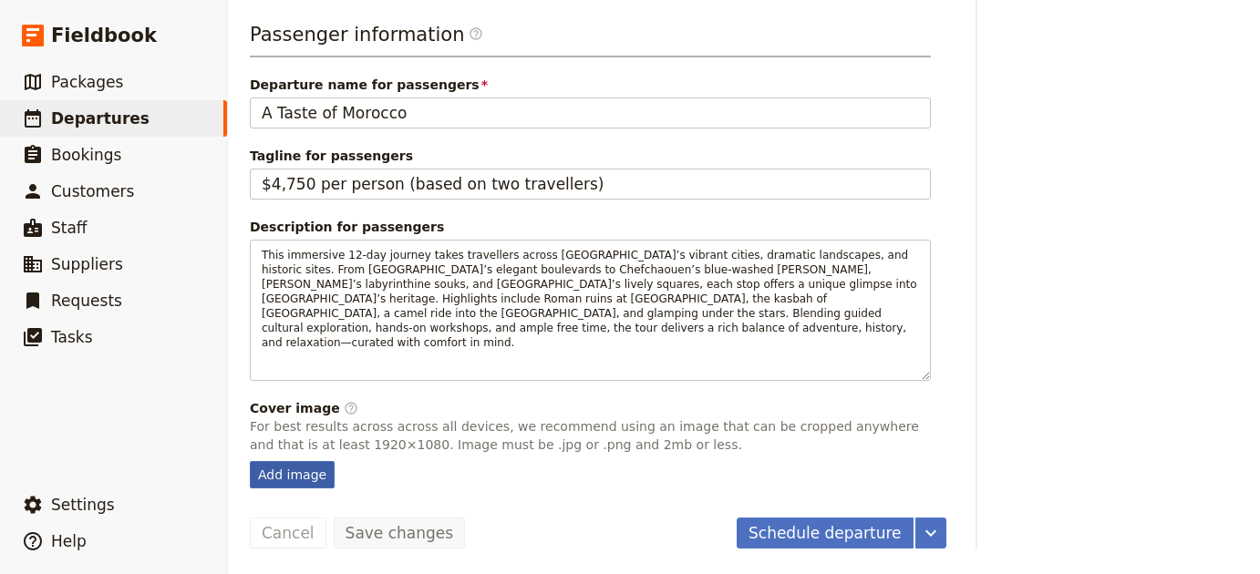
click at [284, 479] on div "Add image" at bounding box center [292, 474] width 85 height 27
click at [250, 461] on input "Add image" at bounding box center [249, 460] width 1 height 1
click at [289, 479] on div "Add image" at bounding box center [292, 474] width 85 height 27
click at [250, 461] on input "Add image" at bounding box center [249, 460] width 1 height 1
click at [289, 479] on div "Add image" at bounding box center [292, 474] width 85 height 27
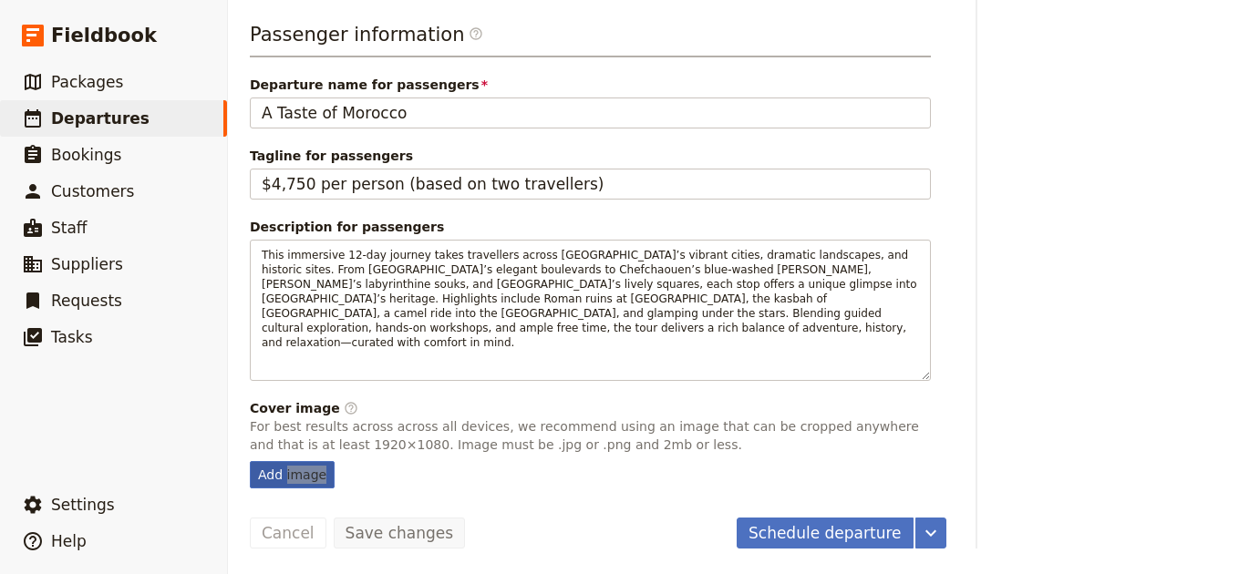
click at [250, 461] on input "Add image" at bounding box center [249, 460] width 1 height 1
click at [301, 476] on div "Add image" at bounding box center [292, 474] width 85 height 27
click at [250, 461] on input "Add image" at bounding box center [249, 460] width 1 height 1
click at [327, 475] on div "Add image" at bounding box center [292, 474] width 85 height 27
click at [250, 461] on input "Add image" at bounding box center [249, 460] width 1 height 1
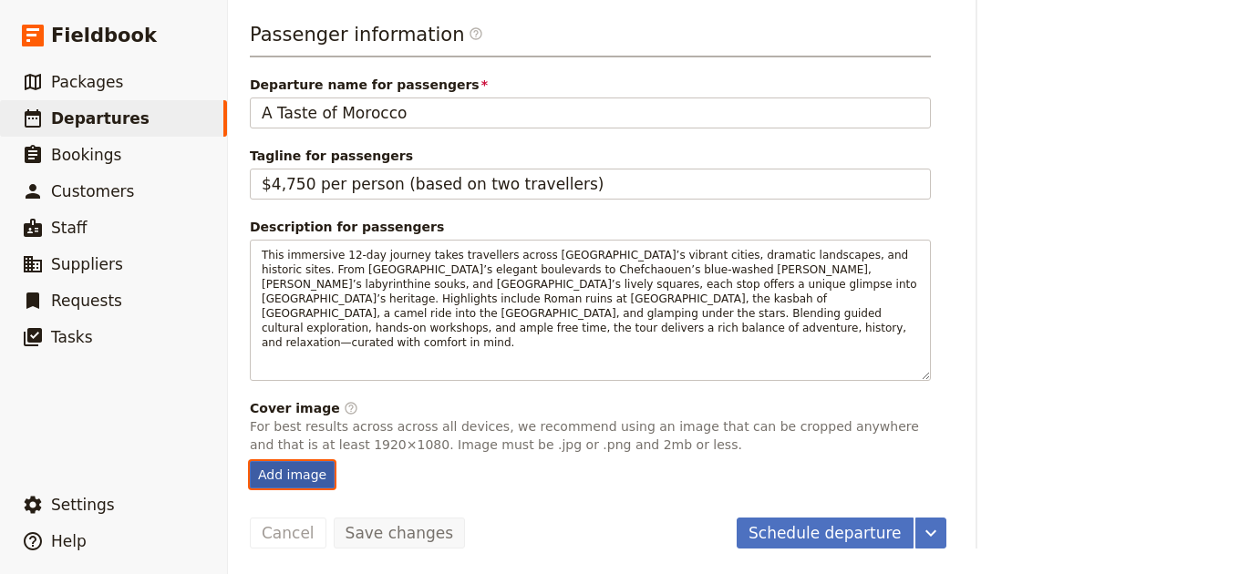
type input "C:\fakepath\daniel-burka-oR9ZisoF_NE-unsplash (2).jpg"
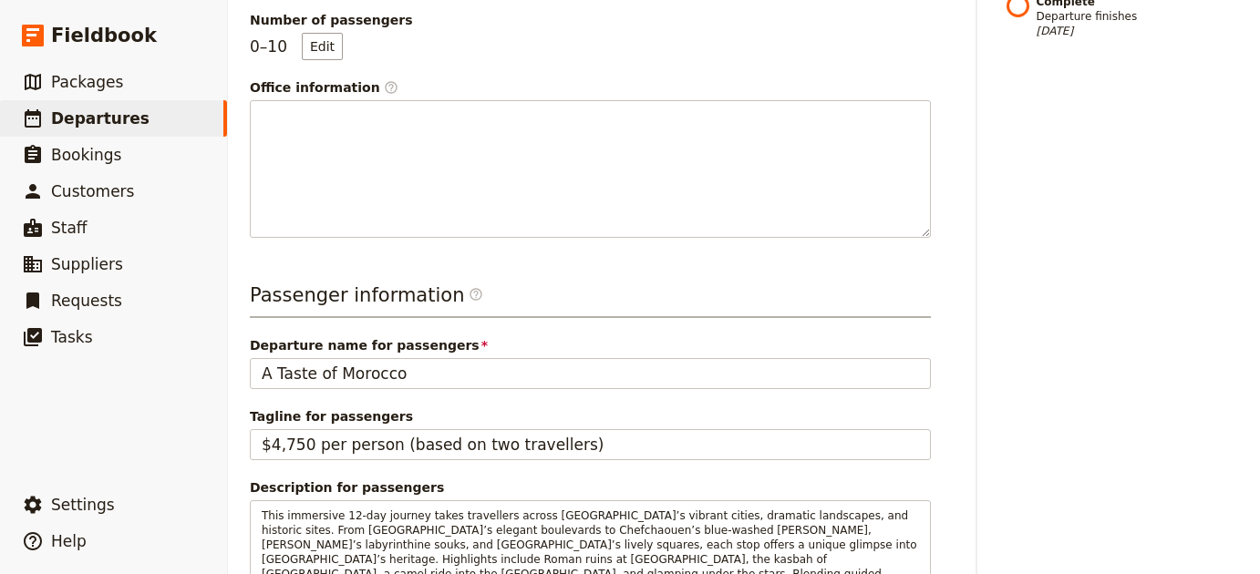
scroll to position [0, 0]
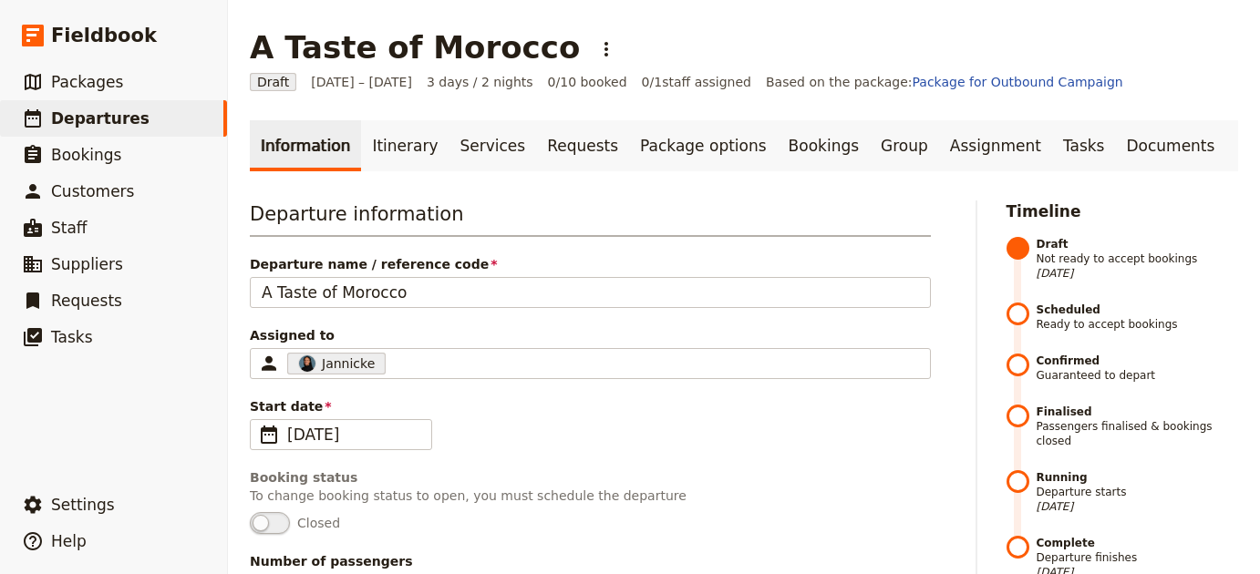
drag, startPoint x: 382, startPoint y: 151, endPoint x: 299, endPoint y: 152, distance: 83.0
click at [383, 151] on link "Itinerary" at bounding box center [405, 145] width 88 height 51
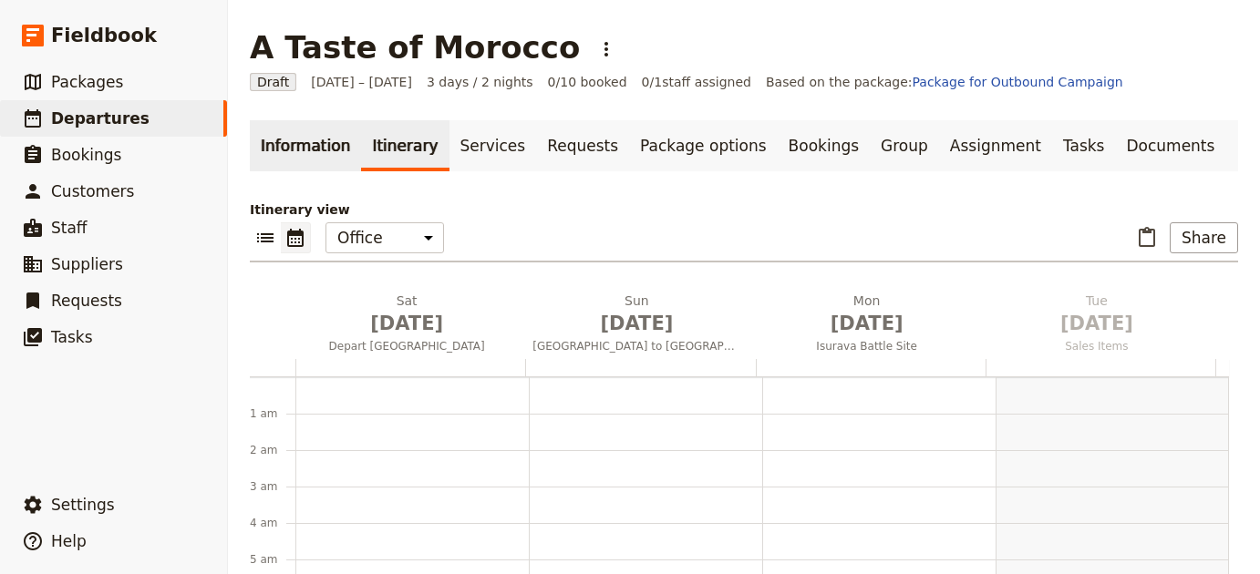
scroll to position [237, 0]
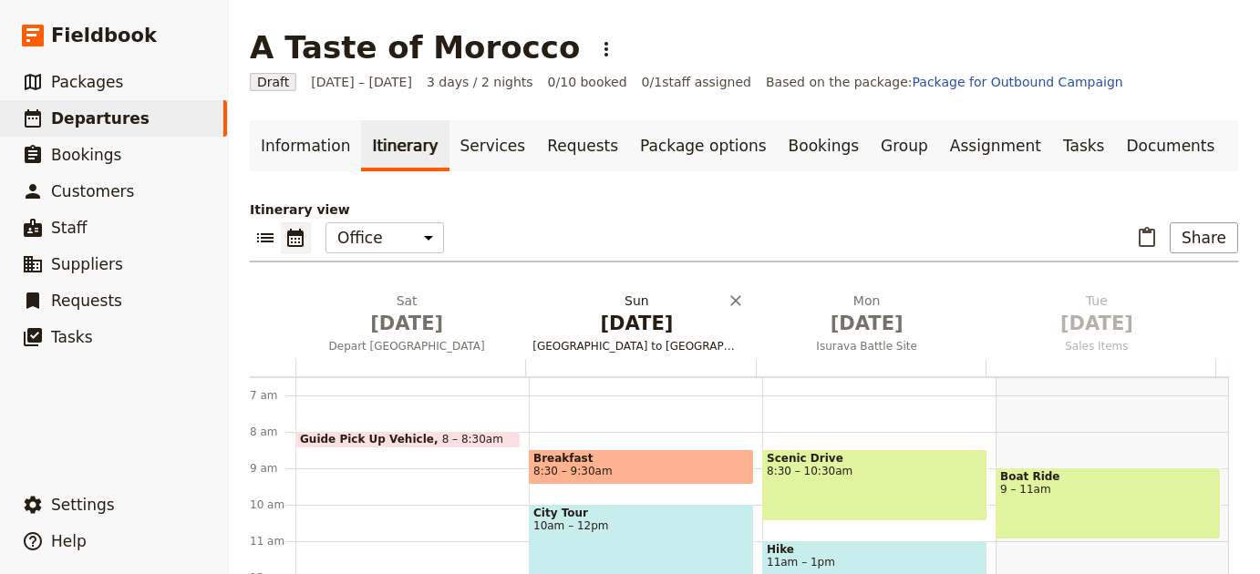
click at [619, 342] on span "[GEOGRAPHIC_DATA] to [GEOGRAPHIC_DATA]" at bounding box center [636, 346] width 222 height 15
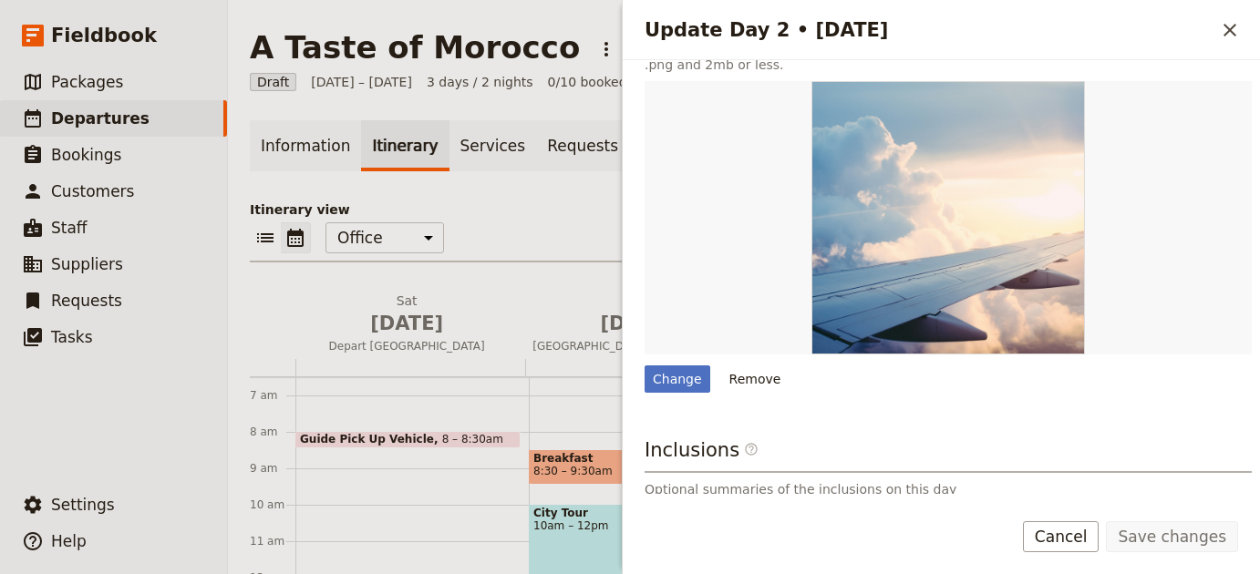
scroll to position [493, 0]
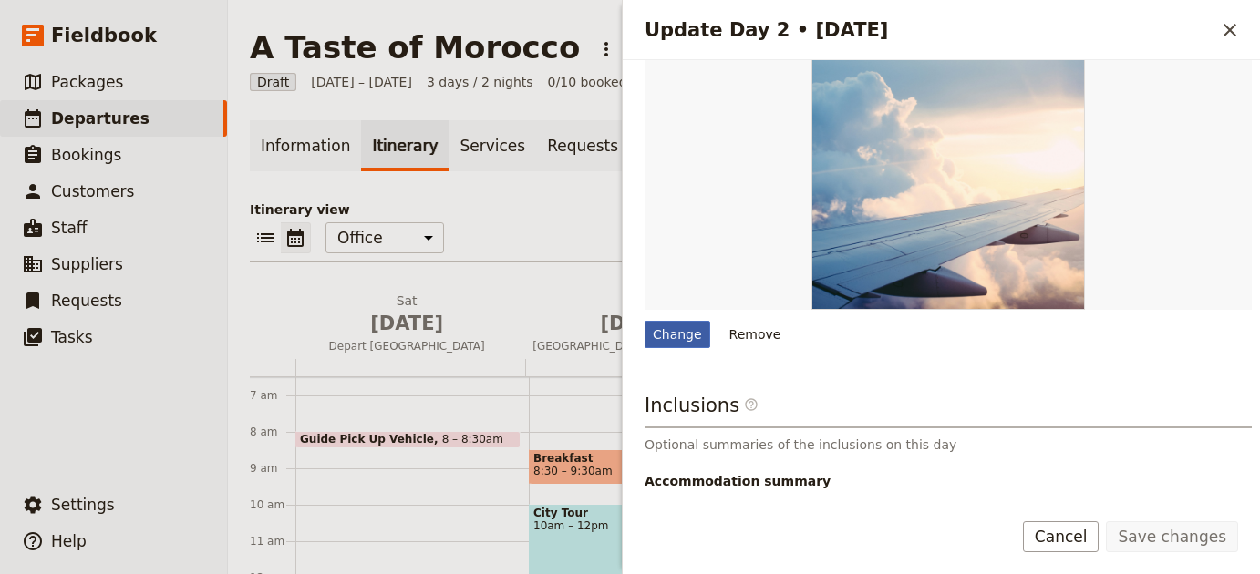
click at [689, 337] on div "Change" at bounding box center [677, 334] width 66 height 27
click at [644, 321] on input "Change" at bounding box center [644, 320] width 1 height 1
click at [691, 334] on div "Change" at bounding box center [677, 334] width 66 height 27
click at [644, 321] on input "Change" at bounding box center [644, 320] width 1 height 1
type input "C:\fakepath\emre-PjjMG6VyHs4-unsplash (1) (1).jpg"
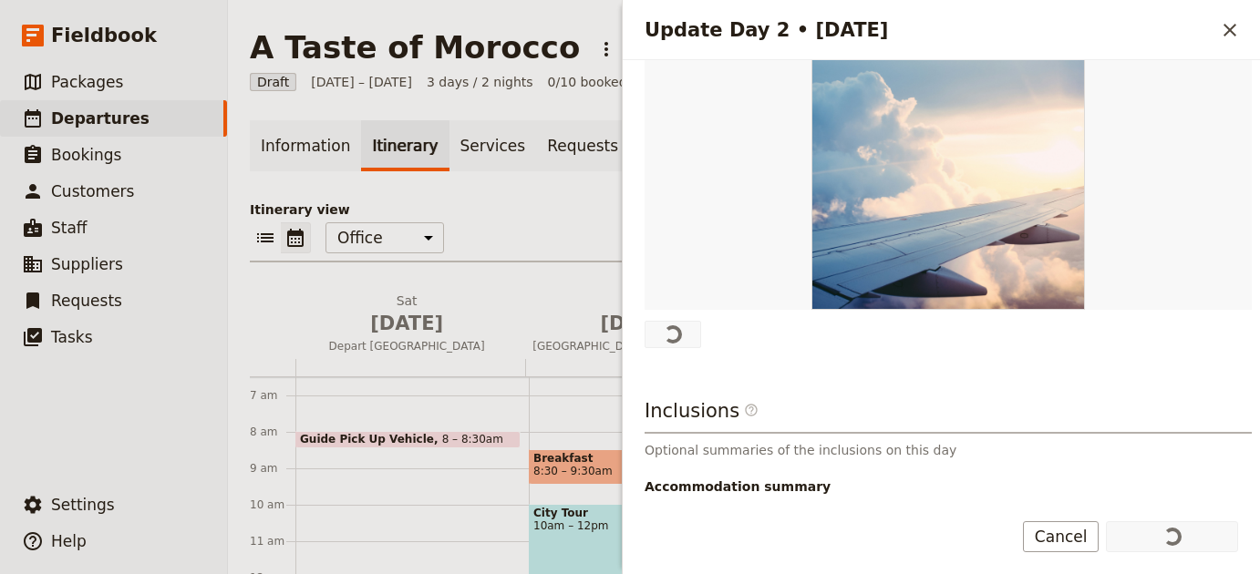
scroll to position [0, 0]
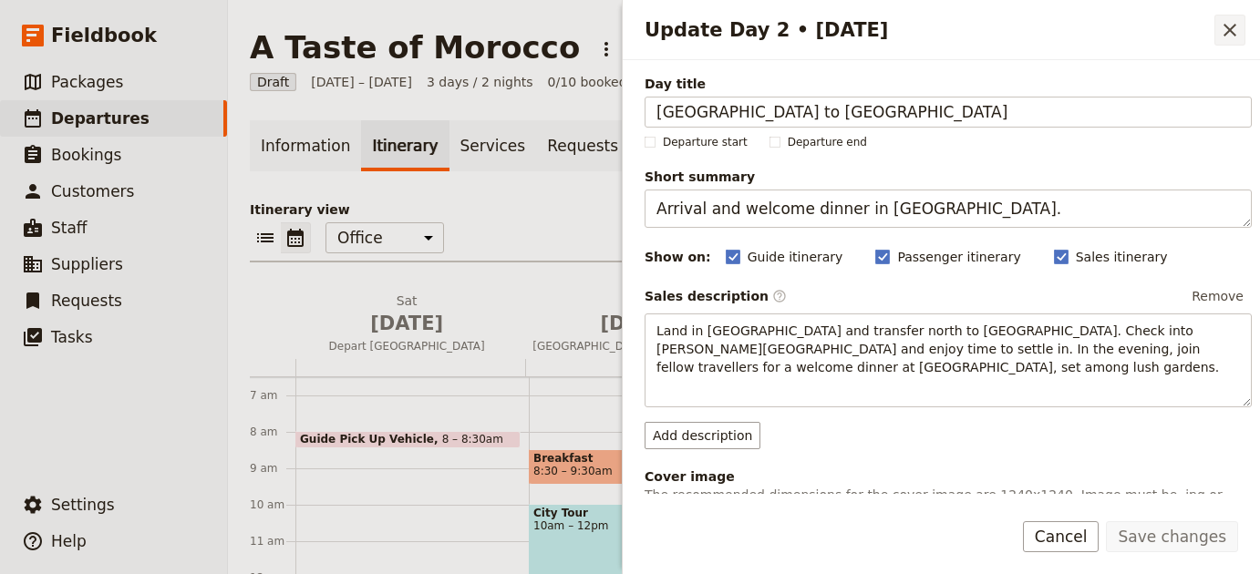
click at [1229, 32] on icon "Close drawer" at bounding box center [1230, 30] width 22 height 22
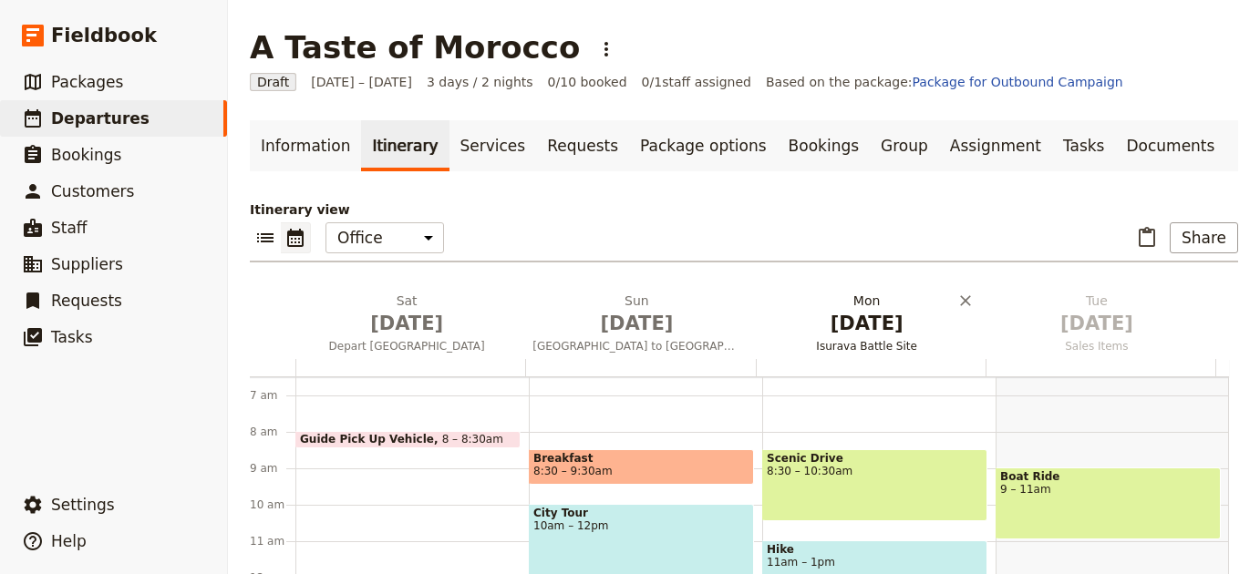
click at [815, 342] on span "Isurava Battle Site" at bounding box center [867, 346] width 222 height 15
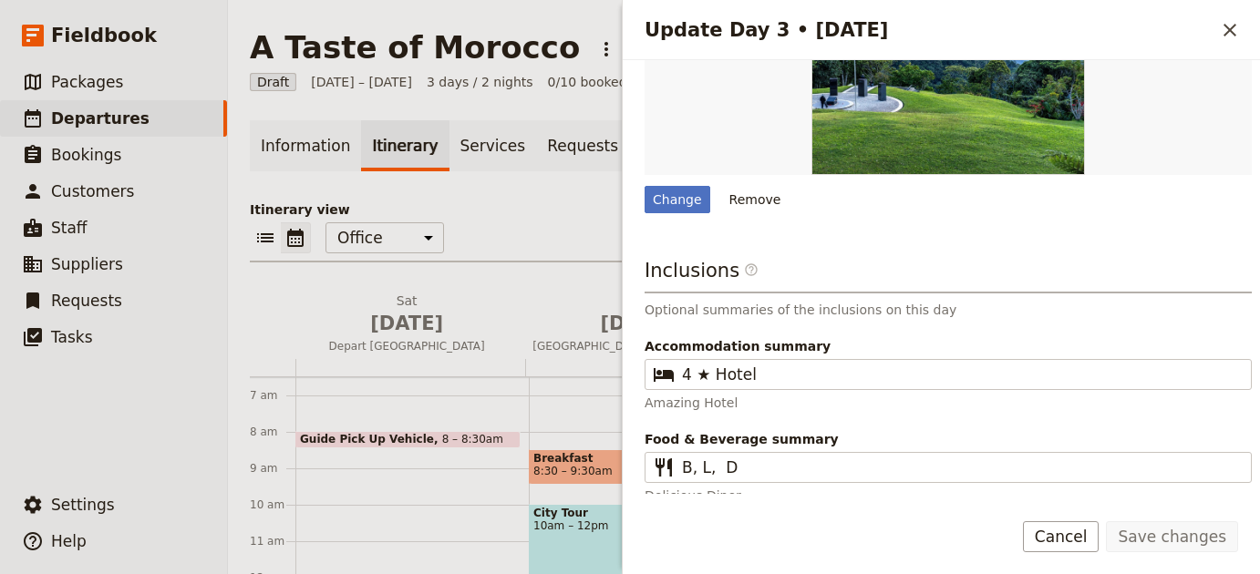
scroll to position [589, 0]
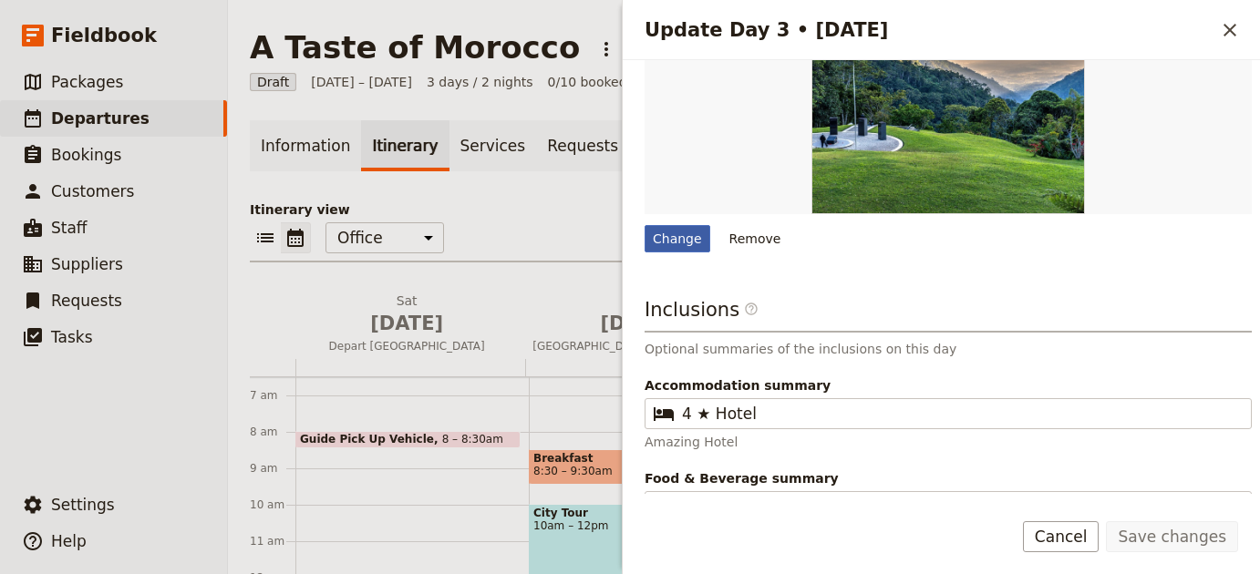
click at [661, 239] on div "Change" at bounding box center [677, 238] width 66 height 27
click at [644, 225] on input "Change" at bounding box center [644, 224] width 1 height 1
type input "C:\fakepath\lewis-j-goetz-JbWg7W953LY-unsplash (1) (1).jpg"
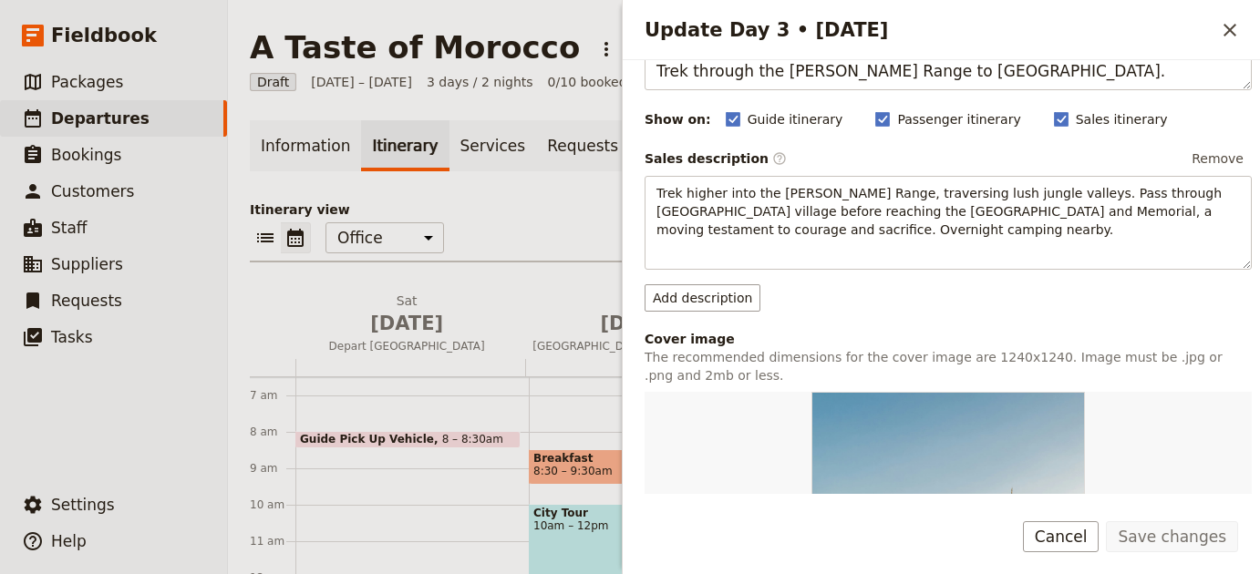
scroll to position [215, 0]
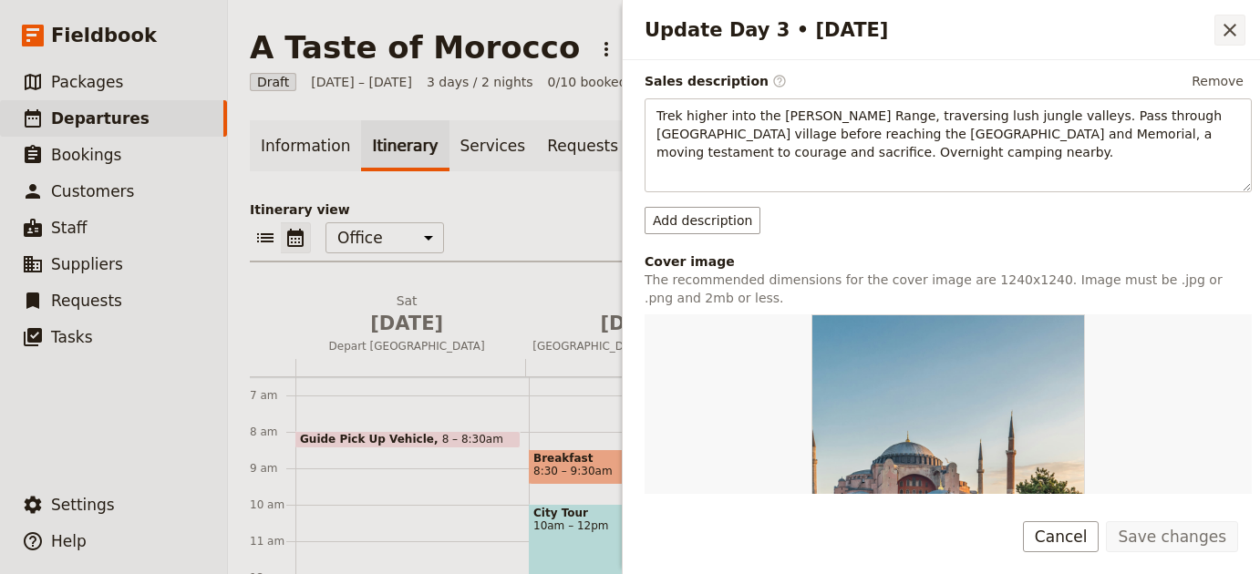
click at [1231, 23] on icon "Close drawer" at bounding box center [1230, 30] width 22 height 22
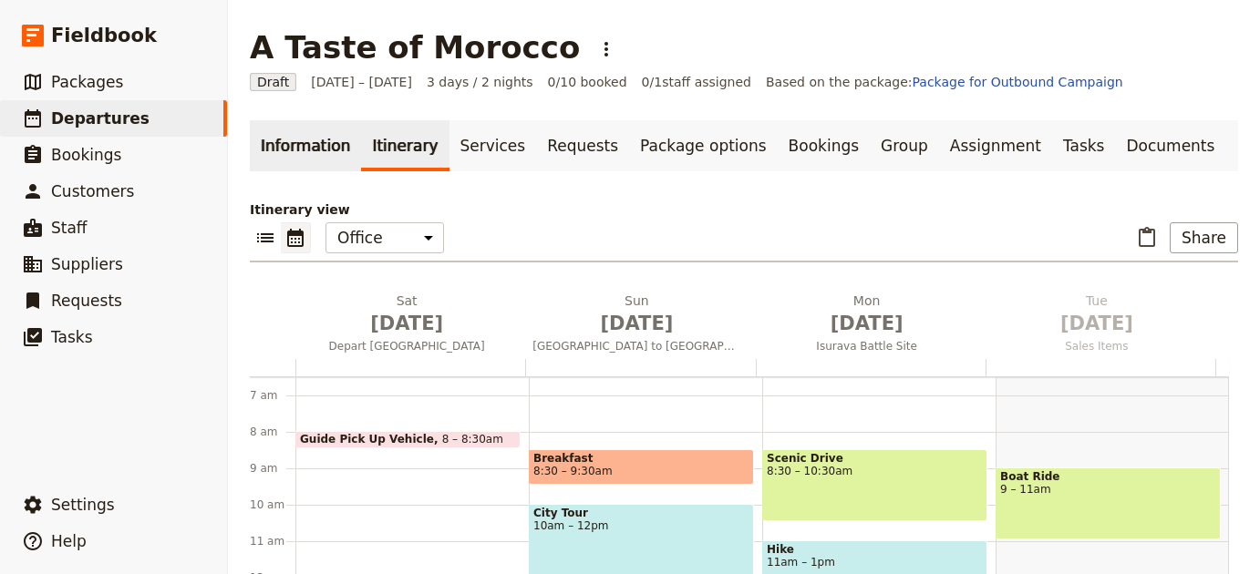
click at [313, 141] on link "Information" at bounding box center [305, 145] width 111 height 51
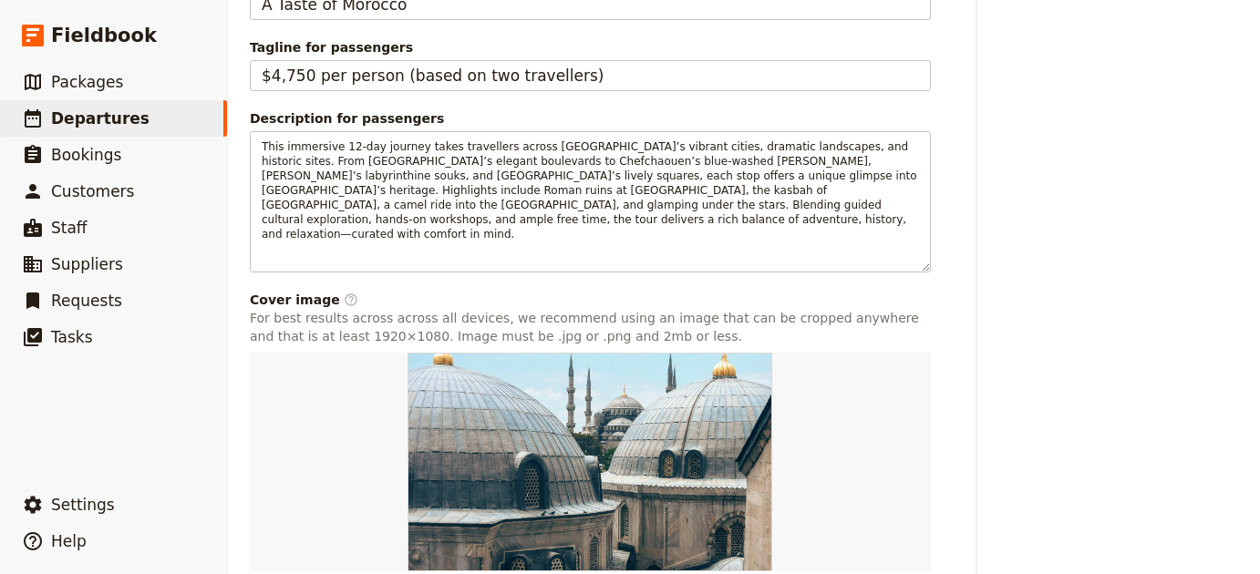
scroll to position [1032, 0]
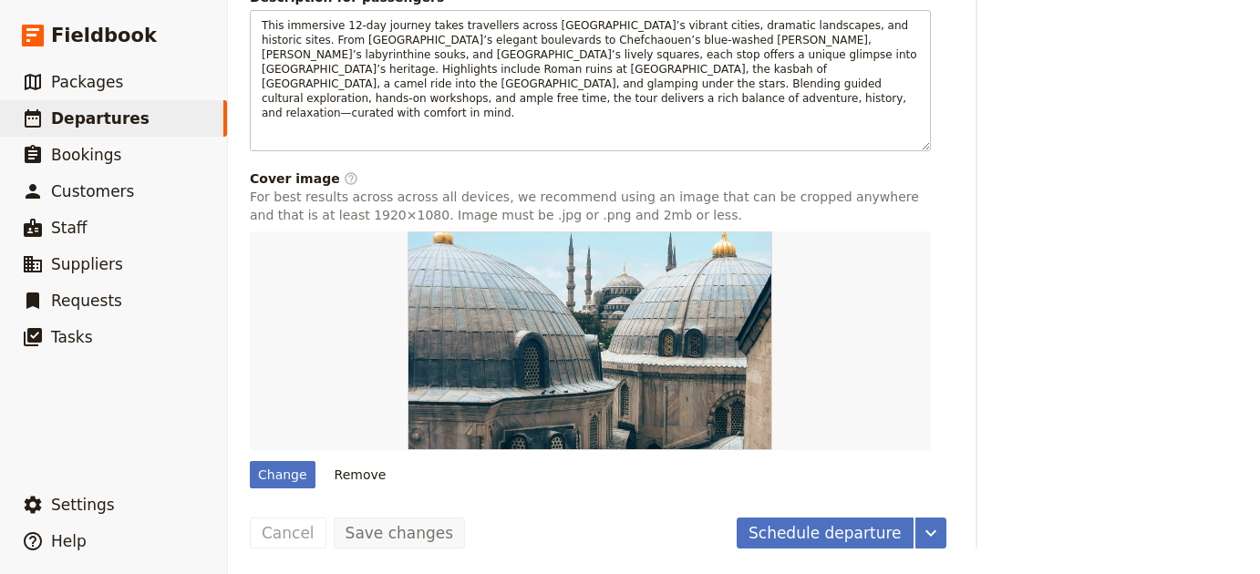
click at [837, 531] on button "Schedule departure" at bounding box center [825, 533] width 177 height 31
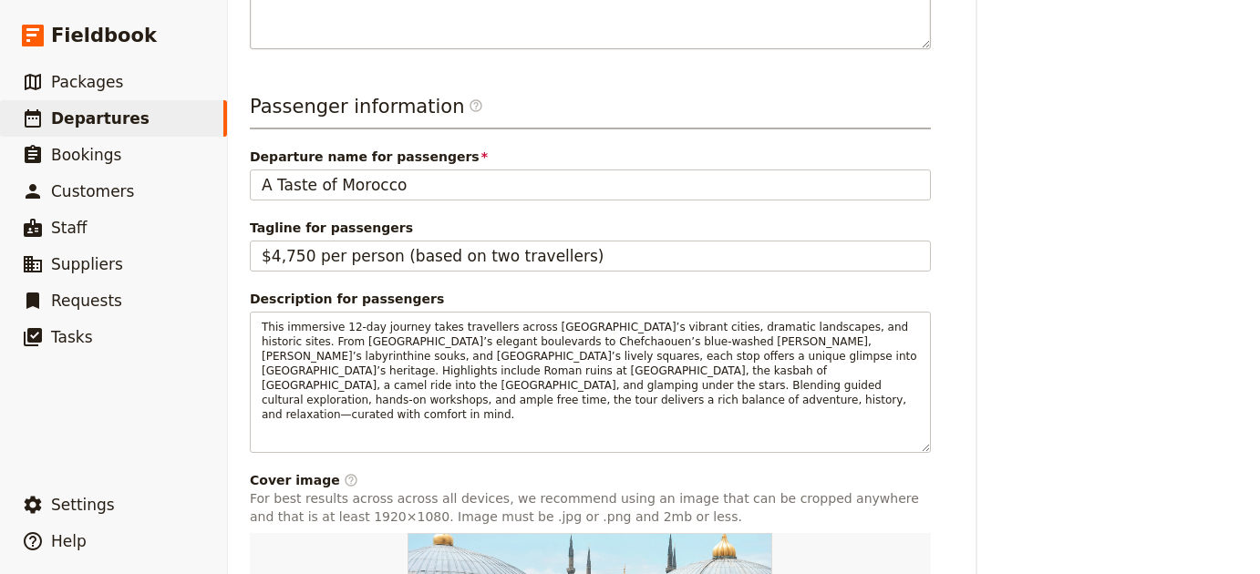
scroll to position [0, 0]
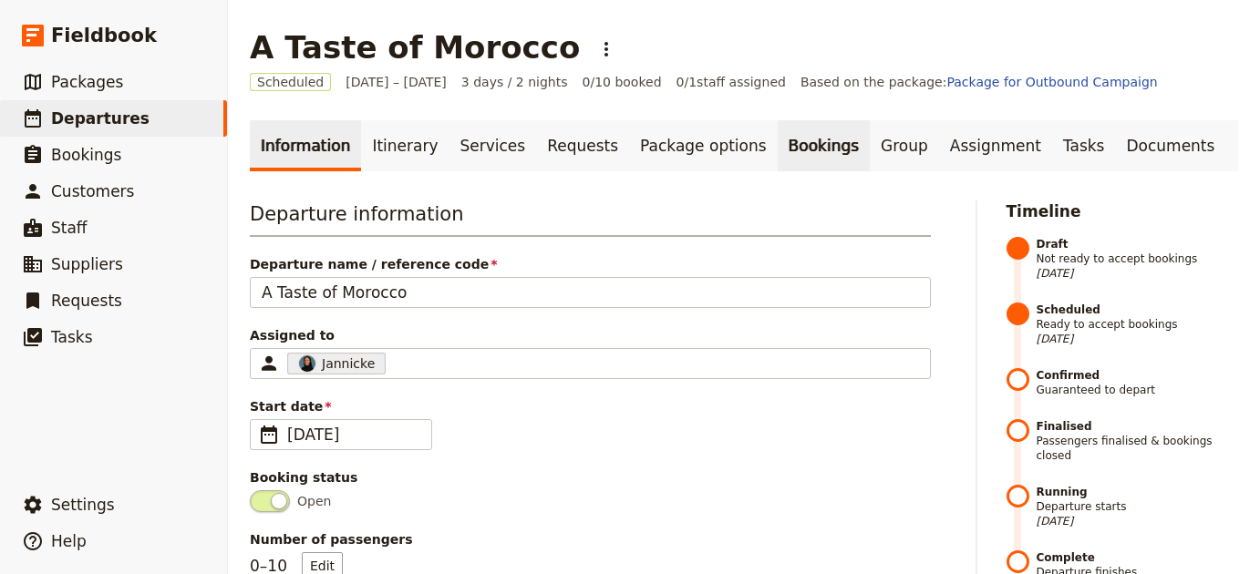
click at [778, 132] on link "Bookings" at bounding box center [824, 145] width 92 height 51
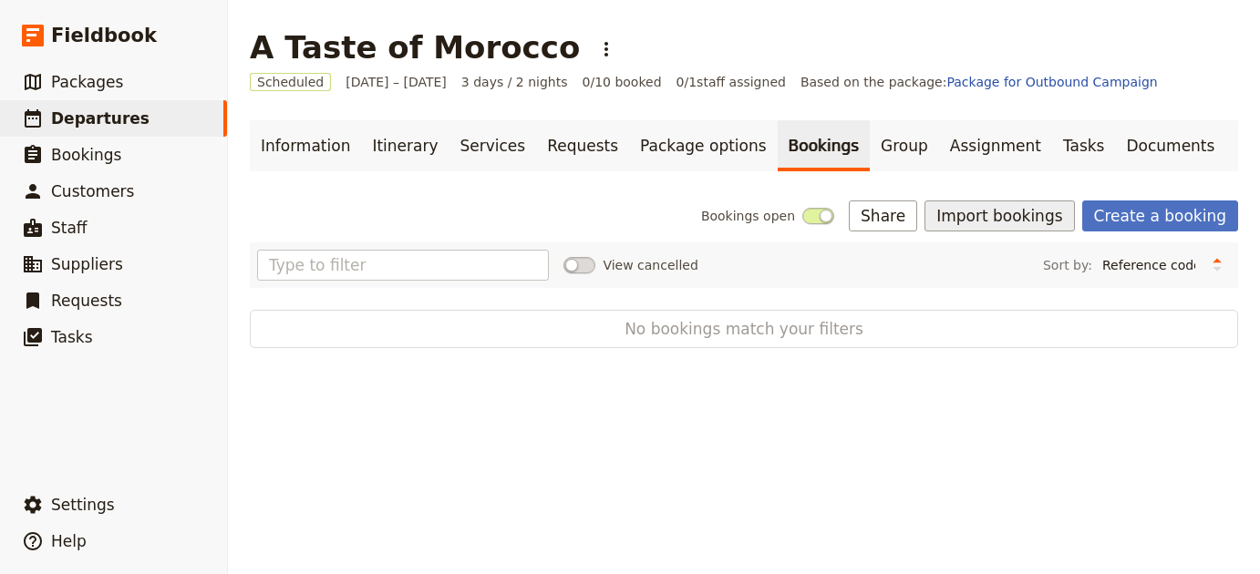
click at [1041, 209] on button "Import bookings" at bounding box center [999, 216] width 150 height 31
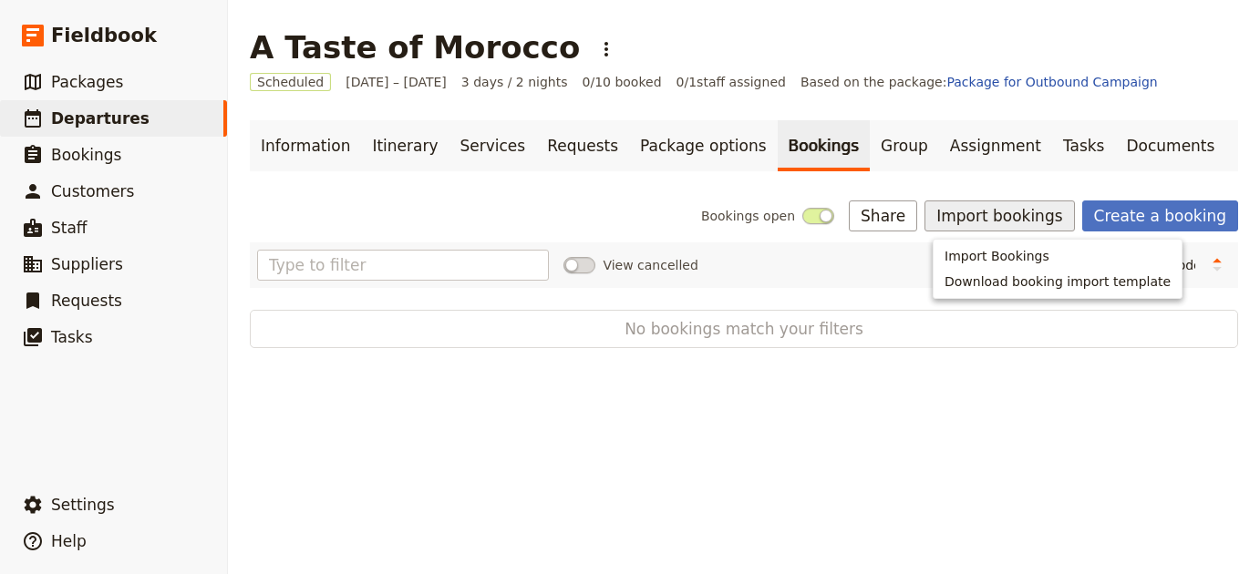
click at [1014, 256] on span "Import Bookings" at bounding box center [996, 256] width 105 height 18
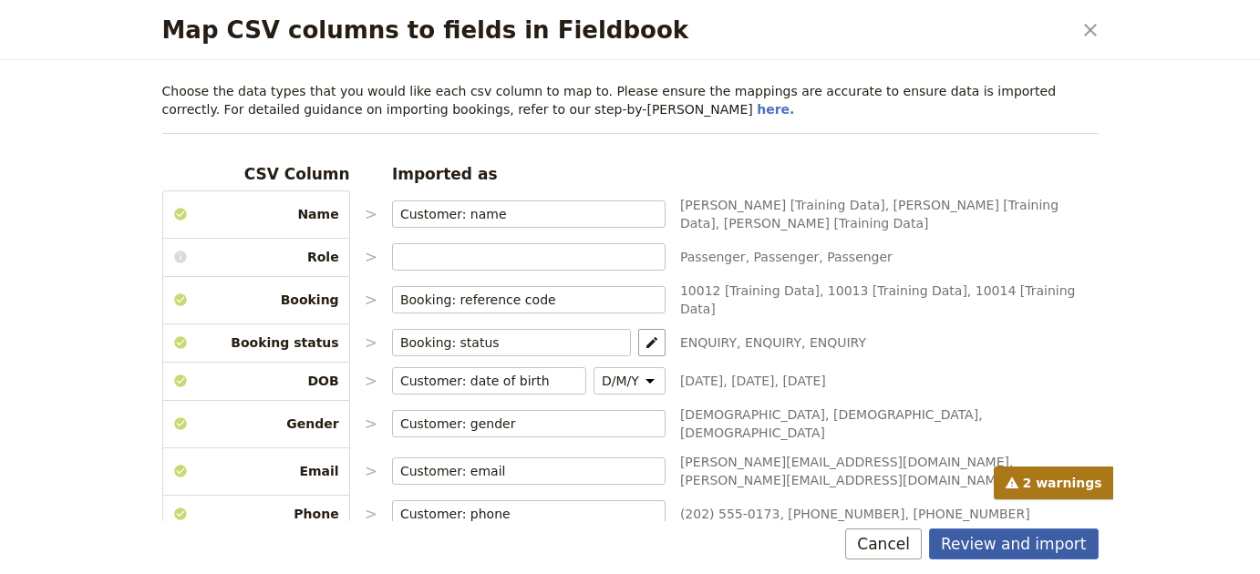
click at [971, 535] on button "Review and import" at bounding box center [1014, 544] width 170 height 31
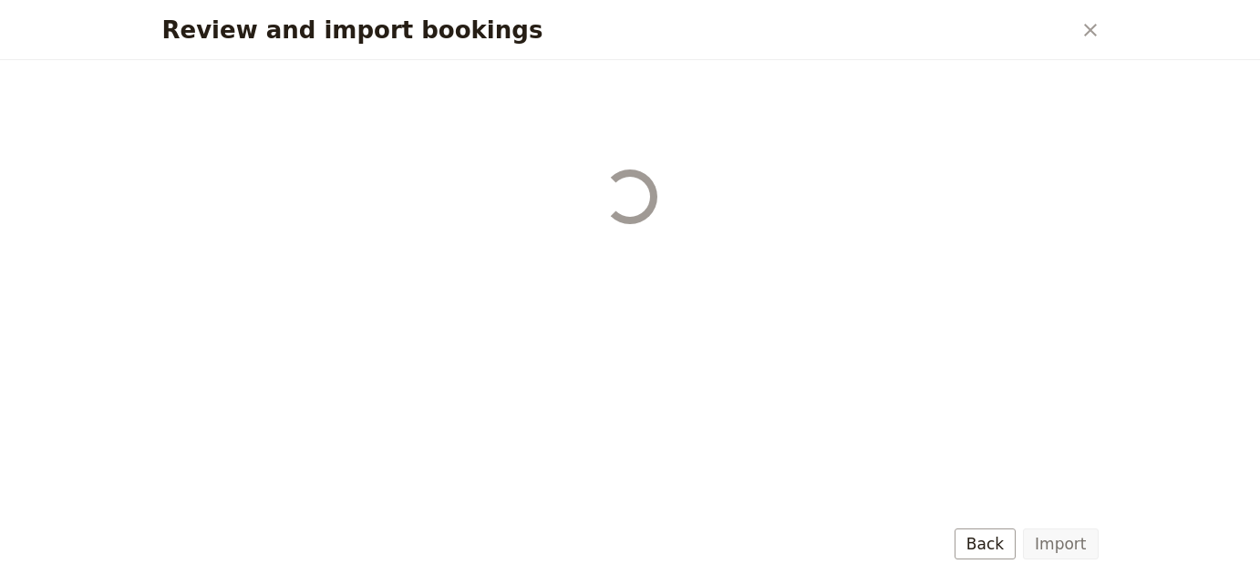
select select "68b002b7cac3c784cf00db27"
select select "68b002b7cac3c784cf00db28"
select select "68b002b7cac3c784cf00db29"
select select "68b002b7cac3c784cf00db2a"
select select "650e1b8d408bbede5b0c6045"
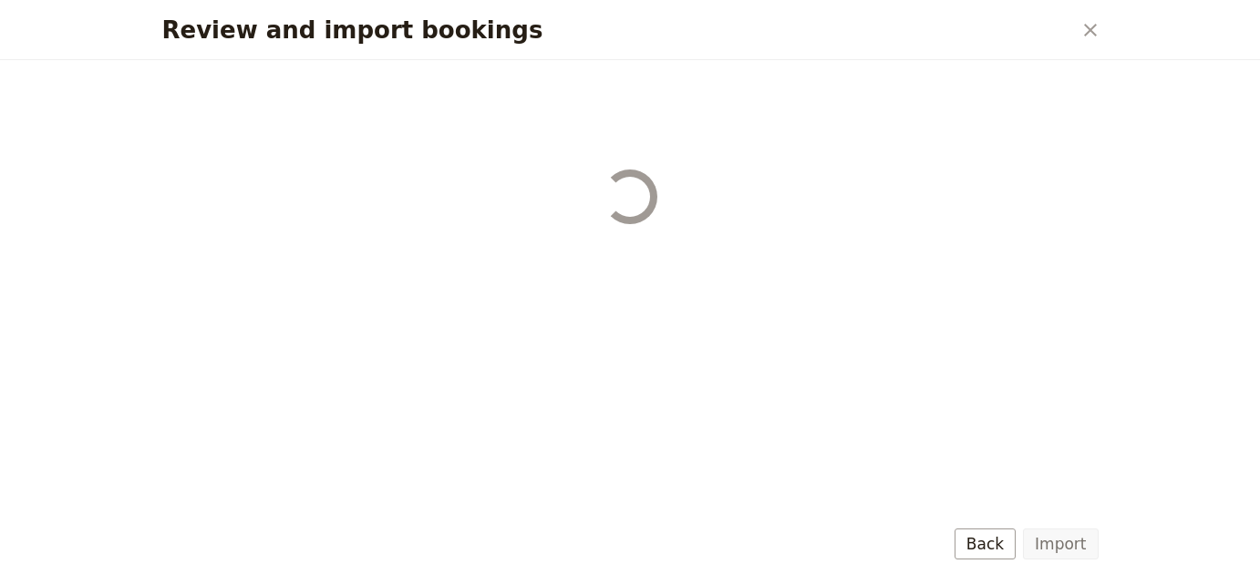
select select "68b002b7cac3c784cf00db2c"
select select "68b002b7cac3c784cf00db2d"
select select "68b002b7cac3c784cf00db2e"
select select "68b002b7cac3c784cf00db2f"
select select "68b002b7cac3c784cf00db30"
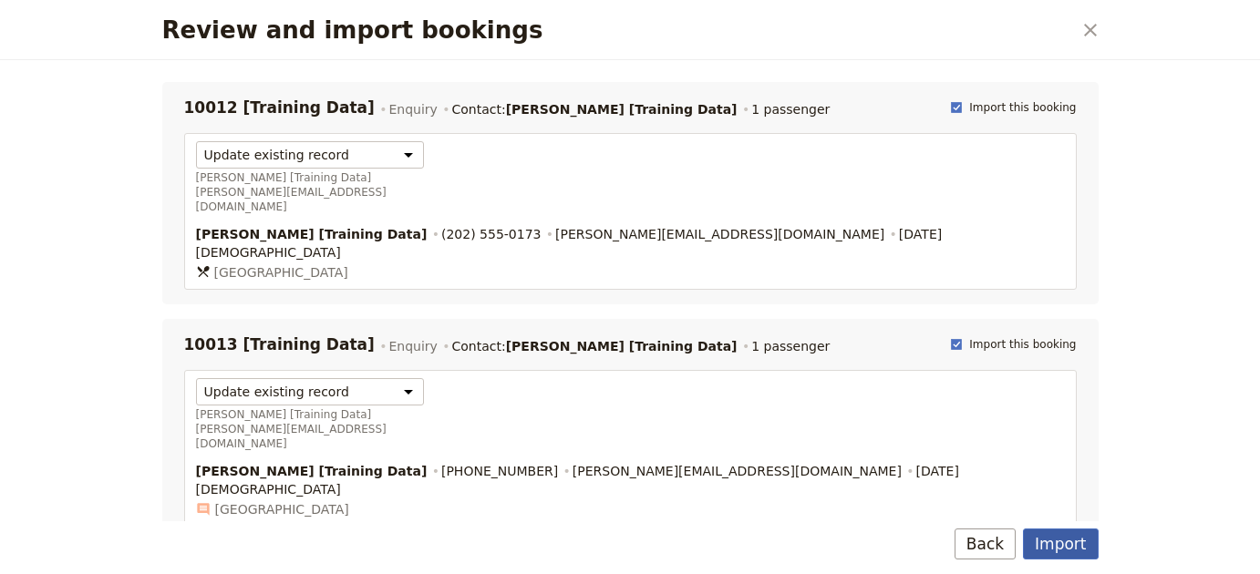
click at [1047, 532] on button "Import" at bounding box center [1060, 544] width 75 height 31
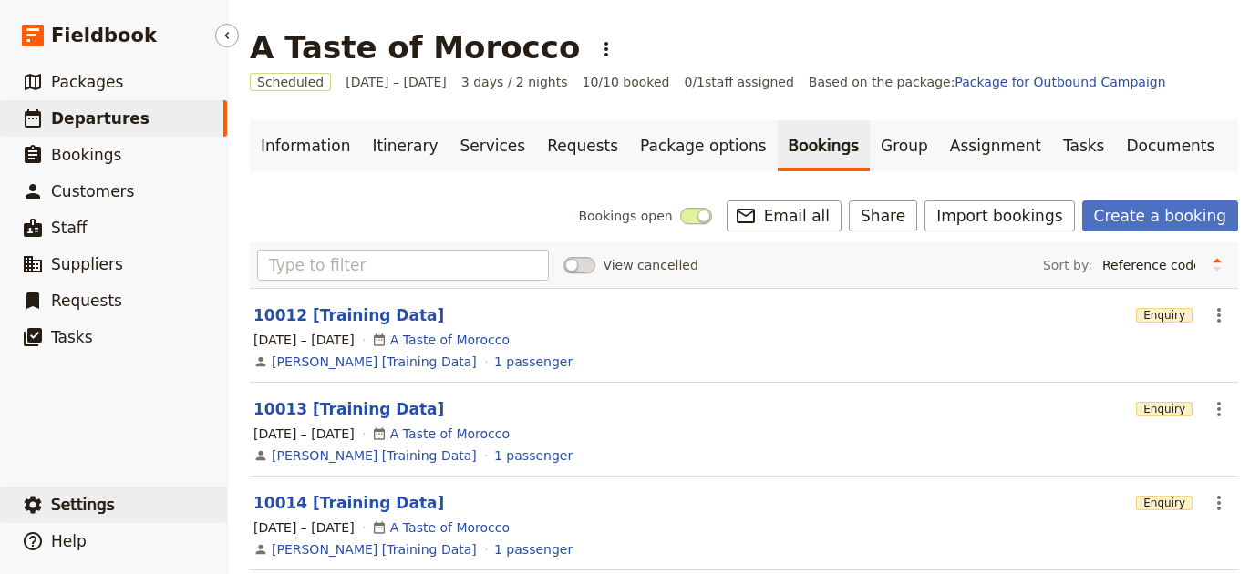
click at [90, 500] on span "Settings" at bounding box center [83, 505] width 64 height 18
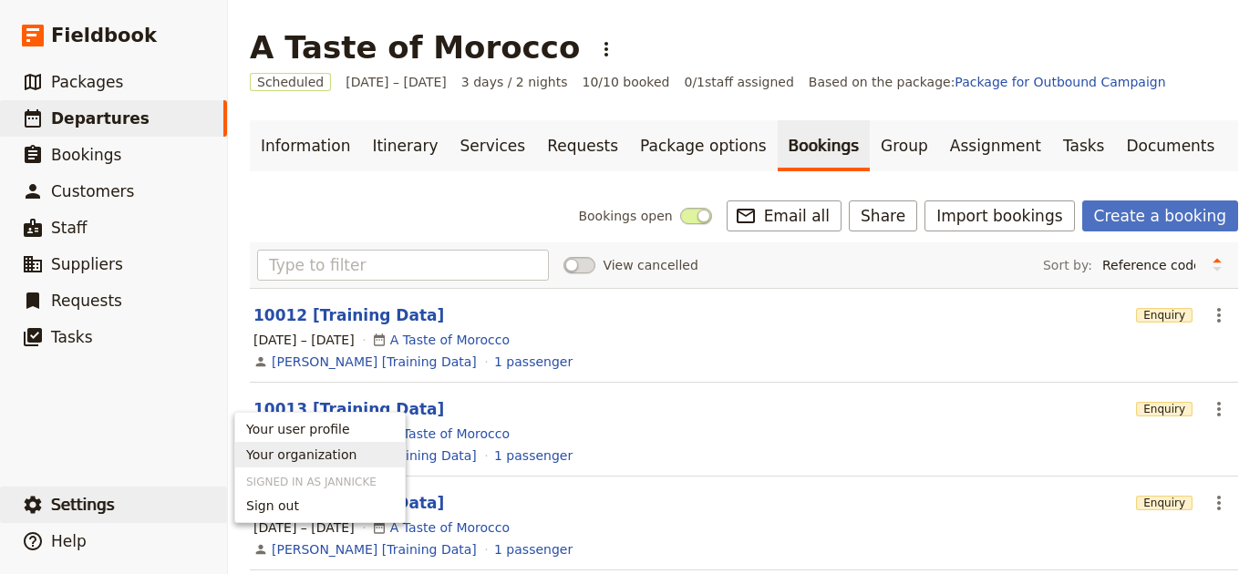
click at [362, 449] on span "Your organization" at bounding box center [320, 455] width 148 height 18
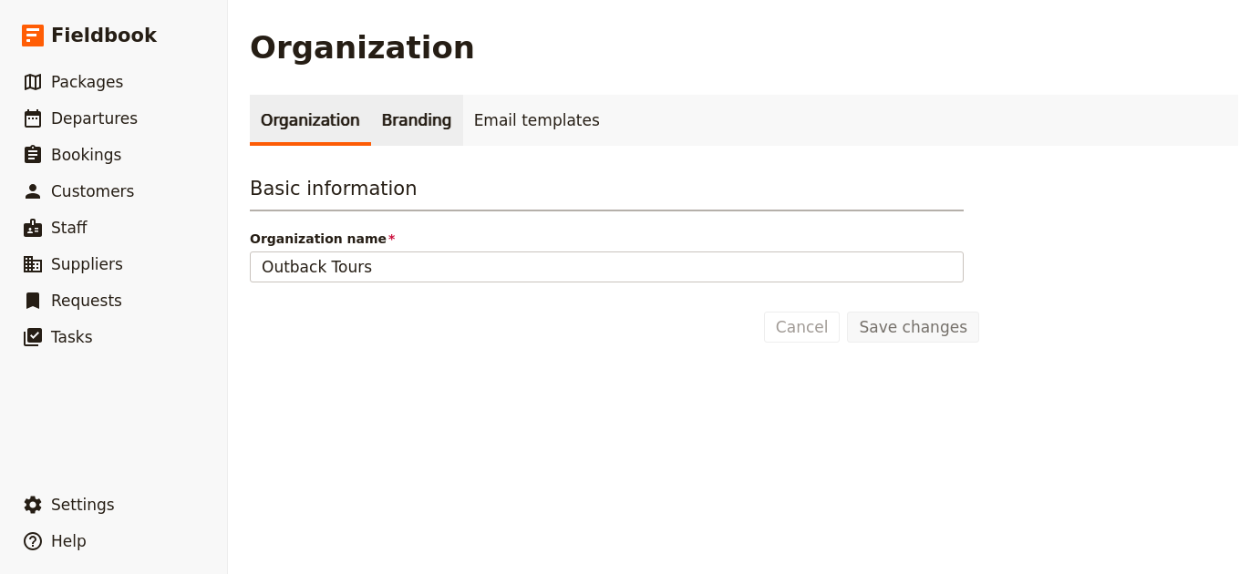
click at [384, 122] on link "Branding" at bounding box center [417, 120] width 92 height 51
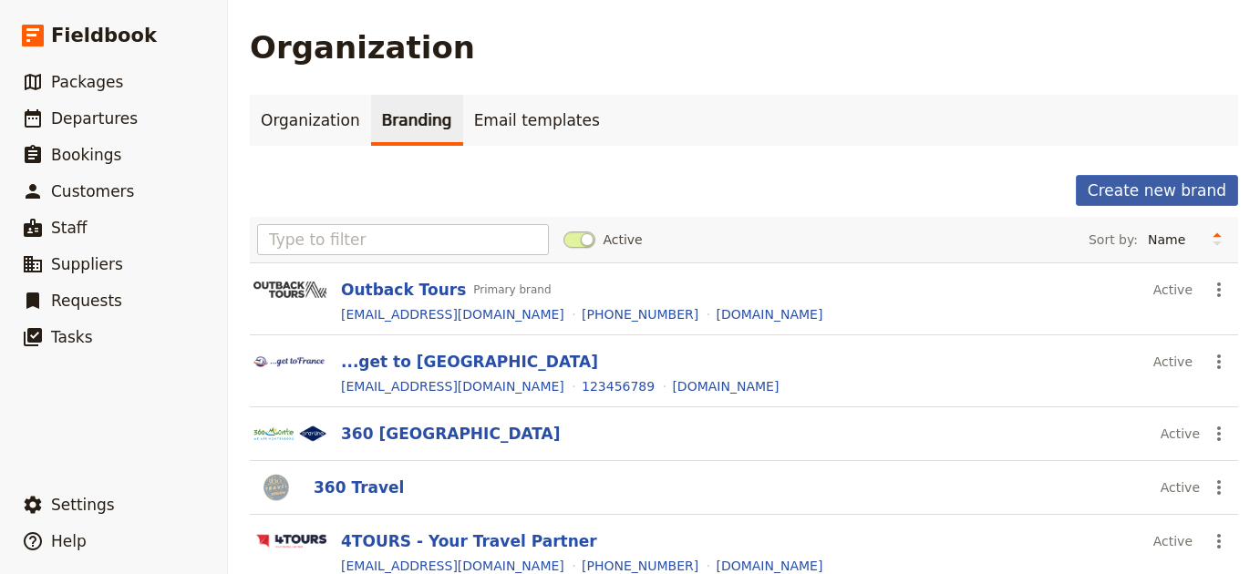
click at [1129, 191] on button "Create new brand" at bounding box center [1157, 190] width 162 height 31
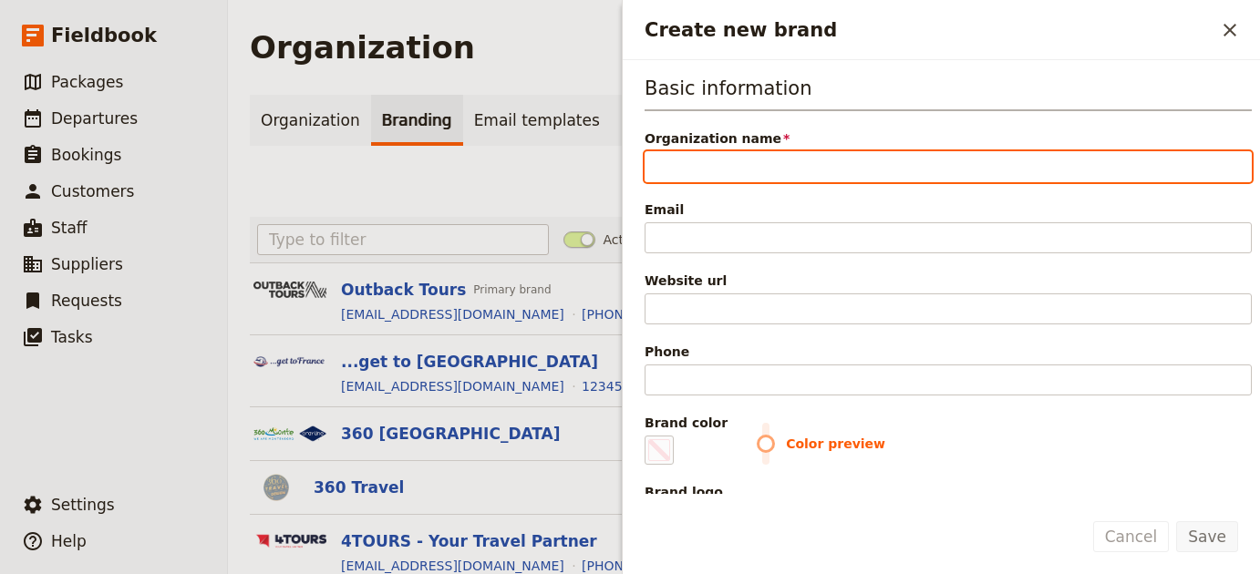
paste input "Defined Destinations"
type input "Defined Destinations"
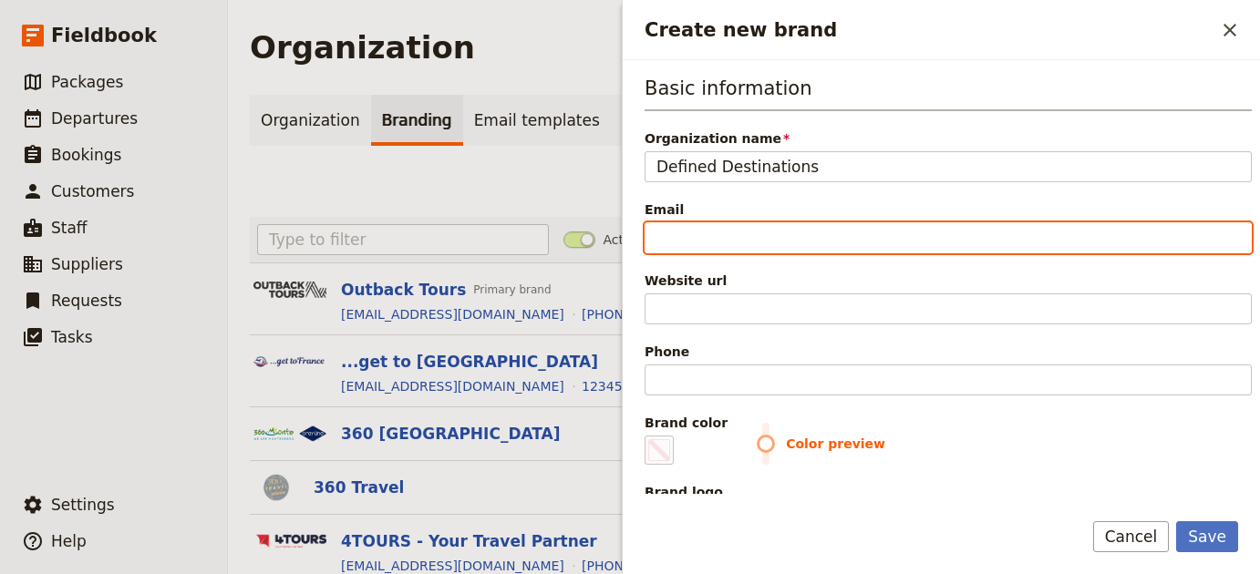
click at [798, 226] on input "Email" at bounding box center [947, 237] width 607 height 31
paste input "[EMAIL_ADDRESS][DOMAIN_NAME]"
type input "[EMAIL_ADDRESS][DOMAIN_NAME]"
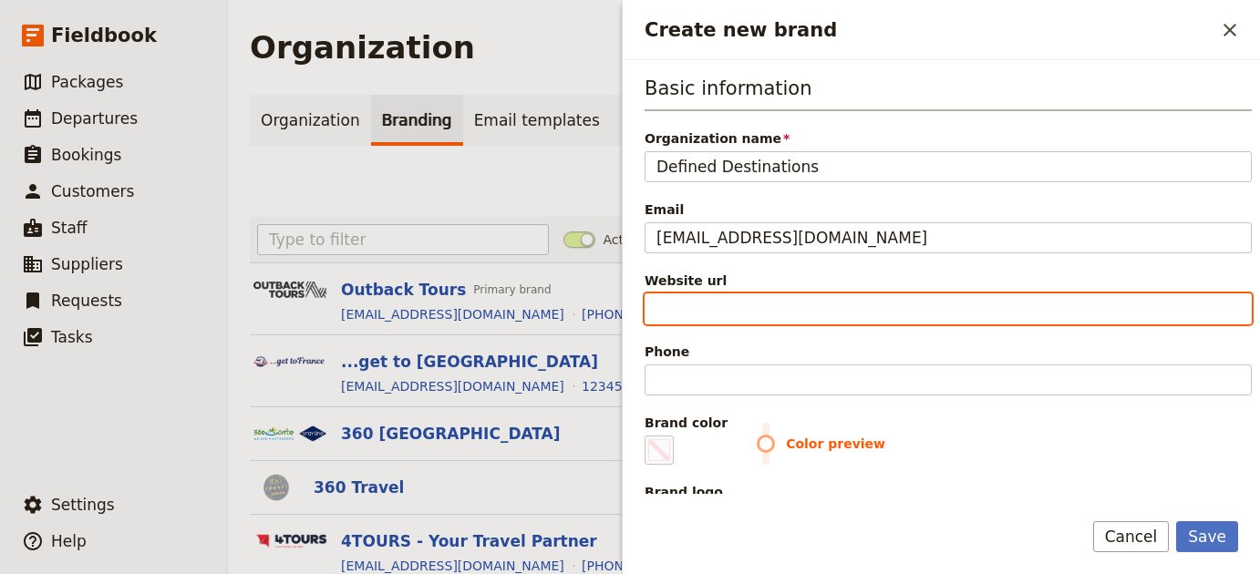
click at [948, 302] on input "Website url" at bounding box center [947, 309] width 607 height 31
paste input "https://www.defineddestinations.com"
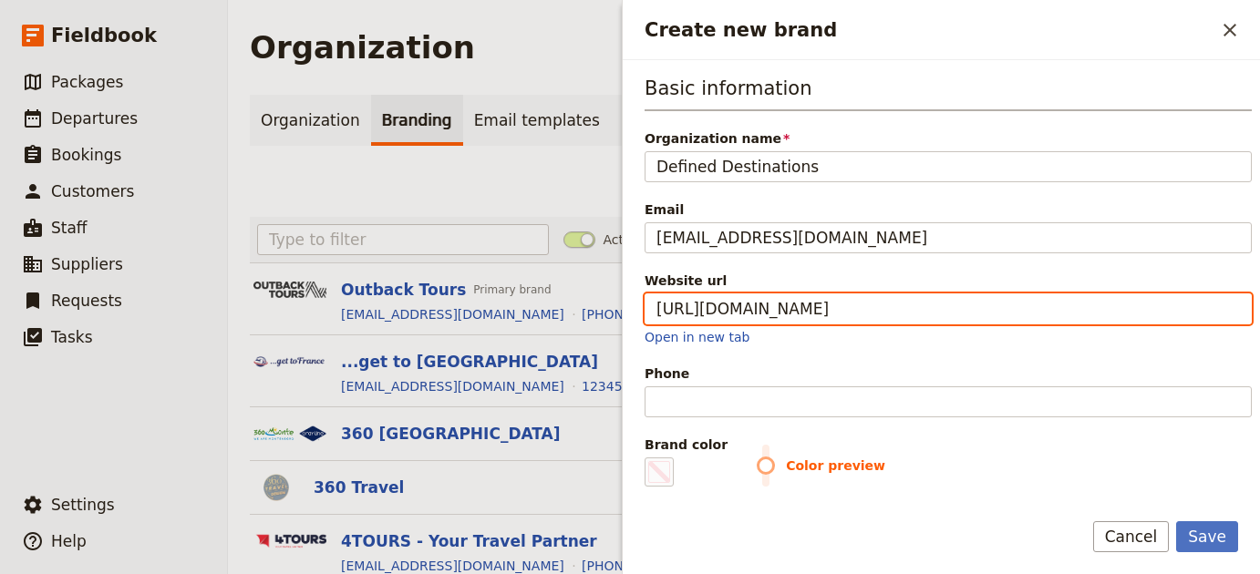
type input "https://www.defineddestinations.com"
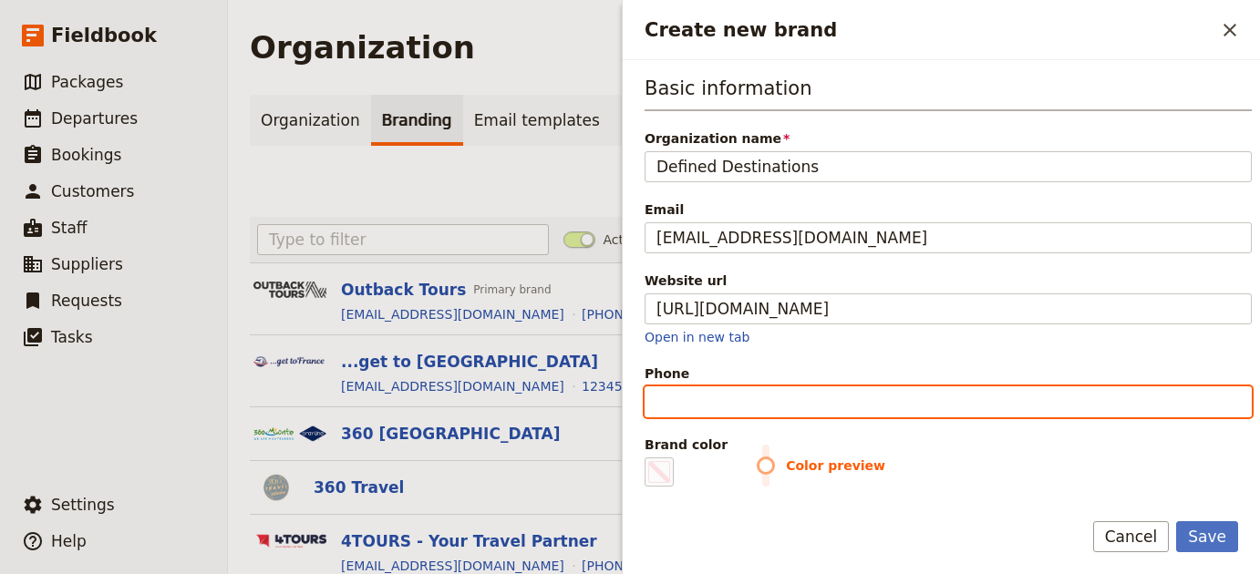
click at [876, 394] on input "Phone" at bounding box center [947, 402] width 607 height 31
paste input "+1 651-398-9358"
click at [742, 410] on input "+1 651-398-9358" at bounding box center [947, 402] width 607 height 31
click at [712, 404] on input "+1 651-3989358" at bounding box center [947, 402] width 607 height 31
drag, startPoint x: 678, startPoint y: 403, endPoint x: 708, endPoint y: 405, distance: 30.1
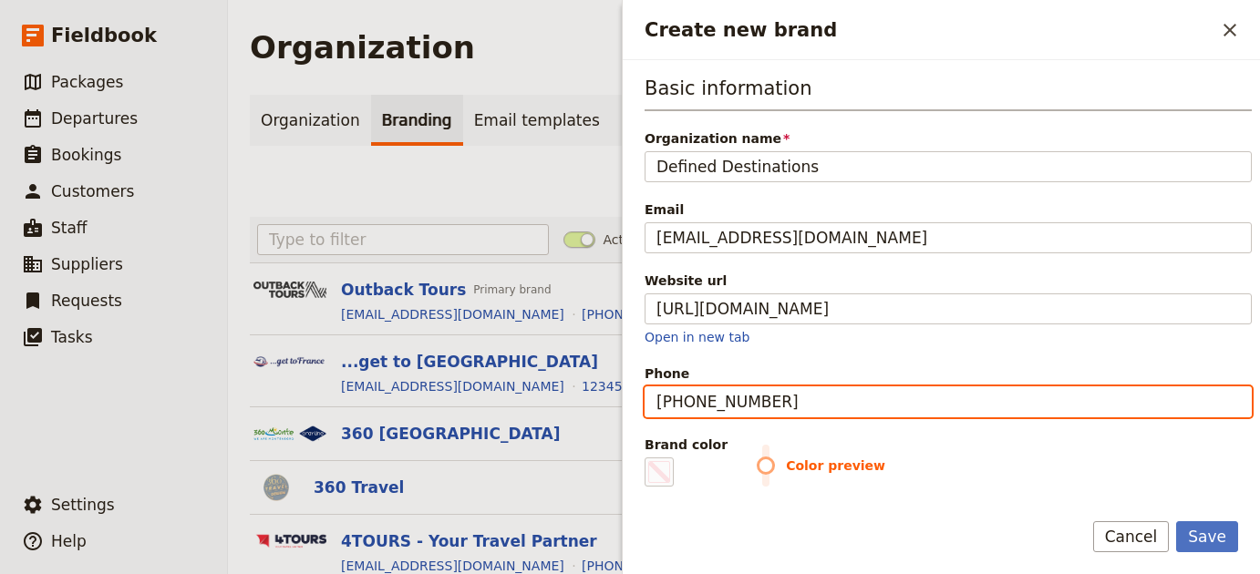
click at [679, 403] on input "+1 6513989358" at bounding box center [947, 402] width 607 height 31
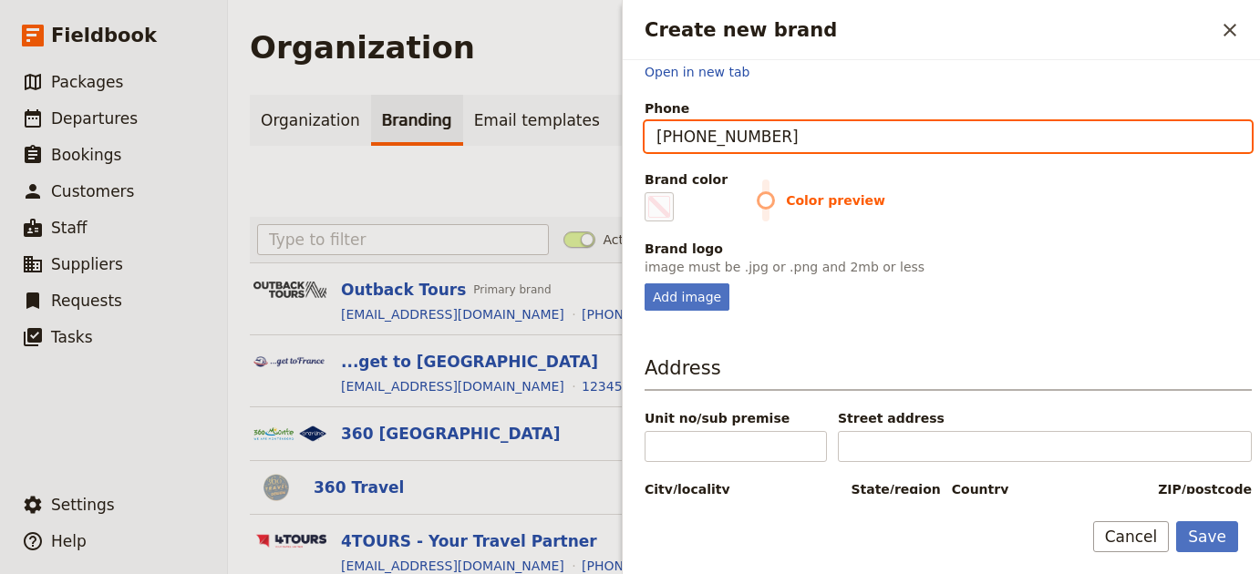
type input "[PHONE_NUMBER]"
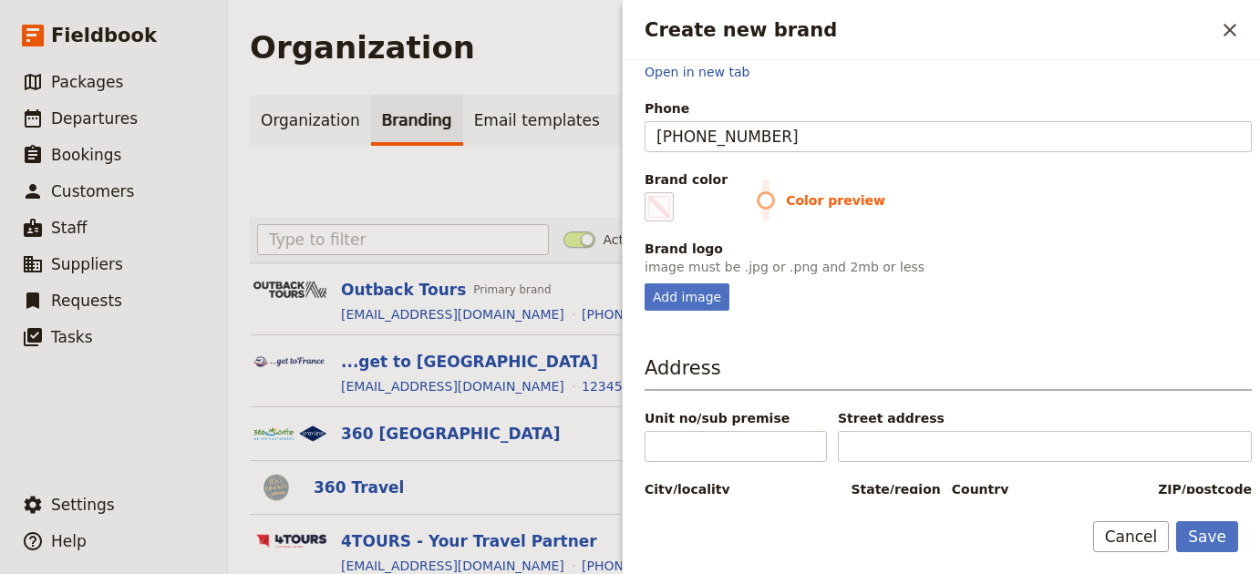
click at [705, 282] on fieldset "Brand logo image must be .jpg or .png and 2mb or less Add image" at bounding box center [947, 275] width 607 height 71
click at [705, 290] on div "Add image" at bounding box center [686, 297] width 85 height 27
click at [644, 284] on input "Add image" at bounding box center [644, 283] width 1 height 1
type input "C:\fakepath\ff1209_30857e2cfe0140359627e205212c7c9a~mv2.jpg"
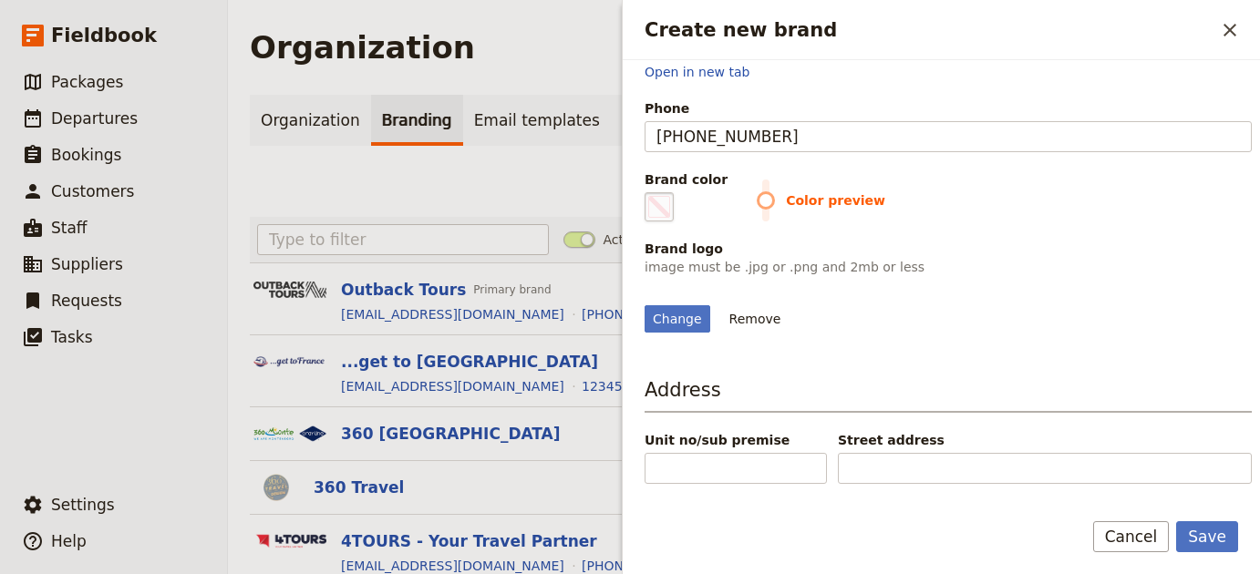
click at [665, 201] on span "Create new brand" at bounding box center [659, 207] width 22 height 22
click at [649, 192] on input "#000000" at bounding box center [648, 191] width 1 height 1
type input "#8aa53f"
click at [1062, 333] on div "Change Remove" at bounding box center [947, 308] width 607 height 49
click at [1188, 531] on button "Save" at bounding box center [1207, 536] width 62 height 31
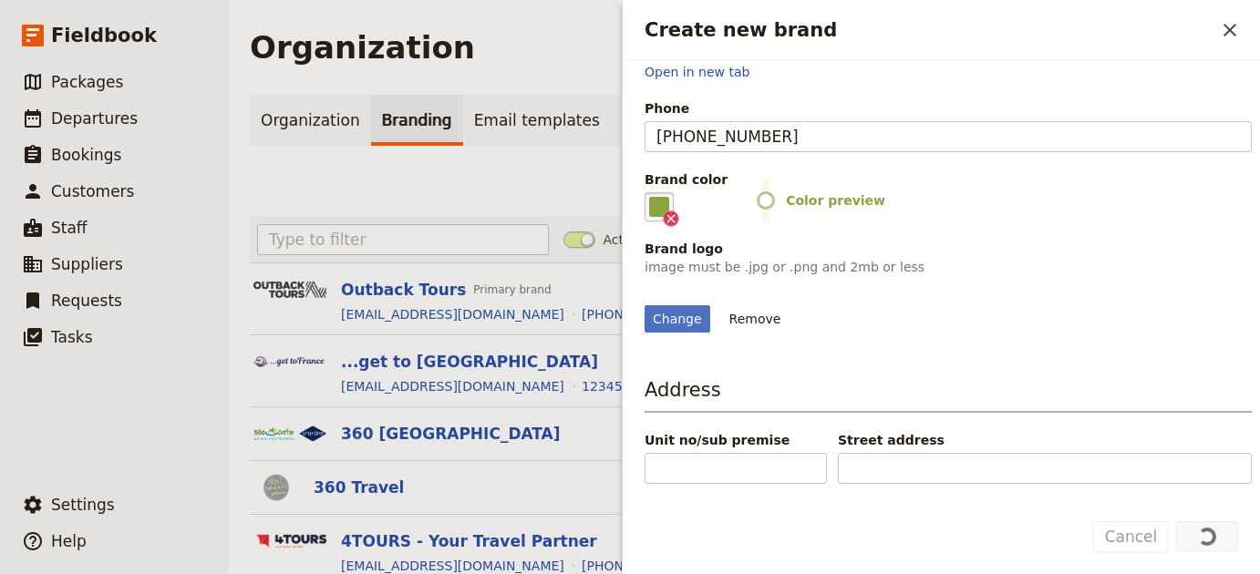
scroll to position [0, 0]
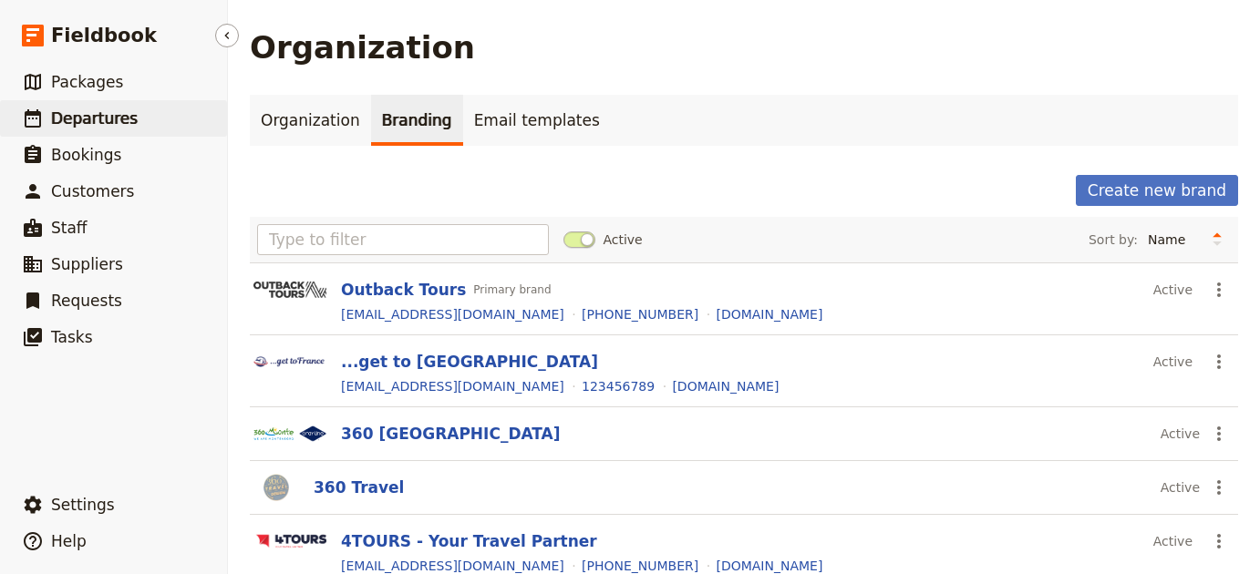
click at [123, 106] on link "​ Departures" at bounding box center [113, 118] width 227 height 36
select select "UPDATED_AT"
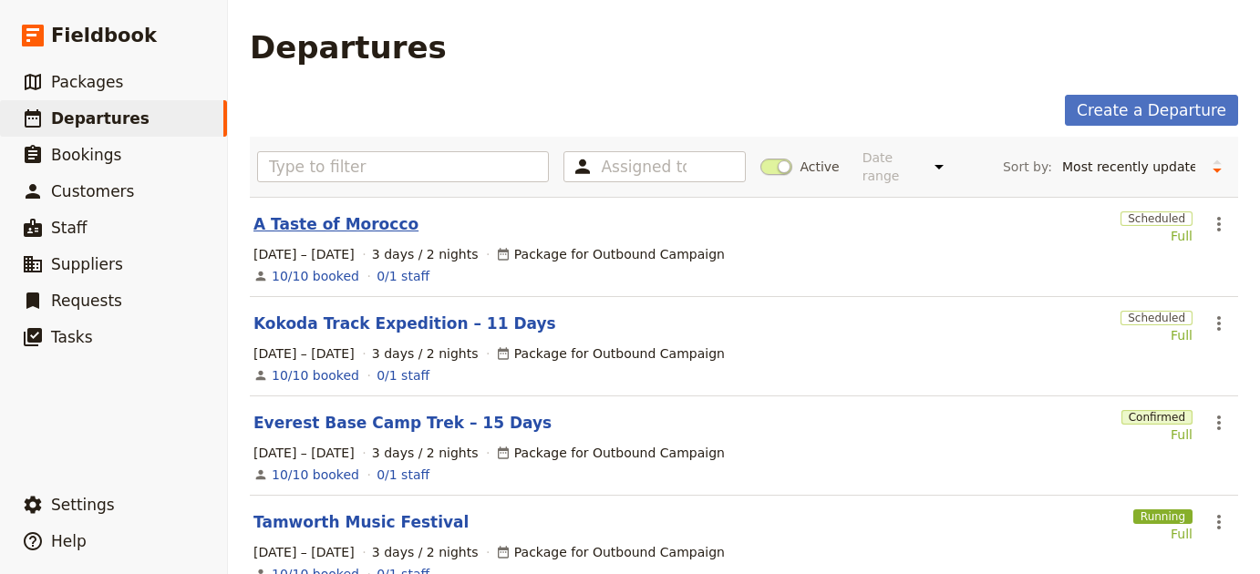
click at [287, 219] on link "A Taste of Morocco" at bounding box center [335, 224] width 165 height 22
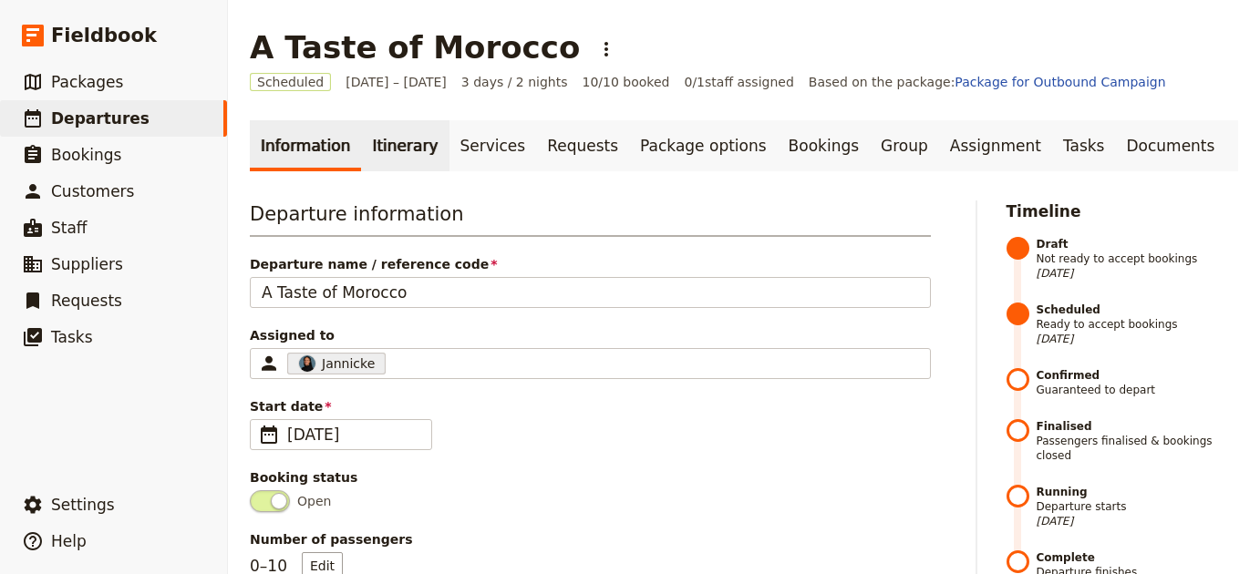
click at [403, 151] on link "Itinerary" at bounding box center [405, 145] width 88 height 51
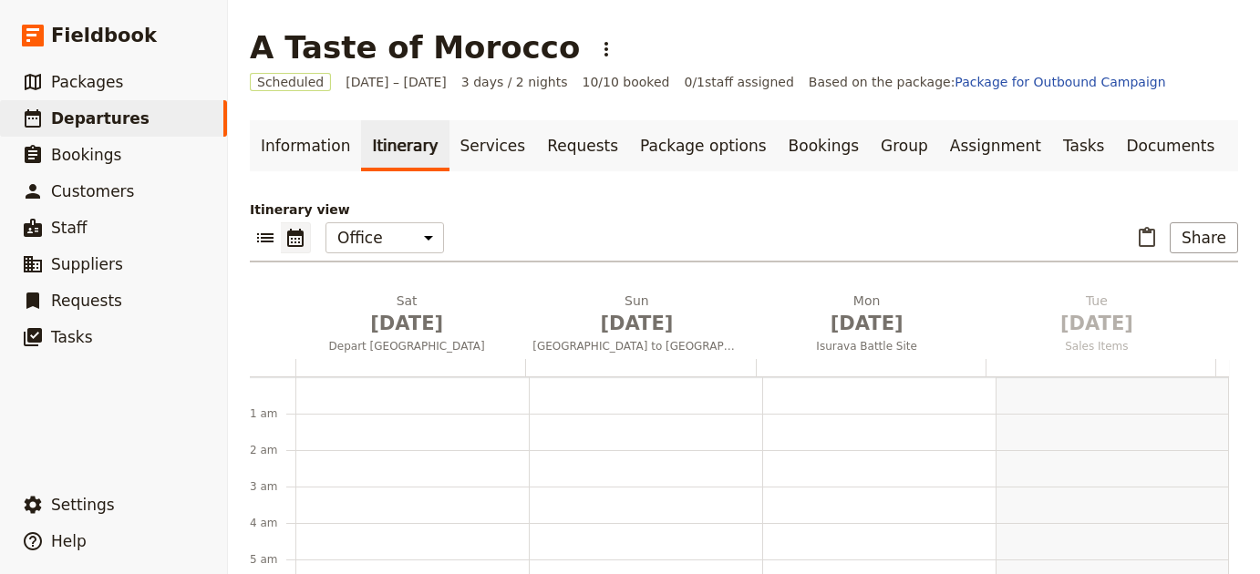
scroll to position [237, 0]
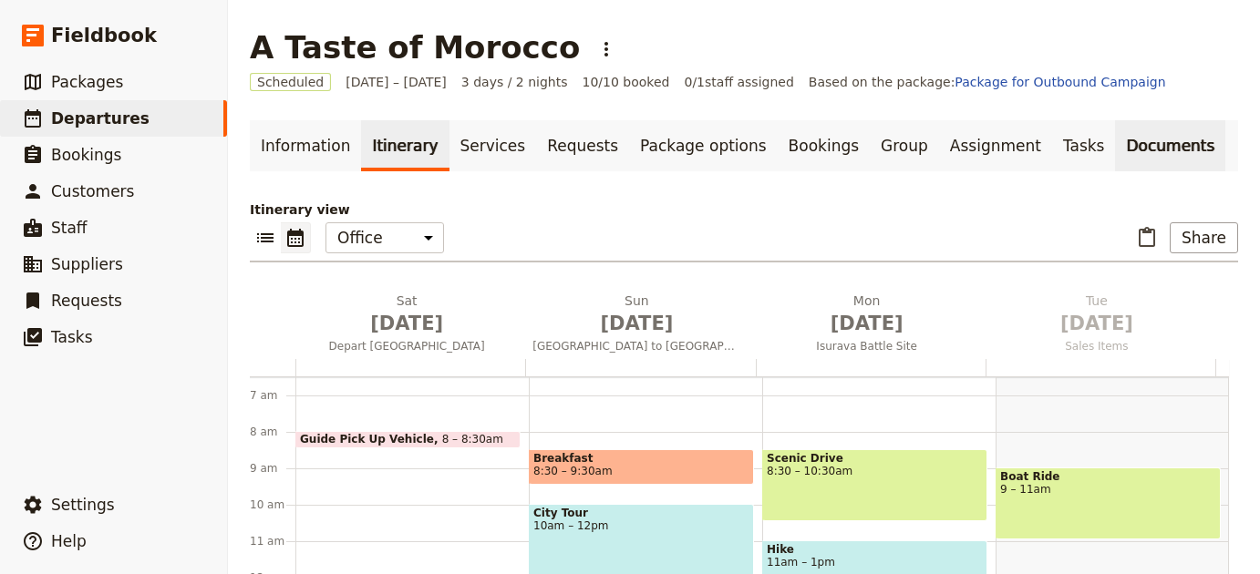
click at [1115, 141] on link "Documents" at bounding box center [1170, 145] width 110 height 51
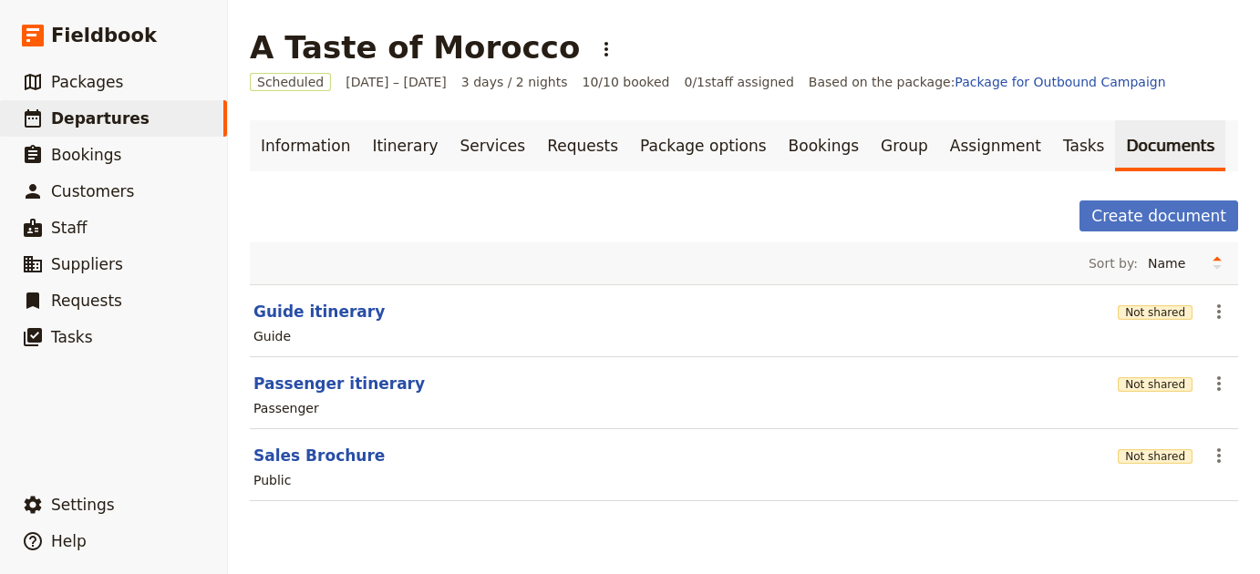
click at [342, 327] on div "Guide" at bounding box center [744, 336] width 985 height 22
click at [342, 318] on button "Guide itinerary" at bounding box center [318, 312] width 131 height 22
select select "STAFF"
select select "RUN_SHEET"
select select "LARGE"
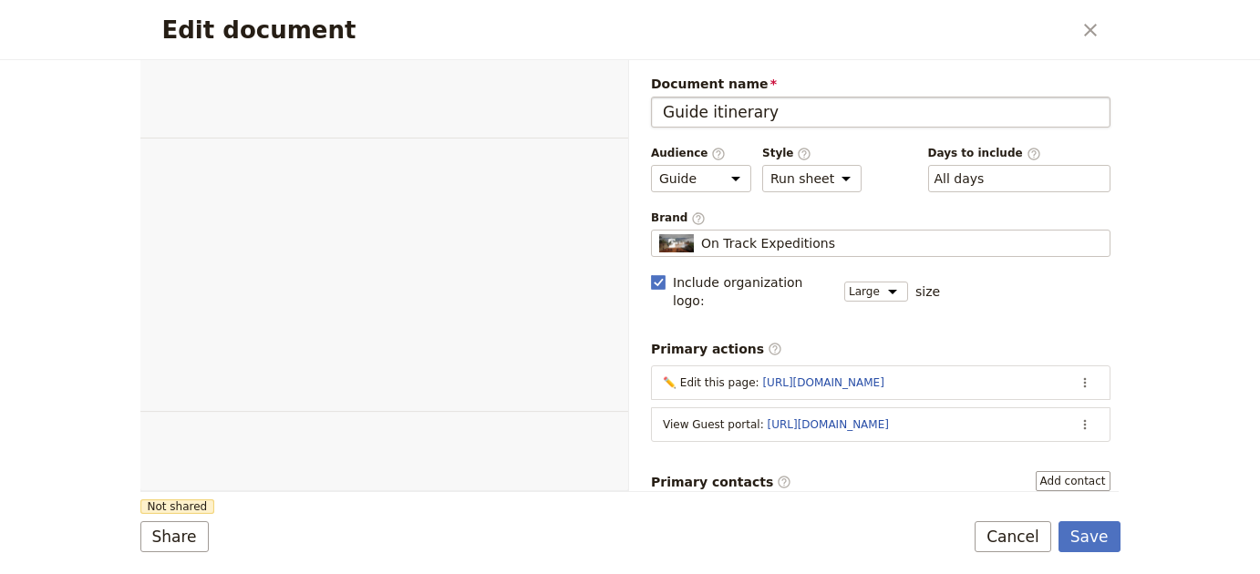
click at [825, 98] on input "Guide itinerary" at bounding box center [880, 112] width 459 height 31
click at [840, 257] on div "Brand ​ On Track Expeditions On Track Expeditions" at bounding box center [880, 234] width 459 height 47
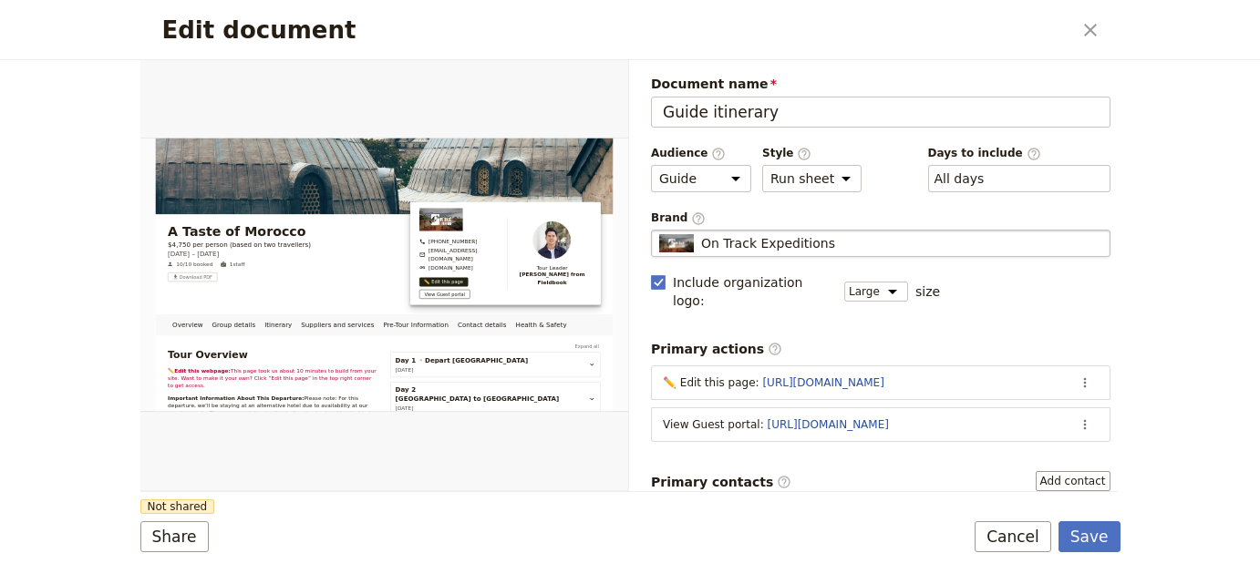
click at [841, 238] on div "On Track Expeditions" at bounding box center [880, 243] width 443 height 18
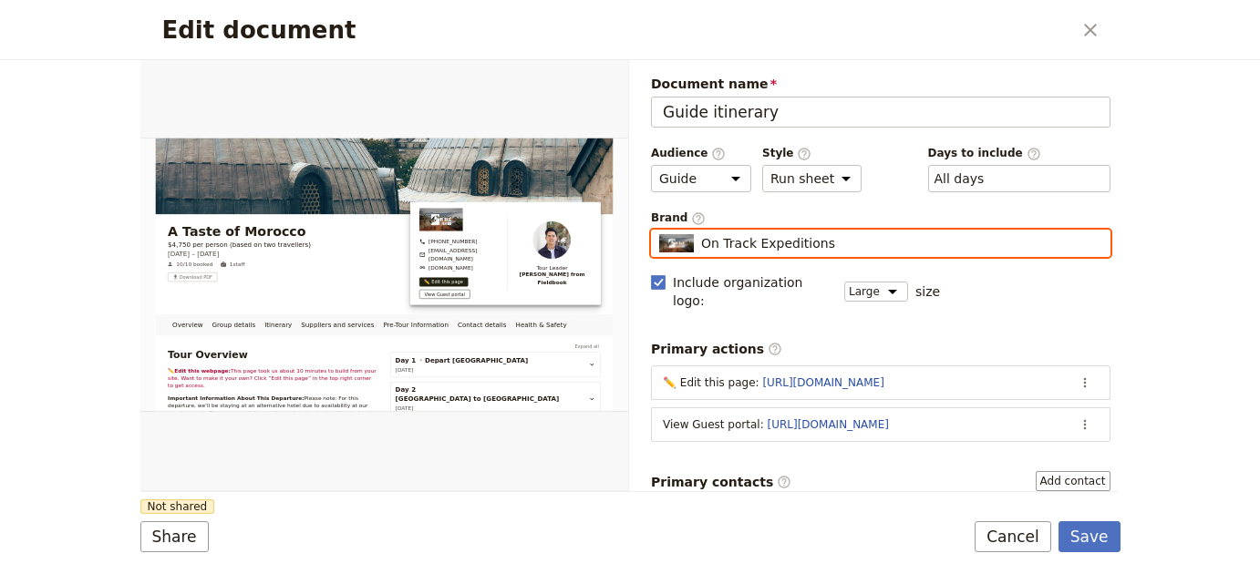
click at [659, 231] on input "On Track Expeditions" at bounding box center [658, 230] width 1 height 1
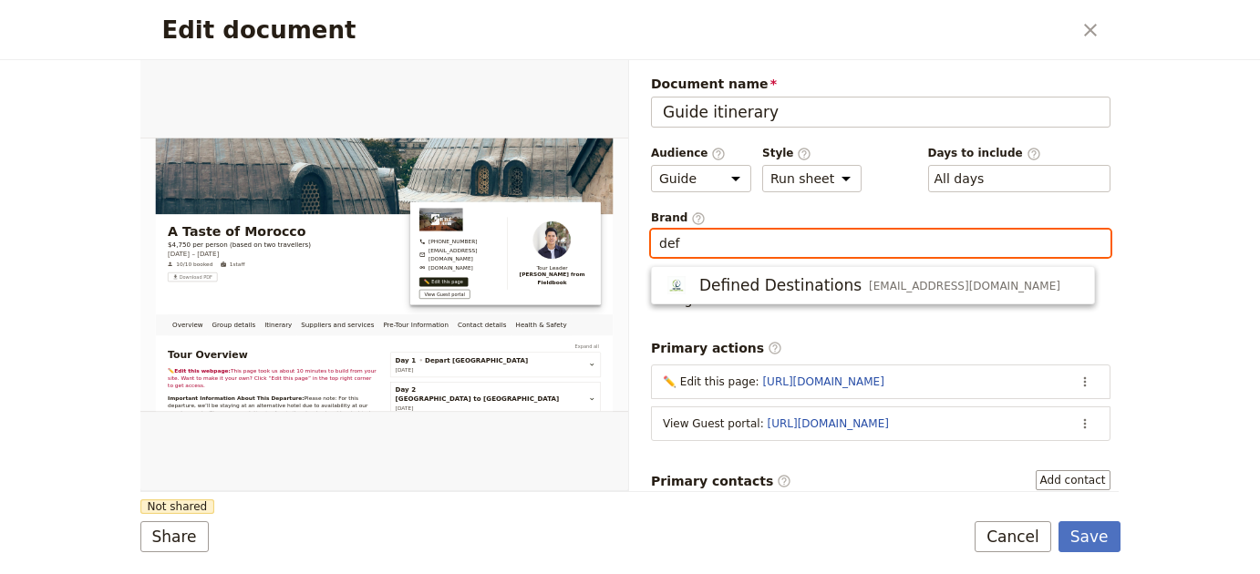
click at [869, 285] on span "[EMAIL_ADDRESS][DOMAIN_NAME]" at bounding box center [964, 286] width 191 height 15
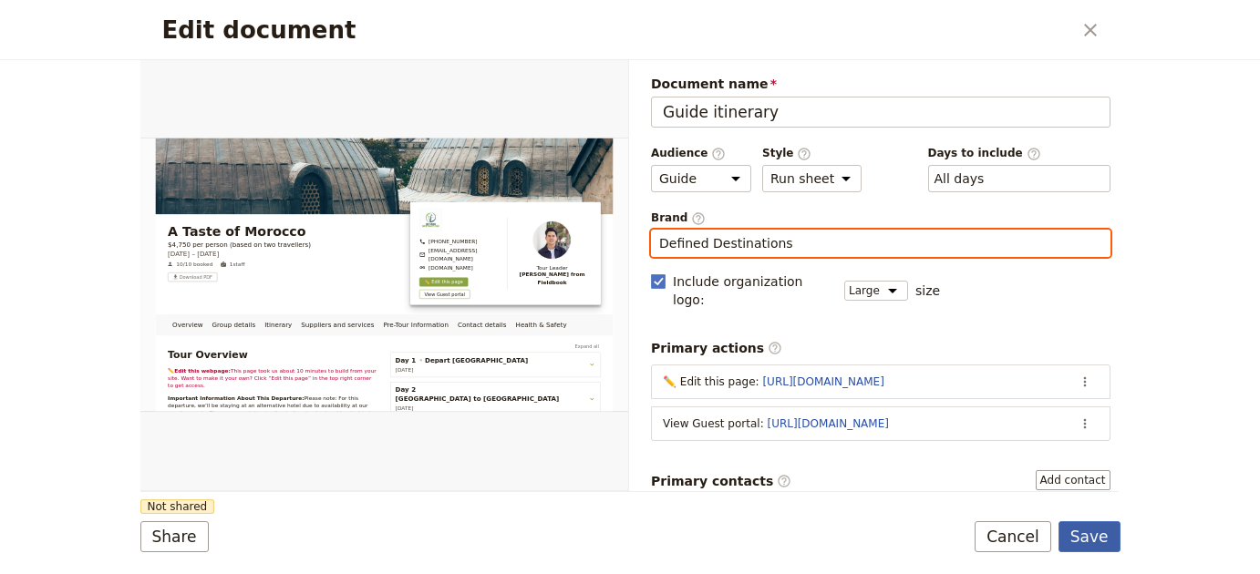
type input "Defined Destinations"
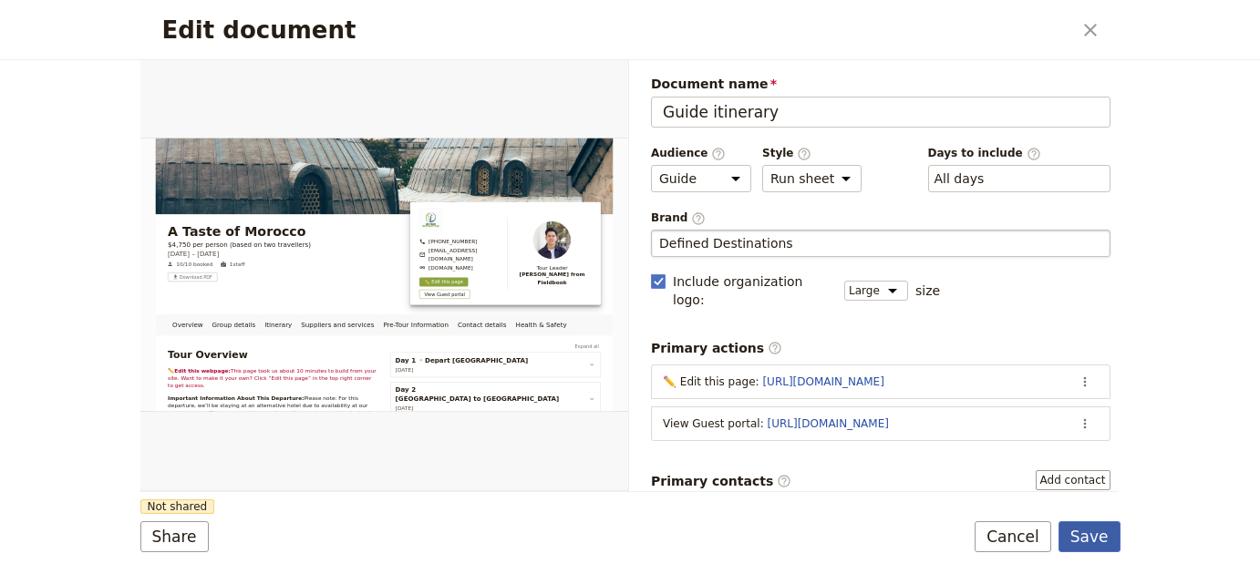
click at [1099, 540] on button "Save" at bounding box center [1089, 536] width 62 height 31
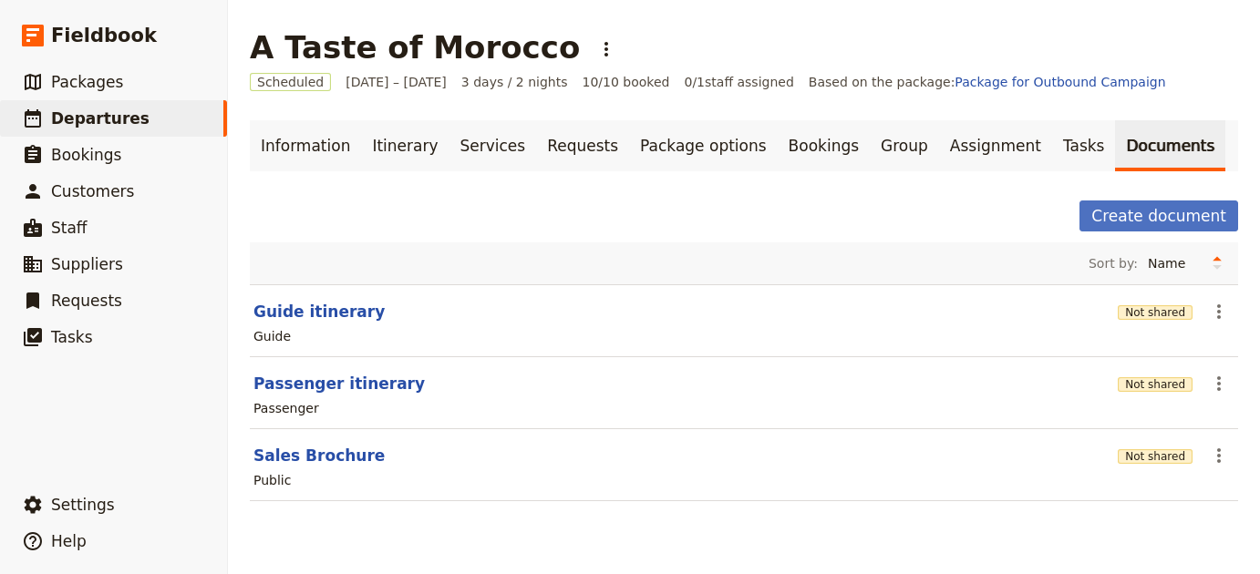
click at [293, 395] on section "Passenger itinerary Not shared ​ Passenger" at bounding box center [744, 393] width 988 height 72
click at [296, 387] on button "Passenger itinerary" at bounding box center [338, 384] width 171 height 22
select select "PASSENGER"
select select "RUN_SHEET"
select select "LARGE"
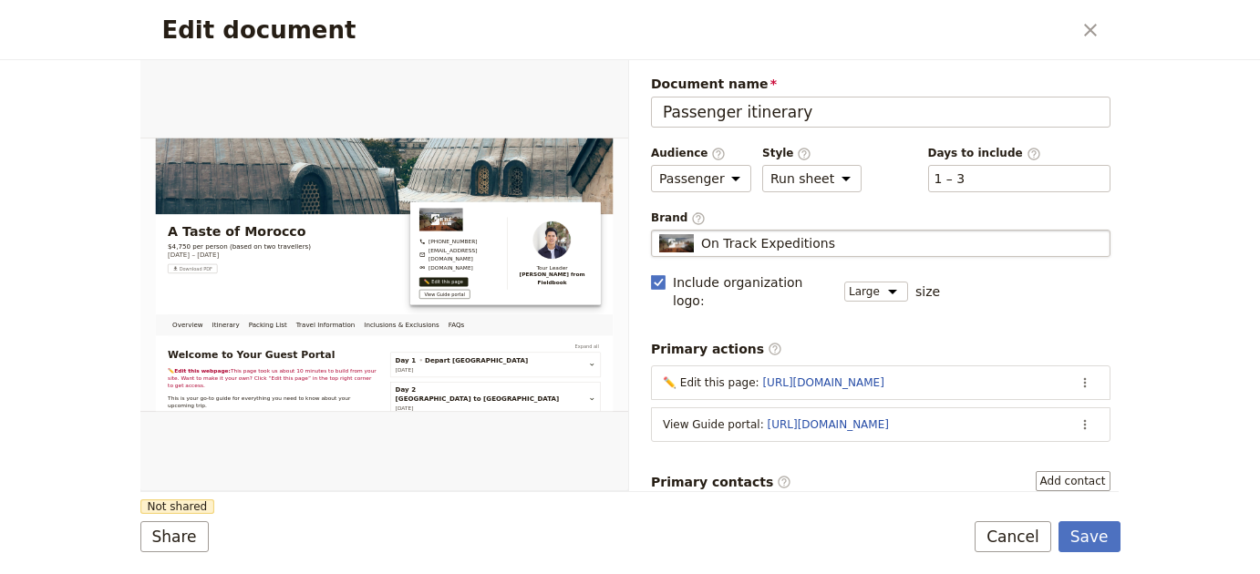
click at [871, 244] on div "On Track Expeditions" at bounding box center [880, 243] width 443 height 18
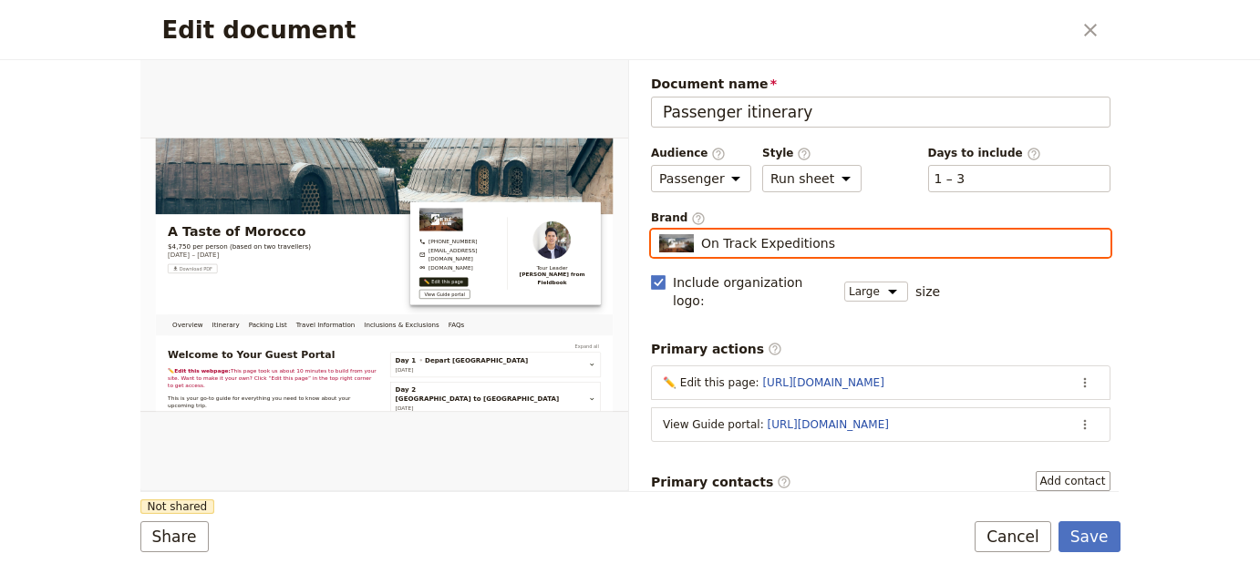
click at [659, 231] on input "On Track Expeditions" at bounding box center [658, 230] width 1 height 1
click at [871, 244] on input "On Track Expeditionsdef" at bounding box center [873, 243] width 428 height 18
click at [871, 244] on input "On Track Expeditionsdef" at bounding box center [880, 243] width 443 height 18
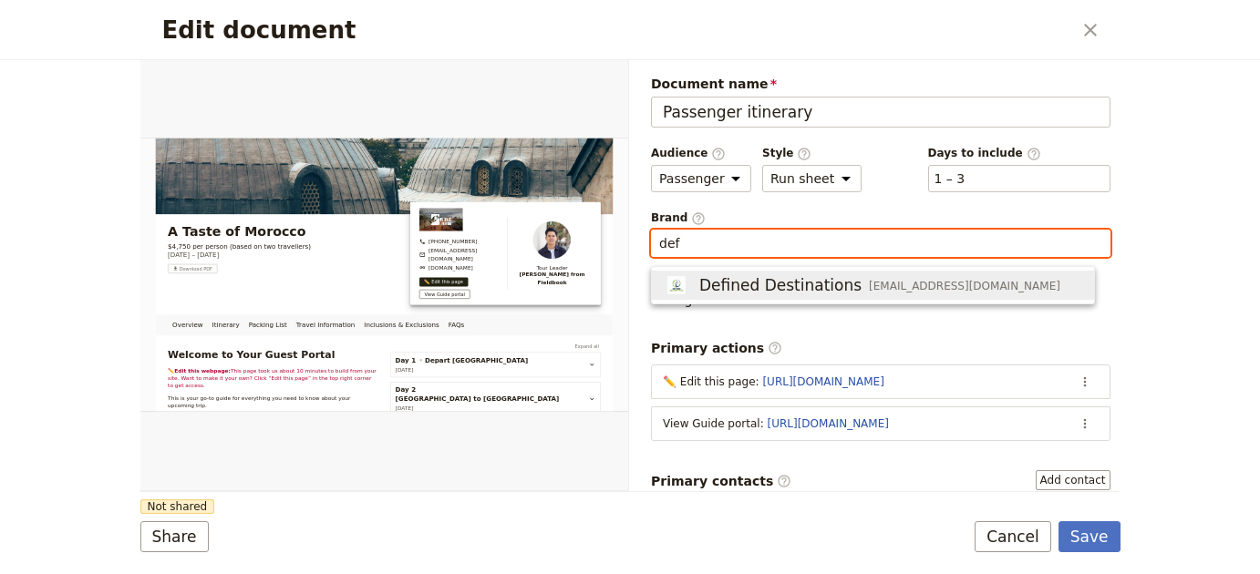
click at [869, 274] on div "Defined Destinations mkenney@defineddestinations.com" at bounding box center [861, 285] width 397 height 22
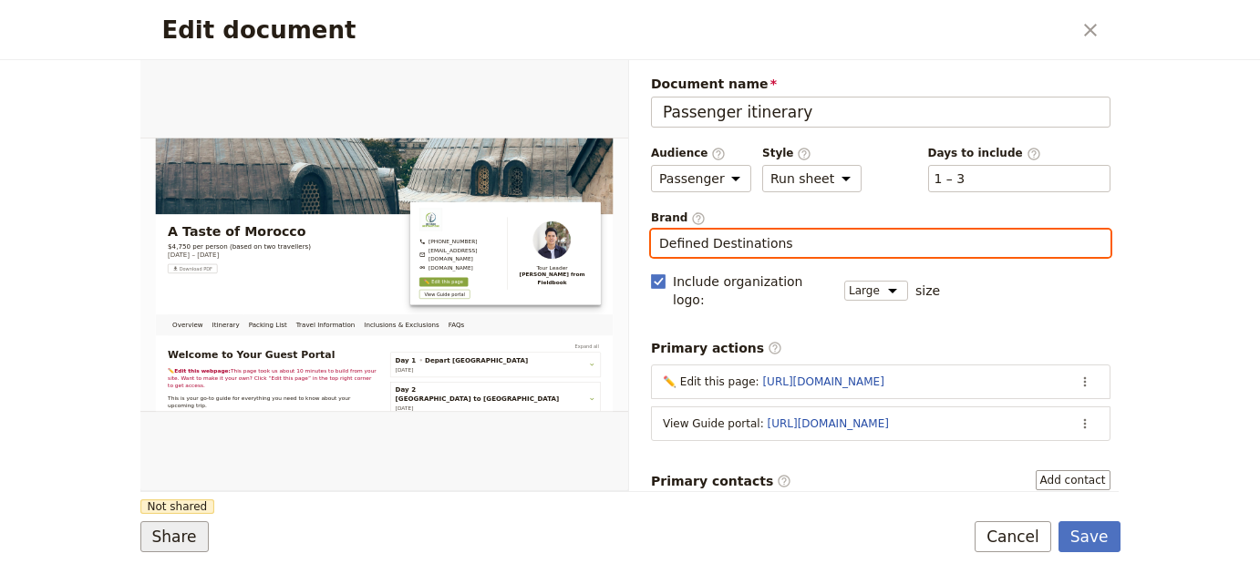
type input "Defined Destinations"
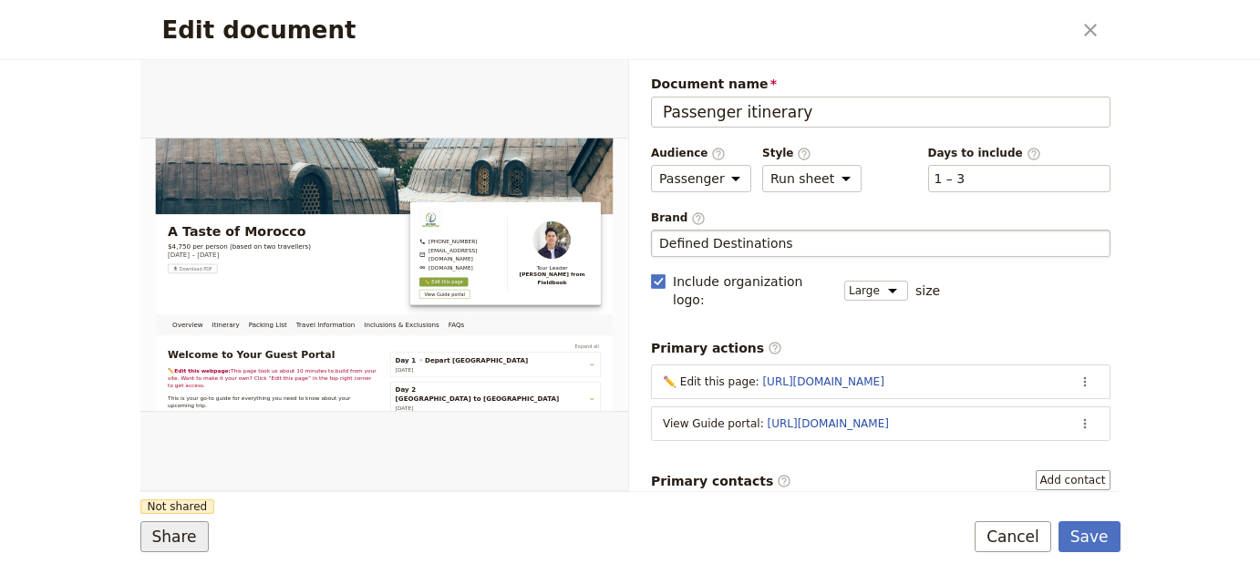
click at [191, 540] on button "Share" at bounding box center [174, 536] width 68 height 31
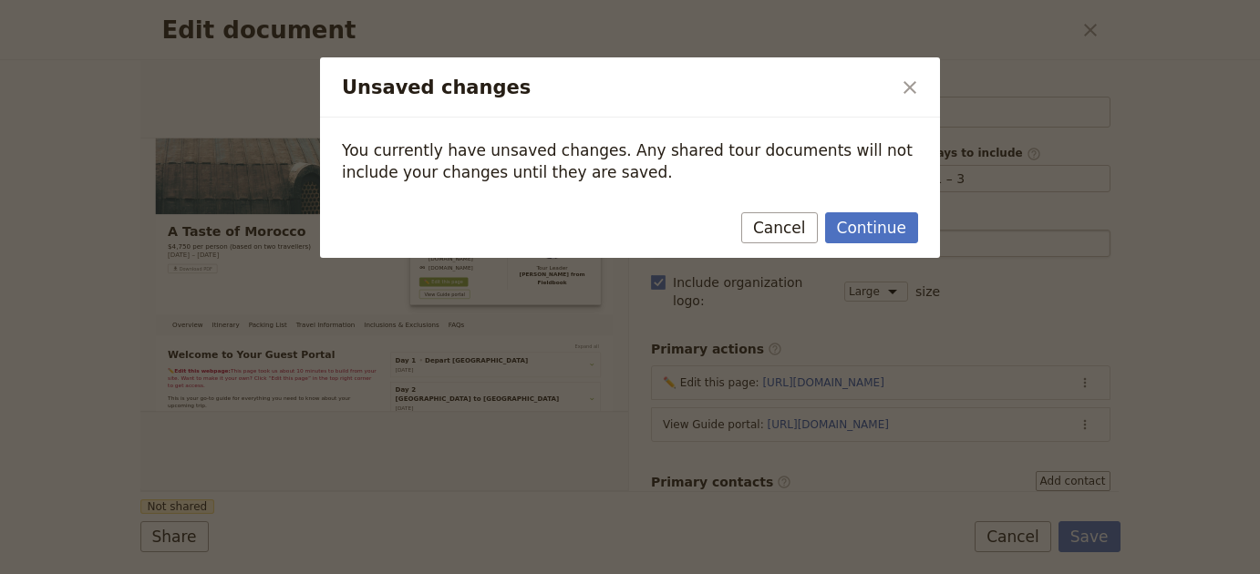
click at [875, 207] on div "Continue Cancel" at bounding box center [630, 231] width 620 height 53
click at [877, 229] on button "Continue" at bounding box center [871, 227] width 93 height 31
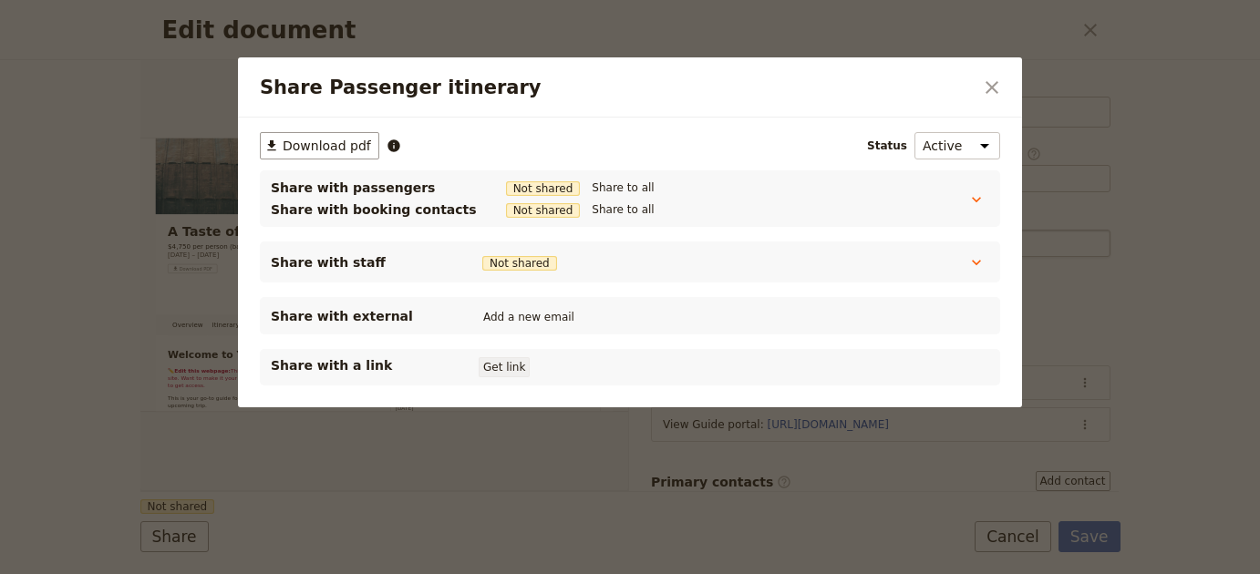
click at [510, 366] on button "Get link" at bounding box center [504, 367] width 51 height 20
click at [997, 89] on icon "Close dialog" at bounding box center [992, 88] width 22 height 22
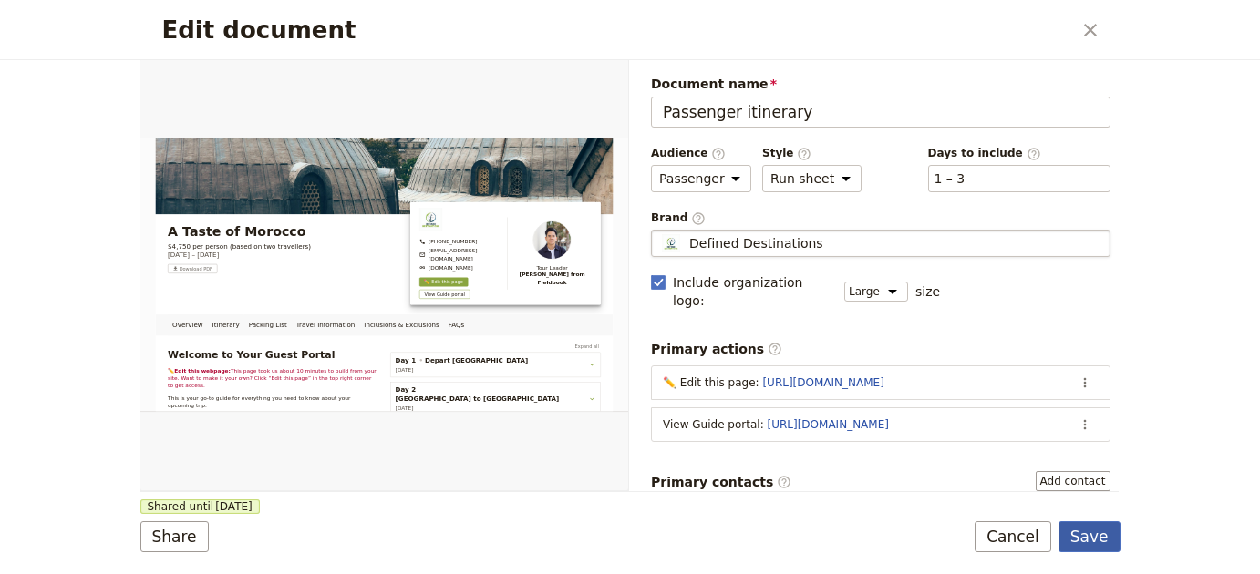
click at [1097, 544] on button "Save" at bounding box center [1089, 536] width 62 height 31
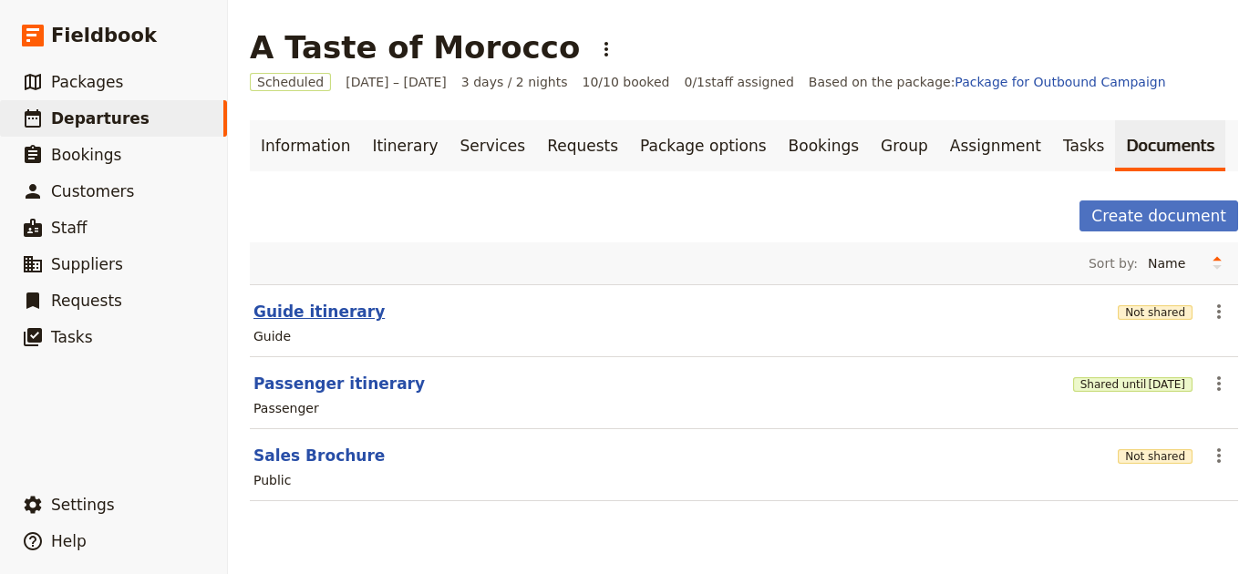
click at [276, 307] on button "Guide itinerary" at bounding box center [318, 312] width 131 height 22
select select "STAFF"
select select "RUN_SHEET"
select select "LARGE"
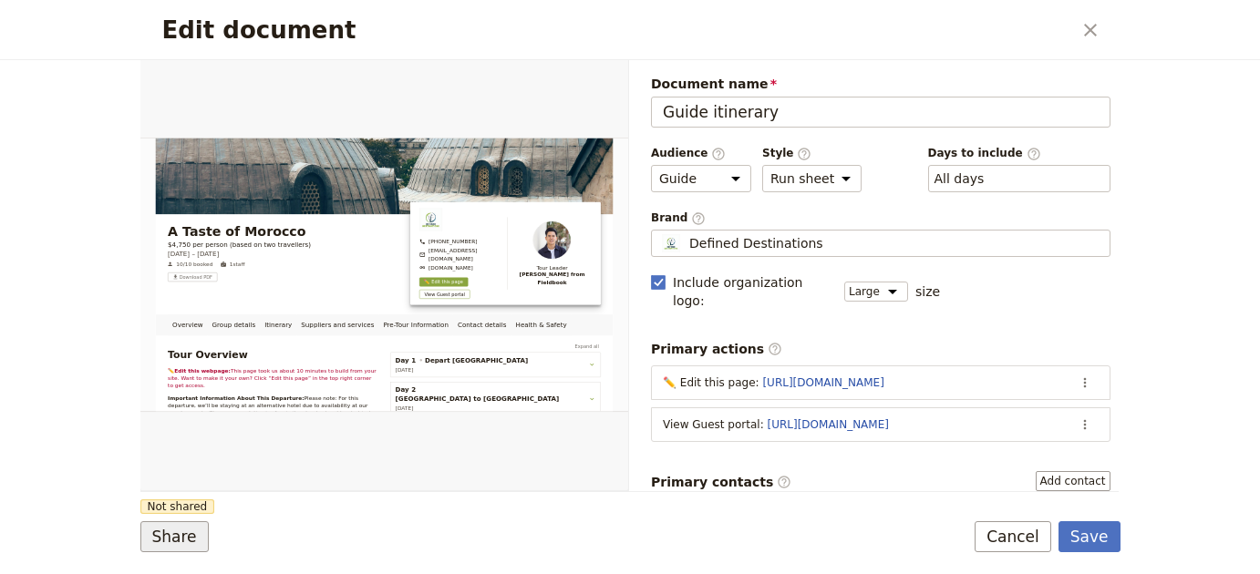
click at [170, 522] on button "Share" at bounding box center [174, 536] width 68 height 31
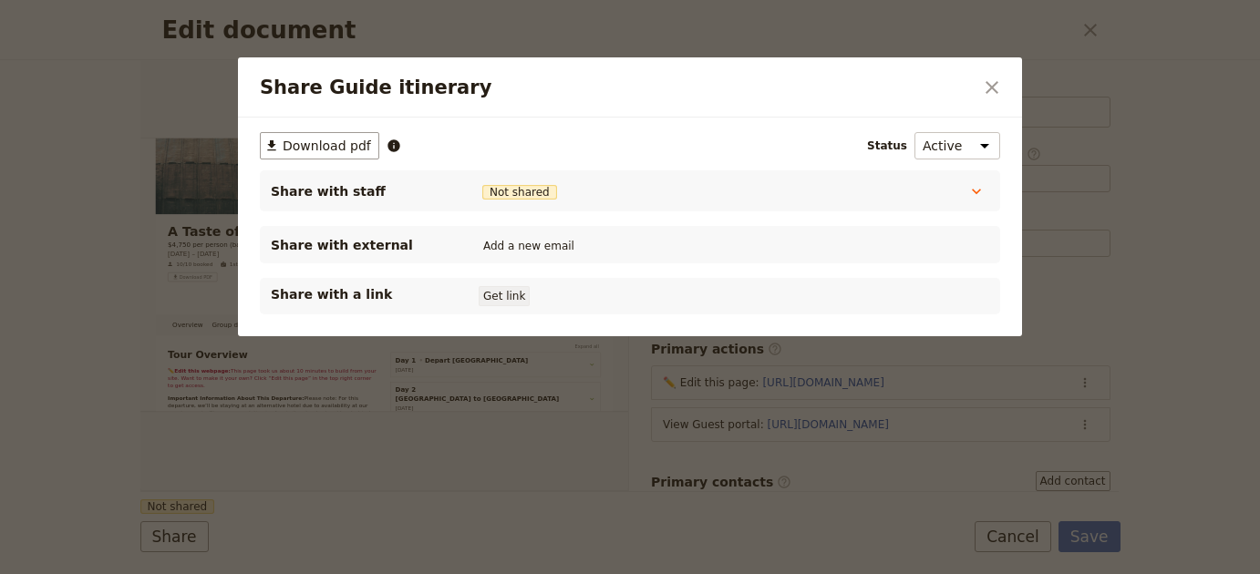
click at [498, 303] on button "Get link" at bounding box center [504, 296] width 51 height 20
click at [992, 86] on icon "Close dialog" at bounding box center [992, 88] width 22 height 22
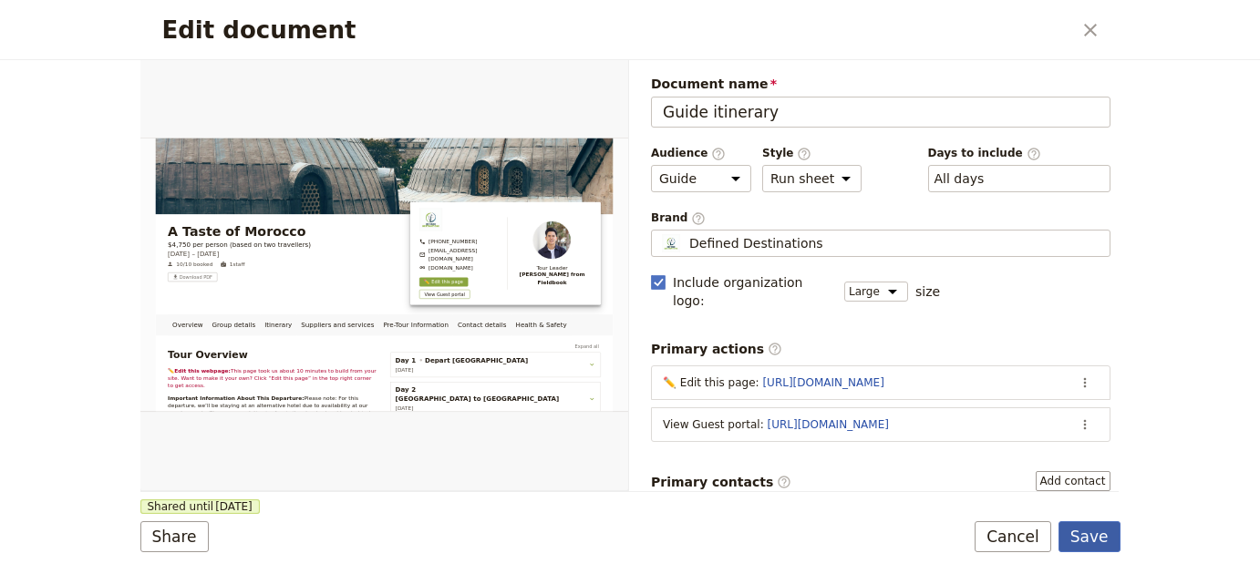
click at [1098, 537] on button "Save" at bounding box center [1089, 536] width 62 height 31
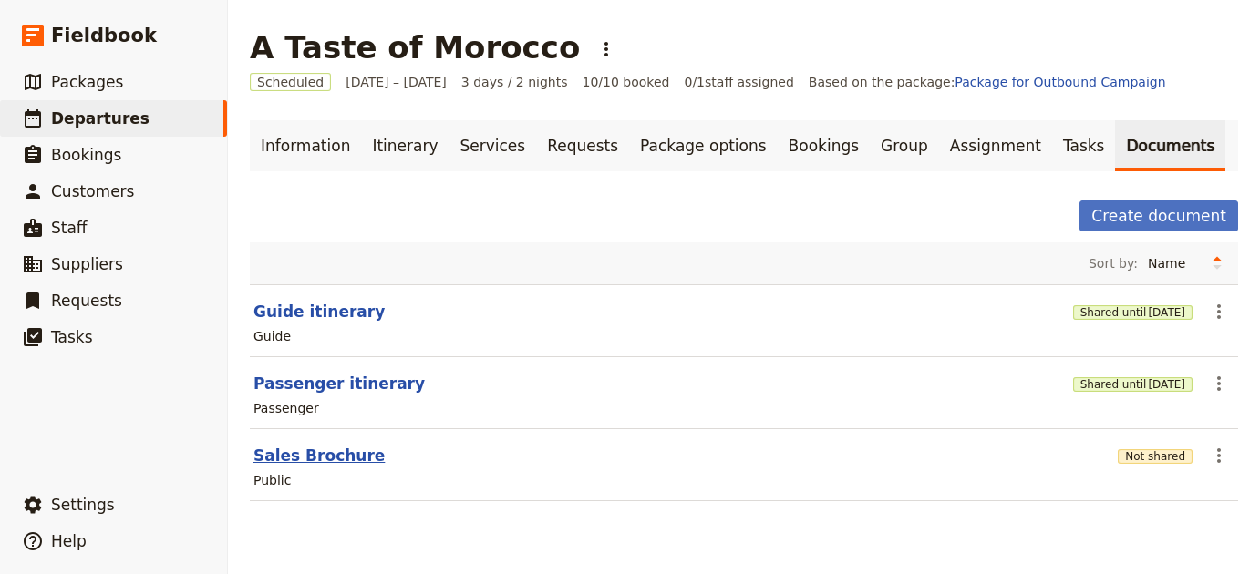
click at [330, 461] on button "Sales Brochure" at bounding box center [318, 456] width 131 height 22
select select "DEFAULT"
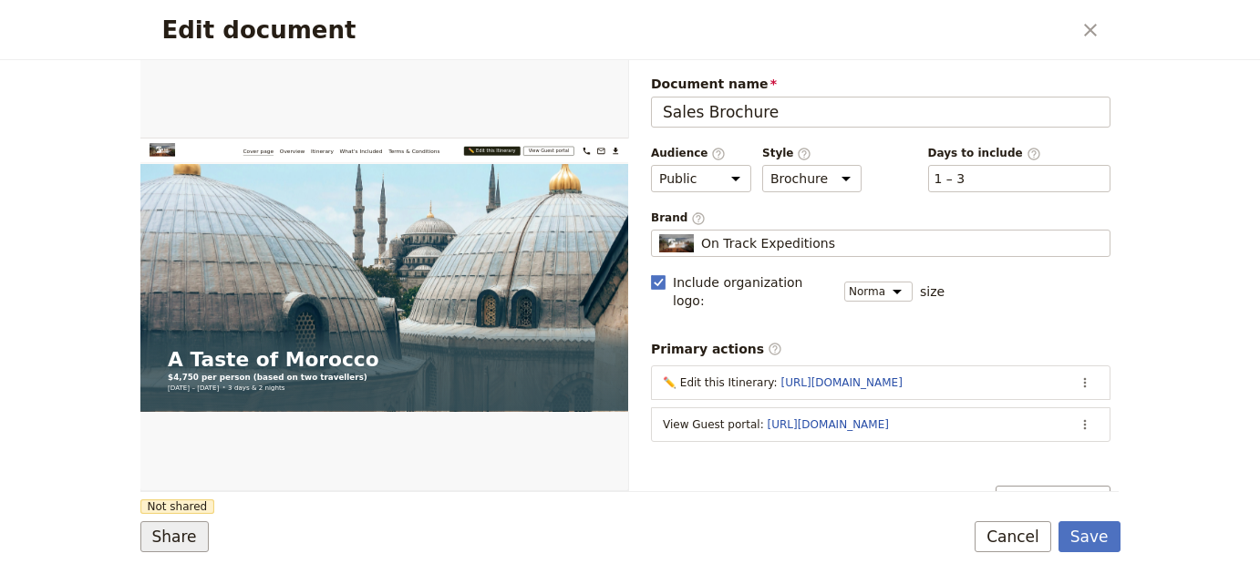
click at [198, 532] on button "Share" at bounding box center [174, 536] width 68 height 31
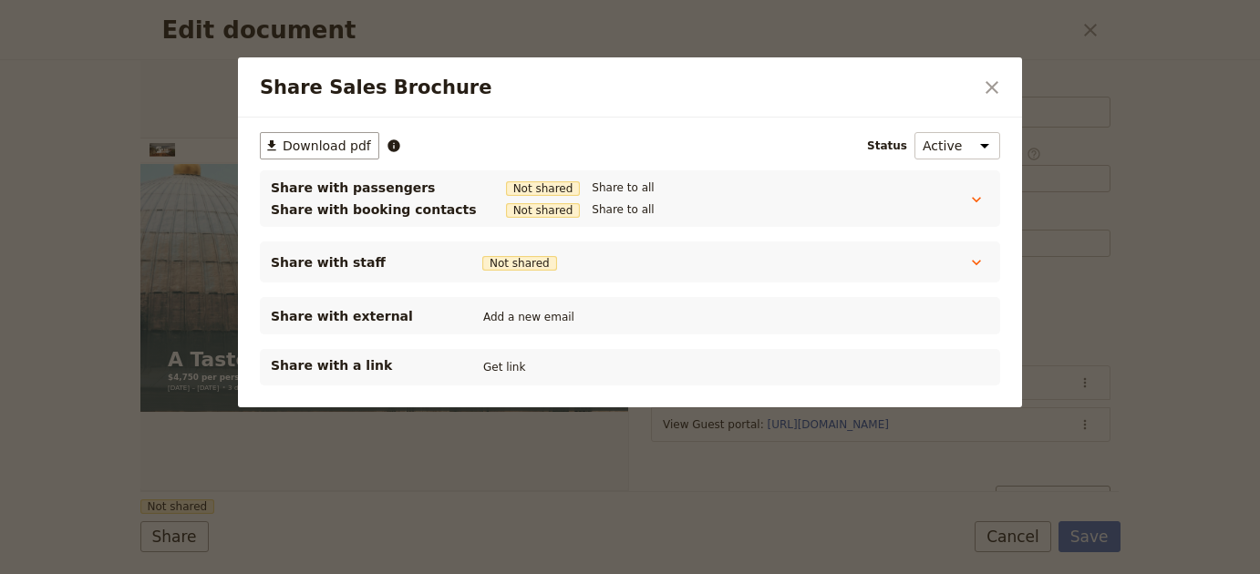
click at [1001, 75] on button "​" at bounding box center [991, 87] width 31 height 31
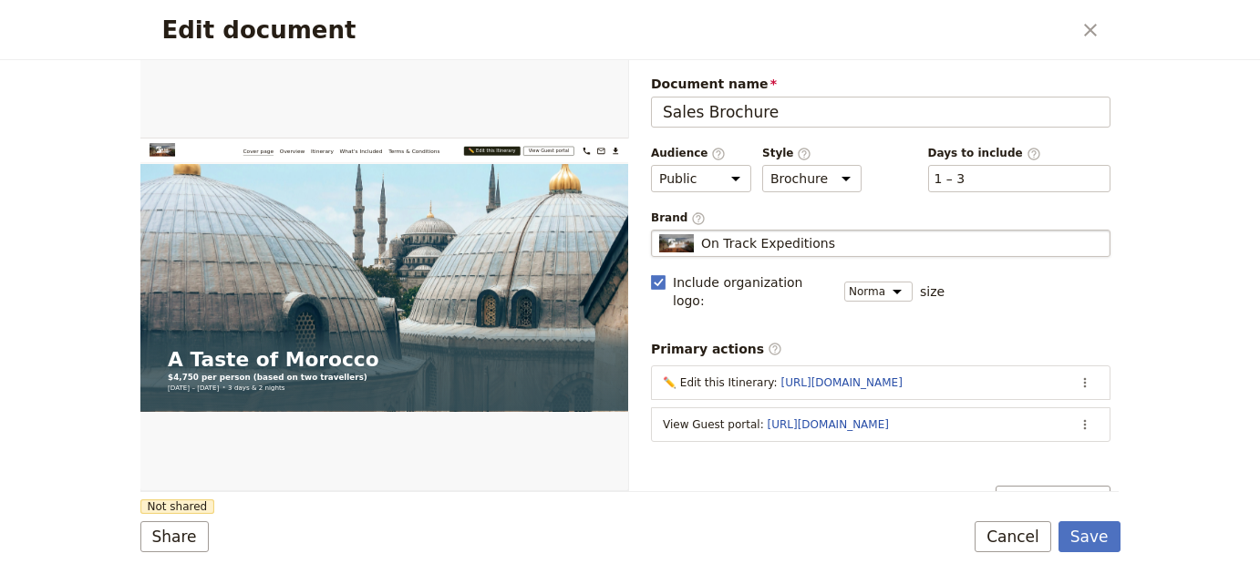
click at [822, 255] on fieldset "On Track Expeditions On Track Expeditions" at bounding box center [880, 243] width 459 height 27
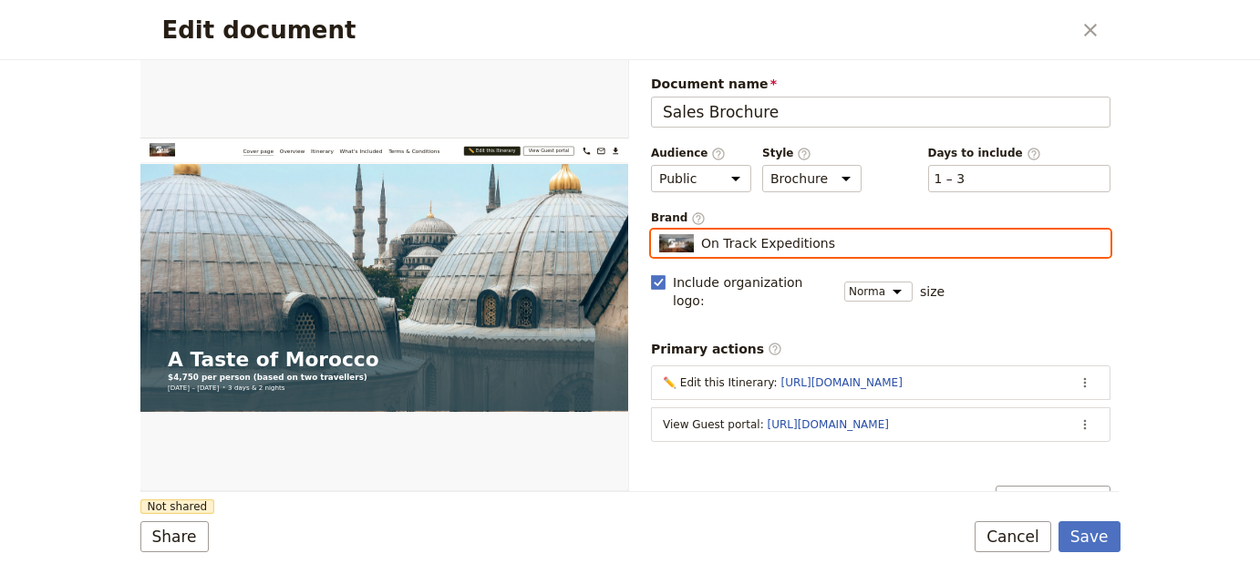
click at [659, 231] on input "On Track Expeditions" at bounding box center [658, 230] width 1 height 1
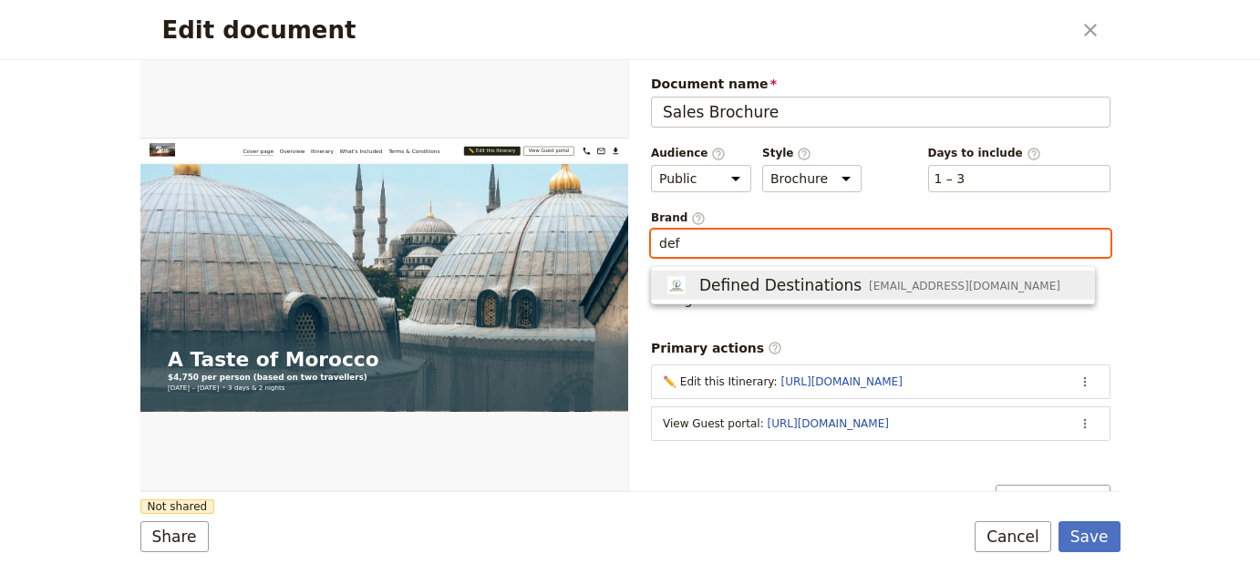
click at [820, 275] on span "Defined Destinations" at bounding box center [780, 285] width 162 height 22
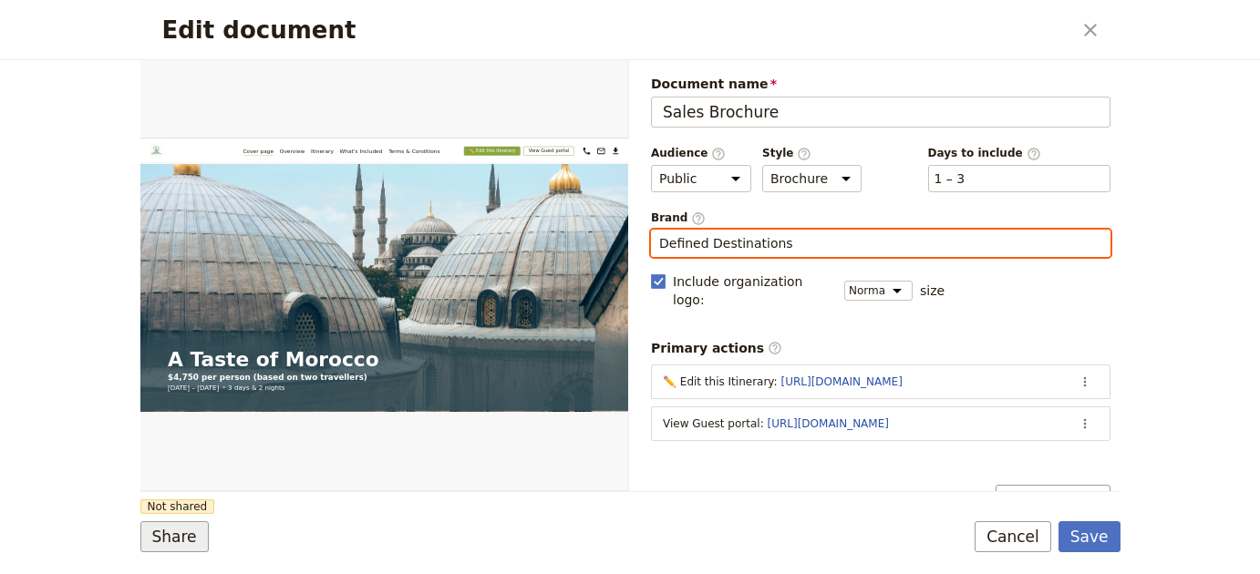
type input "Defined Destinations"
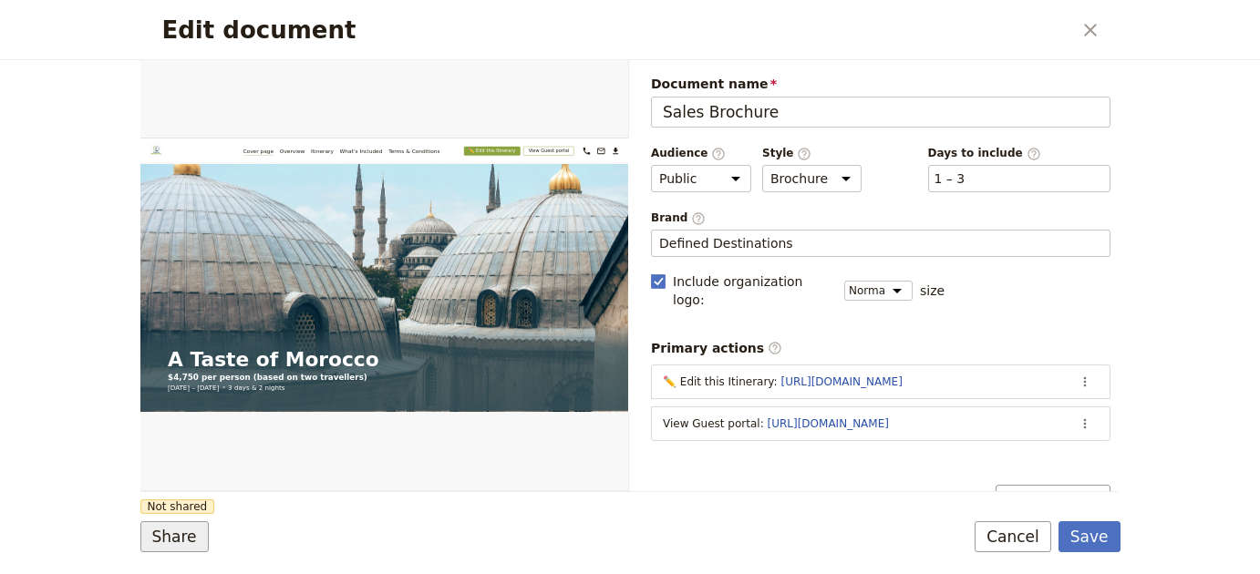
click at [173, 534] on button "Share" at bounding box center [174, 536] width 68 height 31
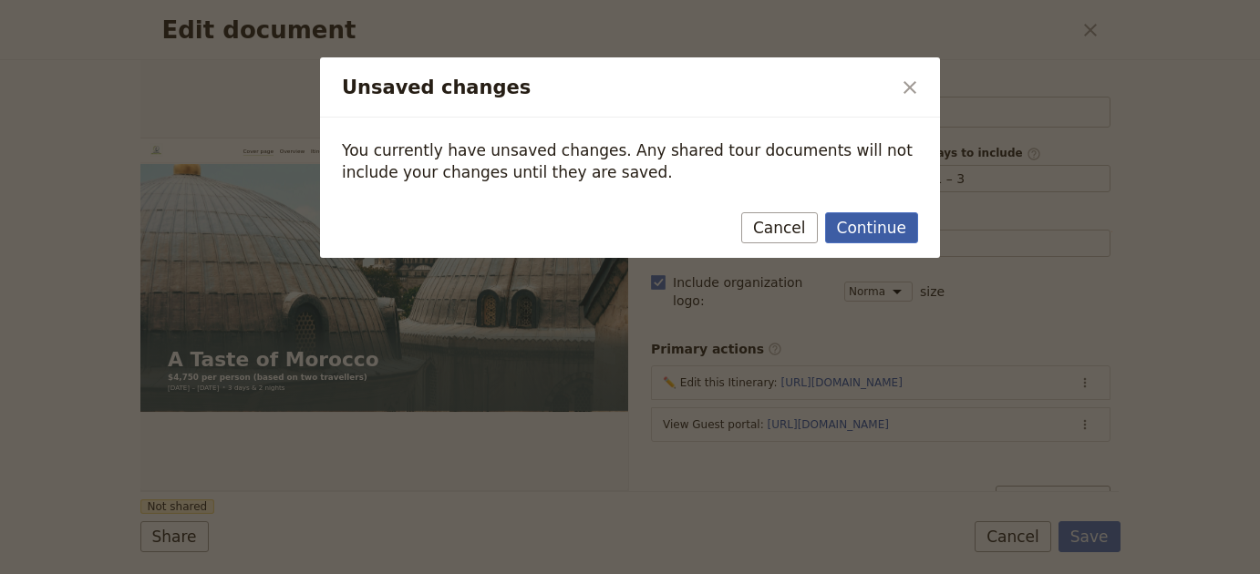
click at [905, 225] on button "Continue" at bounding box center [871, 227] width 93 height 31
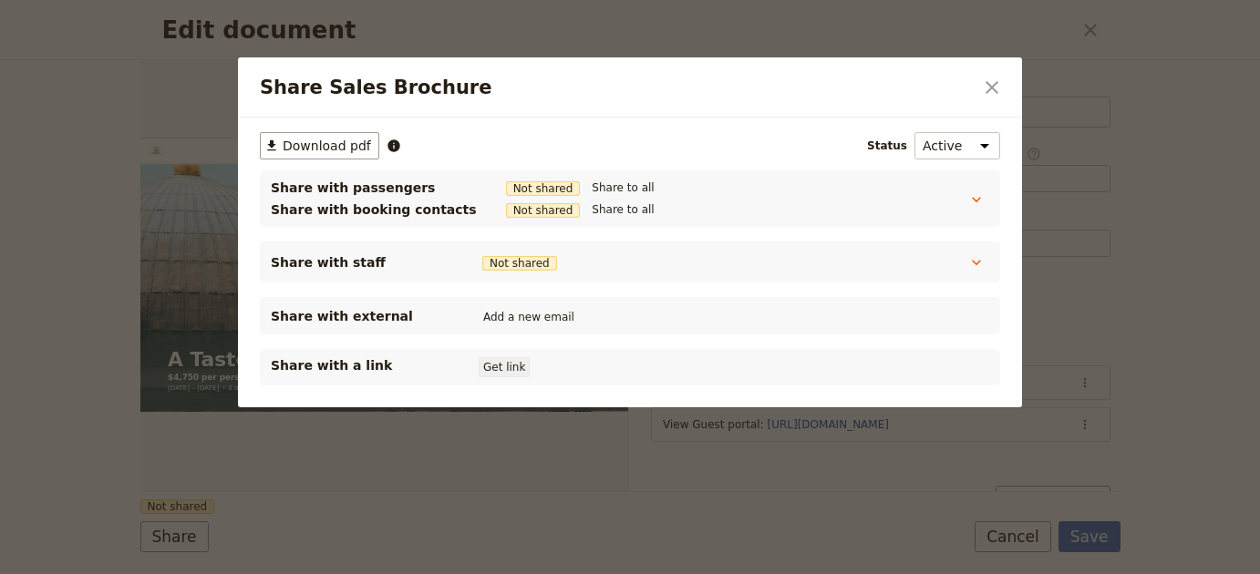
click at [508, 366] on button "Get link" at bounding box center [504, 367] width 51 height 20
click at [989, 90] on icon "Close dialog" at bounding box center [991, 87] width 13 height 13
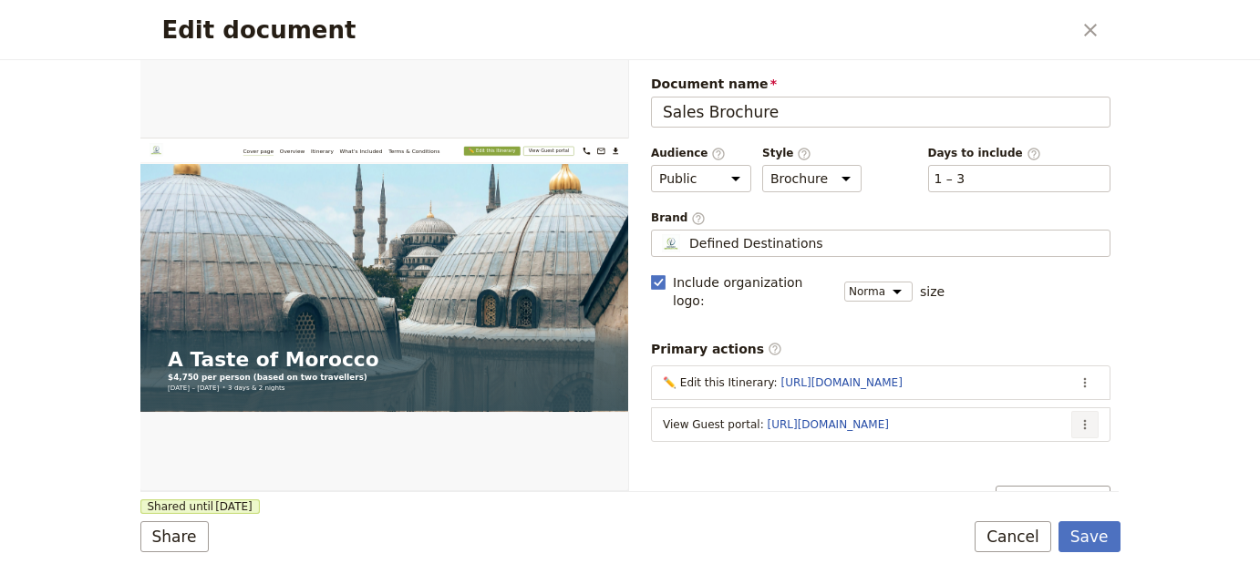
click at [1071, 411] on button "​" at bounding box center [1084, 424] width 27 height 27
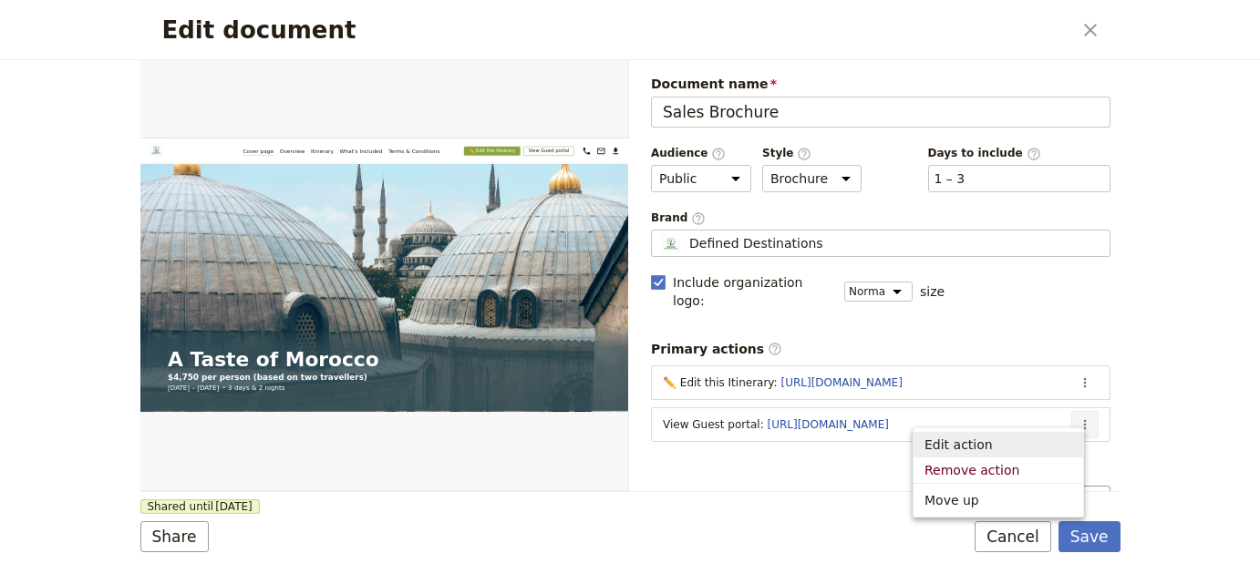
click at [1031, 441] on span "Edit action" at bounding box center [998, 445] width 148 height 18
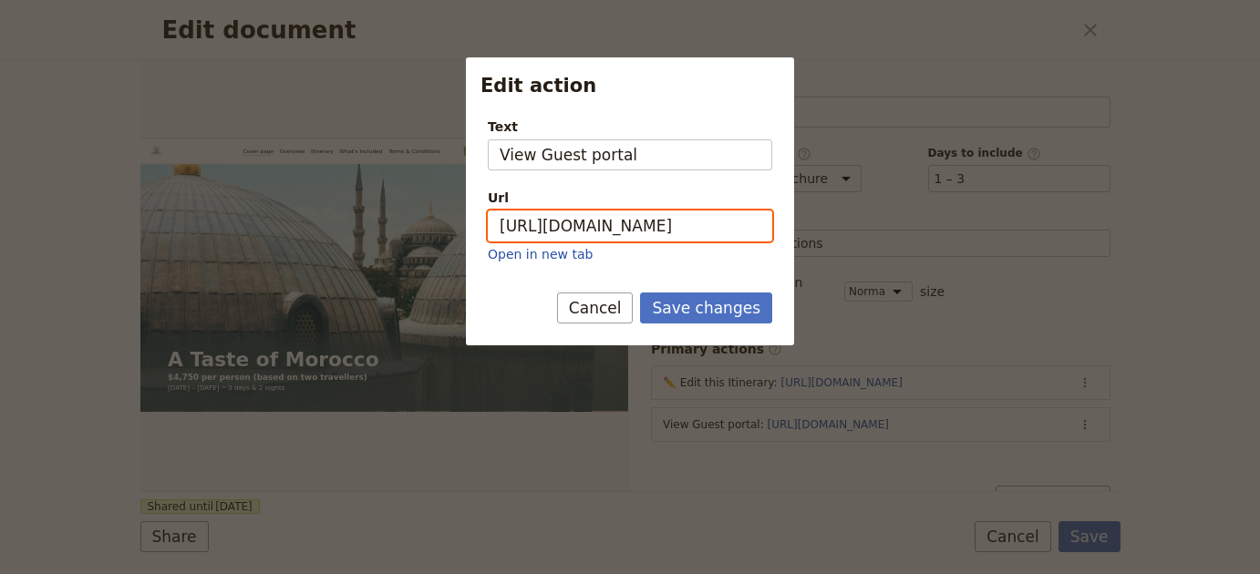
click at [651, 237] on input "[URL][DOMAIN_NAME]" at bounding box center [630, 226] width 284 height 31
paste input "N8-xuUWjwpnlGyf0YFYF7"
type input "[URL][DOMAIN_NAME]"
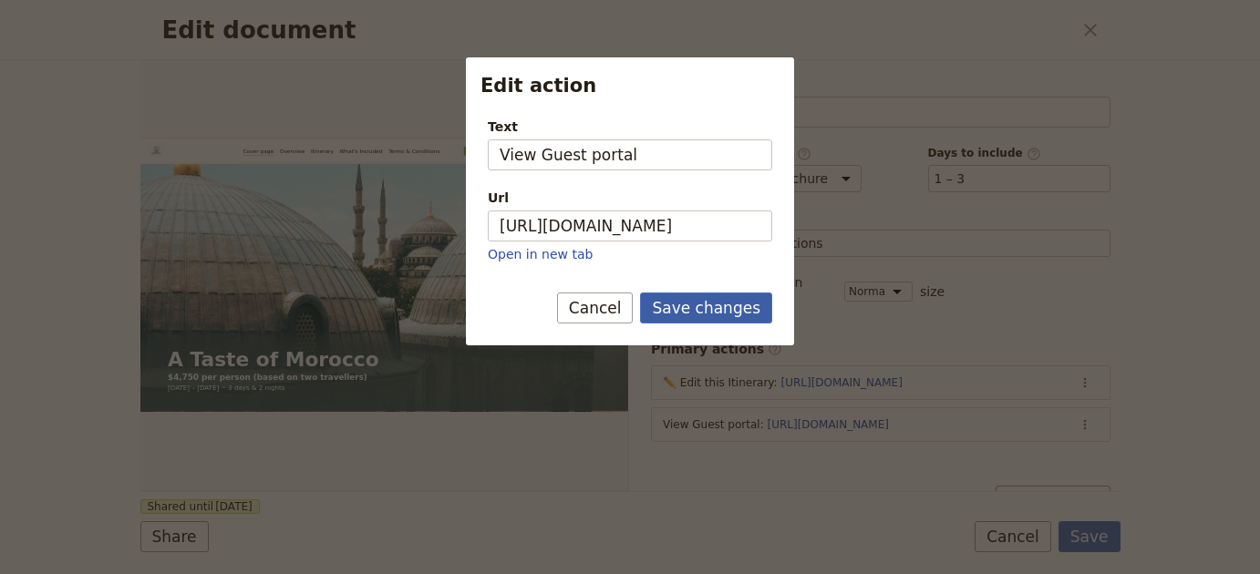
click at [722, 298] on button "Save changes" at bounding box center [706, 308] width 132 height 31
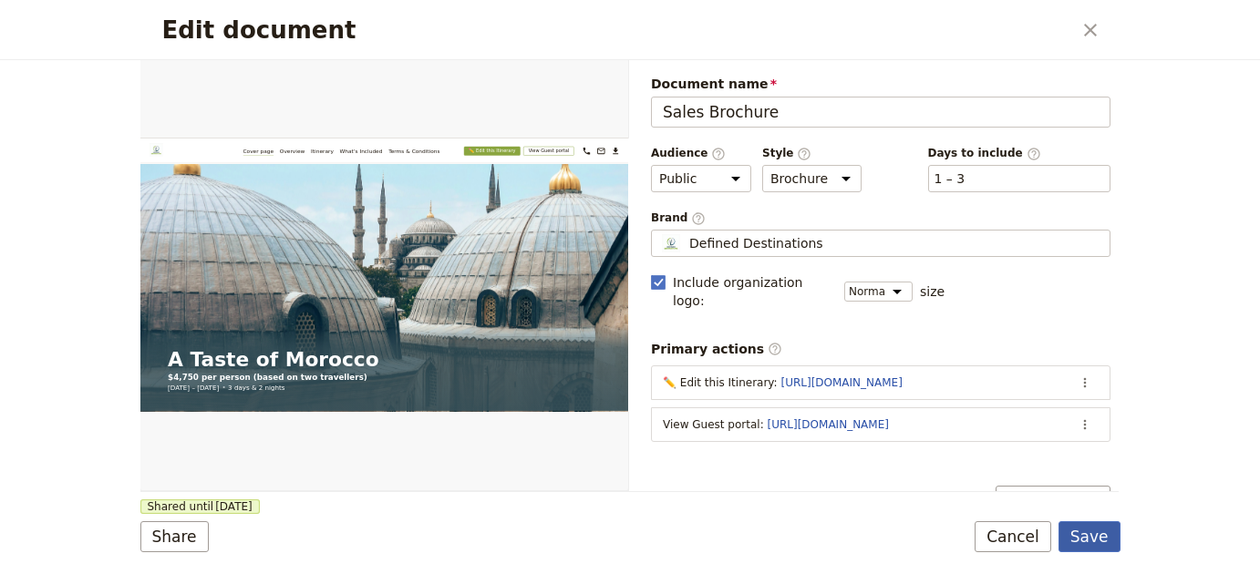
click at [1103, 538] on button "Save" at bounding box center [1089, 536] width 62 height 31
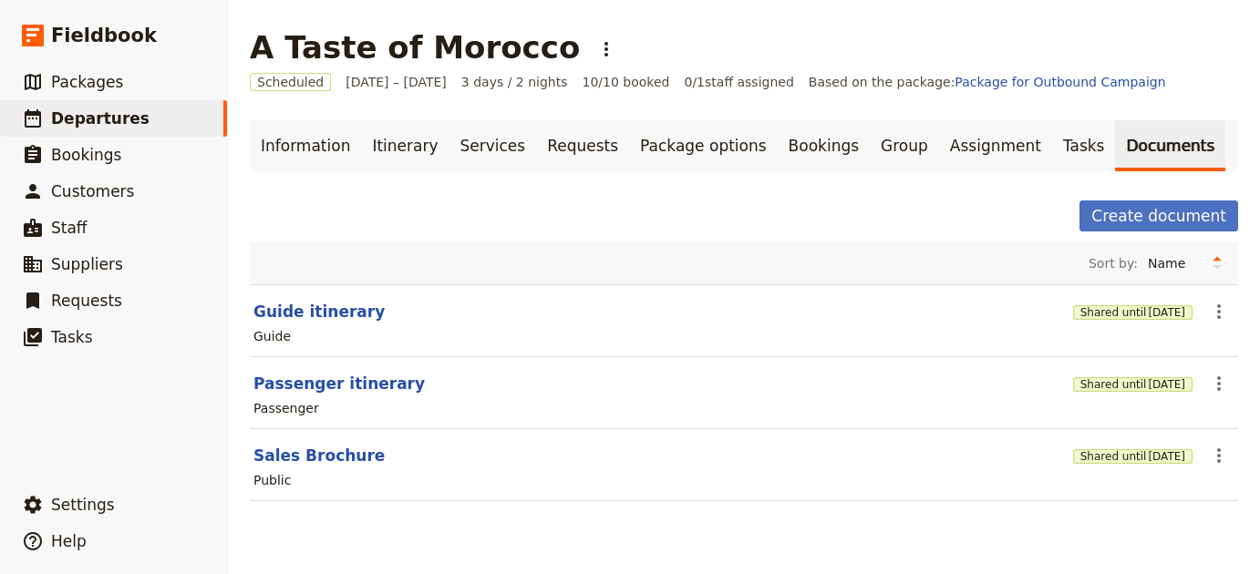
click at [335, 395] on section "Passenger itinerary Shared until 1 Jan 2026 ​ Passenger" at bounding box center [744, 393] width 988 height 72
click at [367, 381] on button "Passenger itinerary" at bounding box center [338, 384] width 171 height 22
select select "PASSENGER"
select select "RUN_SHEET"
select select "LARGE"
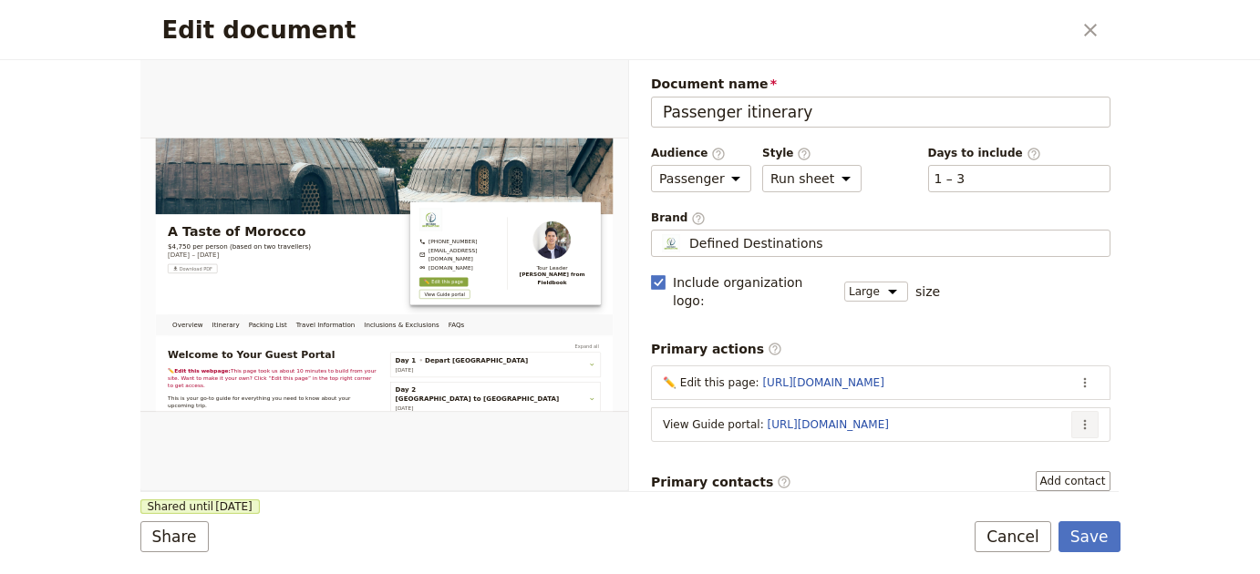
click at [1080, 415] on button "​" at bounding box center [1084, 424] width 27 height 27
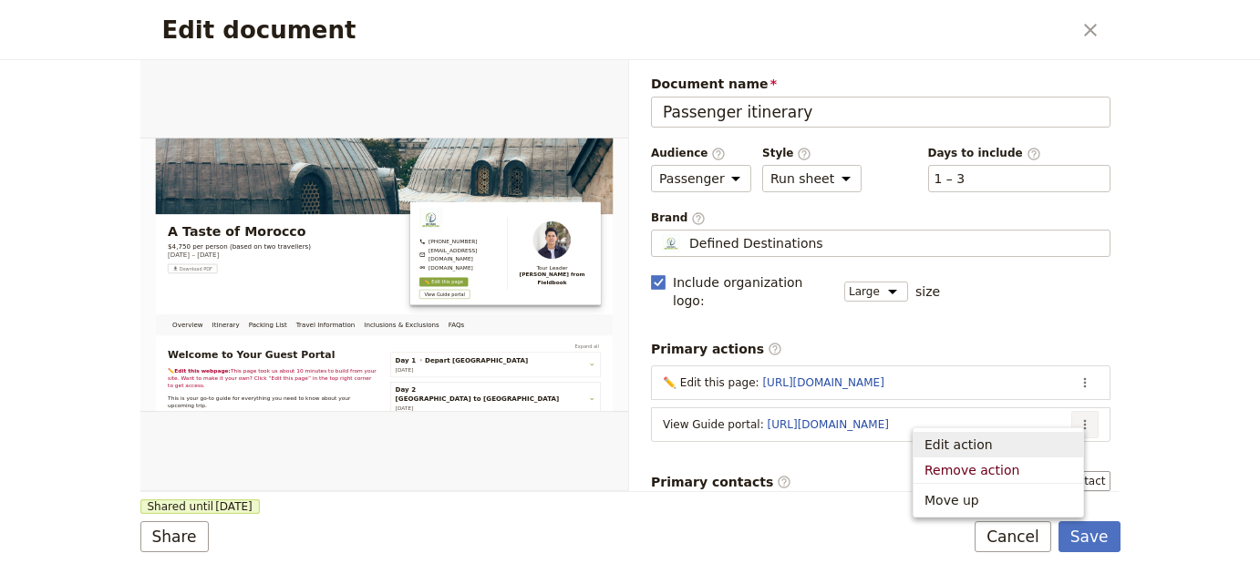
click at [1055, 437] on span "Edit action" at bounding box center [998, 445] width 148 height 18
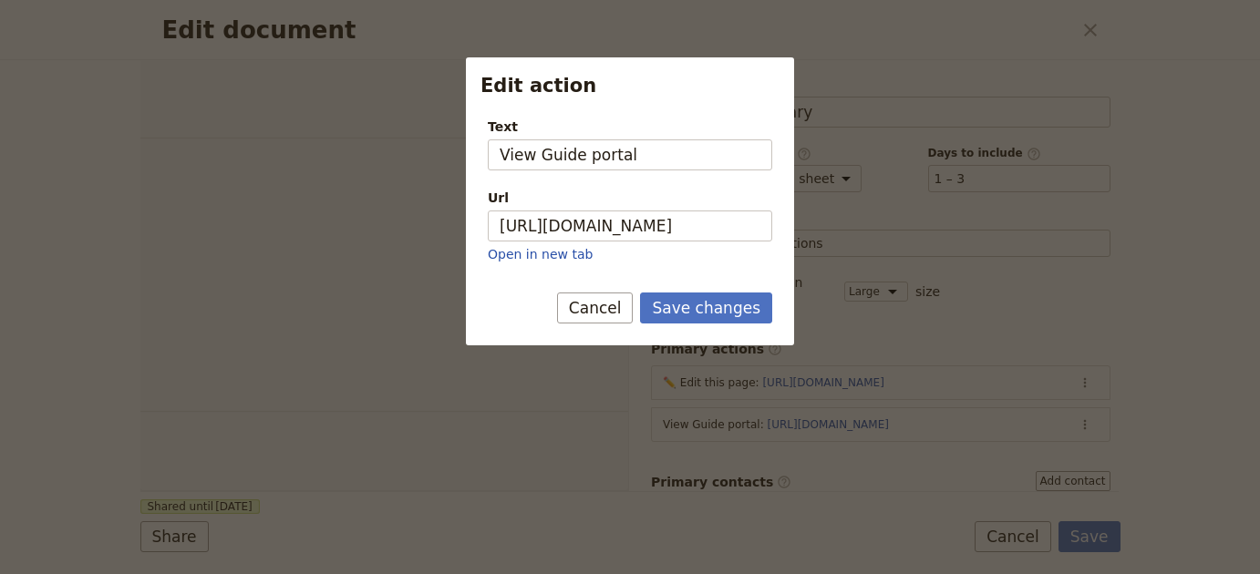
select select "PASSENGER"
select select "RUN_SHEET"
select select "LARGE"
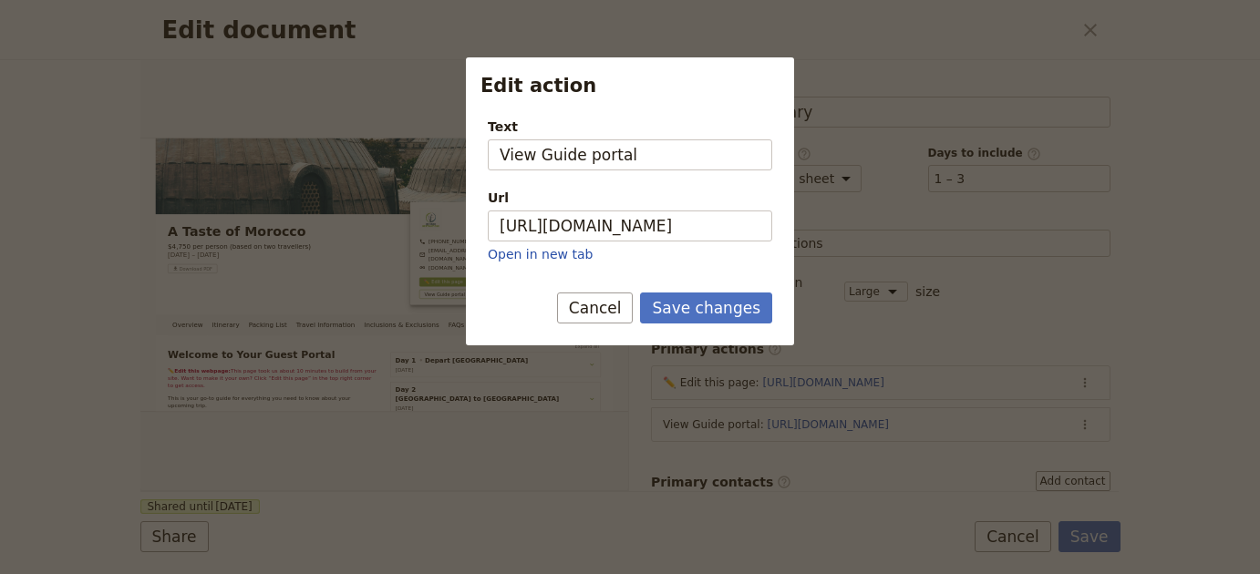
scroll to position [0, 108]
type input "[URL][DOMAIN_NAME]"
click at [736, 315] on button "Save changes" at bounding box center [706, 308] width 132 height 31
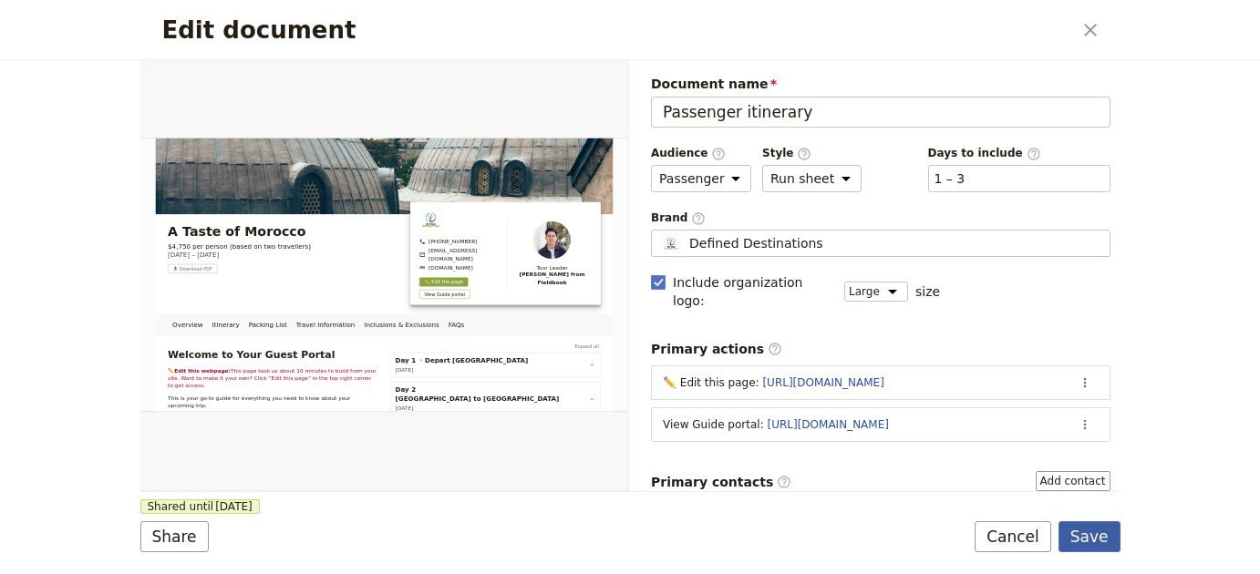
click at [1101, 536] on button "Save" at bounding box center [1089, 536] width 62 height 31
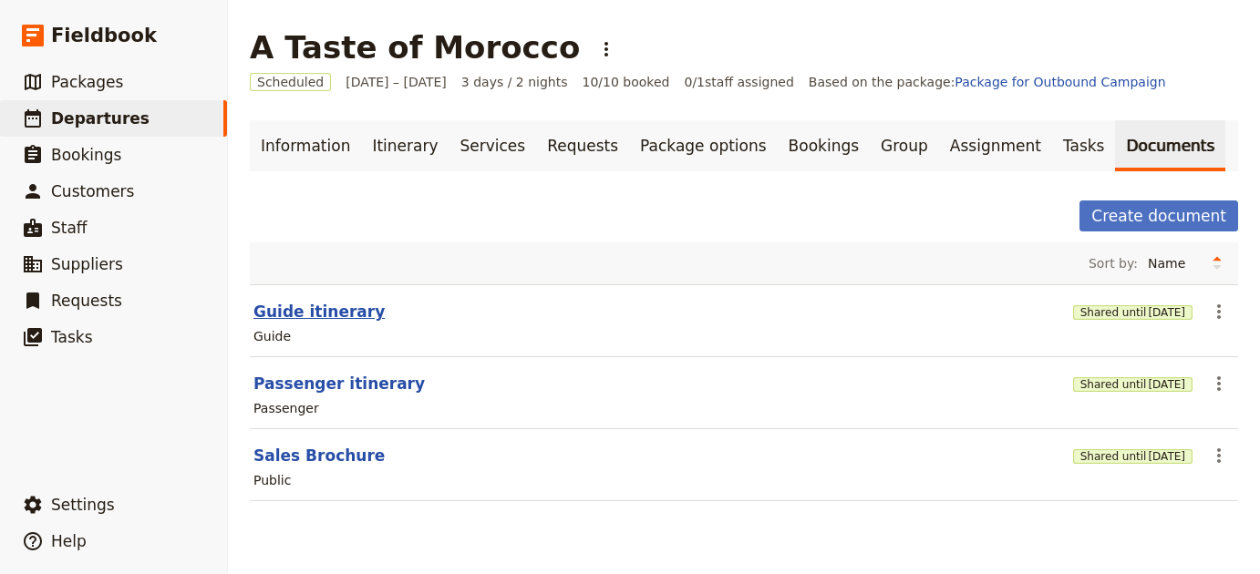
click at [292, 312] on button "Guide itinerary" at bounding box center [318, 312] width 131 height 22
select select "STAFF"
select select "RUN_SHEET"
select select "LARGE"
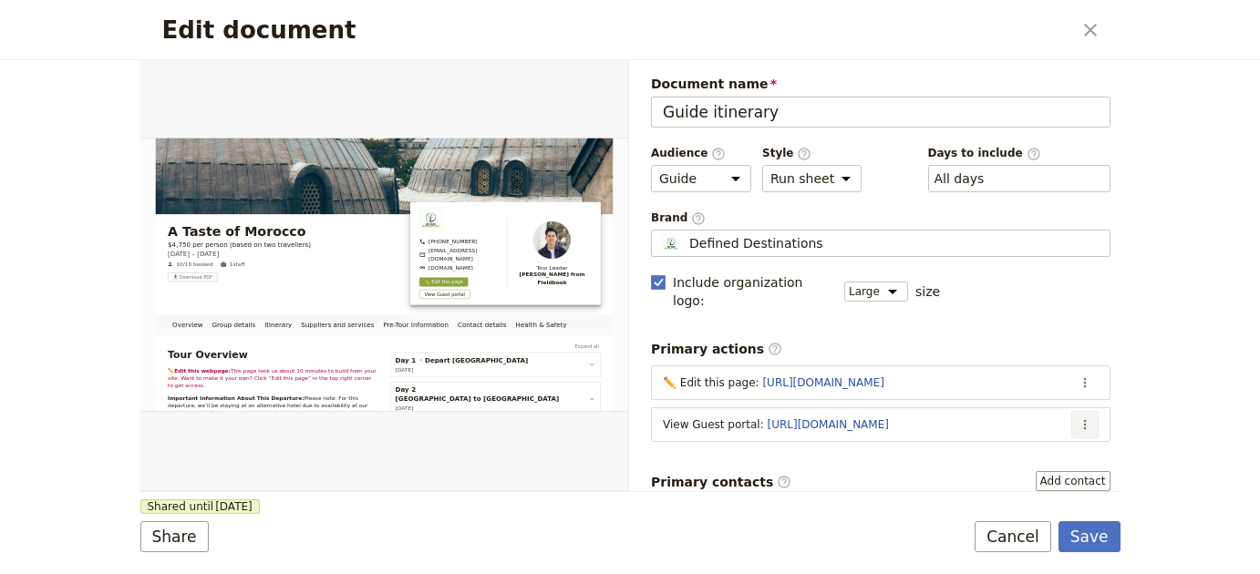
click at [1077, 418] on icon "Actions" at bounding box center [1084, 425] width 15 height 15
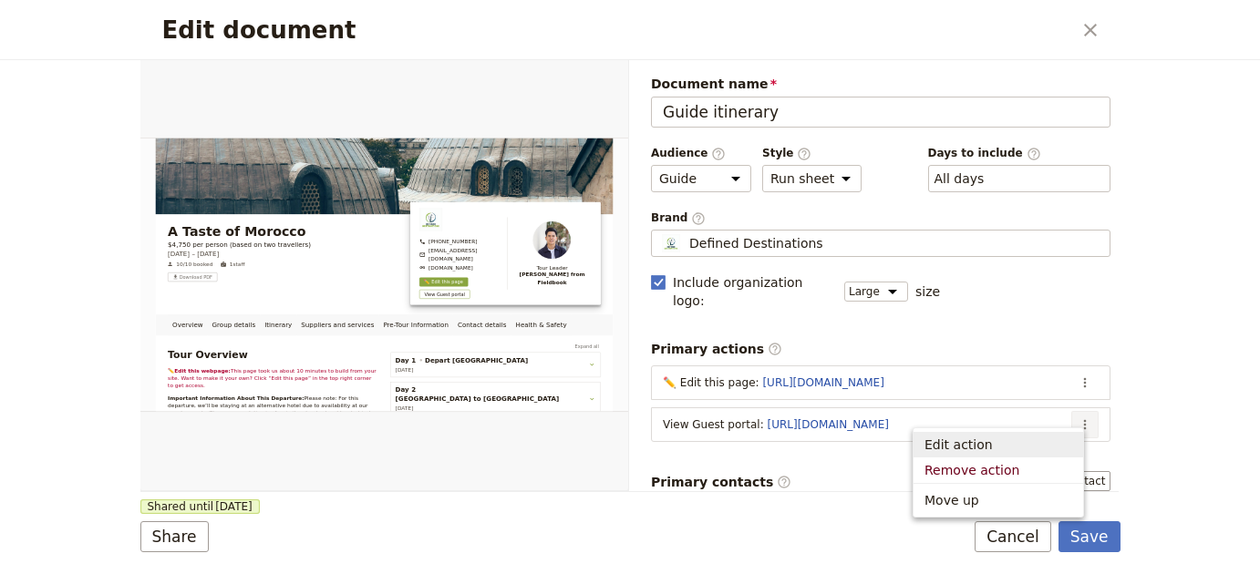
click at [1057, 436] on span "Edit action" at bounding box center [998, 445] width 148 height 18
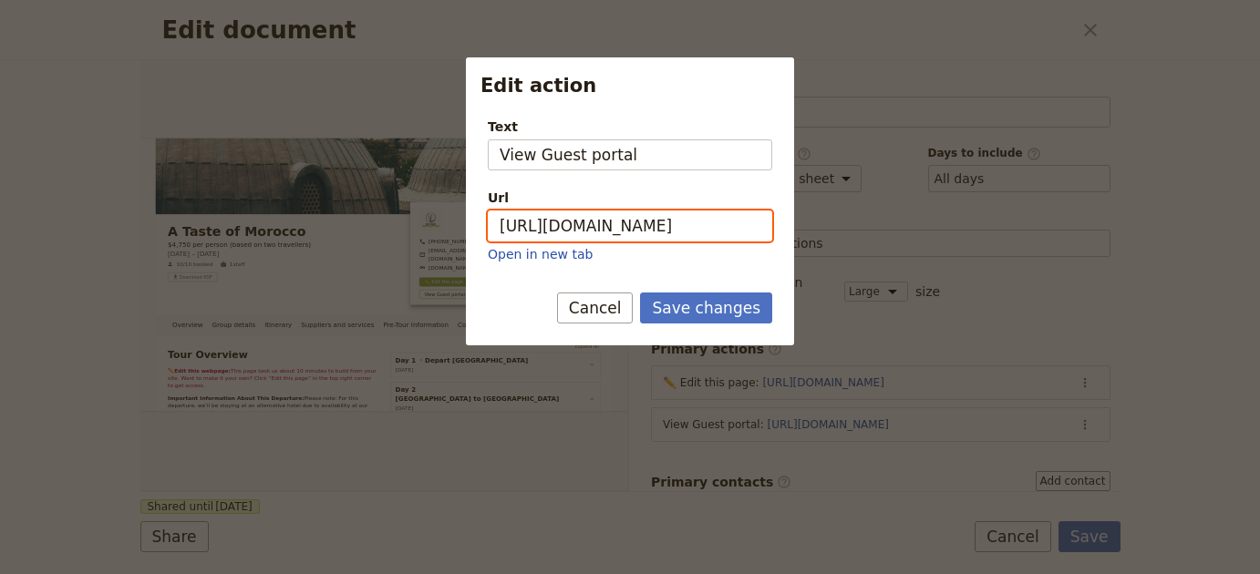
click at [665, 212] on input "[URL][DOMAIN_NAME]" at bounding box center [630, 226] width 284 height 31
paste input "N8-xuUWjwpnlGyf0YFYF7"
type input "[URL][DOMAIN_NAME]"
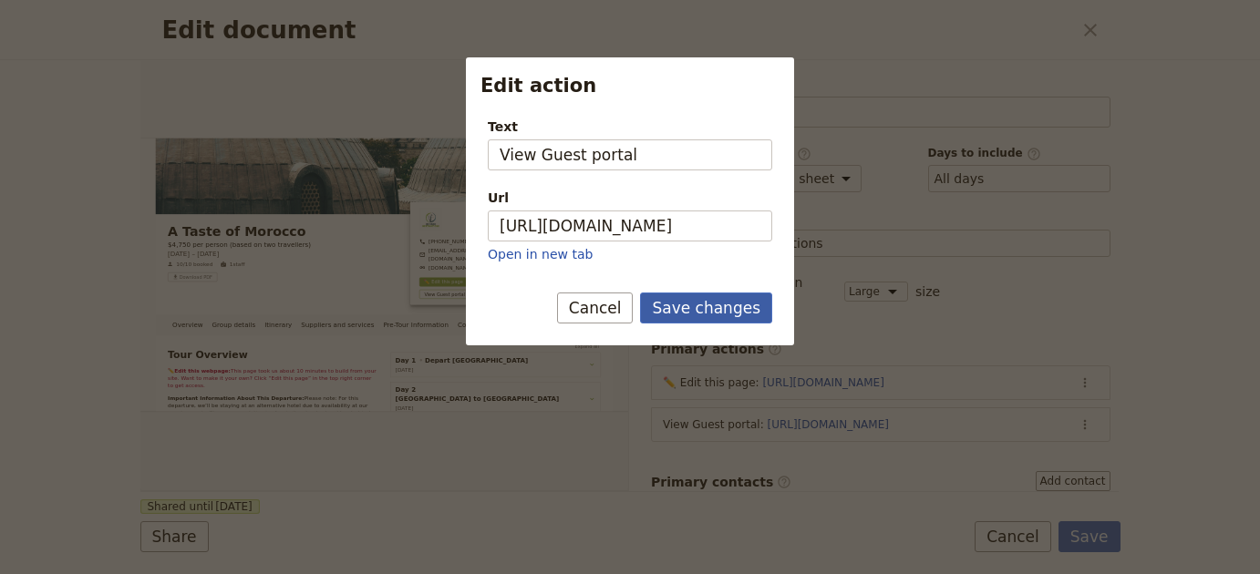
click at [730, 314] on button "Save changes" at bounding box center [706, 308] width 132 height 31
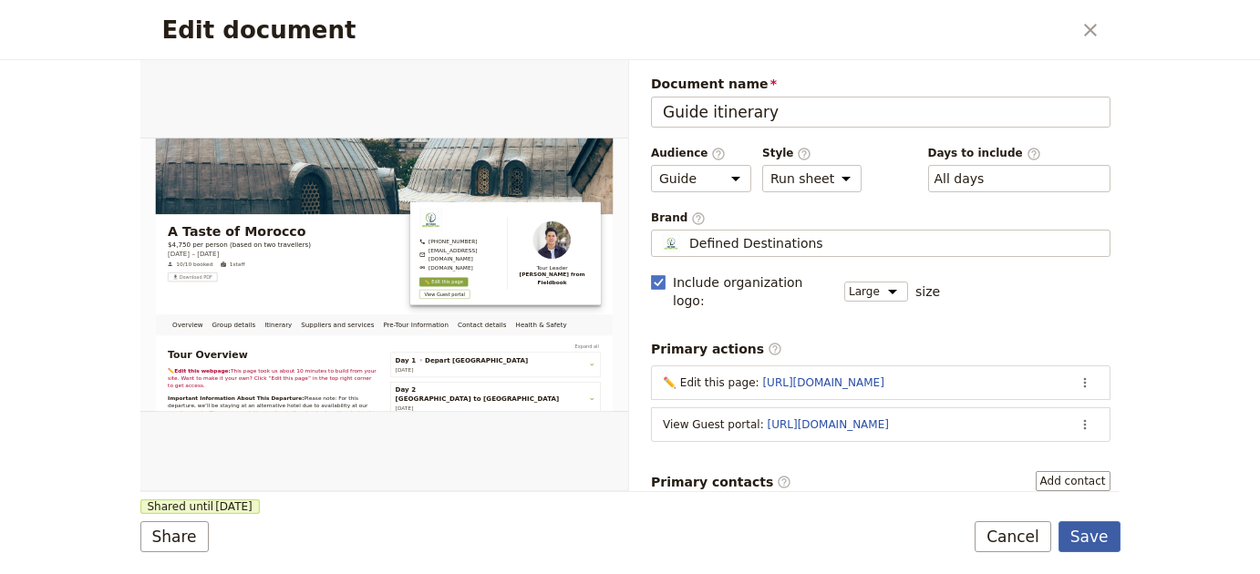
click at [1080, 533] on button "Save" at bounding box center [1089, 536] width 62 height 31
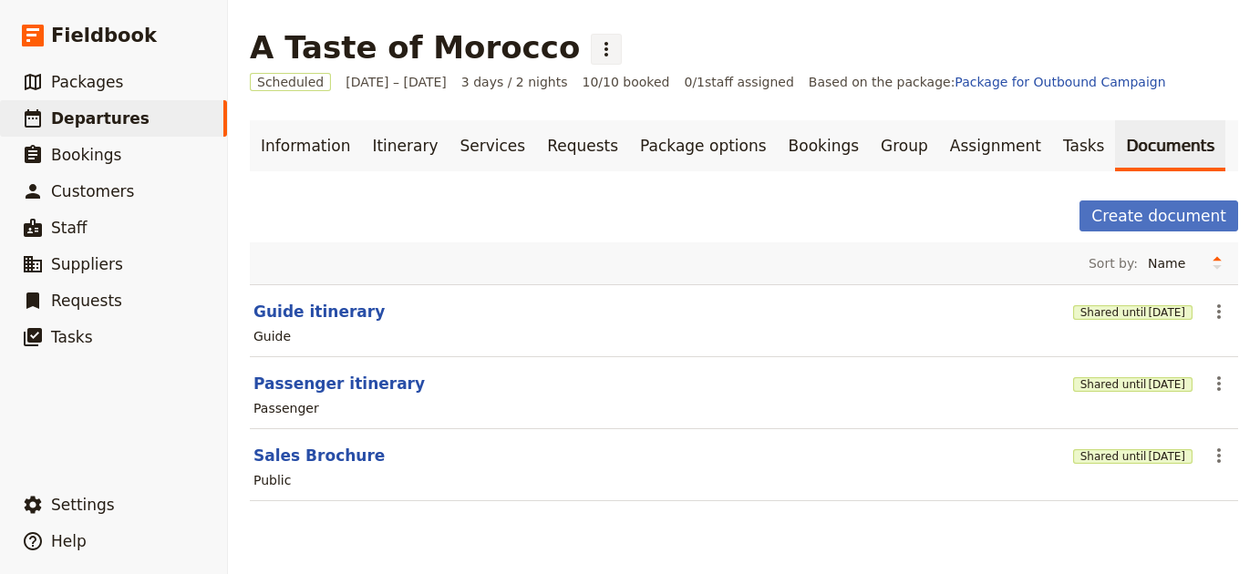
click at [595, 56] on icon "Actions" at bounding box center [606, 49] width 22 height 22
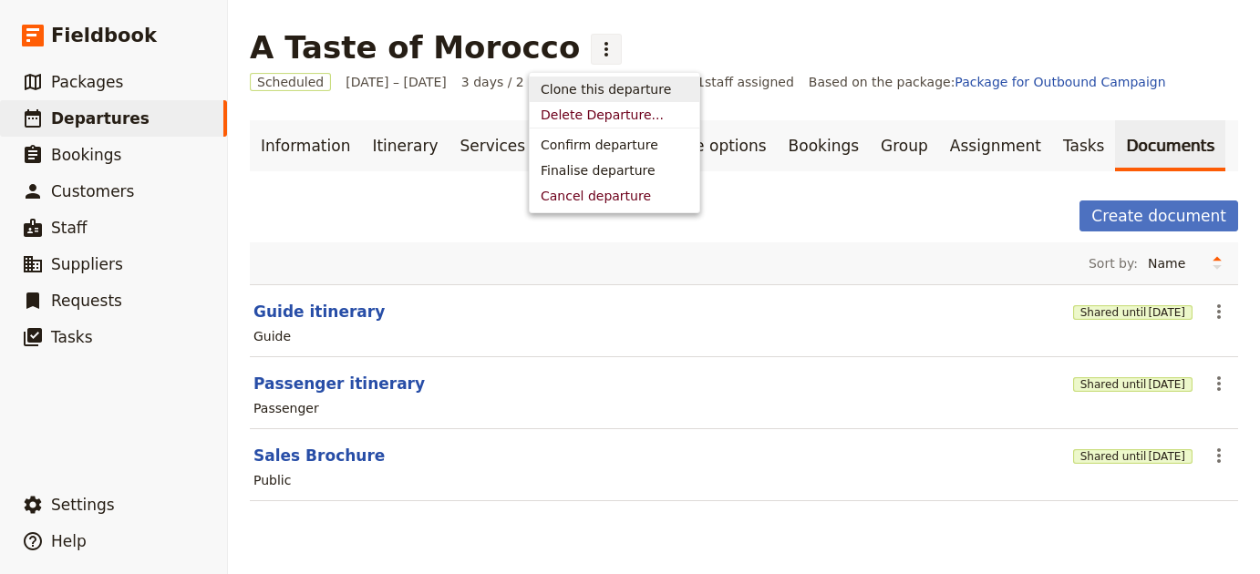
click at [564, 88] on span "Clone this departure" at bounding box center [606, 89] width 130 height 18
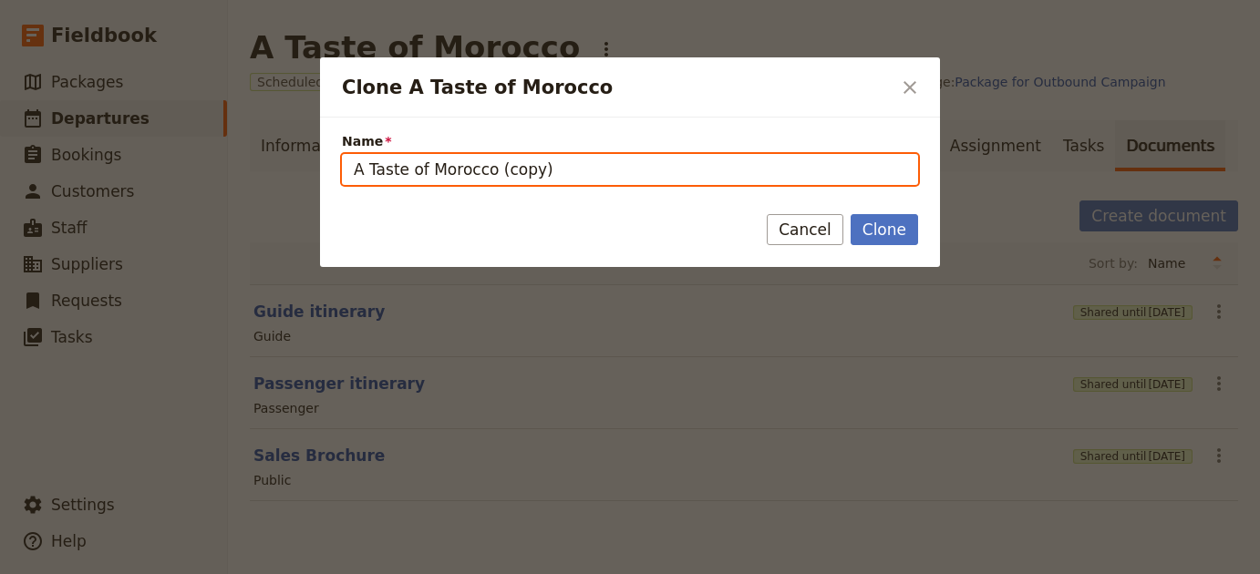
click at [699, 173] on input "A Taste of Morocco (copy)" at bounding box center [630, 169] width 576 height 31
paste input "Mongolia Walking Adventure"
type input "Mongolia Walking Adventure"
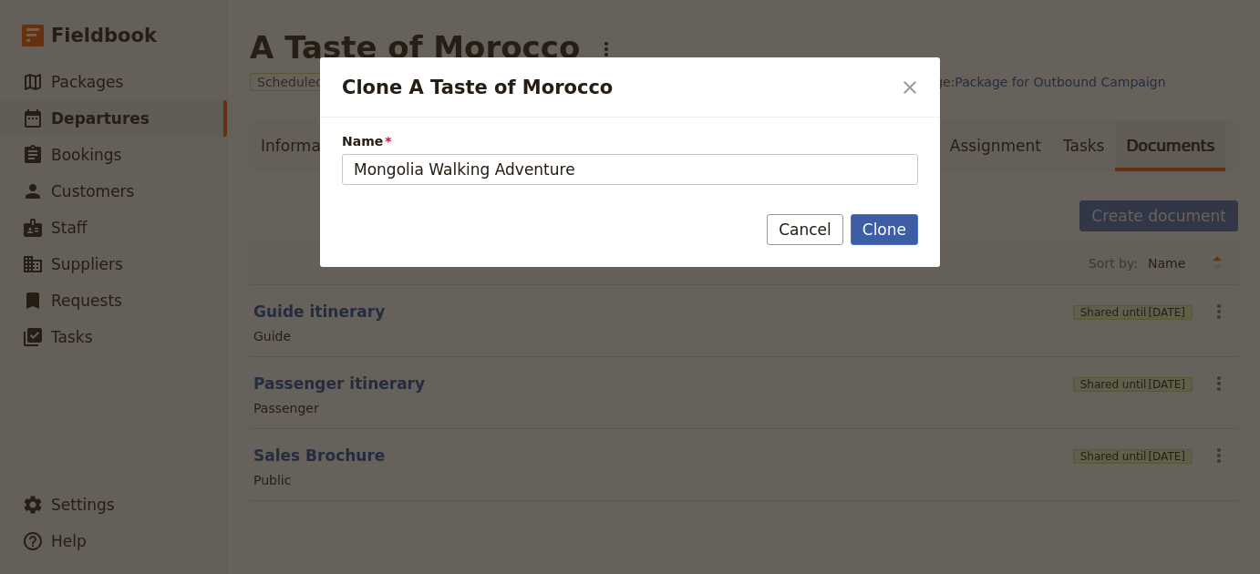
click at [891, 231] on button "Clone" at bounding box center [884, 229] width 67 height 31
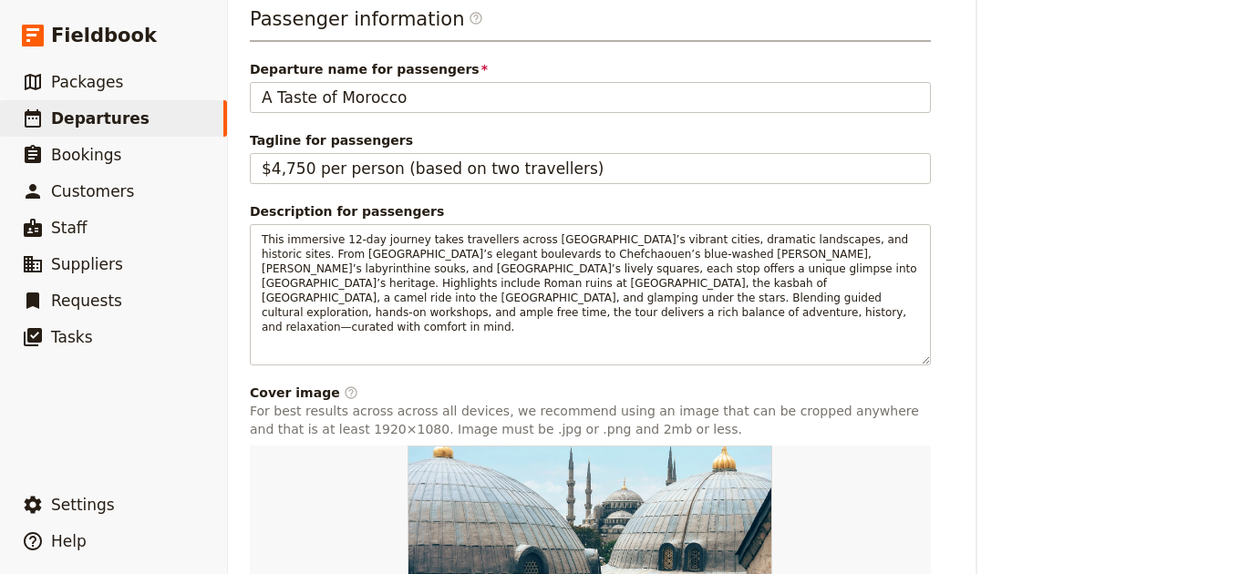
scroll to position [816, 0]
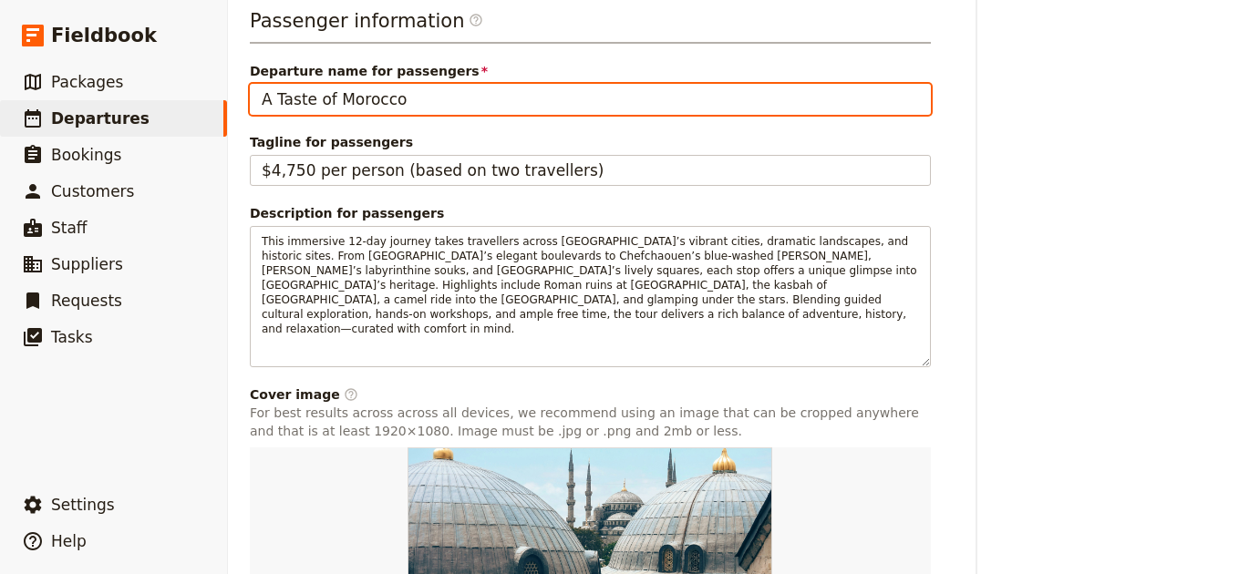
click at [477, 107] on input "A Taste of Morocco" at bounding box center [590, 99] width 681 height 31
paste input "Mongolia Walking Adventure"
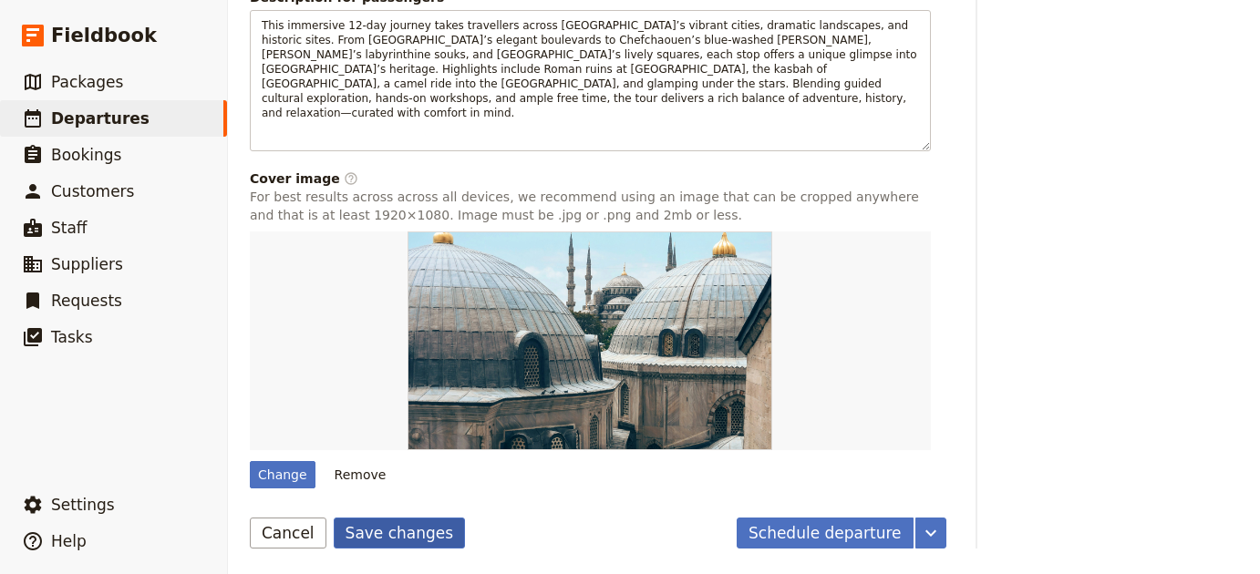
type input "Mongolia Walking Adventure"
click at [369, 521] on button "Save changes" at bounding box center [400, 533] width 132 height 31
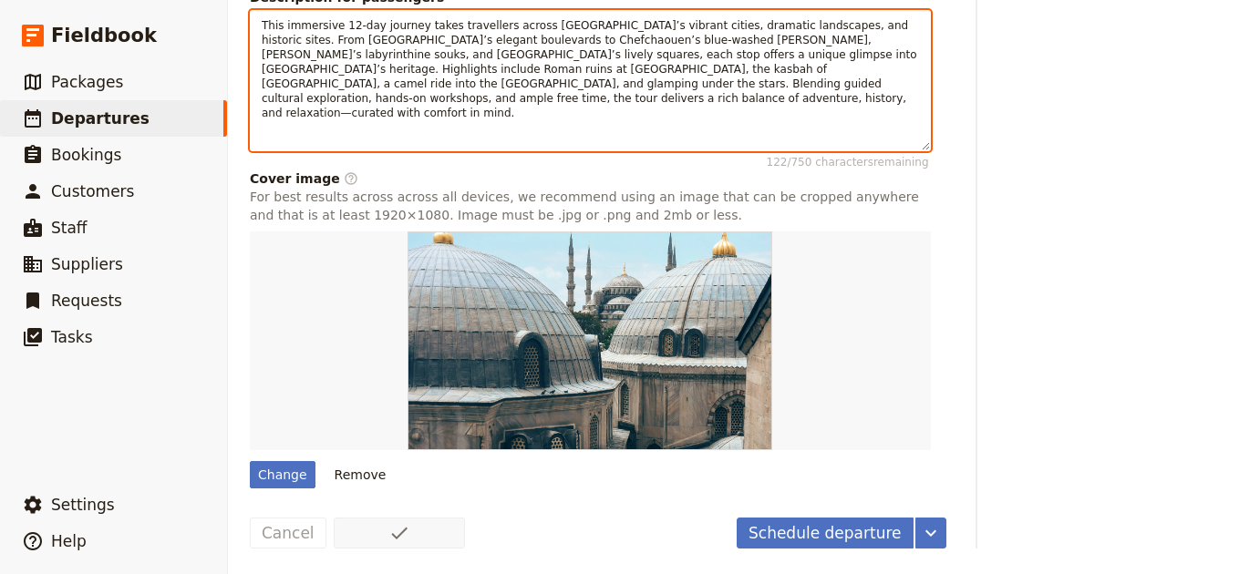
click at [769, 80] on span "This immersive 12-day journey takes travellers across [GEOGRAPHIC_DATA]’s vibra…" at bounding box center [591, 69] width 658 height 100
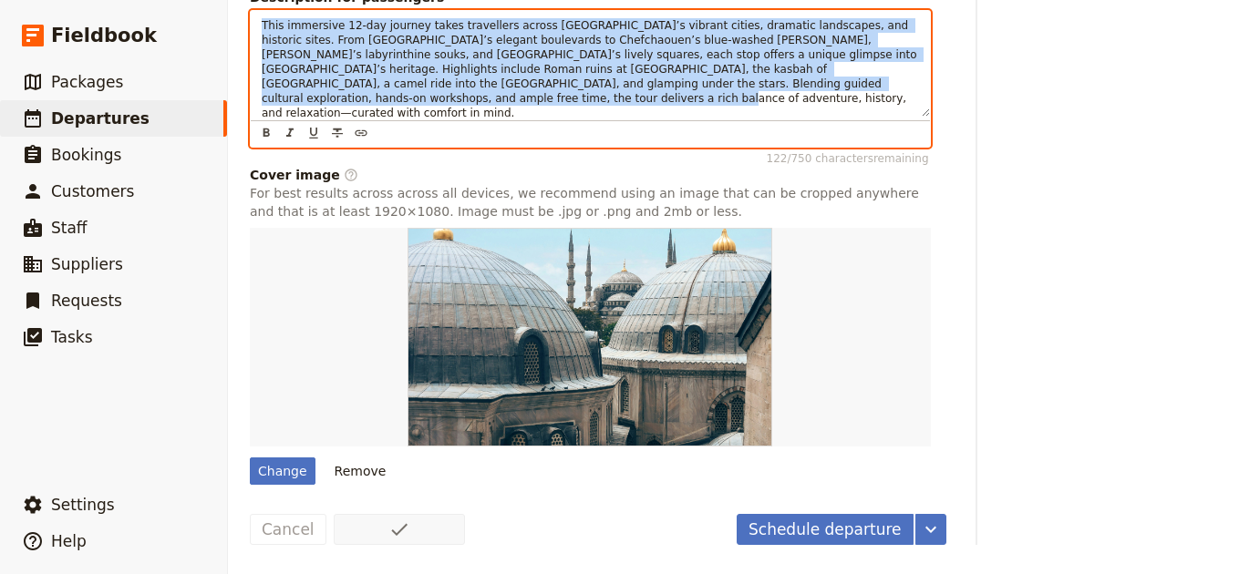
click at [769, 80] on span "This immersive 12-day journey takes travellers across [GEOGRAPHIC_DATA]’s vibra…" at bounding box center [591, 69] width 658 height 100
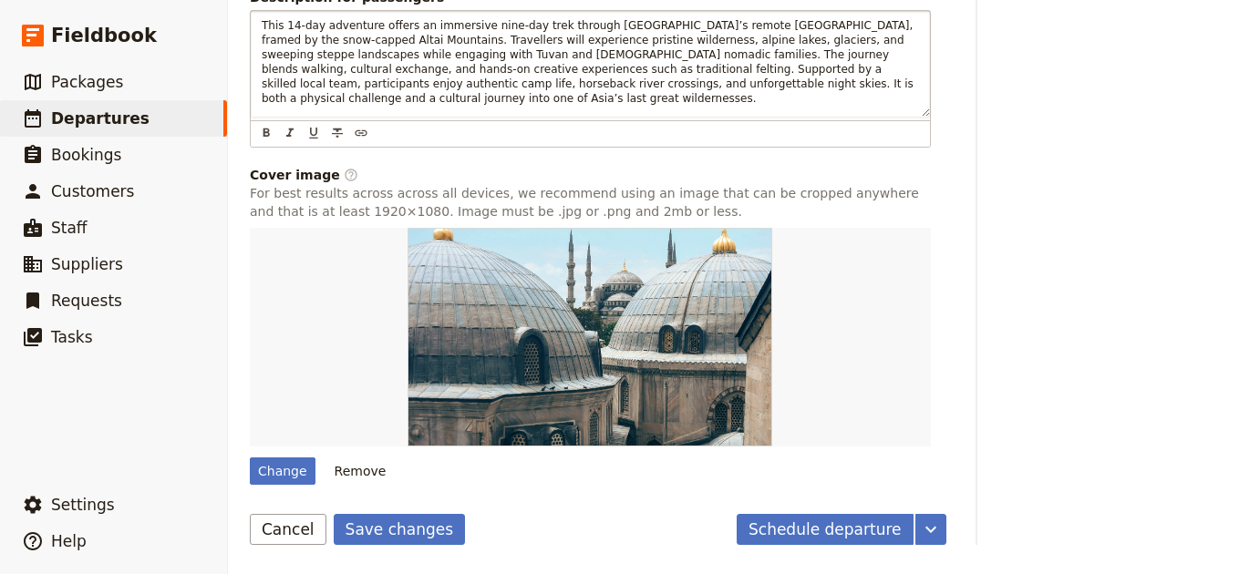
click at [432, 537] on button "Save changes" at bounding box center [400, 529] width 132 height 31
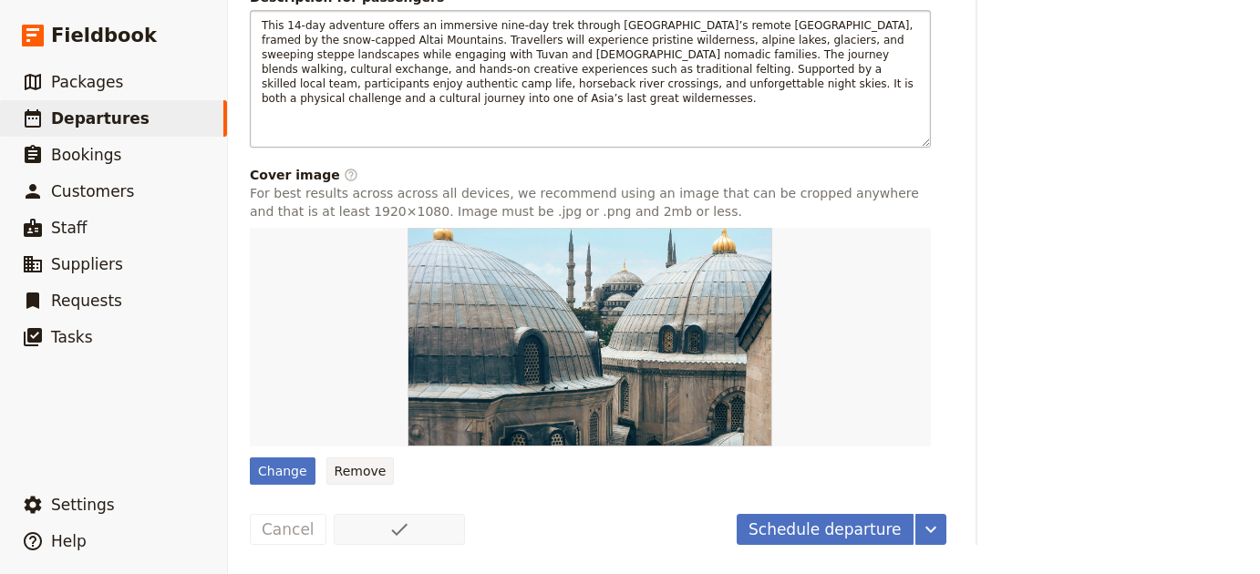
drag, startPoint x: 769, startPoint y: 80, endPoint x: 350, endPoint y: 469, distance: 572.1
click at [350, 469] on button "Remove" at bounding box center [360, 471] width 68 height 27
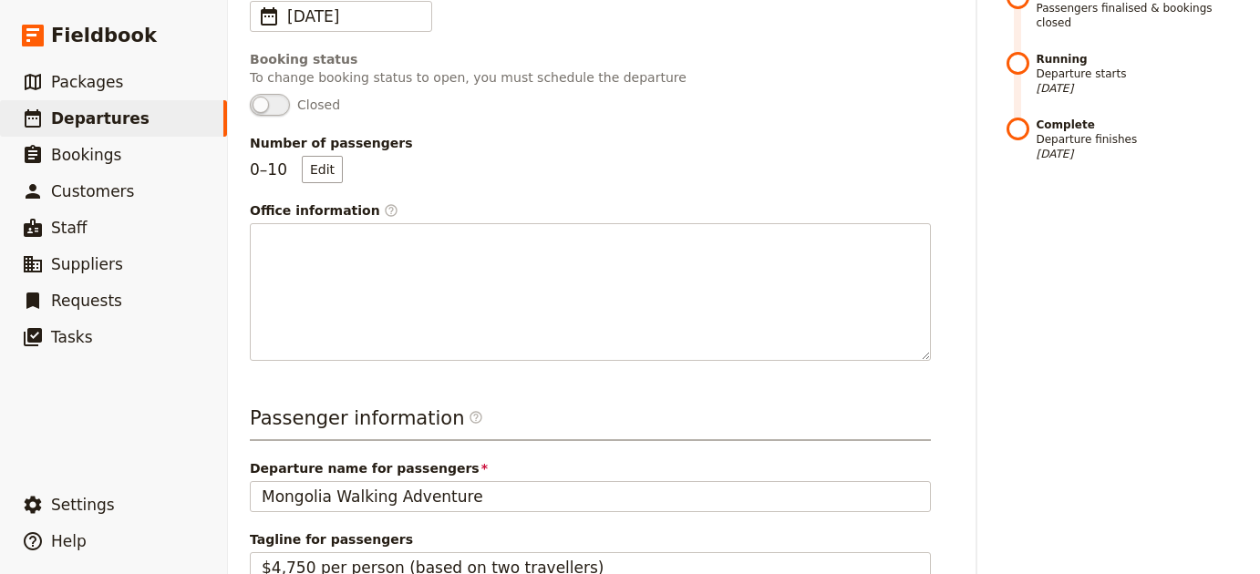
scroll to position [0, 0]
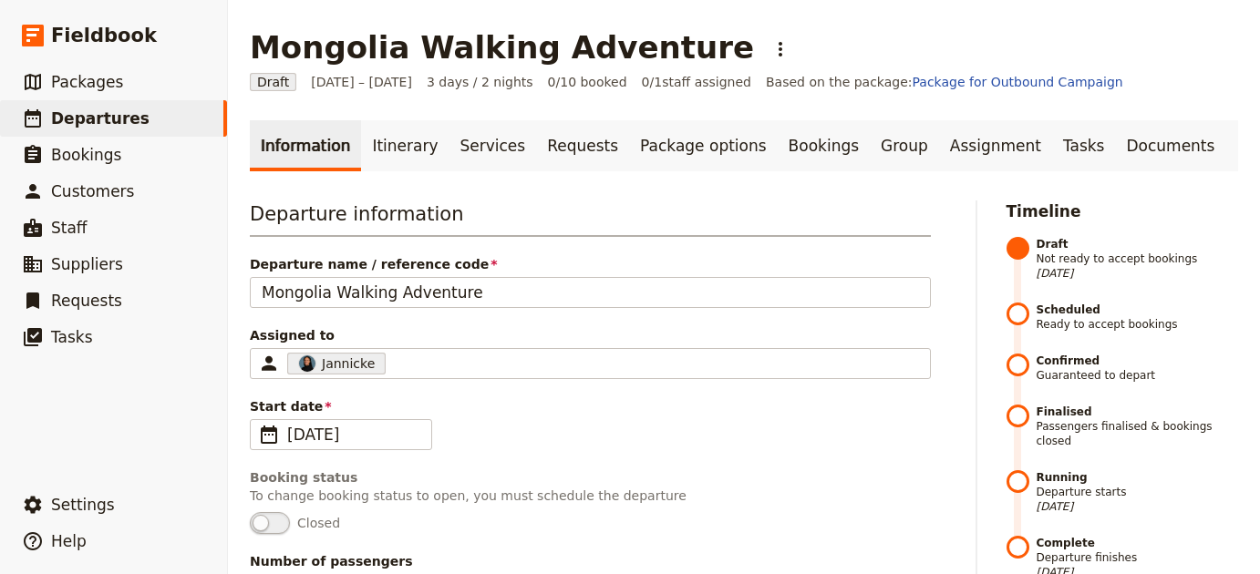
click at [400, 142] on link "Itinerary" at bounding box center [405, 145] width 88 height 51
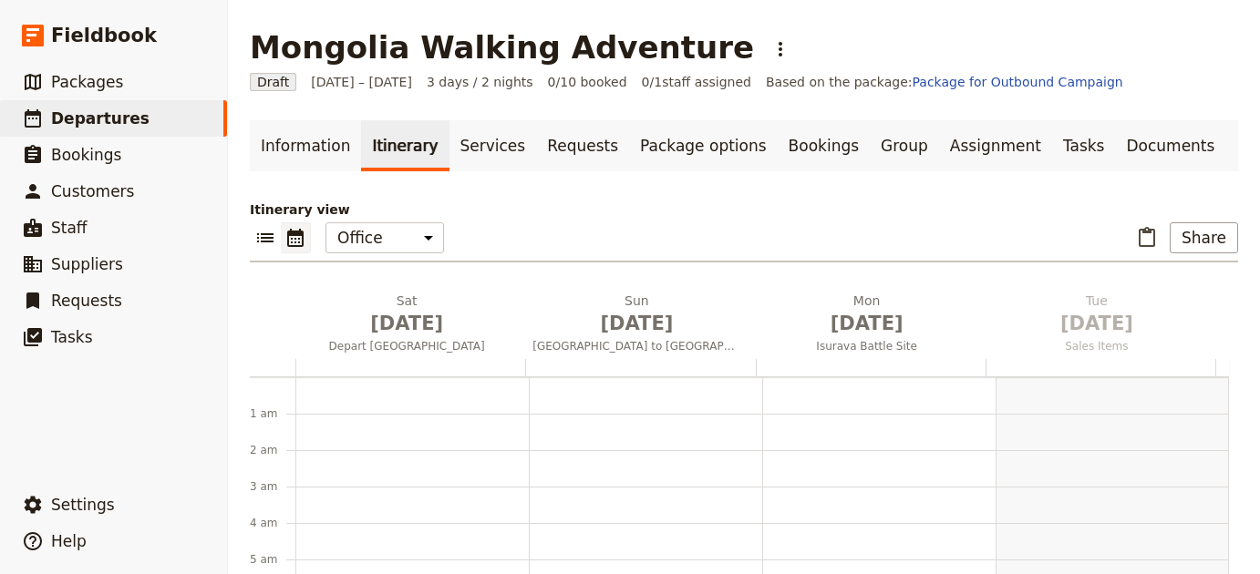
scroll to position [237, 0]
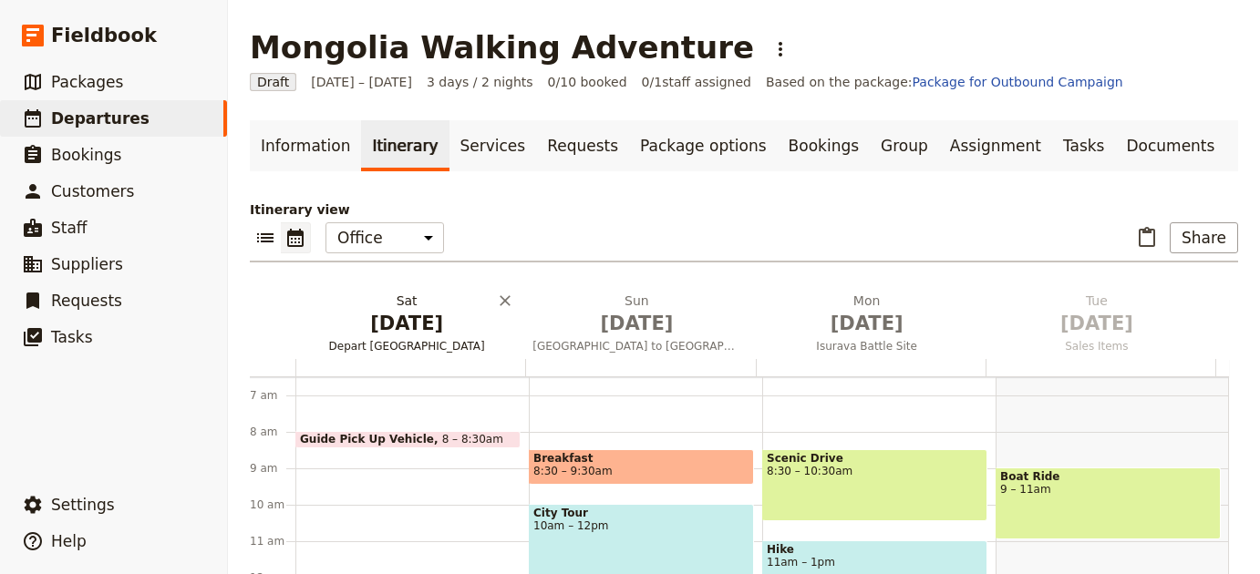
drag, startPoint x: 350, startPoint y: 469, endPoint x: 392, endPoint y: 322, distance: 153.5
click at [392, 322] on span "[DATE]" at bounding box center [407, 323] width 208 height 27
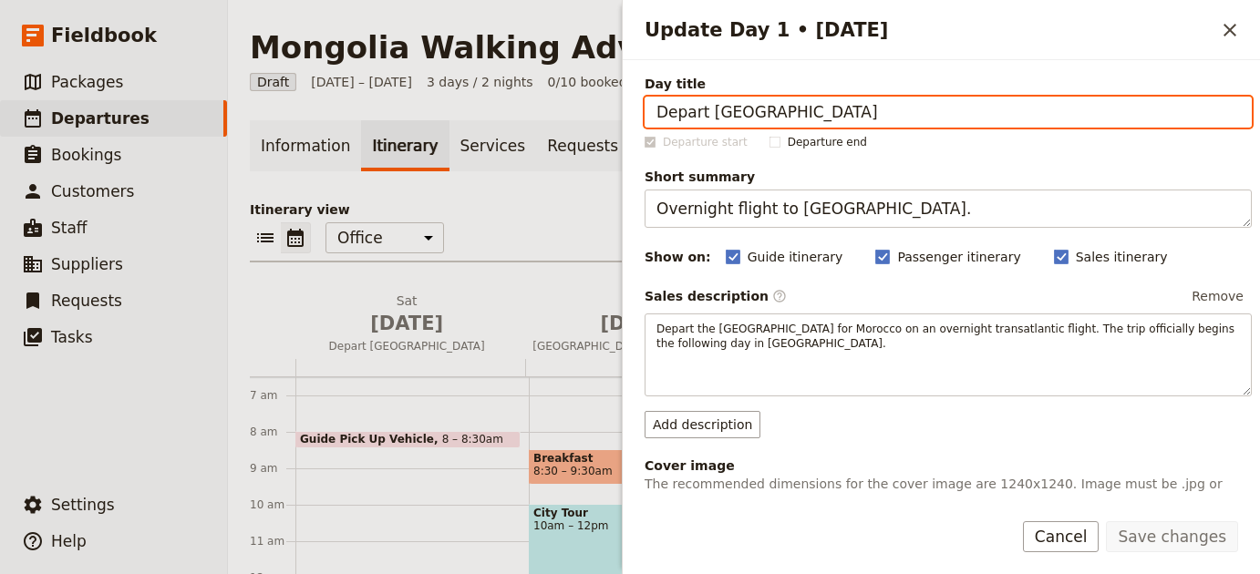
click at [881, 116] on input "Depart [GEOGRAPHIC_DATA]" at bounding box center [947, 112] width 607 height 31
paste input "Arrival in [GEOGRAPHIC_DATA]"
type input "Arrival in [GEOGRAPHIC_DATA]"
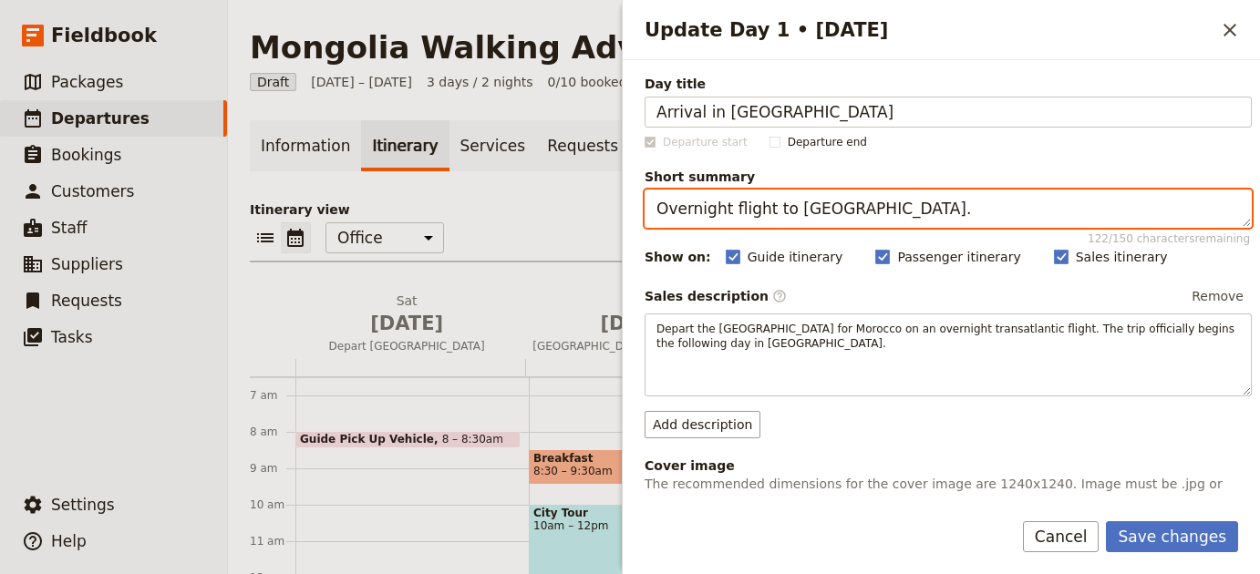
click at [853, 208] on textarea "Overnight flight to [GEOGRAPHIC_DATA]." at bounding box center [947, 209] width 607 height 38
click at [853, 207] on textarea "Overnight flight to [GEOGRAPHIC_DATA]." at bounding box center [947, 209] width 607 height 38
paste textarea "Arrival and welcome dinner."
paste textarea "Update Day 1 • 29 Nov"
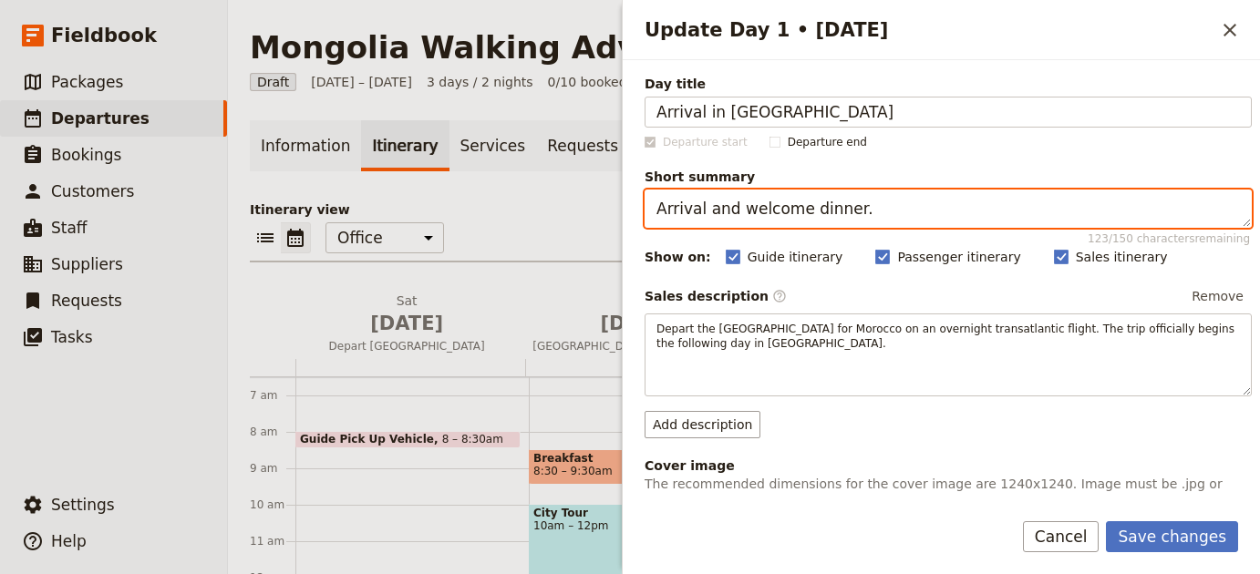
type textarea "Arrival and welcome dinner."
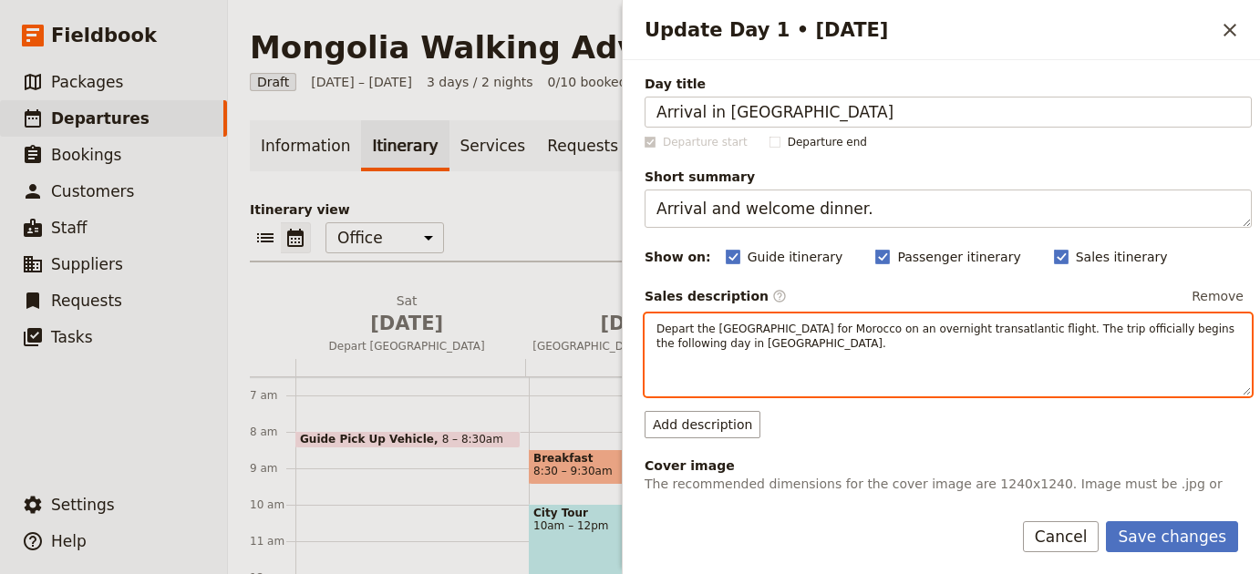
click at [1011, 325] on span "Depart the [GEOGRAPHIC_DATA] for Morocco on an overnight transatlantic flight. …" at bounding box center [947, 336] width 582 height 27
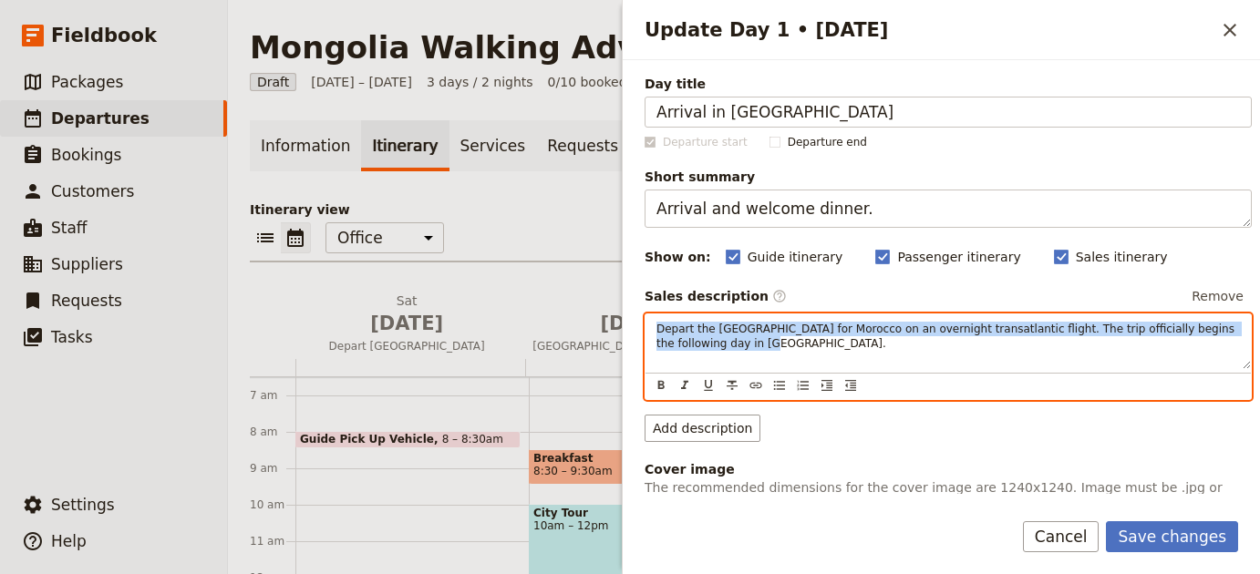
click at [1011, 325] on span "Depart the [GEOGRAPHIC_DATA] for Morocco on an overnight transatlantic flight. …" at bounding box center [947, 336] width 582 height 27
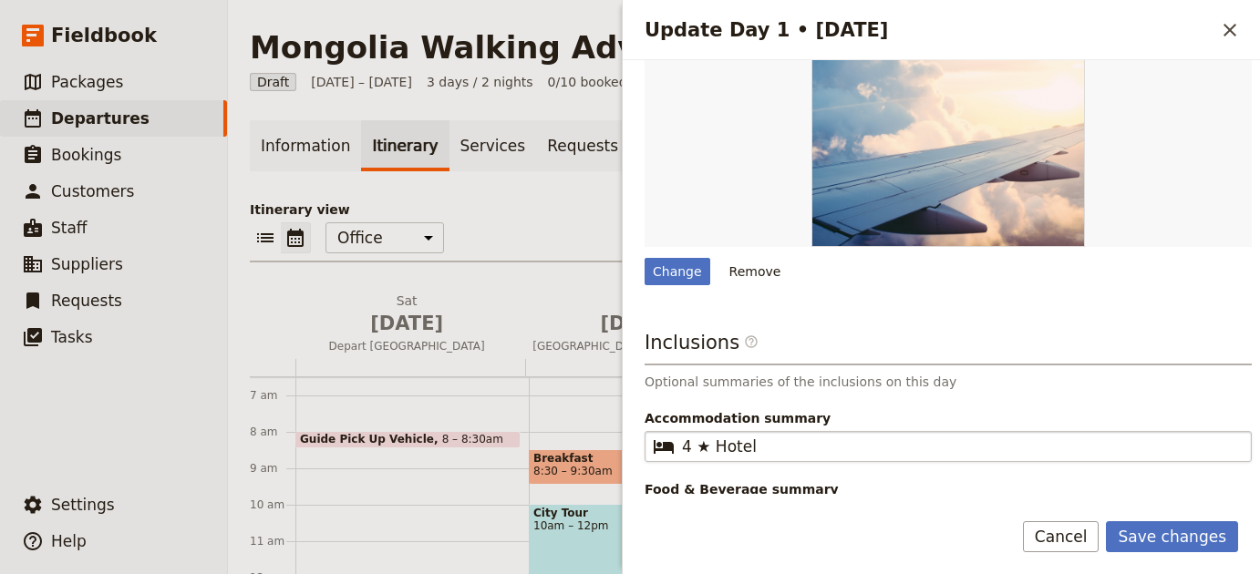
scroll to position [549, 0]
click at [1202, 536] on button "Save changes" at bounding box center [1172, 536] width 132 height 31
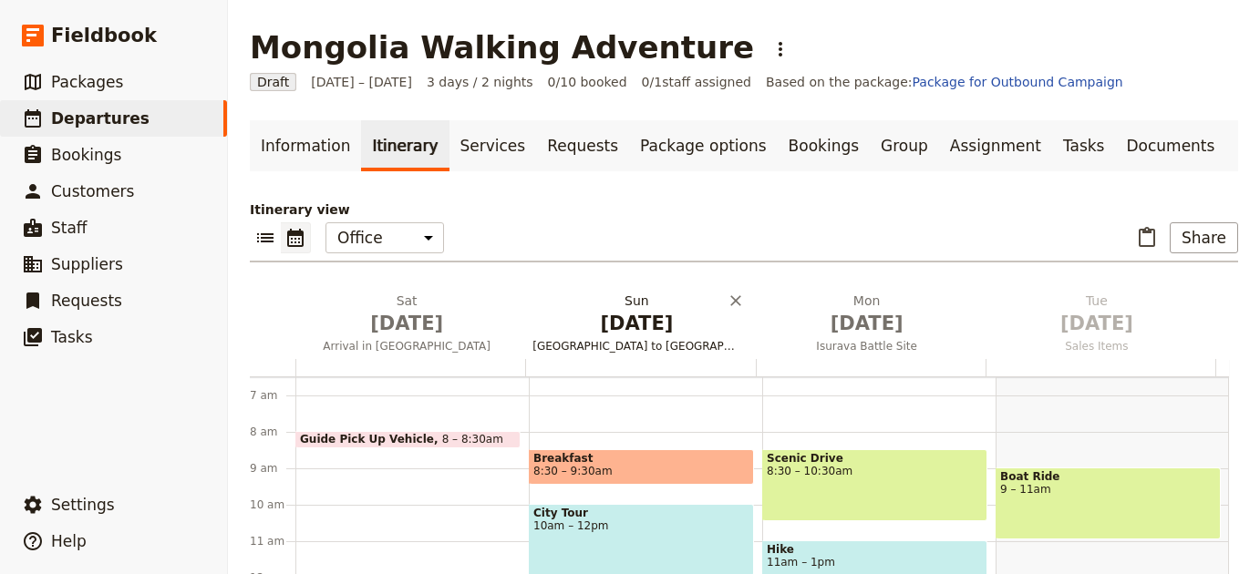
click at [605, 310] on span "[DATE]" at bounding box center [636, 323] width 208 height 27
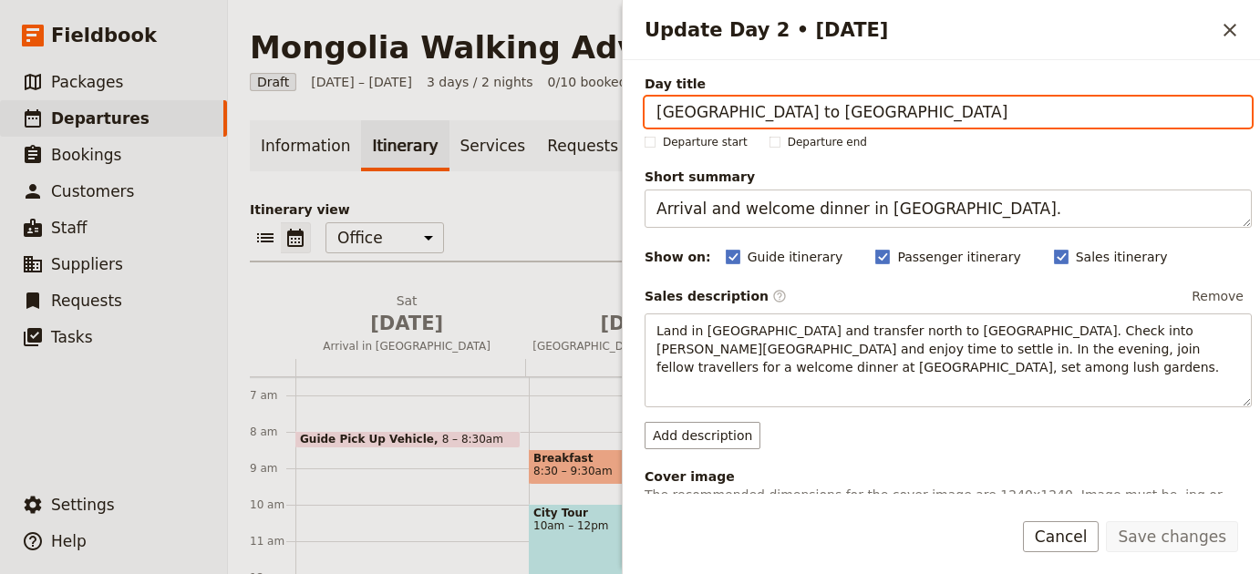
click at [1065, 118] on input "[GEOGRAPHIC_DATA] to [GEOGRAPHIC_DATA]" at bounding box center [947, 112] width 607 height 31
paste input "Flight to Ulgii"
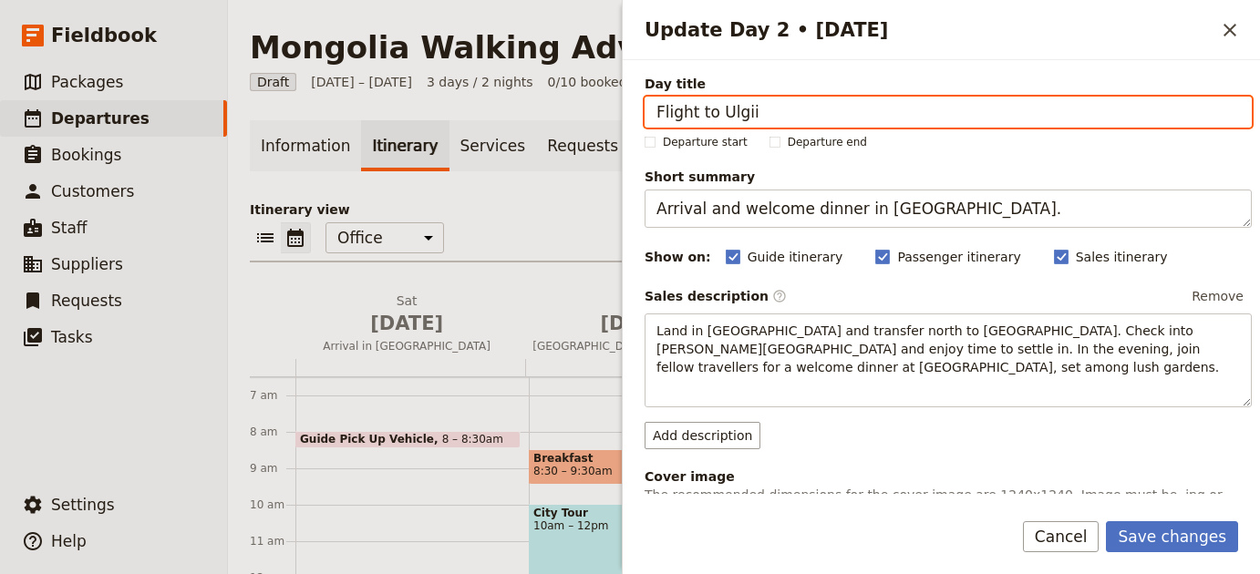
type input "Flight to Ulgii"
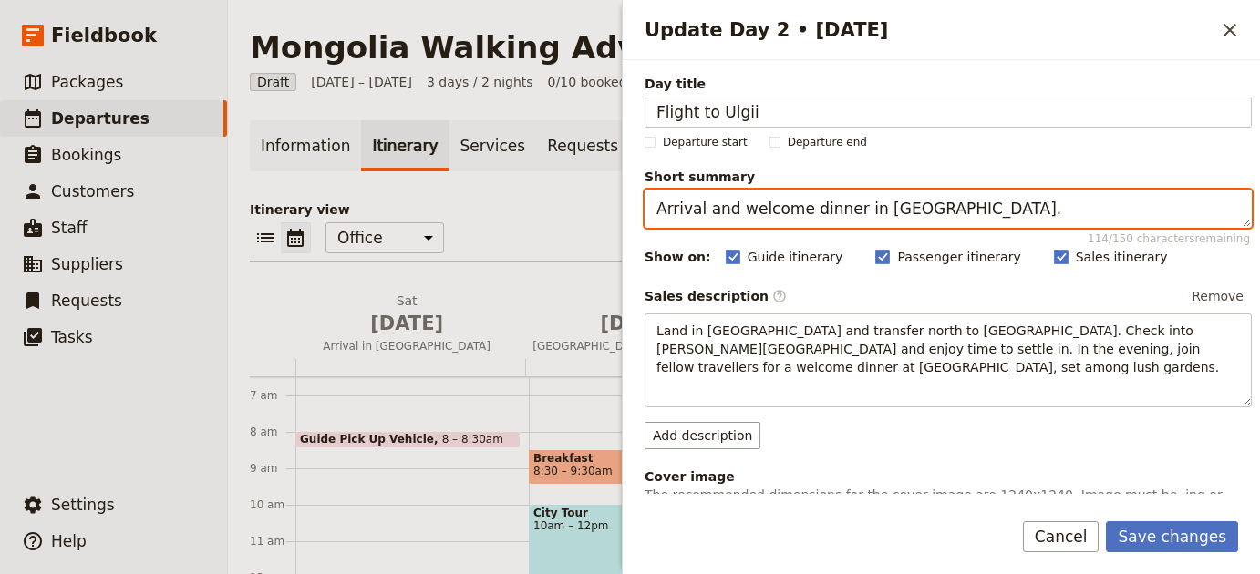
click at [1094, 206] on textarea "Arrival and welcome dinner in [GEOGRAPHIC_DATA]." at bounding box center [947, 209] width 607 height 38
paste textarea "Fly to Ulgii and acclimatise"
type textarea "Fly to Ulgii and acclimatise."
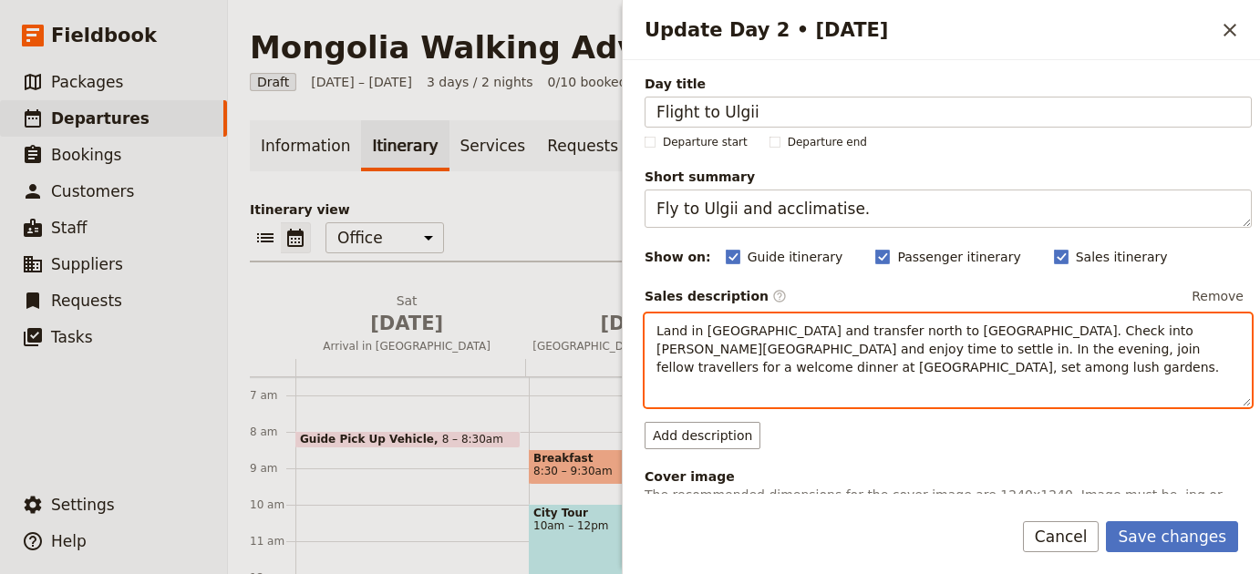
click at [1105, 372] on p "Land in [GEOGRAPHIC_DATA] and transfer north to [GEOGRAPHIC_DATA]. Check into […" at bounding box center [947, 349] width 583 height 55
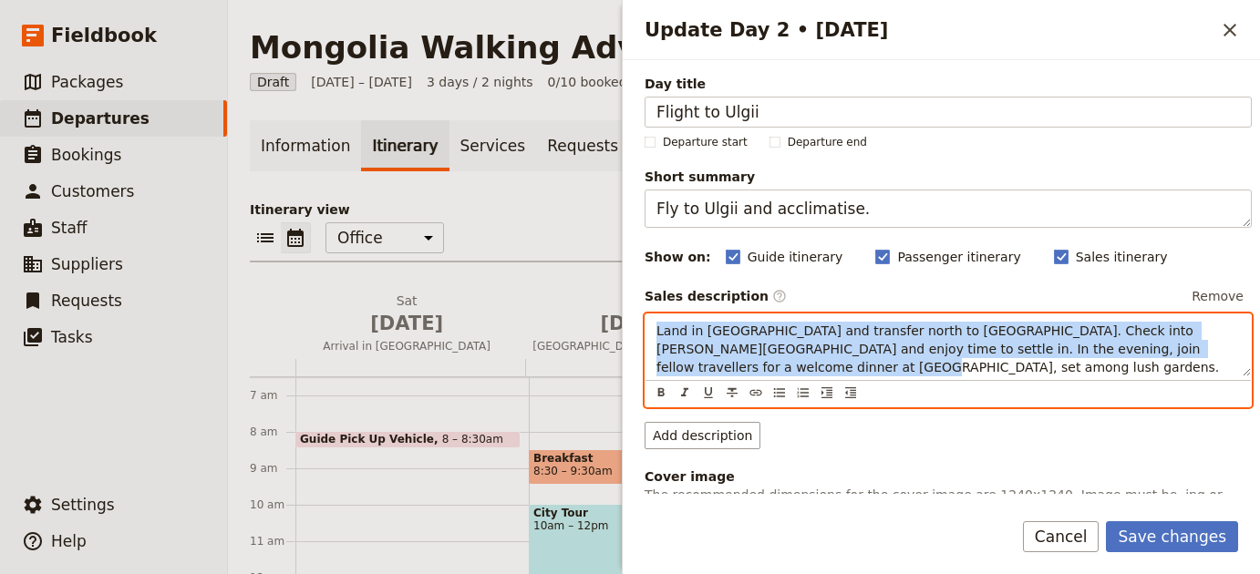
click at [1105, 372] on p "Land in [GEOGRAPHIC_DATA] and transfer north to [GEOGRAPHIC_DATA]. Check into […" at bounding box center [947, 349] width 583 height 55
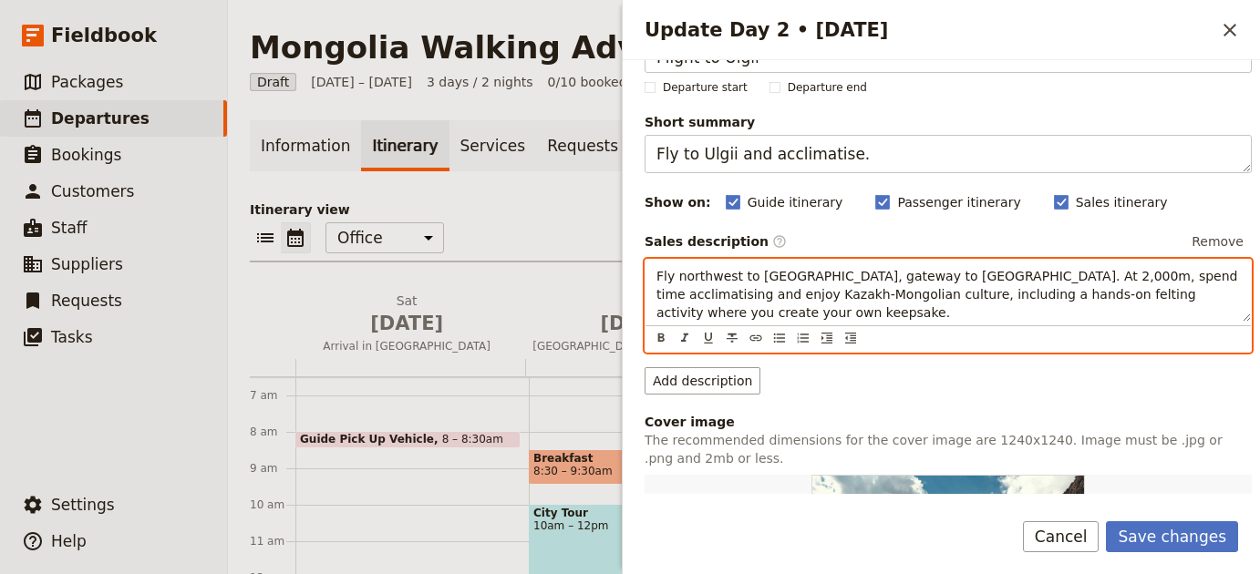
scroll to position [59, 0]
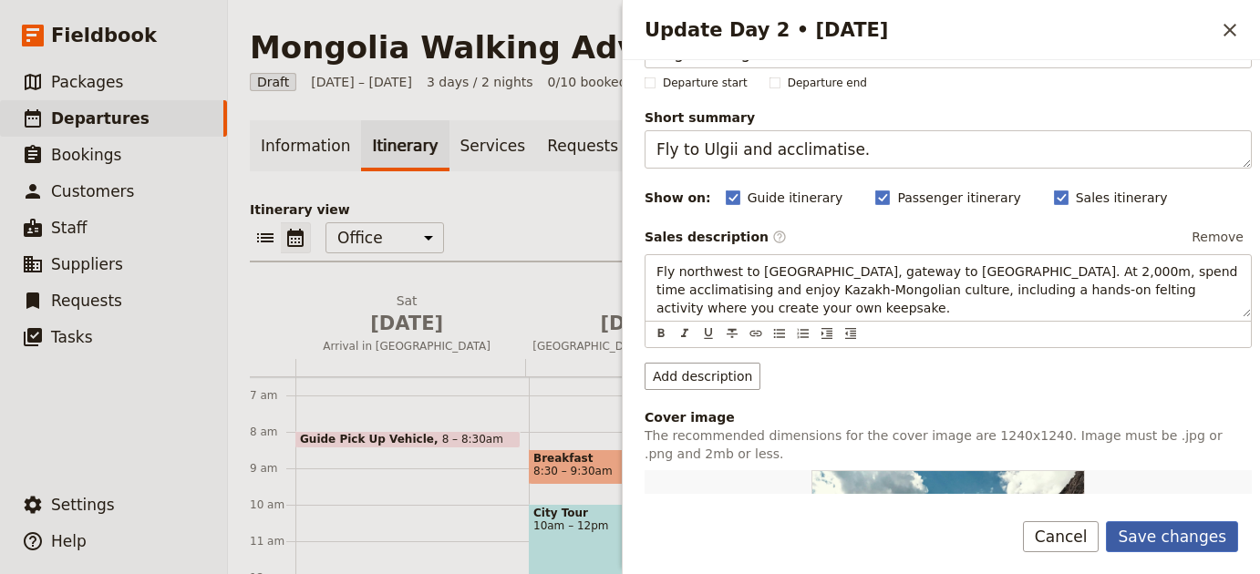
click at [1166, 535] on button "Save changes" at bounding box center [1172, 536] width 132 height 31
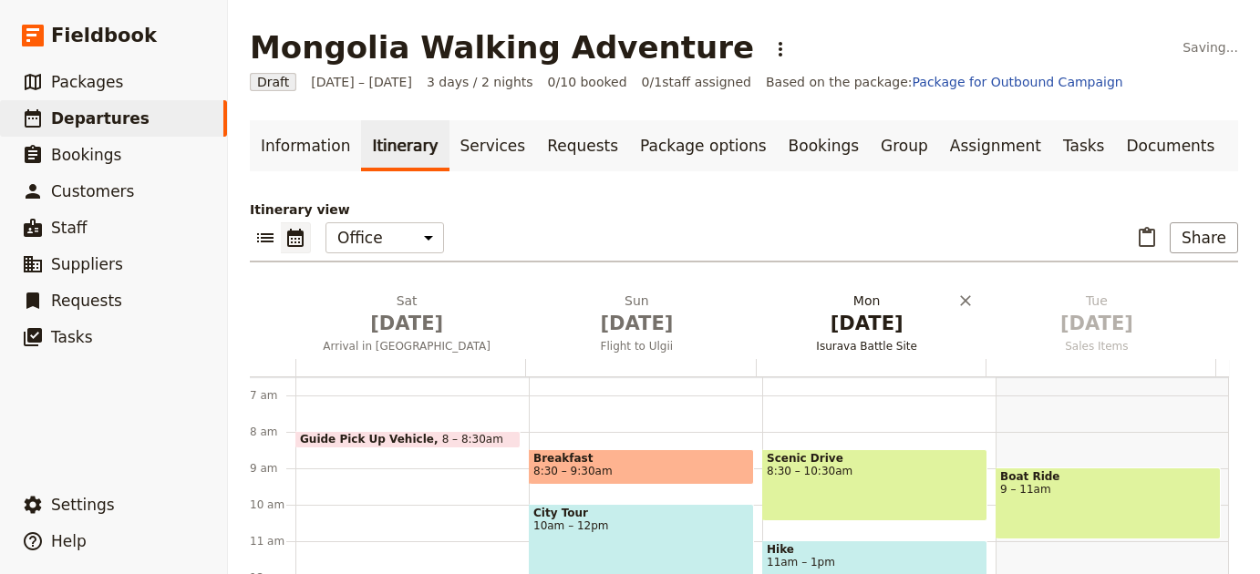
click at [859, 318] on span "[DATE]" at bounding box center [867, 323] width 208 height 27
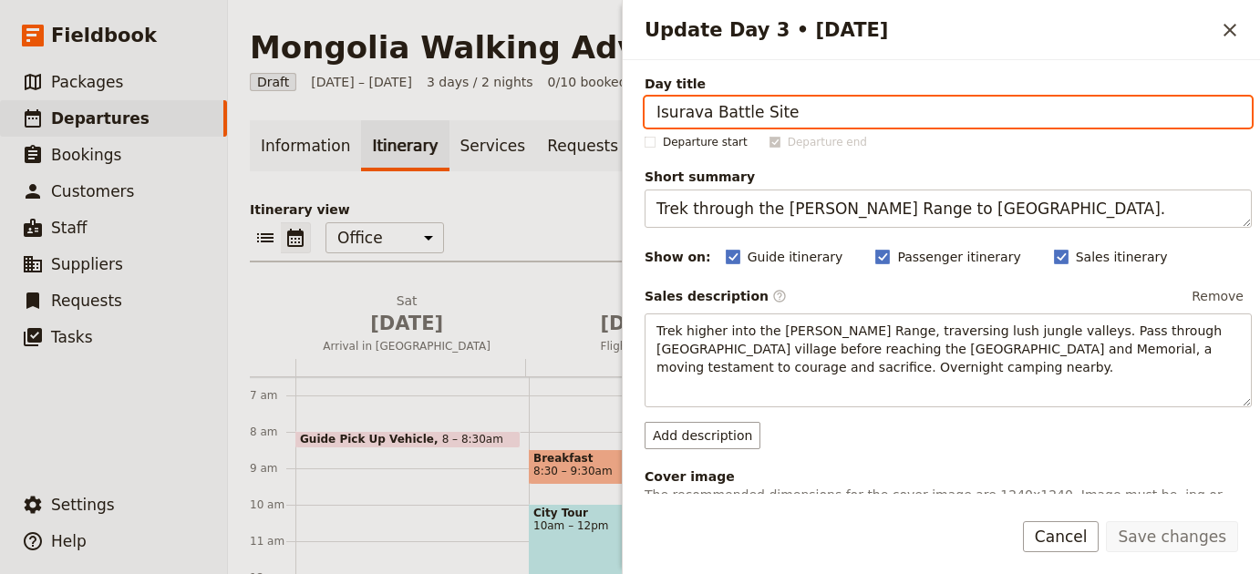
click at [899, 111] on input "Isurava Battle Site" at bounding box center [947, 112] width 607 height 31
paste input "Explore Ulgii"
type input "Explore Ulgii"
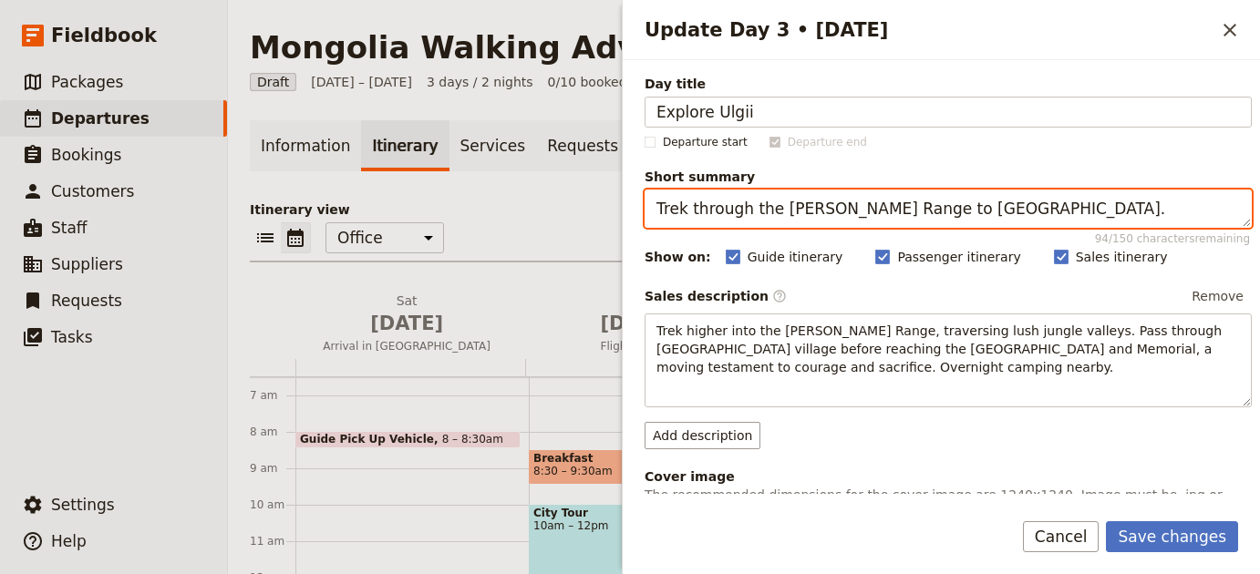
click at [1146, 201] on textarea "Trek through the [PERSON_NAME] Range to [GEOGRAPHIC_DATA]." at bounding box center [947, 209] width 607 height 38
paste textarea "Cultural exploration of frontier town"
type textarea "Cultural exploration of frontier town."
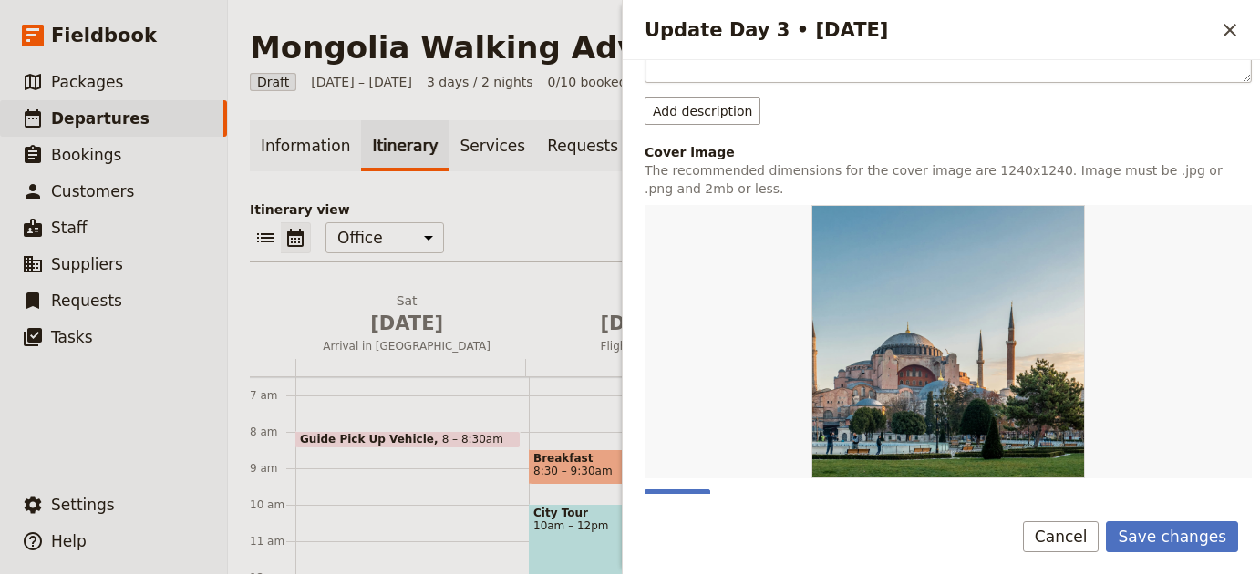
scroll to position [231, 0]
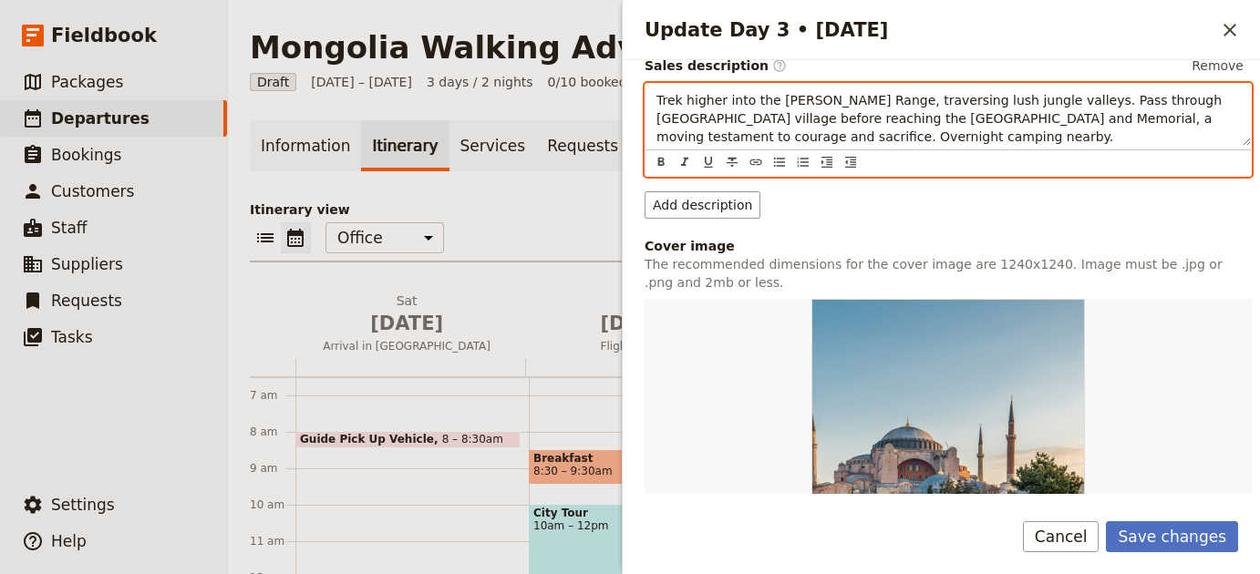
click at [910, 142] on p "Trek higher into the [PERSON_NAME] Range, traversing lush jungle valleys. Pass …" at bounding box center [947, 118] width 583 height 55
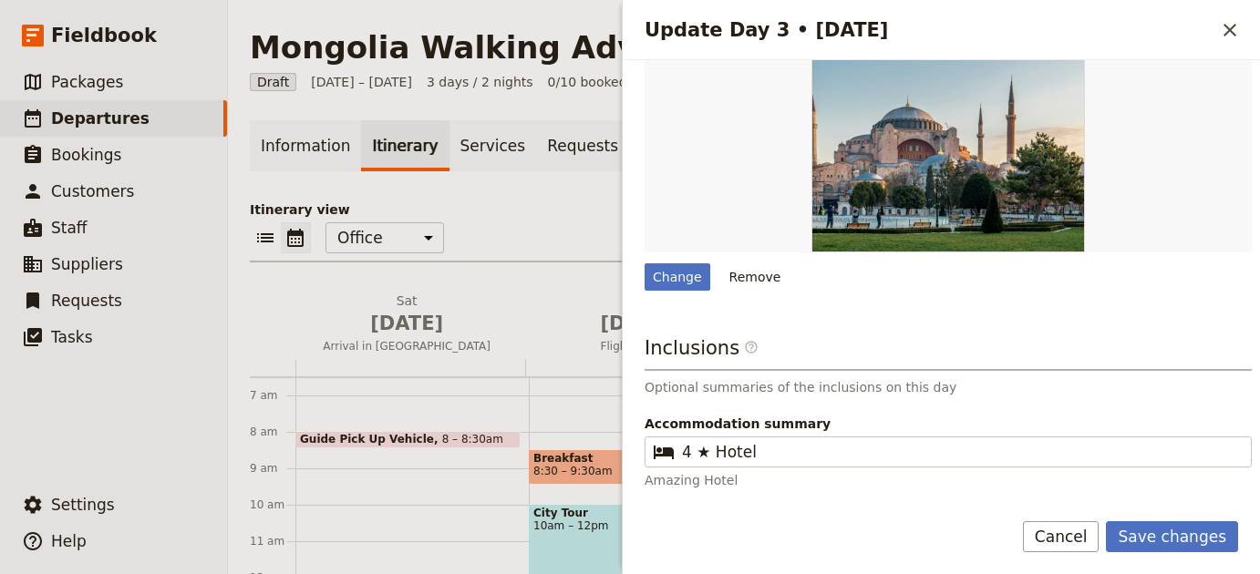
scroll to position [554, 0]
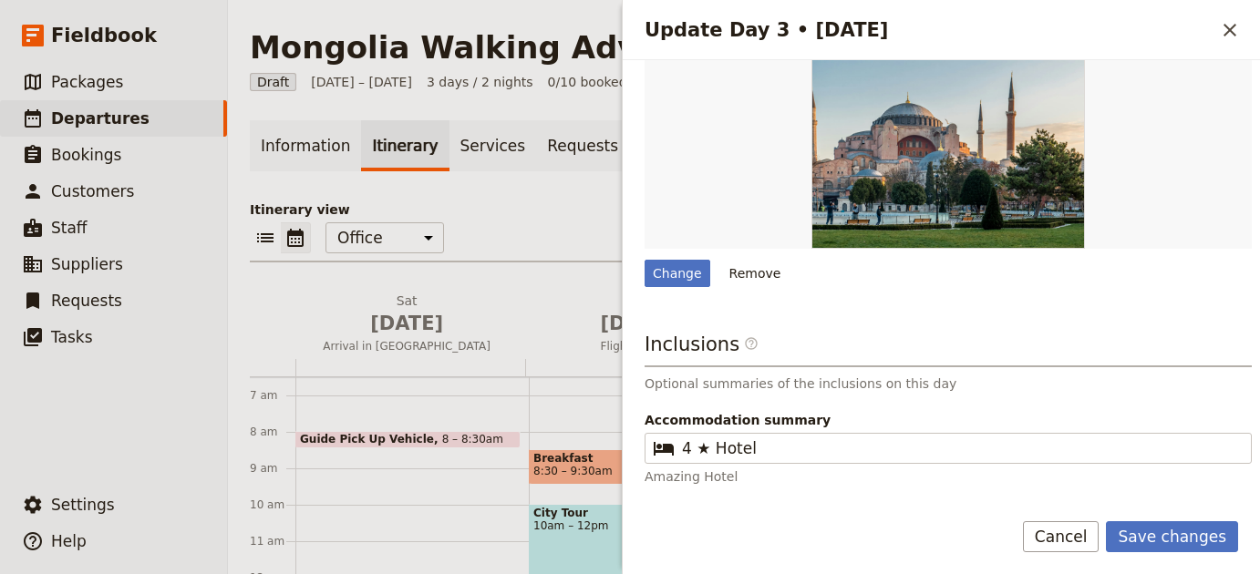
click at [747, 249] on div "Change Remove" at bounding box center [947, 131] width 607 height 312
click at [749, 260] on button "Remove" at bounding box center [755, 273] width 68 height 27
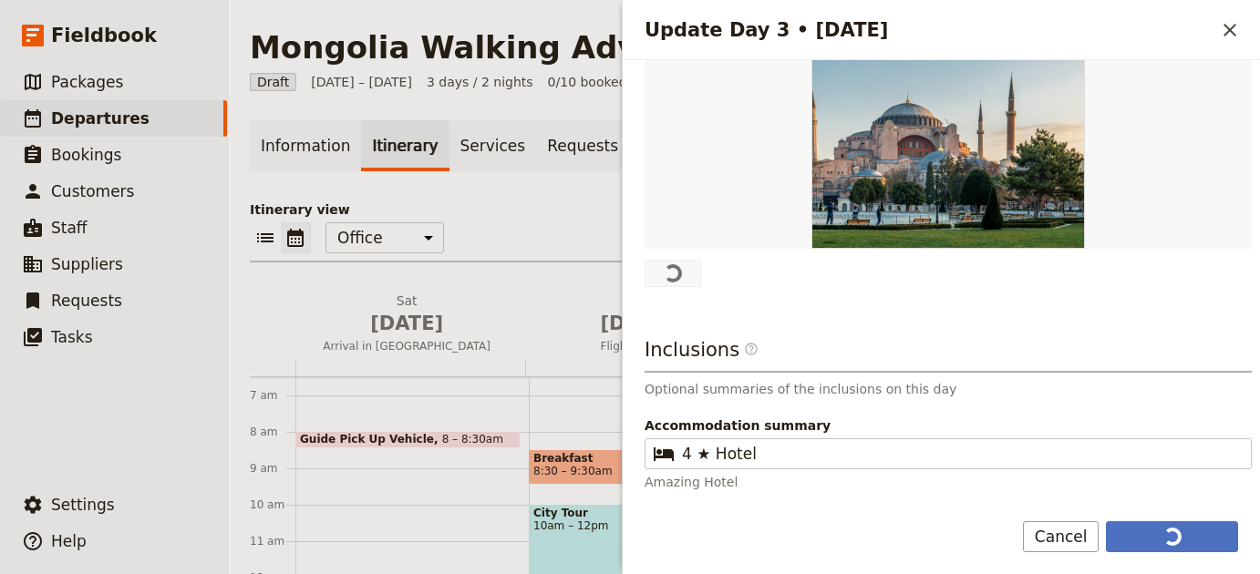
scroll to position [0, 0]
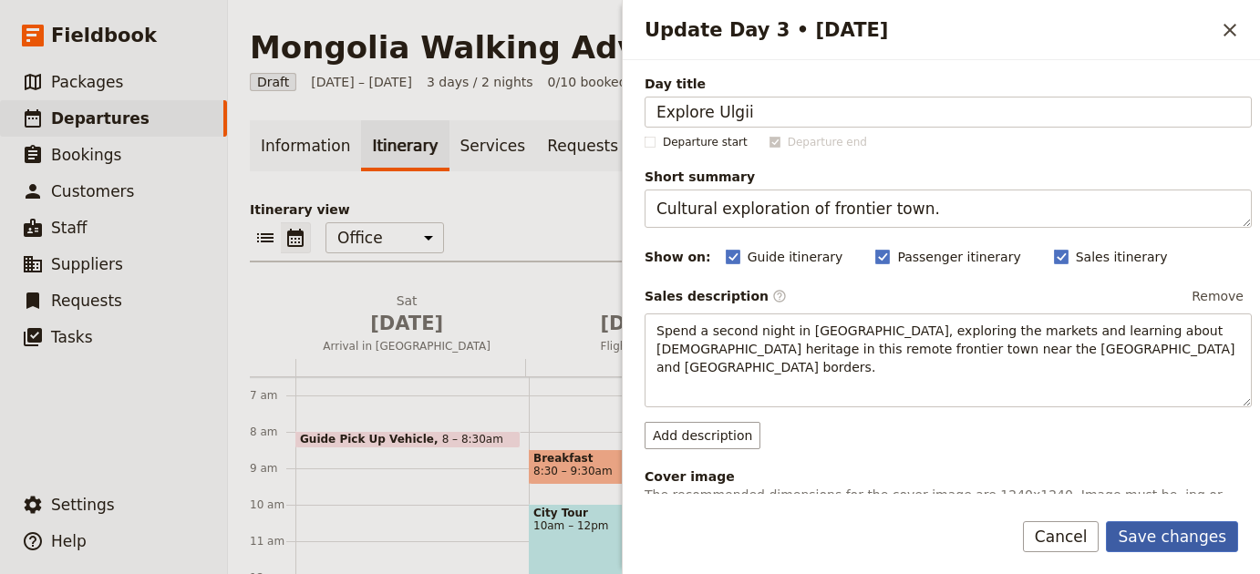
click at [1142, 526] on button "Save changes" at bounding box center [1172, 536] width 132 height 31
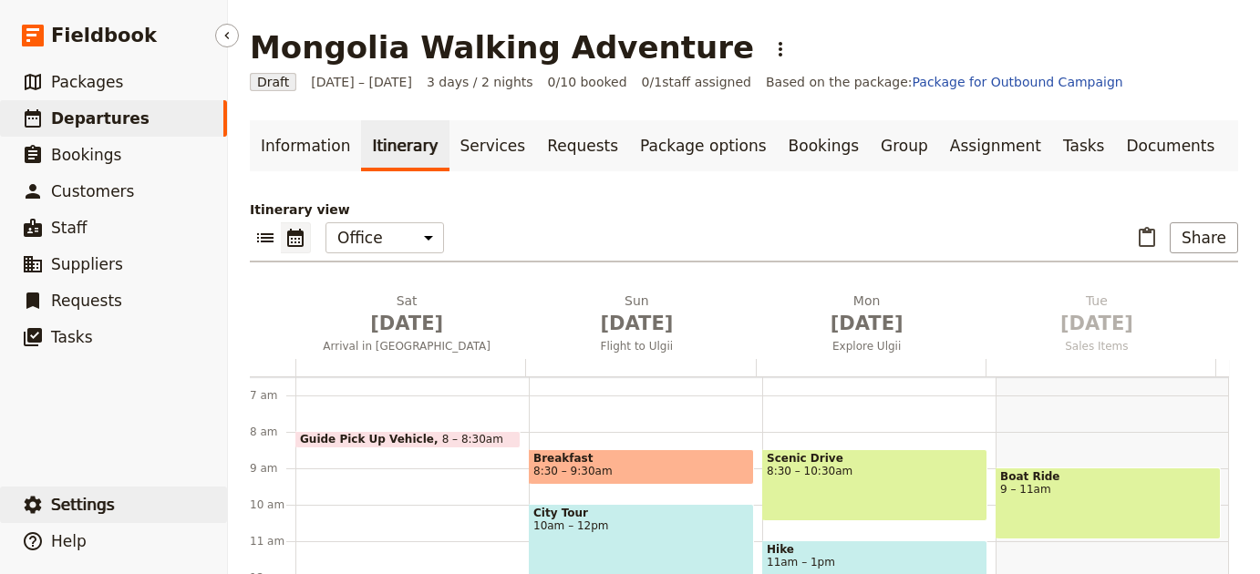
click at [155, 494] on button "​ Settings" at bounding box center [113, 505] width 227 height 36
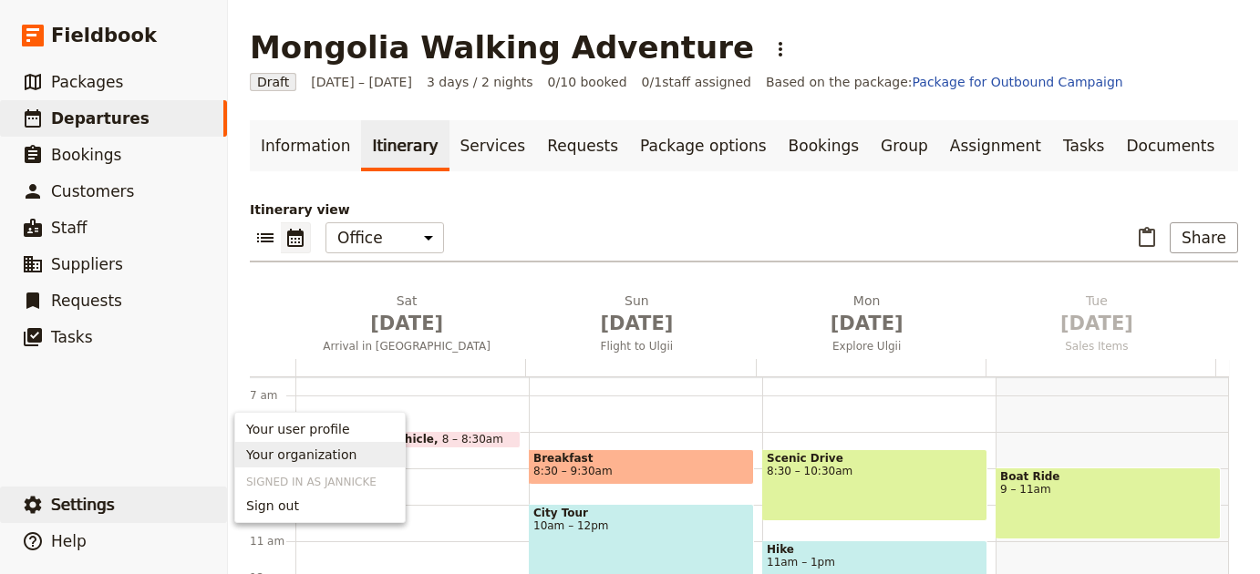
click at [321, 453] on span "Your organization" at bounding box center [301, 455] width 110 height 18
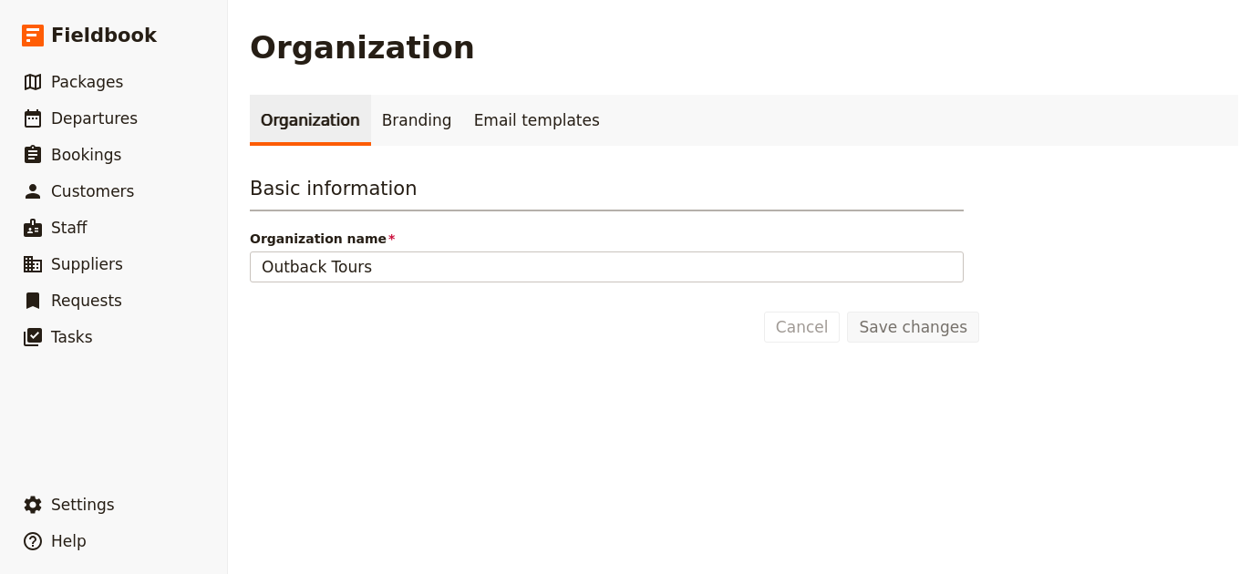
click at [358, 111] on link "Organization" at bounding box center [310, 120] width 121 height 51
click at [376, 119] on link "Branding" at bounding box center [417, 120] width 92 height 51
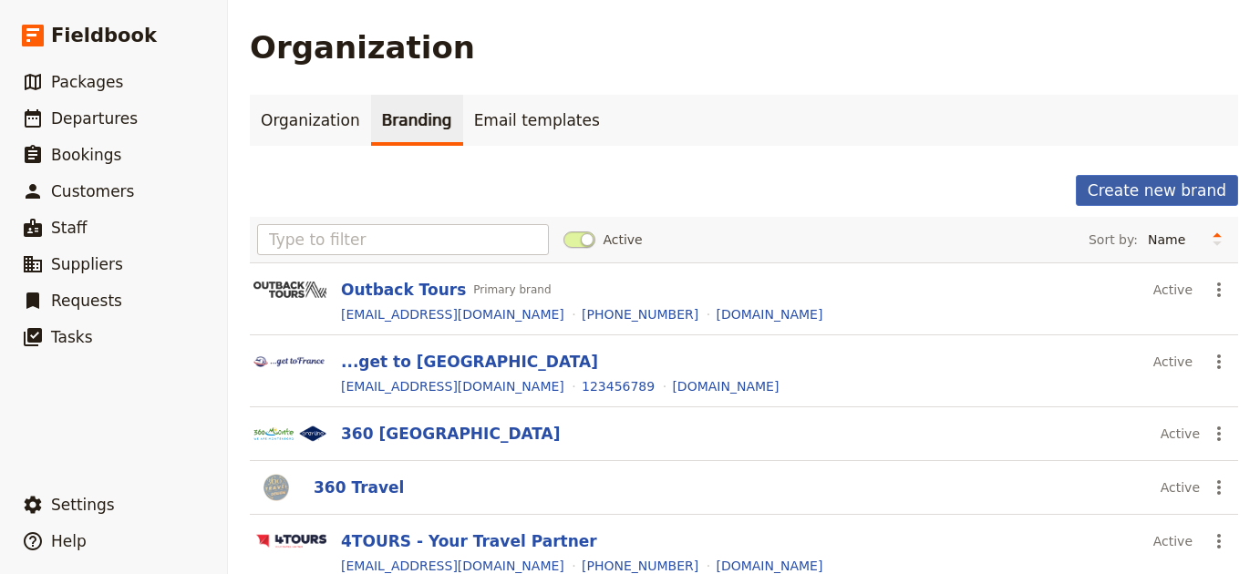
click at [1139, 201] on button "Create new brand" at bounding box center [1157, 190] width 162 height 31
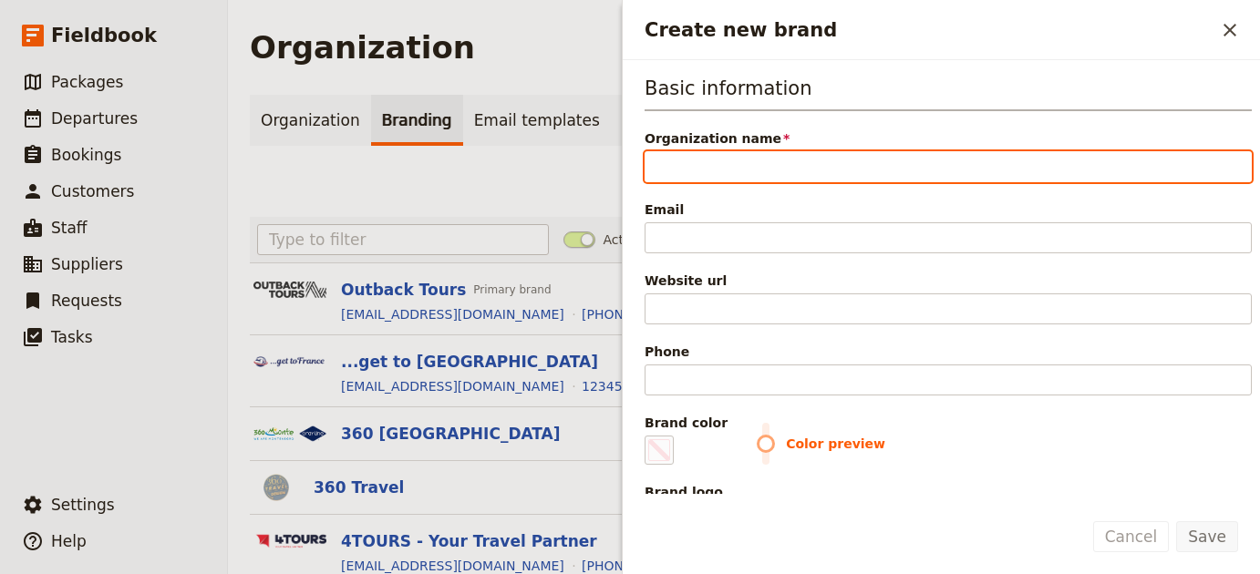
click at [814, 166] on input "Organization name" at bounding box center [947, 166] width 607 height 31
paste input "Edgewalkers"
click at [661, 173] on input "Edgewalkers" at bounding box center [947, 166] width 607 height 31
type input "Edgewalkers"
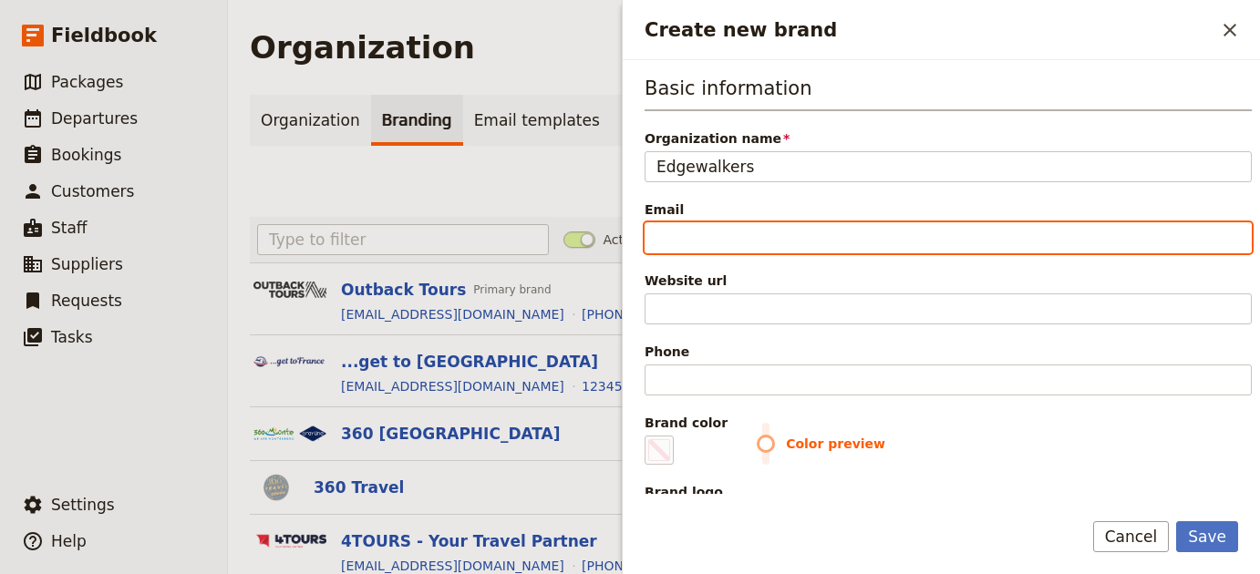
click at [963, 233] on input "Email" at bounding box center [947, 237] width 607 height 31
paste input "[EMAIL_ADDRESS][DOMAIN_NAME]"
type input "[EMAIL_ADDRESS][DOMAIN_NAME]"
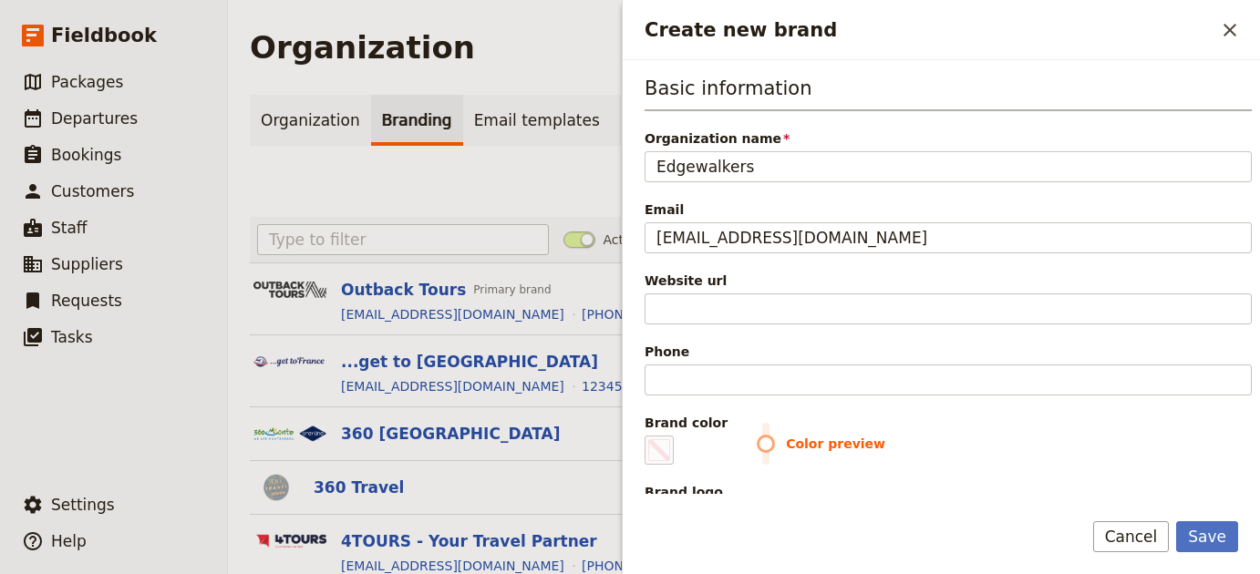
click at [818, 292] on div "Website url" at bounding box center [947, 298] width 607 height 53
click at [818, 293] on div "Website url" at bounding box center [947, 298] width 607 height 53
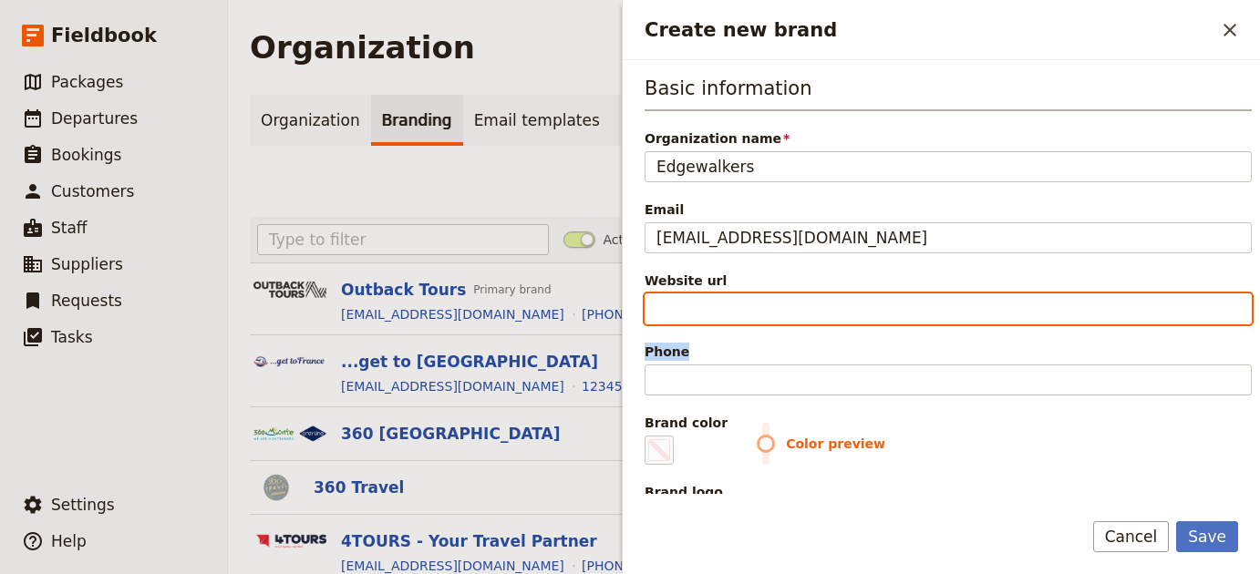
click at [820, 297] on input "Website url" at bounding box center [947, 309] width 607 height 31
paste input "[URL][DOMAIN_NAME]"
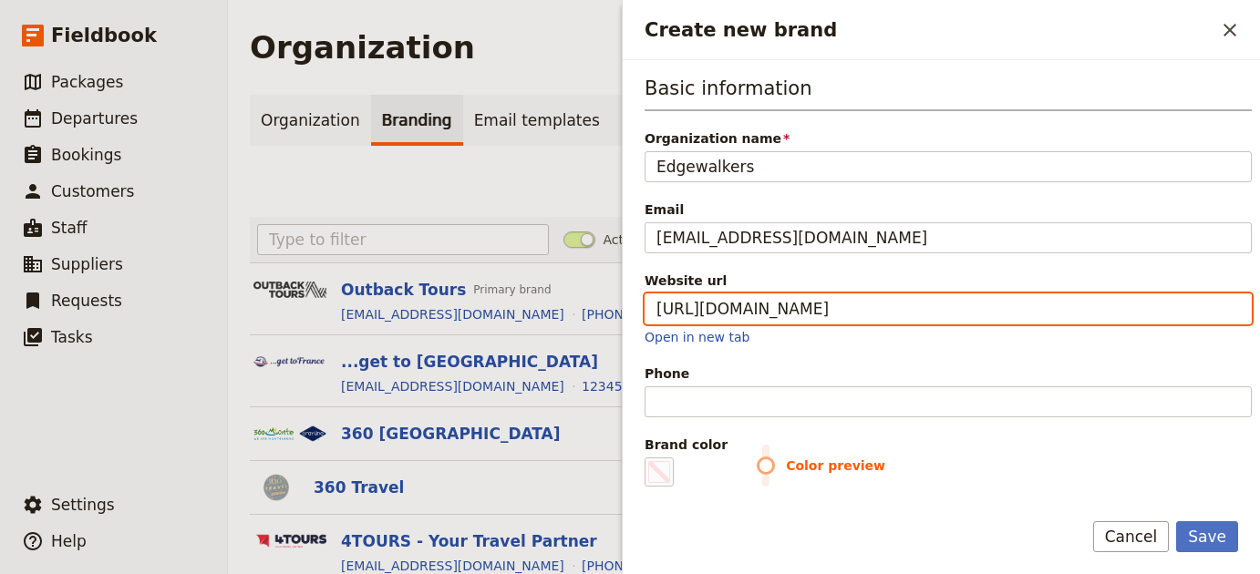
type input "[URL][DOMAIN_NAME]"
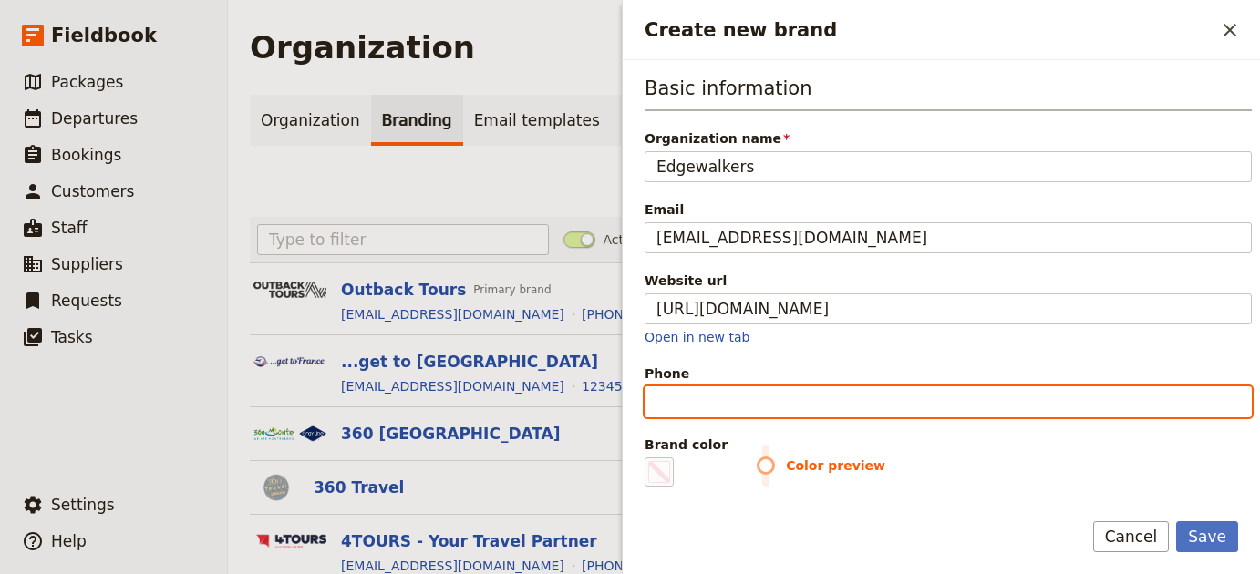
click at [809, 404] on input "Phone" at bounding box center [947, 402] width 607 height 31
paste input "[PHONE_NUMBER]"
click at [744, 401] on input "[PHONE_NUMBER]" at bounding box center [947, 402] width 607 height 31
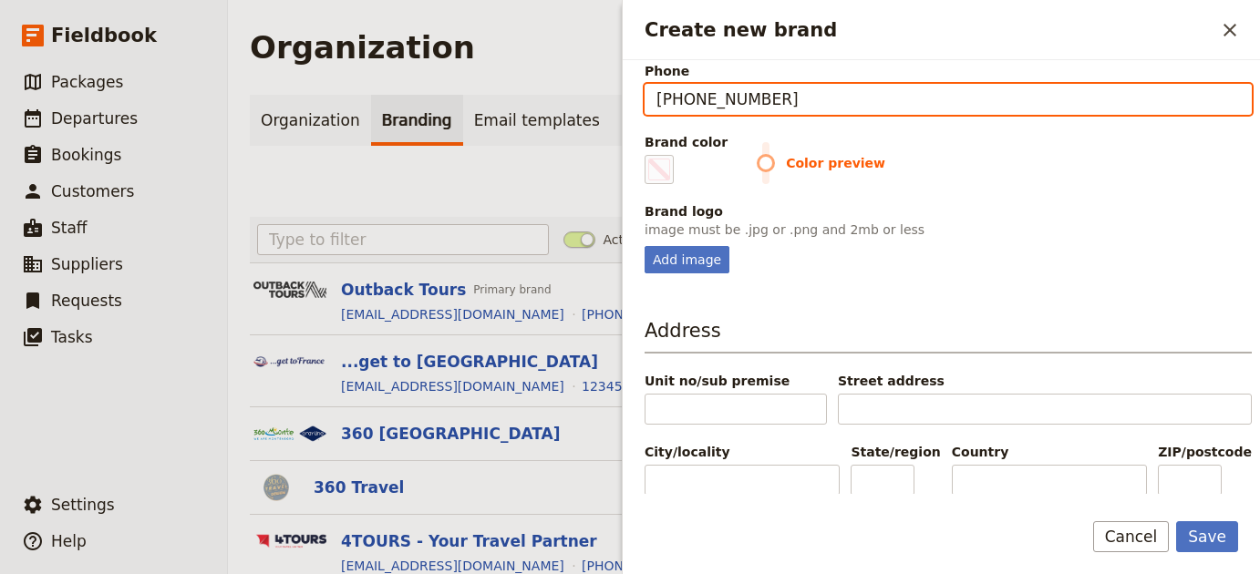
scroll to position [304, 0]
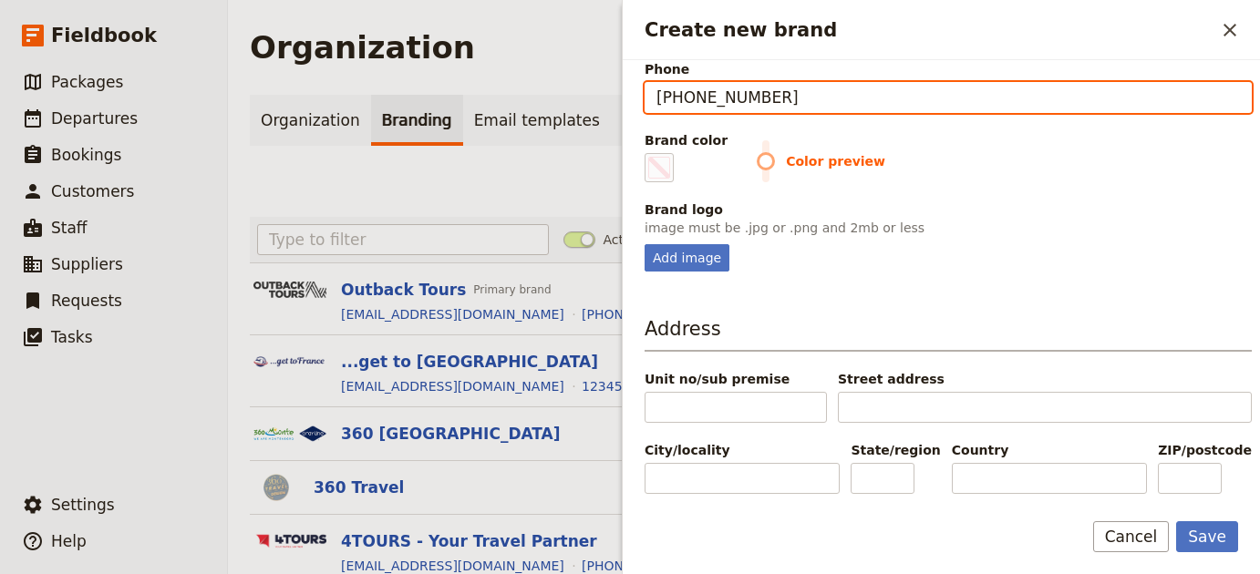
type input "[PHONE_NUMBER]"
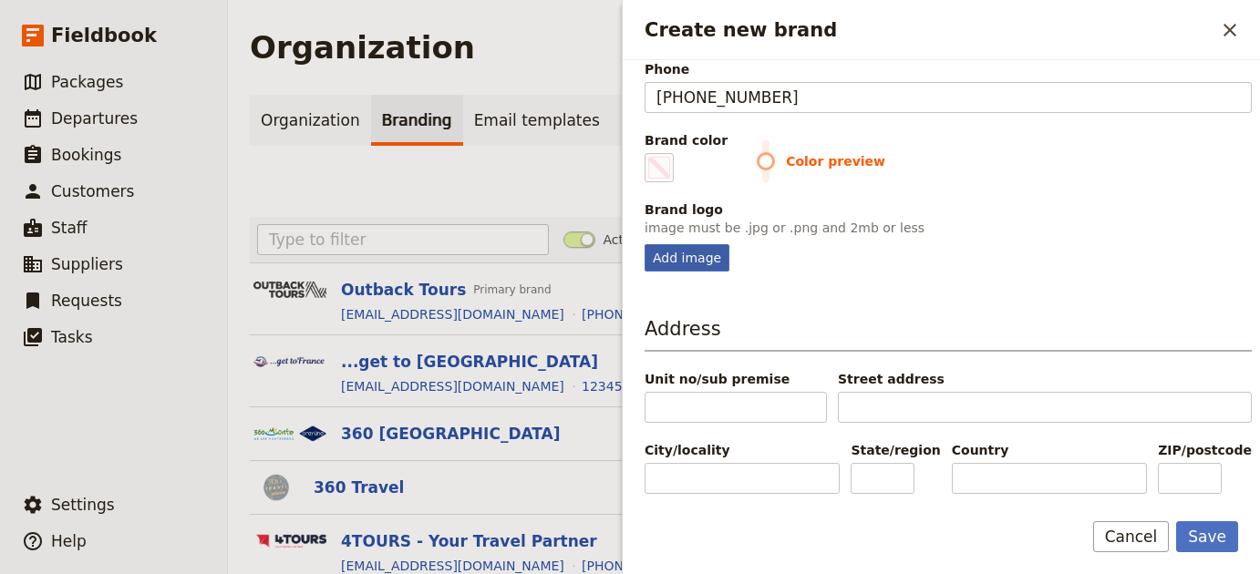
click at [679, 253] on div "Add image" at bounding box center [686, 257] width 85 height 27
click at [644, 244] on input "Add image" at bounding box center [644, 243] width 1 height 1
click at [674, 241] on fieldset "Brand logo image must be .jpg or .png and 2mb or less Add image" at bounding box center [947, 236] width 607 height 71
click at [689, 252] on div "Add image" at bounding box center [686, 257] width 85 height 27
click at [644, 244] on input "Add image" at bounding box center [644, 243] width 1 height 1
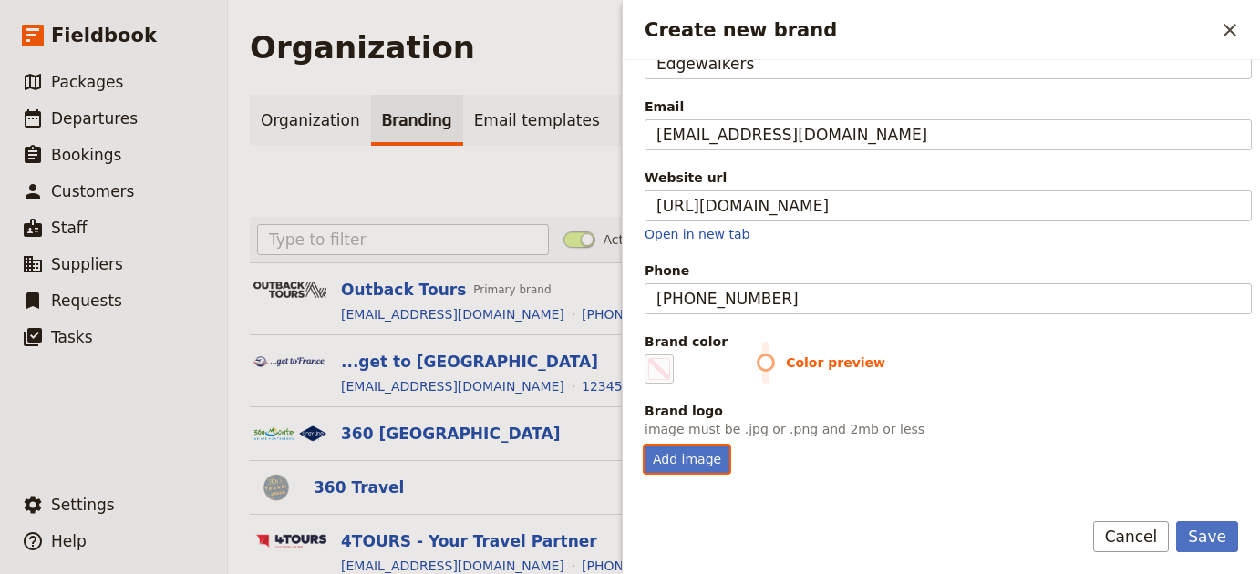
scroll to position [178, 0]
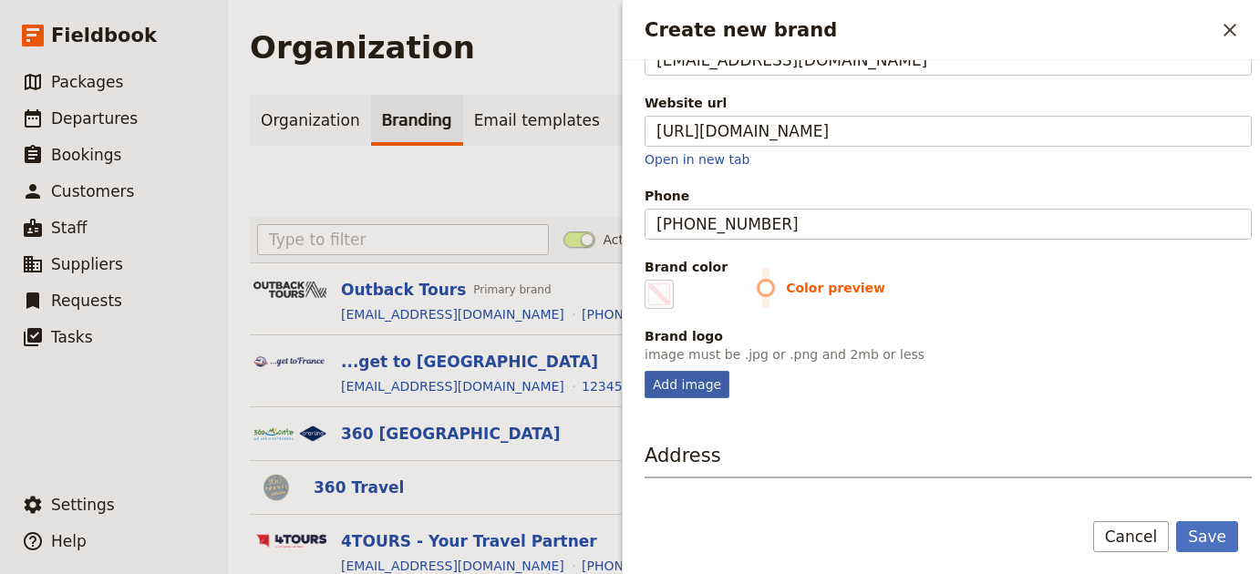
click at [672, 383] on div "Add image" at bounding box center [686, 384] width 85 height 27
click at [644, 371] on input "Add image" at bounding box center [644, 370] width 1 height 1
click at [689, 404] on div "Basic information Organization name Edgewalkers Email [EMAIL_ADDRESS][DOMAIN_NA…" at bounding box center [941, 277] width 637 height 434
click at [689, 386] on div "Add image" at bounding box center [686, 384] width 85 height 27
click at [644, 371] on input "Add image" at bounding box center [644, 370] width 1 height 1
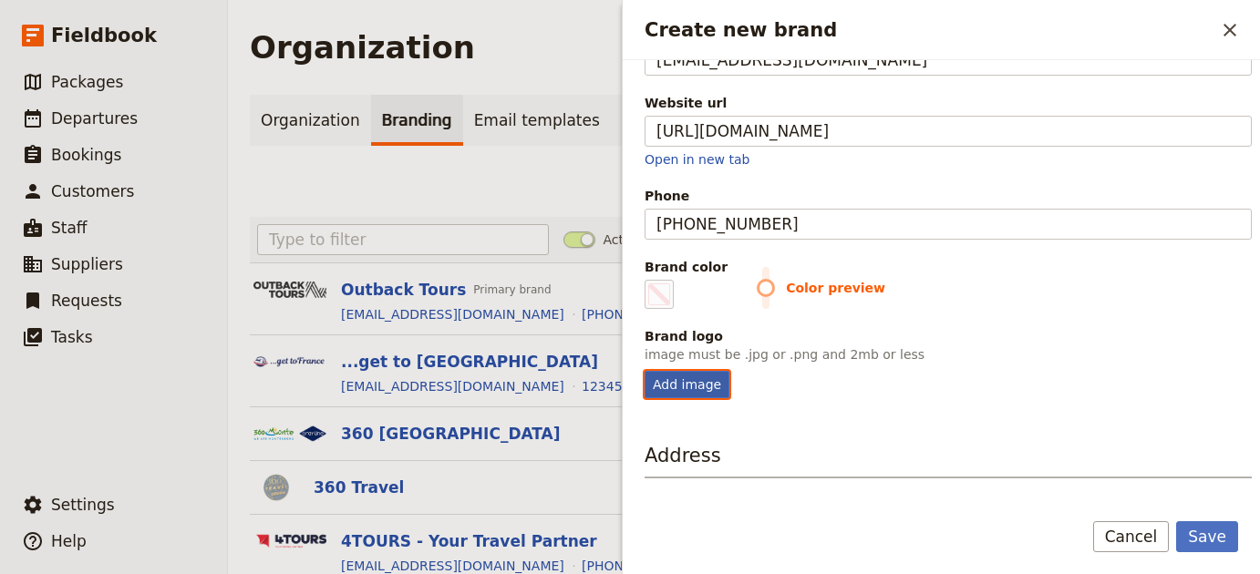
type input "C:\fakepath\Screenshot [DATE] 10.25.30.png"
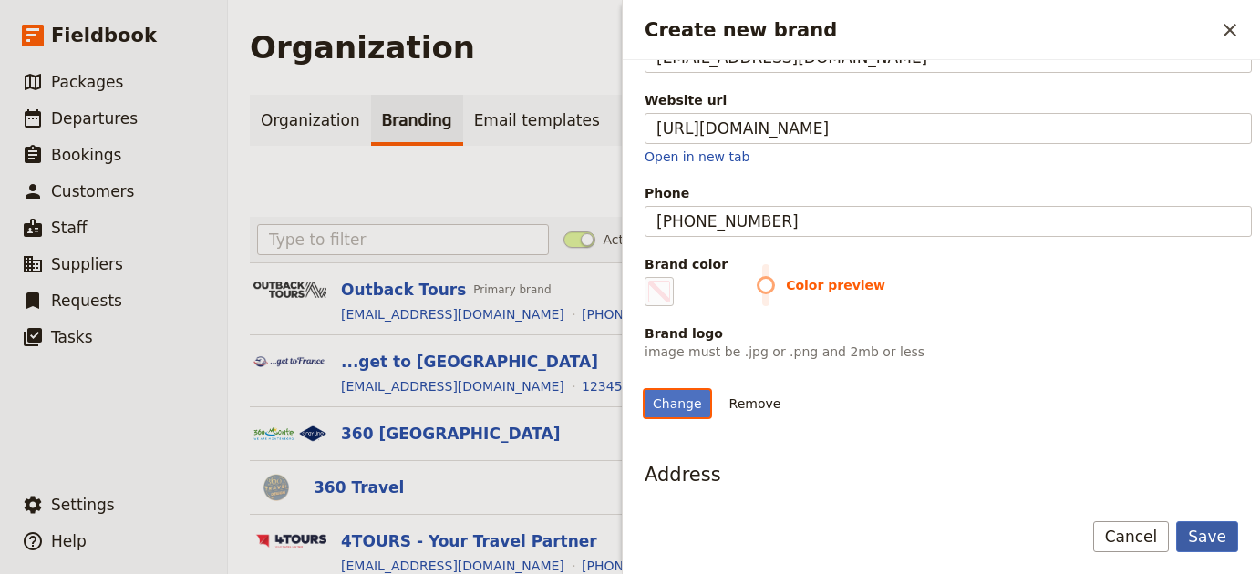
scroll to position [181, 0]
click at [1204, 557] on div "Save Cancel" at bounding box center [941, 547] width 637 height 53
click at [1204, 549] on button "Save" at bounding box center [1207, 536] width 62 height 31
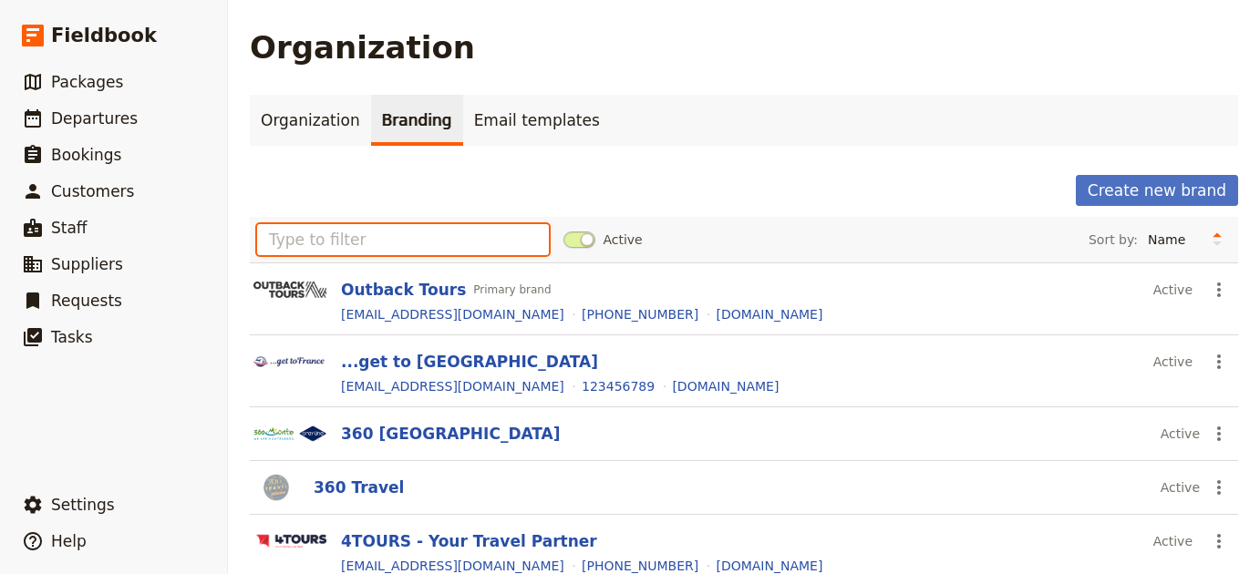
click at [427, 236] on input "text" at bounding box center [403, 239] width 292 height 31
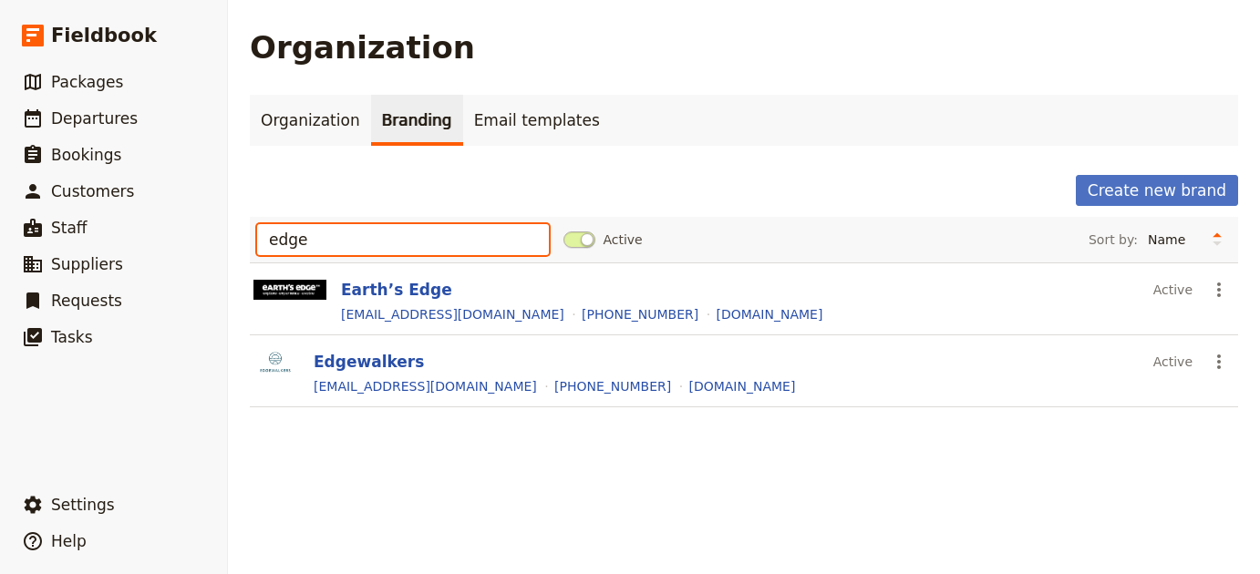
type input "edge"
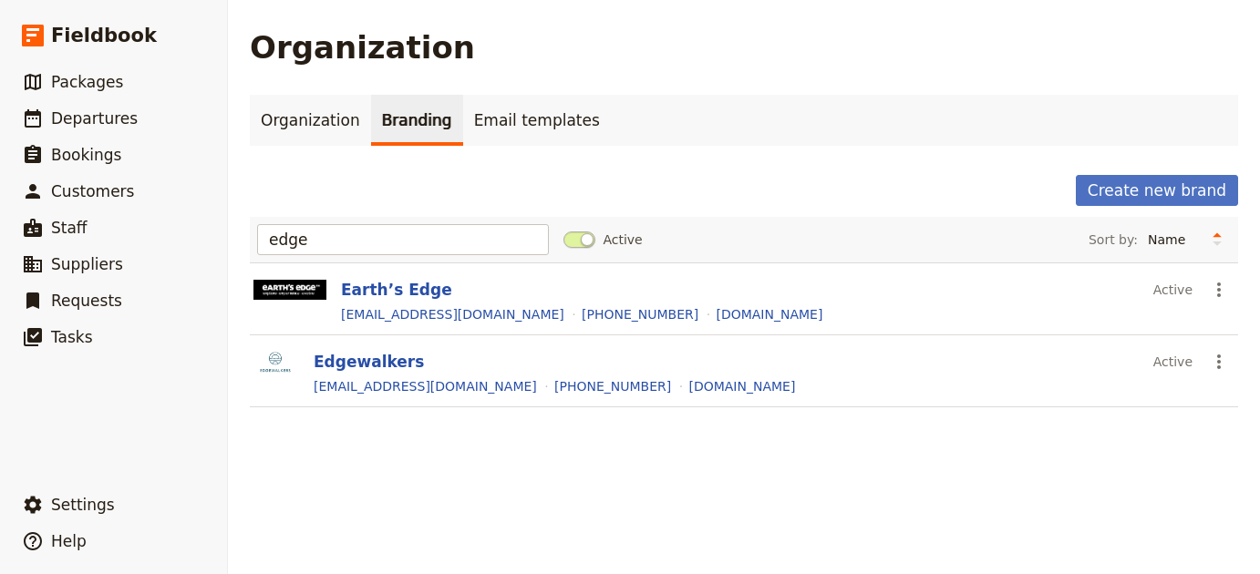
click at [351, 376] on div "[EMAIL_ADDRESS][DOMAIN_NAME] [PHONE_NUMBER] [DOMAIN_NAME]" at bounding box center [774, 387] width 924 height 22
click at [352, 369] on button "Edgewalkers" at bounding box center [369, 362] width 110 height 22
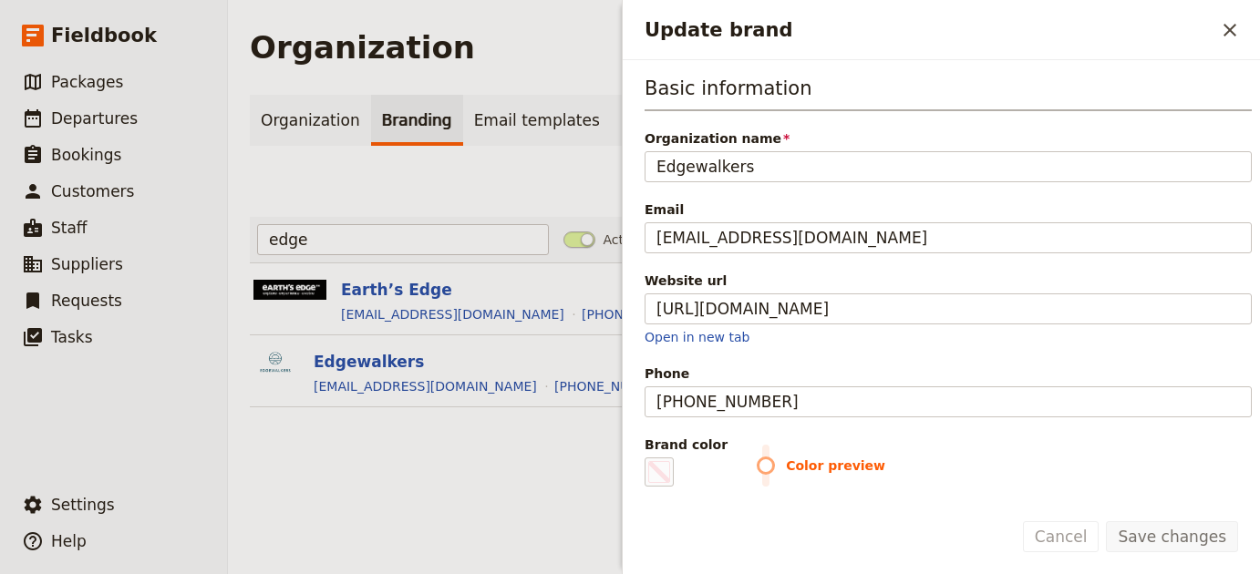
click at [664, 480] on span "Update brand" at bounding box center [659, 472] width 22 height 22
click at [649, 458] on input "#000000" at bounding box center [648, 457] width 1 height 1
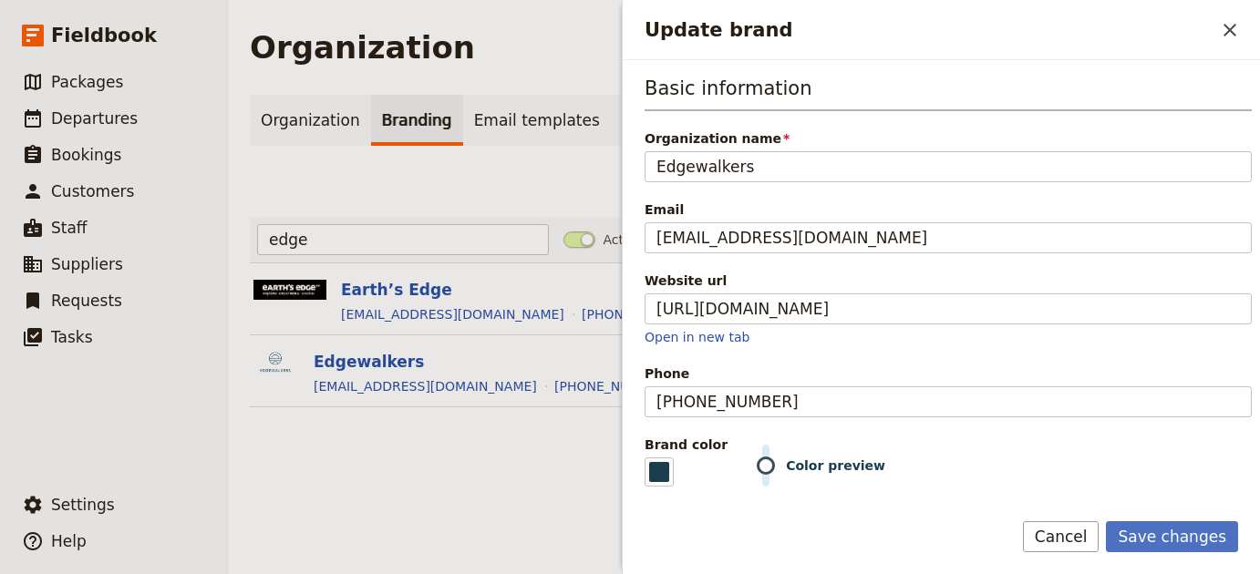
type input "#1b3e4e"
click at [1006, 527] on div "Save changes Cancel" at bounding box center [941, 547] width 637 height 53
click at [1177, 541] on button "Save changes" at bounding box center [1172, 536] width 132 height 31
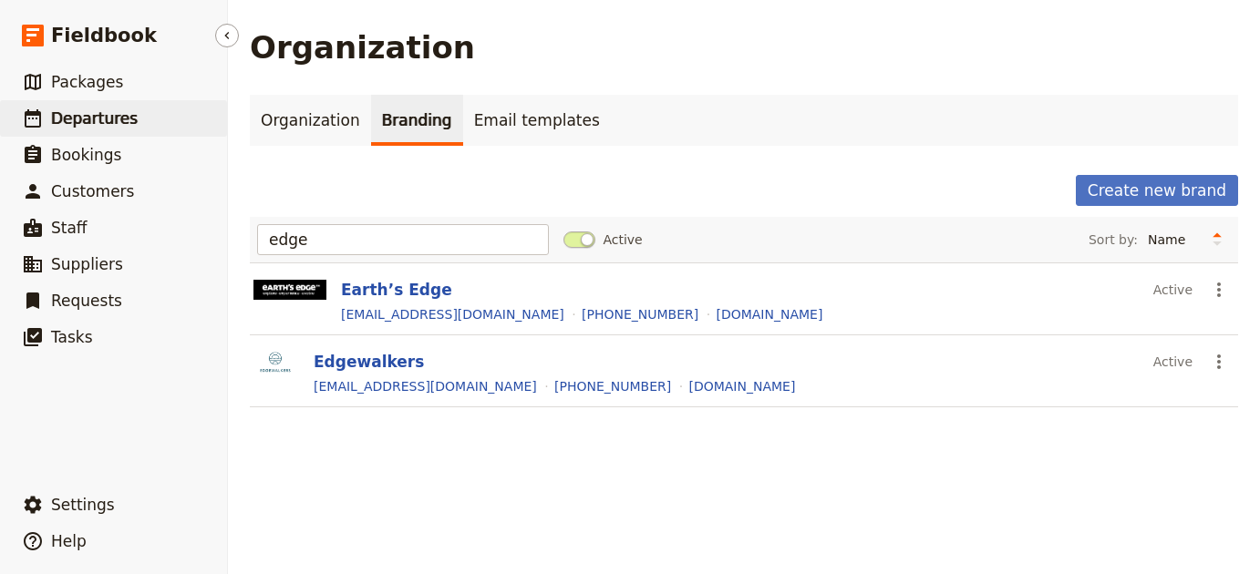
click at [46, 121] on link "​ Departures" at bounding box center [113, 118] width 227 height 36
select select "UPDATED_AT"
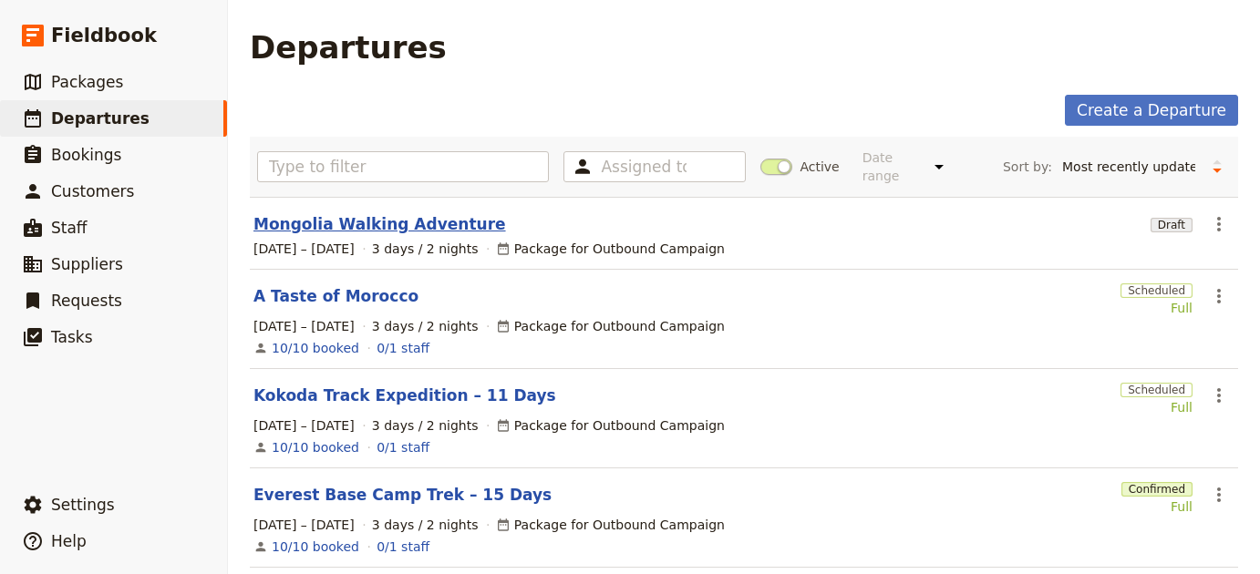
click at [447, 219] on link "Mongolia Walking Adventure" at bounding box center [379, 224] width 253 height 22
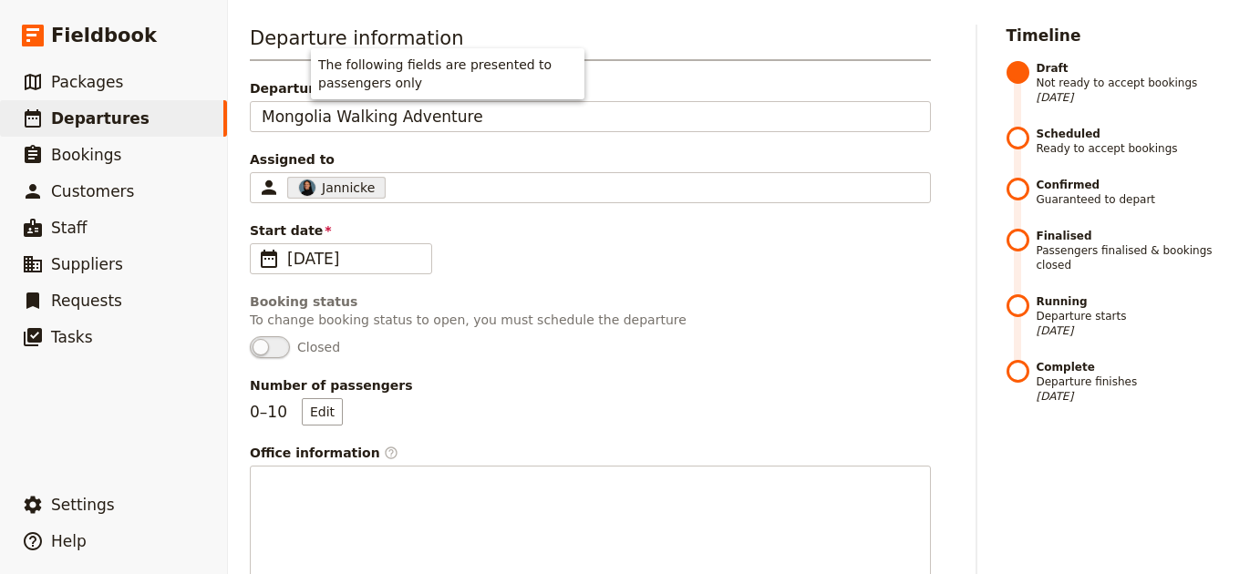
scroll to position [802, 0]
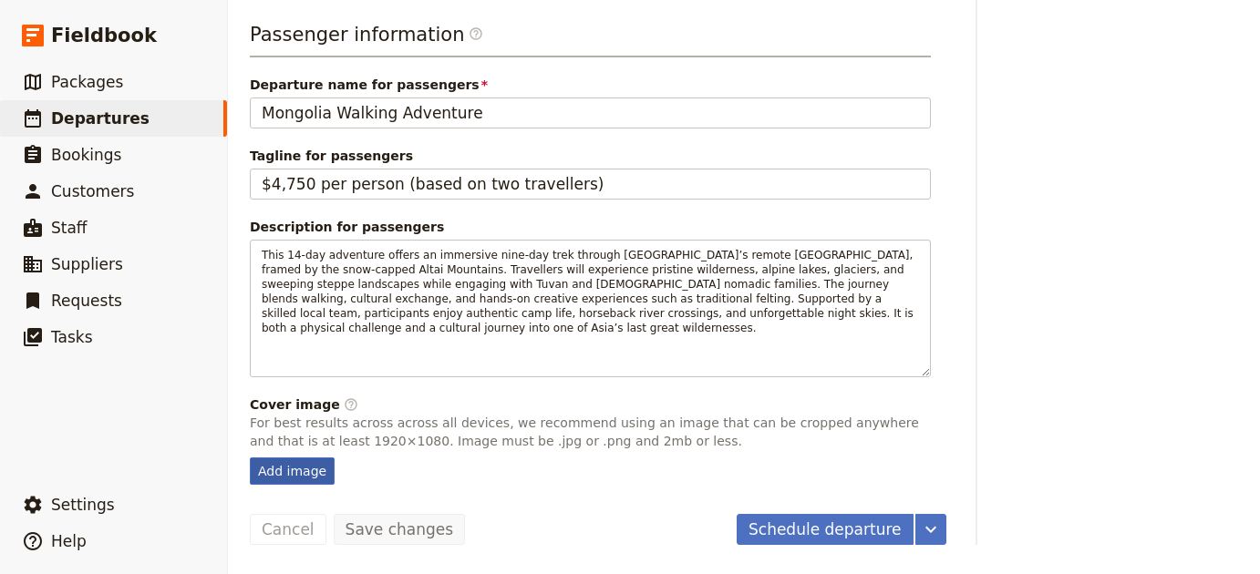
click at [280, 469] on div "Add image" at bounding box center [292, 471] width 85 height 27
click at [250, 458] on input "Add image" at bounding box center [249, 457] width 1 height 1
type input "C:\fakepath\[PERSON_NAME]-cuE4T3hpT_c-unsplash.jpg"
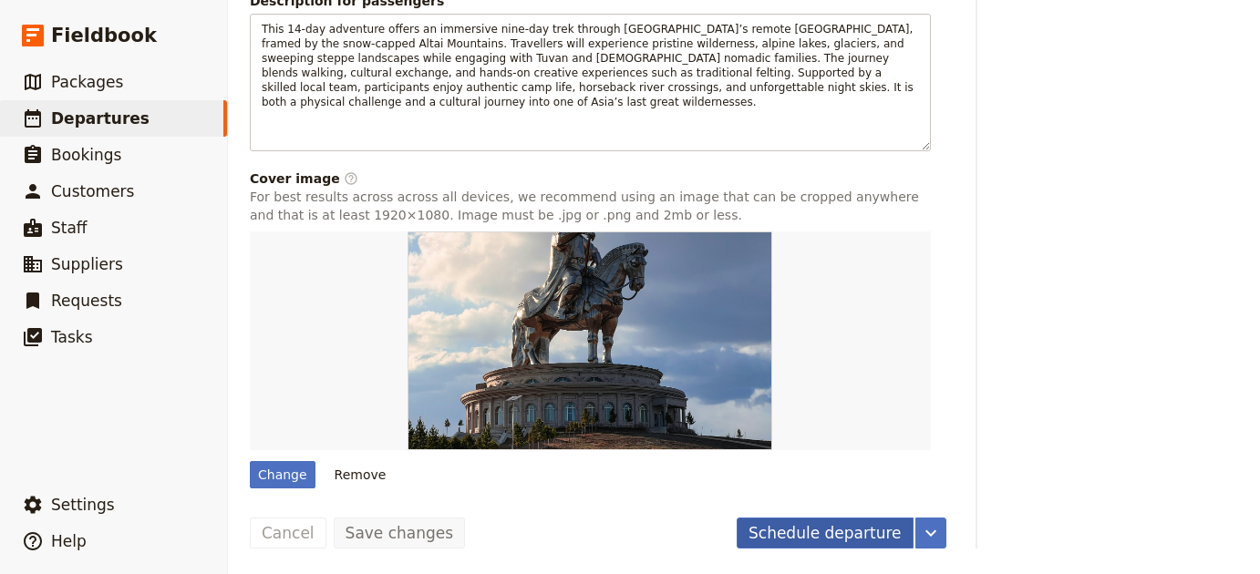
click at [821, 532] on button "Schedule departure" at bounding box center [825, 533] width 177 height 31
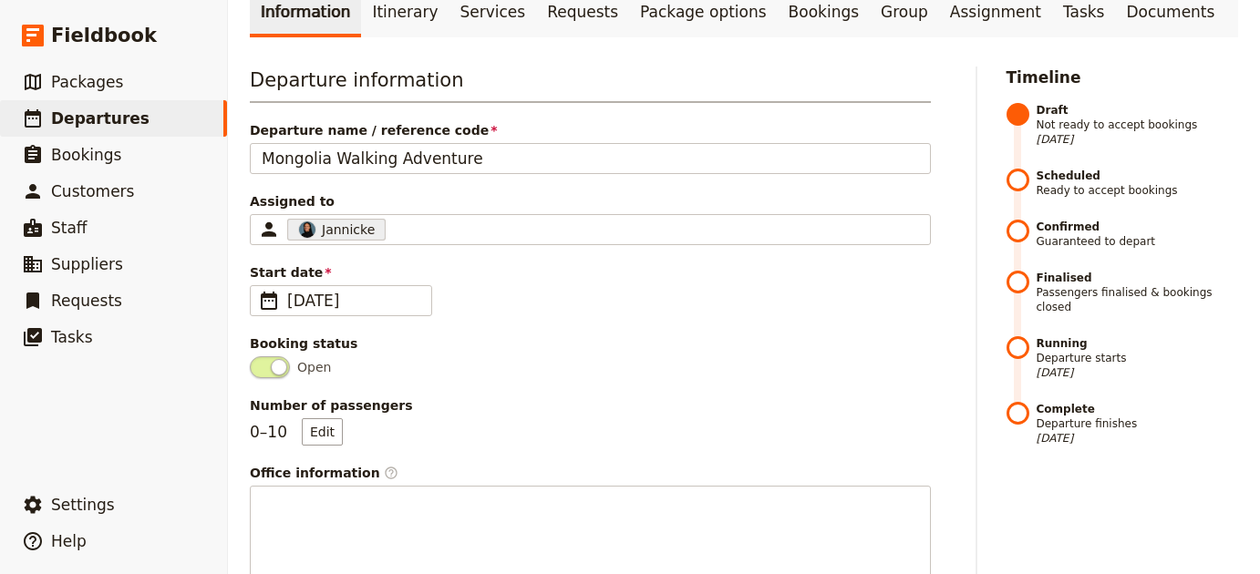
scroll to position [0, 0]
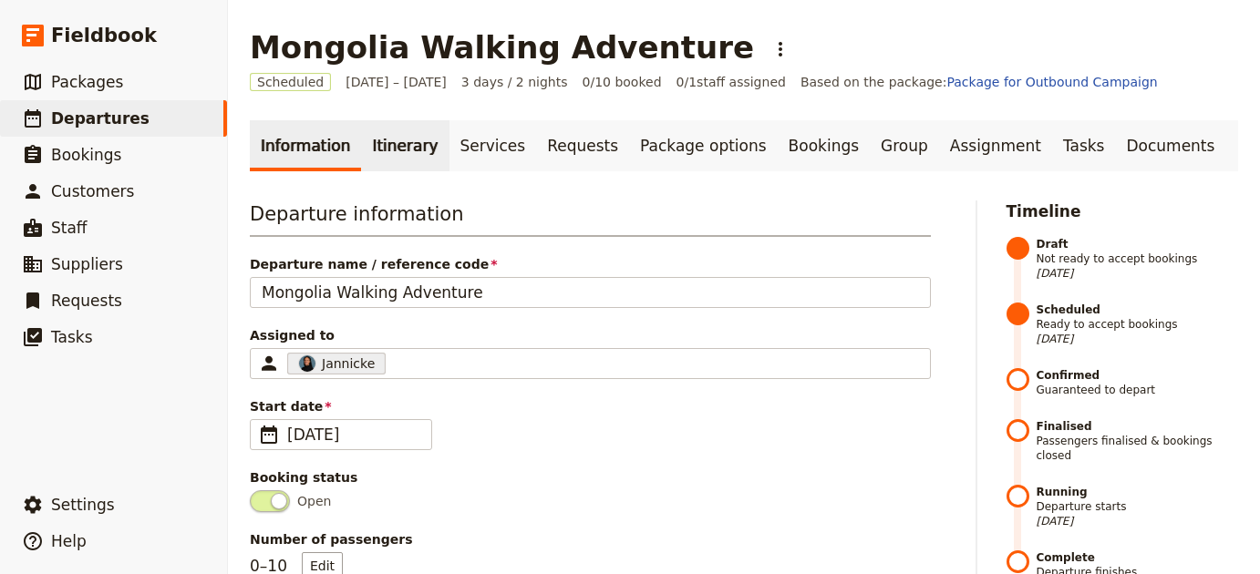
click at [397, 147] on link "Itinerary" at bounding box center [405, 145] width 88 height 51
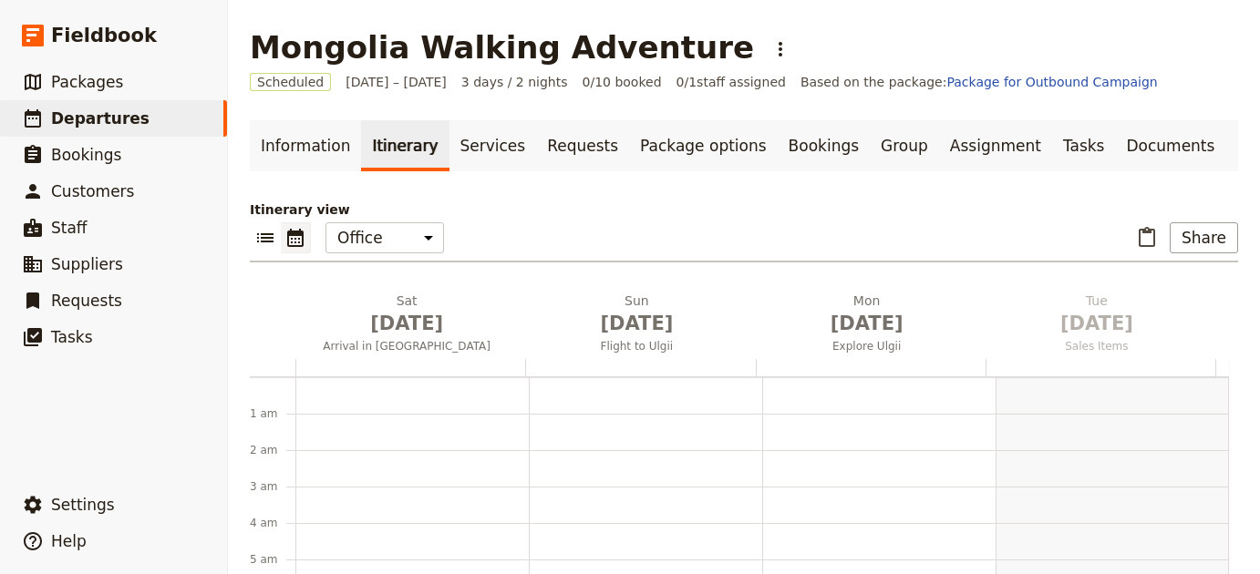
scroll to position [237, 0]
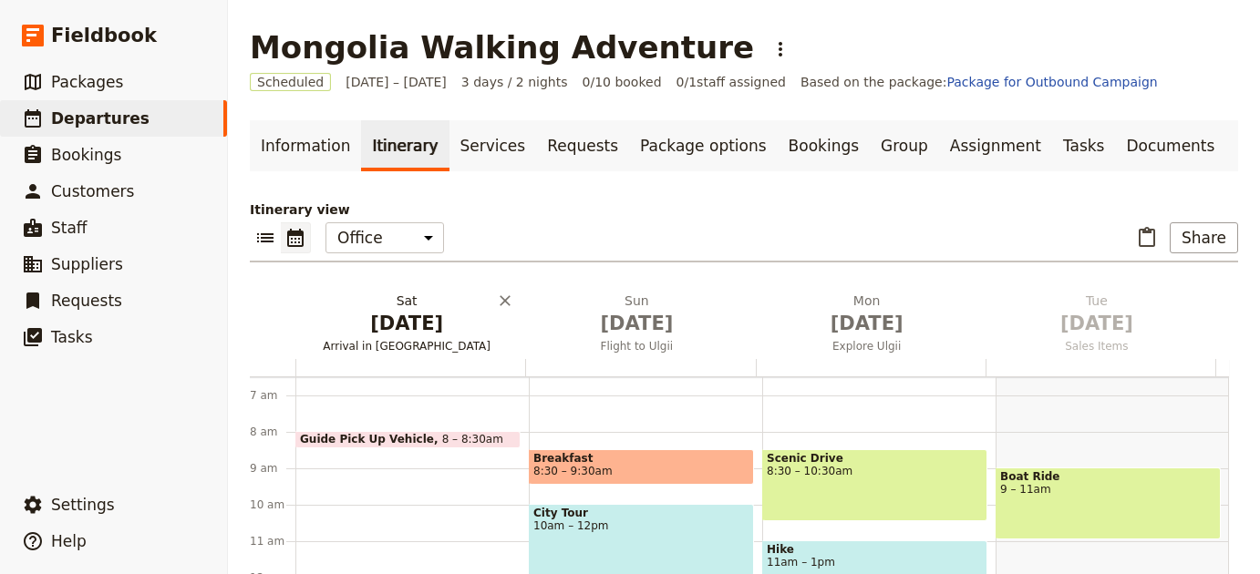
click at [423, 317] on span "[DATE]" at bounding box center [407, 323] width 208 height 27
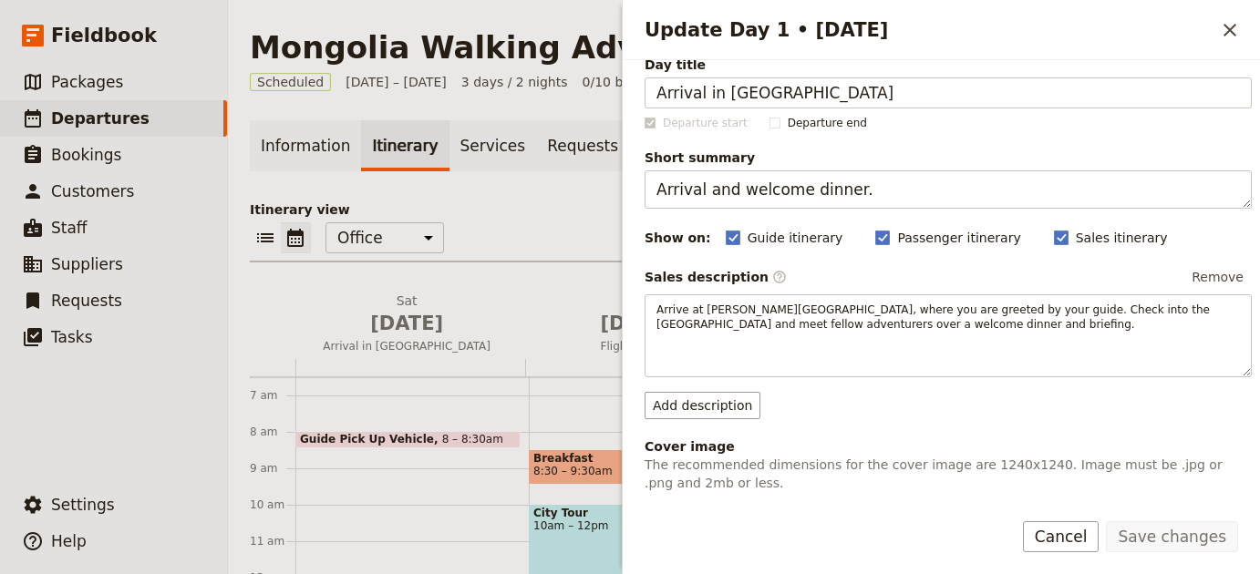
scroll to position [20, 0]
click at [680, 403] on button "Add description" at bounding box center [702, 404] width 116 height 27
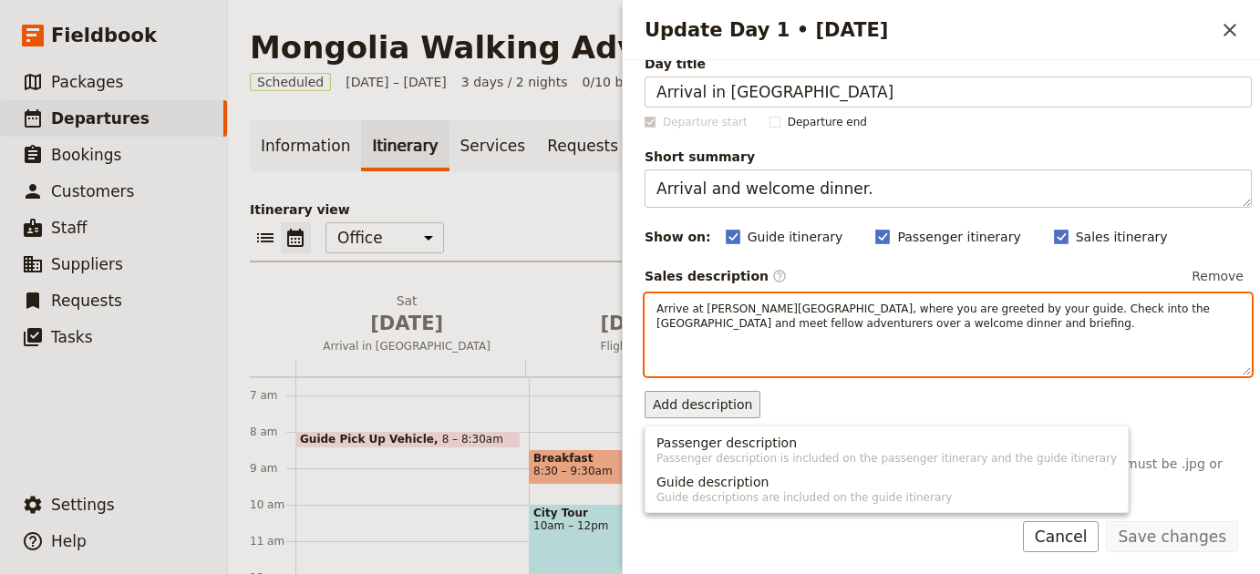
click at [823, 361] on div "Arrive at [PERSON_NAME][GEOGRAPHIC_DATA], where you are greeted by your guide. …" at bounding box center [947, 335] width 607 height 83
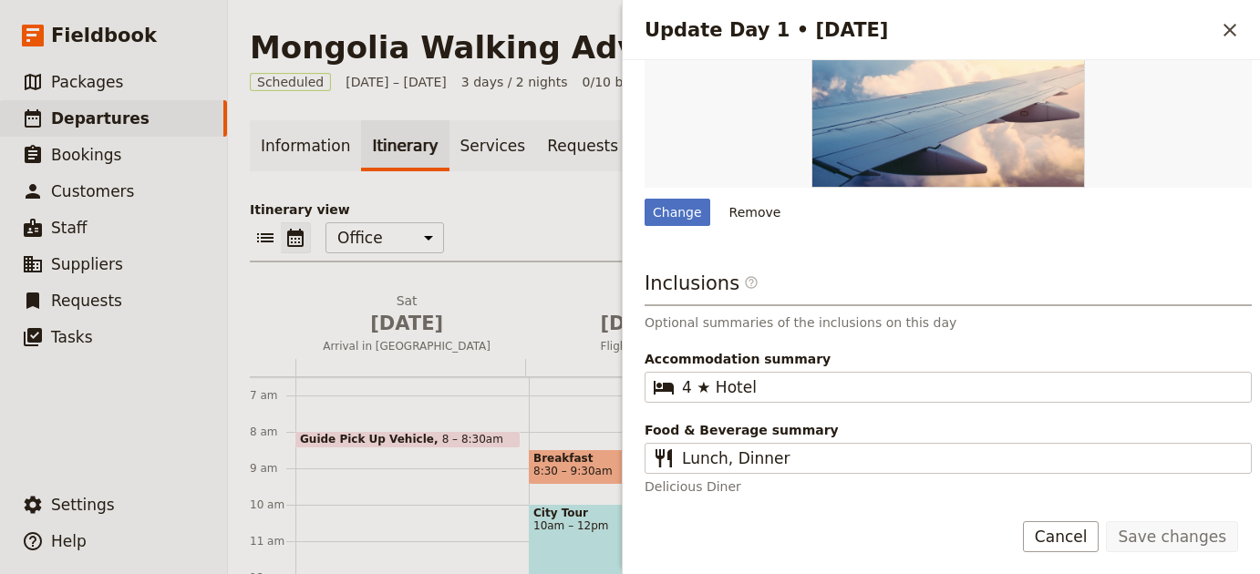
scroll to position [608, 0]
click at [1225, 32] on icon "Close drawer" at bounding box center [1230, 30] width 22 height 22
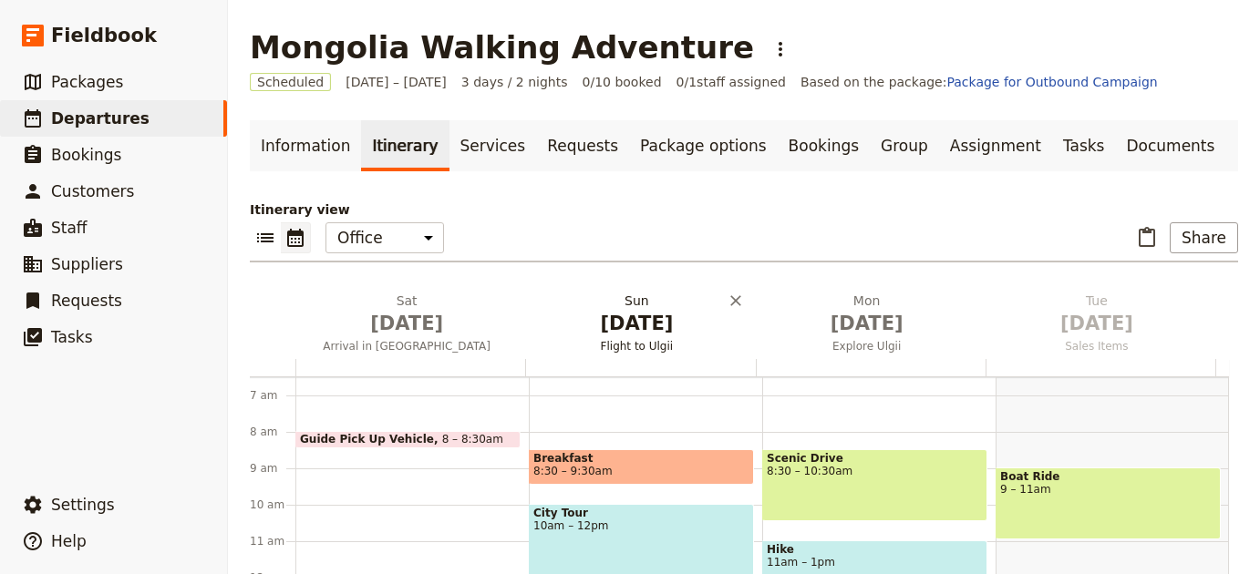
click at [649, 319] on span "[DATE]" at bounding box center [636, 323] width 208 height 27
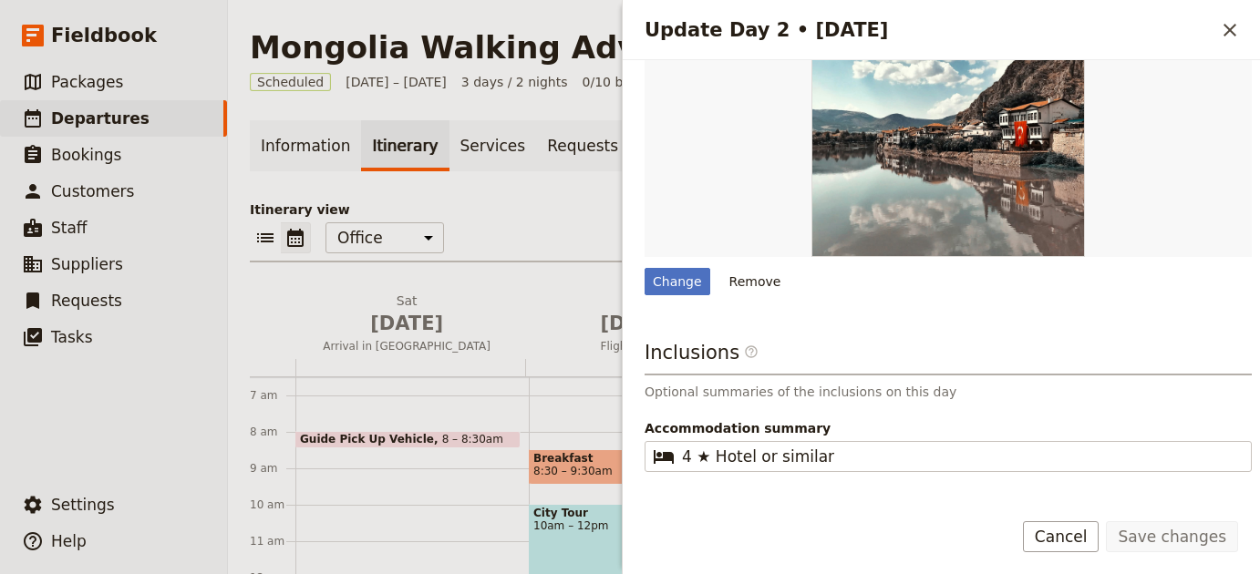
scroll to position [619, 0]
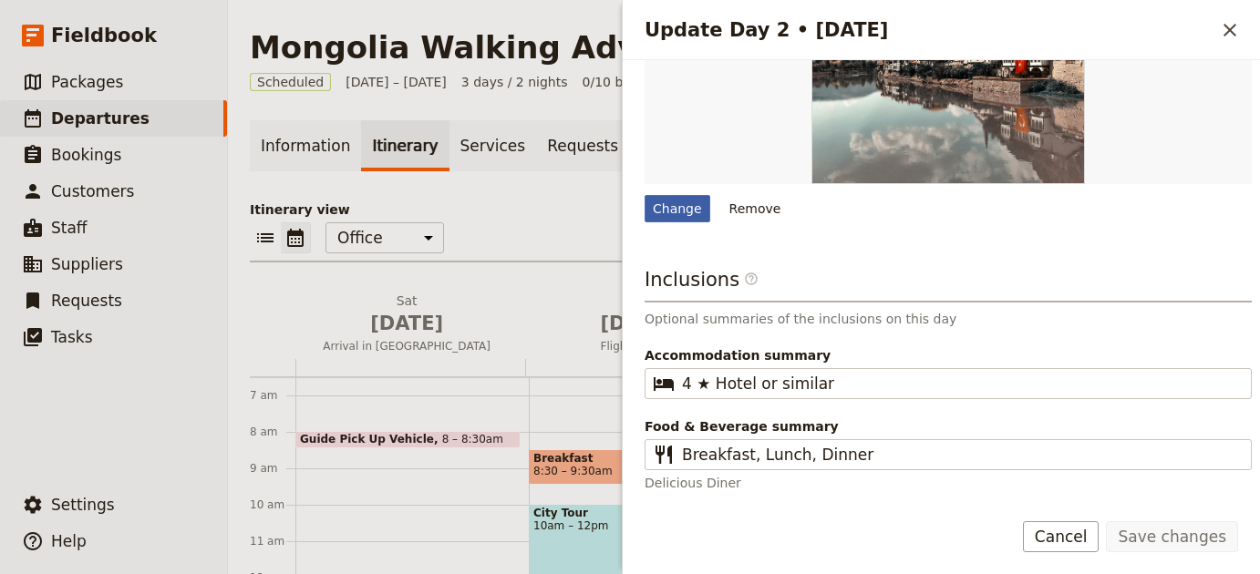
click at [677, 202] on div "Change" at bounding box center [677, 208] width 66 height 27
click at [644, 195] on input "Change" at bounding box center [644, 194] width 1 height 1
type input "C:\fakepath\[PERSON_NAME]-N2KIkLWuwvQ-unsplash.jpg"
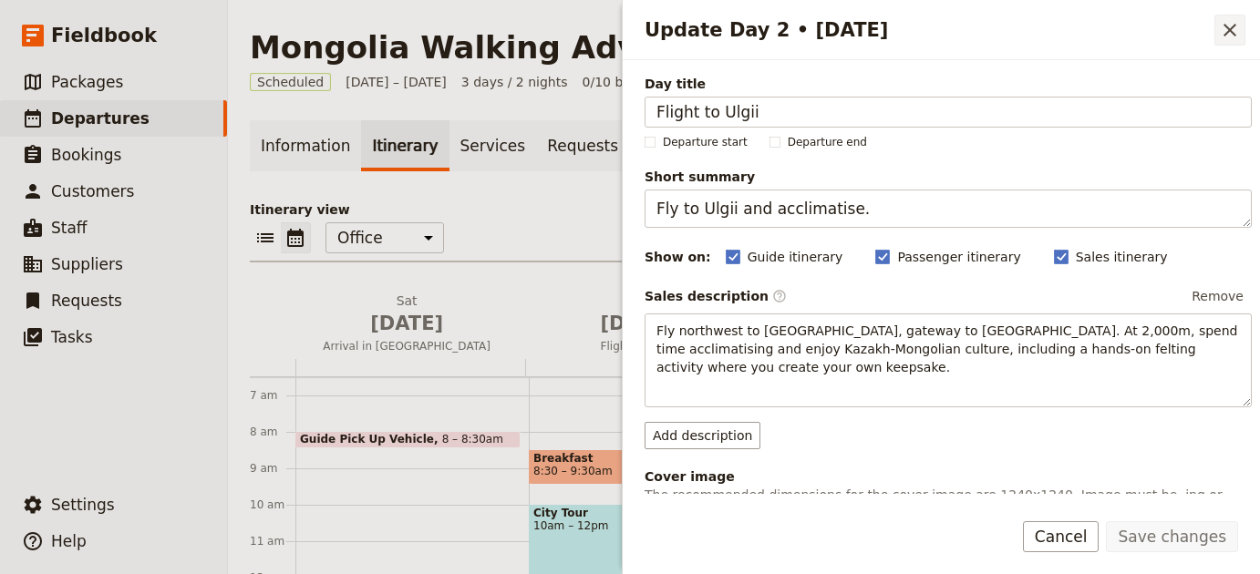
click at [1222, 35] on icon "Close drawer" at bounding box center [1230, 30] width 22 height 22
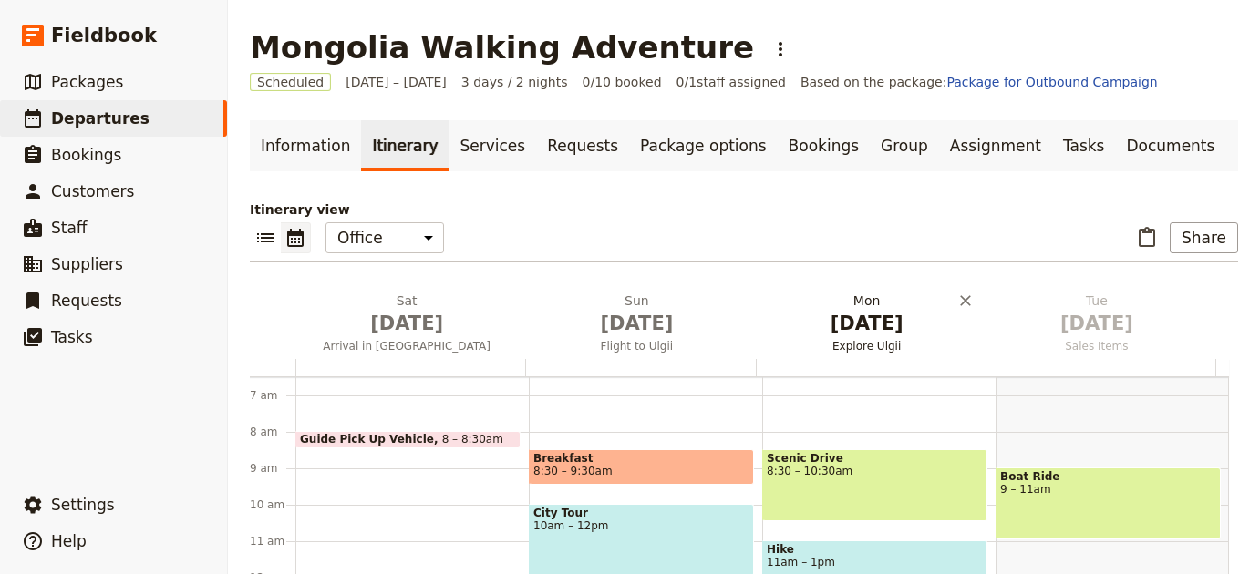
click at [892, 333] on span "[DATE]" at bounding box center [867, 323] width 208 height 27
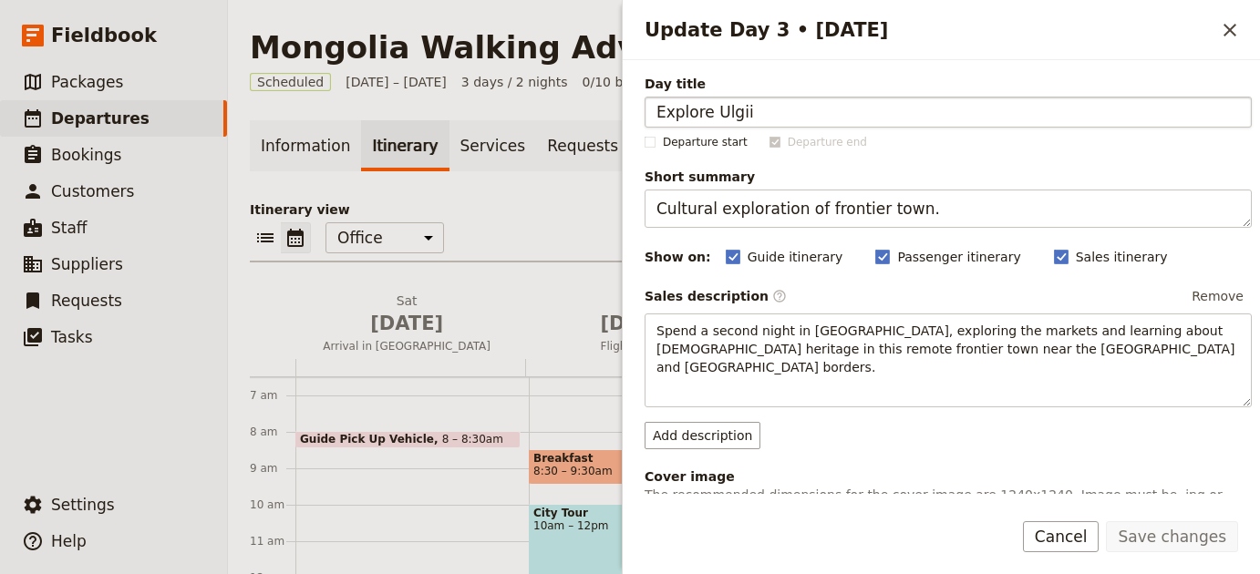
click at [730, 116] on input "Explore Ulgii" at bounding box center [947, 112] width 607 height 31
